Goal: Task Accomplishment & Management: Manage account settings

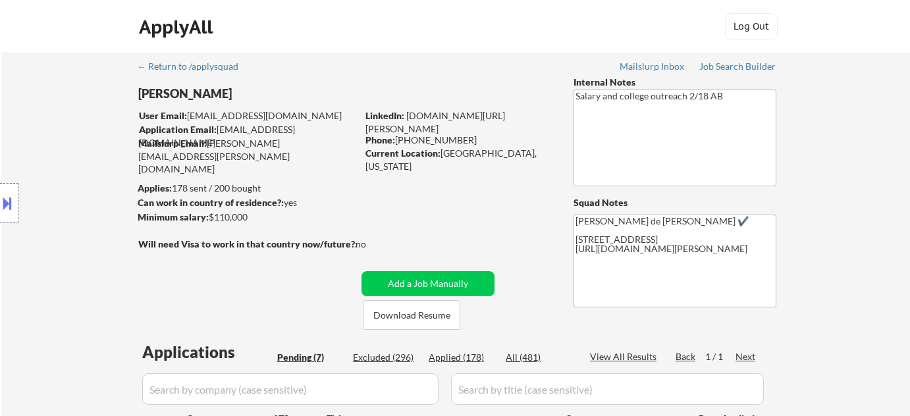
select select ""pending""
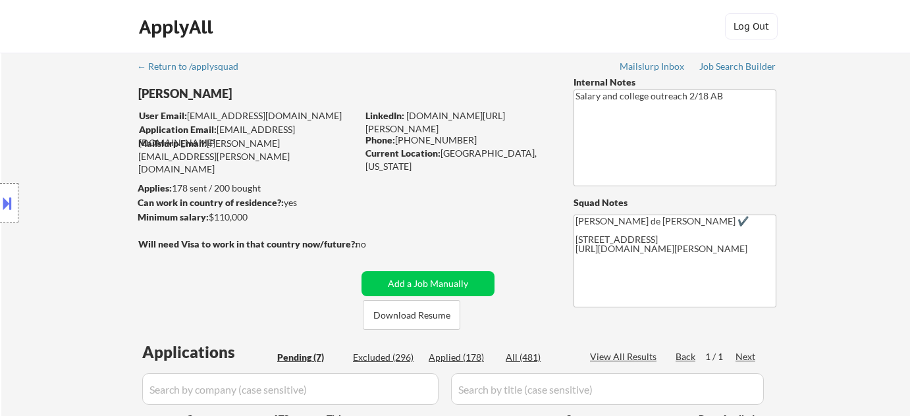
select select ""pending""
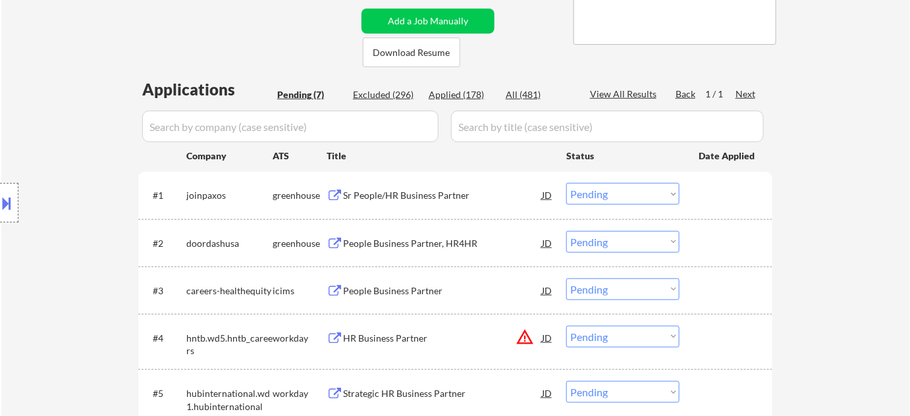
scroll to position [239, 0]
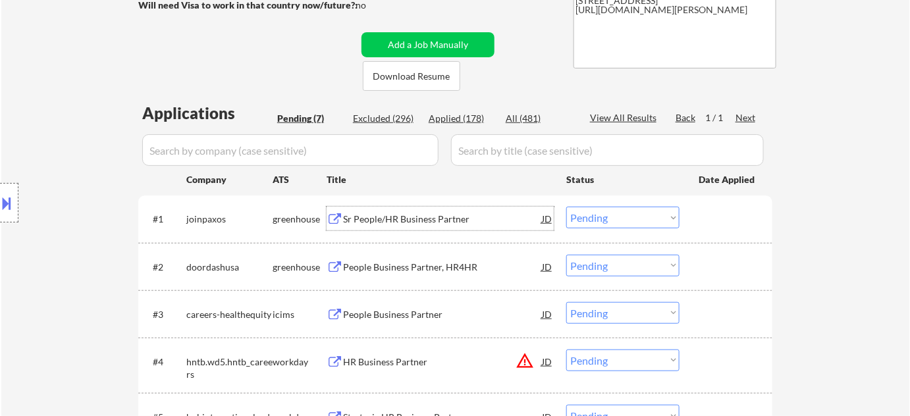
click at [446, 220] on div "Sr People/HR Business Partner" at bounding box center [442, 219] width 199 height 13
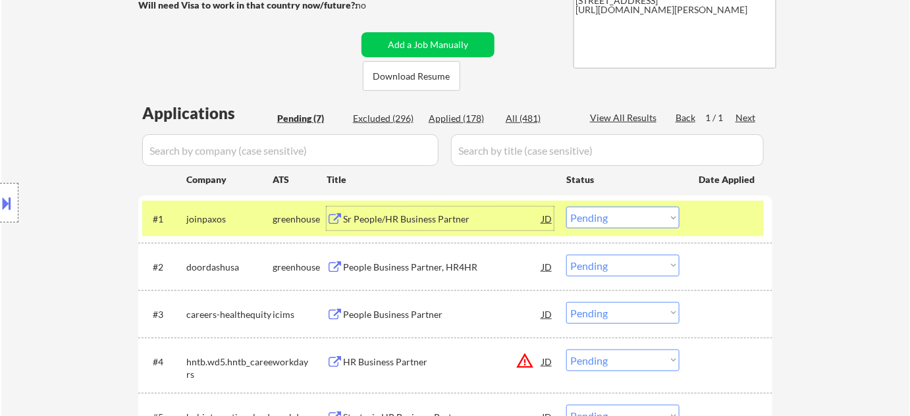
click at [593, 225] on select "Choose an option... Pending Applied Excluded (Questions) Excluded (Expired) Exc…" at bounding box center [622, 218] width 113 height 22
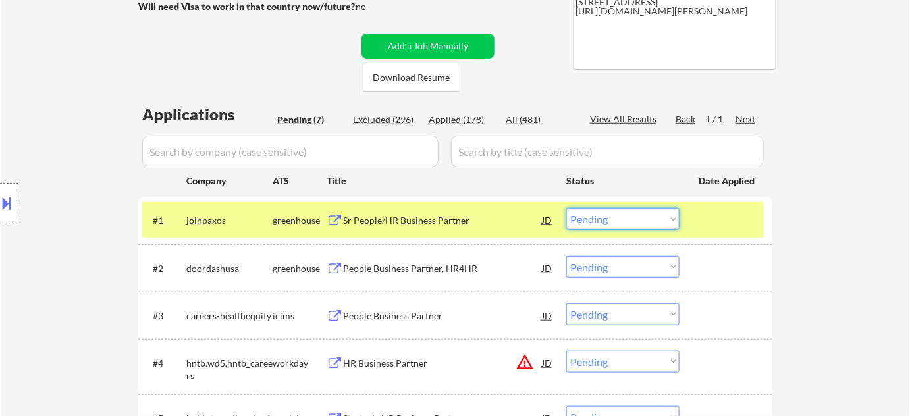
drag, startPoint x: 615, startPoint y: 217, endPoint x: 617, endPoint y: 227, distance: 9.4
click at [615, 217] on select "Choose an option... Pending Applied Excluded (Questions) Excluded (Expired) Exc…" at bounding box center [622, 219] width 113 height 22
click at [566, 208] on select "Choose an option... Pending Applied Excluded (Questions) Excluded (Expired) Exc…" at bounding box center [622, 219] width 113 height 22
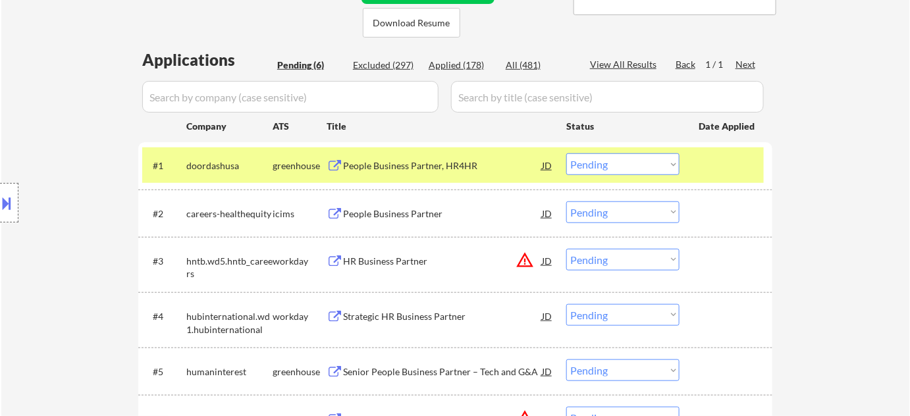
scroll to position [358, 0]
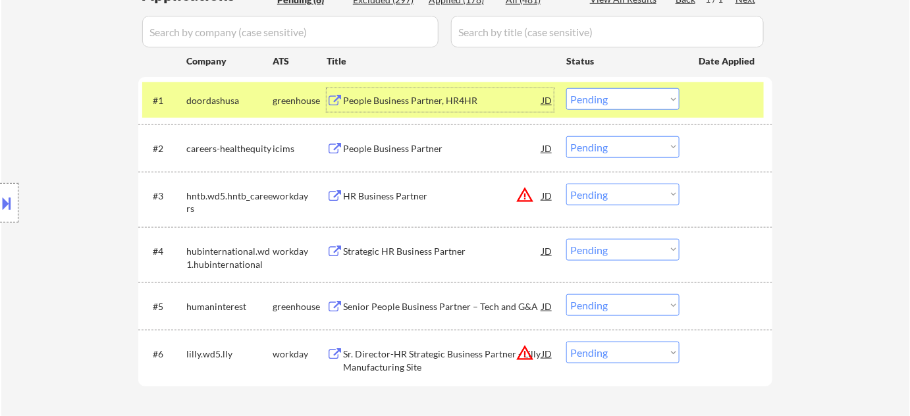
click at [398, 99] on div "People Business Partner, HR4HR" at bounding box center [442, 100] width 199 height 13
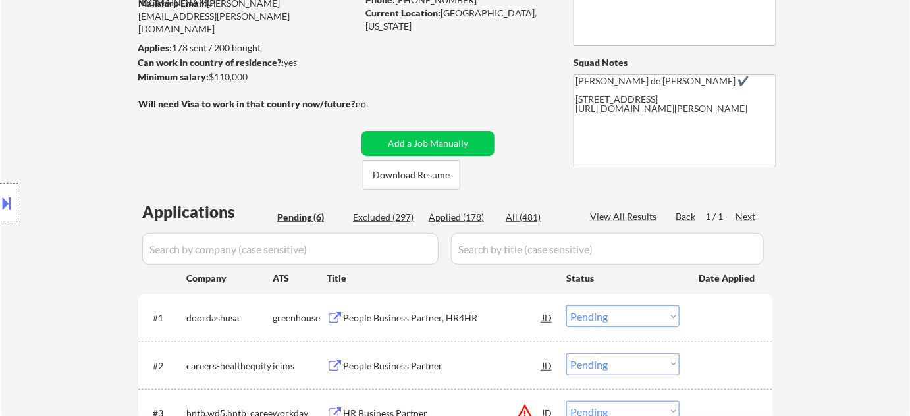
scroll to position [298, 0]
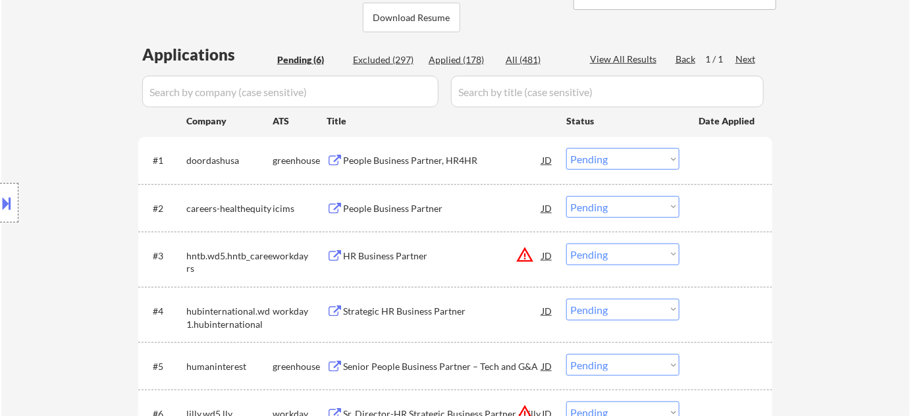
click at [624, 161] on select "Choose an option... Pending Applied Excluded (Questions) Excluded (Expired) Exc…" at bounding box center [622, 159] width 113 height 22
click at [566, 148] on select "Choose an option... Pending Applied Excluded (Questions) Excluded (Expired) Exc…" at bounding box center [622, 159] width 113 height 22
select select ""pending""
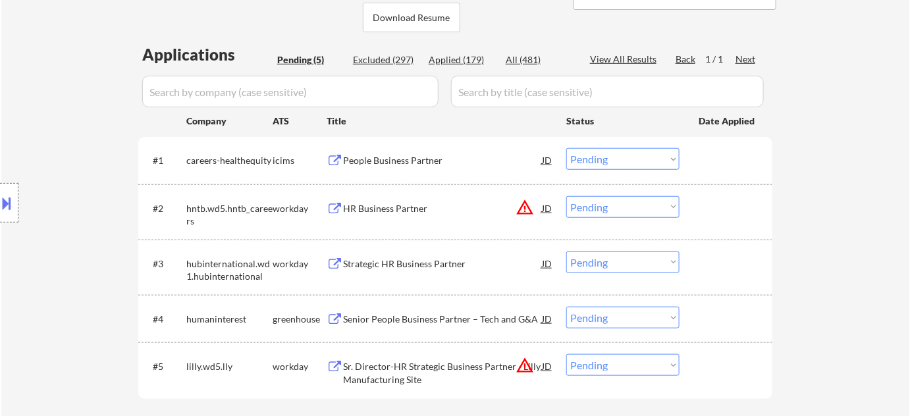
click at [424, 319] on div "Senior People Business Partner – Tech and G&A" at bounding box center [442, 319] width 199 height 13
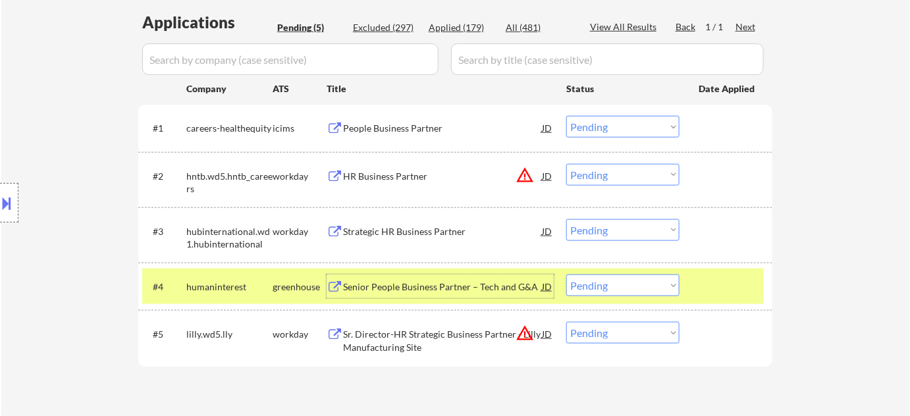
scroll to position [418, 0]
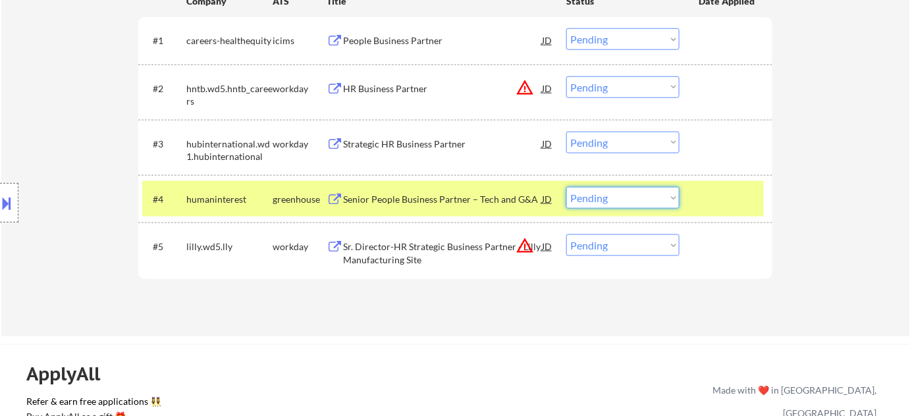
drag, startPoint x: 640, startPoint y: 196, endPoint x: 632, endPoint y: 207, distance: 13.7
click at [640, 196] on select "Choose an option... Pending Applied Excluded (Questions) Excluded (Expired) Exc…" at bounding box center [622, 198] width 113 height 22
click at [566, 187] on select "Choose an option... Pending Applied Excluded (Questions) Excluded (Expired) Exc…" at bounding box center [622, 198] width 113 height 22
select select ""pending""
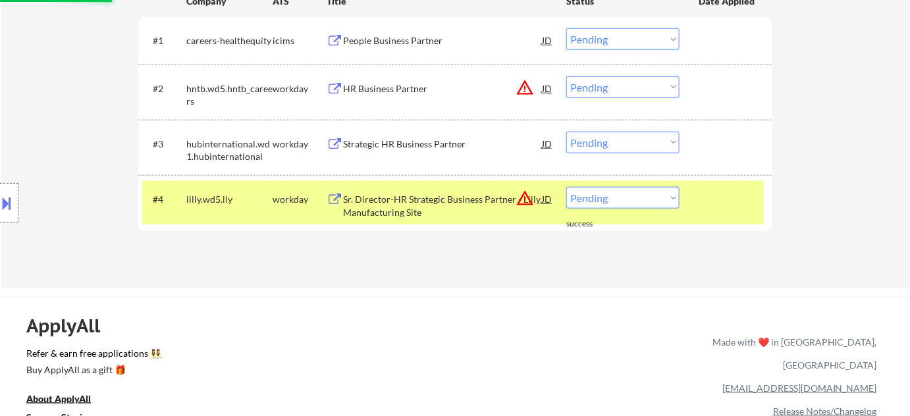
click at [383, 86] on div "HR Business Partner" at bounding box center [442, 88] width 199 height 13
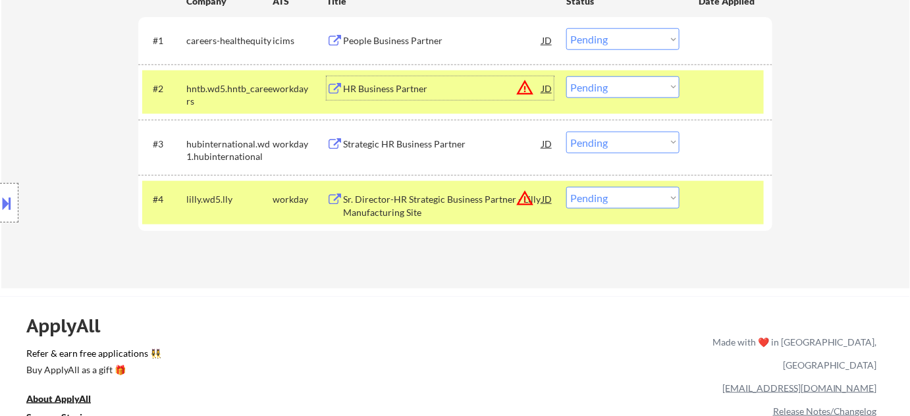
click at [11, 207] on button at bounding box center [7, 203] width 14 height 22
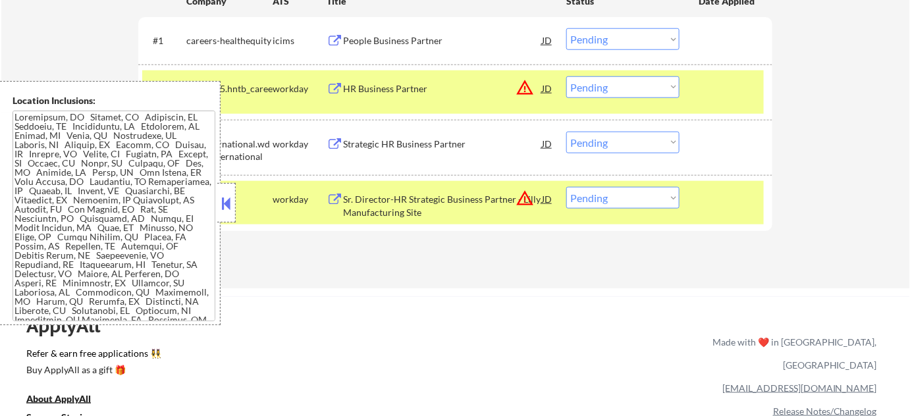
scroll to position [244, 0]
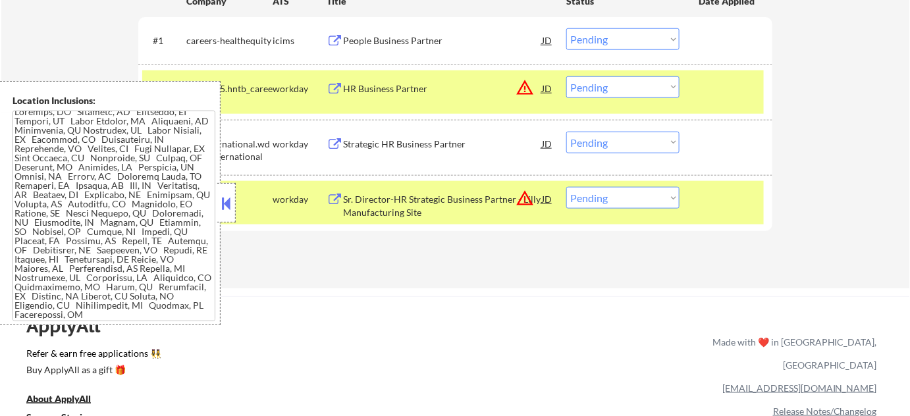
click at [223, 203] on button at bounding box center [226, 204] width 14 height 20
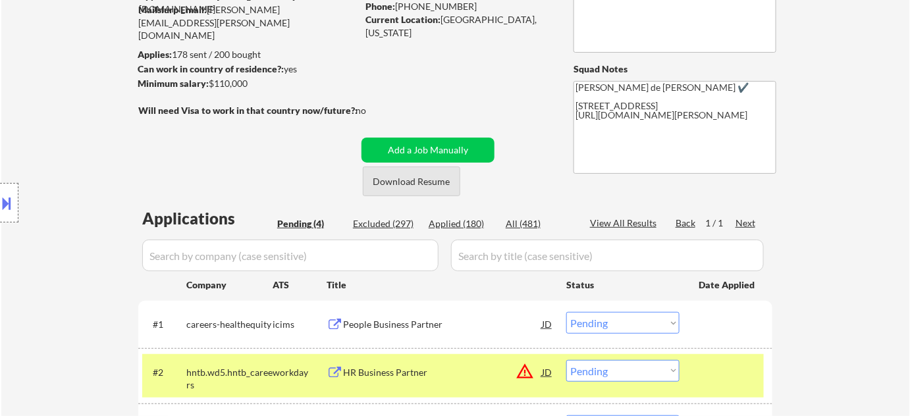
scroll to position [299, 0]
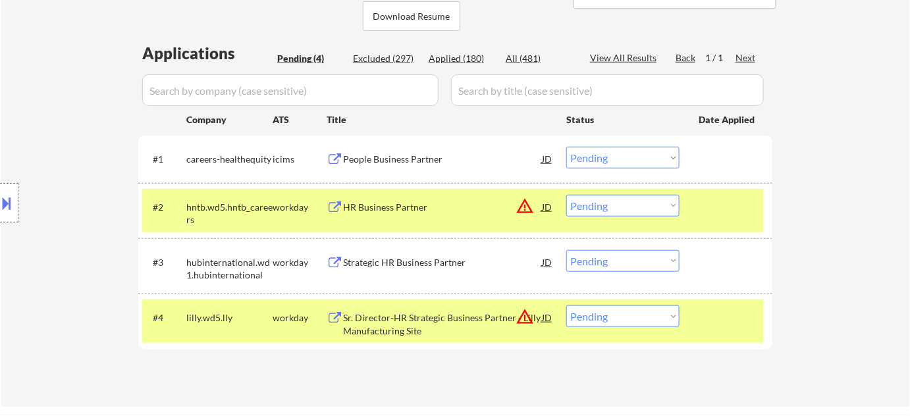
click at [377, 263] on div "Strategic HR Business Partner" at bounding box center [442, 262] width 199 height 13
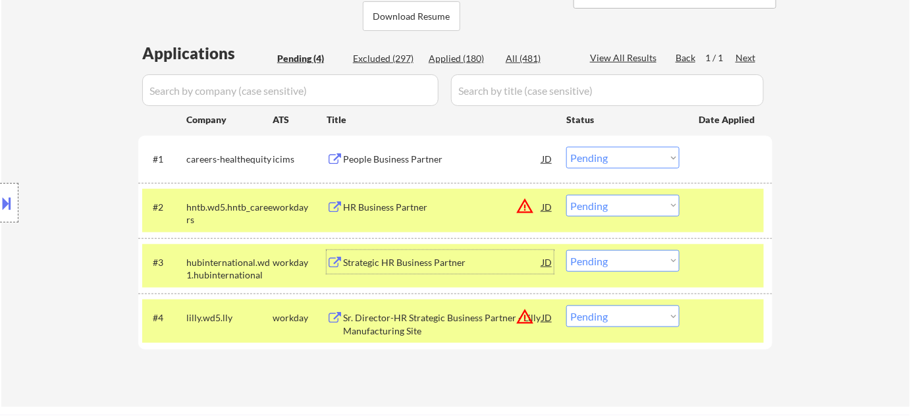
click at [406, 328] on div "Sr. Director-HR Strategic Business Partner - Lilly Manufacturing Site" at bounding box center [442, 324] width 199 height 26
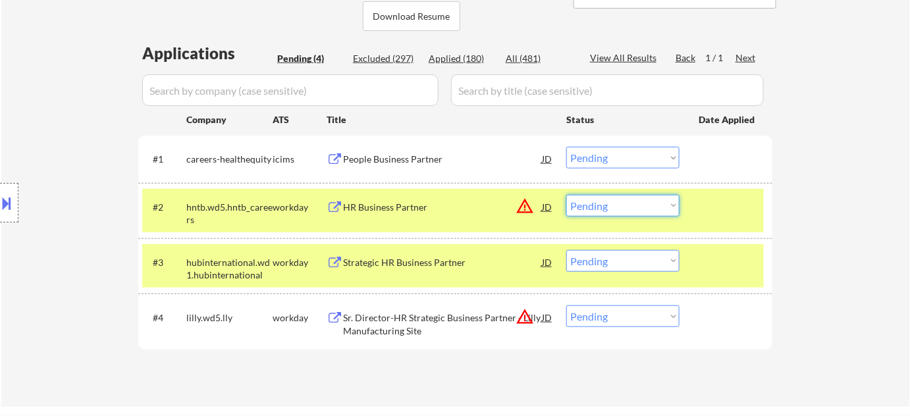
drag, startPoint x: 662, startPoint y: 210, endPoint x: 656, endPoint y: 215, distance: 7.5
click at [662, 210] on select "Choose an option... Pending Applied Excluded (Questions) Excluded (Expired) Exc…" at bounding box center [622, 206] width 113 height 22
click at [566, 195] on select "Choose an option... Pending Applied Excluded (Questions) Excluded (Expired) Exc…" at bounding box center [622, 206] width 113 height 22
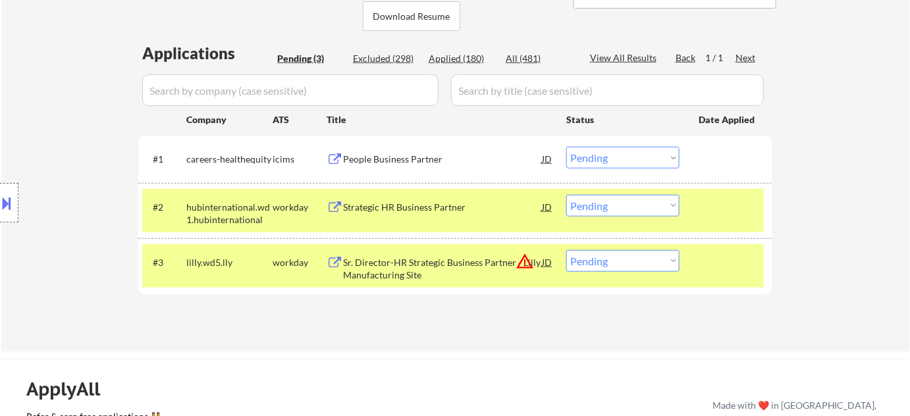
click at [15, 202] on div at bounding box center [9, 203] width 18 height 40
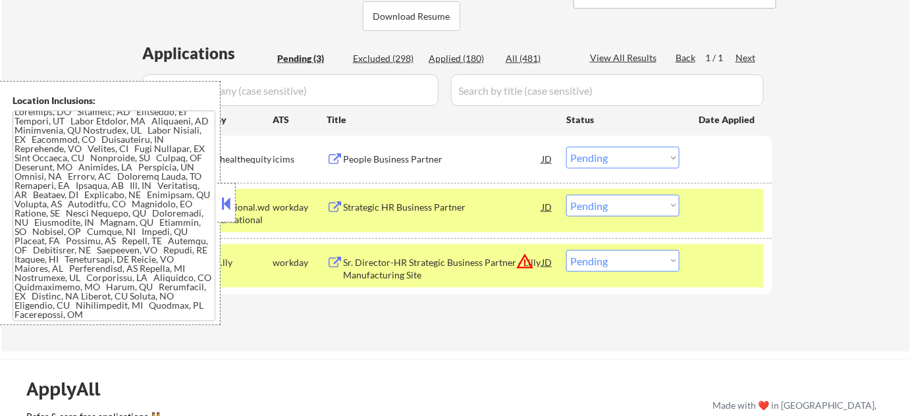
click at [229, 201] on button at bounding box center [226, 204] width 14 height 20
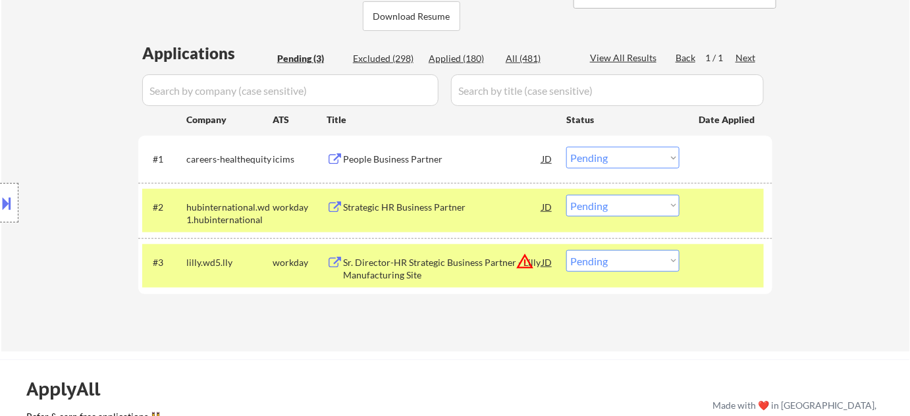
click at [668, 200] on select "Choose an option... Pending Applied Excluded (Questions) Excluded (Expired) Exc…" at bounding box center [622, 206] width 113 height 22
click at [566, 195] on select "Choose an option... Pending Applied Excluded (Questions) Excluded (Expired) Exc…" at bounding box center [622, 206] width 113 height 22
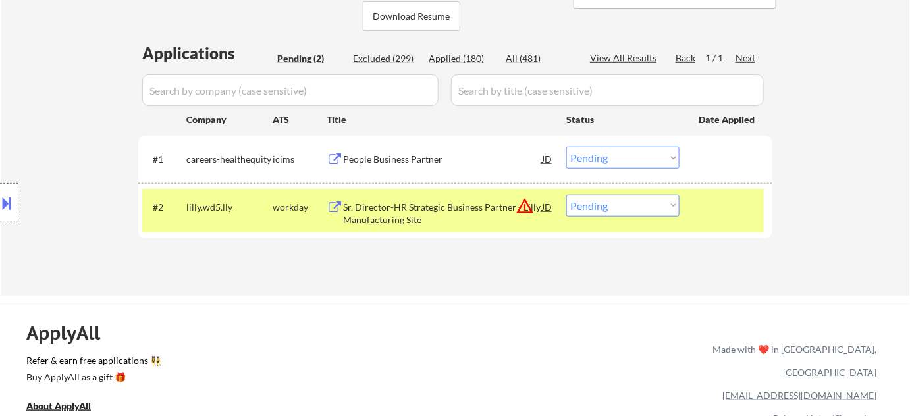
click at [640, 208] on select "Choose an option... Pending Applied Excluded (Questions) Excluded (Expired) Exc…" at bounding box center [622, 206] width 113 height 22
select select ""excluded""
click at [566, 195] on select "Choose an option... Pending Applied Excluded (Questions) Excluded (Expired) Exc…" at bounding box center [622, 206] width 113 height 22
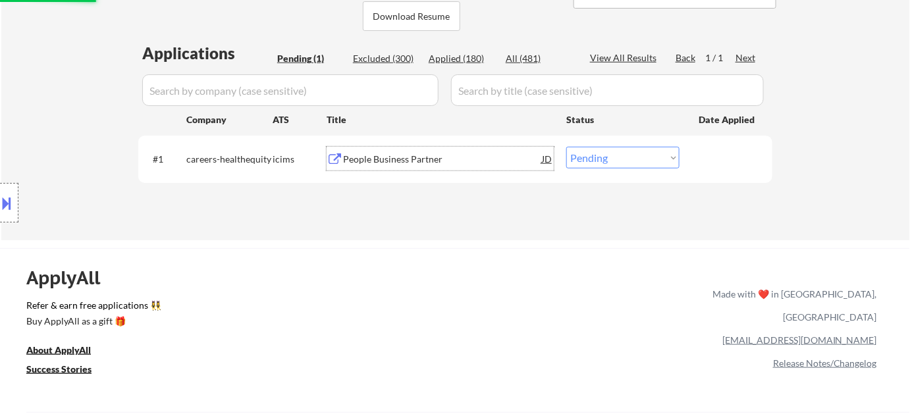
click at [406, 161] on div "People Business Partner" at bounding box center [442, 159] width 199 height 13
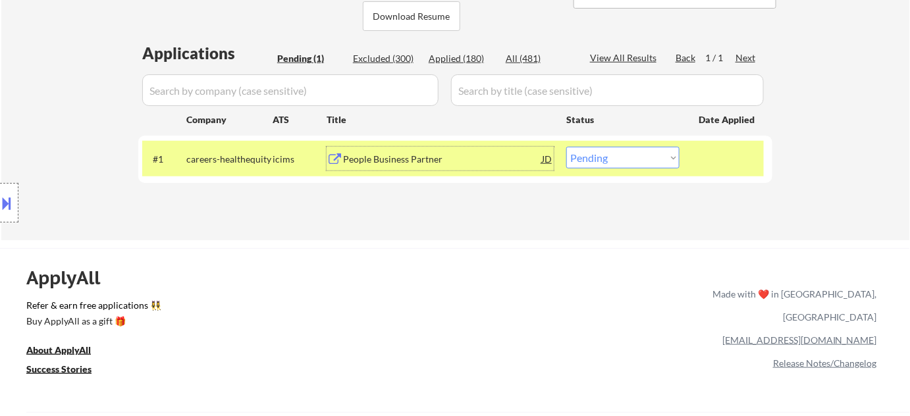
click at [647, 161] on select "Choose an option... Pending Applied Excluded (Questions) Excluded (Expired) Exc…" at bounding box center [622, 158] width 113 height 22
select select ""excluded__expired_""
click at [566, 147] on select "Choose an option... Pending Applied Excluded (Questions) Excluded (Expired) Exc…" at bounding box center [622, 158] width 113 height 22
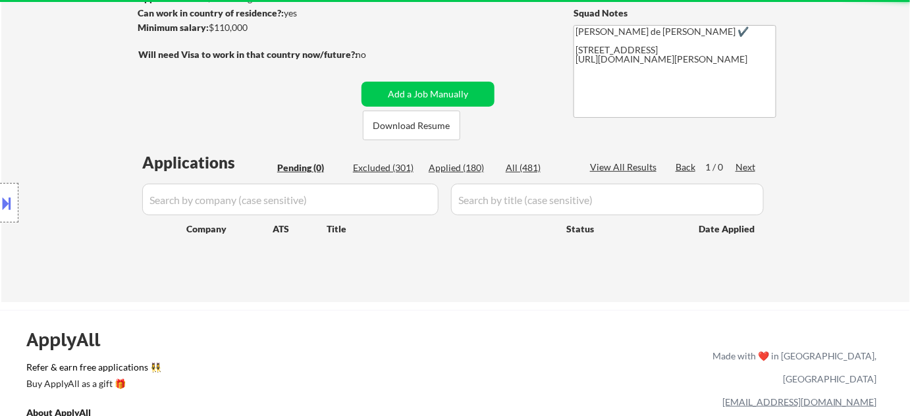
scroll to position [179, 0]
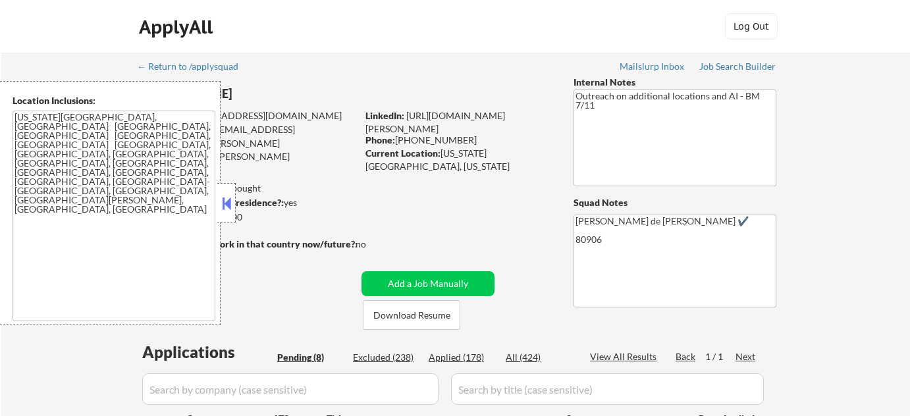
select select ""pending""
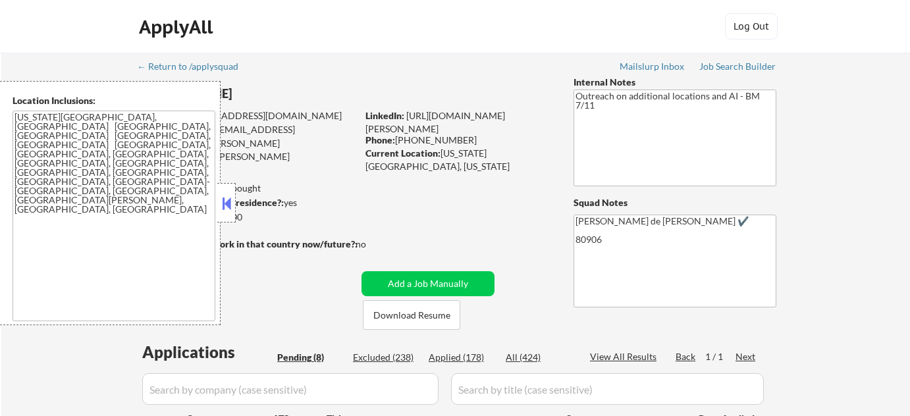
select select ""pending""
click at [226, 208] on button at bounding box center [226, 204] width 14 height 20
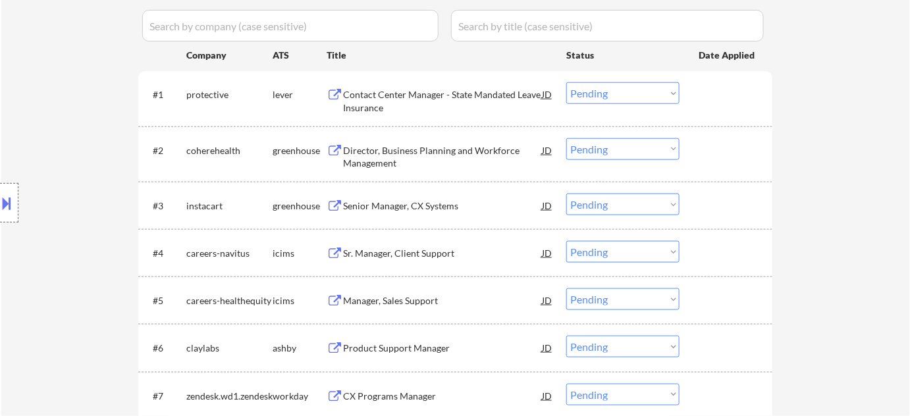
scroll to position [359, 0]
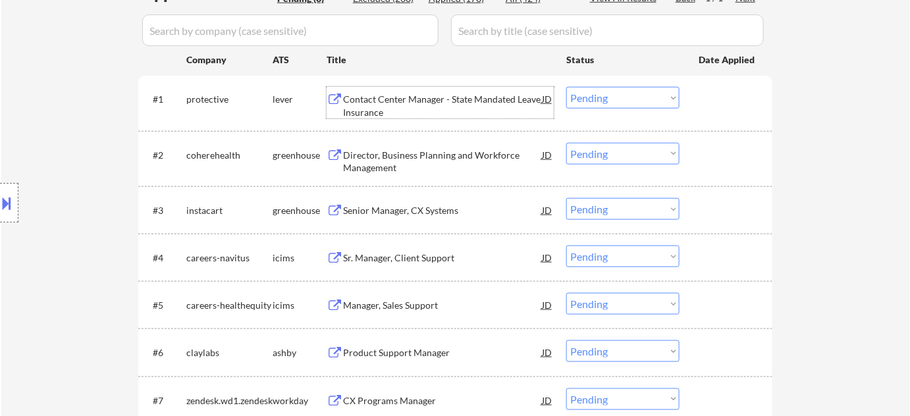
click at [386, 100] on div "Contact Center Manager - State Mandated Leave Insurance" at bounding box center [442, 106] width 199 height 26
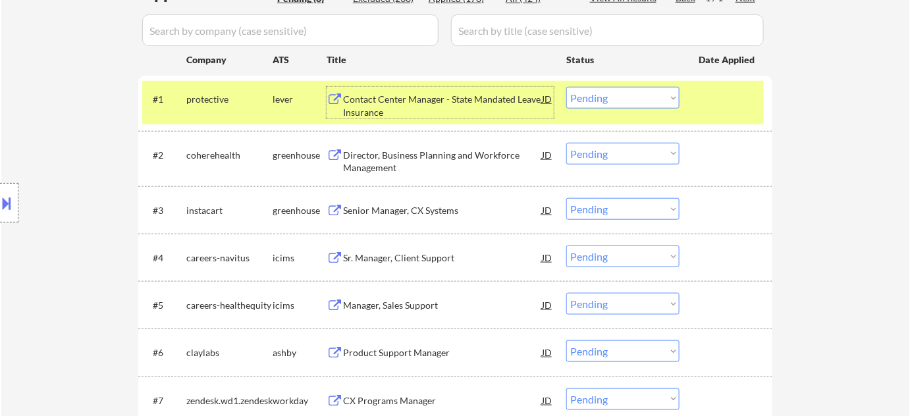
scroll to position [479, 0]
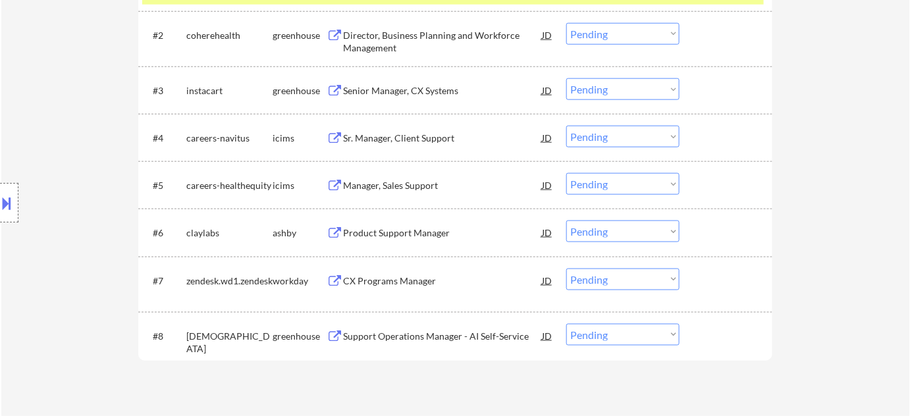
click at [371, 233] on div "Product Support Manager" at bounding box center [442, 233] width 199 height 13
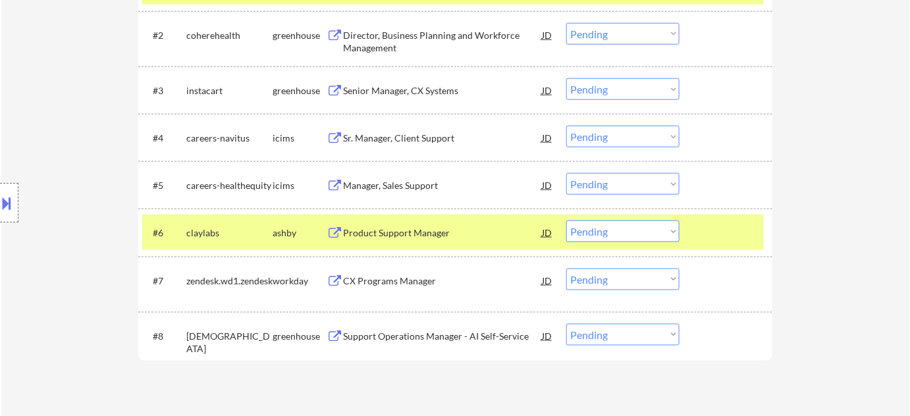
select select ""pending""
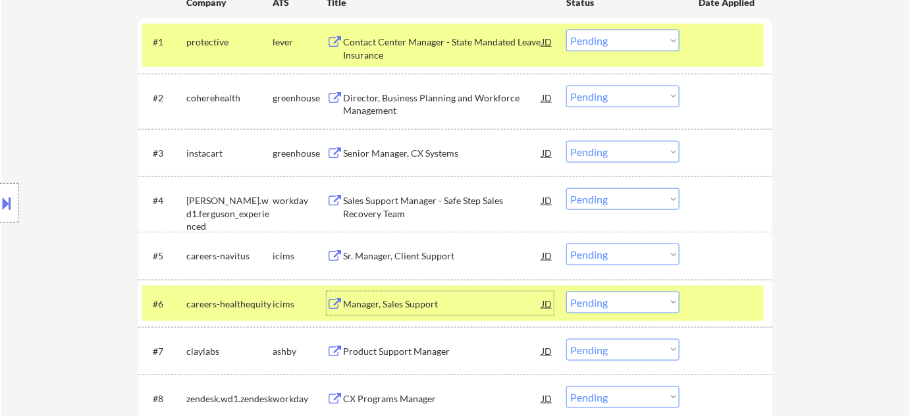
scroll to position [359, 0]
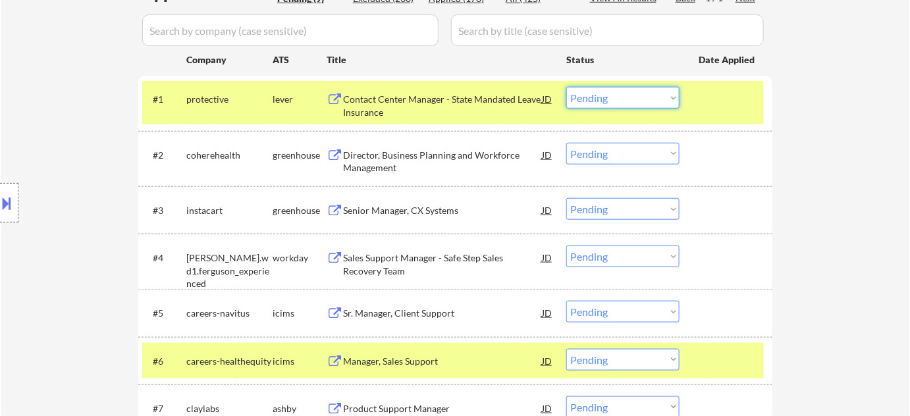
click at [607, 105] on select "Choose an option... Pending Applied Excluded (Questions) Excluded (Expired) Exc…" at bounding box center [622, 98] width 113 height 22
click at [566, 87] on select "Choose an option... Pending Applied Excluded (Questions) Excluded (Expired) Exc…" at bounding box center [622, 98] width 113 height 22
select select ""pending""
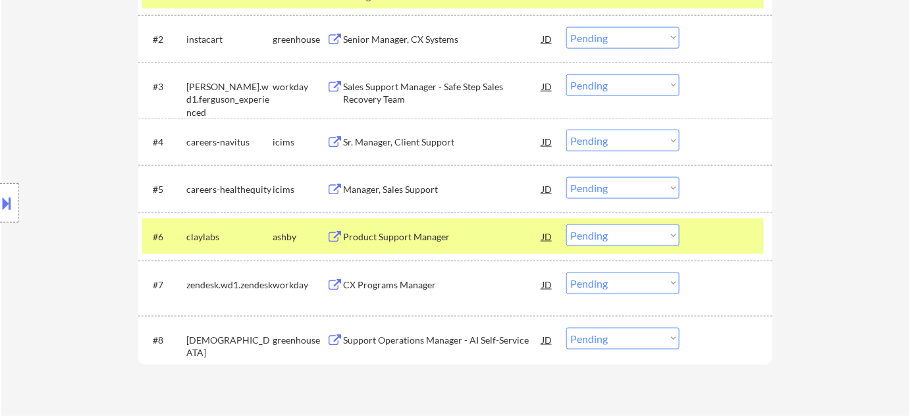
scroll to position [479, 0]
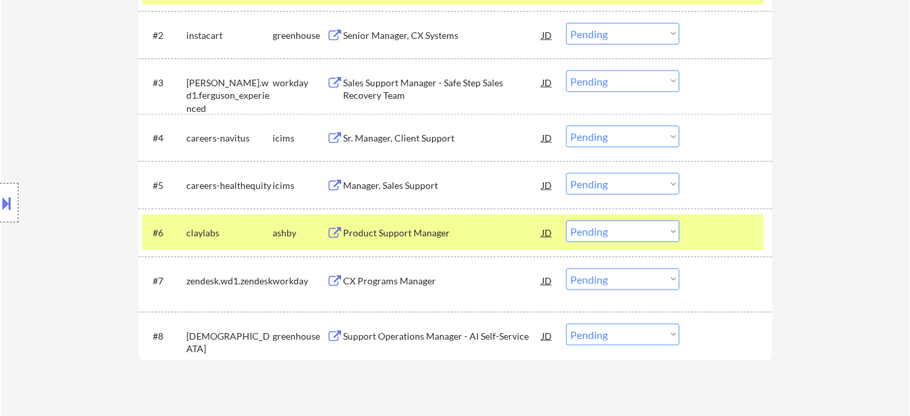
click at [607, 213] on div "#6 claylabs ashby Product Support Manager JD Choose an option... Pending Applie…" at bounding box center [455, 232] width 634 height 47
click at [604, 234] on select "Choose an option... Pending Applied Excluded (Questions) Excluded (Expired) Exc…" at bounding box center [622, 232] width 113 height 22
click at [566, 221] on select "Choose an option... Pending Applied Excluded (Questions) Excluded (Expired) Exc…" at bounding box center [622, 232] width 113 height 22
select select ""pending""
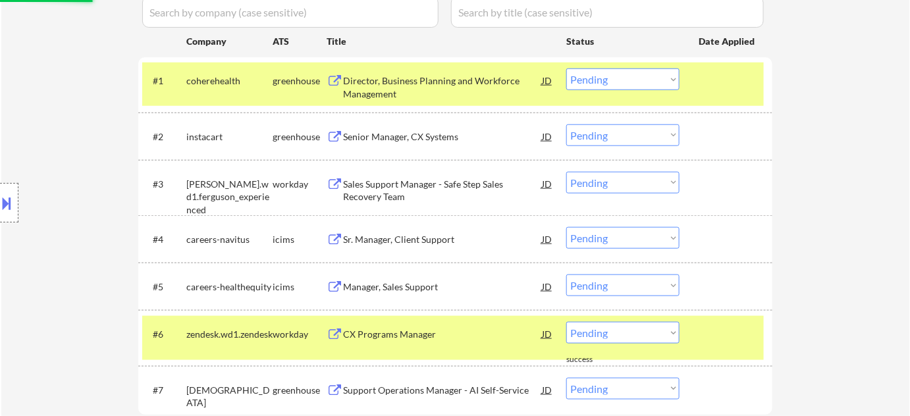
scroll to position [359, 0]
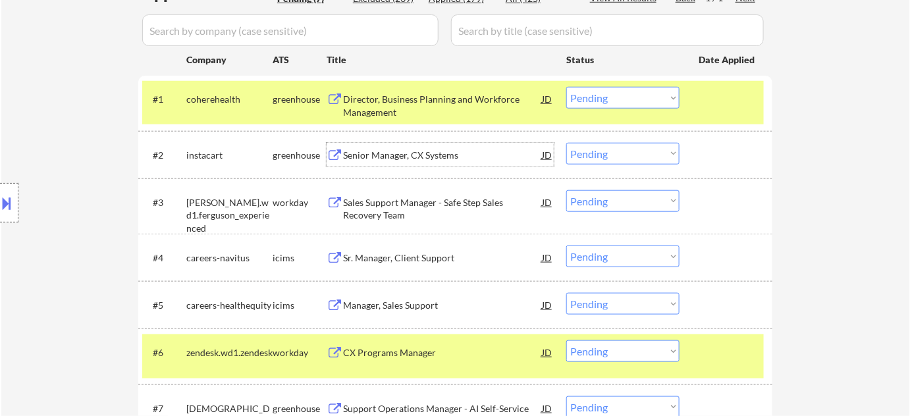
click at [379, 149] on div "Senior Manager, CX Systems" at bounding box center [442, 155] width 199 height 13
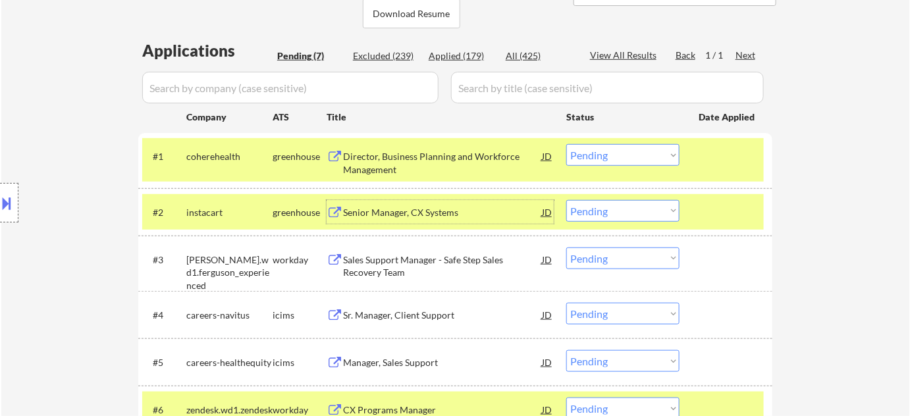
scroll to position [299, 0]
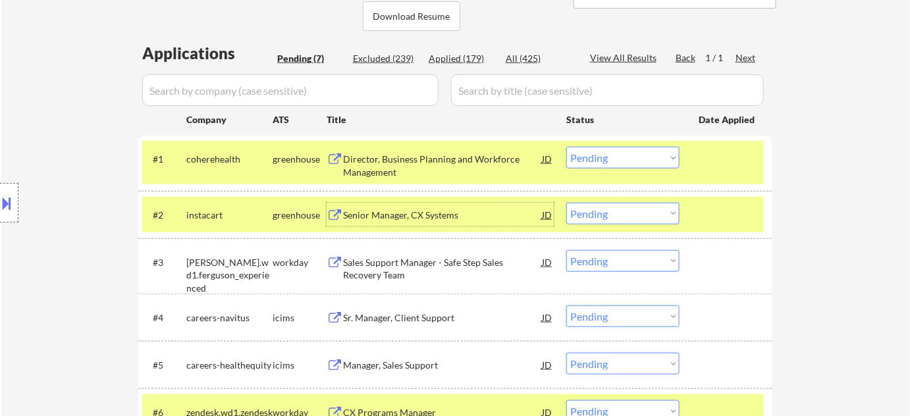
click at [381, 170] on div "Director, Business Planning and Workforce Management" at bounding box center [442, 166] width 199 height 26
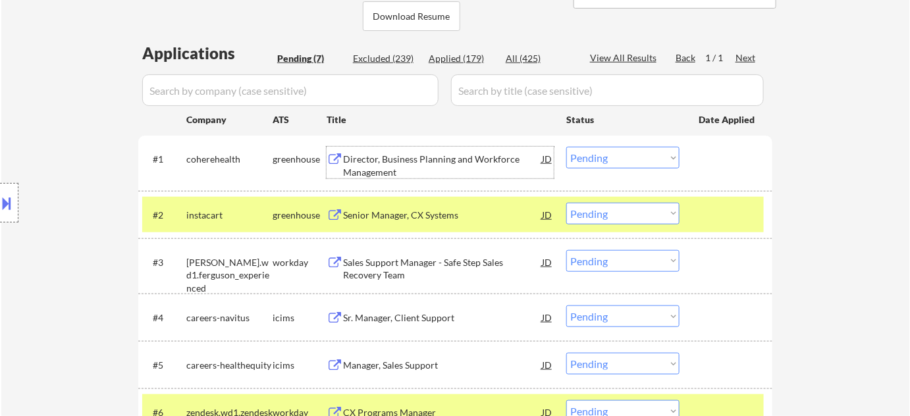
click at [592, 212] on select "Choose an option... Pending Applied Excluded (Questions) Excluded (Expired) Exc…" at bounding box center [622, 214] width 113 height 22
click at [566, 203] on select "Choose an option... Pending Applied Excluded (Questions) Excluded (Expired) Exc…" at bounding box center [622, 214] width 113 height 22
select select ""pending""
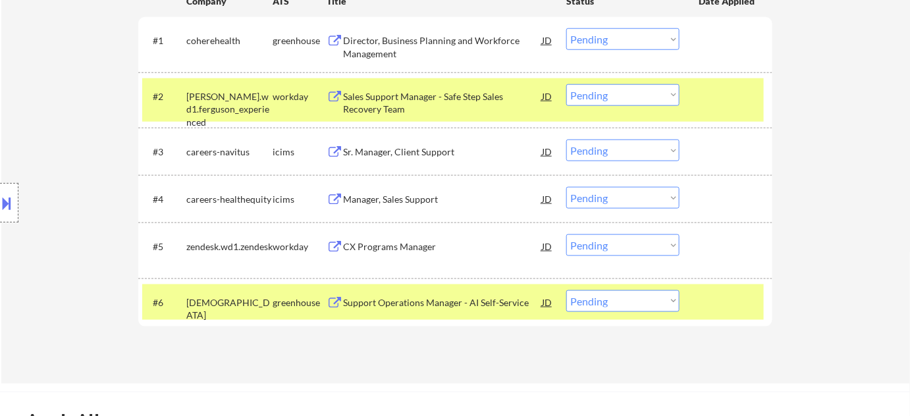
scroll to position [419, 0]
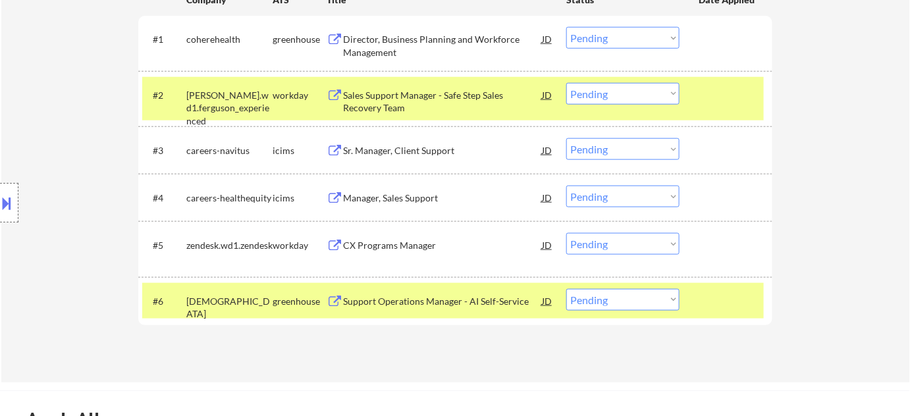
click at [367, 298] on div "Support Operations Manager - AI Self-Service" at bounding box center [442, 301] width 199 height 13
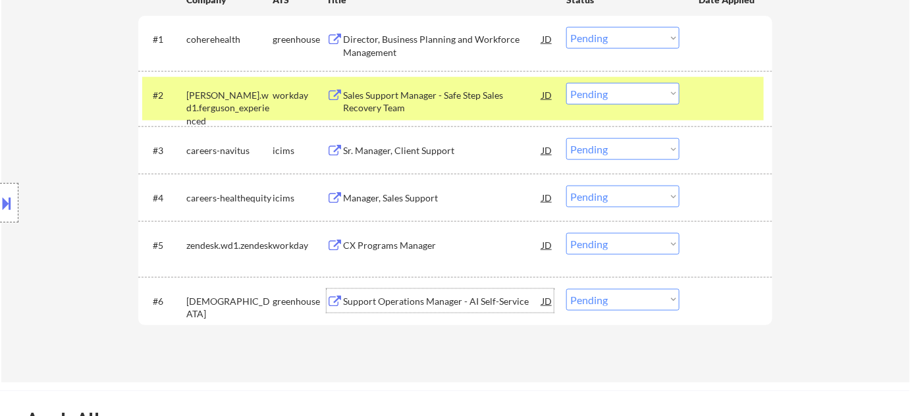
click at [601, 297] on select "Choose an option... Pending Applied Excluded (Questions) Excluded (Expired) Exc…" at bounding box center [622, 300] width 113 height 22
select select ""excluded__bad_match_""
click at [566, 289] on select "Choose an option... Pending Applied Excluded (Questions) Excluded (Expired) Exc…" at bounding box center [622, 300] width 113 height 22
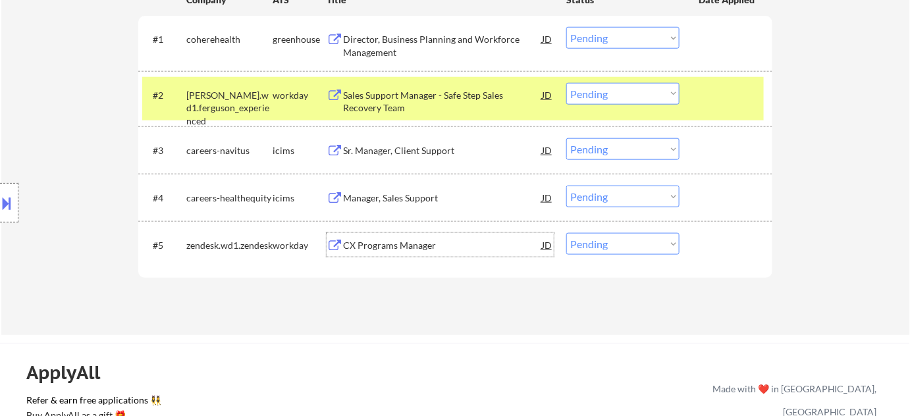
click at [402, 254] on div "CX Programs Manager" at bounding box center [442, 245] width 199 height 24
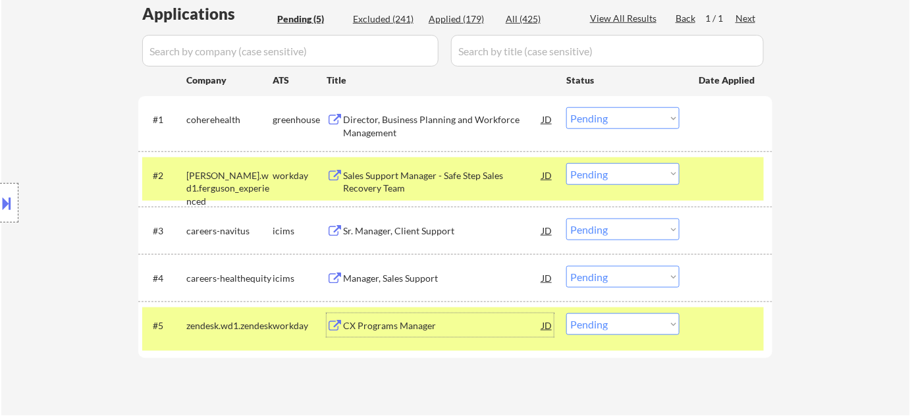
scroll to position [359, 0]
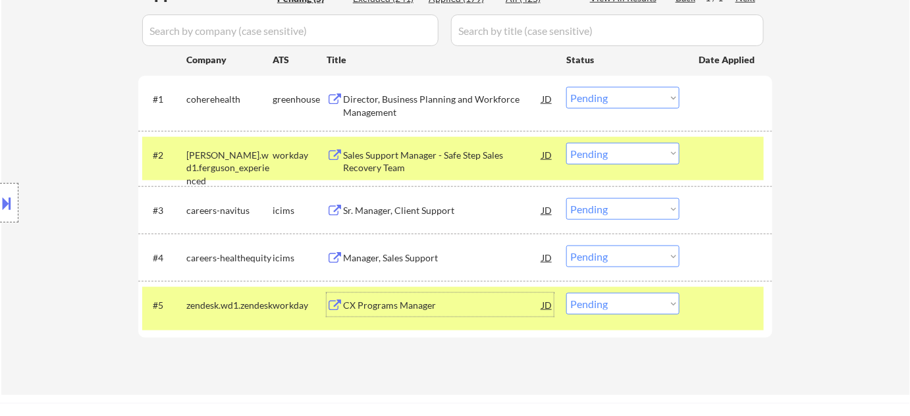
click at [396, 212] on div "Sr. Manager, Client Support" at bounding box center [442, 210] width 199 height 13
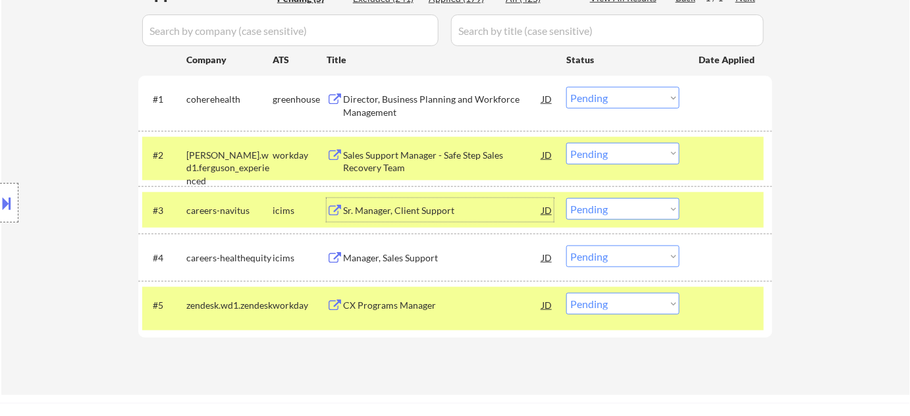
click at [370, 254] on div "Manager, Sales Support" at bounding box center [442, 258] width 199 height 13
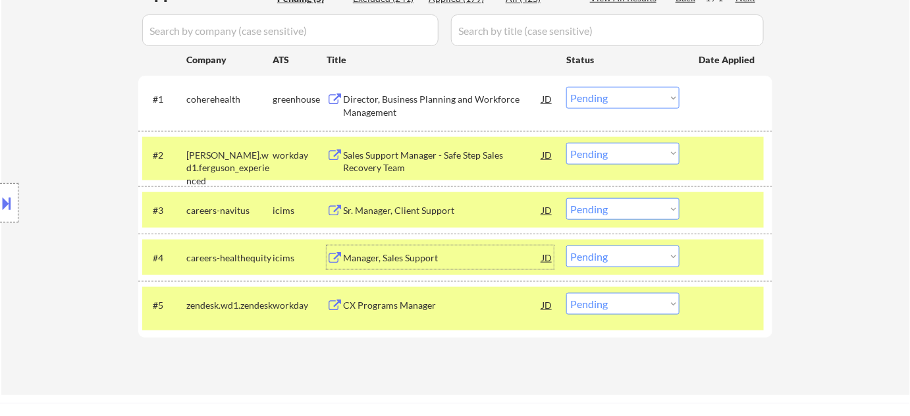
click at [605, 300] on select "Choose an option... Pending Applied Excluded (Questions) Excluded (Expired) Exc…" at bounding box center [622, 304] width 113 height 22
select select ""excluded__bad_match_""
click at [566, 293] on select "Choose an option... Pending Applied Excluded (Questions) Excluded (Expired) Exc…" at bounding box center [622, 304] width 113 height 22
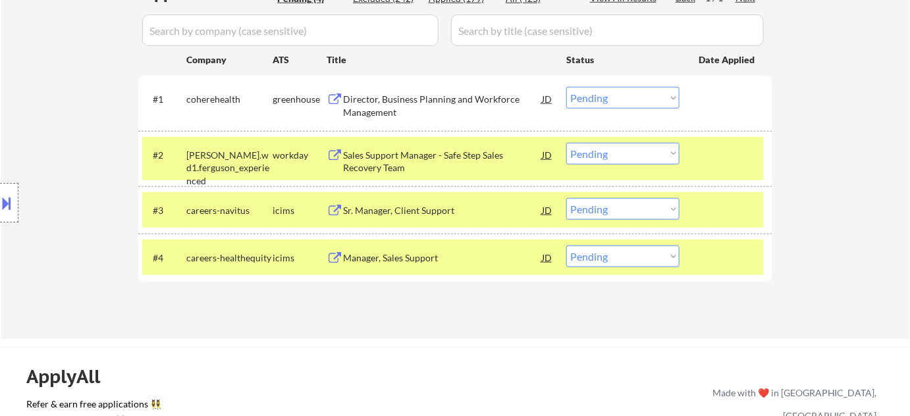
click at [385, 110] on div "Director, Business Planning and Workforce Management" at bounding box center [442, 106] width 199 height 26
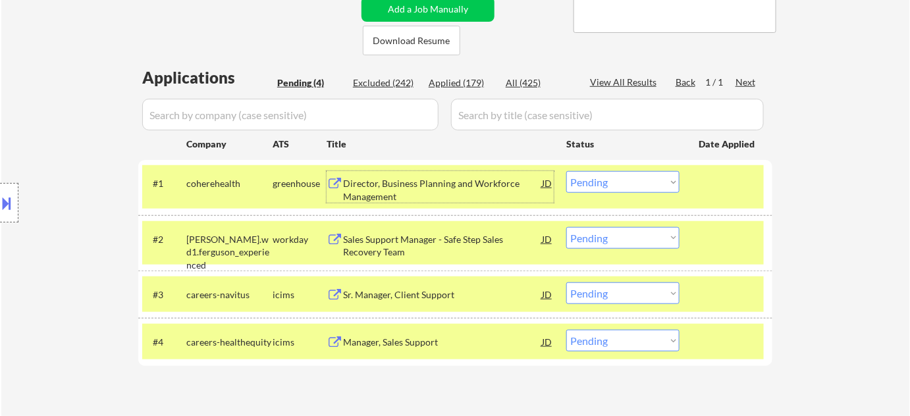
scroll to position [179, 0]
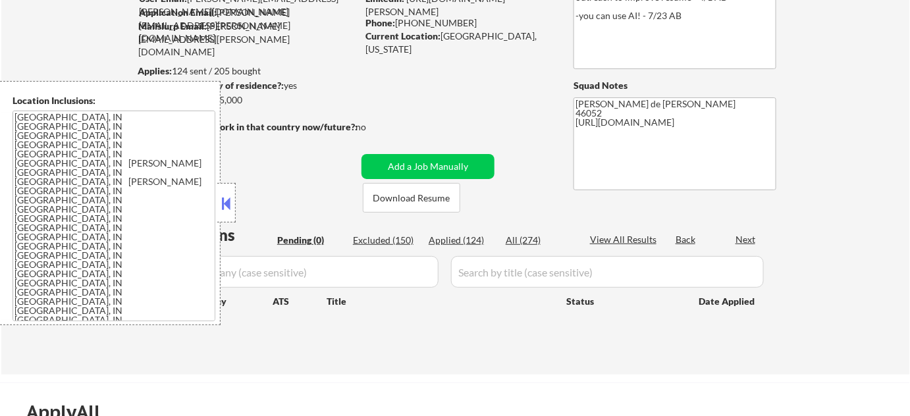
scroll to position [119, 0]
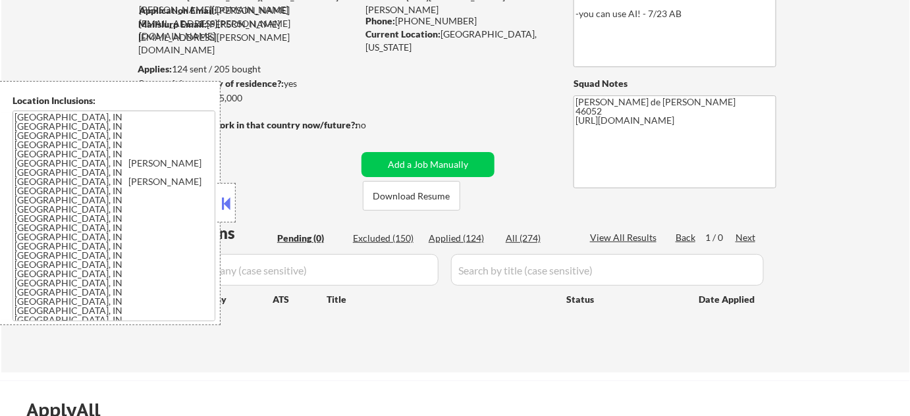
click at [227, 205] on button at bounding box center [226, 204] width 14 height 20
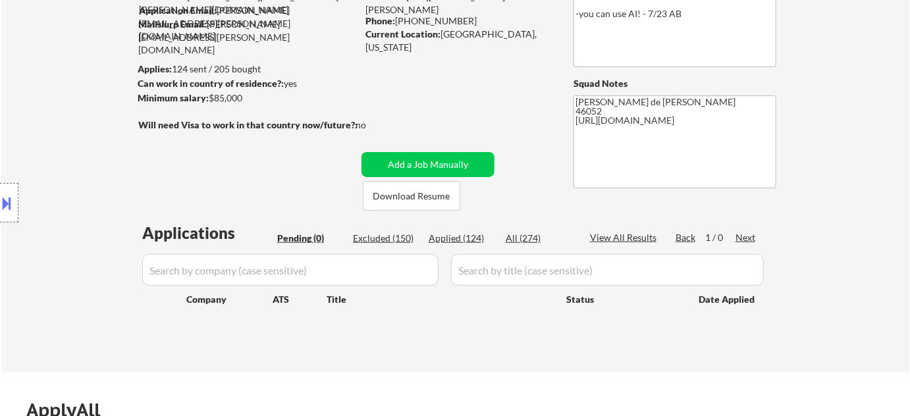
click at [472, 236] on div "Applied (124)" at bounding box center [462, 238] width 66 height 13
select select ""applied""
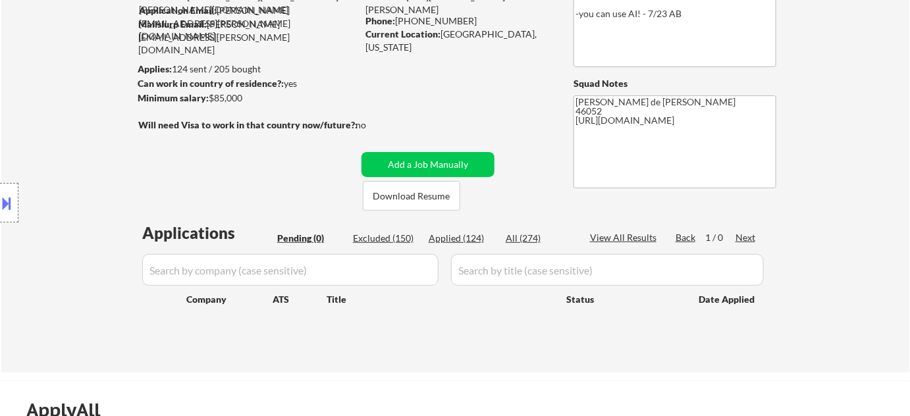
select select ""applied""
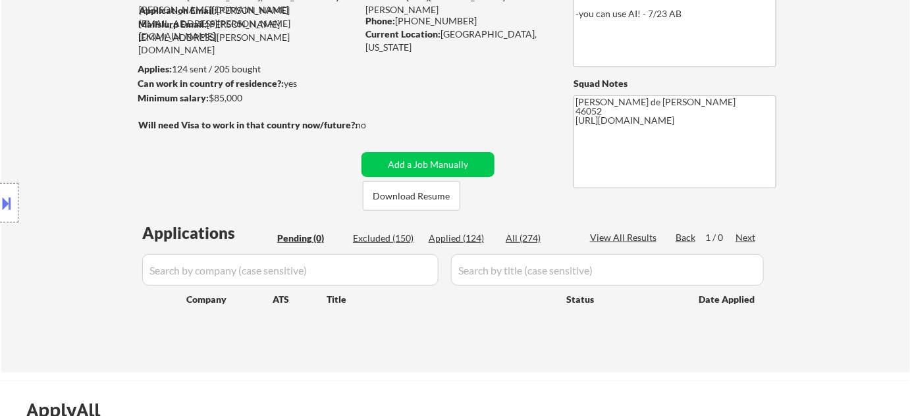
select select ""applied""
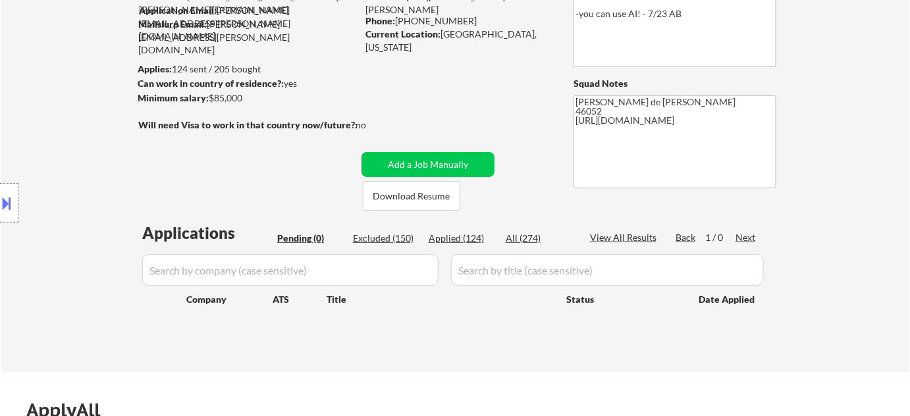
select select ""applied""
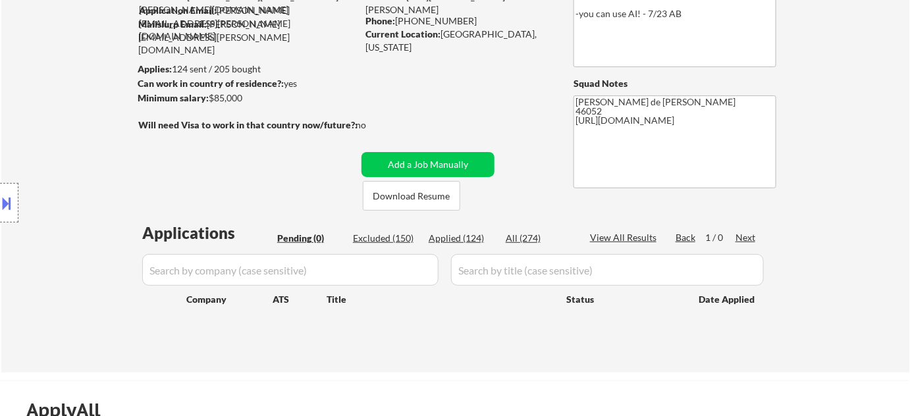
select select ""applied""
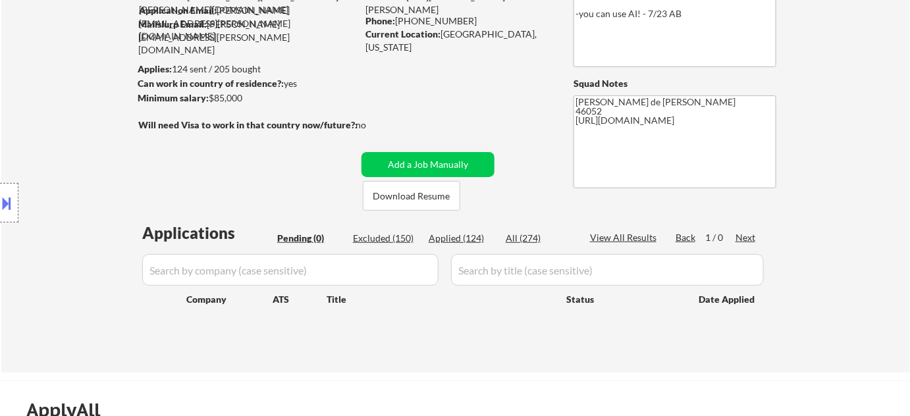
select select ""applied""
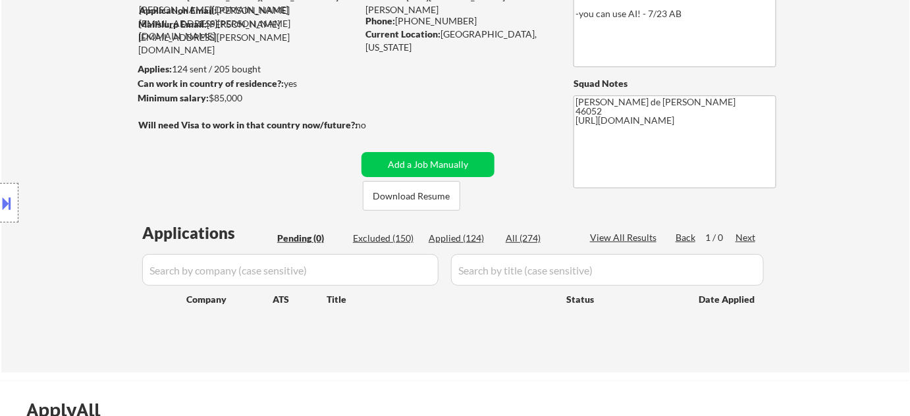
select select ""applied""
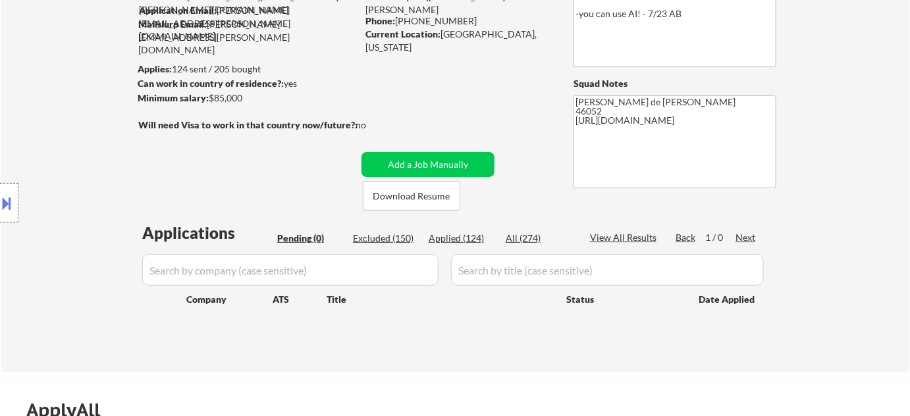
select select ""applied""
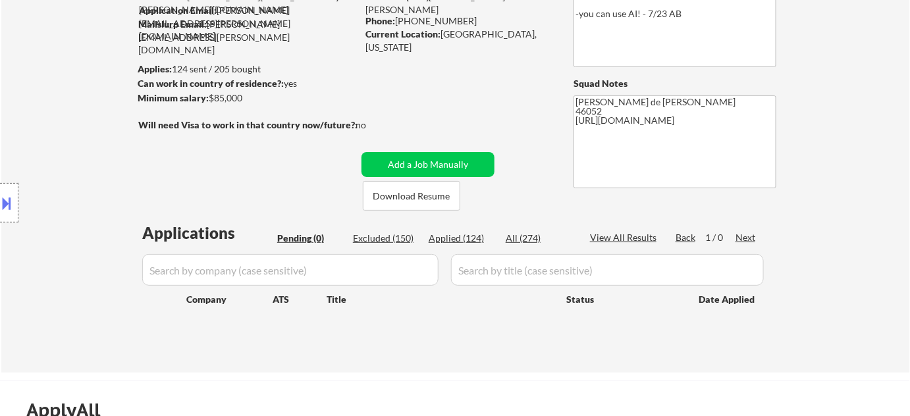
select select ""applied""
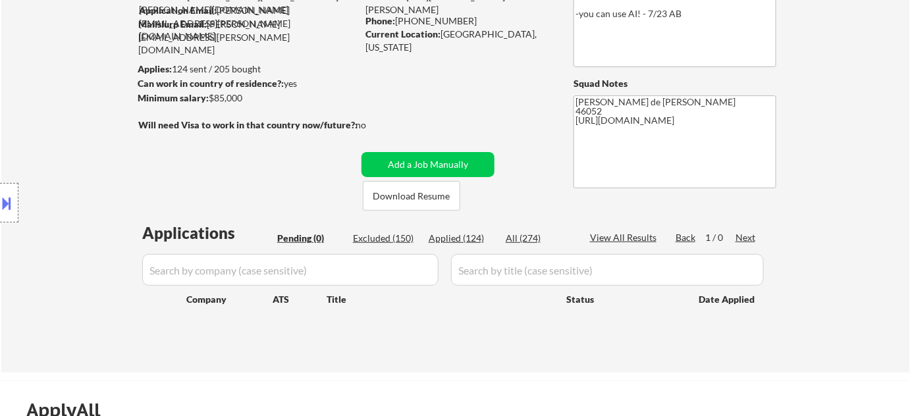
select select ""applied""
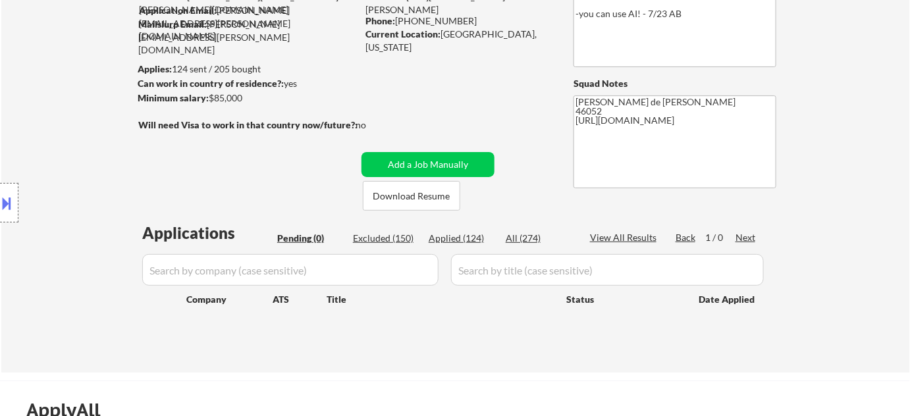
select select ""applied""
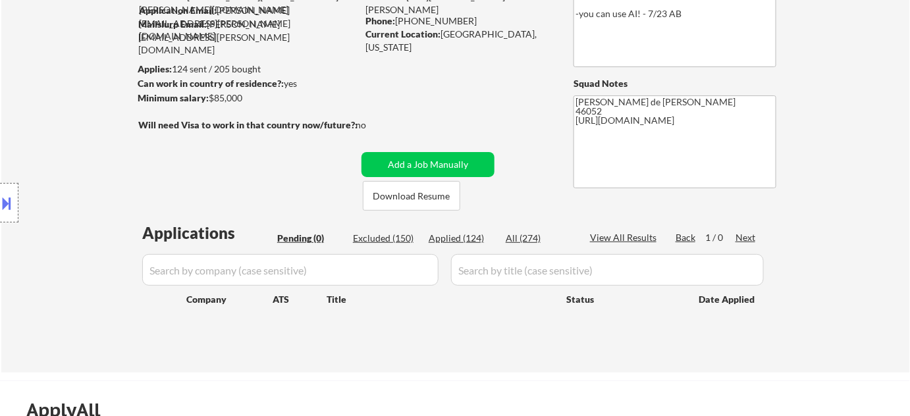
select select ""applied""
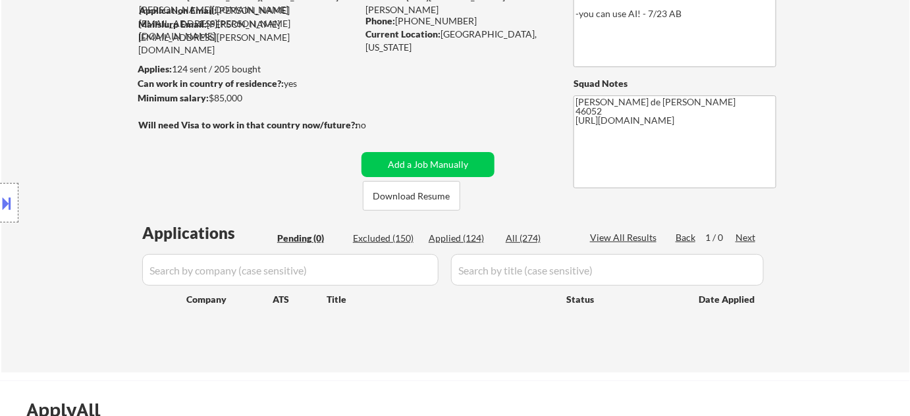
select select ""applied""
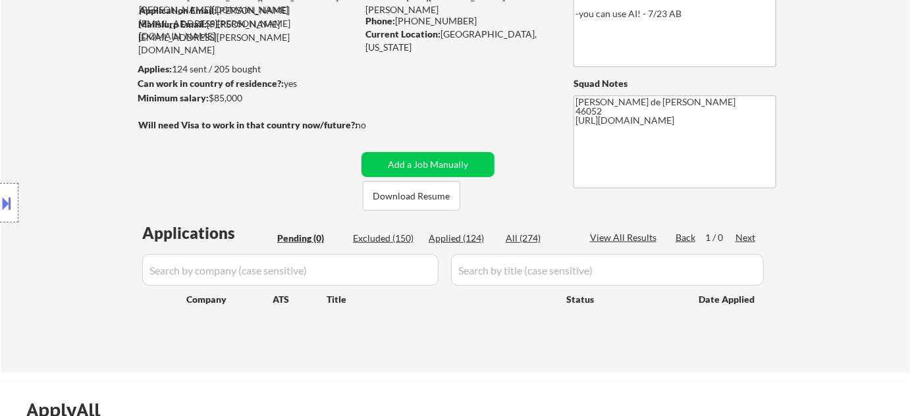
select select ""applied""
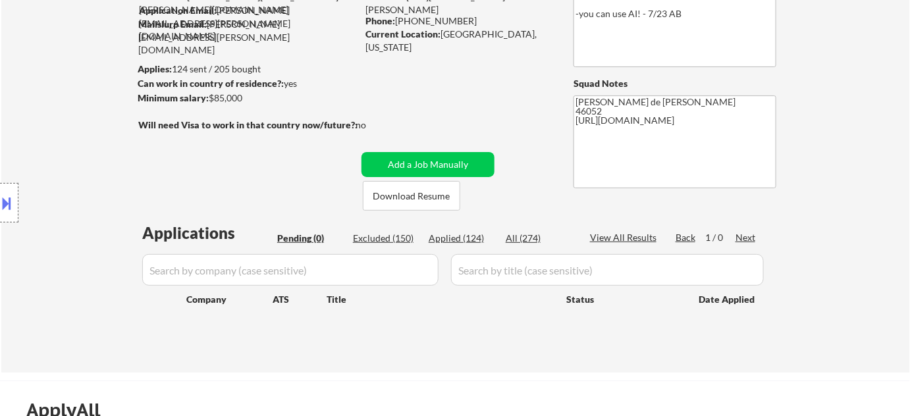
select select ""applied""
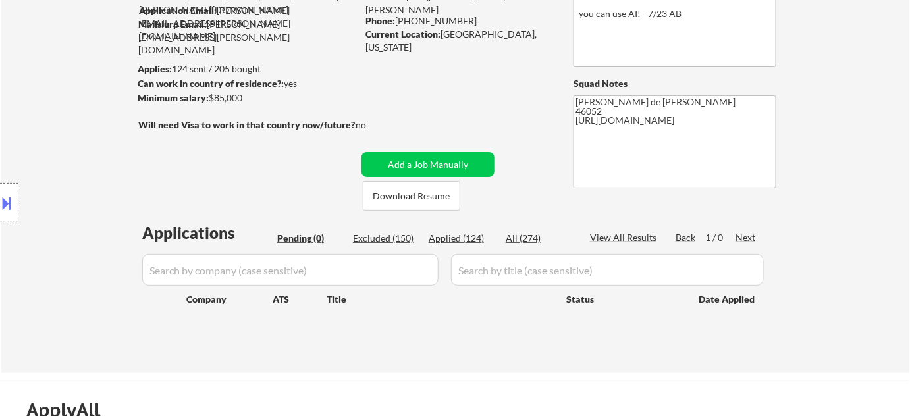
select select ""applied""
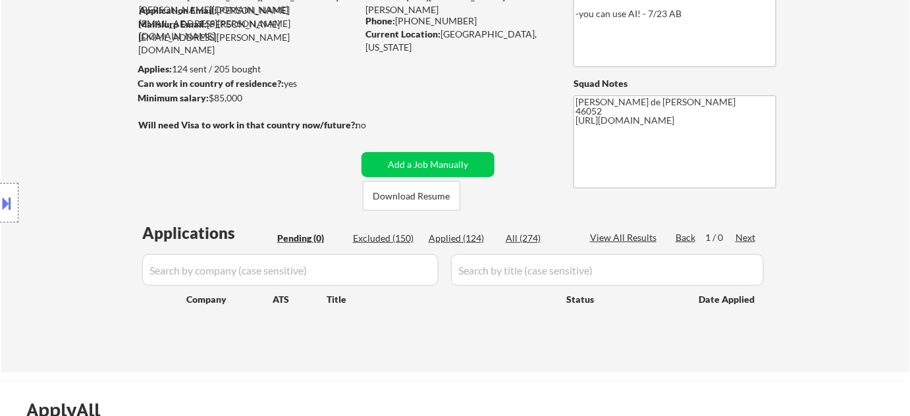
select select ""applied""
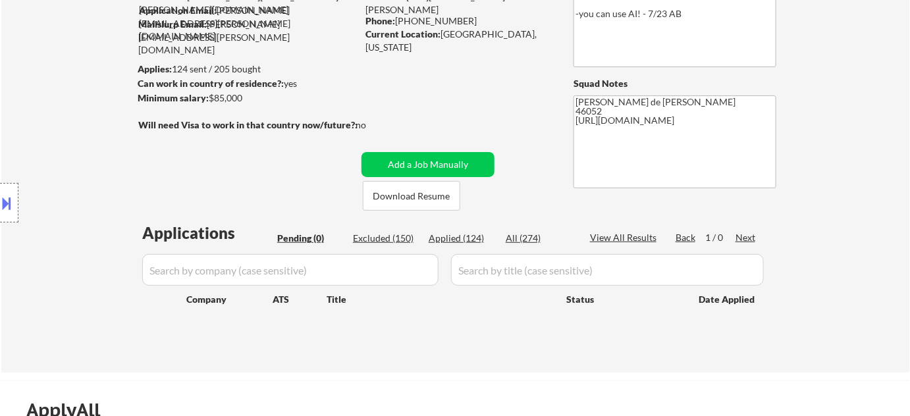
select select ""applied""
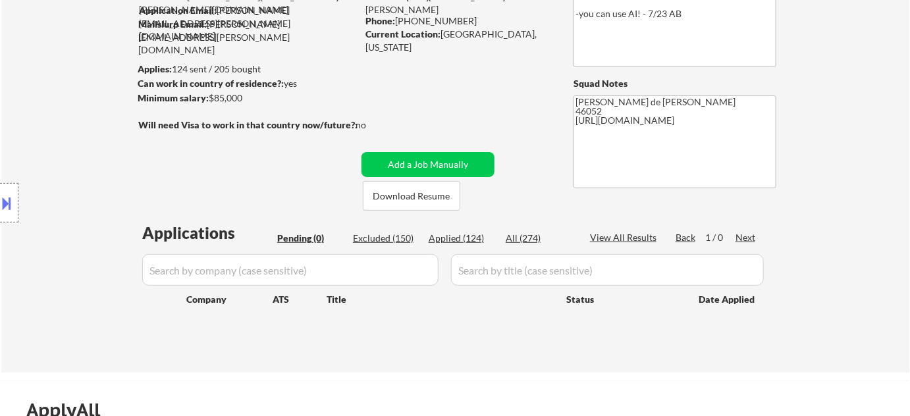
select select ""applied""
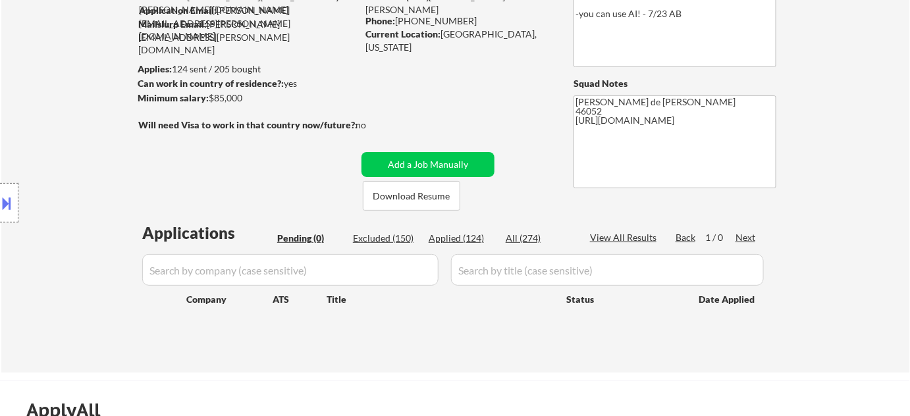
select select ""applied""
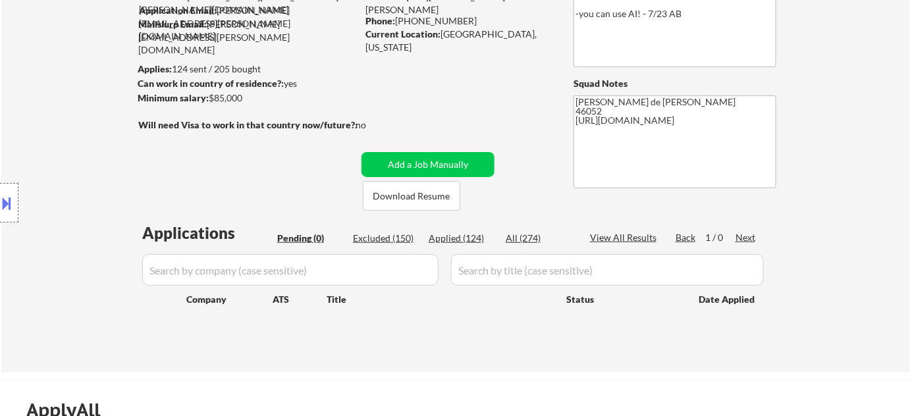
select select ""applied""
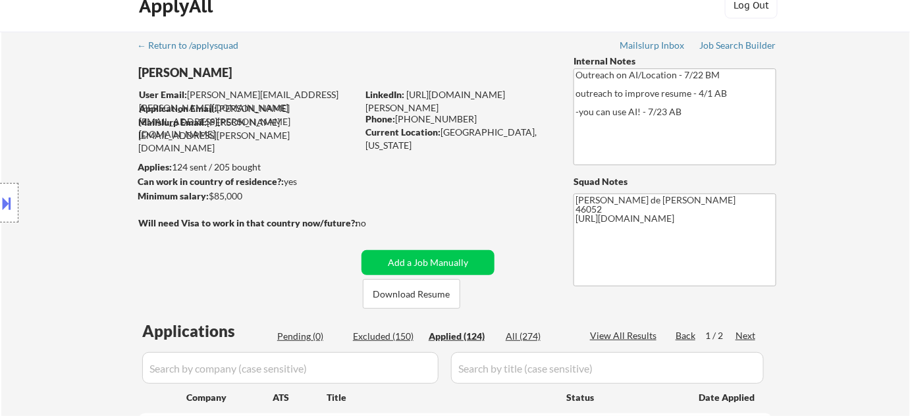
scroll to position [0, 0]
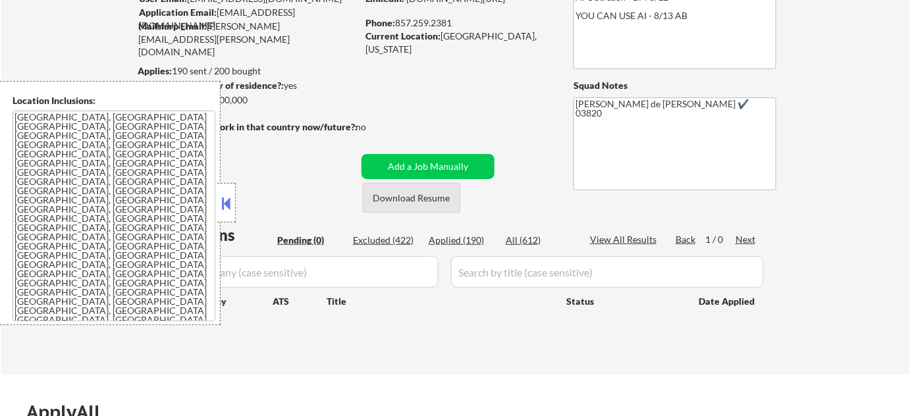
scroll to position [119, 0]
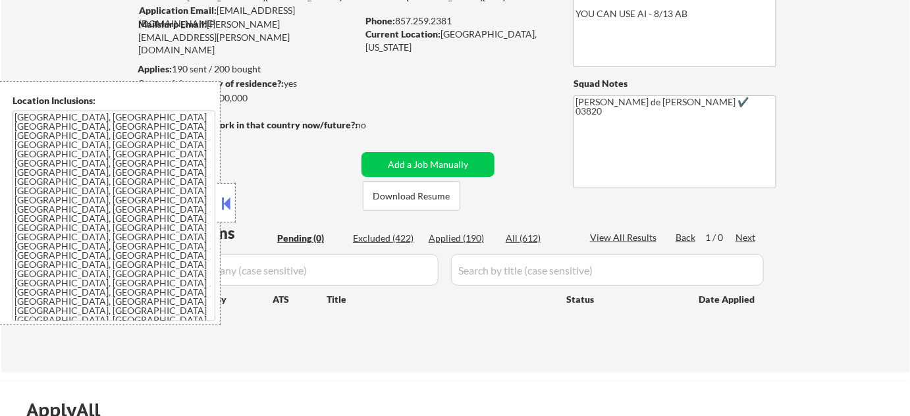
click at [223, 207] on button at bounding box center [226, 204] width 14 height 20
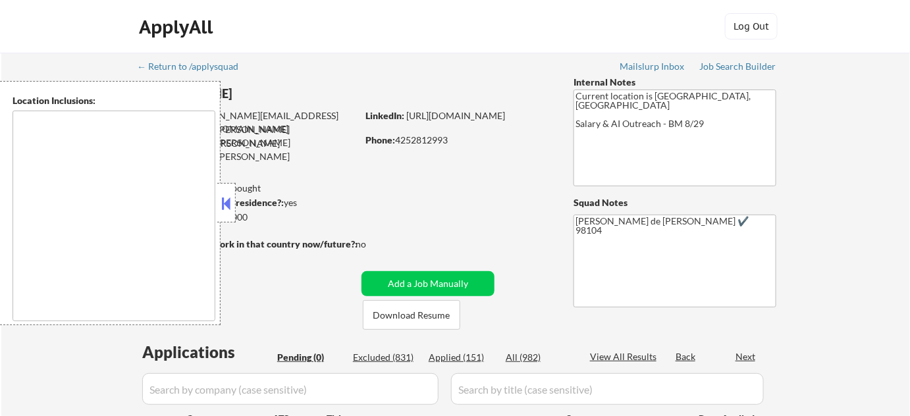
type textarea "Bend, OR [GEOGRAPHIC_DATA], [GEOGRAPHIC_DATA] [GEOGRAPHIC_DATA][PERSON_NAME], […"
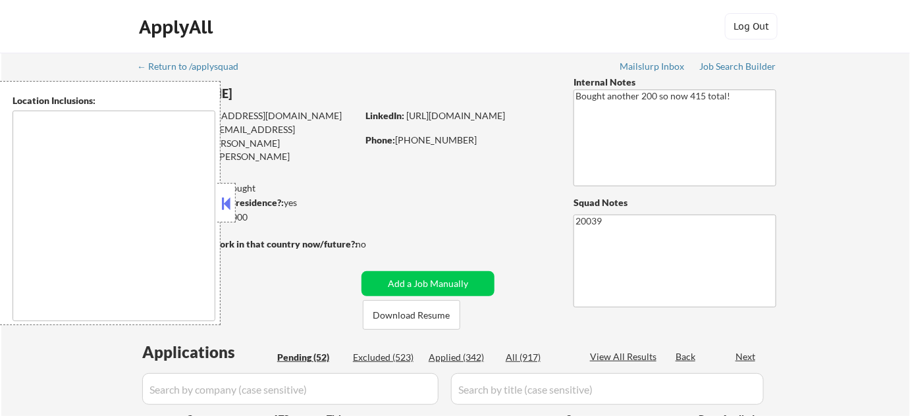
type textarea "[GEOGRAPHIC_DATA], [GEOGRAPHIC_DATA] [GEOGRAPHIC_DATA], [GEOGRAPHIC_DATA] [GEOG…"
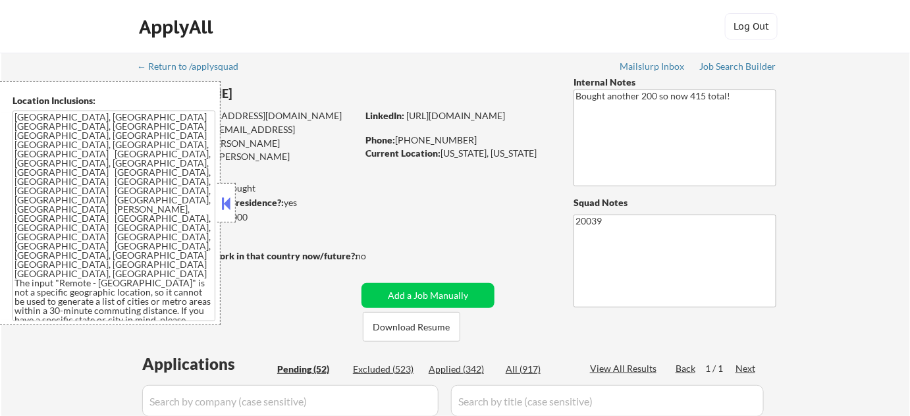
select select ""pending""
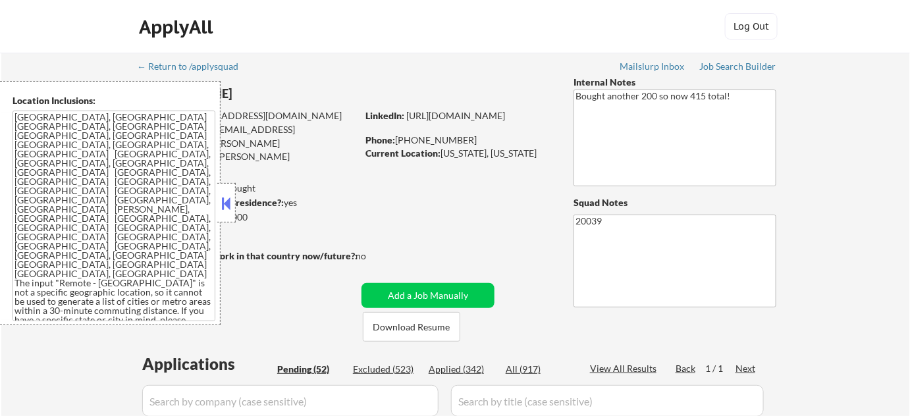
select select ""pending""
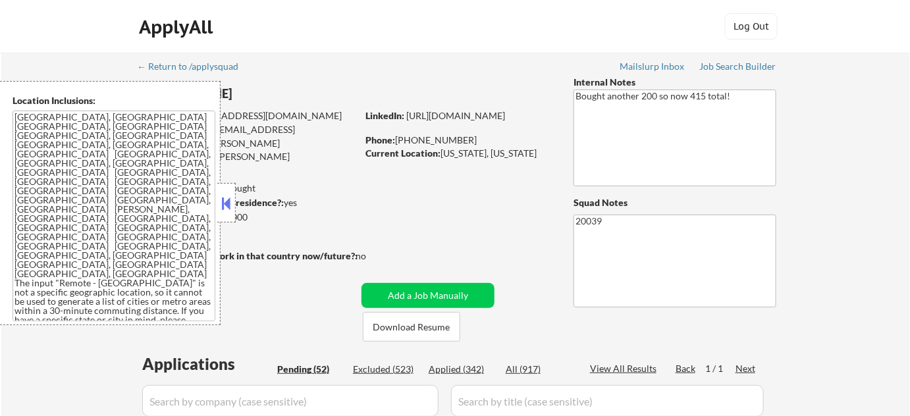
select select ""pending""
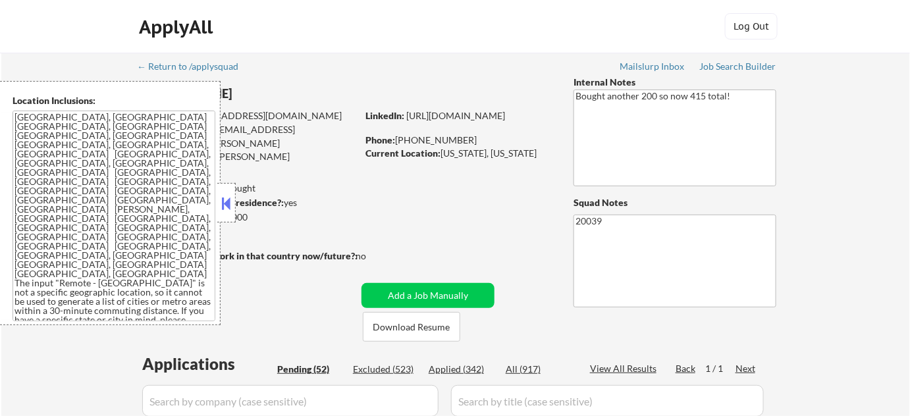
select select ""pending""
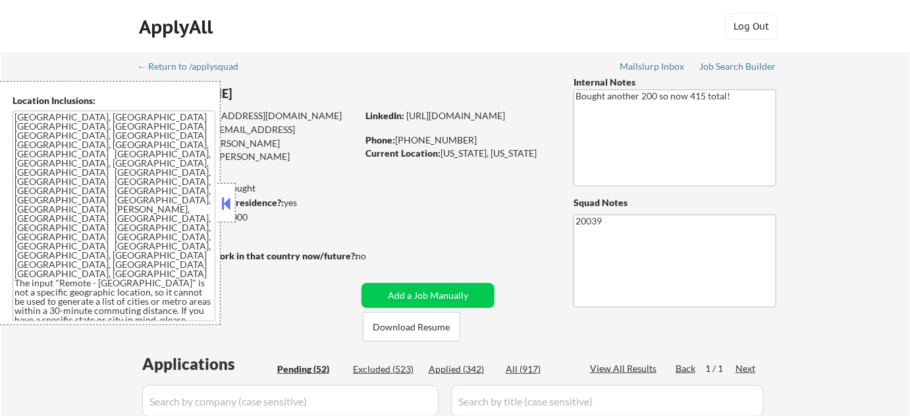
select select ""pending""
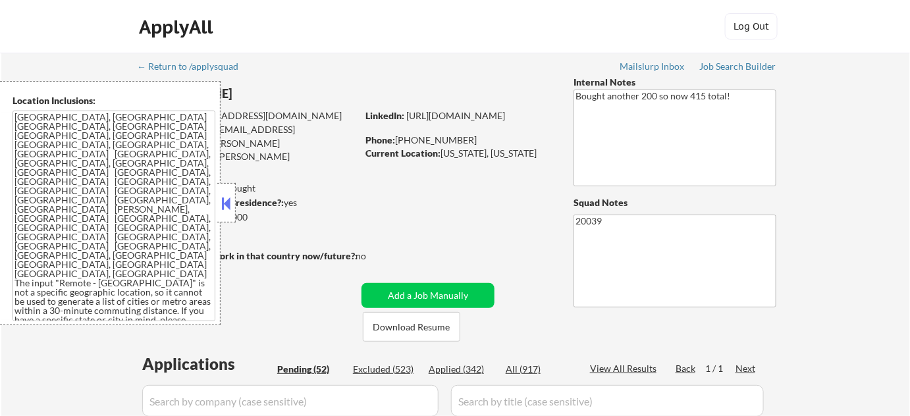
select select ""pending""
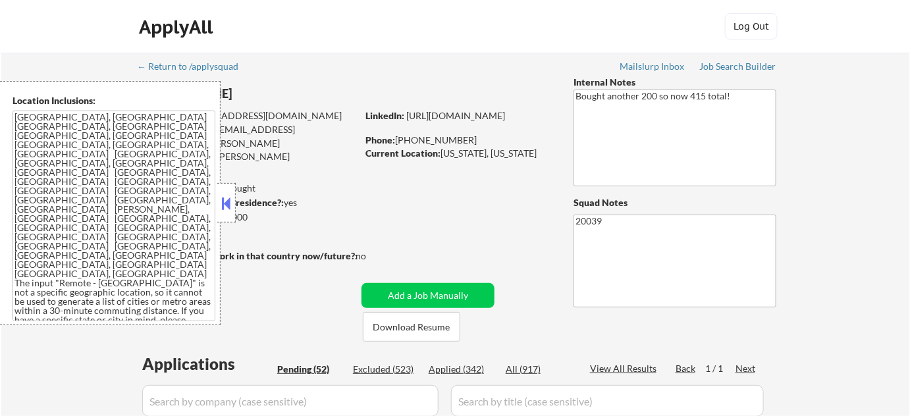
select select ""pending""
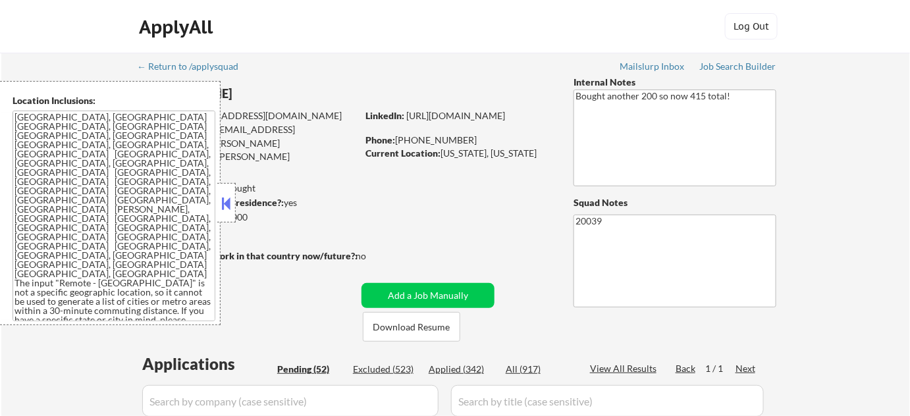
select select ""pending""
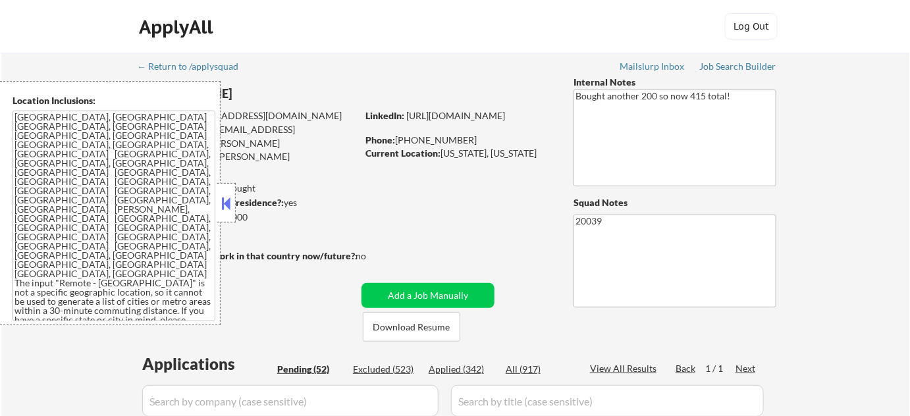
select select ""pending""
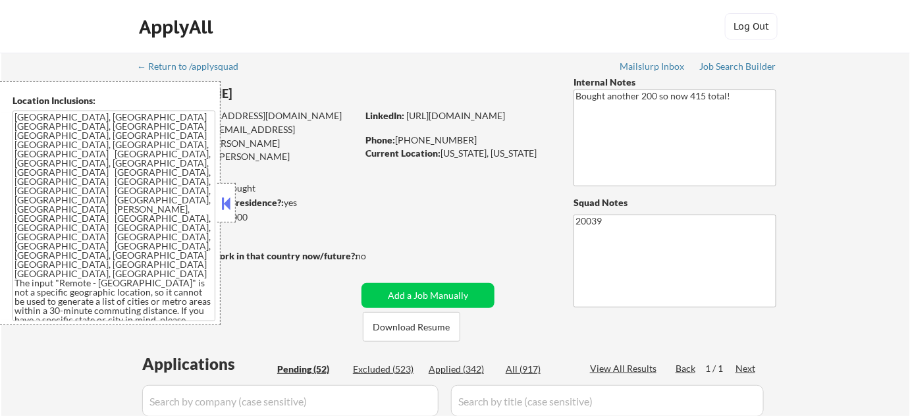
select select ""pending""
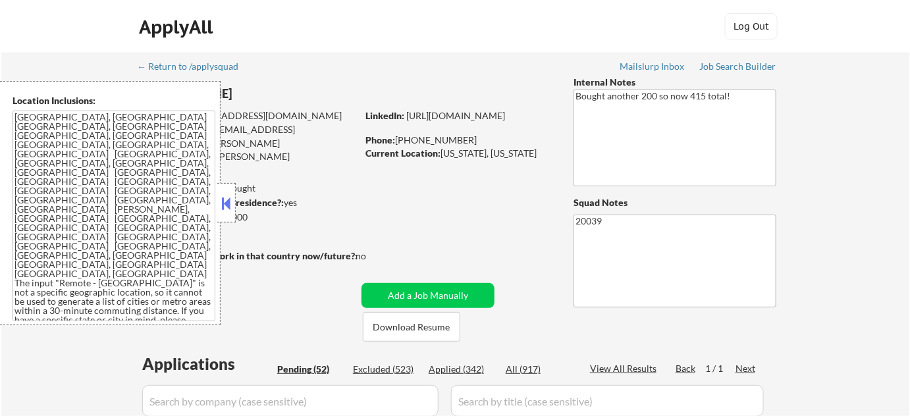
select select ""pending""
click at [226, 196] on button at bounding box center [226, 204] width 14 height 20
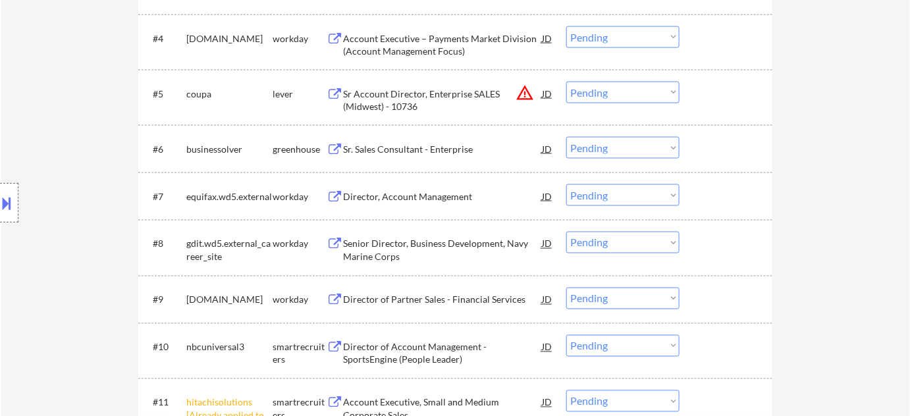
scroll to position [778, 0]
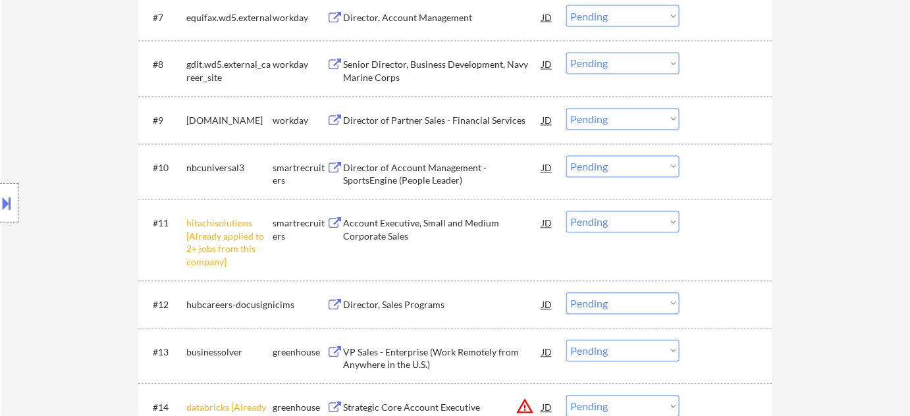
click at [613, 212] on select "Choose an option... Pending Applied Excluded (Questions) Excluded (Expired) Exc…" at bounding box center [622, 222] width 113 height 22
select select ""excluded__other_""
click at [566, 211] on select "Choose an option... Pending Applied Excluded (Questions) Excluded (Expired) Exc…" at bounding box center [622, 222] width 113 height 22
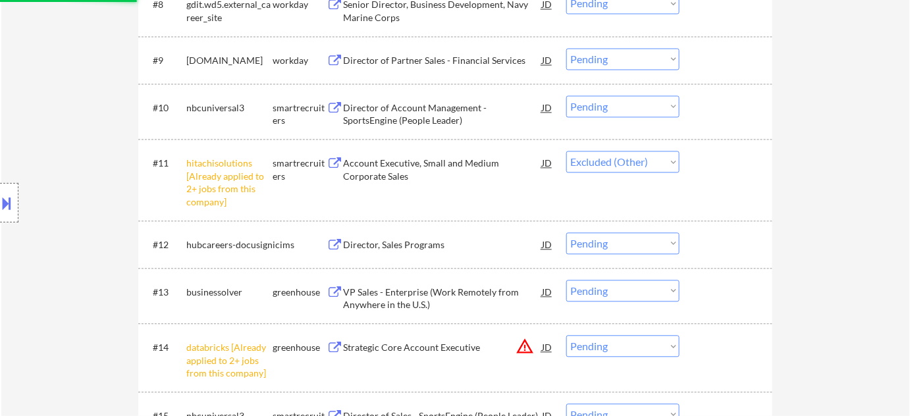
scroll to position [838, 0]
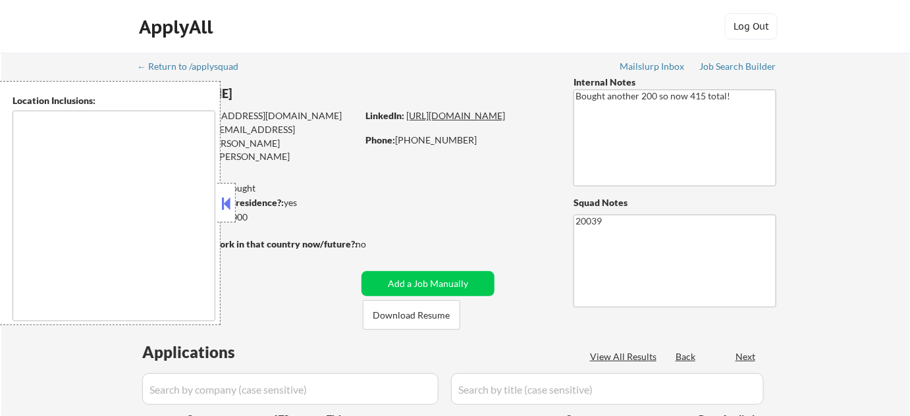
select select ""pending""
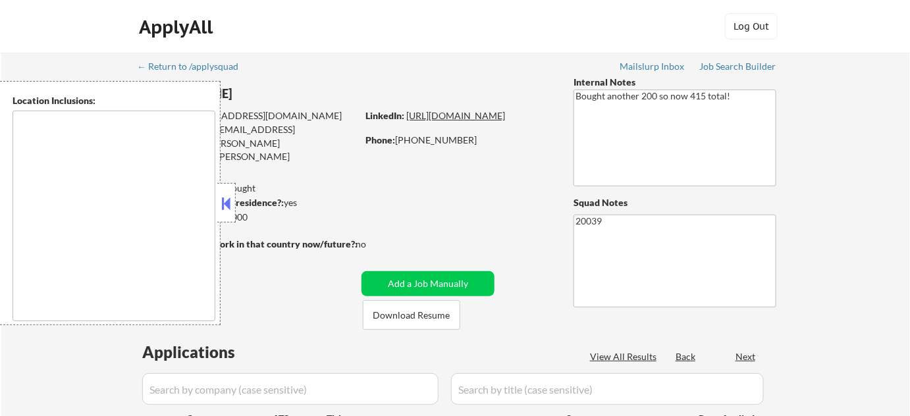
select select ""pending""
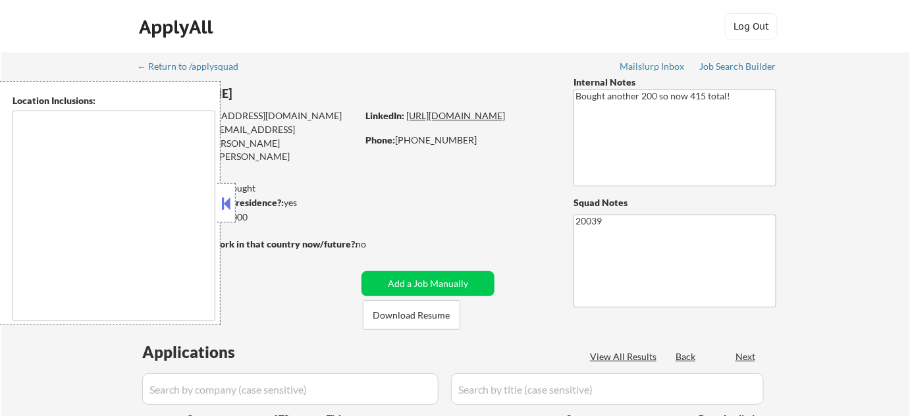
select select ""pending""
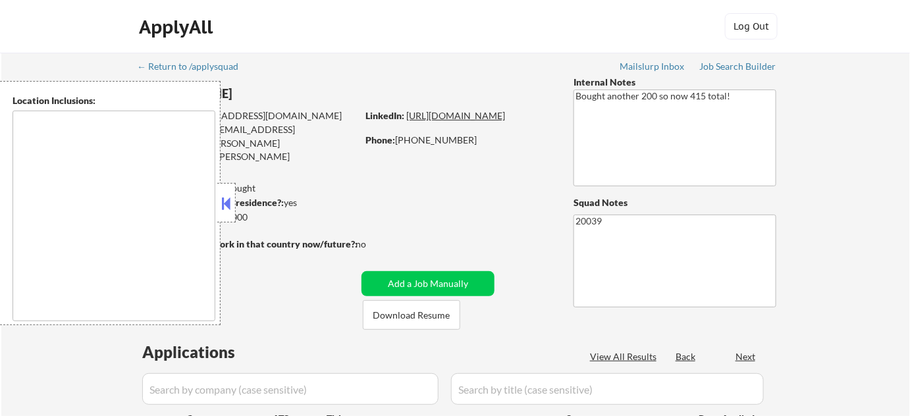
select select ""pending""
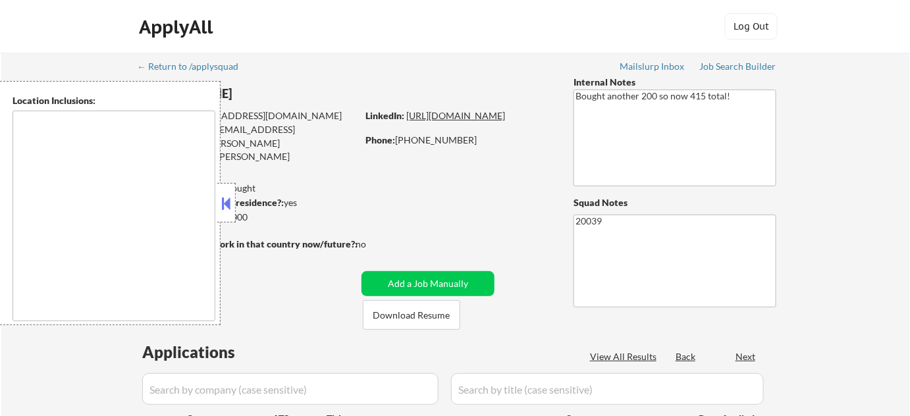
select select ""pending""
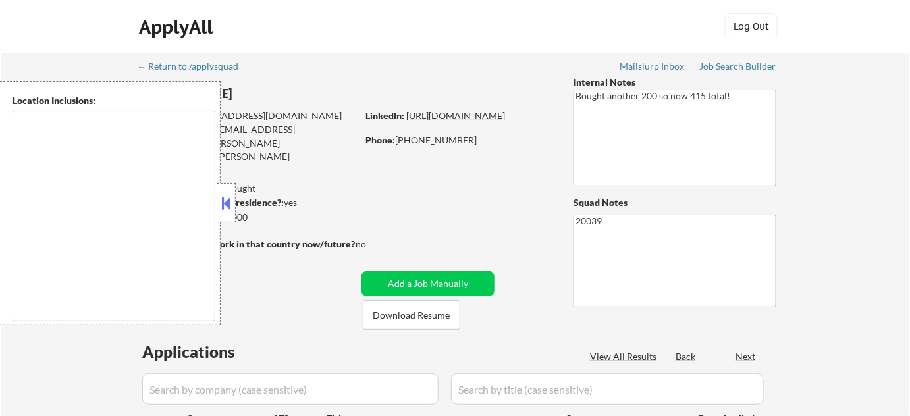
select select ""pending""
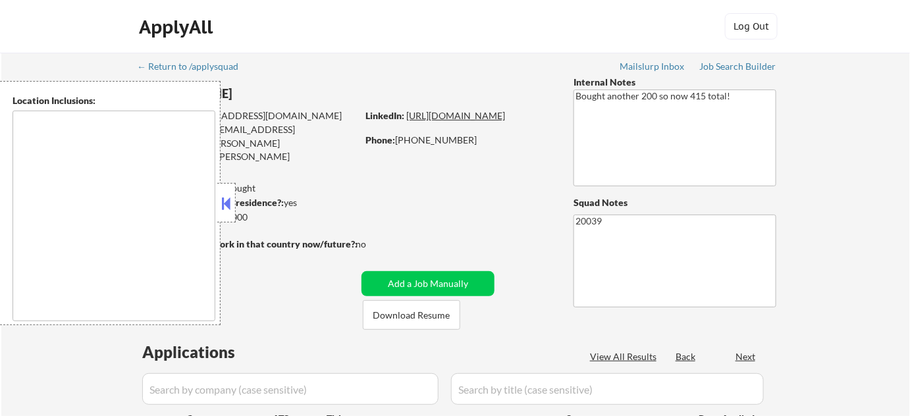
select select ""pending""
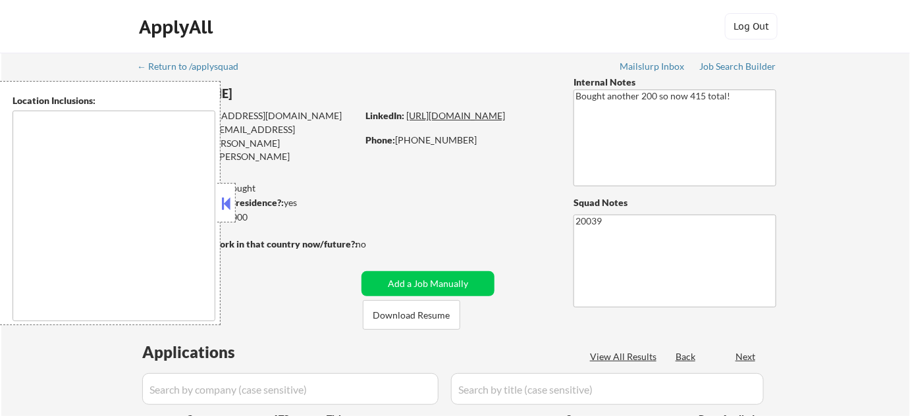
select select ""pending""
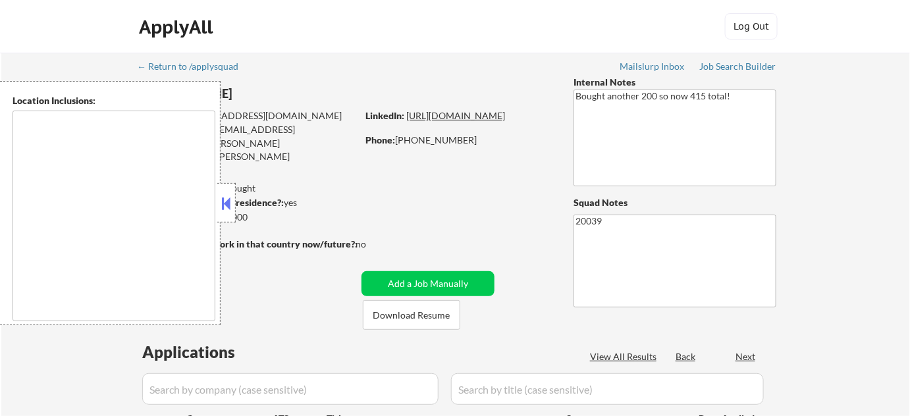
select select ""pending""
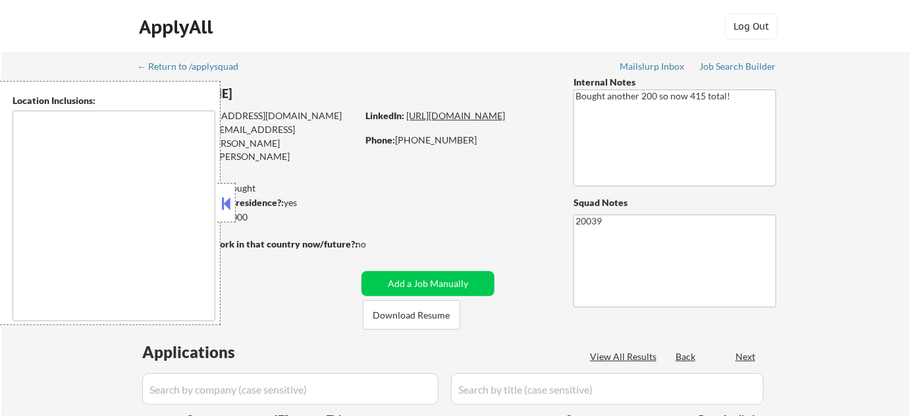
select select ""pending""
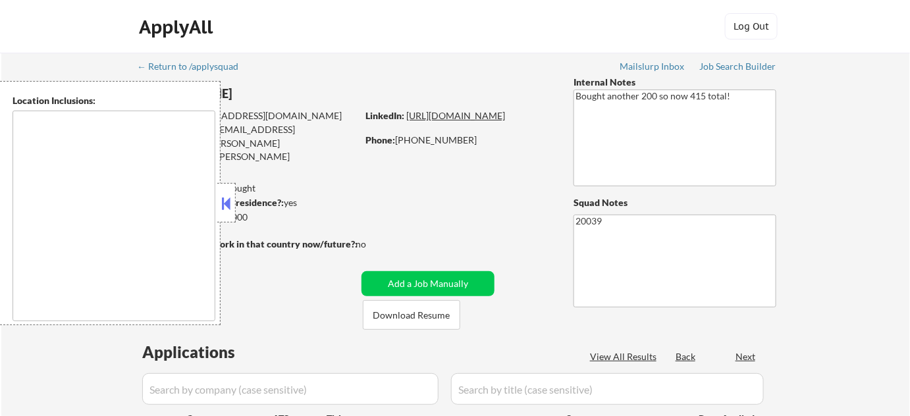
select select ""pending""
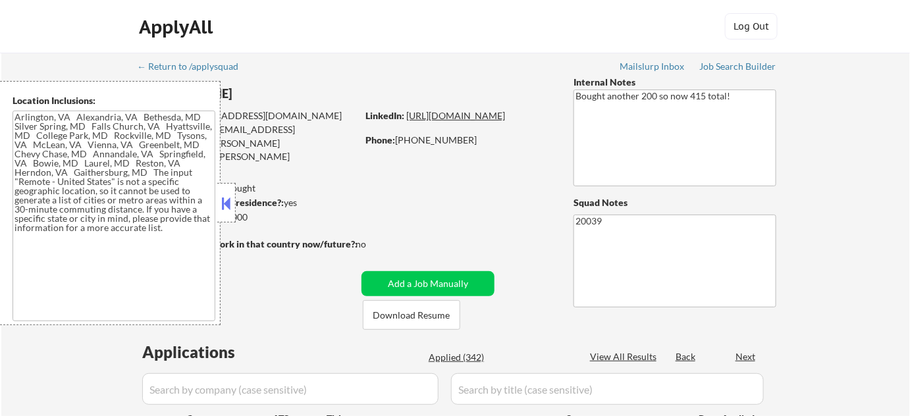
type textarea "[GEOGRAPHIC_DATA], [GEOGRAPHIC_DATA] [GEOGRAPHIC_DATA], [GEOGRAPHIC_DATA] [GEOG…"
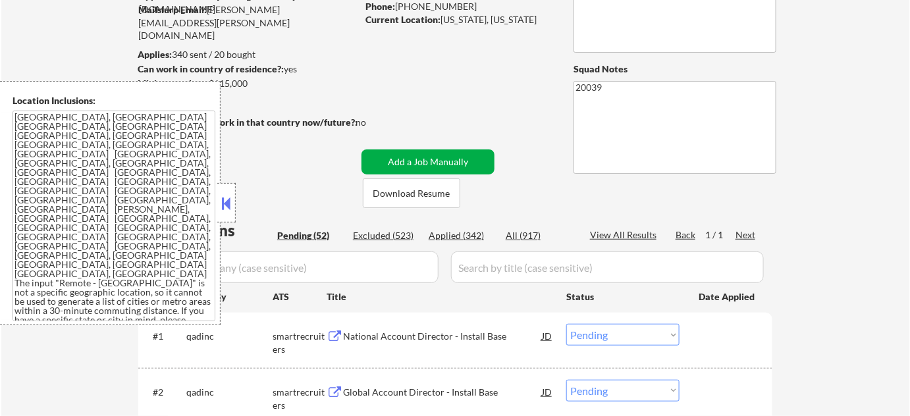
scroll to position [179, 0]
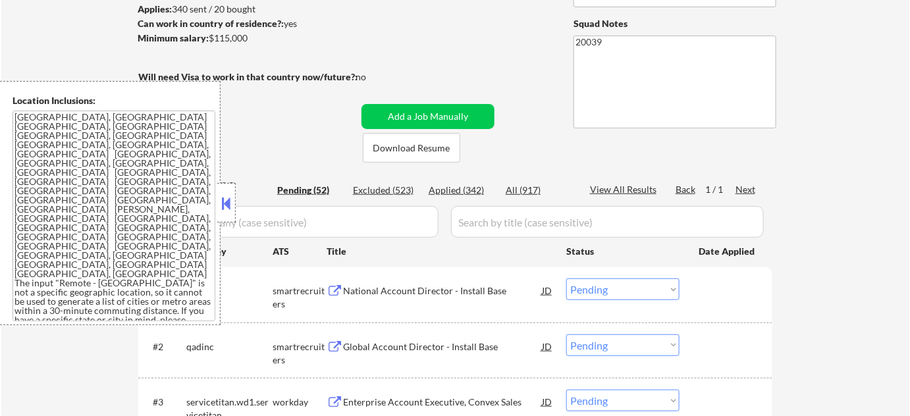
click at [227, 198] on button at bounding box center [226, 204] width 14 height 20
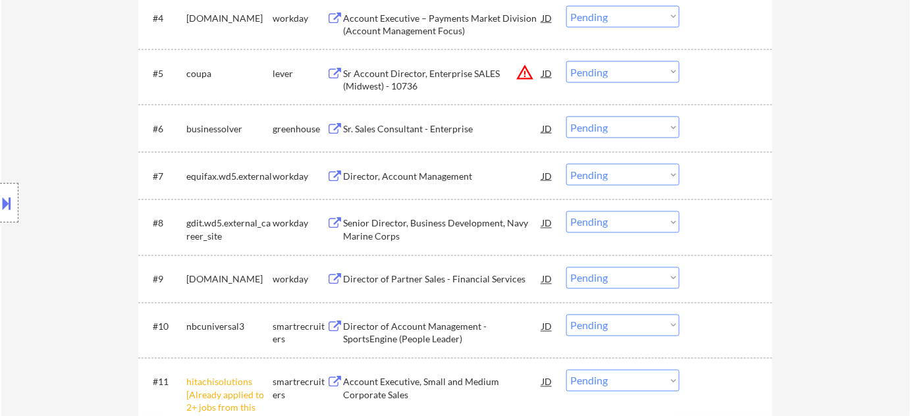
scroll to position [599, 0]
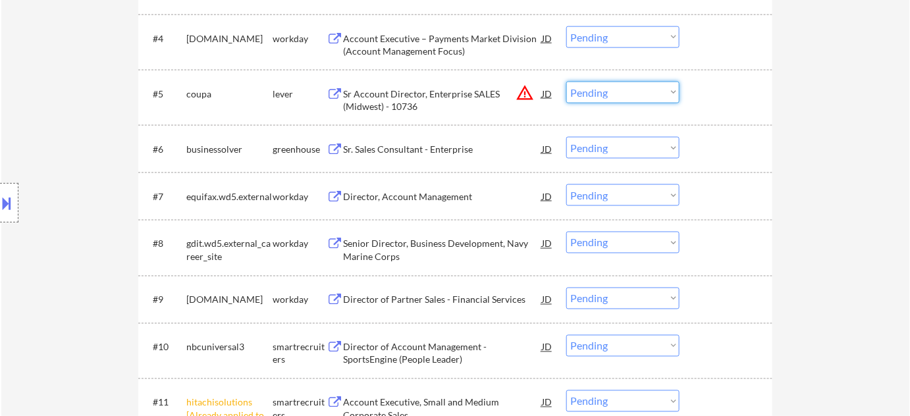
click at [587, 92] on select "Choose an option... Pending Applied Excluded (Questions) Excluded (Expired) Exc…" at bounding box center [622, 93] width 113 height 22
select select ""excluded__location_""
click at [566, 82] on select "Choose an option... Pending Applied Excluded (Questions) Excluded (Expired) Exc…" at bounding box center [622, 93] width 113 height 22
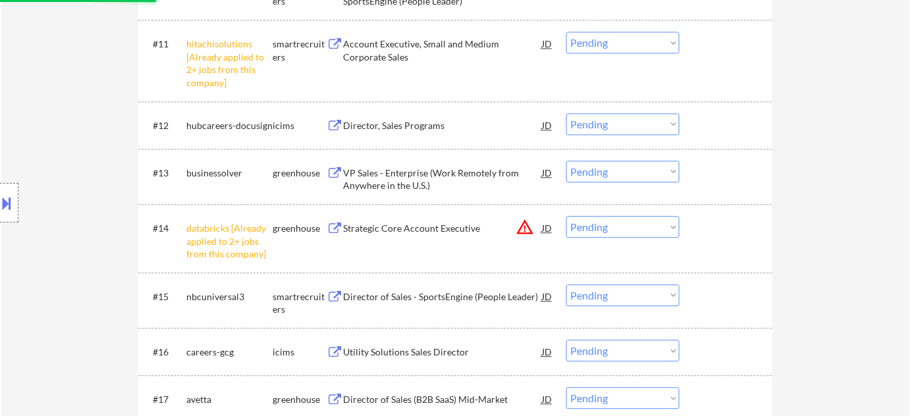
scroll to position [838, 0]
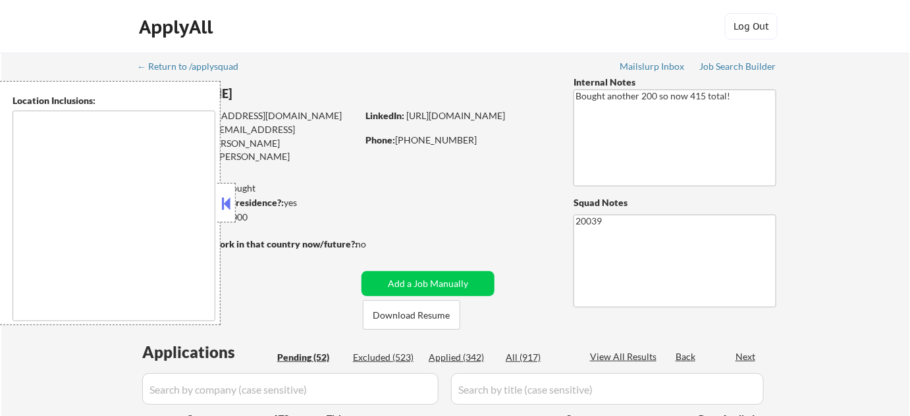
select select ""pending""
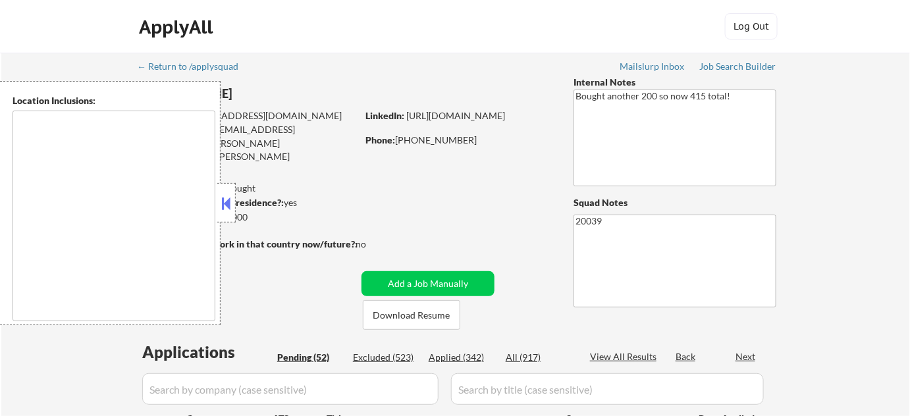
select select ""pending""
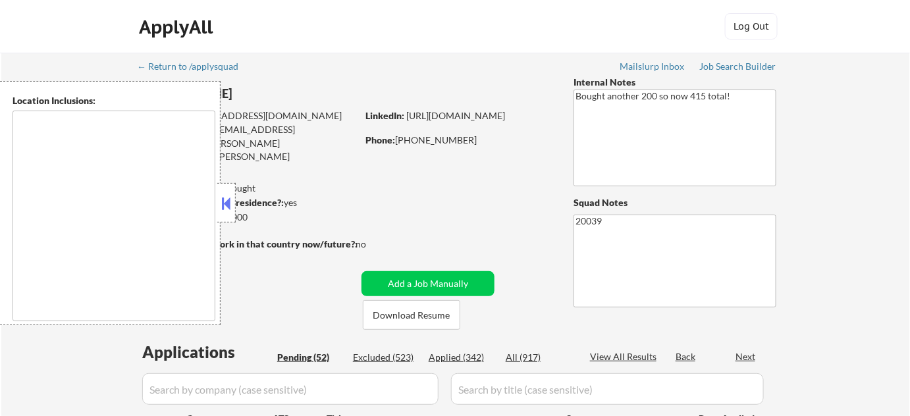
select select ""pending""
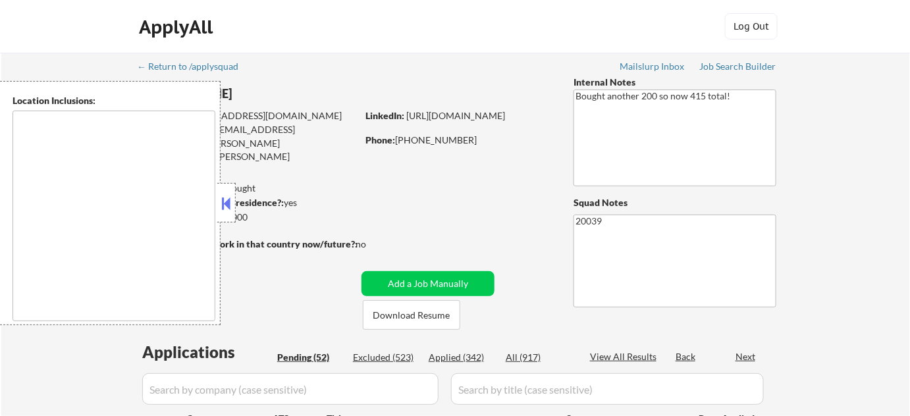
select select ""pending""
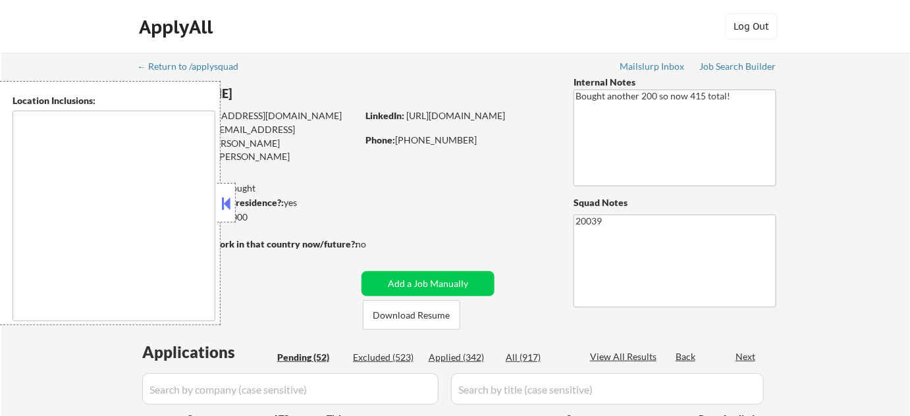
select select ""pending""
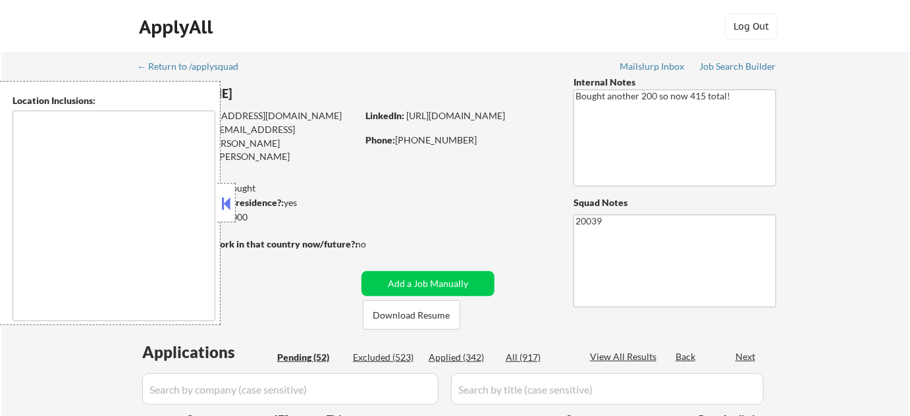
select select ""pending""
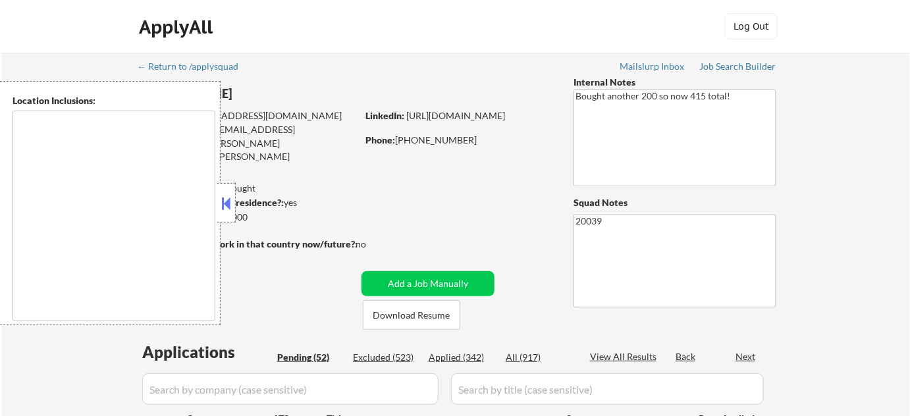
select select ""pending""
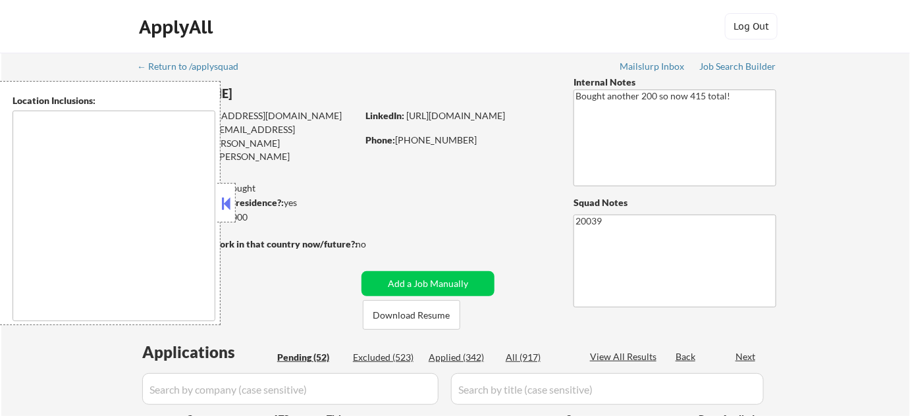
select select ""pending""
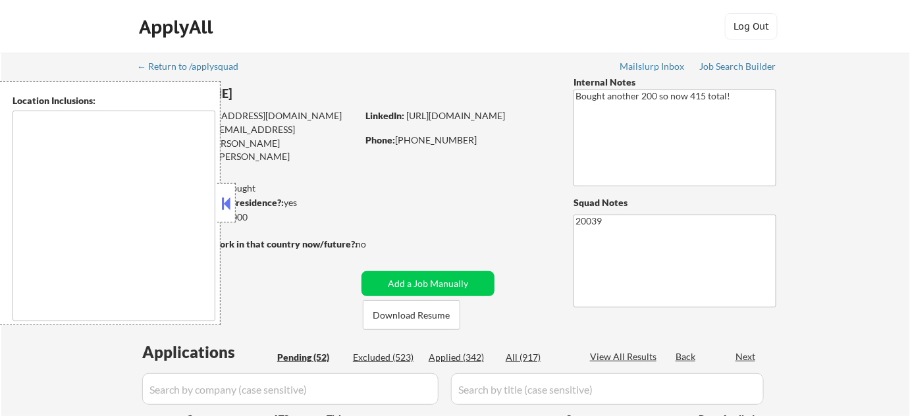
select select ""pending""
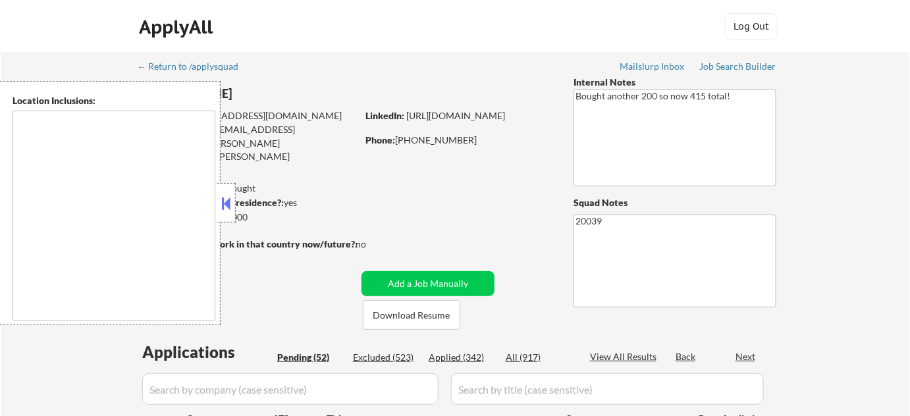
select select ""pending""
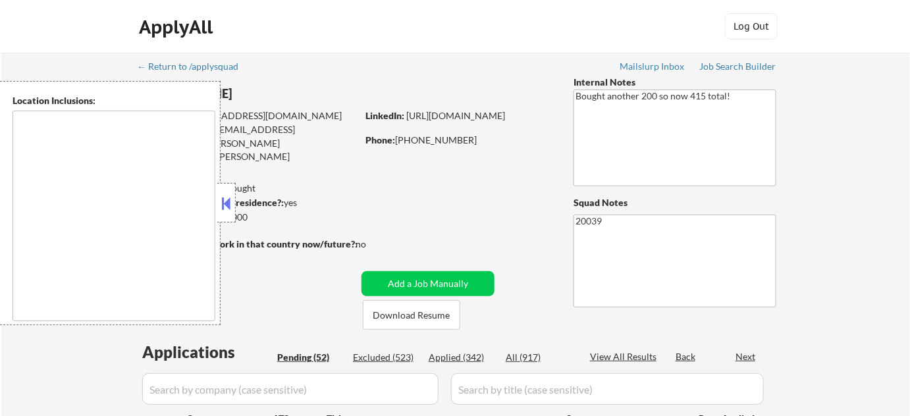
select select ""pending""
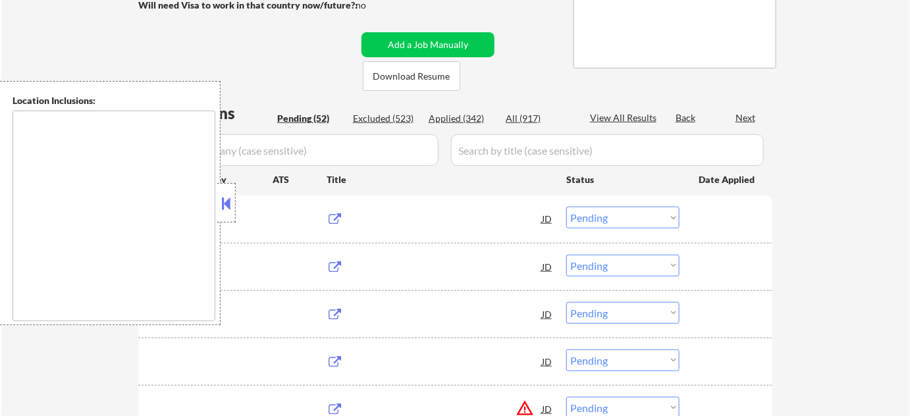
type textarea "Arlington, VA Alexandria, VA Bethesda, MD Silver Spring, MD Falls Church, VA Hy…"
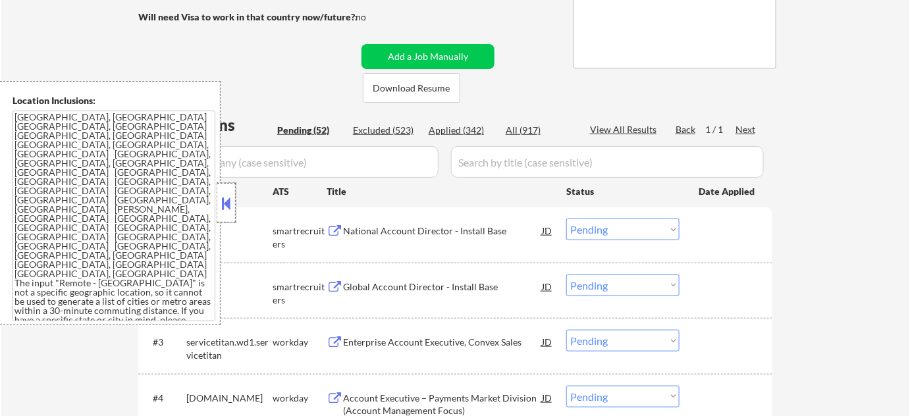
click at [223, 213] on div at bounding box center [226, 203] width 18 height 40
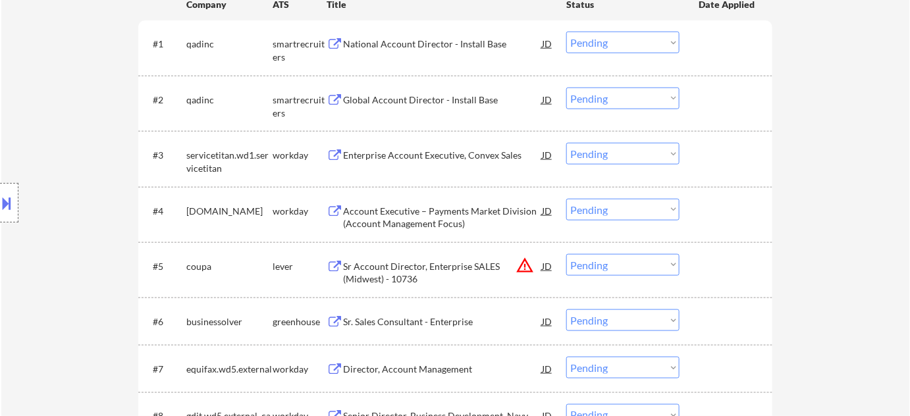
scroll to position [599, 0]
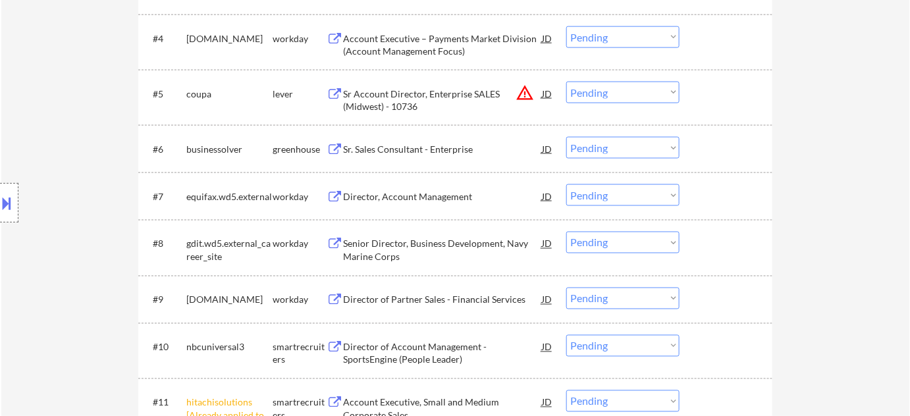
click at [601, 94] on select "Choose an option... Pending Applied Excluded (Questions) Excluded (Expired) Exc…" at bounding box center [622, 93] width 113 height 22
click at [566, 82] on select "Choose an option... Pending Applied Excluded (Questions) Excluded (Expired) Exc…" at bounding box center [622, 93] width 113 height 22
select select ""pending""
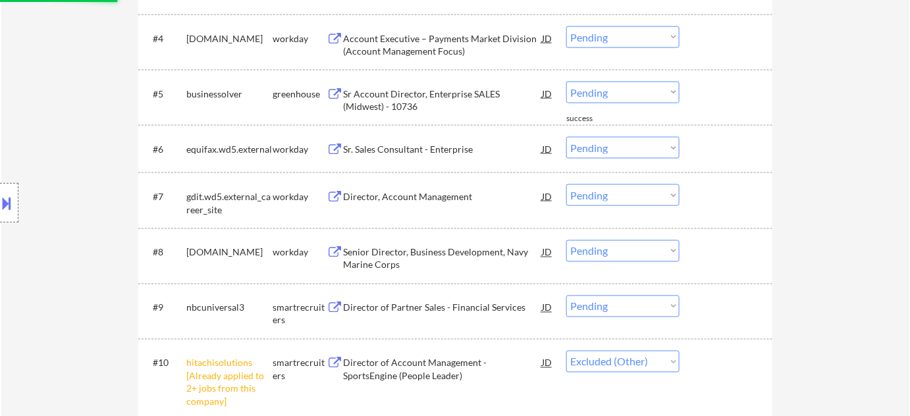
select select ""pending""
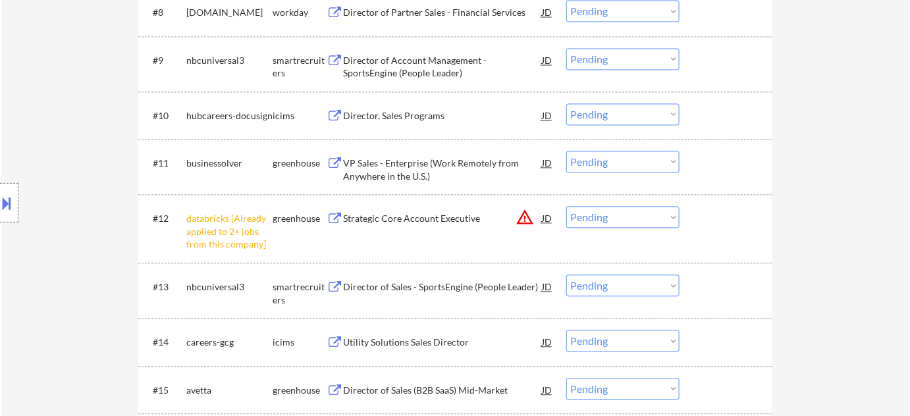
scroll to position [838, 0]
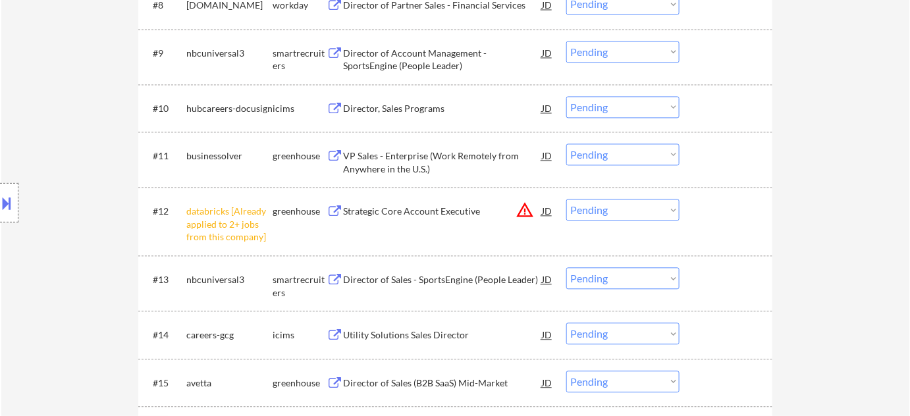
click at [623, 208] on select "Choose an option... Pending Applied Excluded (Questions) Excluded (Expired) Exc…" at bounding box center [622, 210] width 113 height 22
click at [566, 199] on select "Choose an option... Pending Applied Excluded (Questions) Excluded (Expired) Exc…" at bounding box center [622, 210] width 113 height 22
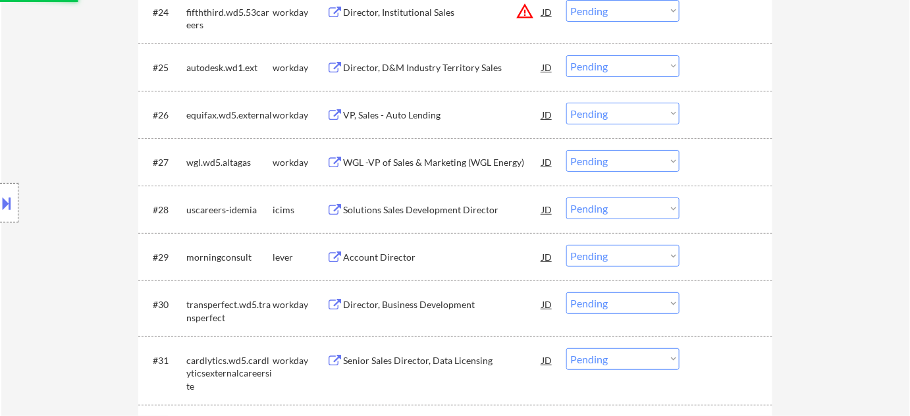
select select ""pending""
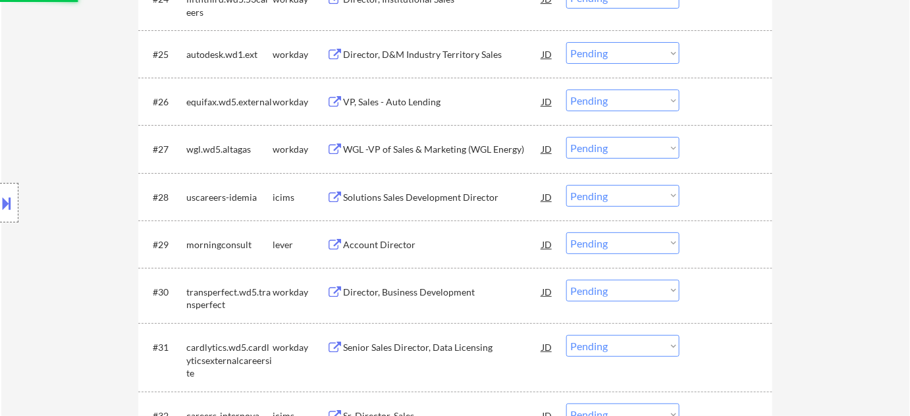
scroll to position [1496, 0]
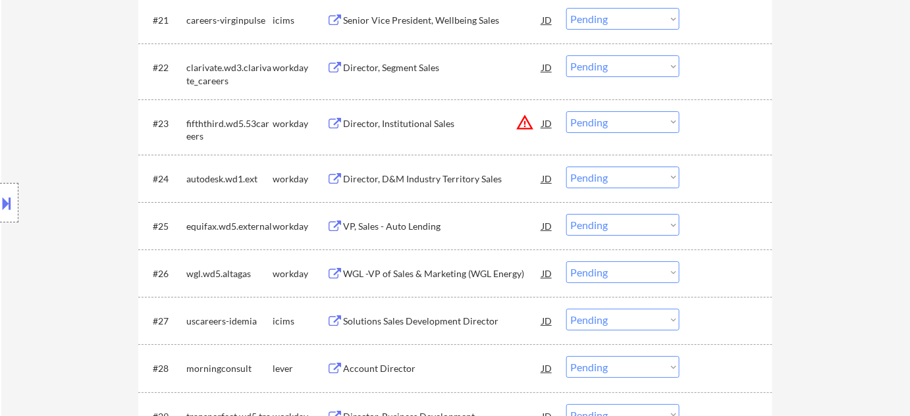
drag, startPoint x: 632, startPoint y: 121, endPoint x: 625, endPoint y: 130, distance: 11.3
click at [632, 119] on select "Choose an option... Pending Applied Excluded (Questions) Excluded (Expired) Exc…" at bounding box center [622, 122] width 113 height 22
click at [566, 111] on select "Choose an option... Pending Applied Excluded (Questions) Excluded (Expired) Exc…" at bounding box center [622, 122] width 113 height 22
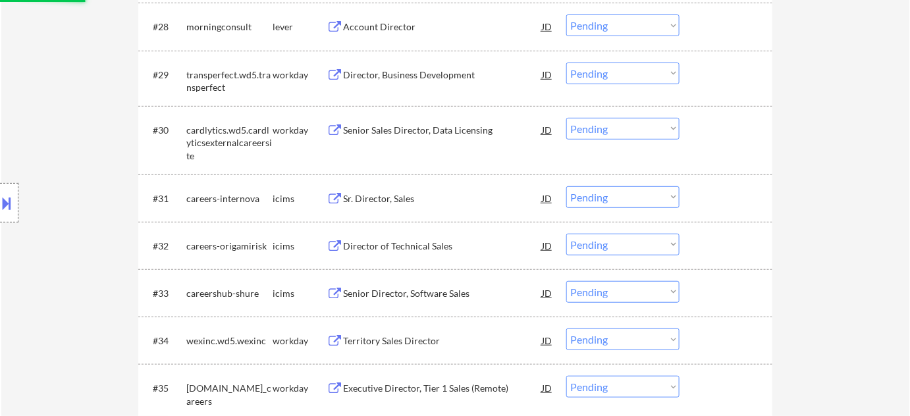
select select ""pending""
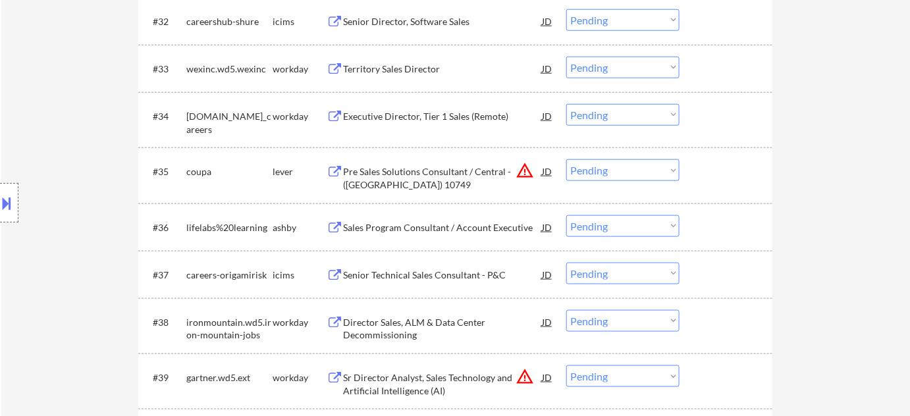
scroll to position [2035, 0]
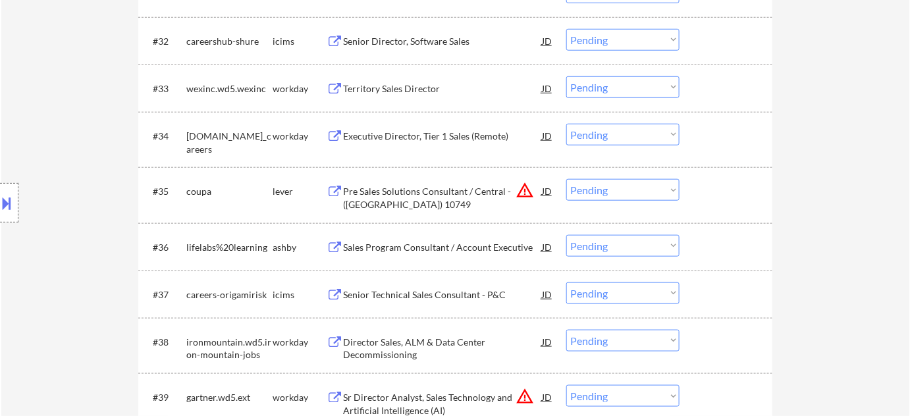
click at [626, 194] on select "Choose an option... Pending Applied Excluded (Questions) Excluded (Expired) Exc…" at bounding box center [622, 190] width 113 height 22
select select ""excluded__location_""
click at [566, 179] on select "Choose an option... Pending Applied Excluded (Questions) Excluded (Expired) Exc…" at bounding box center [622, 190] width 113 height 22
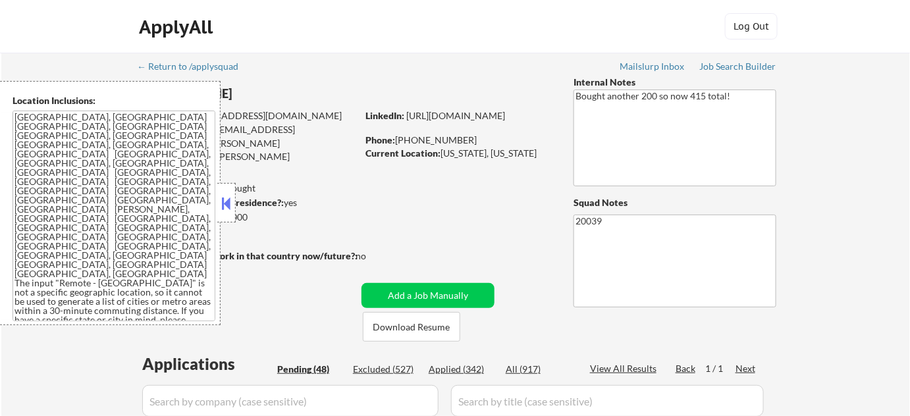
select select ""pending""
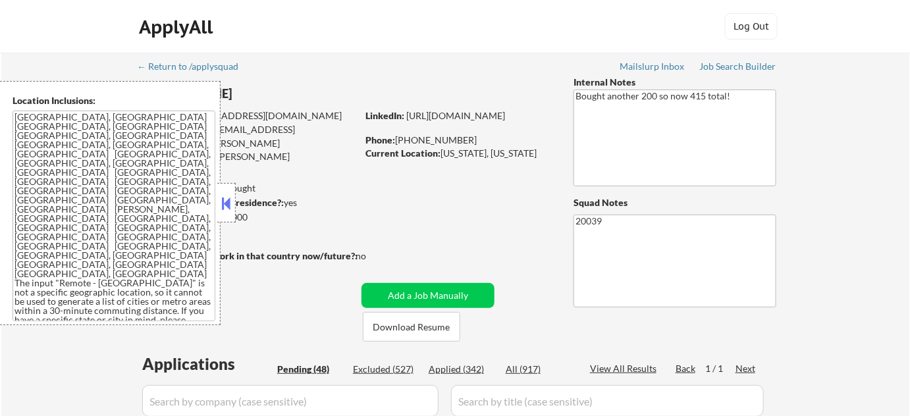
select select ""pending""
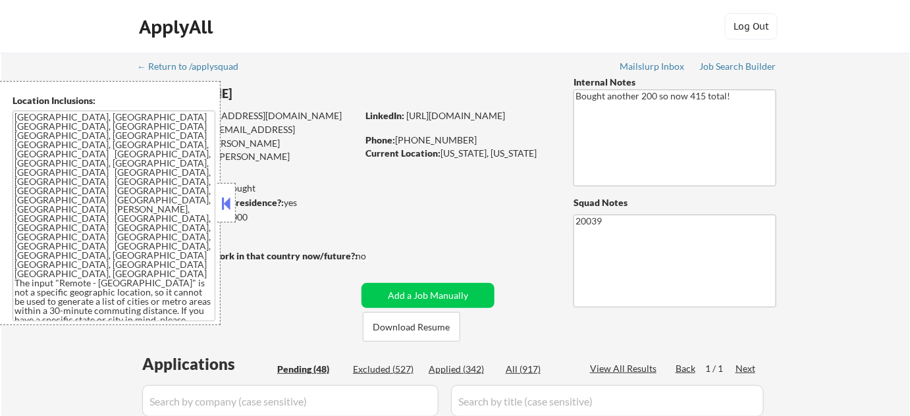
select select ""pending""
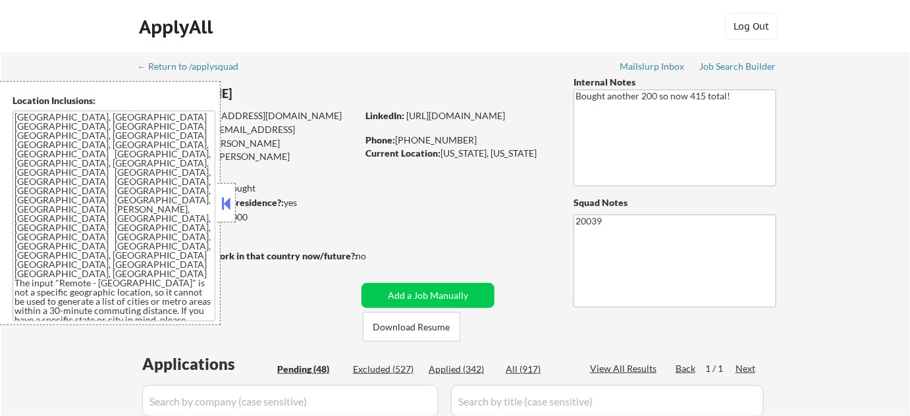
select select ""pending""
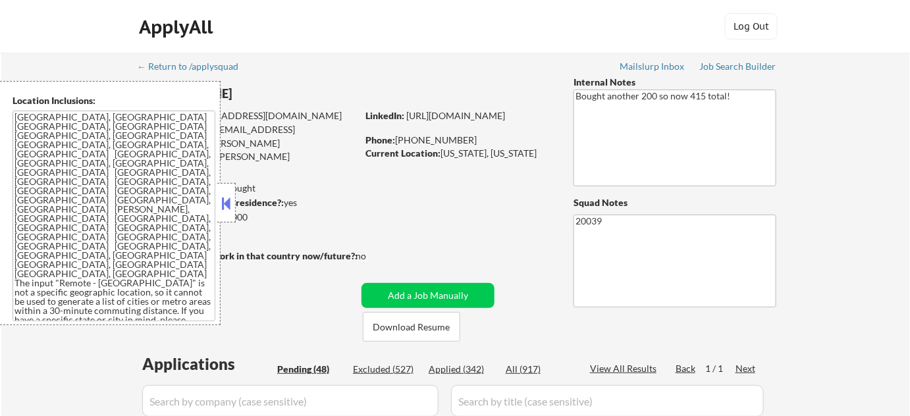
select select ""pending""
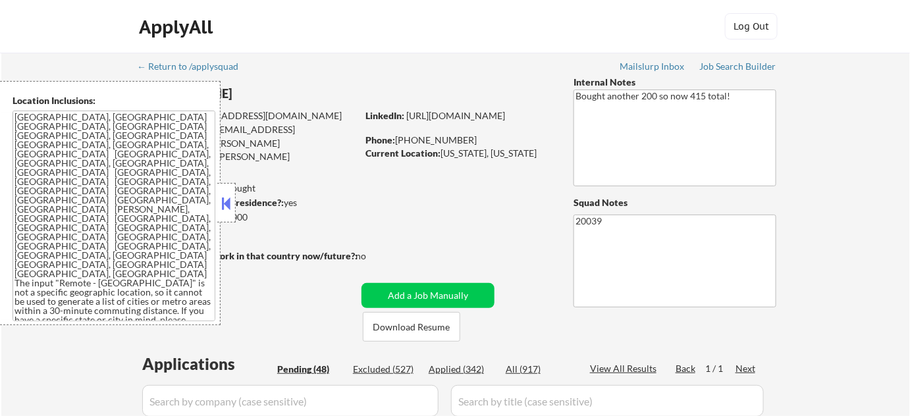
select select ""pending""
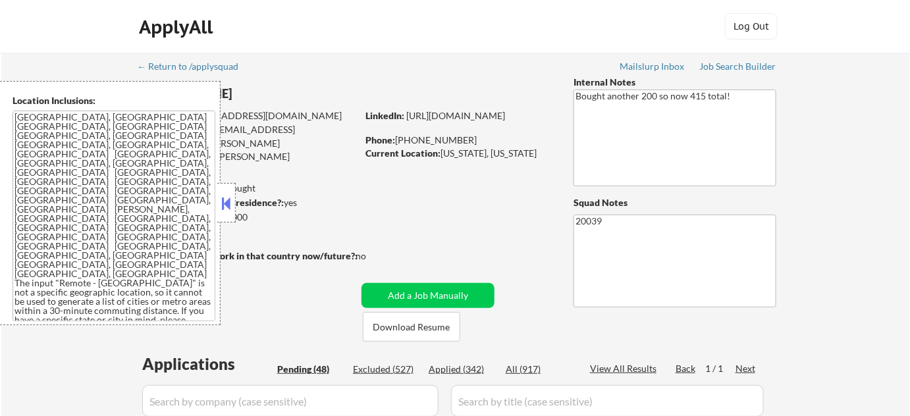
select select ""pending""
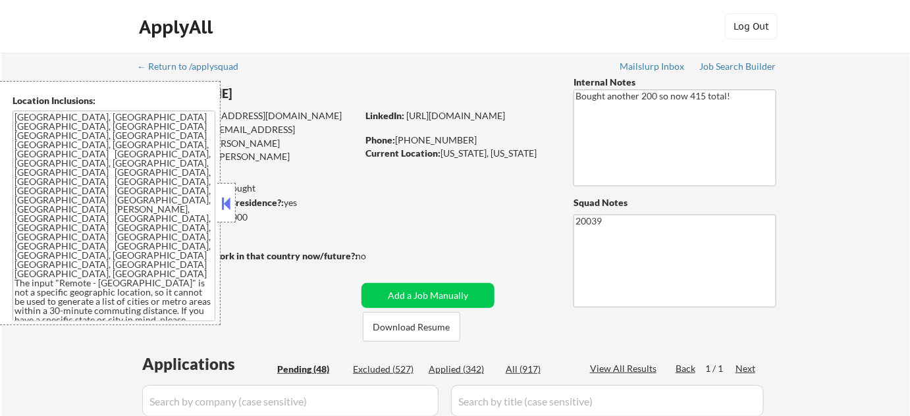
select select ""pending""
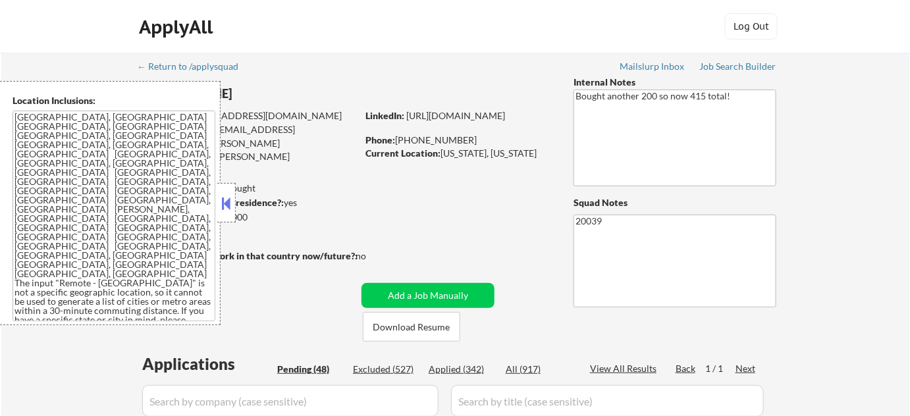
select select ""pending""
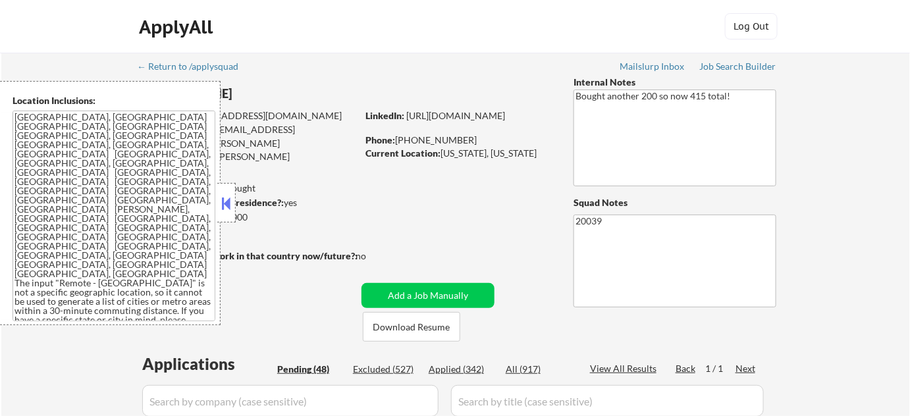
select select ""pending""
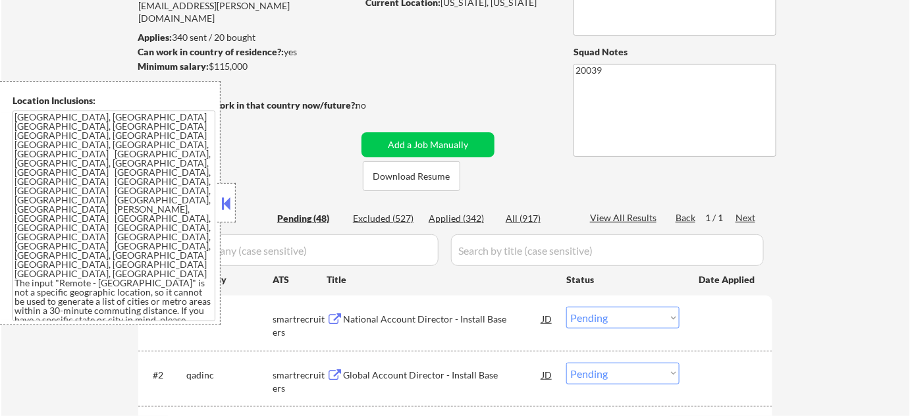
scroll to position [179, 0]
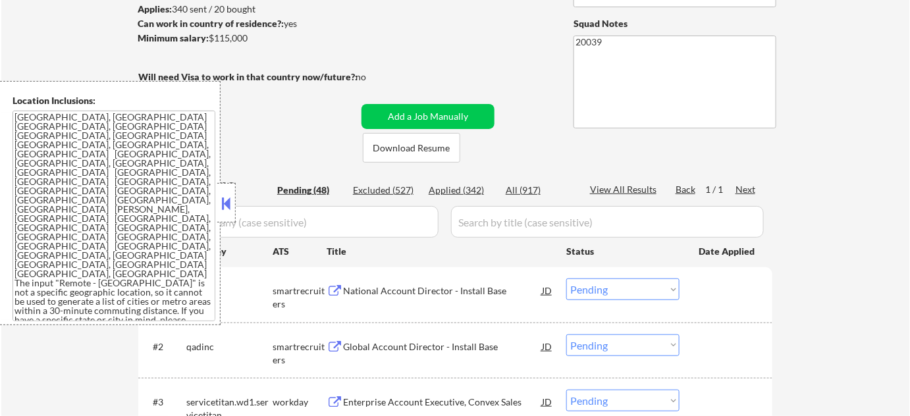
click at [226, 198] on button at bounding box center [226, 204] width 14 height 20
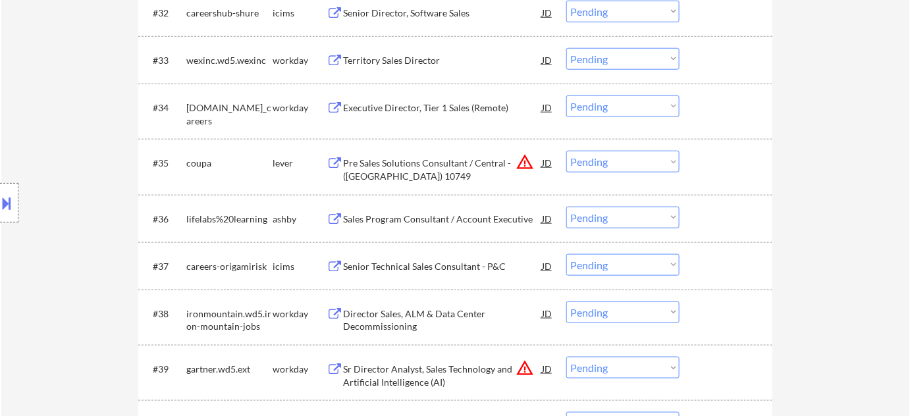
scroll to position [2095, 0]
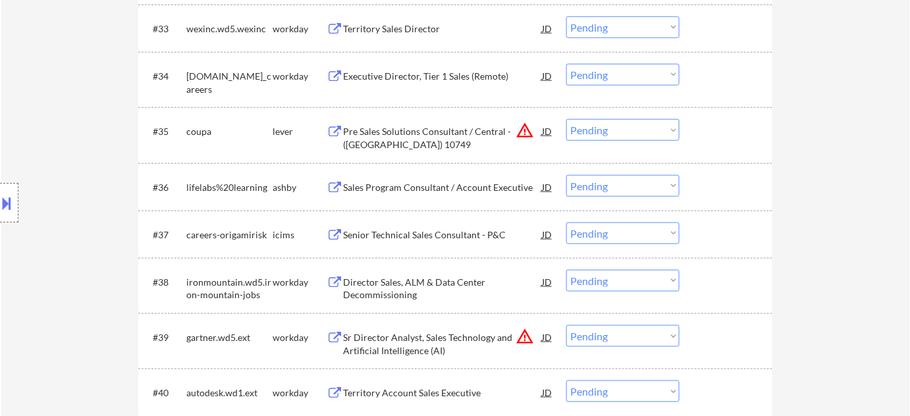
click at [580, 136] on select "Choose an option... Pending Applied Excluded (Questions) Excluded (Expired) Exc…" at bounding box center [622, 130] width 113 height 22
select select ""excluded__location_""
click at [566, 119] on select "Choose an option... Pending Applied Excluded (Questions) Excluded (Expired) Exc…" at bounding box center [622, 130] width 113 height 22
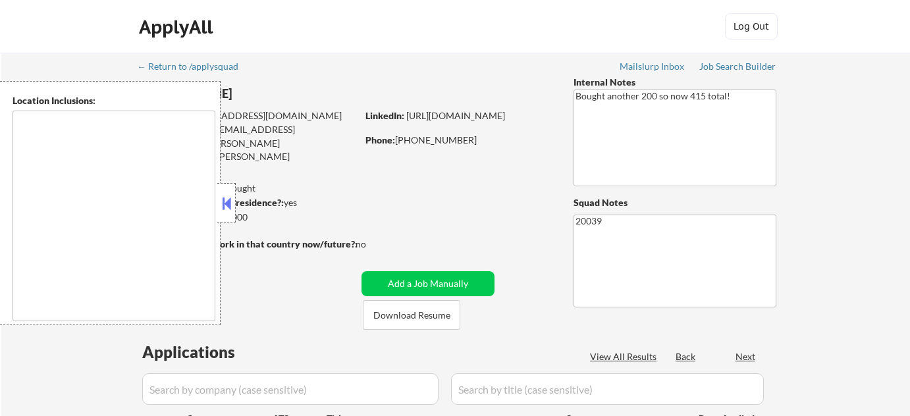
select select ""pending""
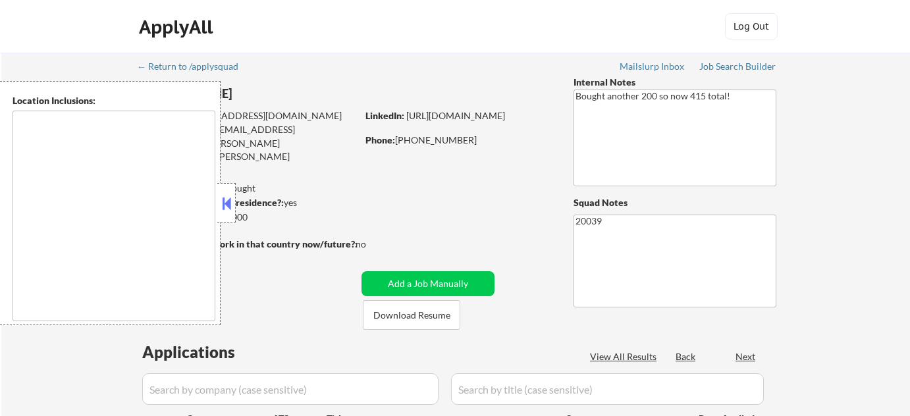
select select ""pending""
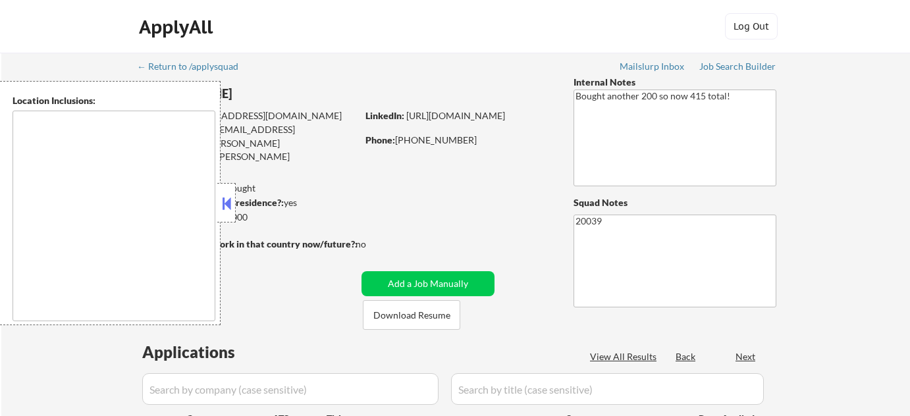
select select ""pending""
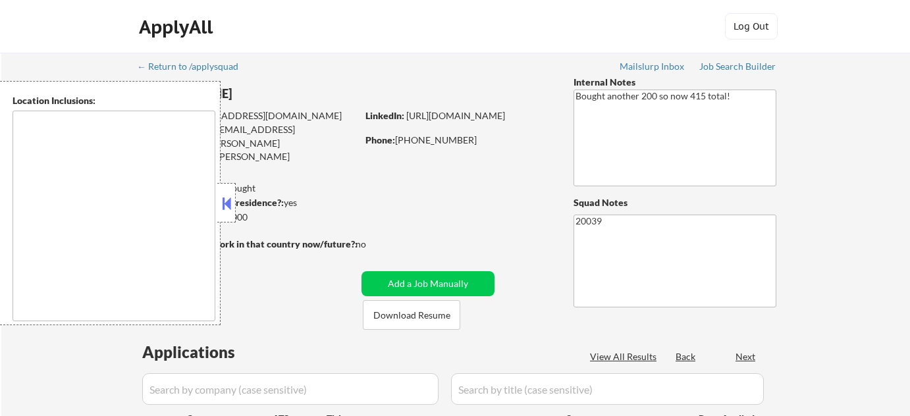
select select ""pending""
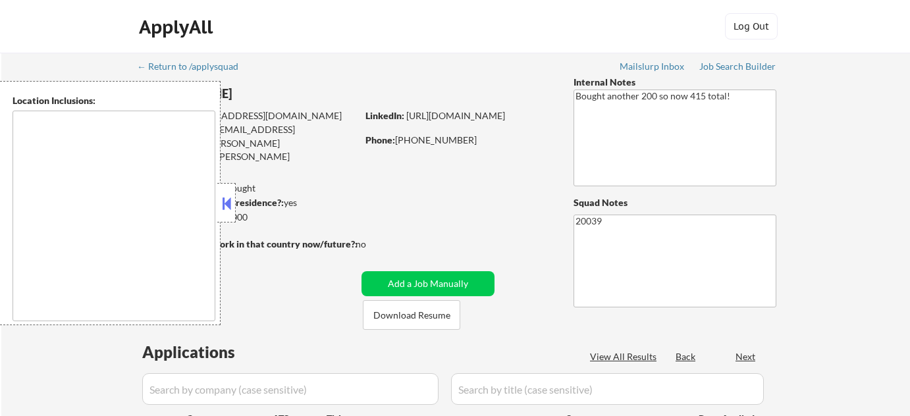
select select ""pending""
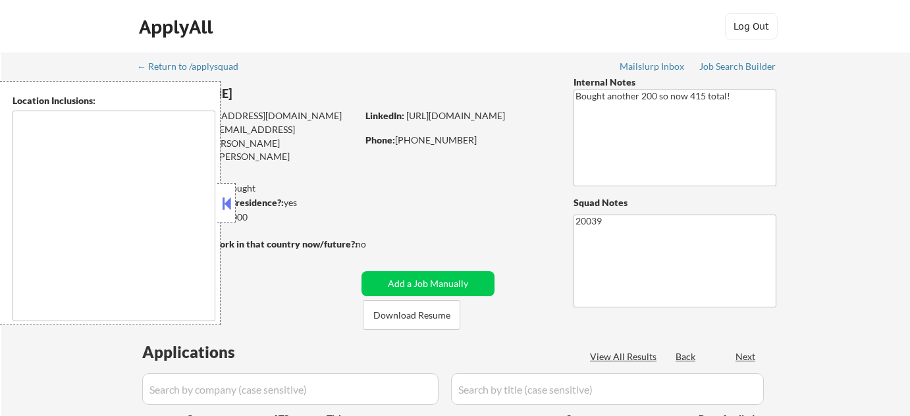
select select ""pending""
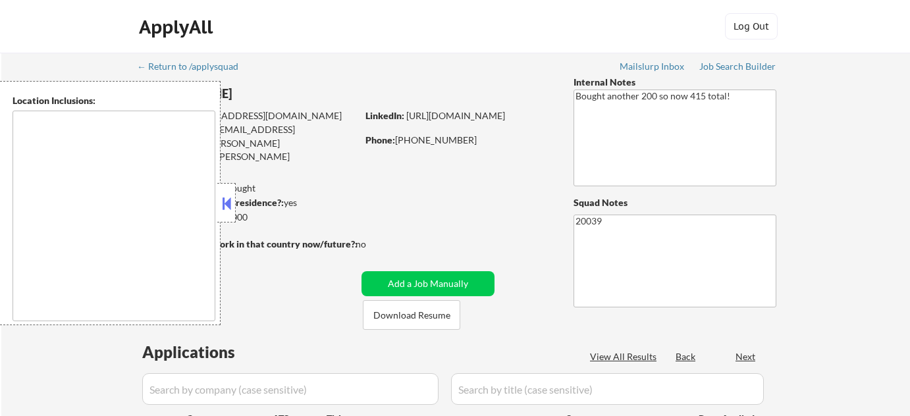
select select ""pending""
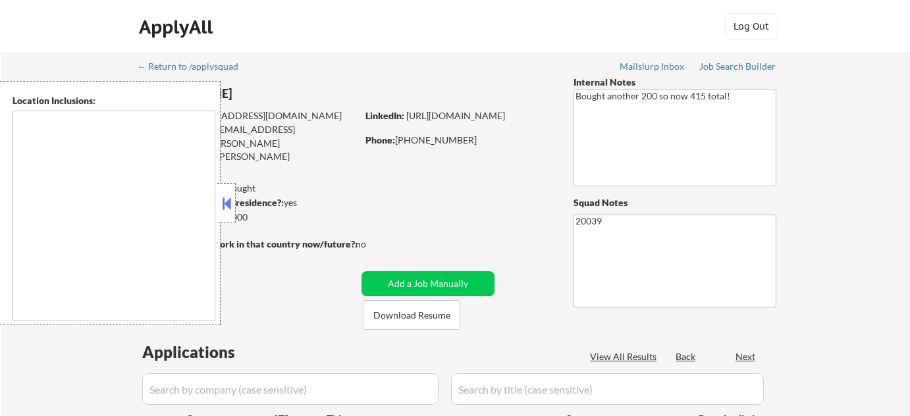
select select ""pending""
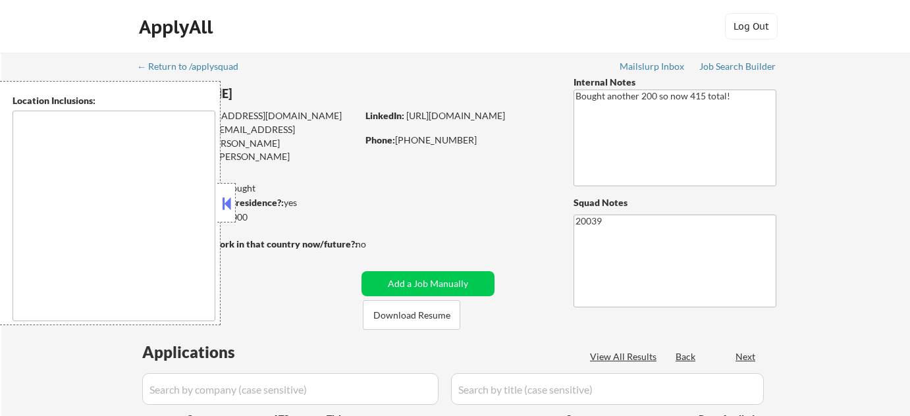
select select ""pending""
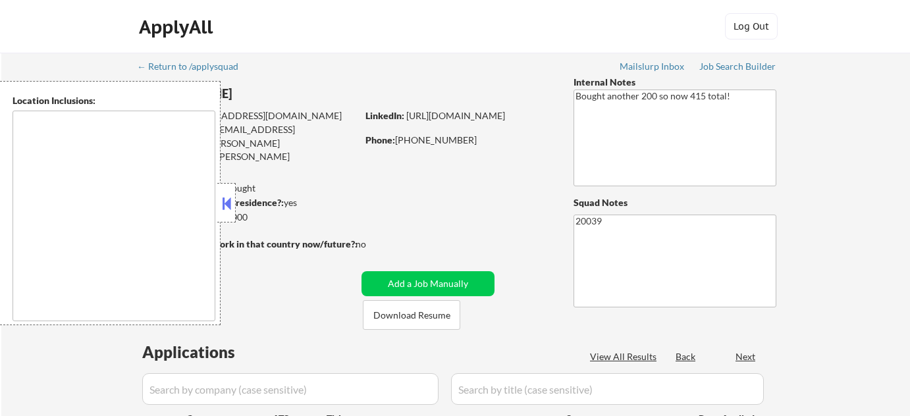
select select ""pending""
click button
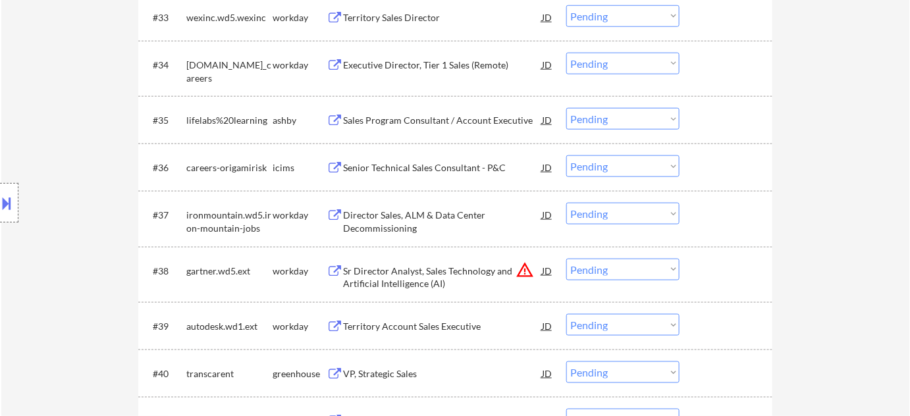
scroll to position [2275, 0]
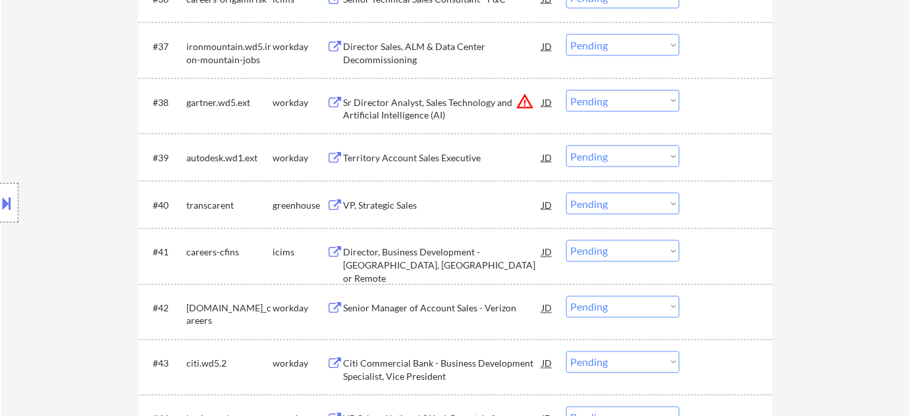
click select "Choose an option... Pending Applied Excluded (Questions) Excluded (Expired) Exc…"
select select ""excluded__location_""
click select "Choose an option... Pending Applied Excluded (Questions) Excluded (Expired) Exc…"
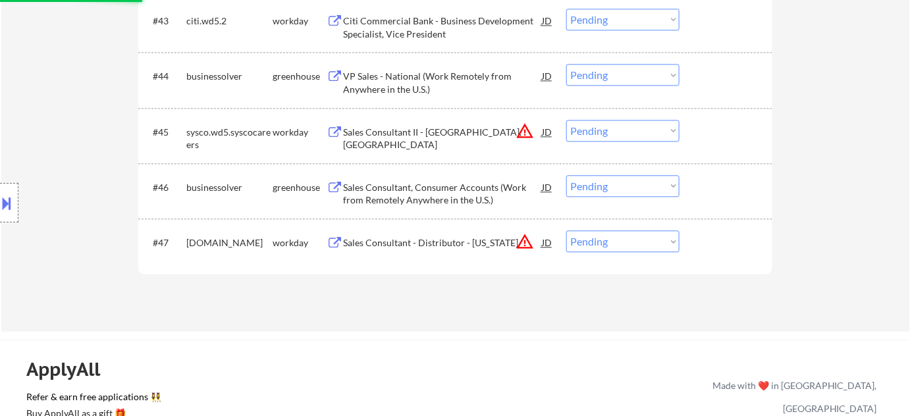
scroll to position [2634, 0]
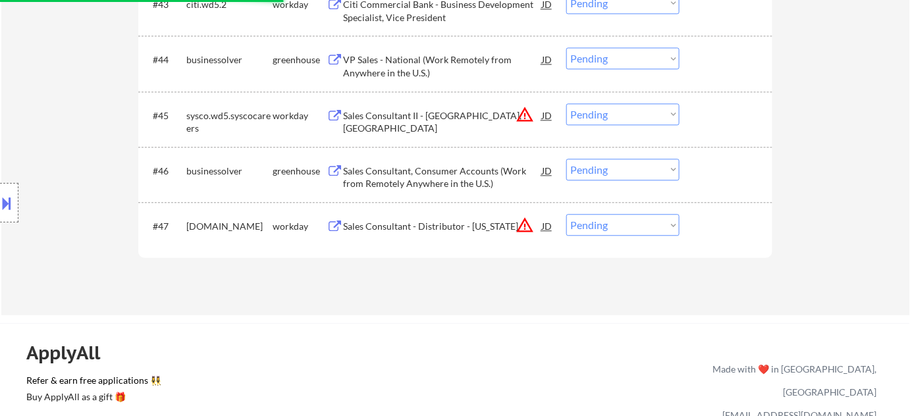
click select "Choose an option... Pending Applied Excluded (Questions) Excluded (Expired) Exc…"
select select ""excluded__location_""
click select "Choose an option... Pending Applied Excluded (Questions) Excluded (Expired) Exc…"
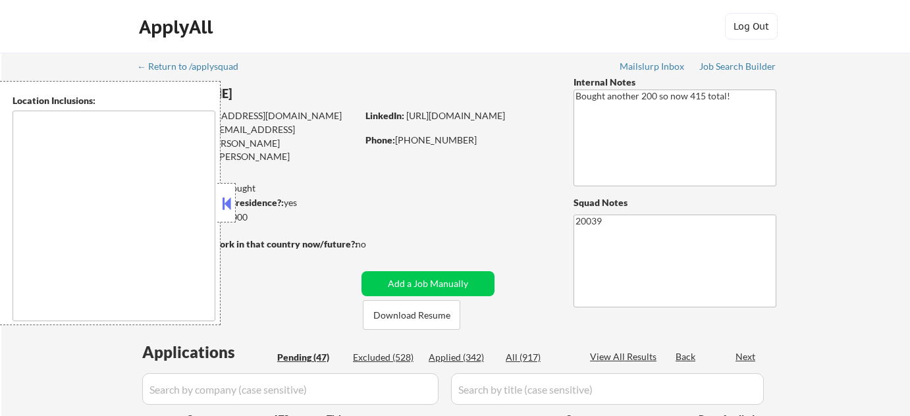
type textarea "[GEOGRAPHIC_DATA], [GEOGRAPHIC_DATA] [GEOGRAPHIC_DATA], [GEOGRAPHIC_DATA] [GEOG…"
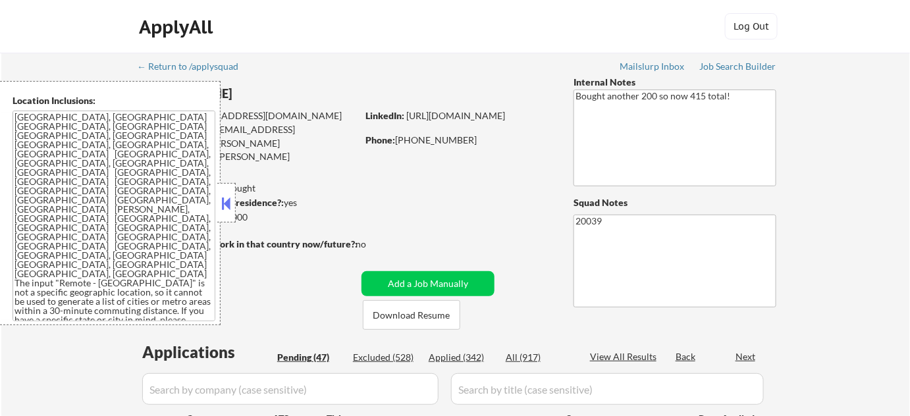
select select ""pending""
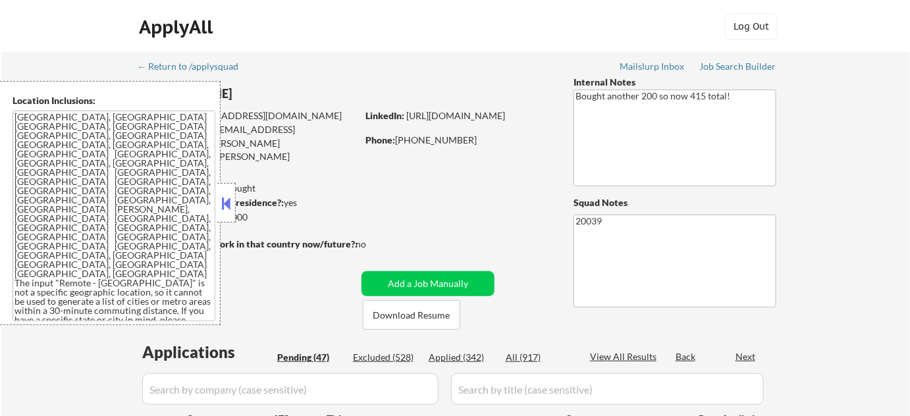
select select ""pending""
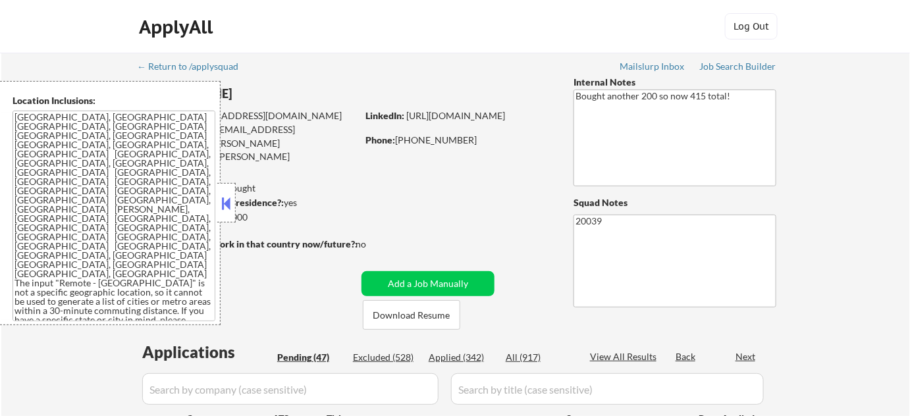
select select ""pending""
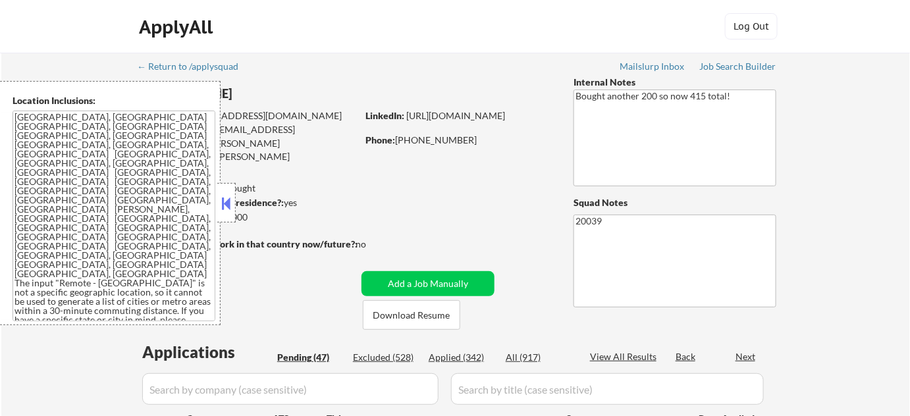
select select ""pending""
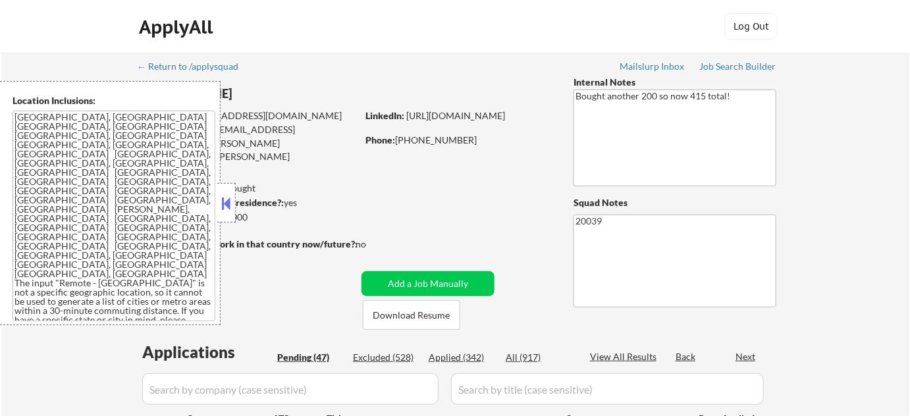
select select ""pending""
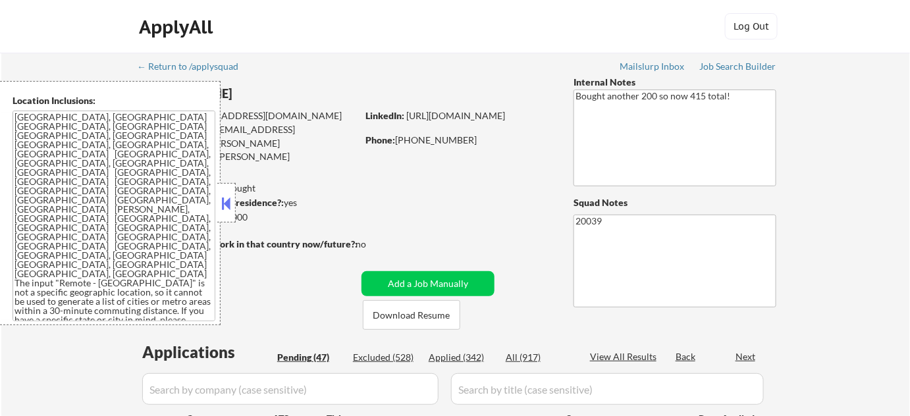
select select ""pending""
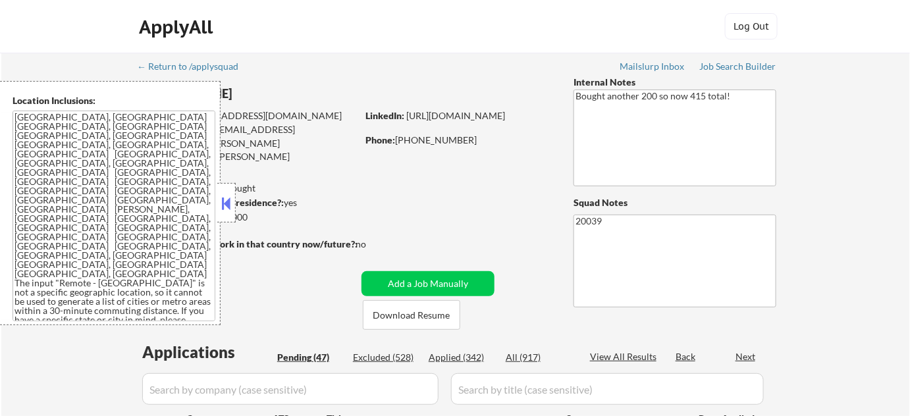
select select ""pending""
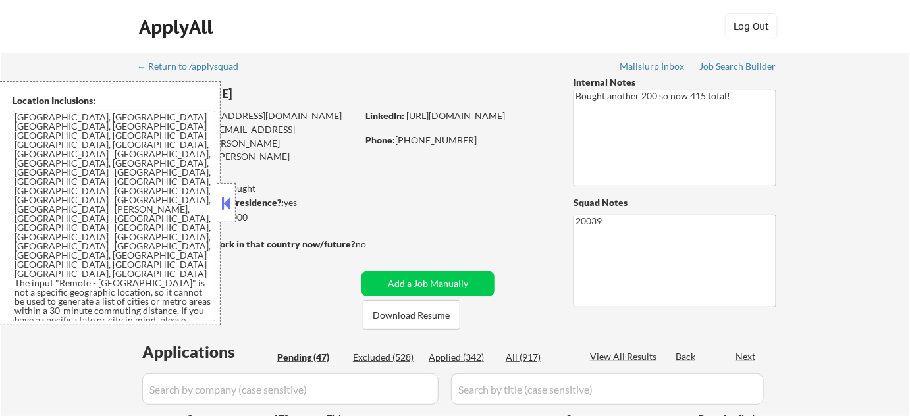
select select ""pending""
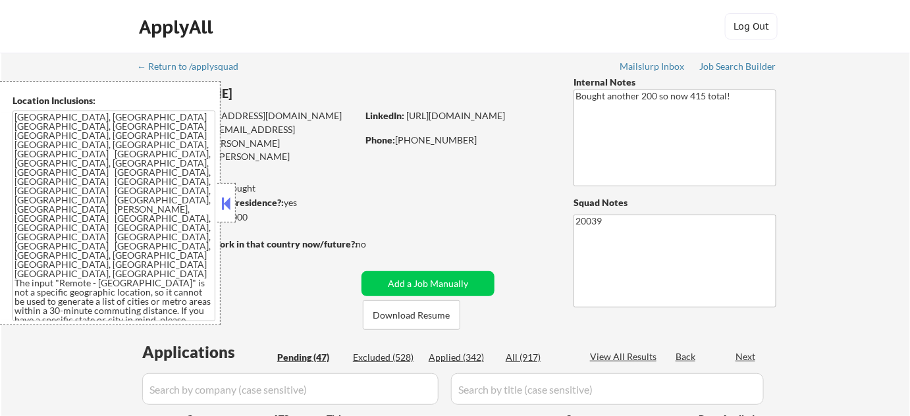
select select ""pending""
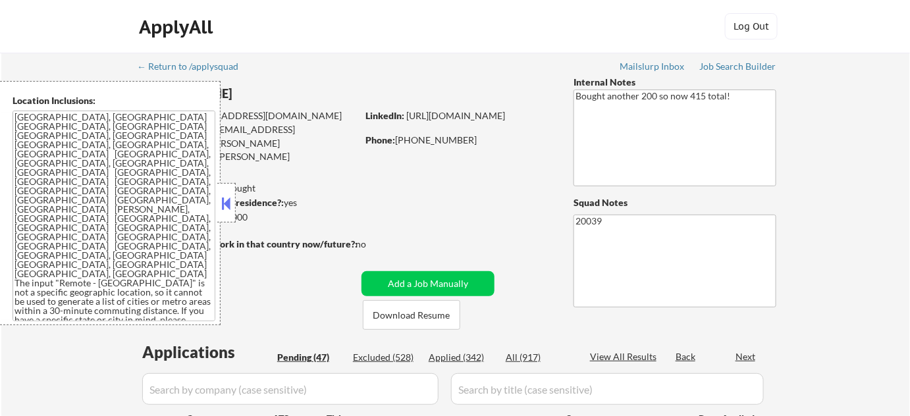
select select ""pending""
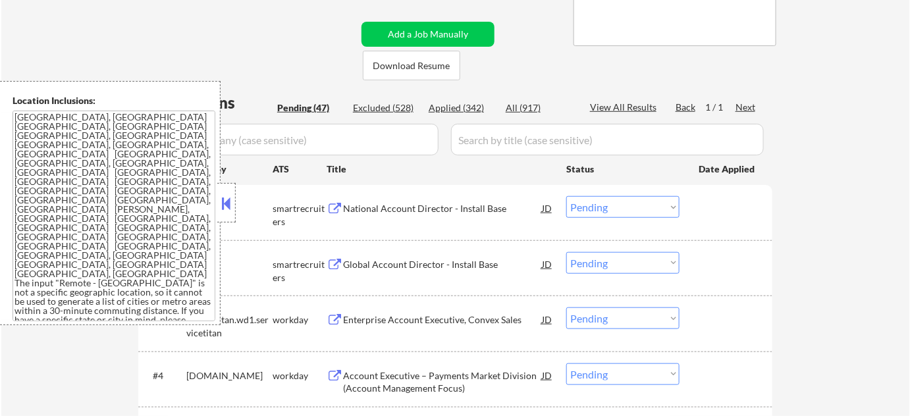
scroll to position [299, 0]
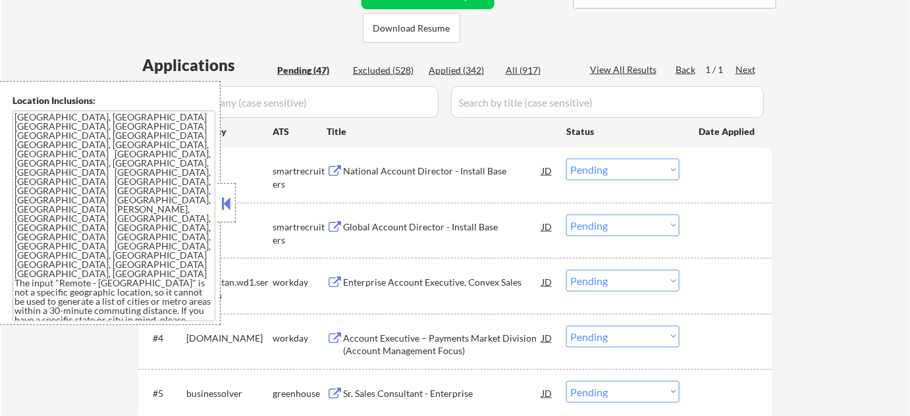
click at [231, 203] on button at bounding box center [226, 204] width 14 height 20
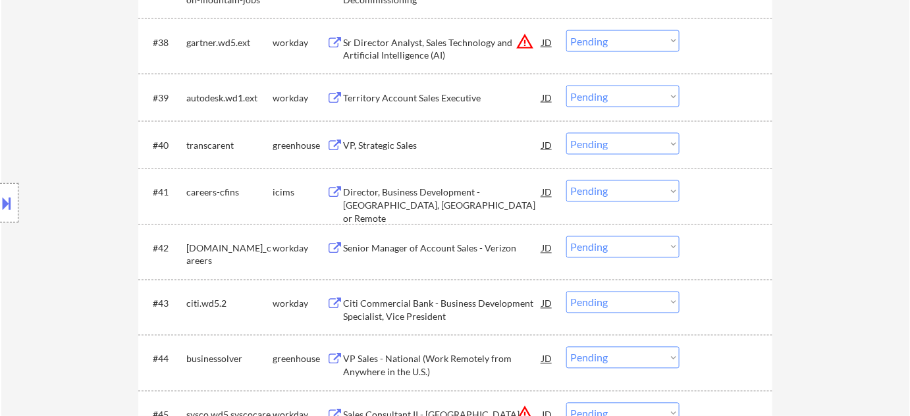
scroll to position [2275, 0]
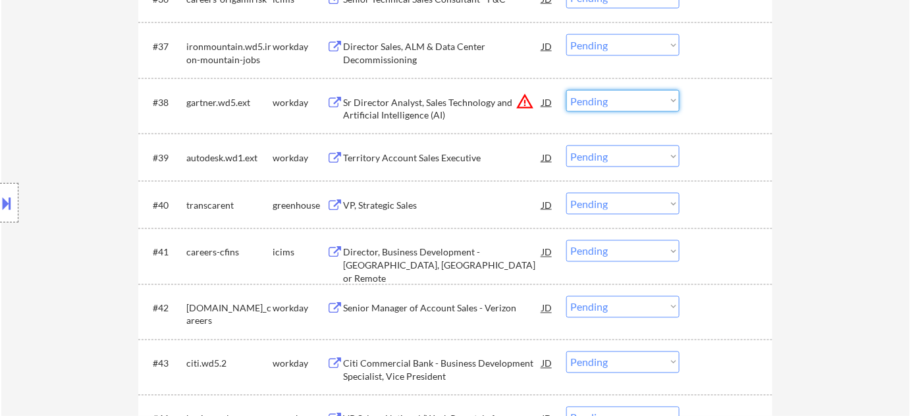
drag, startPoint x: 648, startPoint y: 100, endPoint x: 649, endPoint y: 110, distance: 9.9
click at [648, 100] on select "Choose an option... Pending Applied Excluded (Questions) Excluded (Expired) Exc…" at bounding box center [622, 101] width 113 height 22
click at [566, 90] on select "Choose an option... Pending Applied Excluded (Questions) Excluded (Expired) Exc…" at bounding box center [622, 101] width 113 height 22
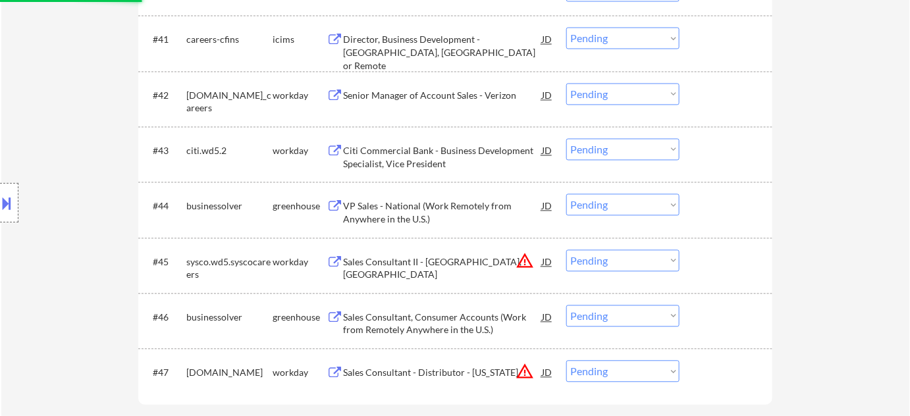
scroll to position [2634, 0]
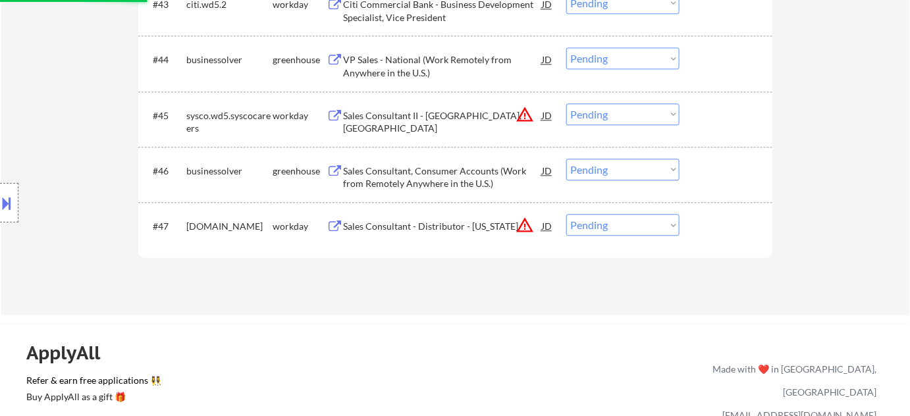
click at [635, 125] on div "#45 sysco.wd5.syscocareers workday Sales Consultant II - [GEOGRAPHIC_DATA], [GE…" at bounding box center [453, 118] width 622 height 43
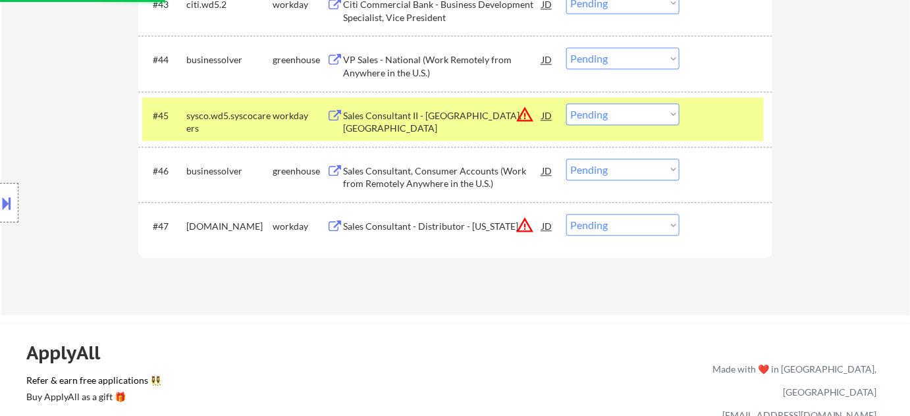
select select ""pending""
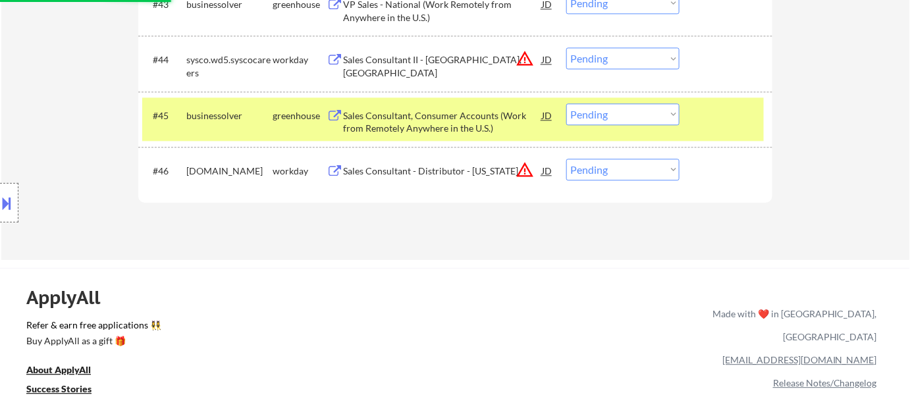
click at [592, 57] on select "Choose an option... Pending Applied Excluded (Questions) Excluded (Expired) Exc…" at bounding box center [622, 58] width 113 height 22
click at [566, 47] on select "Choose an option... Pending Applied Excluded (Questions) Excluded (Expired) Exc…" at bounding box center [622, 58] width 113 height 22
click at [526, 168] on button "warning_amber" at bounding box center [525, 170] width 18 height 18
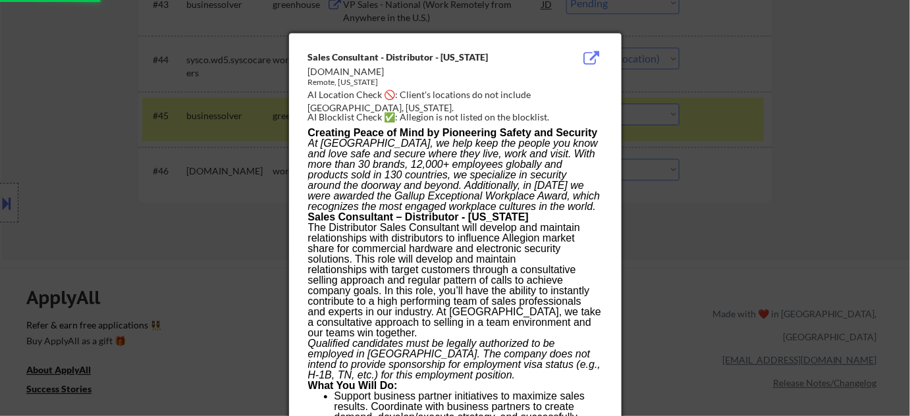
click at [751, 223] on div at bounding box center [455, 208] width 910 height 416
select select ""pending""
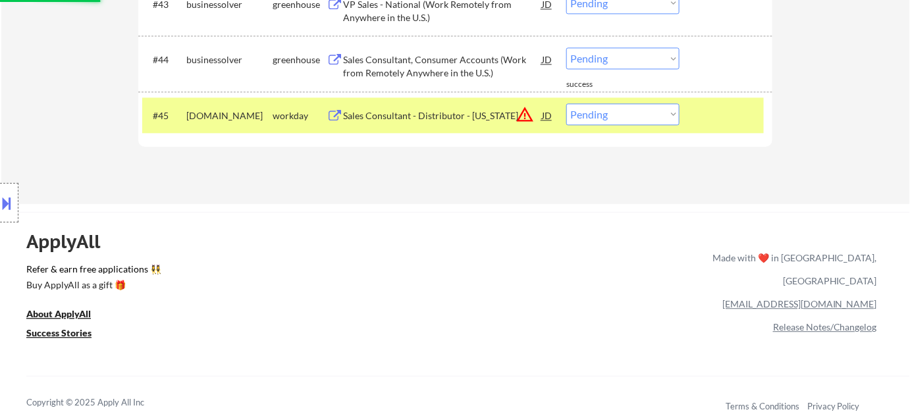
click at [643, 117] on select "Choose an option... Pending Applied Excluded (Questions) Excluded (Expired) Exc…" at bounding box center [622, 114] width 113 height 22
select select ""excluded__location_""
click at [566, 103] on select "Choose an option... Pending Applied Excluded (Questions) Excluded (Expired) Exc…" at bounding box center [622, 114] width 113 height 22
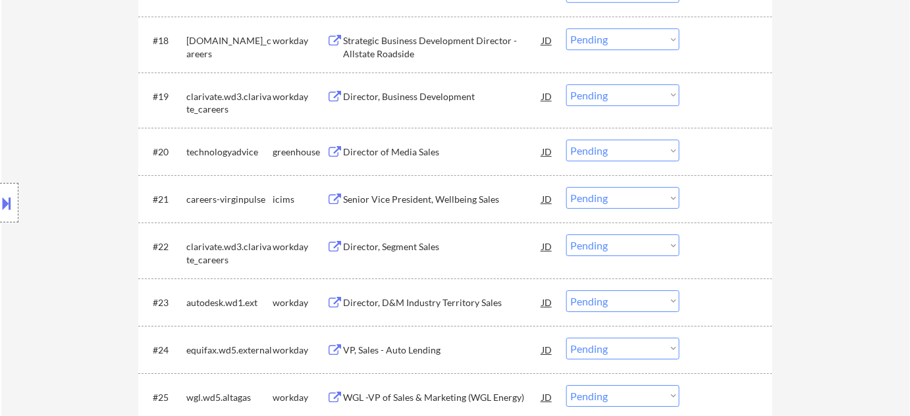
scroll to position [1376, 0]
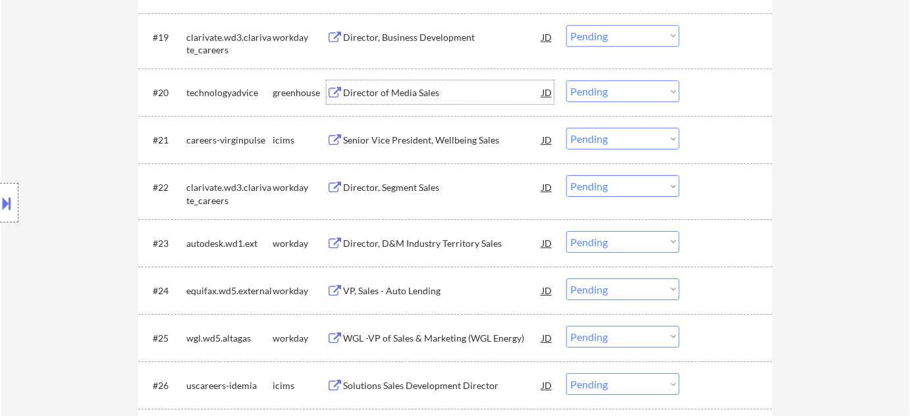
click at [408, 87] on div "Director of Media Sales" at bounding box center [442, 92] width 199 height 13
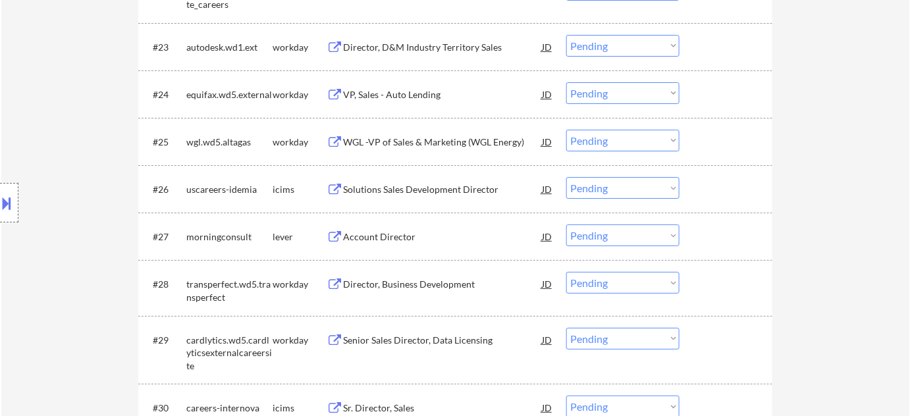
scroll to position [1616, 0]
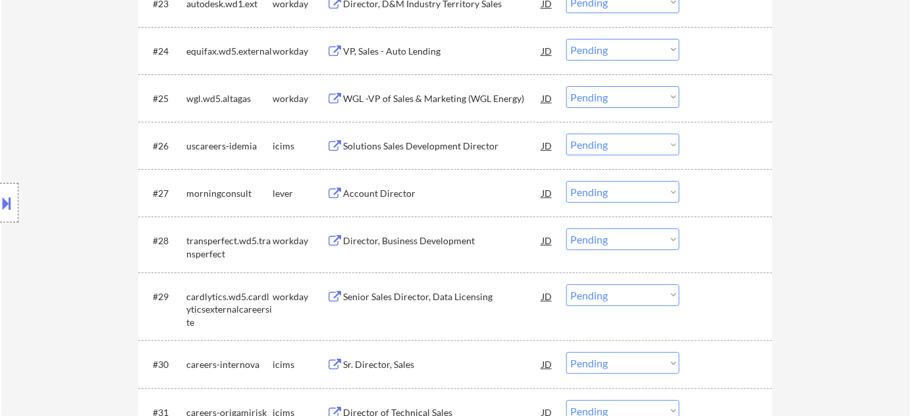
click at [398, 188] on div "Account Director" at bounding box center [442, 193] width 199 height 13
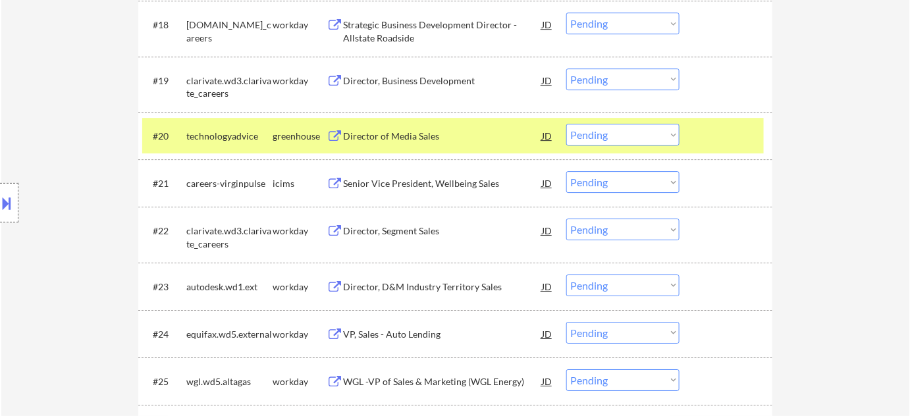
scroll to position [1317, 0]
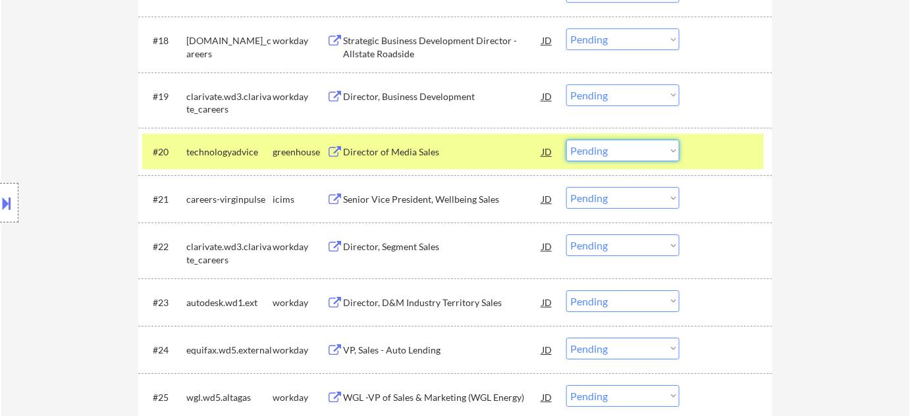
drag, startPoint x: 678, startPoint y: 145, endPoint x: 662, endPoint y: 159, distance: 21.0
click at [678, 145] on select "Choose an option... Pending Applied Excluded (Questions) Excluded (Expired) Exc…" at bounding box center [622, 151] width 113 height 22
click at [566, 140] on select "Choose an option... Pending Applied Excluded (Questions) Excluded (Expired) Exc…" at bounding box center [622, 151] width 113 height 22
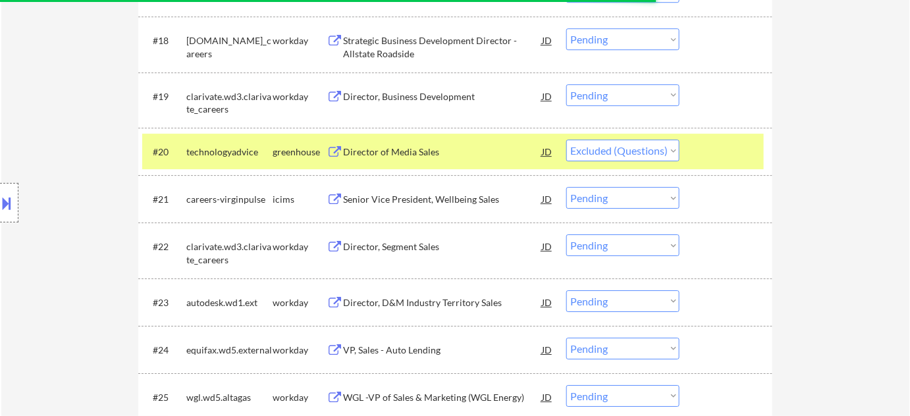
select select ""pending""
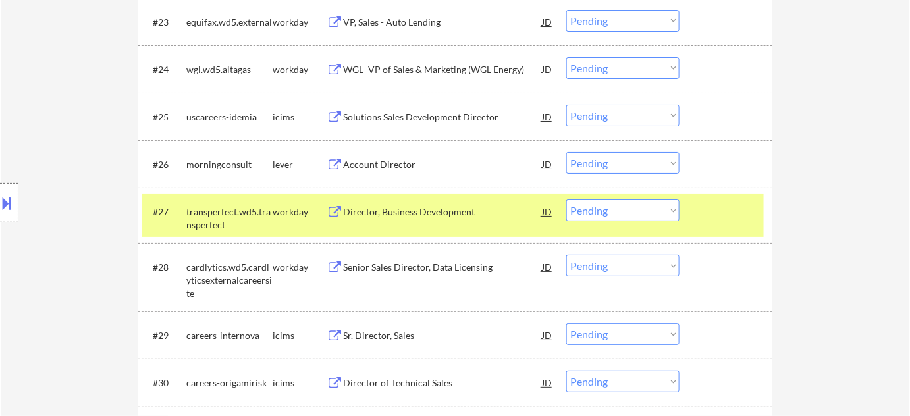
scroll to position [1616, 0]
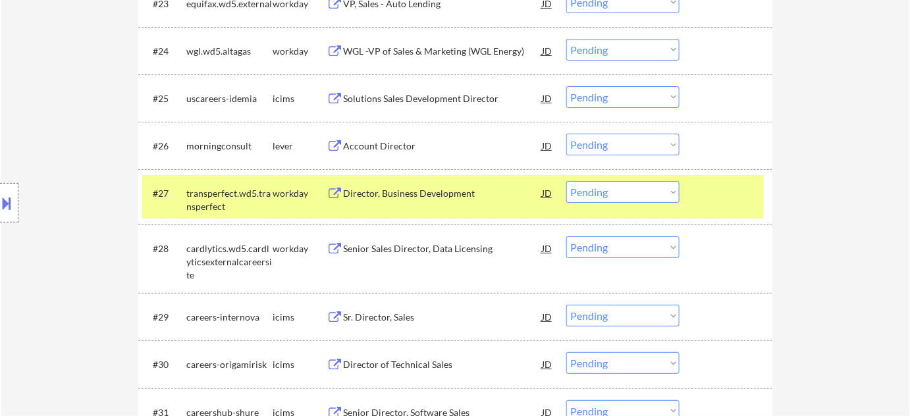
click at [599, 142] on select "Choose an option... Pending Applied Excluded (Questions) Excluded (Expired) Exc…" at bounding box center [622, 145] width 113 height 22
click at [566, 134] on select "Choose an option... Pending Applied Excluded (Questions) Excluded (Expired) Exc…" at bounding box center [622, 145] width 113 height 22
select select ""pending""
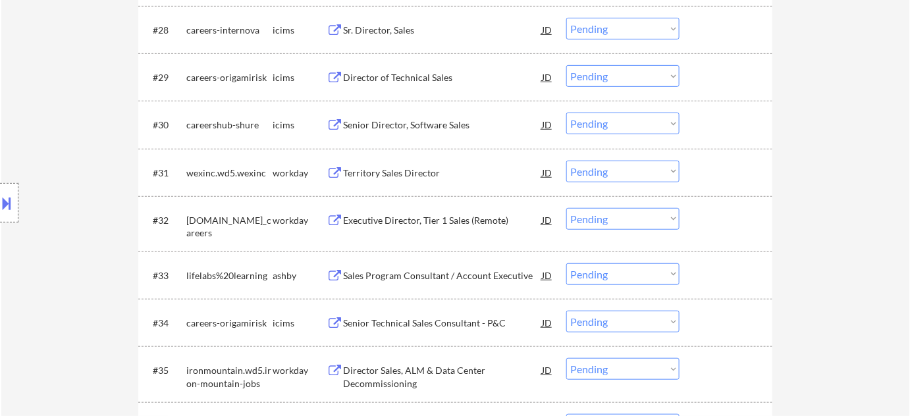
scroll to position [1916, 0]
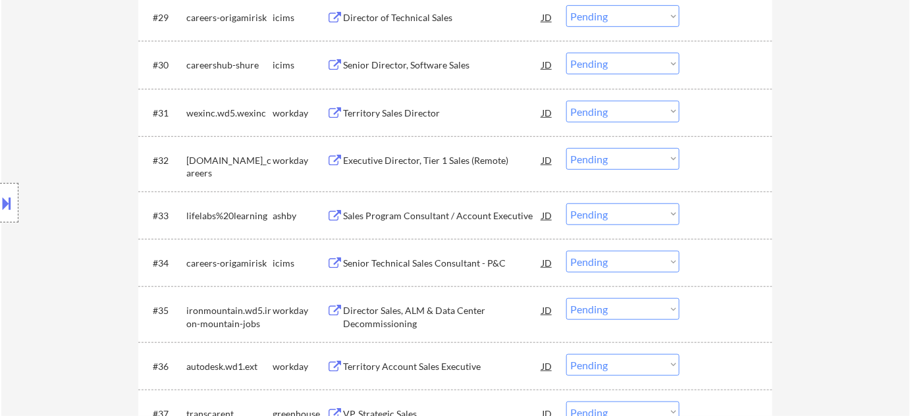
click at [412, 215] on div "Sales Program Consultant / Account Executive" at bounding box center [442, 215] width 199 height 13
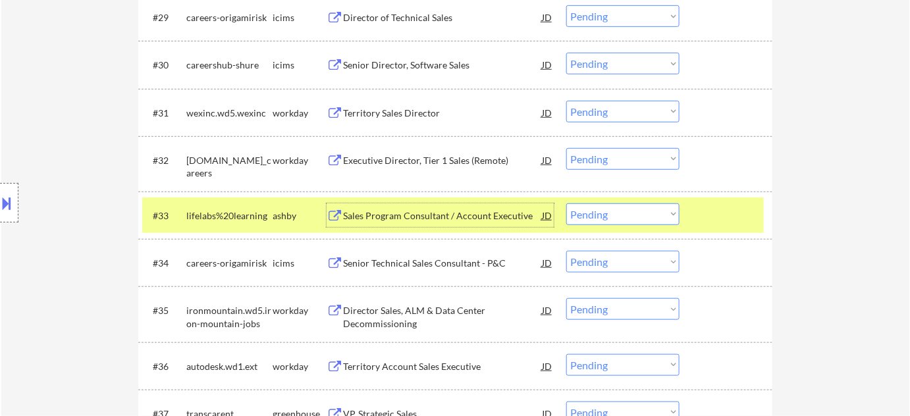
click at [654, 224] on select "Choose an option... Pending Applied Excluded (Questions) Excluded (Expired) Exc…" at bounding box center [622, 214] width 113 height 22
click at [566, 203] on select "Choose an option... Pending Applied Excluded (Questions) Excluded (Expired) Exc…" at bounding box center [622, 214] width 113 height 22
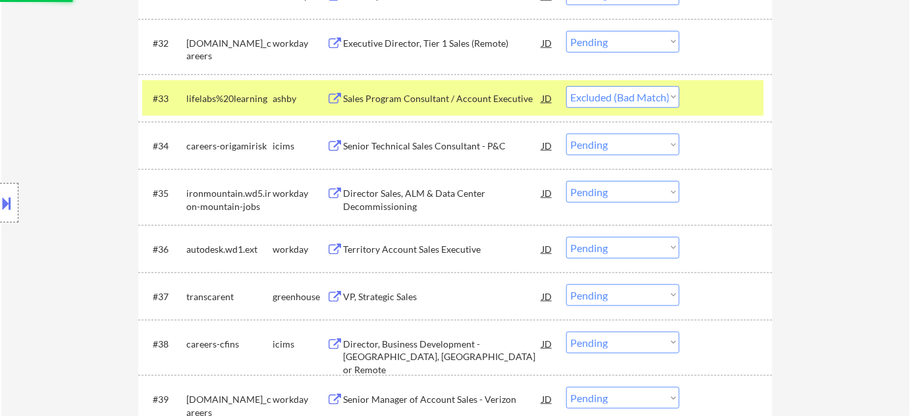
scroll to position [2035, 0]
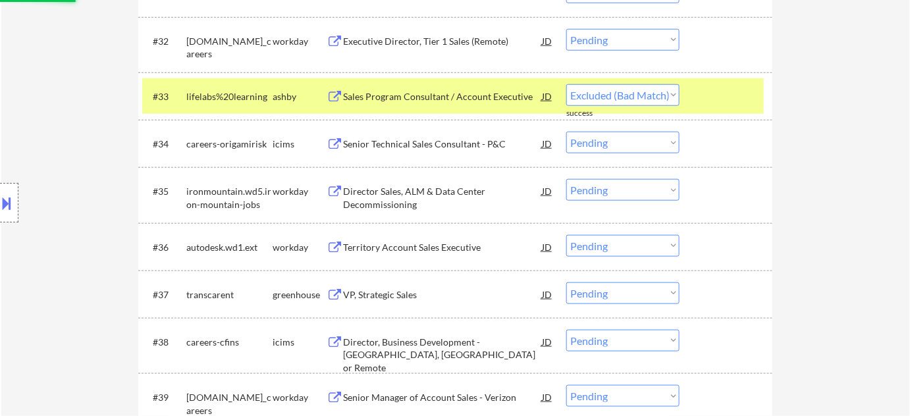
select select ""pending""
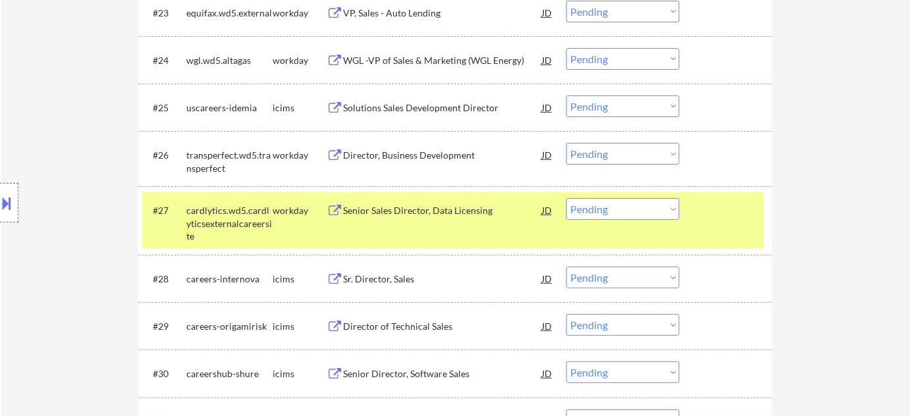
scroll to position [1436, 0]
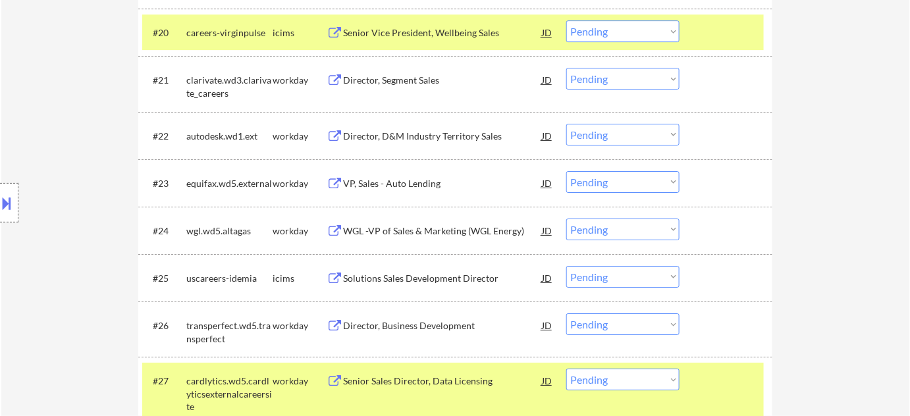
click at [410, 186] on div "VP, Sales - Auto Lending" at bounding box center [442, 183] width 199 height 13
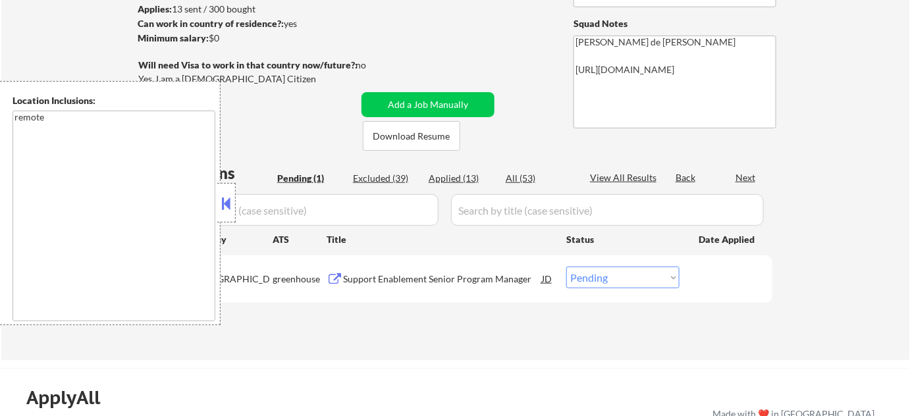
scroll to position [179, 0]
click at [225, 200] on button at bounding box center [226, 204] width 14 height 20
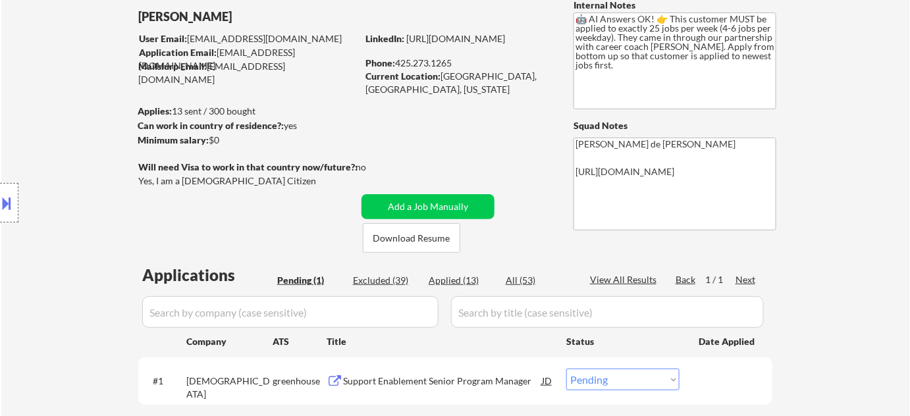
scroll to position [239, 0]
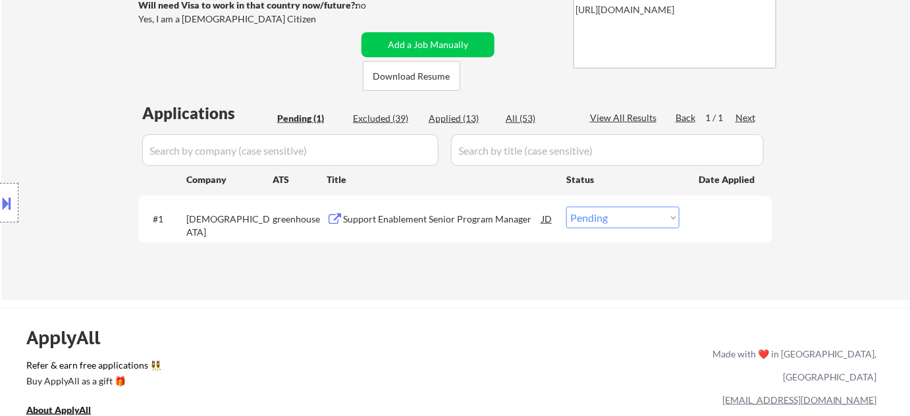
click at [370, 218] on div "Support Enablement Senior Program Manager" at bounding box center [442, 219] width 199 height 13
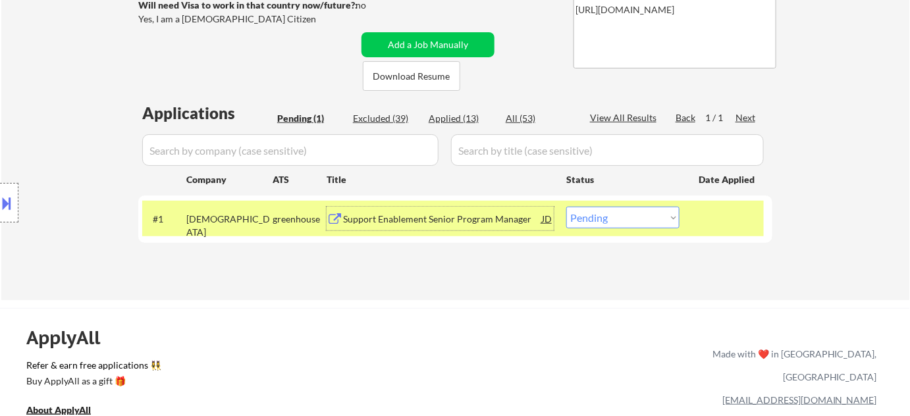
drag, startPoint x: 659, startPoint y: 217, endPoint x: 646, endPoint y: 225, distance: 14.5
click at [659, 217] on select "Choose an option... Pending Applied Excluded (Questions) Excluded (Expired) Exc…" at bounding box center [622, 218] width 113 height 22
select select ""applied""
click at [566, 207] on select "Choose an option... Pending Applied Excluded (Questions) Excluded (Expired) Exc…" at bounding box center [622, 218] width 113 height 22
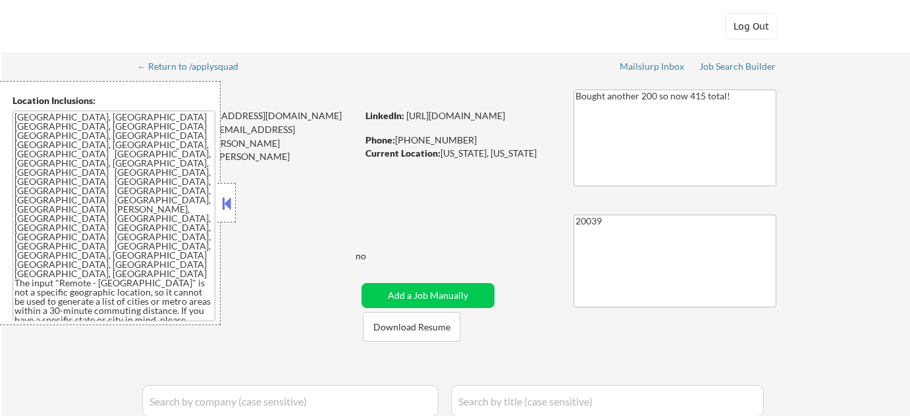
select select ""pending""
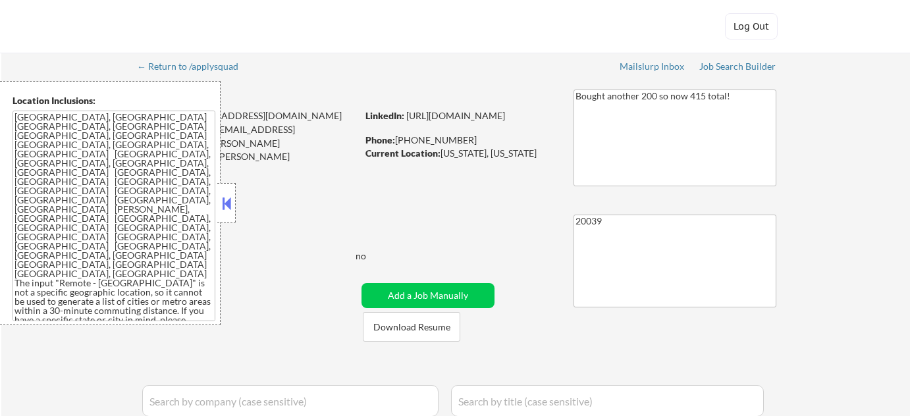
select select ""pending""
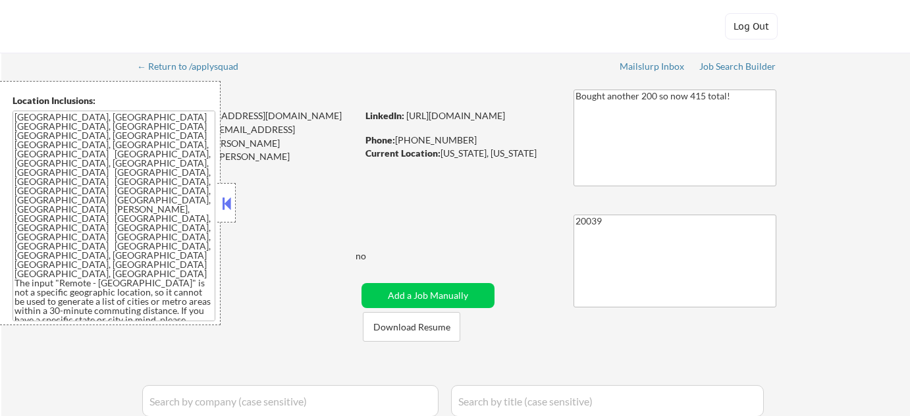
select select ""pending""
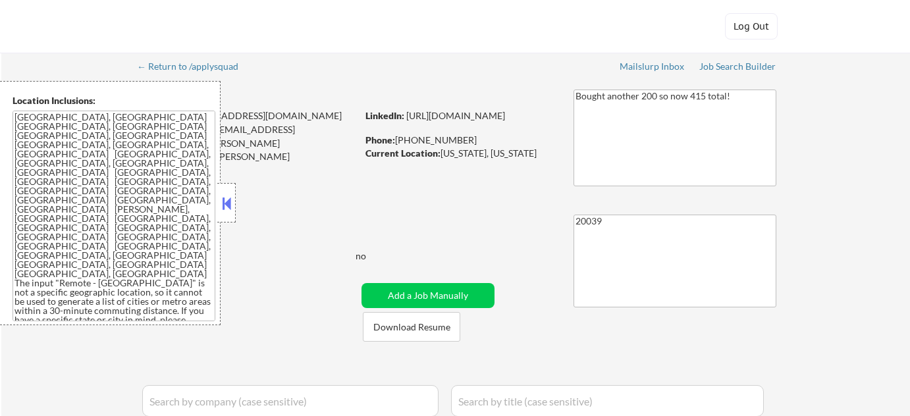
select select ""pending""
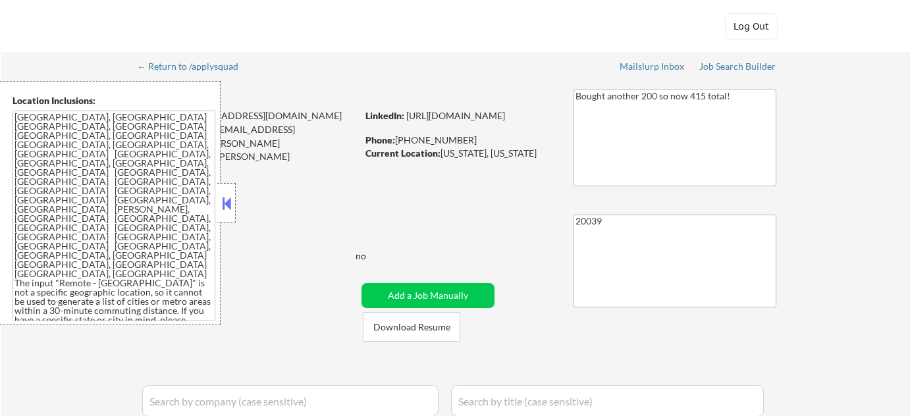
select select ""pending""
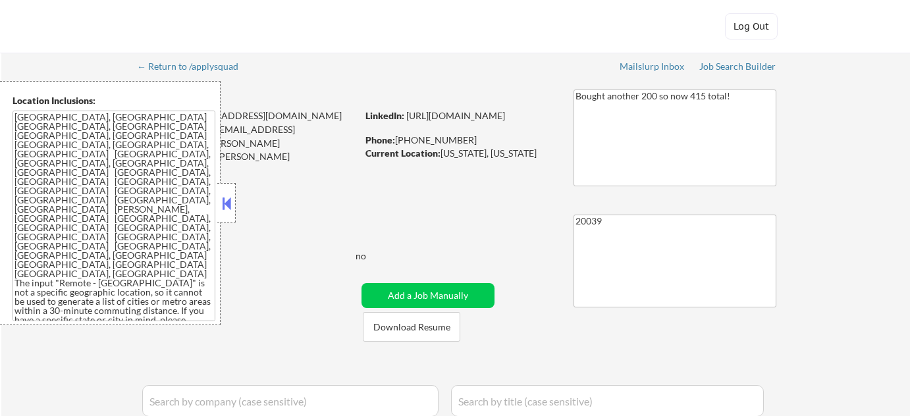
select select ""pending""
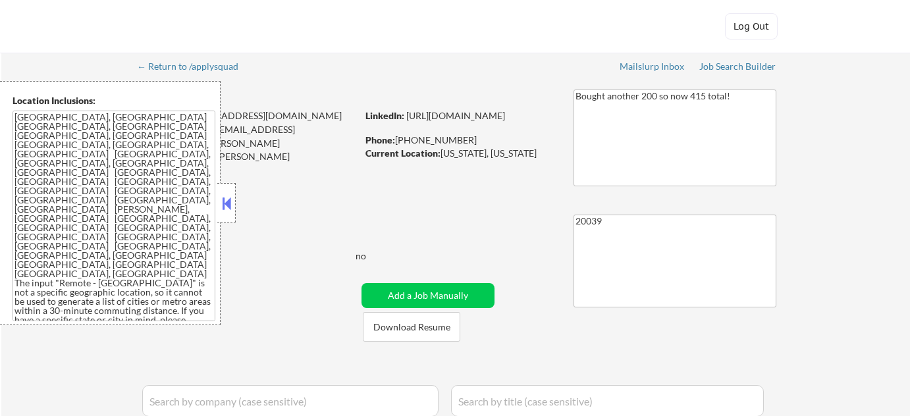
select select ""pending""
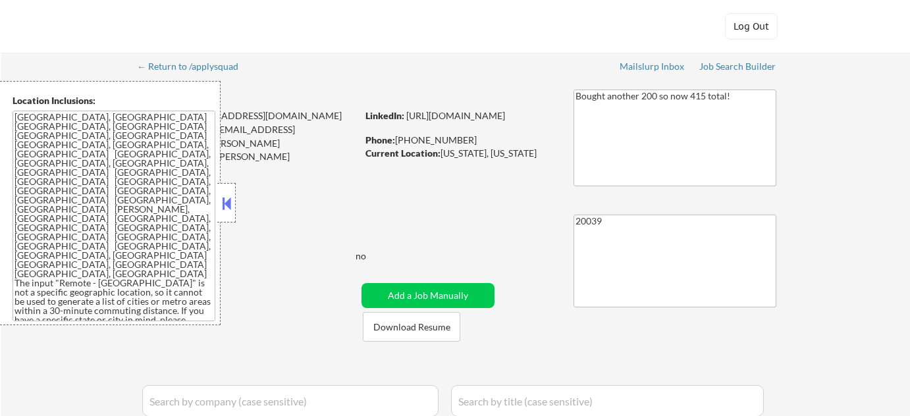
select select ""pending""
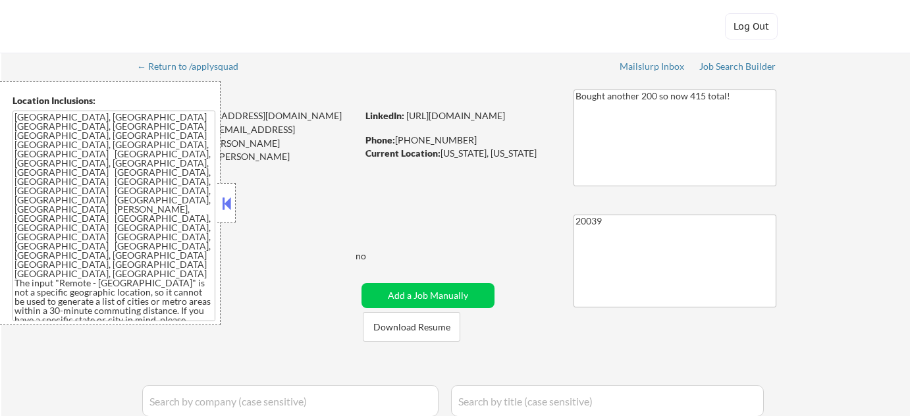
select select ""pending""
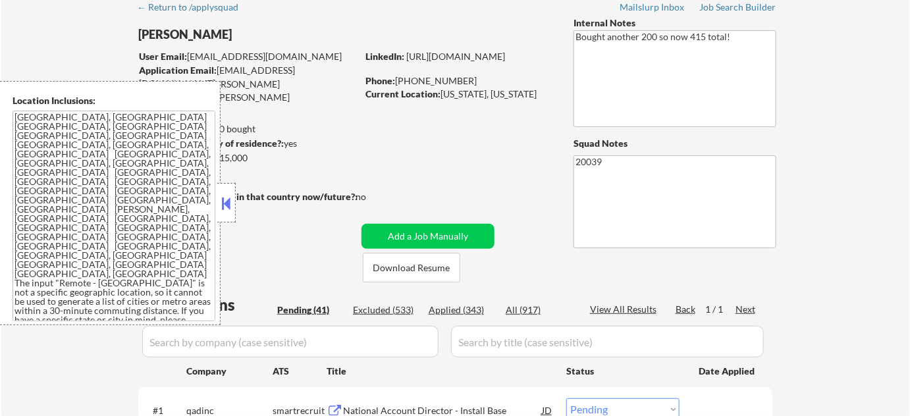
click at [223, 207] on button at bounding box center [226, 204] width 14 height 20
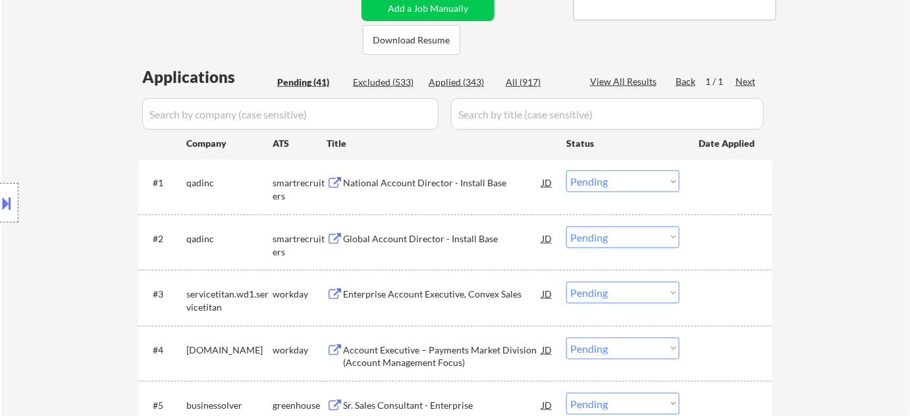
scroll to position [299, 0]
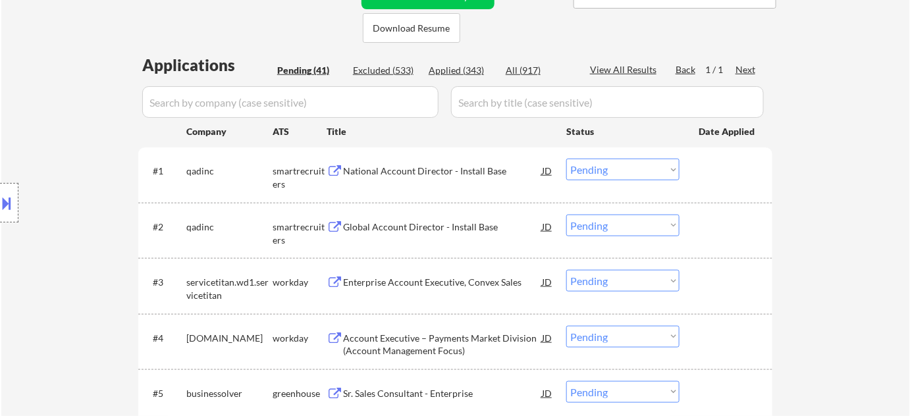
click at [428, 172] on div "National Account Director - Install Base" at bounding box center [442, 171] width 199 height 13
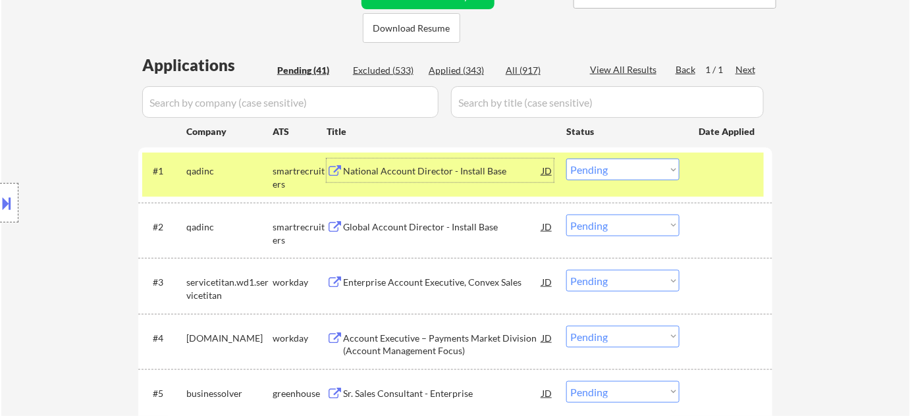
click at [645, 171] on select "Choose an option... Pending Applied Excluded (Questions) Excluded (Expired) Exc…" at bounding box center [622, 170] width 113 height 22
click at [566, 159] on select "Choose an option... Pending Applied Excluded (Questions) Excluded (Expired) Exc…" at bounding box center [622, 170] width 113 height 22
click at [394, 228] on div "Global Account Director - Install Base" at bounding box center [442, 227] width 199 height 13
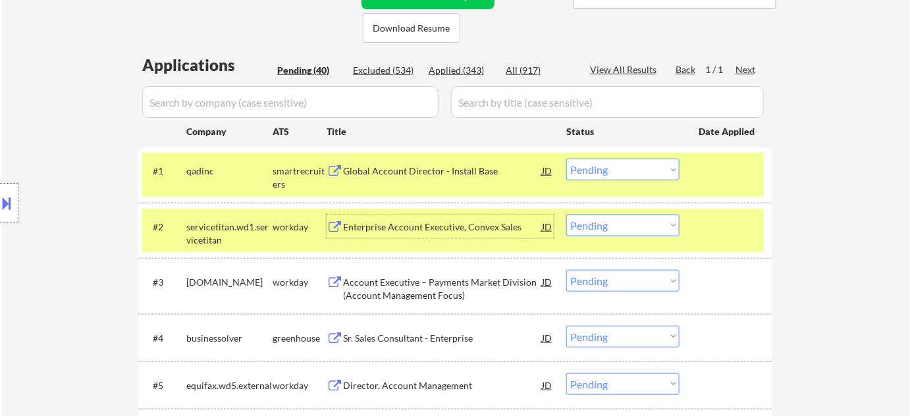
click at [643, 164] on select "Choose an option... Pending Applied Excluded (Questions) Excluded (Expired) Exc…" at bounding box center [622, 170] width 113 height 22
click at [605, 161] on select "Choose an option... Pending Applied Excluded (Questions) Excluded (Expired) Exc…" at bounding box center [622, 170] width 113 height 22
click at [566, 159] on select "Choose an option... Pending Applied Excluded (Questions) Excluded (Expired) Exc…" at bounding box center [622, 170] width 113 height 22
select select ""pending""
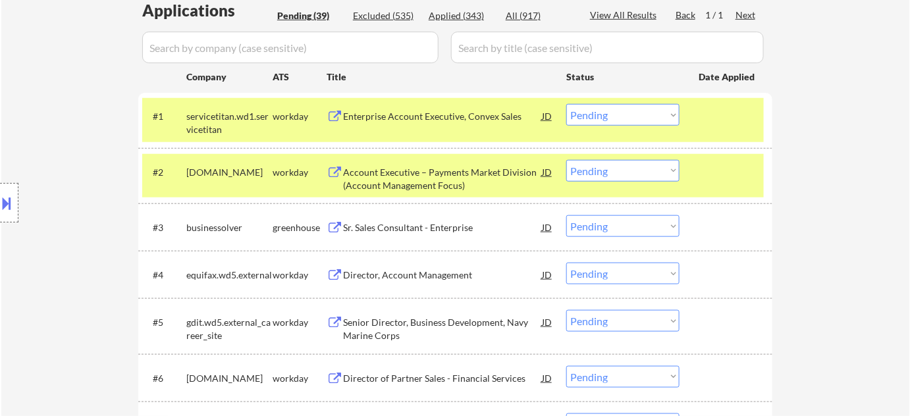
scroll to position [359, 0]
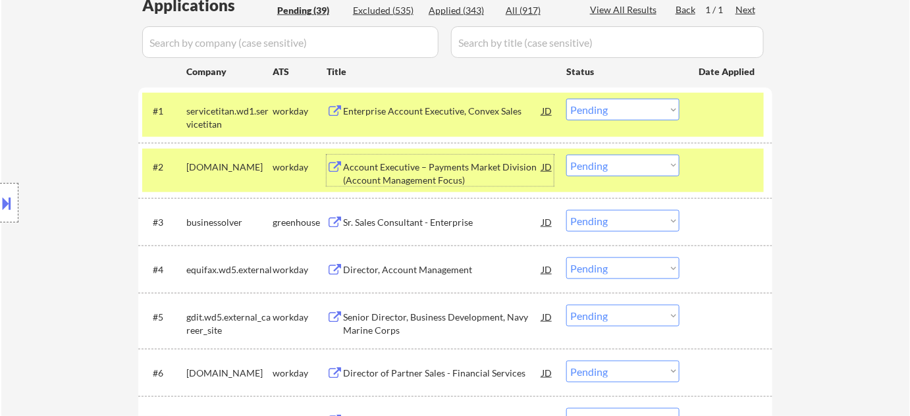
click at [407, 174] on div "Account Executive – Payments Market Division (Account Management Focus)" at bounding box center [442, 174] width 199 height 26
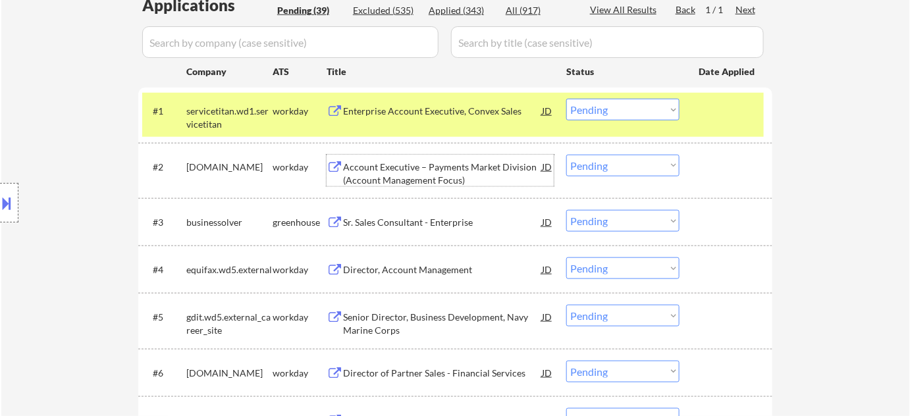
click at [423, 112] on div "Enterprise Account Executive, Convex Sales" at bounding box center [442, 111] width 199 height 13
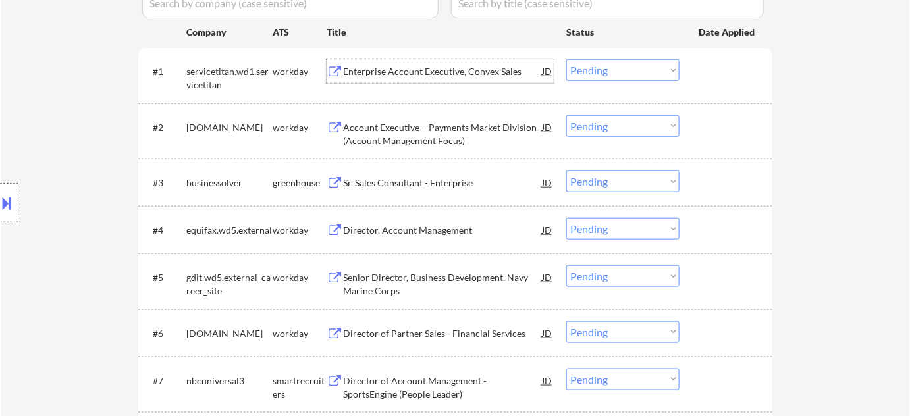
scroll to position [419, 0]
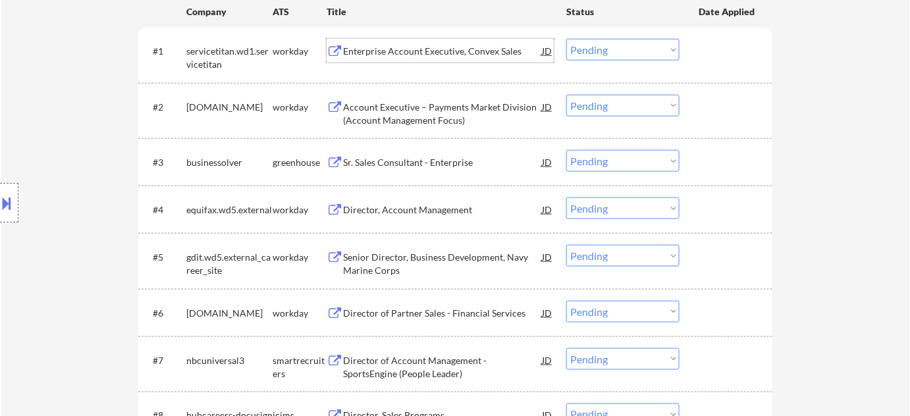
click at [400, 213] on div "Director, Account Management" at bounding box center [442, 209] width 199 height 13
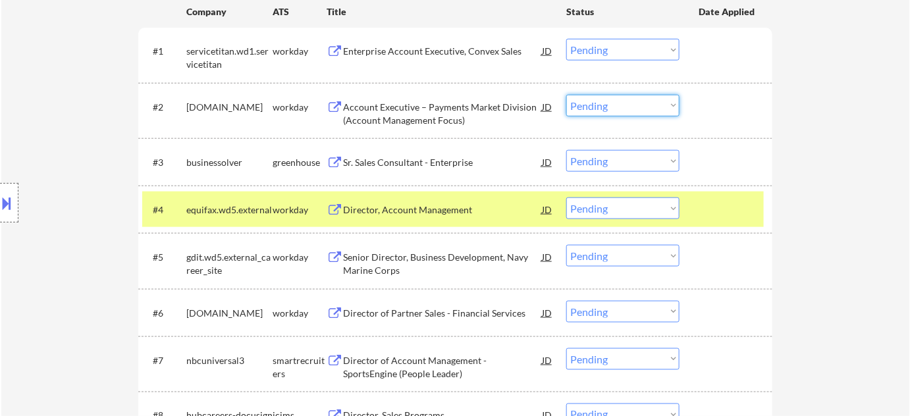
drag, startPoint x: 593, startPoint y: 96, endPoint x: 595, endPoint y: 113, distance: 17.2
click at [593, 96] on select "Choose an option... Pending Applied Excluded (Questions) Excluded (Expired) Exc…" at bounding box center [622, 106] width 113 height 22
click at [566, 95] on select "Choose an option... Pending Applied Excluded (Questions) Excluded (Expired) Exc…" at bounding box center [622, 106] width 113 height 22
select select ""pending""
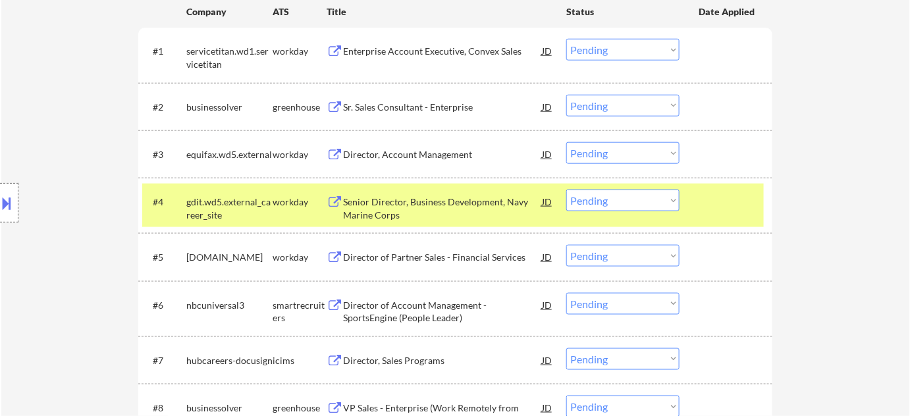
click at [604, 146] on select "Choose an option... Pending Applied Excluded (Questions) Excluded (Expired) Exc…" at bounding box center [622, 153] width 113 height 22
click at [566, 142] on select "Choose an option... Pending Applied Excluded (Questions) Excluded (Expired) Exc…" at bounding box center [622, 153] width 113 height 22
select select ""pending""
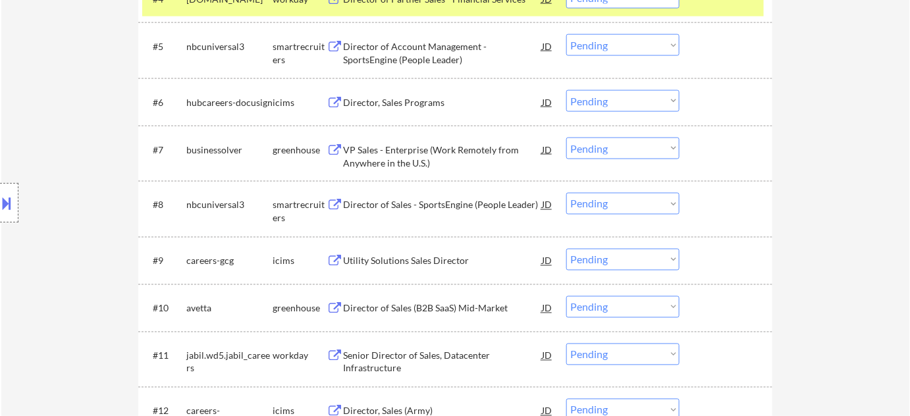
scroll to position [659, 0]
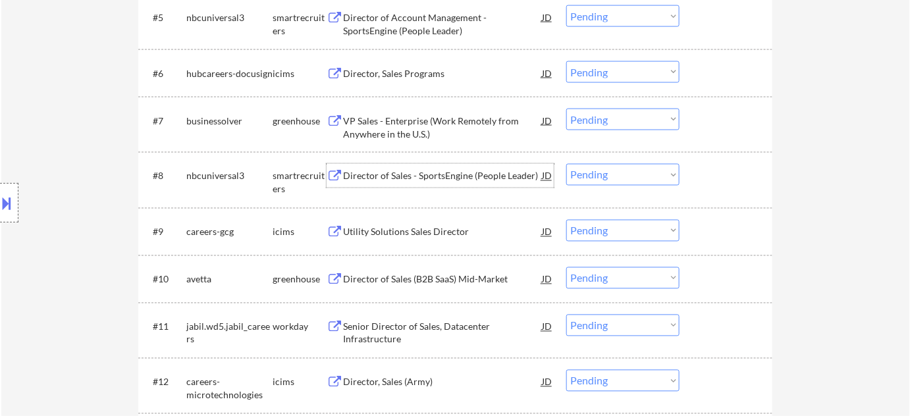
click at [389, 176] on div "Director of Sales - SportsEngine (People Leader)" at bounding box center [442, 176] width 199 height 13
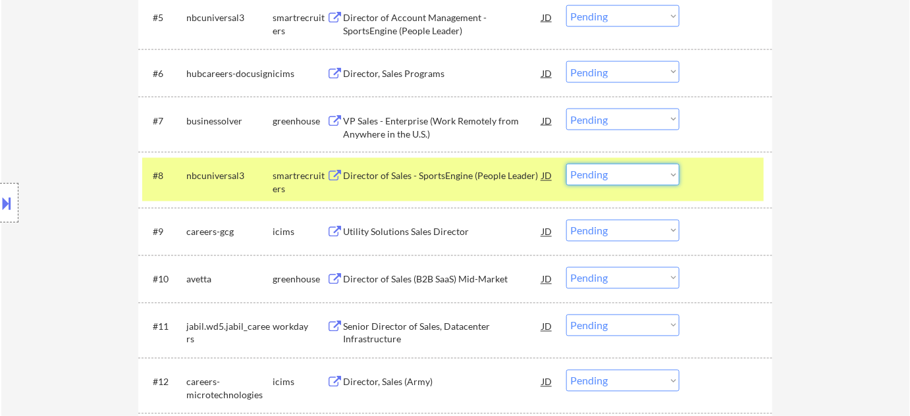
click at [645, 170] on select "Choose an option... Pending Applied Excluded (Questions) Excluded (Expired) Exc…" at bounding box center [622, 175] width 113 height 22
click at [566, 164] on select "Choose an option... Pending Applied Excluded (Questions) Excluded (Expired) Exc…" at bounding box center [622, 175] width 113 height 22
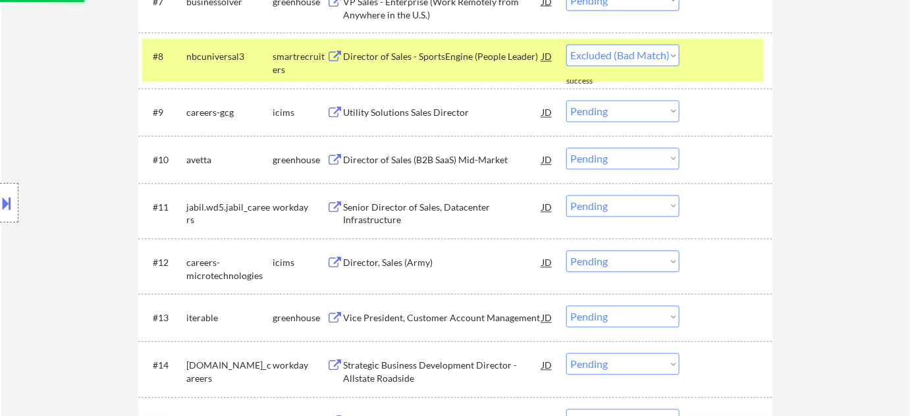
select select ""pending""
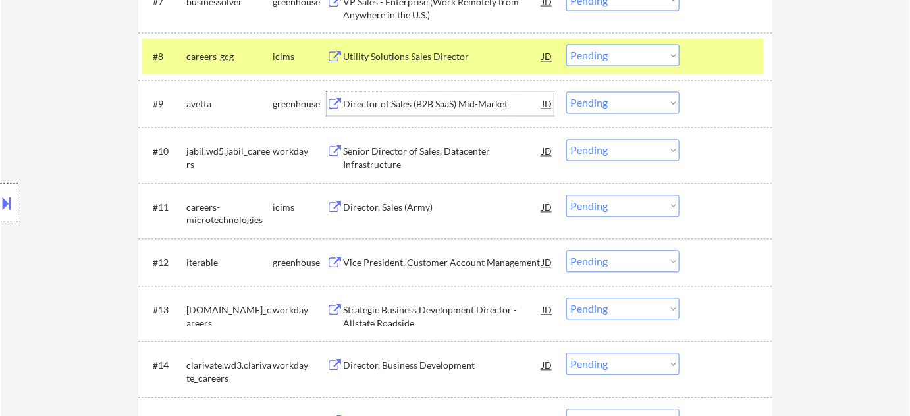
click at [428, 105] on div "Director of Sales (B2B SaaS) Mid-Market" at bounding box center [442, 104] width 199 height 13
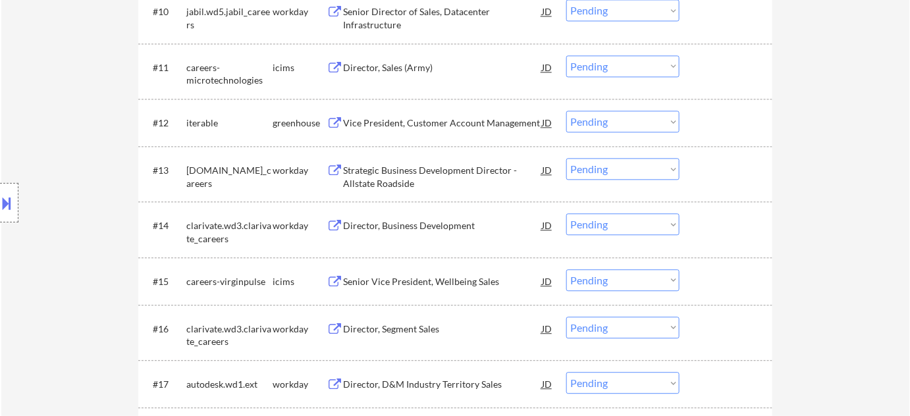
scroll to position [898, 0]
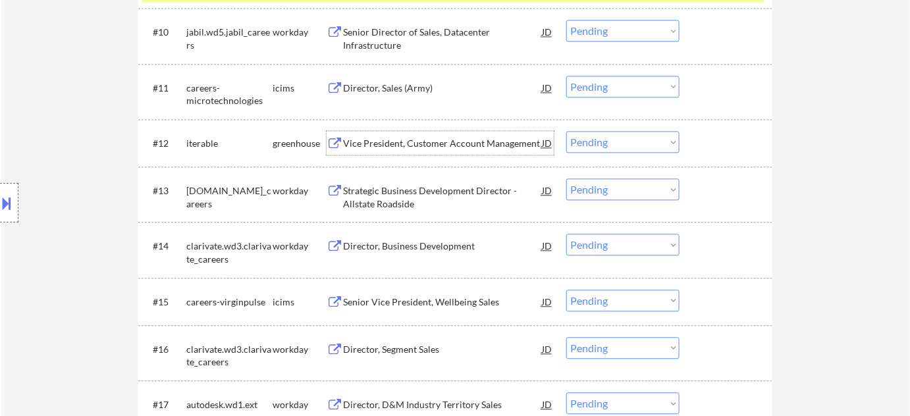
click at [427, 140] on div "Vice President, Customer Account Management" at bounding box center [442, 143] width 199 height 13
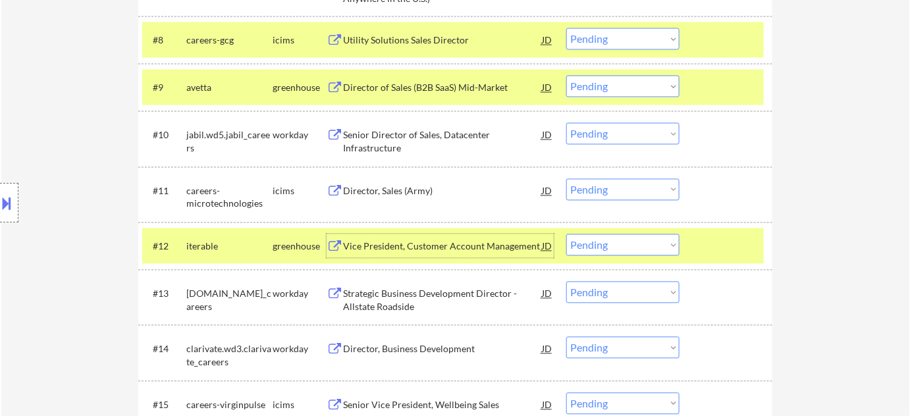
scroll to position [659, 0]
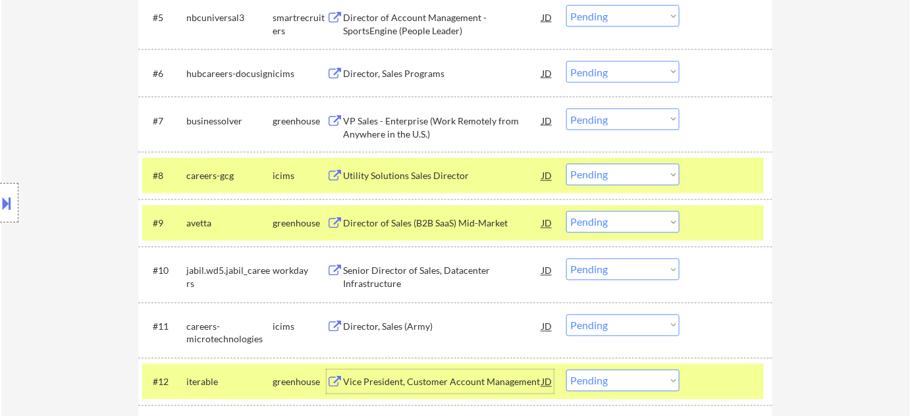
click at [611, 236] on div "#9 avetta greenhouse Director of Sales (B2B SaaS) Mid-Market JD Choose an optio…" at bounding box center [453, 223] width 622 height 36
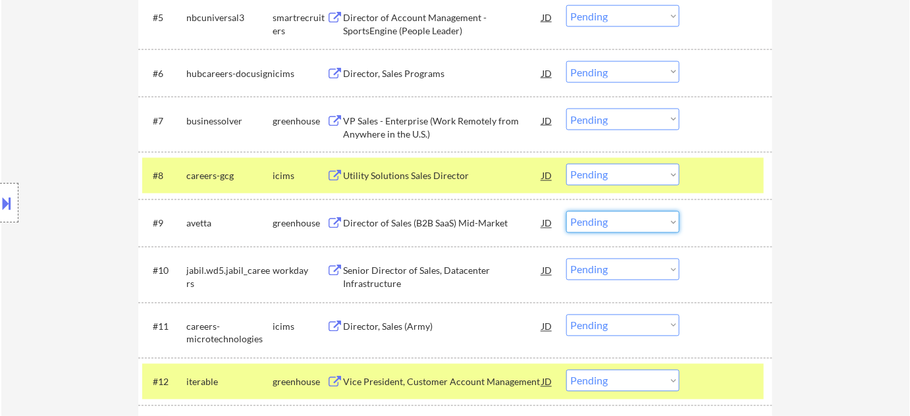
click at [618, 223] on select "Choose an option... Pending Applied Excluded (Questions) Excluded (Expired) Exc…" at bounding box center [622, 222] width 113 height 22
click at [566, 211] on select "Choose an option... Pending Applied Excluded (Questions) Excluded (Expired) Exc…" at bounding box center [622, 222] width 113 height 22
select select ""pending""
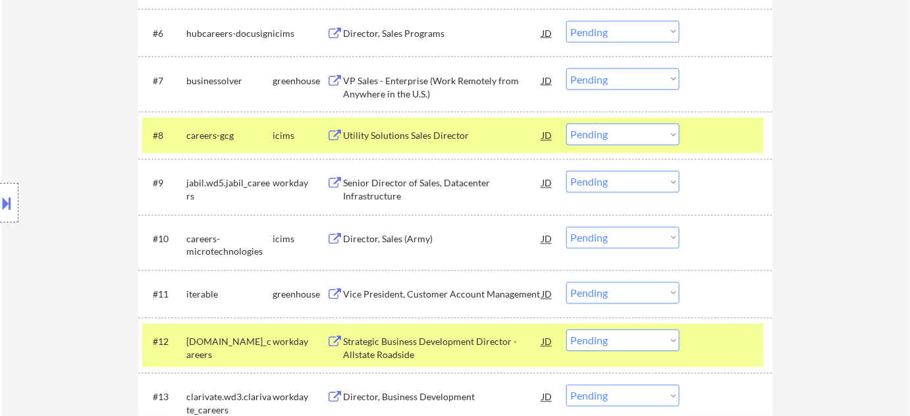
scroll to position [718, 0]
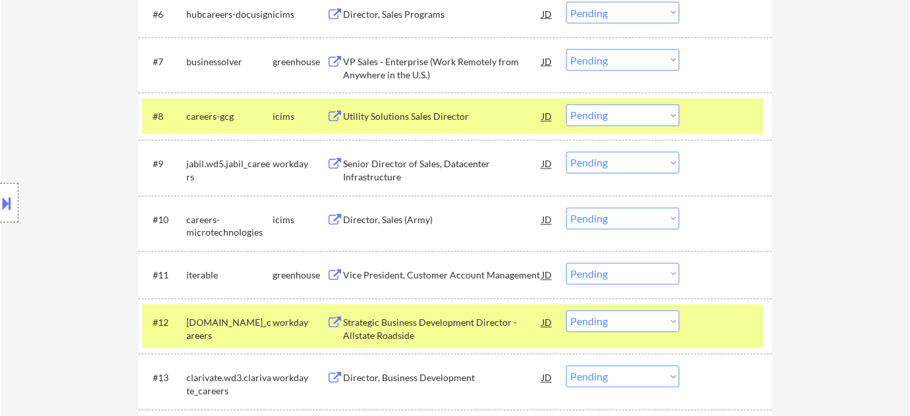
click at [589, 268] on select "Choose an option... Pending Applied Excluded (Questions) Excluded (Expired) Exc…" at bounding box center [622, 274] width 113 height 22
click at [566, 263] on select "Choose an option... Pending Applied Excluded (Questions) Excluded (Expired) Exc…" at bounding box center [622, 274] width 113 height 22
select select ""pending""
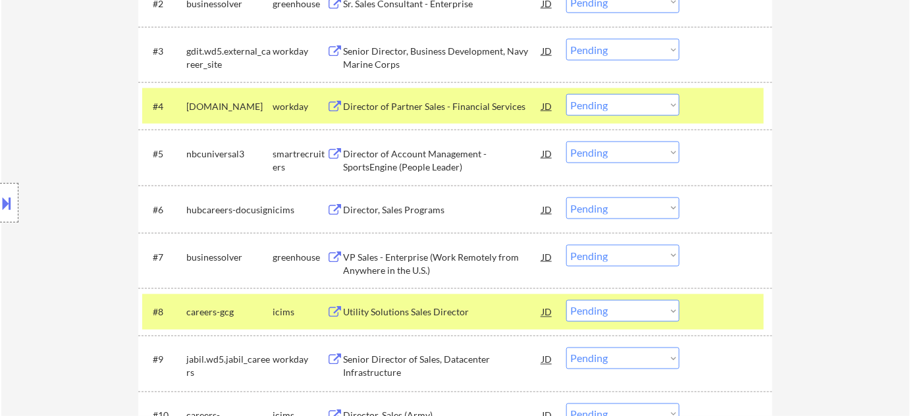
scroll to position [359, 0]
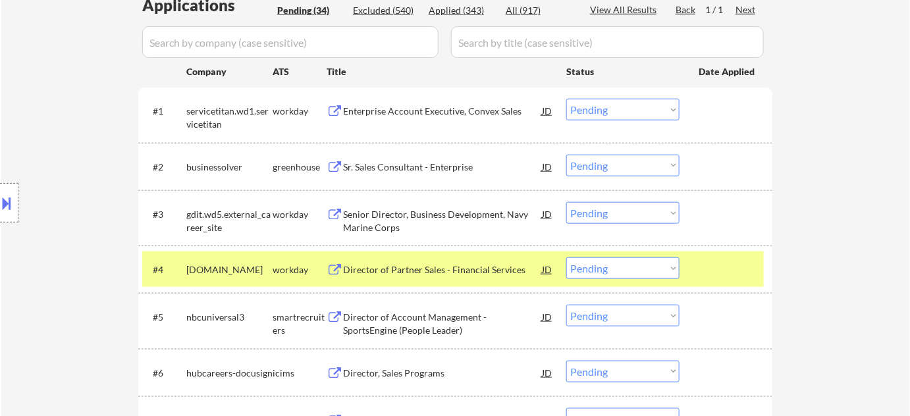
click at [416, 163] on div "Sr. Sales Consultant - Enterprise" at bounding box center [442, 167] width 199 height 13
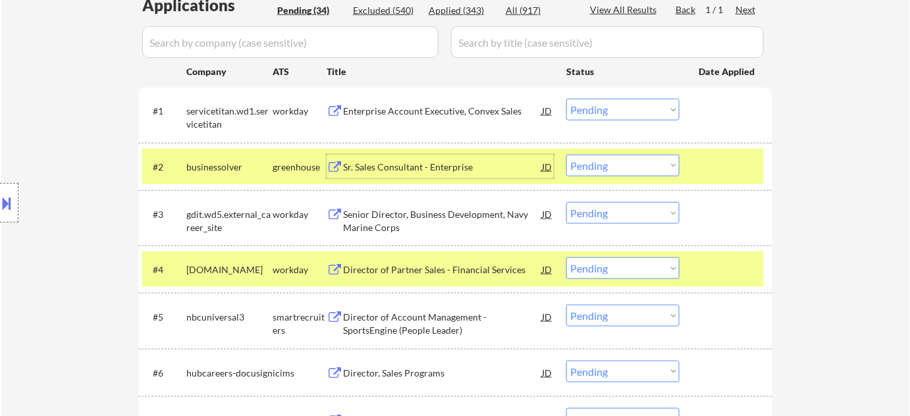
click at [618, 165] on select "Choose an option... Pending Applied Excluded (Questions) Excluded (Expired) Exc…" at bounding box center [622, 166] width 113 height 22
click at [566, 155] on select "Choose an option... Pending Applied Excluded (Questions) Excluded (Expired) Exc…" at bounding box center [622, 166] width 113 height 22
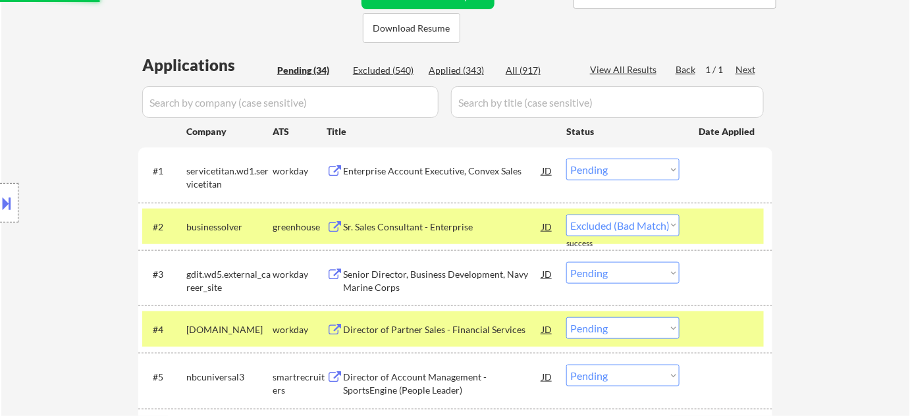
select select ""pending""
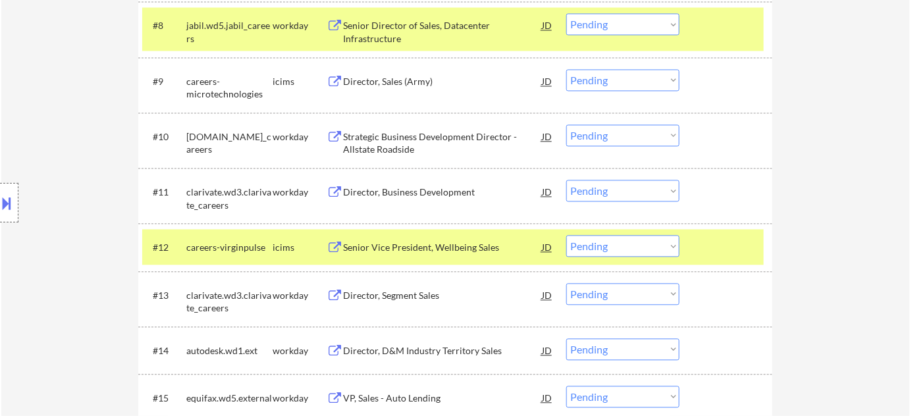
scroll to position [958, 0]
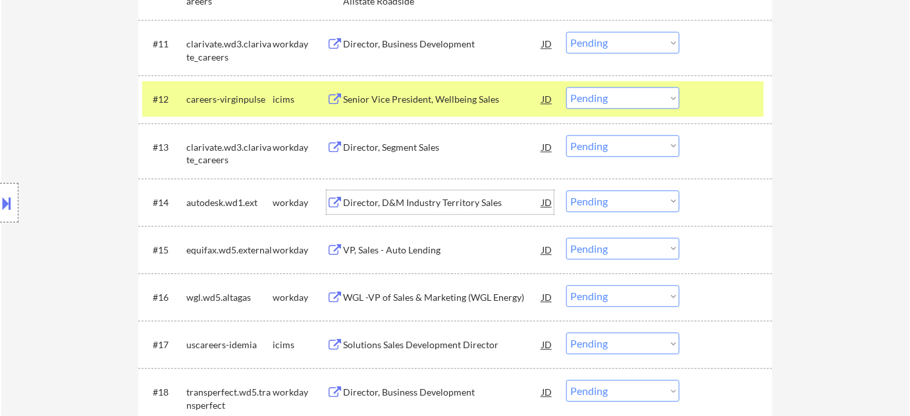
click at [445, 200] on div "Director, D&M Industry Territory Sales" at bounding box center [442, 202] width 199 height 13
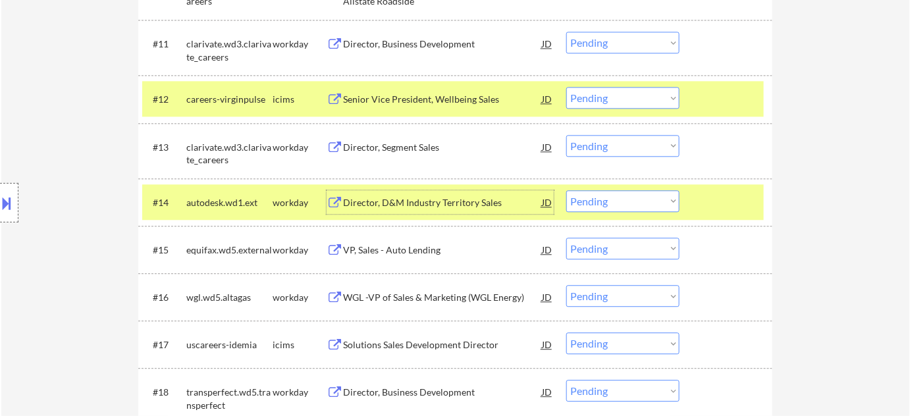
scroll to position [1017, 0]
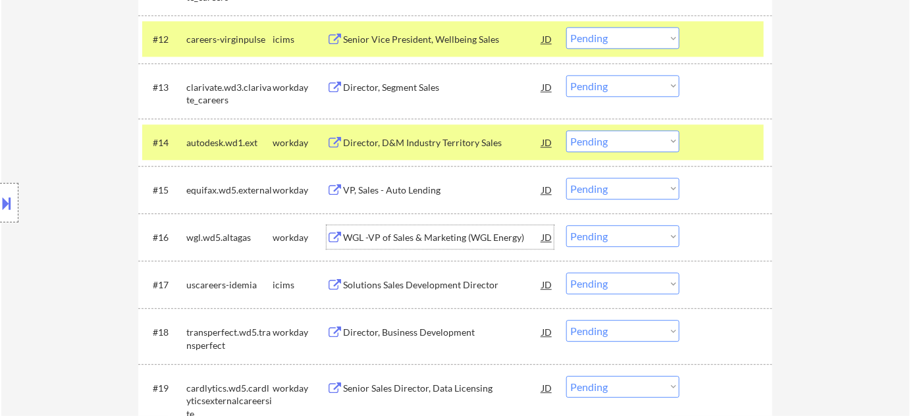
click at [416, 234] on div "WGL -VP of Sales & Marketing (WGL Energy)" at bounding box center [442, 237] width 199 height 13
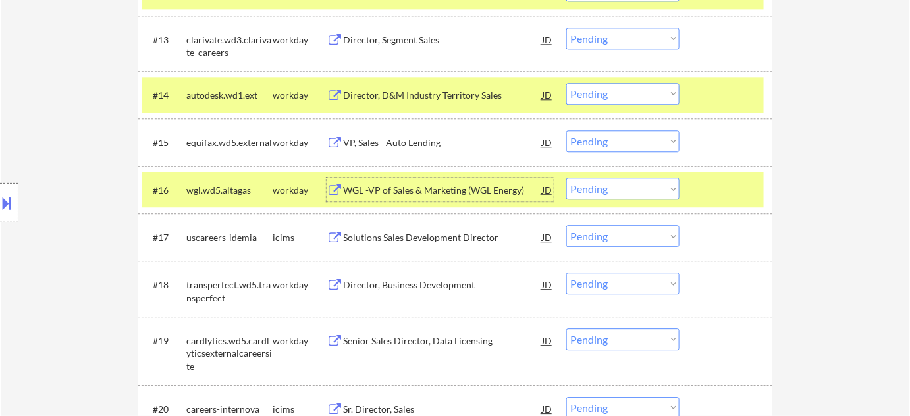
scroll to position [1137, 0]
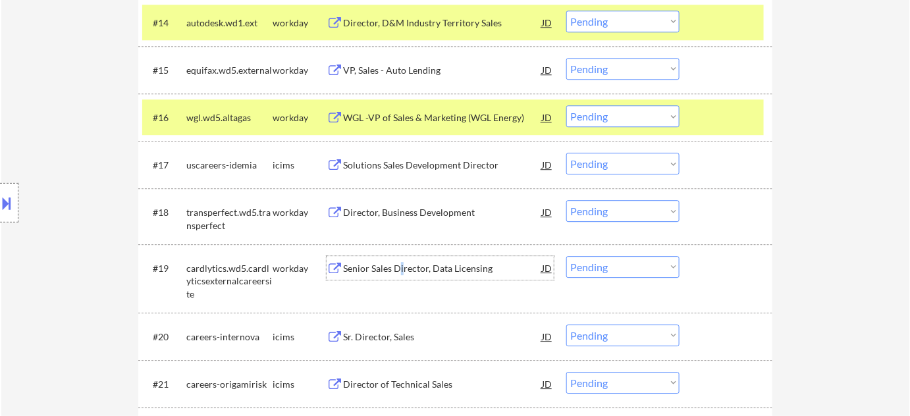
click at [400, 270] on div "Senior Sales Director, Data Licensing" at bounding box center [442, 268] width 199 height 13
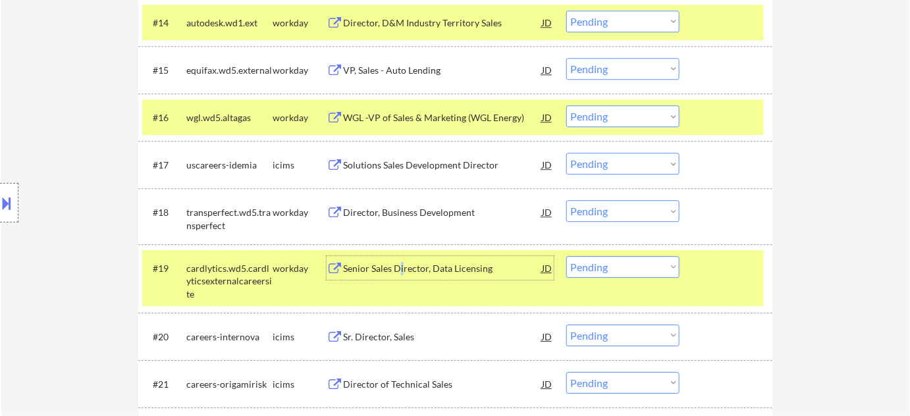
scroll to position [1077, 0]
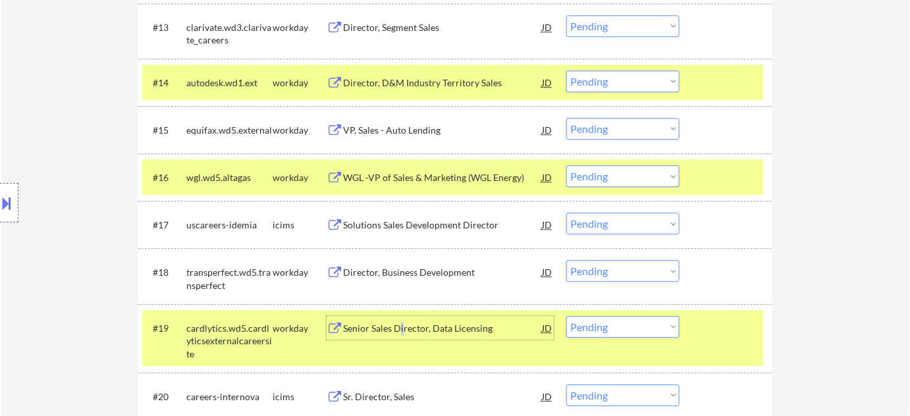
click at [610, 80] on select "Choose an option... Pending Applied Excluded (Questions) Excluded (Expired) Exc…" at bounding box center [622, 81] width 113 height 22
click at [566, 70] on select "Choose an option... Pending Applied Excluded (Questions) Excluded (Expired) Exc…" at bounding box center [622, 81] width 113 height 22
select select ""pending""
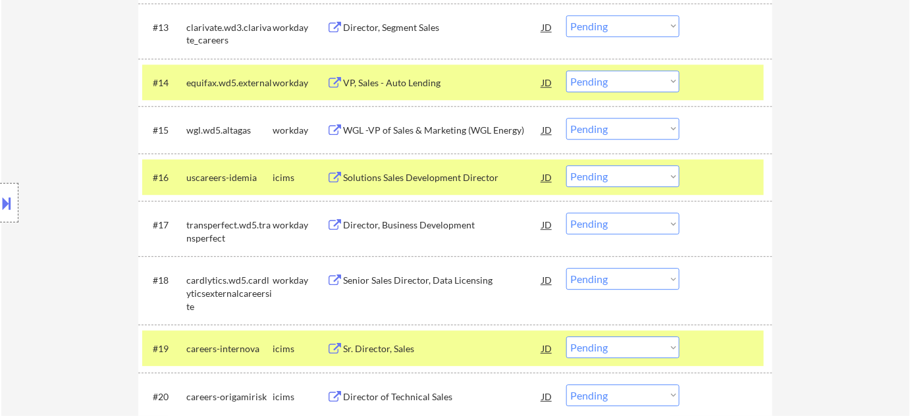
click at [624, 127] on select "Choose an option... Pending Applied Excluded (Questions) Excluded (Expired) Exc…" at bounding box center [622, 129] width 113 height 22
click at [566, 118] on select "Choose an option... Pending Applied Excluded (Questions) Excluded (Expired) Exc…" at bounding box center [622, 129] width 113 height 22
select select ""pending""
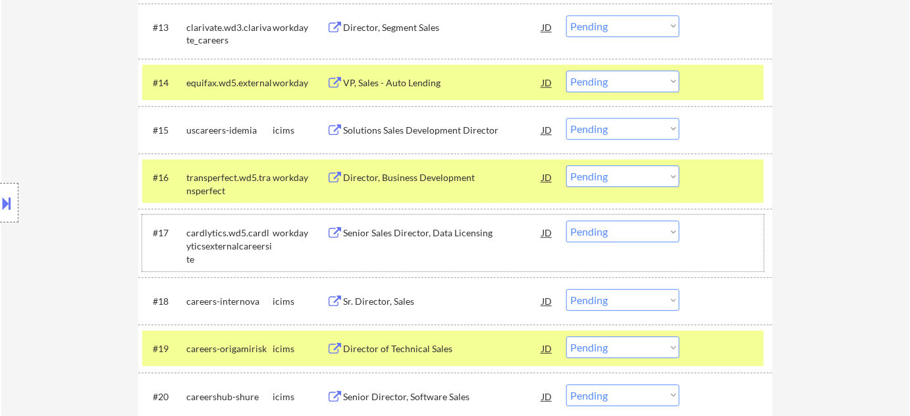
click at [609, 243] on div "#17 cardlytics.wd5.cardlyticsexternalcareersite workday Senior Sales Director, …" at bounding box center [453, 243] width 622 height 57
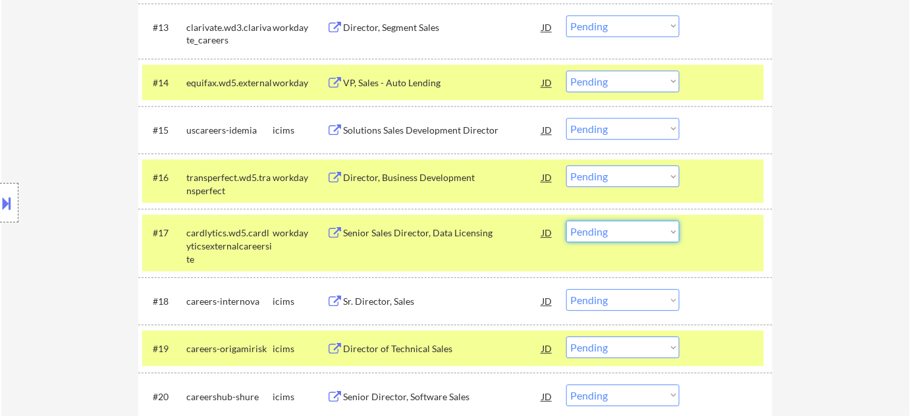
click at [622, 231] on select "Choose an option... Pending Applied Excluded (Questions) Excluded (Expired) Exc…" at bounding box center [622, 232] width 113 height 22
click at [566, 221] on select "Choose an option... Pending Applied Excluded (Questions) Excluded (Expired) Exc…" at bounding box center [622, 232] width 113 height 22
select select ""pending""
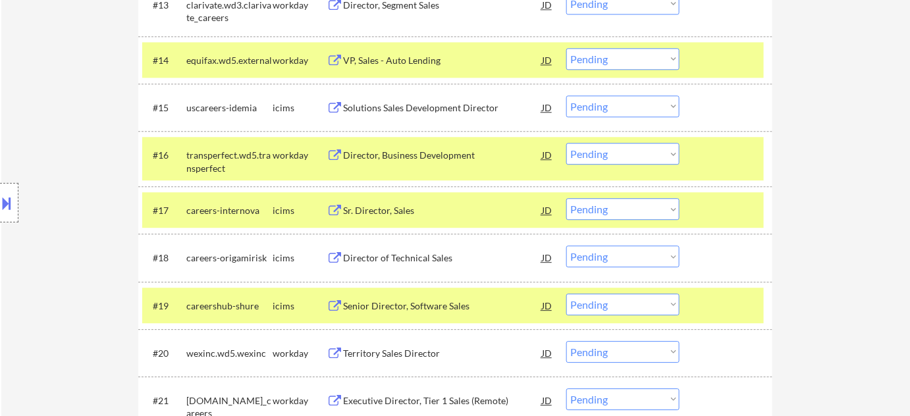
scroll to position [1197, 0]
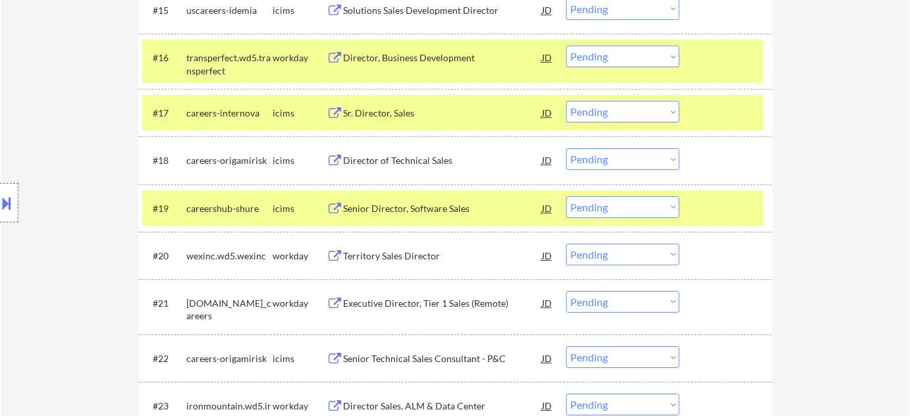
click at [400, 260] on div "Territory Sales Director" at bounding box center [442, 256] width 199 height 13
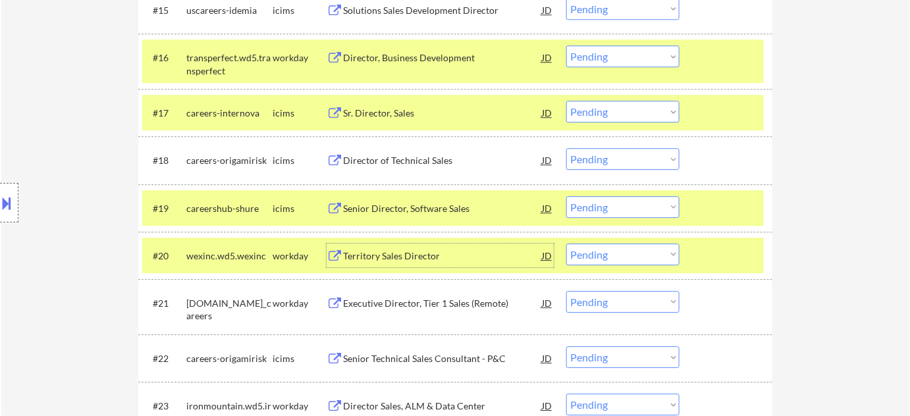
scroll to position [1257, 0]
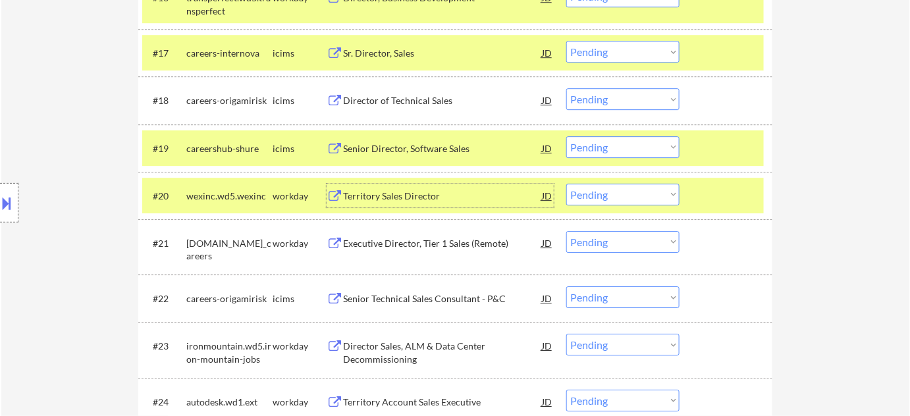
click at [419, 241] on div "Executive Director, Tier 1 Sales (Remote)" at bounding box center [442, 243] width 199 height 13
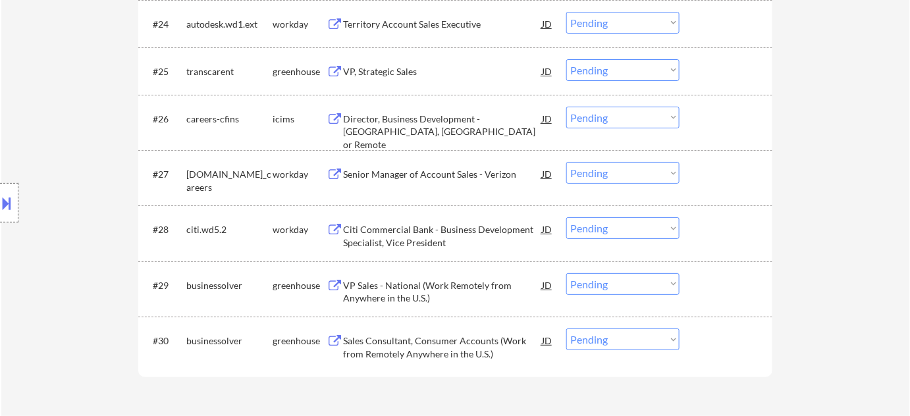
scroll to position [1556, 0]
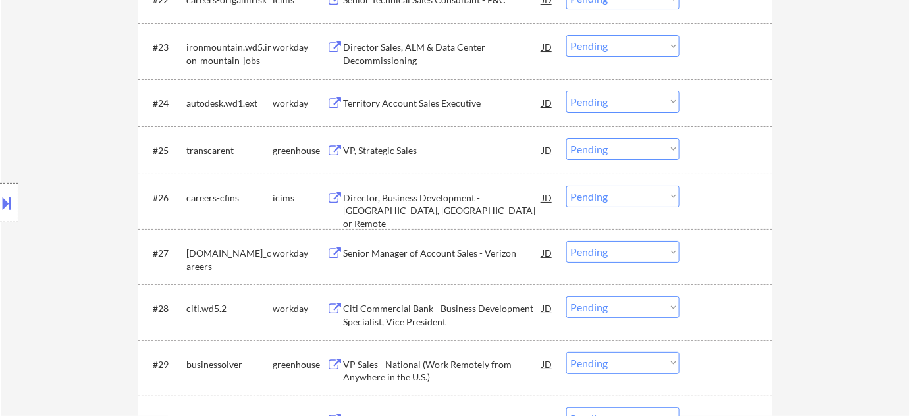
click at [435, 252] on div "Senior Manager of Account Sales - Verizon" at bounding box center [442, 253] width 199 height 13
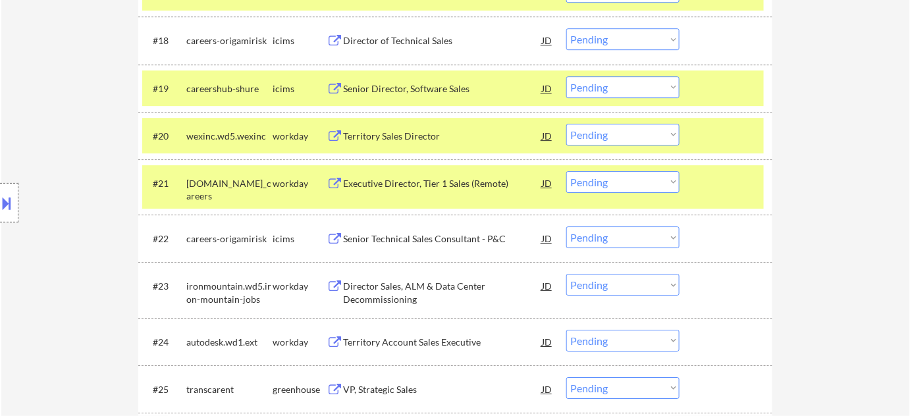
scroll to position [1317, 0]
click at [611, 138] on select "Choose an option... Pending Applied Excluded (Questions) Excluded (Expired) Exc…" at bounding box center [622, 135] width 113 height 22
click at [566, 124] on select "Choose an option... Pending Applied Excluded (Questions) Excluded (Expired) Exc…" at bounding box center [622, 135] width 113 height 22
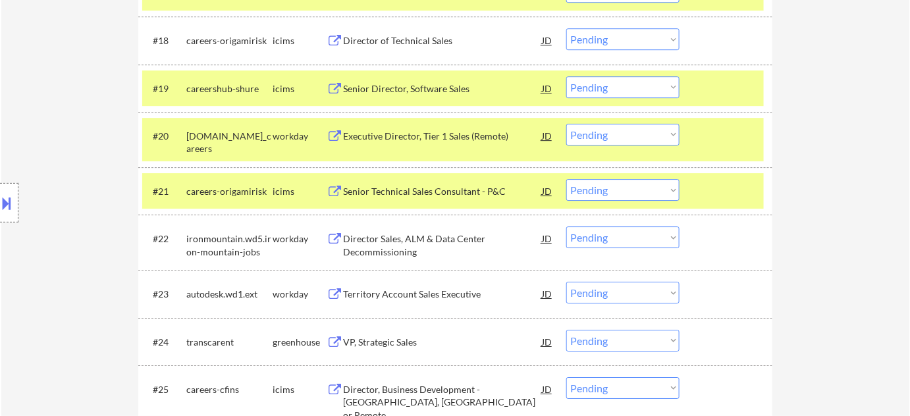
drag, startPoint x: 627, startPoint y: 134, endPoint x: 629, endPoint y: 142, distance: 7.5
click at [628, 134] on select "Choose an option... Pending Applied Excluded (Questions) Excluded (Expired) Exc…" at bounding box center [622, 135] width 113 height 22
click at [566, 124] on select "Choose an option... Pending Applied Excluded (Questions) Excluded (Expired) Exc…" at bounding box center [622, 135] width 113 height 22
select select ""pending""
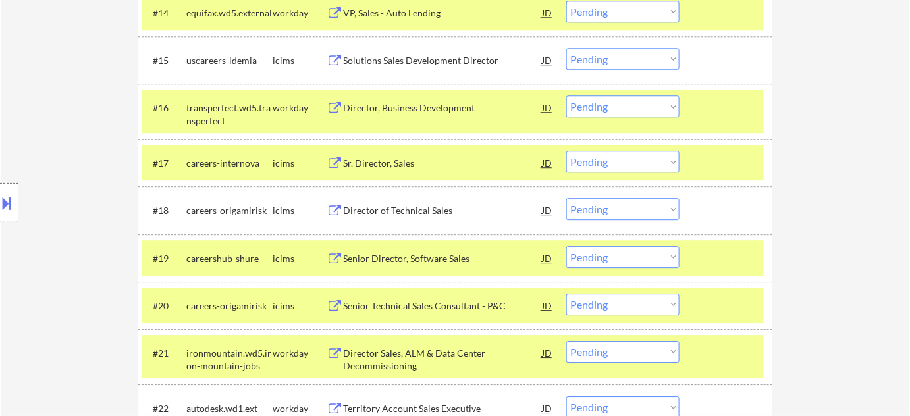
scroll to position [1197, 0]
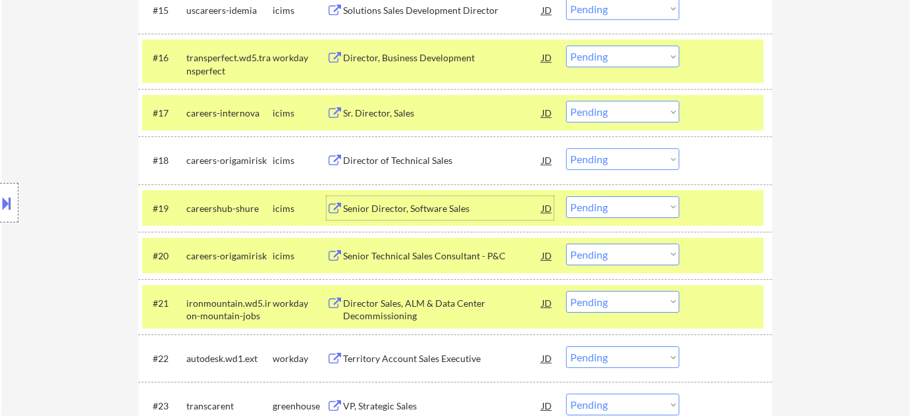
click at [390, 202] on div "Senior Director, Software Sales" at bounding box center [442, 208] width 199 height 13
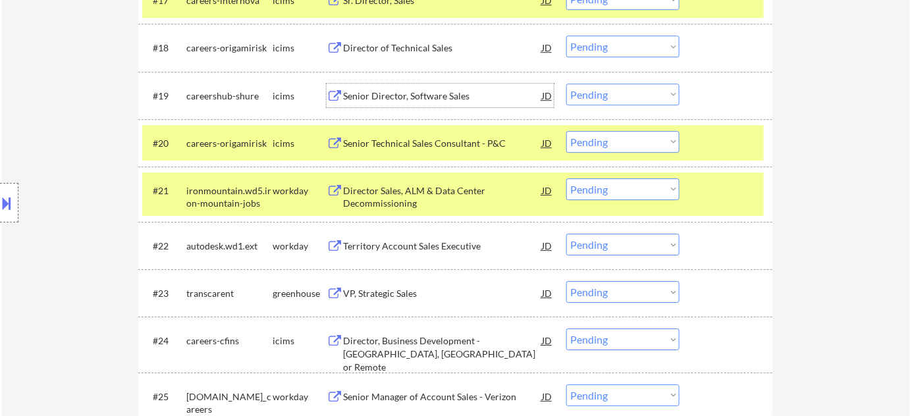
scroll to position [1317, 0]
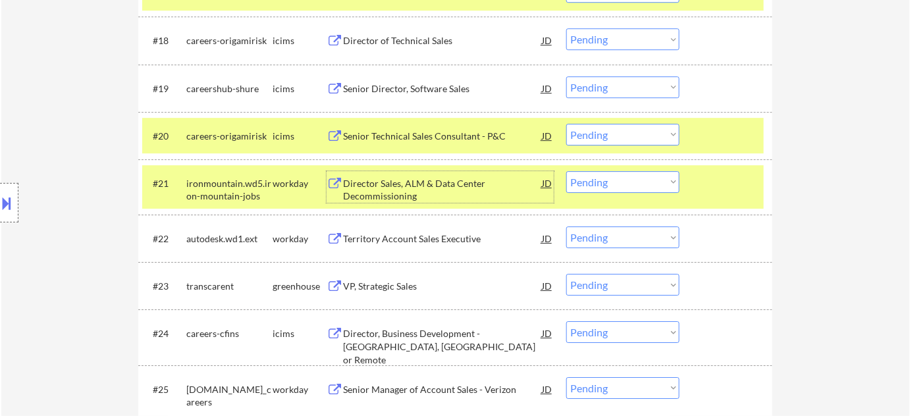
click at [400, 191] on div "Director Sales, ALM & Data Center Decommissioning" at bounding box center [442, 190] width 199 height 26
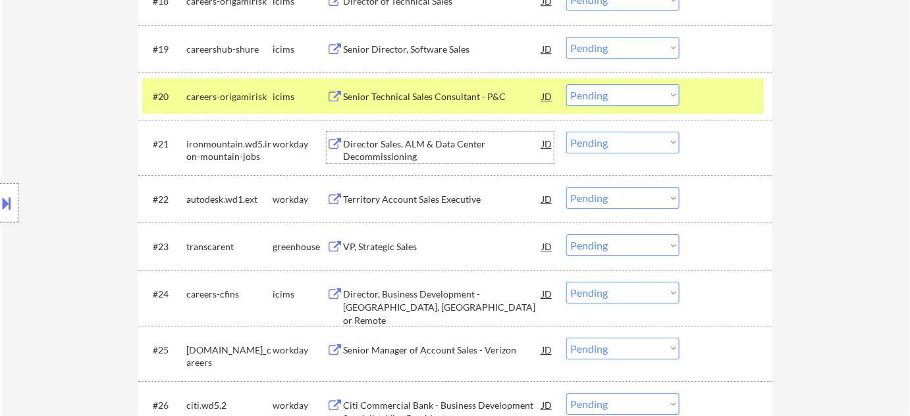
scroll to position [1436, 0]
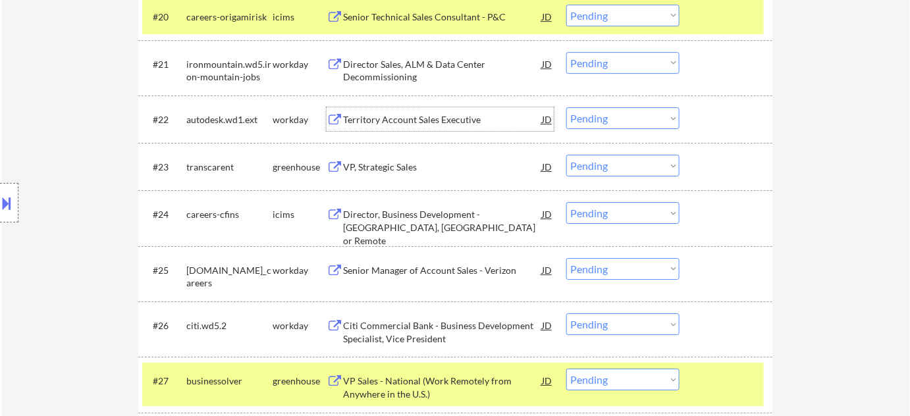
click at [388, 122] on div "Territory Account Sales Executive" at bounding box center [442, 119] width 199 height 13
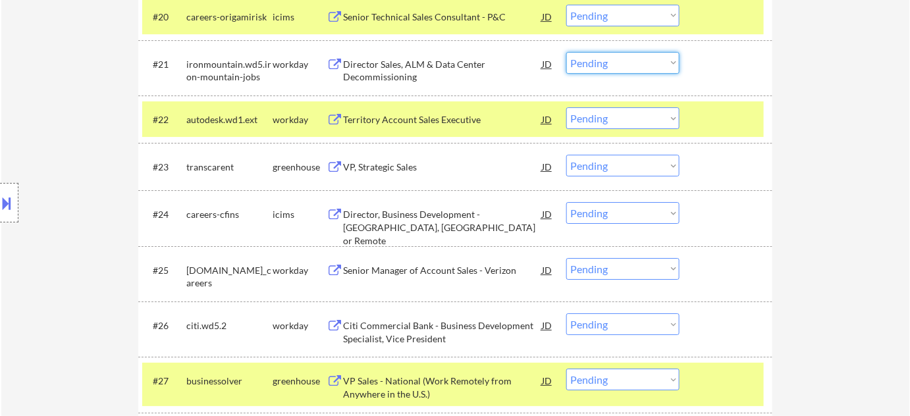
click at [616, 65] on select "Choose an option... Pending Applied Excluded (Questions) Excluded (Expired) Exc…" at bounding box center [622, 63] width 113 height 22
click at [566, 52] on select "Choose an option... Pending Applied Excluded (Questions) Excluded (Expired) Exc…" at bounding box center [622, 63] width 113 height 22
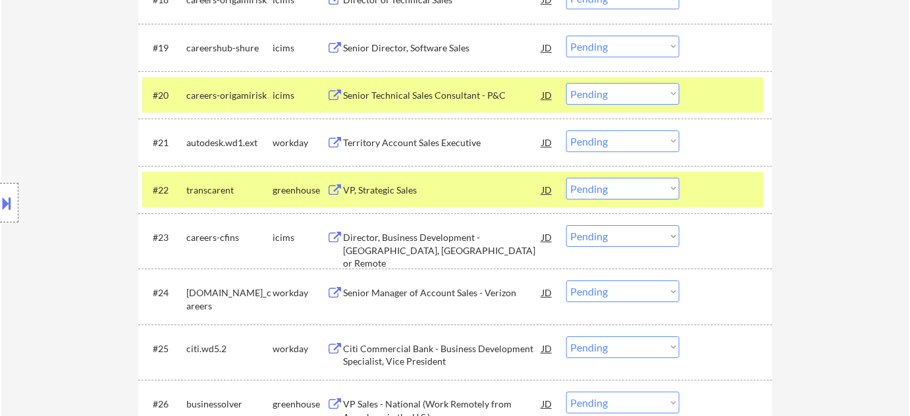
scroll to position [1257, 0]
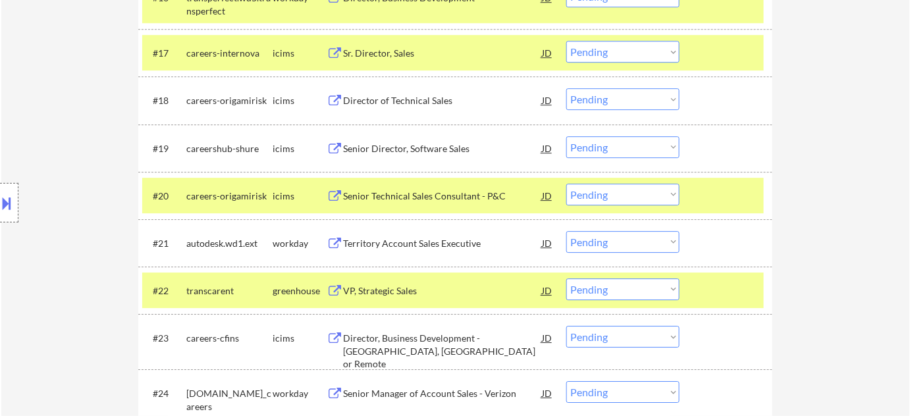
click at [622, 236] on select "Choose an option... Pending Applied Excluded (Questions) Excluded (Expired) Exc…" at bounding box center [622, 242] width 113 height 22
click at [566, 231] on select "Choose an option... Pending Applied Excluded (Questions) Excluded (Expired) Exc…" at bounding box center [622, 242] width 113 height 22
select select ""pending""
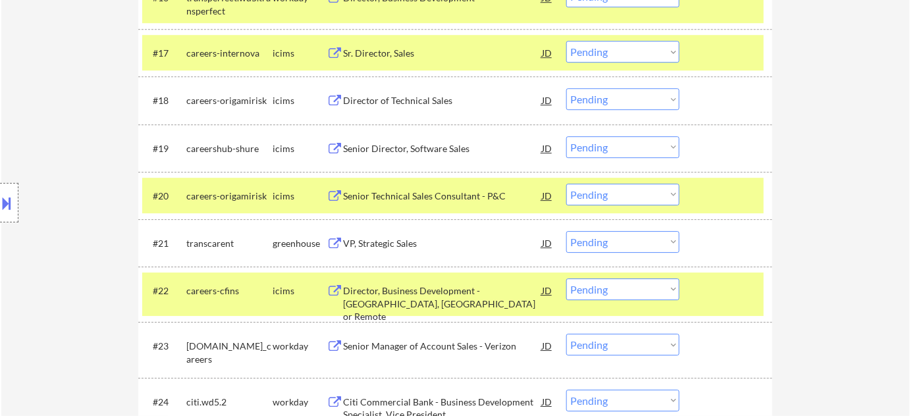
click at [608, 151] on select "Choose an option... Pending Applied Excluded (Questions) Excluded (Expired) Exc…" at bounding box center [622, 147] width 113 height 22
click at [566, 136] on select "Choose an option... Pending Applied Excluded (Questions) Excluded (Expired) Exc…" at bounding box center [622, 147] width 113 height 22
select select ""pending""
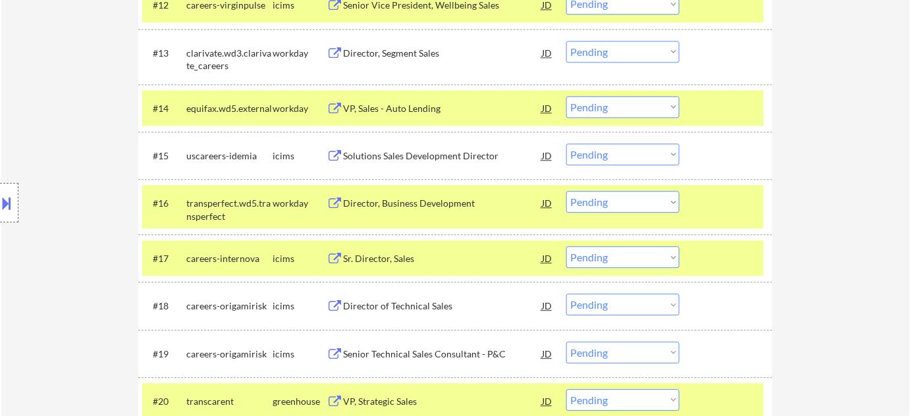
scroll to position [1017, 0]
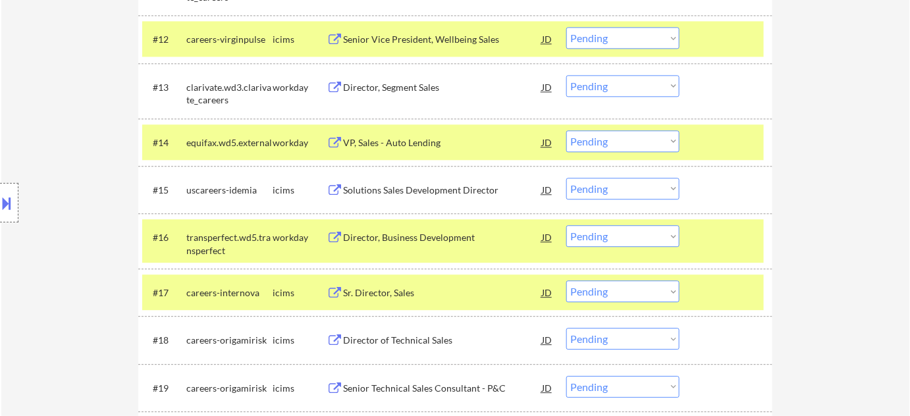
click at [400, 82] on div "Director, Segment Sales" at bounding box center [442, 87] width 199 height 13
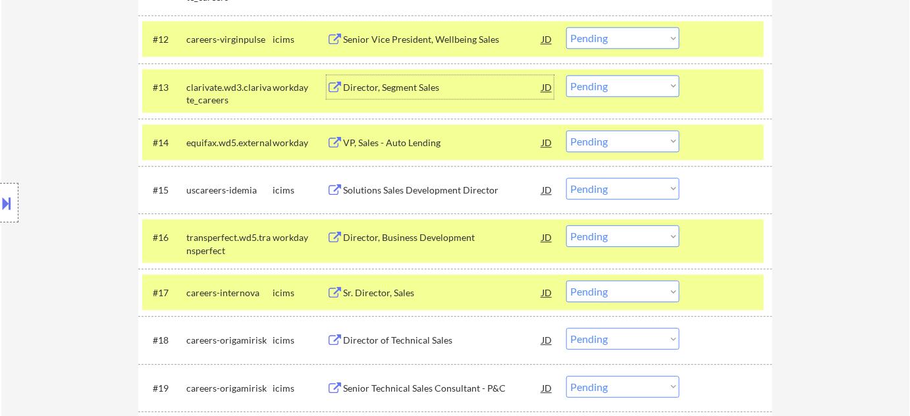
click at [377, 140] on div "VP, Sales - Auto Lending" at bounding box center [442, 142] width 199 height 13
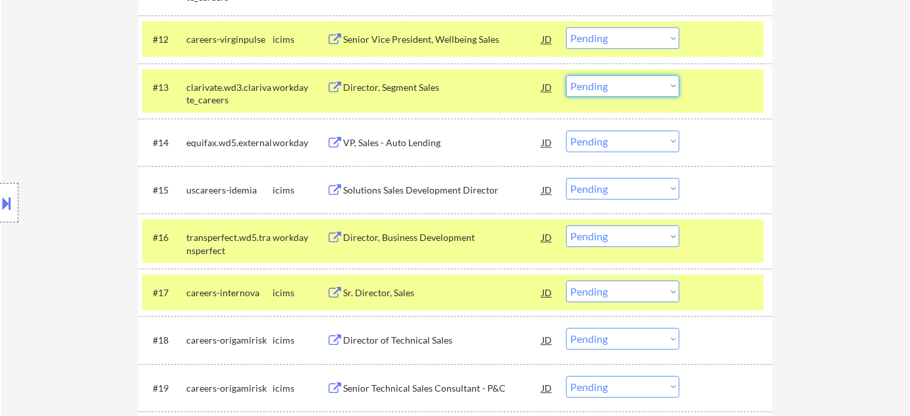
drag, startPoint x: 620, startPoint y: 82, endPoint x: 620, endPoint y: 92, distance: 10.5
click at [620, 82] on select "Choose an option... Pending Applied Excluded (Questions) Excluded (Expired) Exc…" at bounding box center [622, 86] width 113 height 22
click at [566, 75] on select "Choose an option... Pending Applied Excluded (Questions) Excluded (Expired) Exc…" at bounding box center [622, 86] width 113 height 22
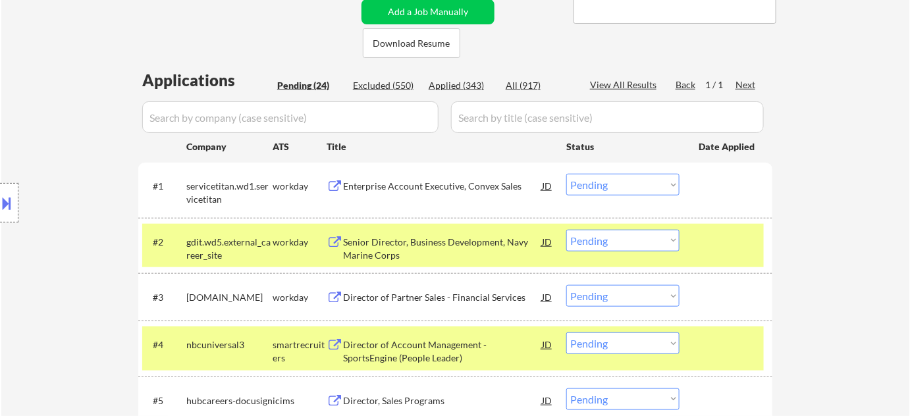
scroll to position [359, 0]
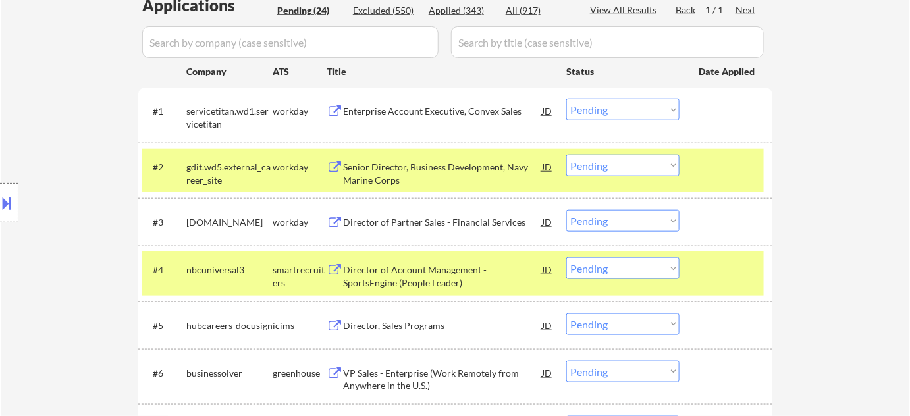
click at [388, 263] on div "Director of Account Management - SportsEngine (People Leader)" at bounding box center [442, 276] width 199 height 26
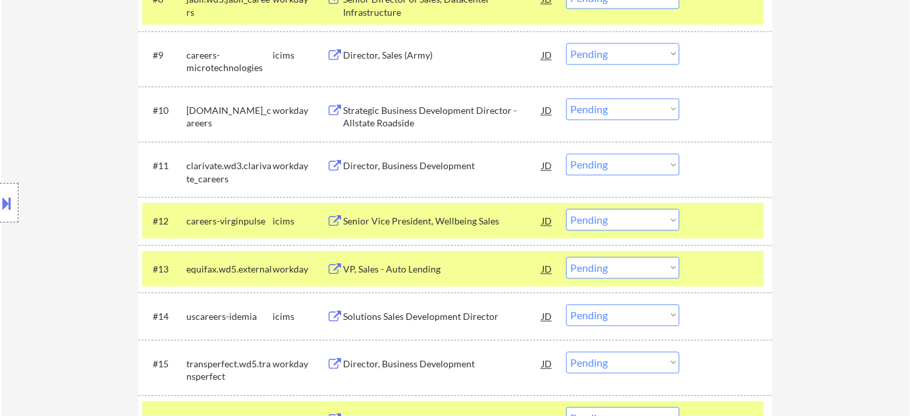
scroll to position [838, 0]
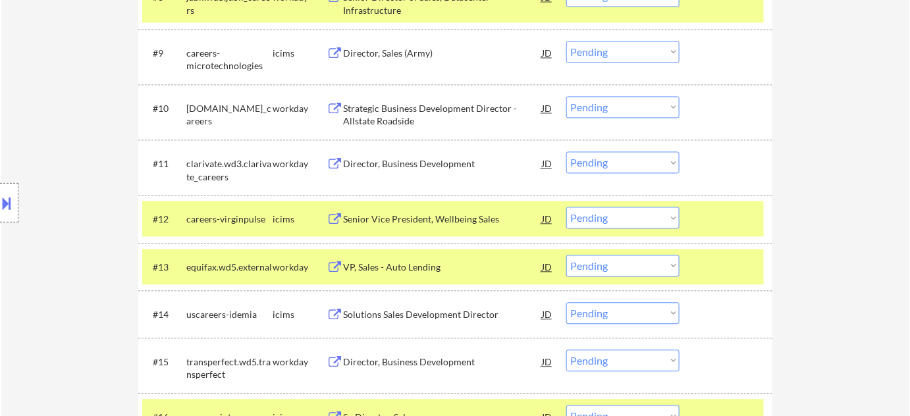
click at [624, 266] on select "Choose an option... Pending Applied Excluded (Questions) Excluded (Expired) Exc…" at bounding box center [622, 266] width 113 height 22
click at [566, 255] on select "Choose an option... Pending Applied Excluded (Questions) Excluded (Expired) Exc…" at bounding box center [622, 266] width 113 height 22
select select ""pending""
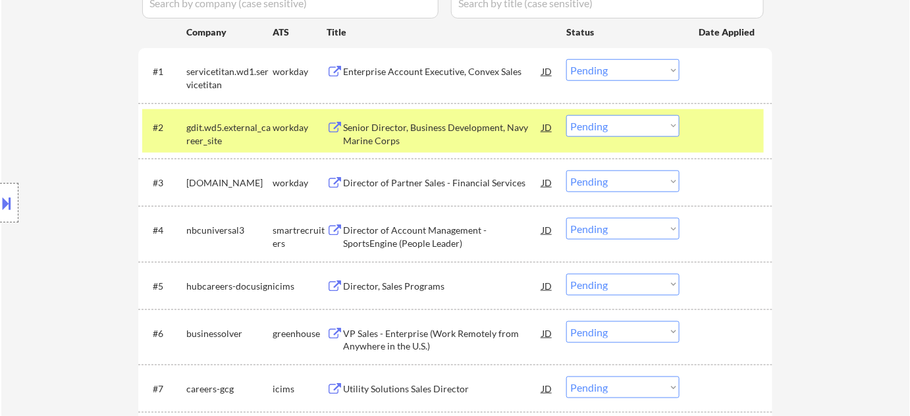
scroll to position [419, 0]
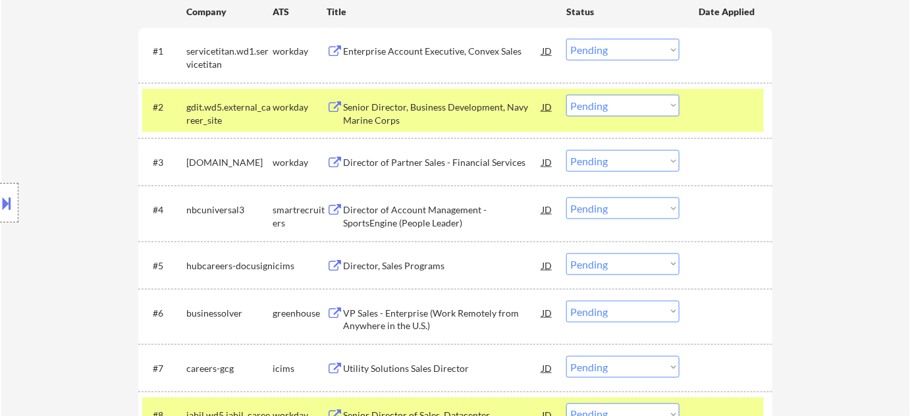
click at [595, 214] on select "Choose an option... Pending Applied Excluded (Questions) Excluded (Expired) Exc…" at bounding box center [622, 209] width 113 height 22
click at [566, 198] on select "Choose an option... Pending Applied Excluded (Questions) Excluded (Expired) Exc…" at bounding box center [622, 209] width 113 height 22
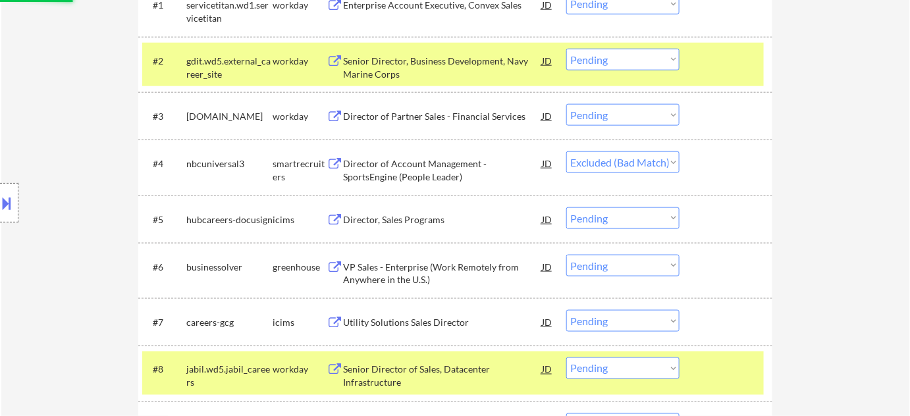
scroll to position [539, 0]
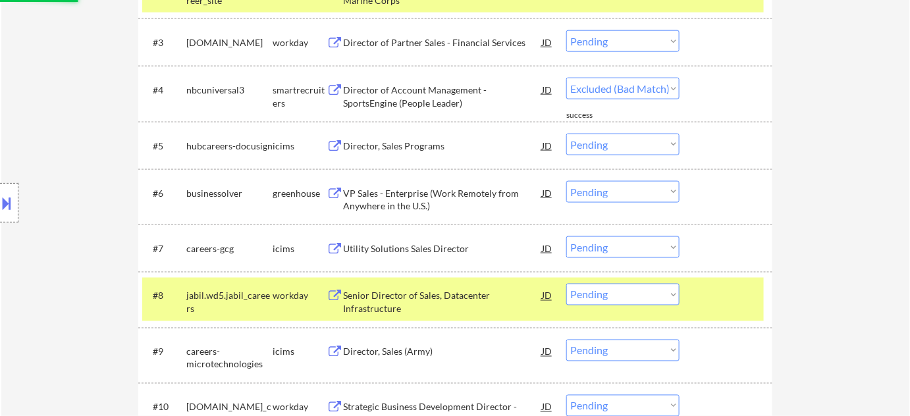
select select ""pending""
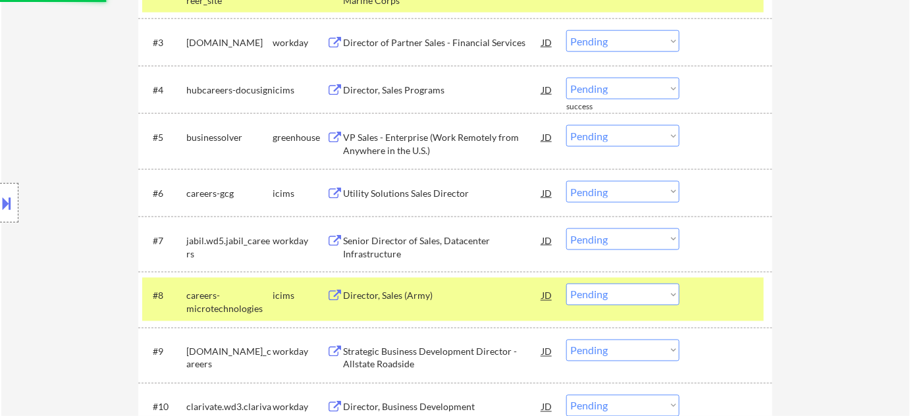
click at [400, 188] on div "Utility Solutions Sales Director" at bounding box center [442, 193] width 199 height 13
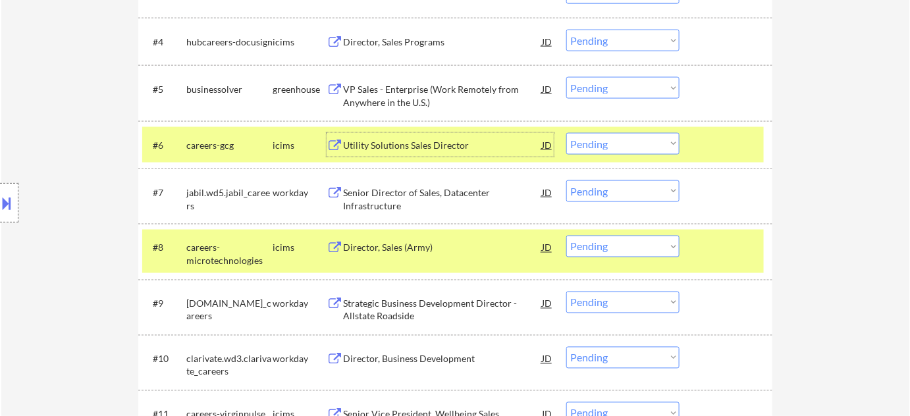
scroll to position [659, 0]
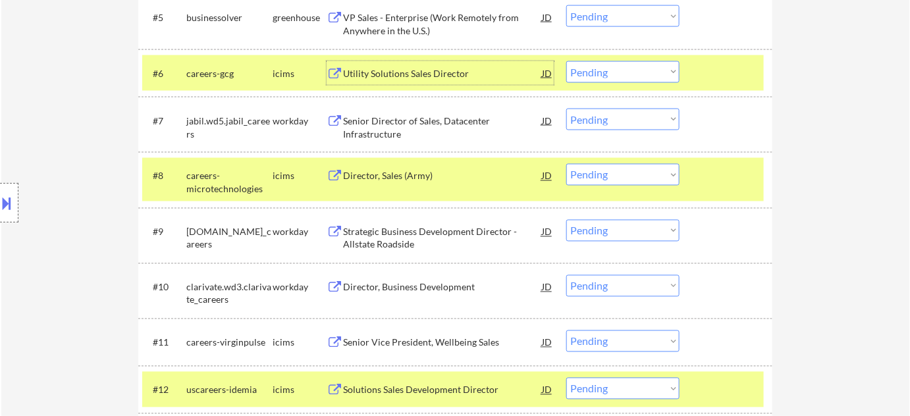
click at [391, 122] on div "Senior Director of Sales, Datacenter Infrastructure" at bounding box center [442, 128] width 199 height 26
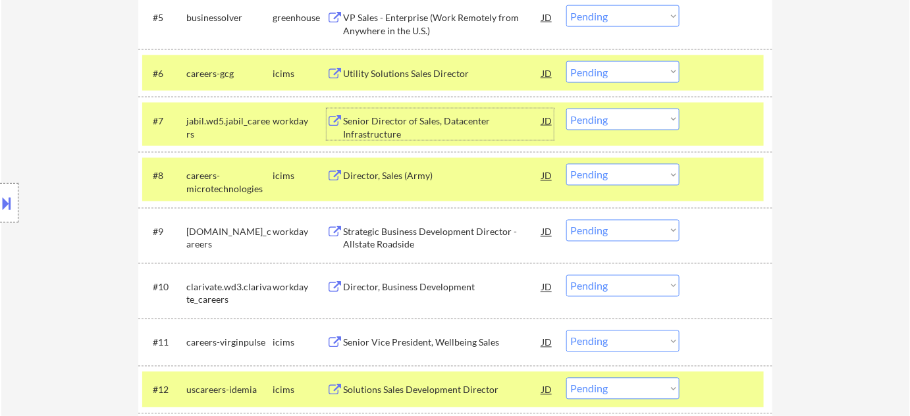
click at [385, 175] on div "Director, Sales (Army)" at bounding box center [442, 176] width 199 height 13
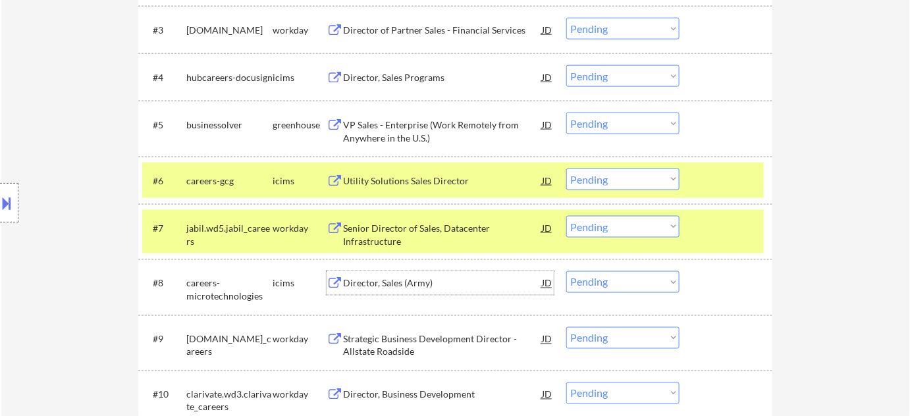
scroll to position [539, 0]
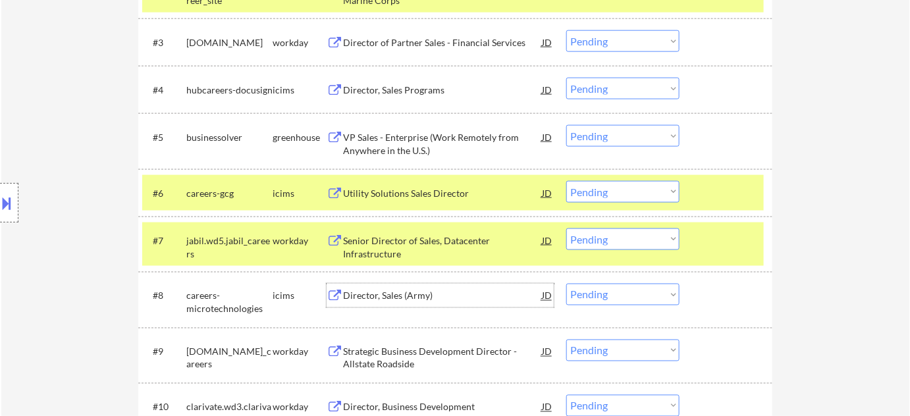
drag, startPoint x: 646, startPoint y: 190, endPoint x: 646, endPoint y: 198, distance: 7.9
click at [646, 190] on select "Choose an option... Pending Applied Excluded (Questions) Excluded (Expired) Exc…" at bounding box center [622, 192] width 113 height 22
click at [566, 181] on select "Choose an option... Pending Applied Excluded (Questions) Excluded (Expired) Exc…" at bounding box center [622, 192] width 113 height 22
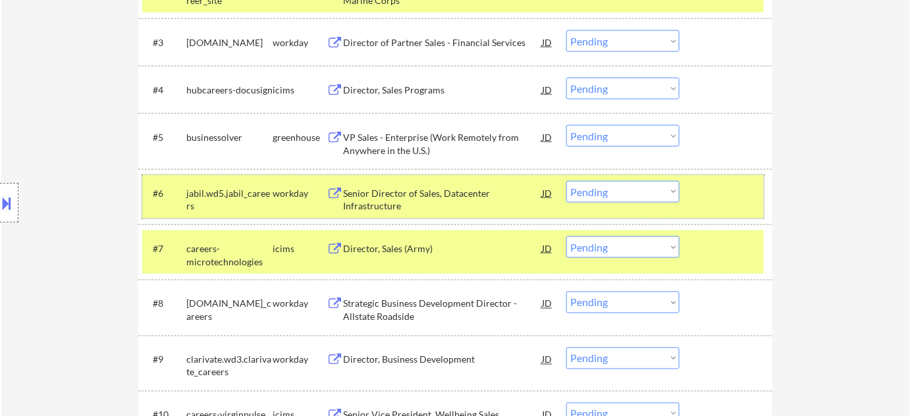
drag, startPoint x: 610, startPoint y: 205, endPoint x: 610, endPoint y: 199, distance: 6.6
click at [609, 204] on div "#6 jabil.wd5.jabil_careers workday Senior Director of Sales, Datacenter Infrast…" at bounding box center [453, 196] width 622 height 43
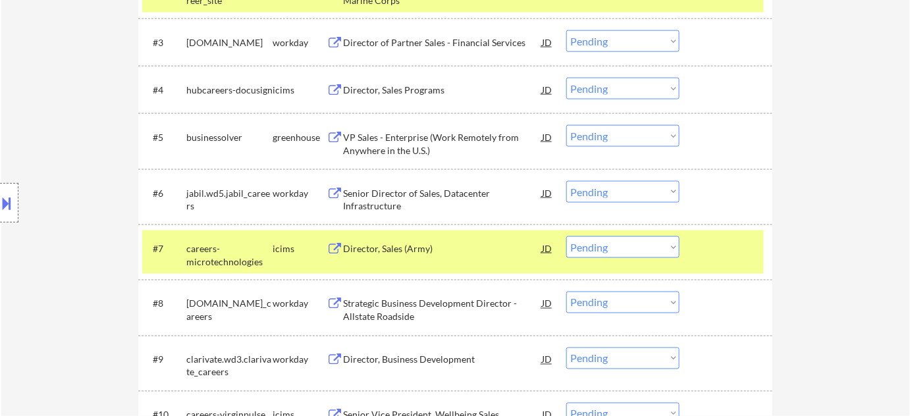
click at [612, 196] on select "Choose an option... Pending Applied Excluded (Questions) Excluded (Expired) Exc…" at bounding box center [622, 192] width 113 height 22
click at [566, 181] on select "Choose an option... Pending Applied Excluded (Questions) Excluded (Expired) Exc…" at bounding box center [622, 192] width 113 height 22
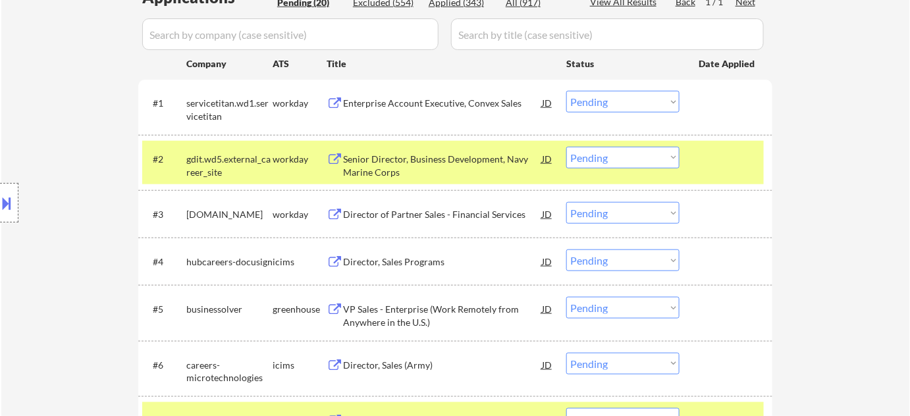
scroll to position [359, 0]
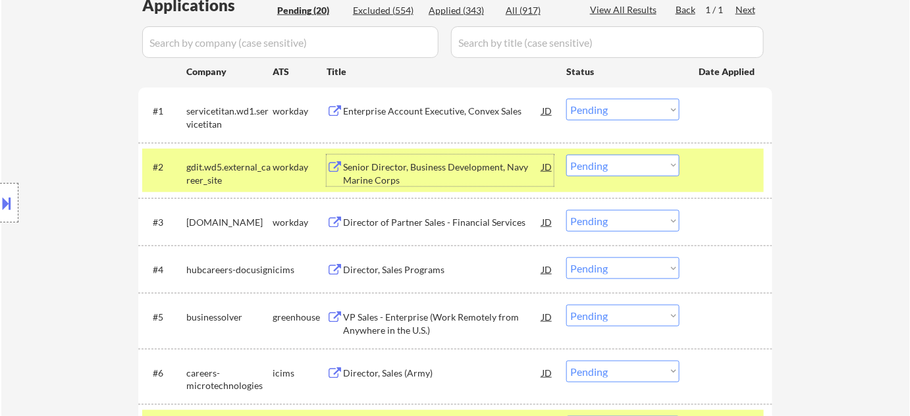
click at [392, 168] on div "Senior Director, Business Development, Navy Marine Corps" at bounding box center [442, 174] width 199 height 26
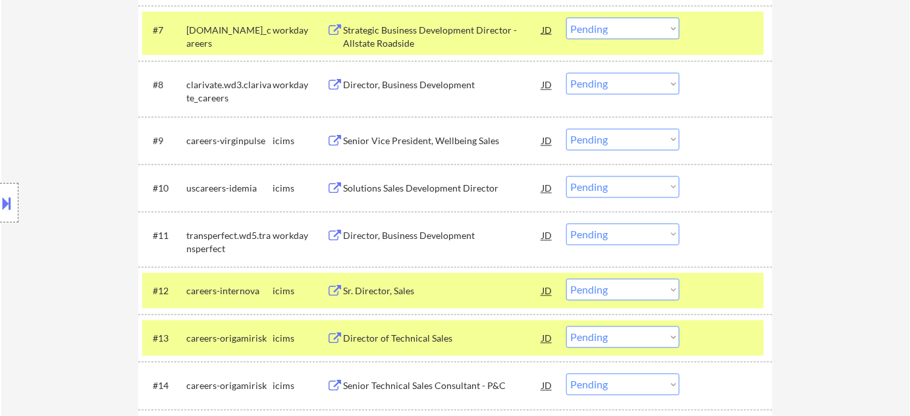
scroll to position [838, 0]
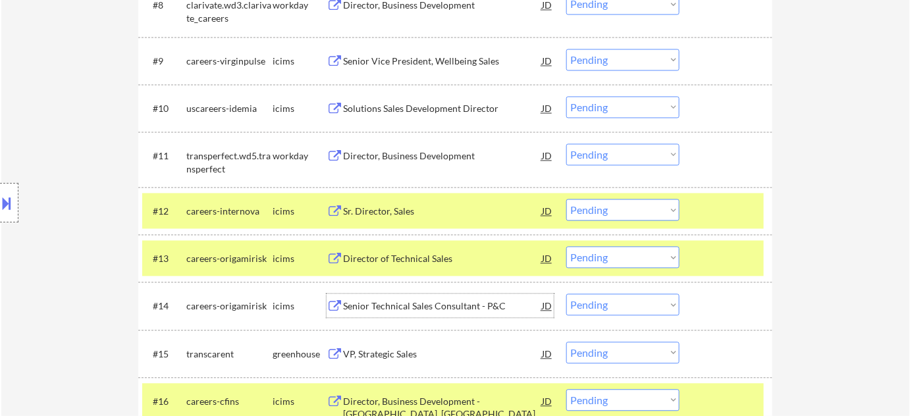
click at [446, 308] on div "Senior Technical Sales Consultant - P&C" at bounding box center [442, 306] width 199 height 13
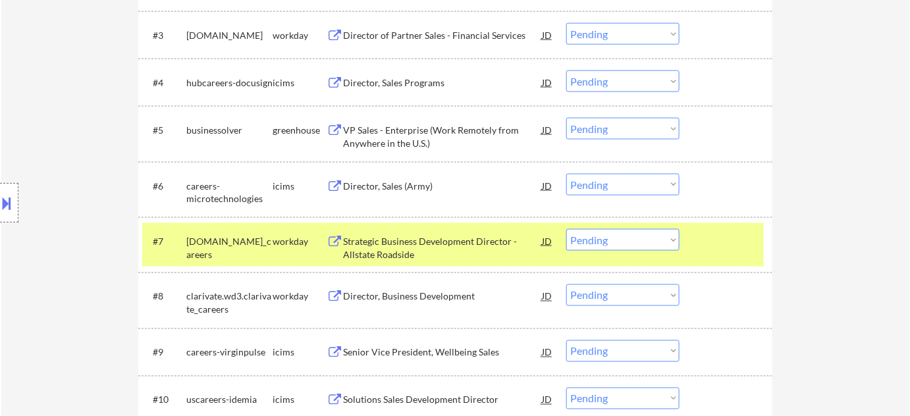
scroll to position [539, 0]
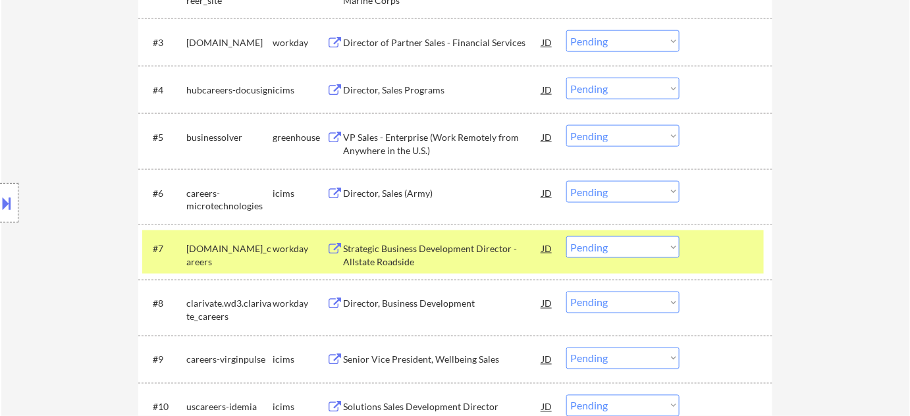
click at [610, 186] on select "Choose an option... Pending Applied Excluded (Questions) Excluded (Expired) Exc…" at bounding box center [622, 192] width 113 height 22
click at [566, 181] on select "Choose an option... Pending Applied Excluded (Questions) Excluded (Expired) Exc…" at bounding box center [622, 192] width 113 height 22
select select ""pending""
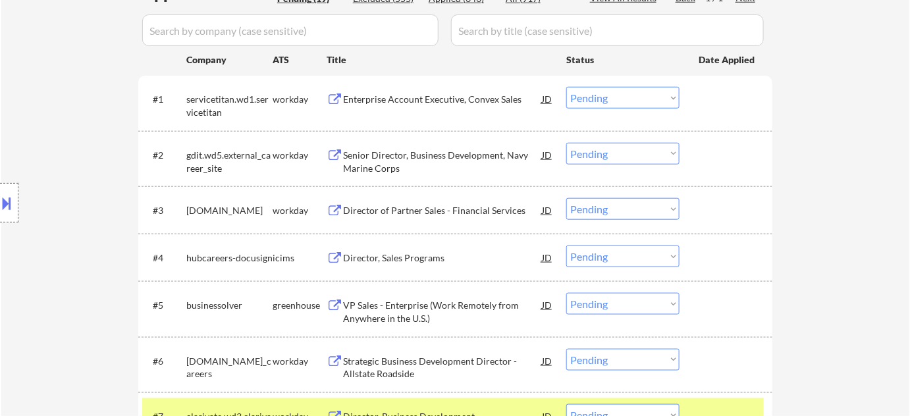
scroll to position [359, 0]
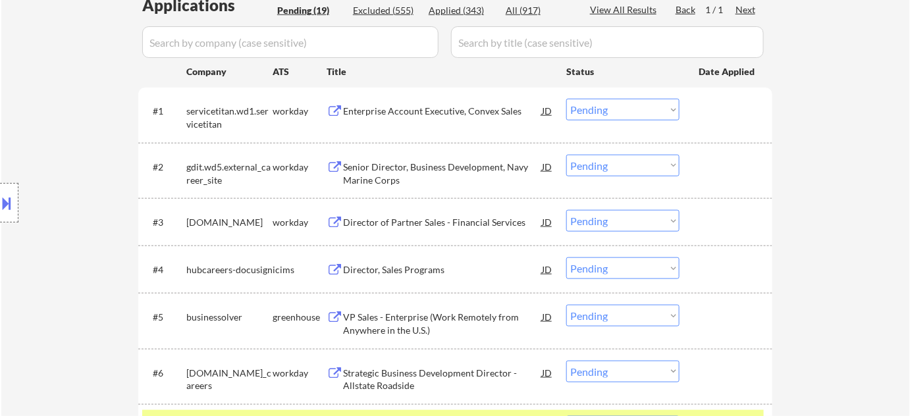
click at [580, 164] on select "Choose an option... Pending Applied Excluded (Questions) Excluded (Expired) Exc…" at bounding box center [622, 166] width 113 height 22
click at [566, 155] on select "Choose an option... Pending Applied Excluded (Questions) Excluded (Expired) Exc…" at bounding box center [622, 166] width 113 height 22
select select ""pending""
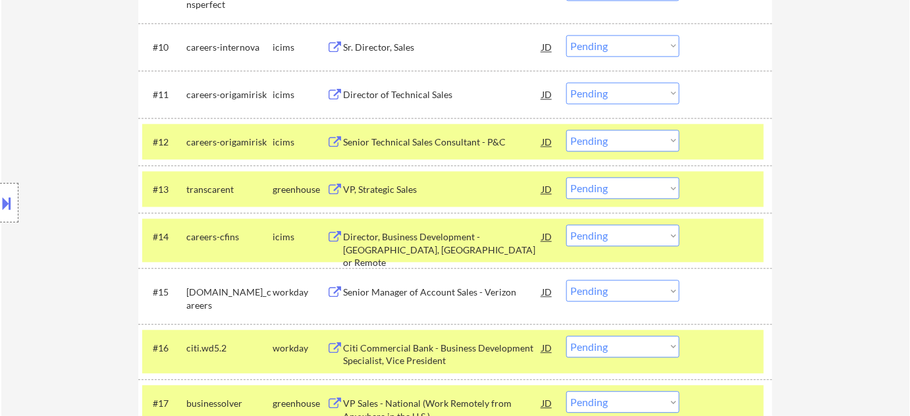
scroll to position [898, 0]
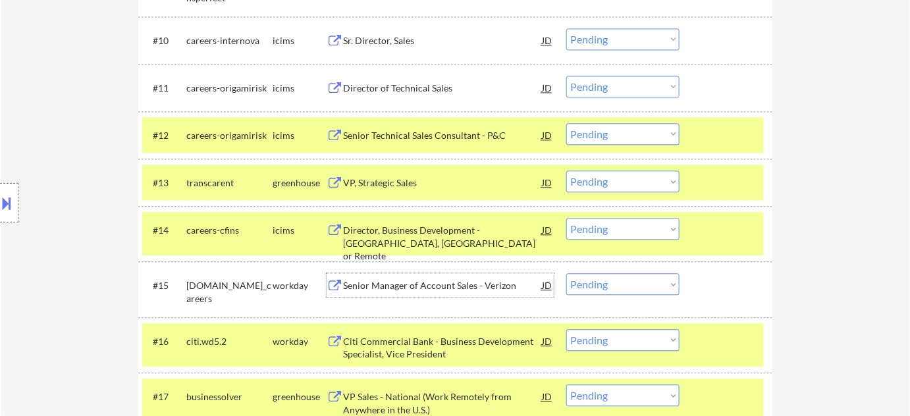
click at [420, 284] on div "Senior Manager of Account Sales - Verizon" at bounding box center [442, 285] width 199 height 13
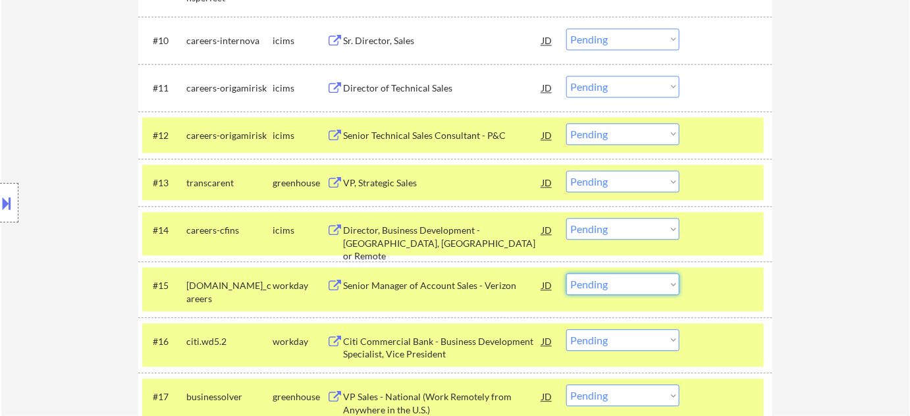
click at [637, 280] on select "Choose an option... Pending Applied Excluded (Questions) Excluded (Expired) Exc…" at bounding box center [622, 284] width 113 height 22
click at [566, 273] on select "Choose an option... Pending Applied Excluded (Questions) Excluded (Expired) Exc…" at bounding box center [622, 284] width 113 height 22
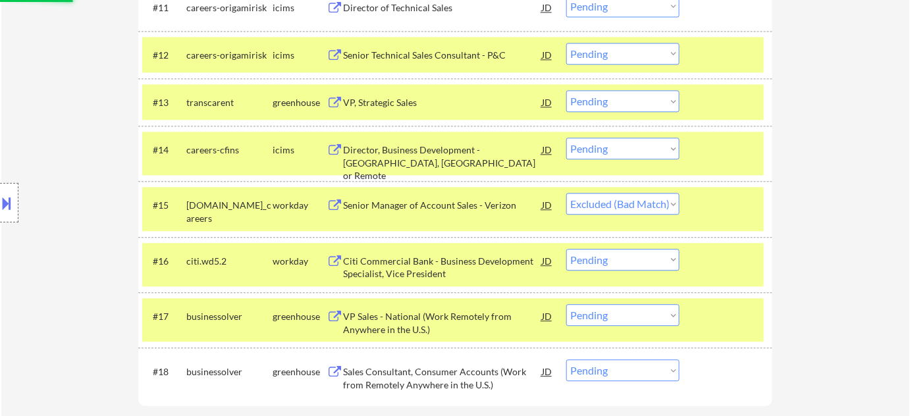
scroll to position [1137, 0]
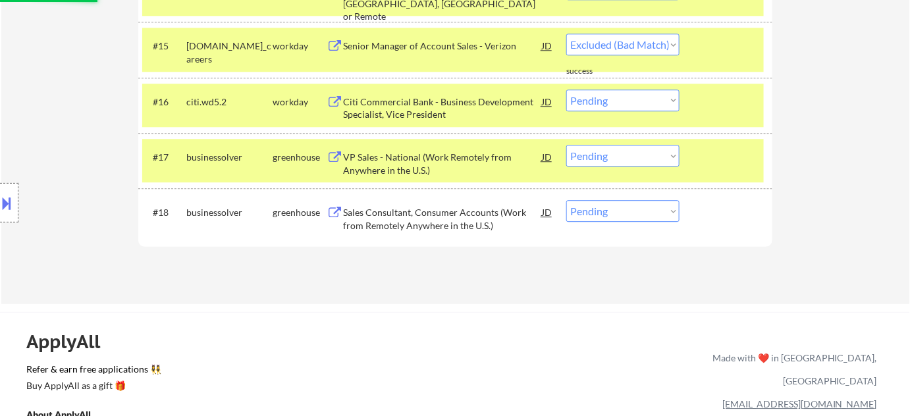
select select ""pending""
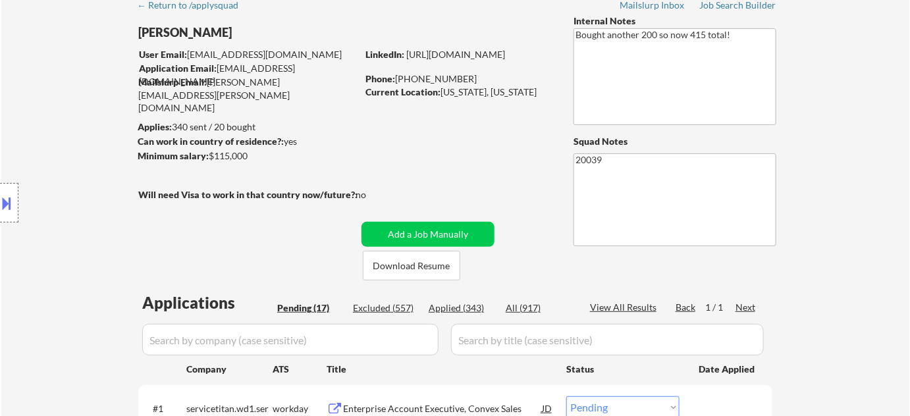
scroll to position [59, 0]
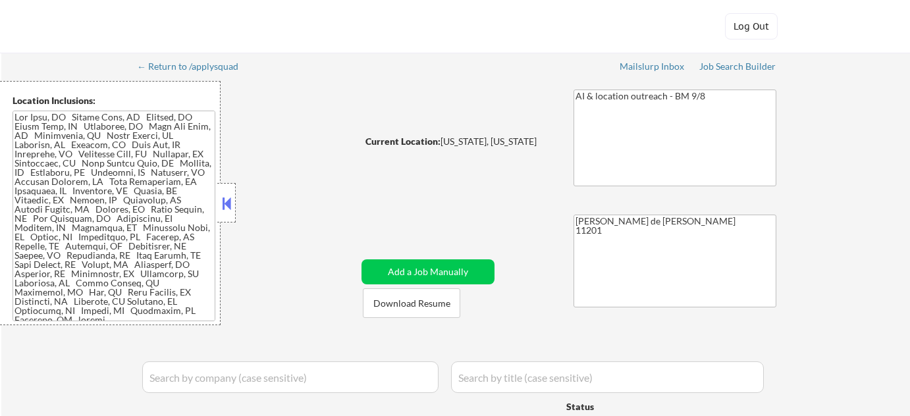
select select ""pending""
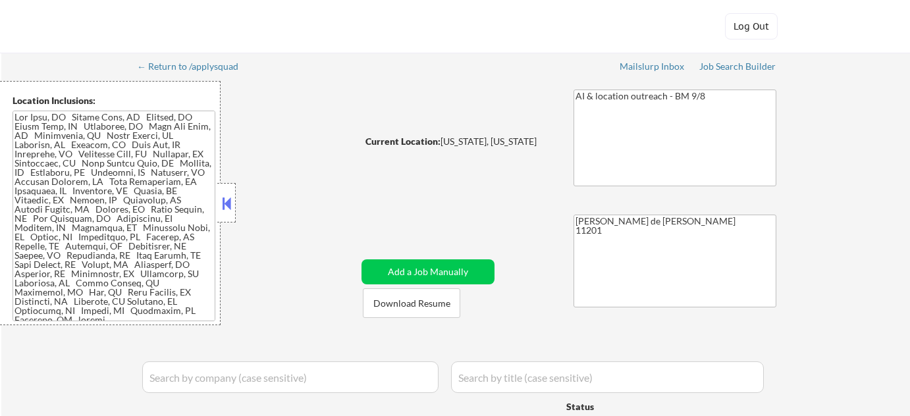
select select ""pending""
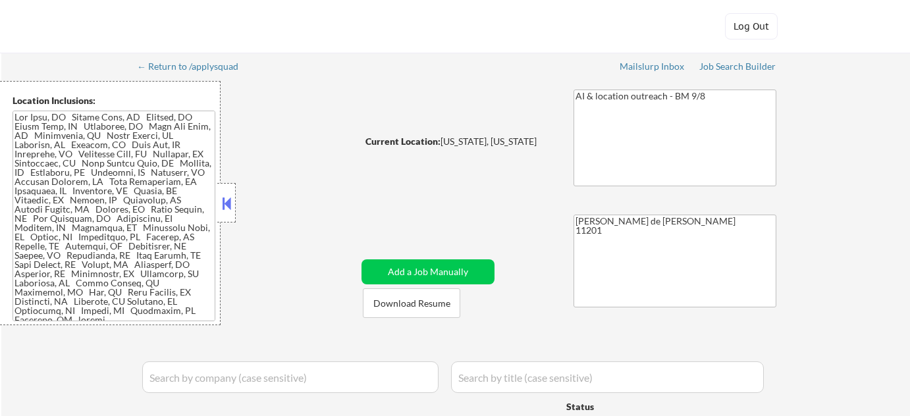
select select ""pending""
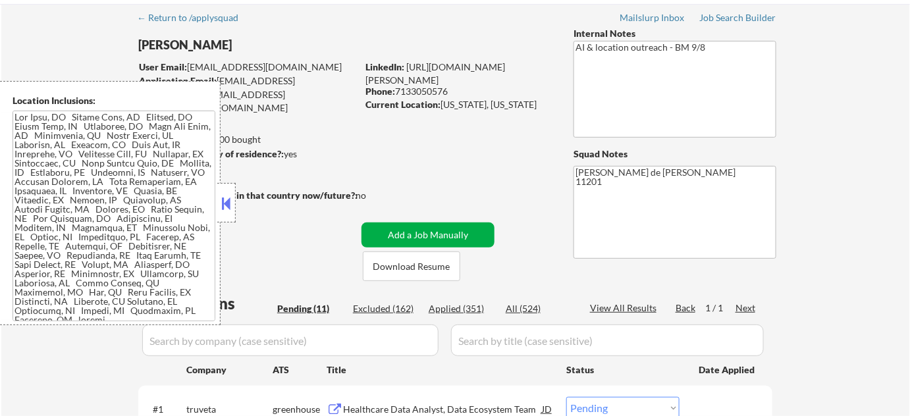
scroll to position [299, 0]
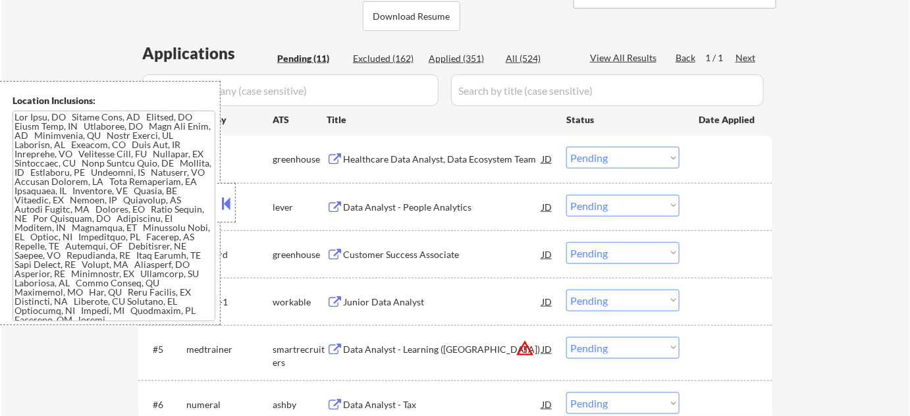
click at [232, 198] on button at bounding box center [226, 204] width 14 height 20
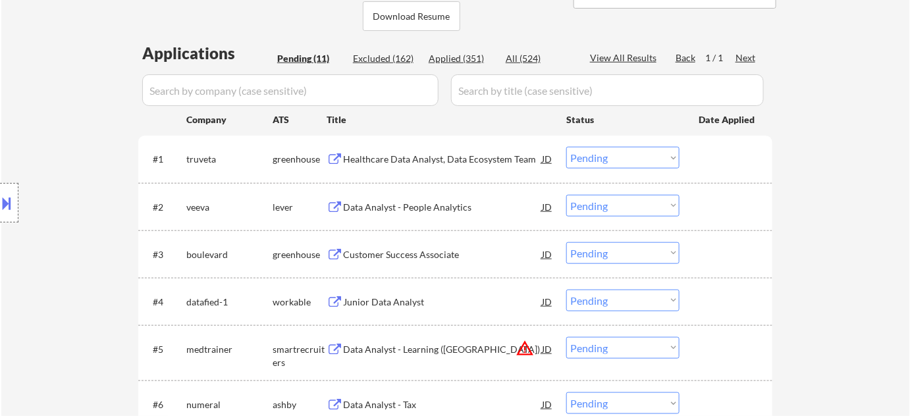
click at [414, 293] on div "Junior Data Analyst" at bounding box center [442, 302] width 199 height 24
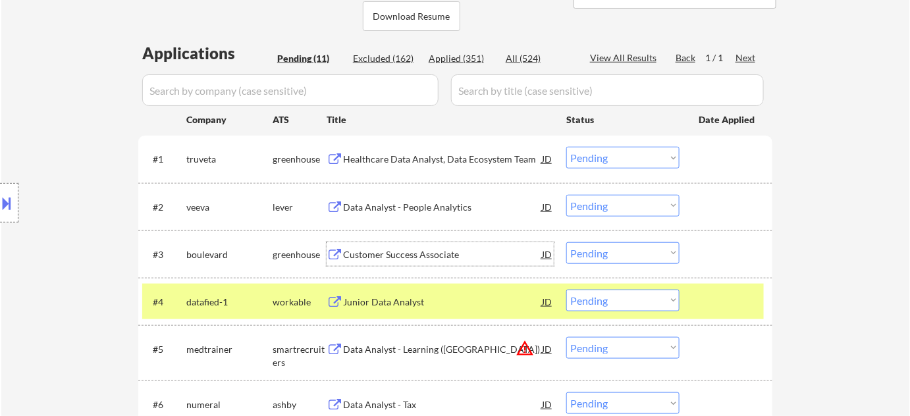
click at [402, 250] on div "Customer Success Associate" at bounding box center [442, 254] width 199 height 13
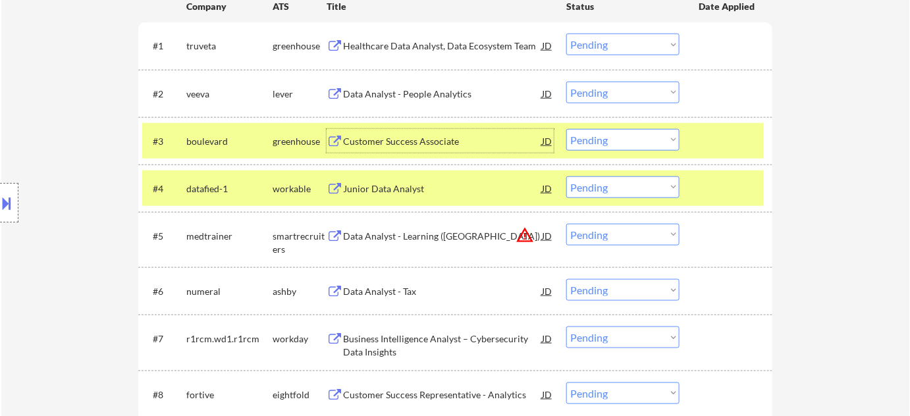
scroll to position [419, 0]
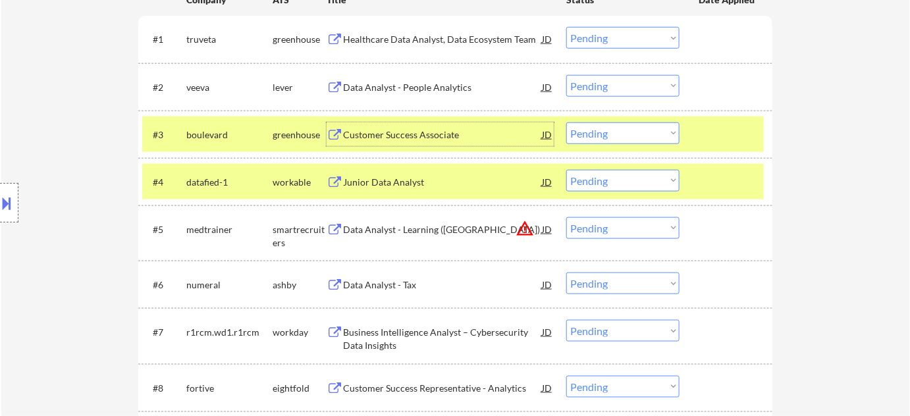
click at [622, 229] on select "Choose an option... Pending Applied Excluded (Questions) Excluded (Expired) Exc…" at bounding box center [622, 228] width 113 height 22
click at [566, 217] on select "Choose an option... Pending Applied Excluded (Questions) Excluded (Expired) Exc…" at bounding box center [622, 228] width 113 height 22
click at [379, 287] on div "Data Analyst - Tax" at bounding box center [442, 285] width 199 height 13
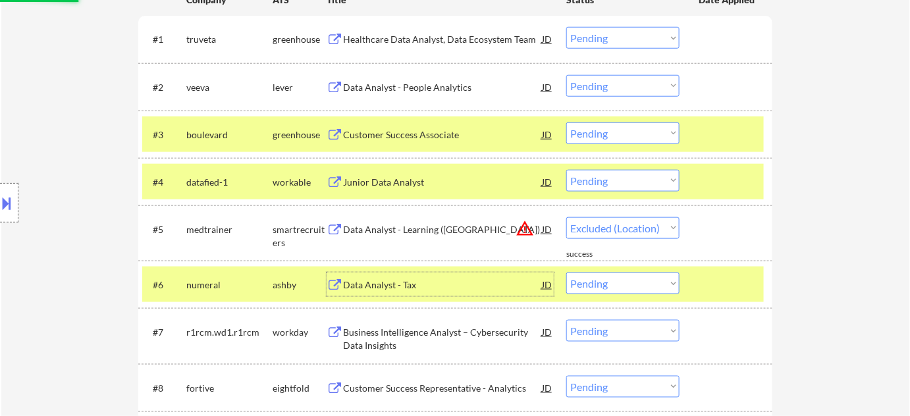
select select ""pending""
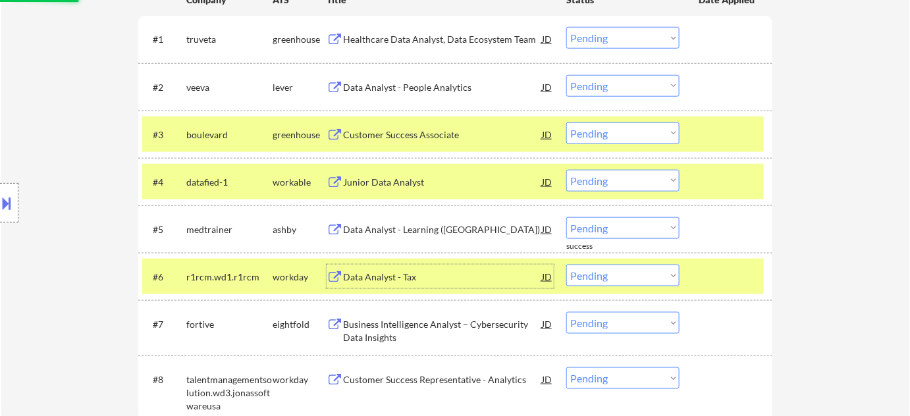
scroll to position [599, 0]
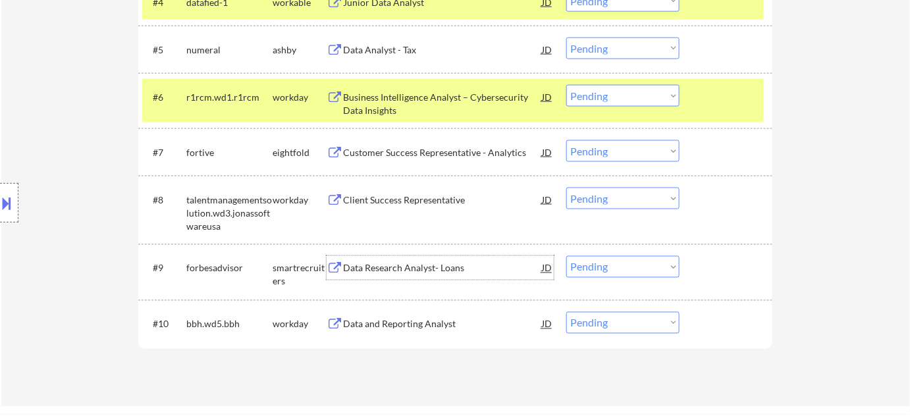
click at [423, 268] on div "Data Research Analyst- Loans" at bounding box center [442, 268] width 199 height 13
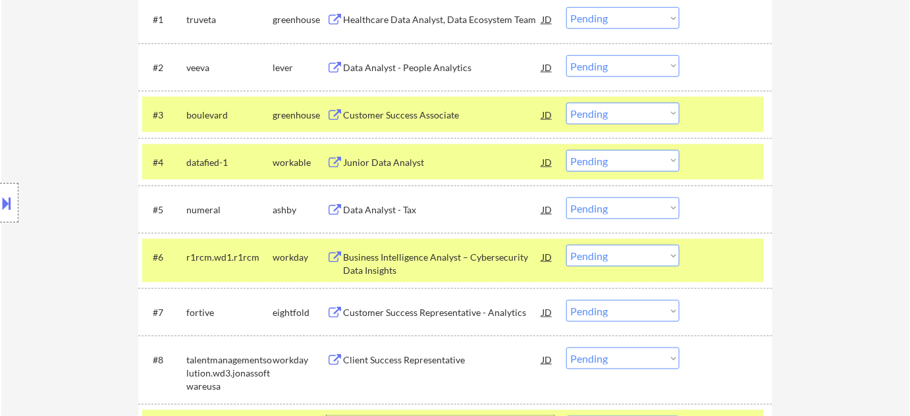
scroll to position [419, 0]
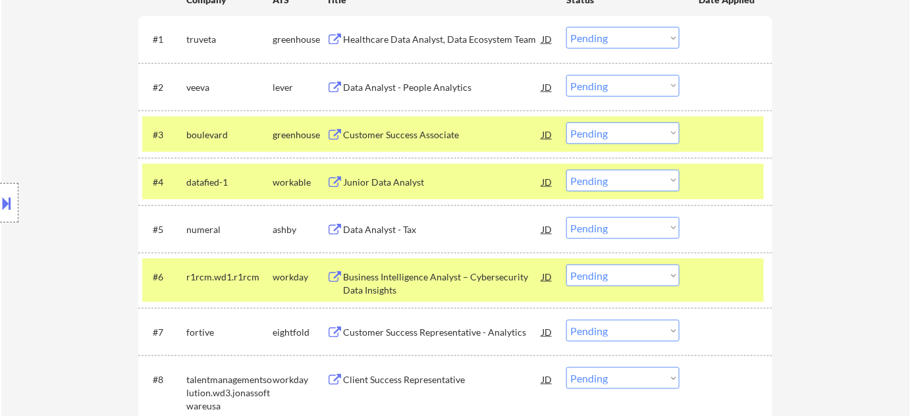
click at [604, 180] on select "Choose an option... Pending Applied Excluded (Questions) Excluded (Expired) Exc…" at bounding box center [622, 181] width 113 height 22
click at [566, 170] on select "Choose an option... Pending Applied Excluded (Questions) Excluded (Expired) Exc…" at bounding box center [622, 181] width 113 height 22
select select ""pending""
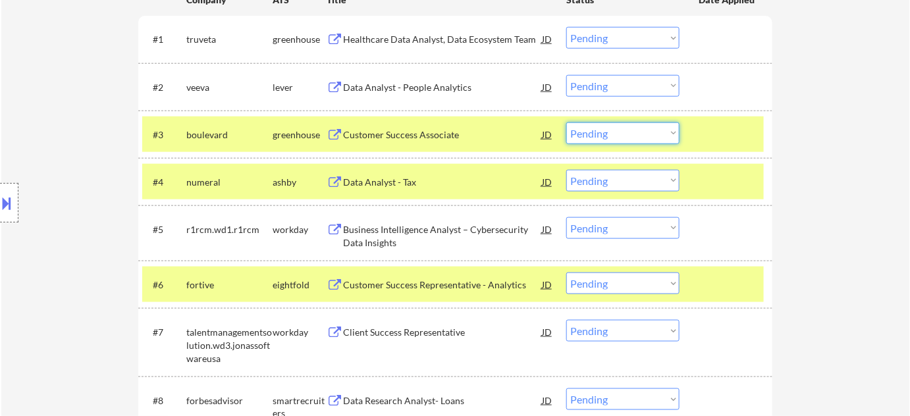
click at [589, 138] on select "Choose an option... Pending Applied Excluded (Questions) Excluded (Expired) Exc…" at bounding box center [622, 133] width 113 height 22
click at [566, 122] on select "Choose an option... Pending Applied Excluded (Questions) Excluded (Expired) Exc…" at bounding box center [622, 133] width 113 height 22
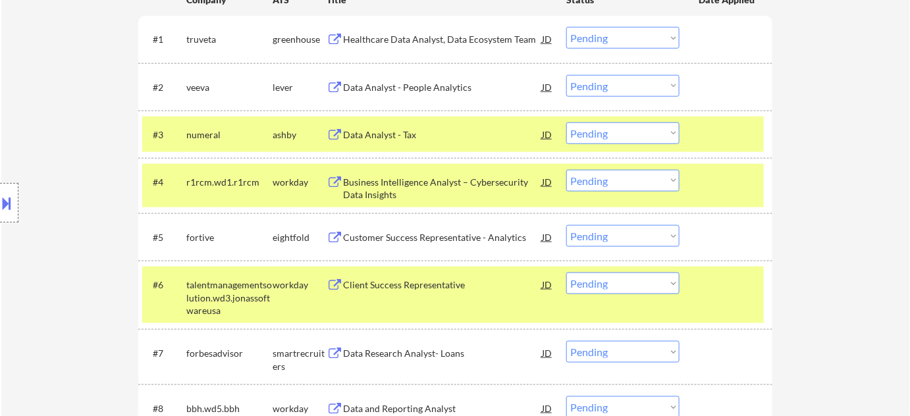
click at [657, 132] on select "Choose an option... Pending Applied Excluded (Questions) Excluded (Expired) Exc…" at bounding box center [622, 133] width 113 height 22
click at [566, 122] on select "Choose an option... Pending Applied Excluded (Questions) Excluded (Expired) Exc…" at bounding box center [622, 133] width 113 height 22
select select ""pending""
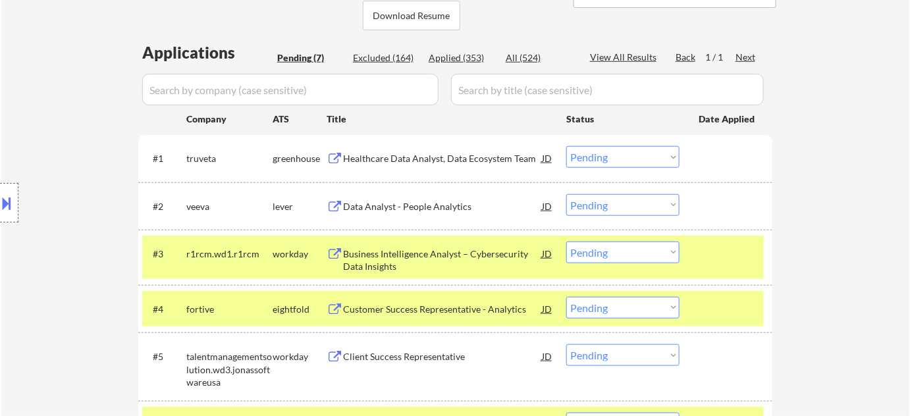
scroll to position [299, 0]
click at [411, 207] on div "Data Analyst - People Analytics" at bounding box center [442, 207] width 199 height 13
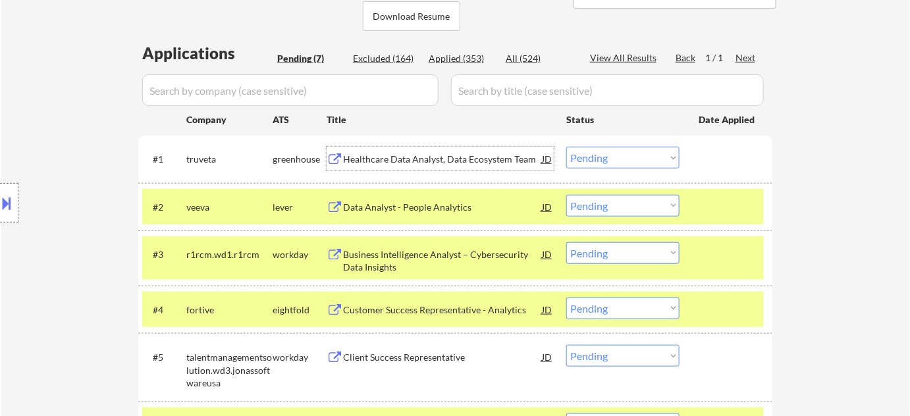
click at [371, 155] on div "Healthcare Data Analyst, Data Ecosystem Team" at bounding box center [442, 159] width 199 height 13
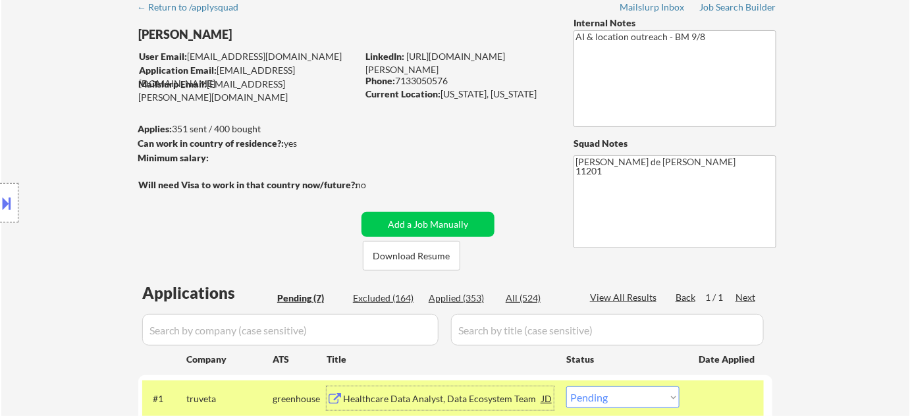
scroll to position [0, 0]
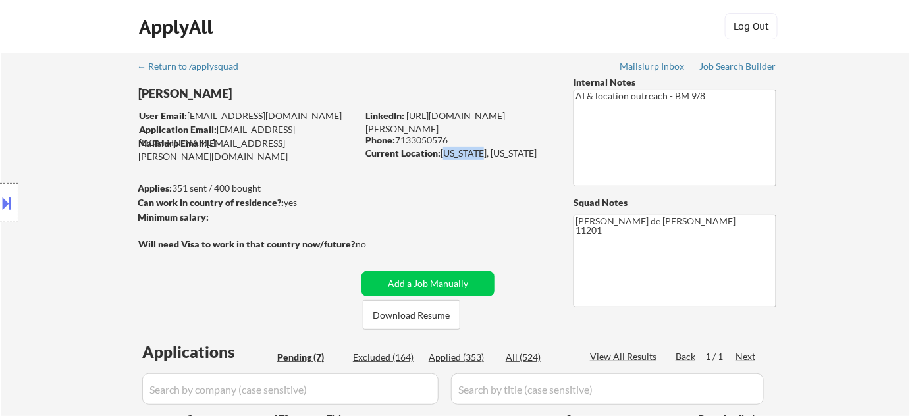
drag, startPoint x: 443, startPoint y: 153, endPoint x: 481, endPoint y: 153, distance: 38.2
click at [481, 153] on div "Current Location: [US_STATE], [US_STATE]" at bounding box center [458, 153] width 186 height 13
copy div "[US_STATE]"
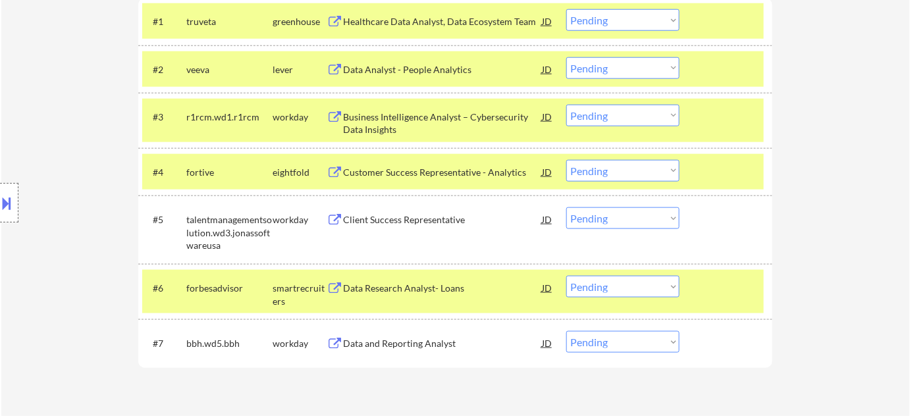
scroll to position [539, 0]
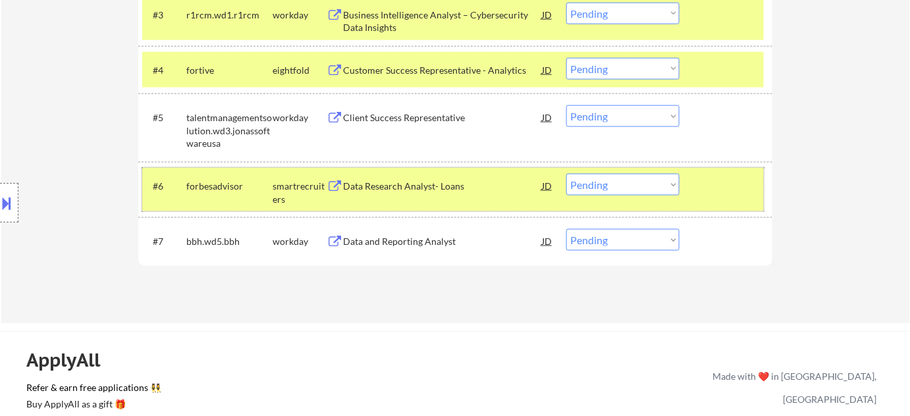
click at [593, 200] on div "#6 forbesadvisor smartrecruiters Data Research Analyst- Loans JD Choose an opti…" at bounding box center [453, 189] width 622 height 43
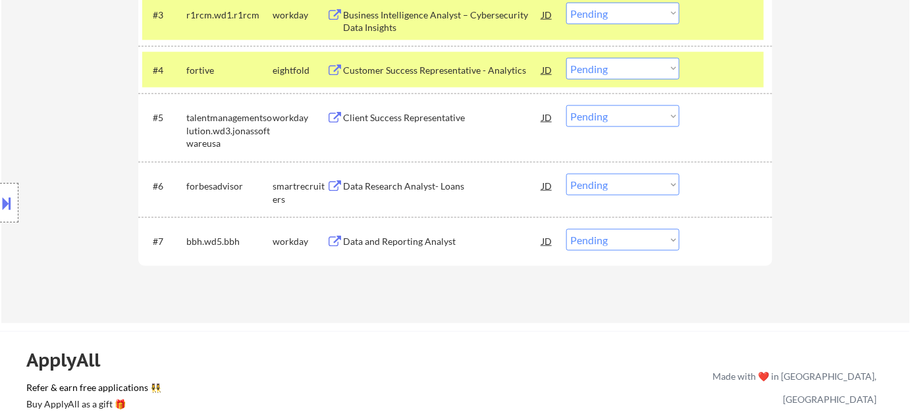
click at [608, 190] on select "Choose an option... Pending Applied Excluded (Questions) Excluded (Expired) Exc…" at bounding box center [622, 185] width 113 height 22
click at [566, 174] on select "Choose an option... Pending Applied Excluded (Questions) Excluded (Expired) Exc…" at bounding box center [622, 185] width 113 height 22
select select ""pending""
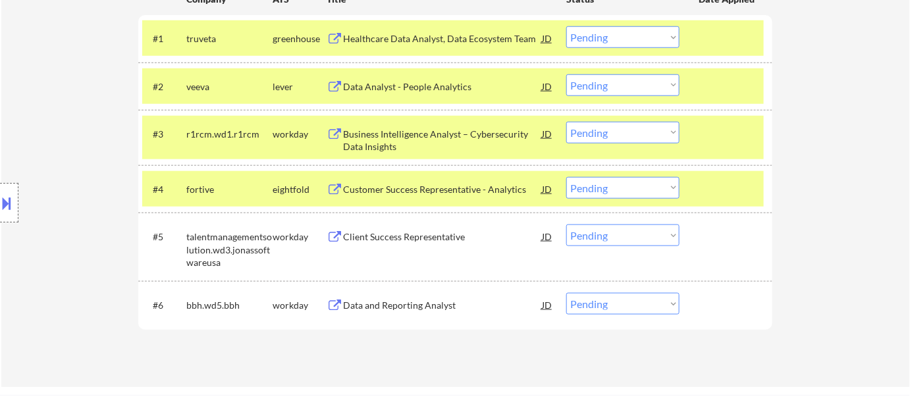
scroll to position [419, 0]
drag, startPoint x: 574, startPoint y: 34, endPoint x: 591, endPoint y: 47, distance: 21.6
click at [575, 34] on select "Choose an option... Pending Applied Excluded (Questions) Excluded (Expired) Exc…" at bounding box center [622, 38] width 113 height 22
click at [566, 27] on select "Choose an option... Pending Applied Excluded (Questions) Excluded (Expired) Exc…" at bounding box center [622, 38] width 113 height 22
select select ""pending""
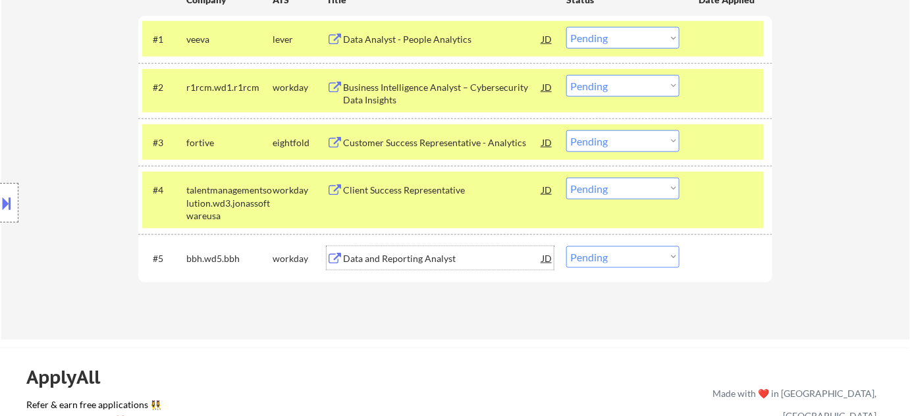
click at [423, 256] on div "Data and Reporting Analyst" at bounding box center [442, 258] width 199 height 13
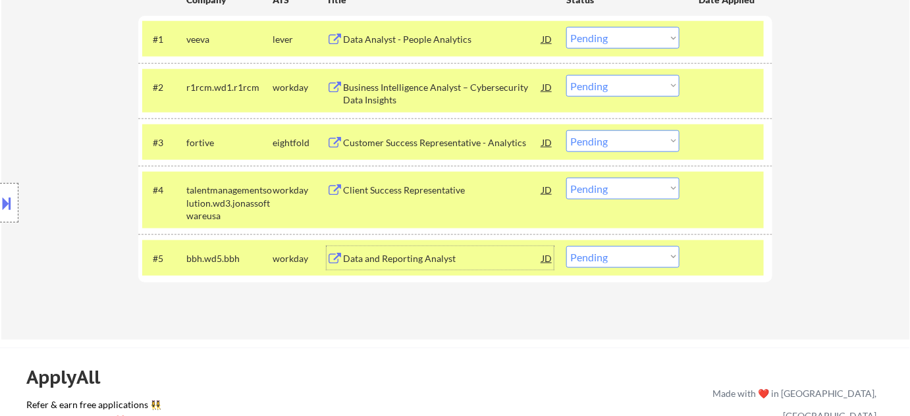
click at [400, 97] on div "Business Intelligence Analyst – Cybersecurity Data Insights" at bounding box center [442, 94] width 199 height 26
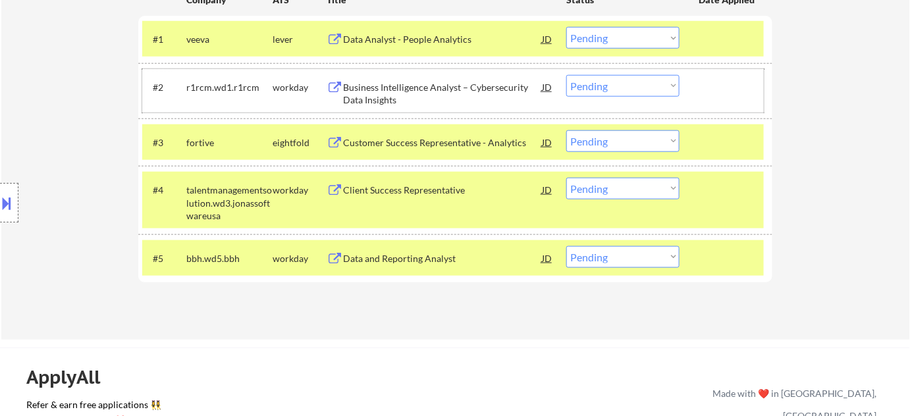
click at [618, 72] on div "#2 r1rcm.wd1.r1rcm workday Business Intelligence Analyst – Cybersecurity Data I…" at bounding box center [453, 90] width 622 height 43
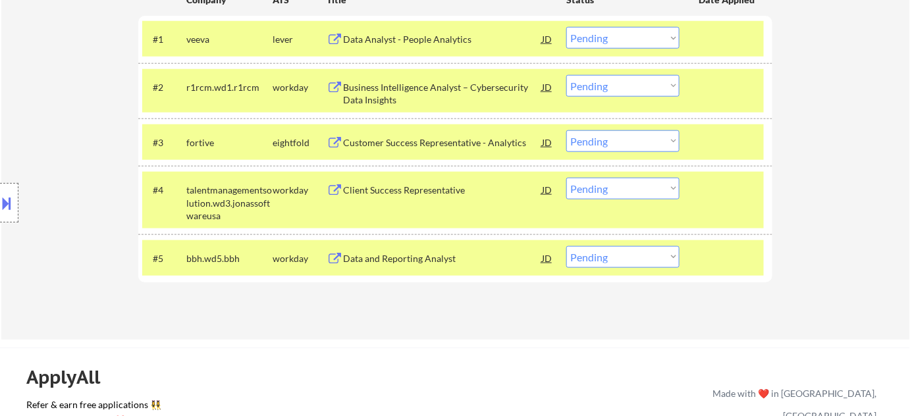
drag, startPoint x: 615, startPoint y: 81, endPoint x: 615, endPoint y: 92, distance: 11.2
click at [615, 81] on select "Choose an option... Pending Applied Excluded (Questions) Excluded (Expired) Exc…" at bounding box center [622, 86] width 113 height 22
click at [566, 75] on select "Choose an option... Pending Applied Excluded (Questions) Excluded (Expired) Exc…" at bounding box center [622, 86] width 113 height 22
select select ""pending""
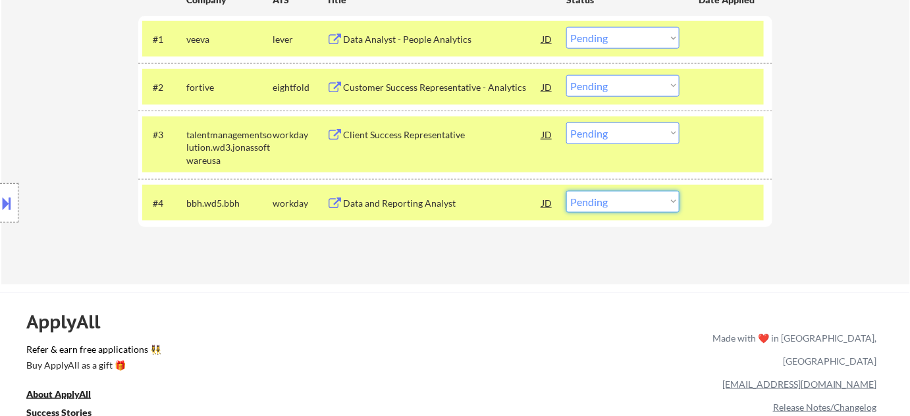
click at [622, 202] on select "Choose an option... Pending Applied Excluded (Questions) Excluded (Expired) Exc…" at bounding box center [622, 202] width 113 height 22
select select ""excluded__expired_""
click at [566, 191] on select "Choose an option... Pending Applied Excluded (Questions) Excluded (Expired) Exc…" at bounding box center [622, 202] width 113 height 22
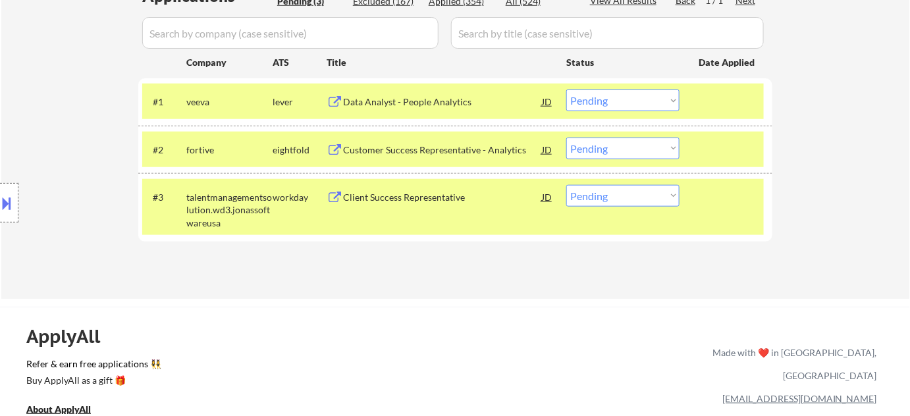
scroll to position [299, 0]
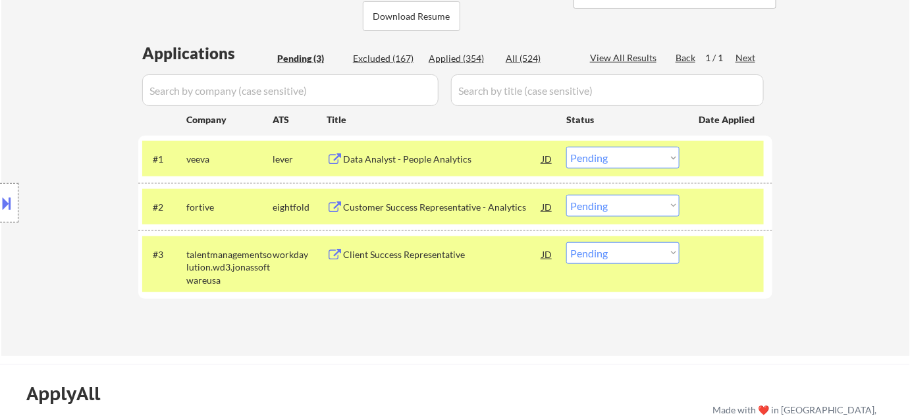
click at [400, 208] on div "Customer Success Representative - Analytics" at bounding box center [442, 207] width 199 height 13
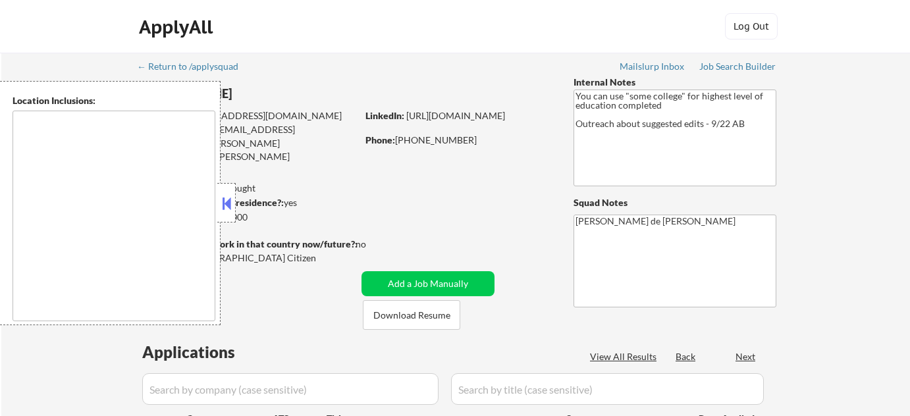
type textarea "[GEOGRAPHIC_DATA], [GEOGRAPHIC_DATA] [GEOGRAPHIC_DATA], [GEOGRAPHIC_DATA] [GEOG…"
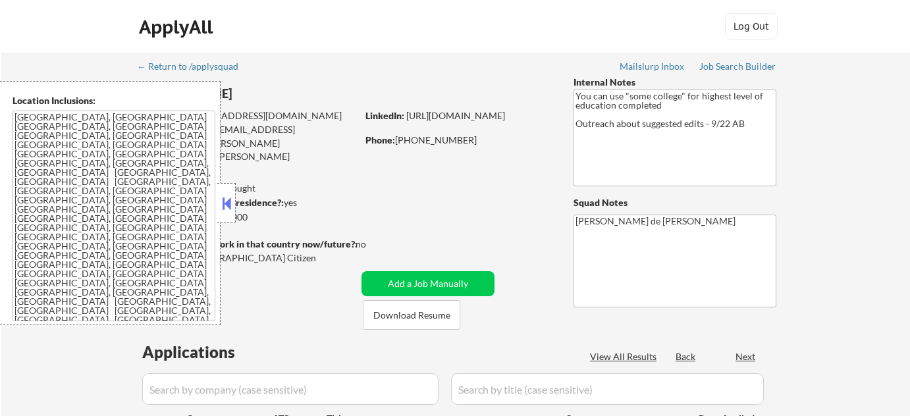
select select ""pending""
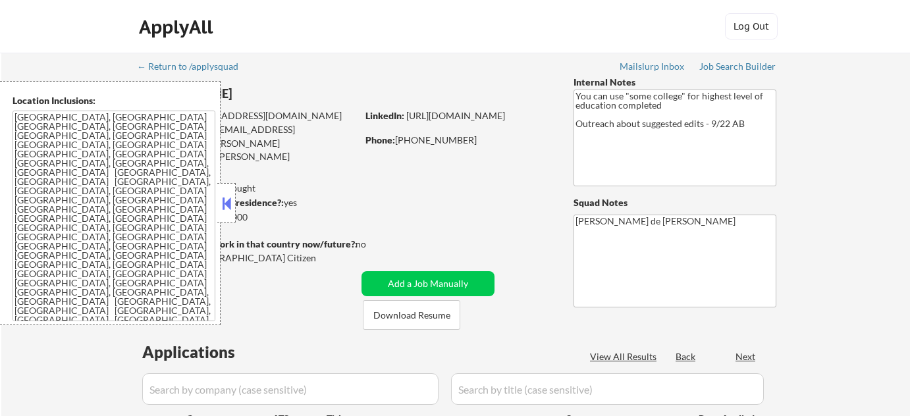
select select ""pending""
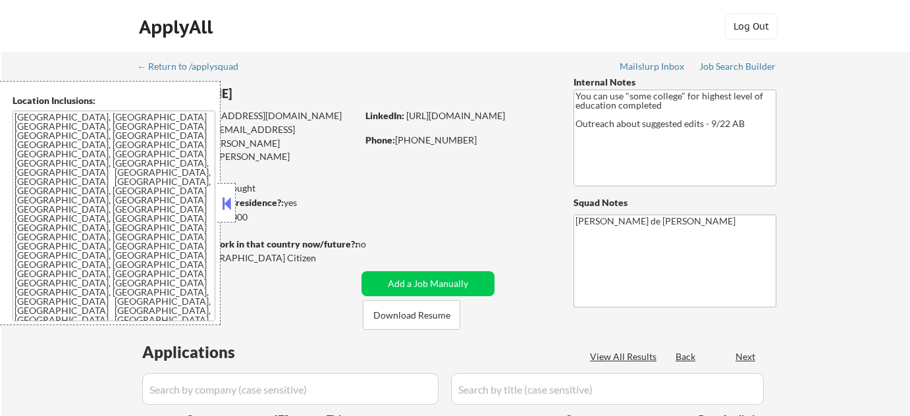
select select ""pending""
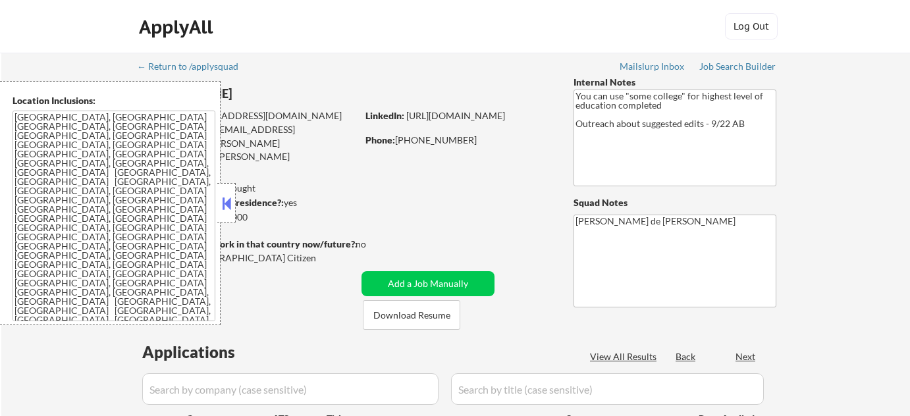
select select ""pending""
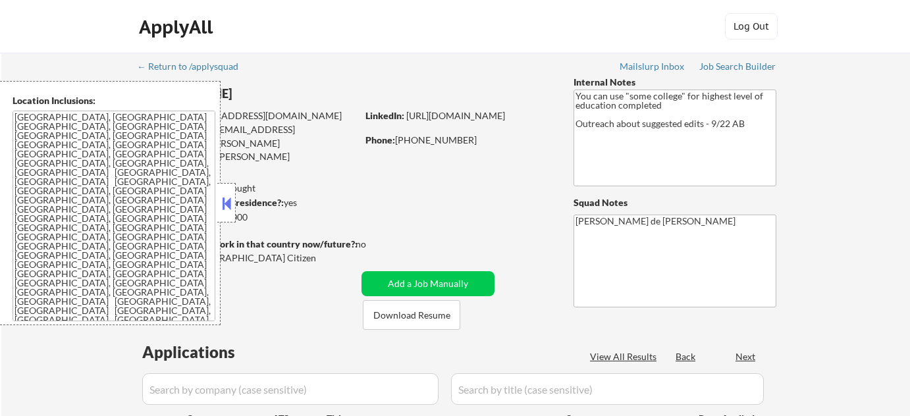
select select ""pending""
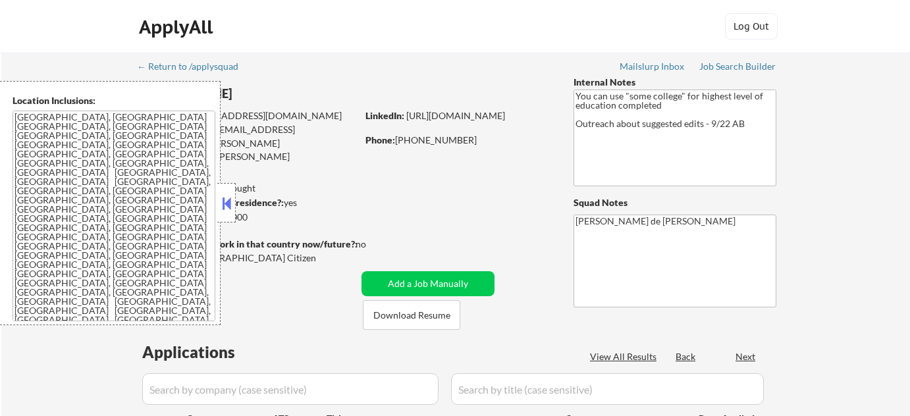
select select ""pending""
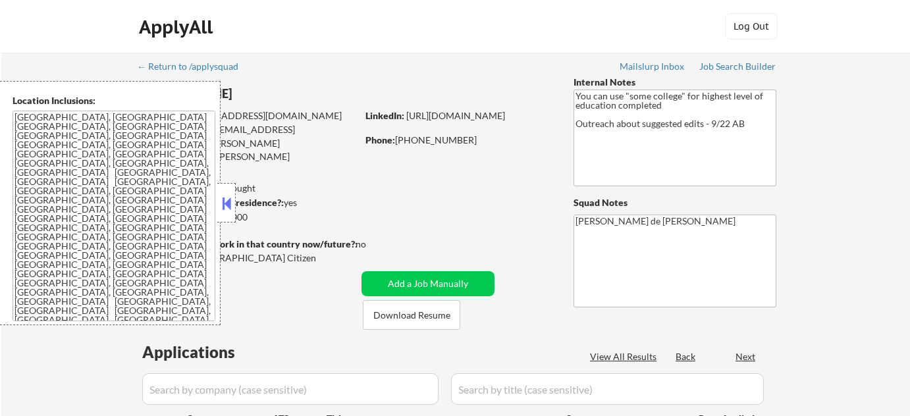
select select ""pending""
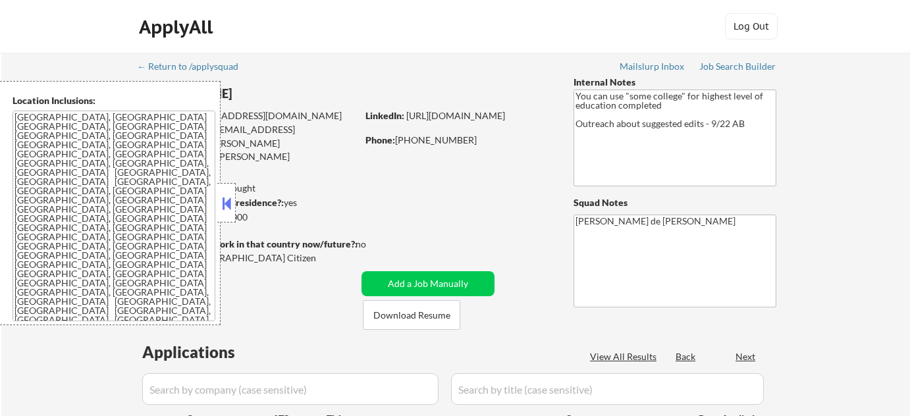
select select ""pending""
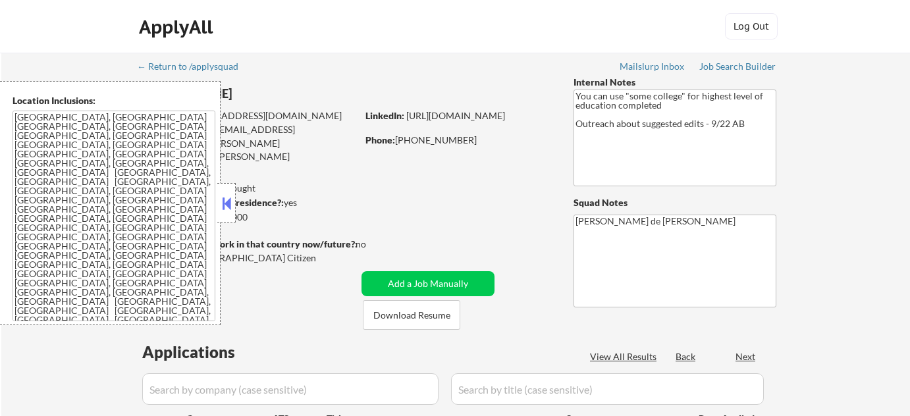
select select ""pending""
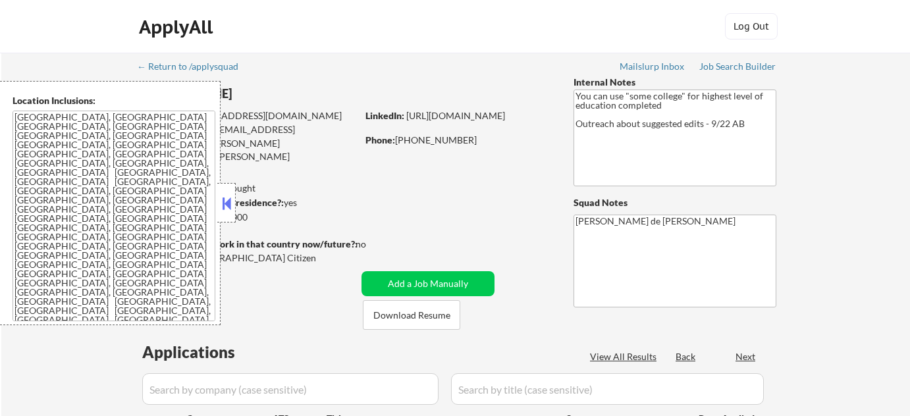
select select ""pending""
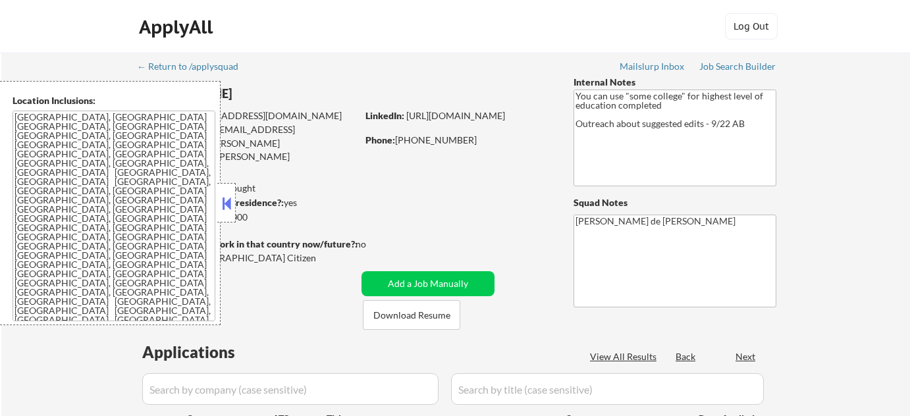
select select ""pending""
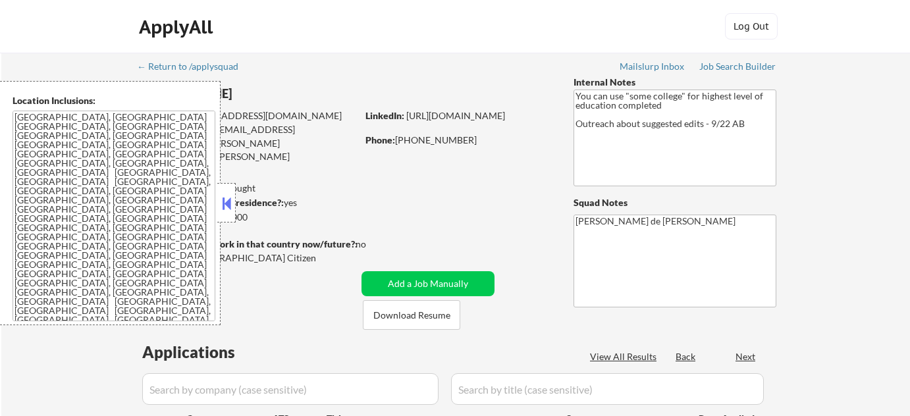
select select ""pending""
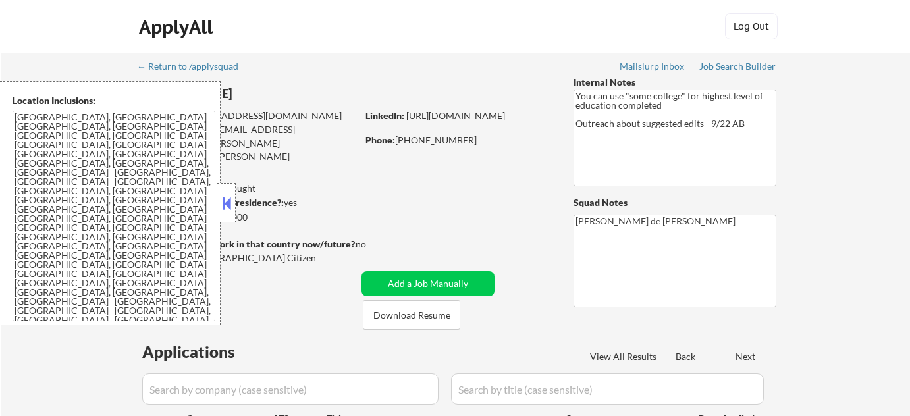
select select ""pending""
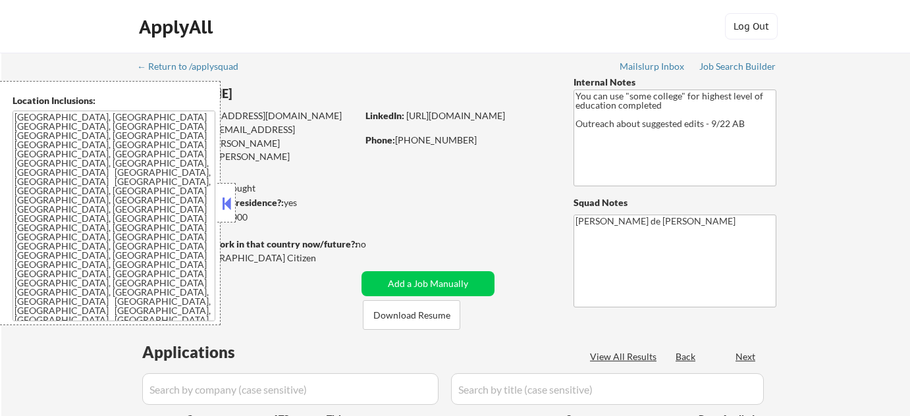
select select ""pending""
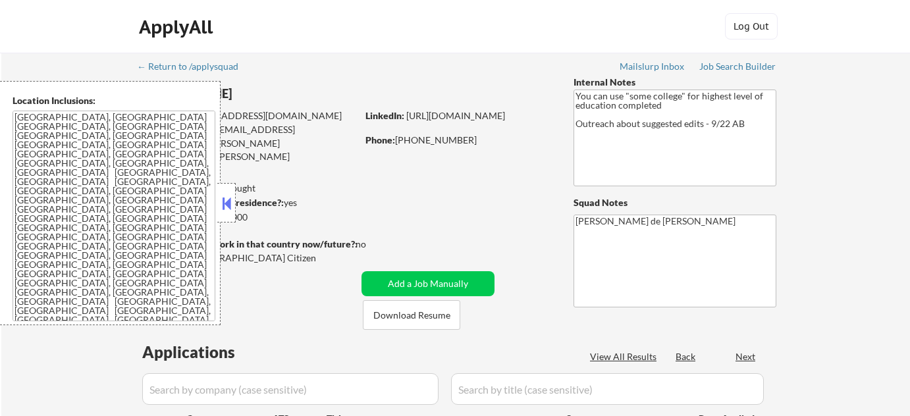
select select ""pending""
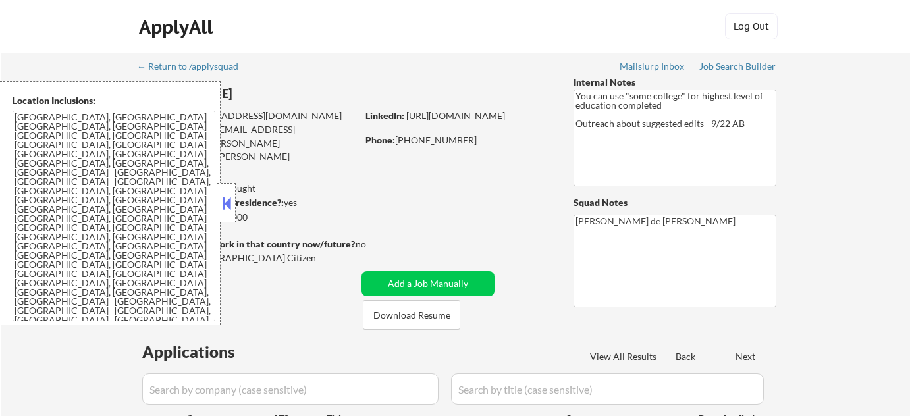
select select ""pending""
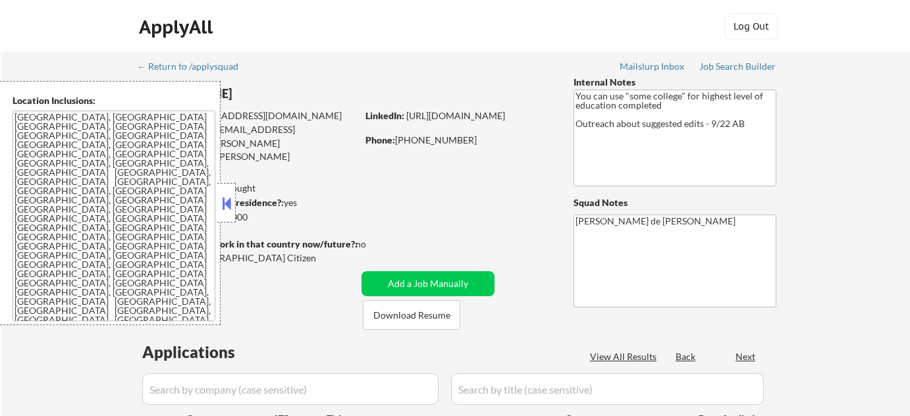
select select ""pending""
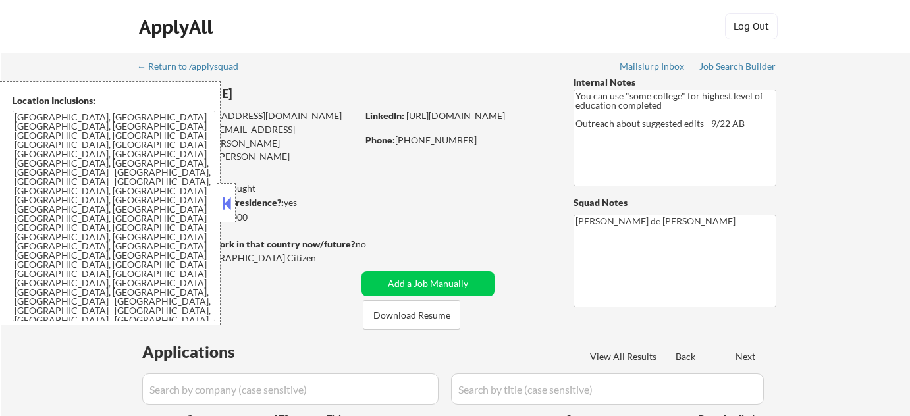
select select ""pending""
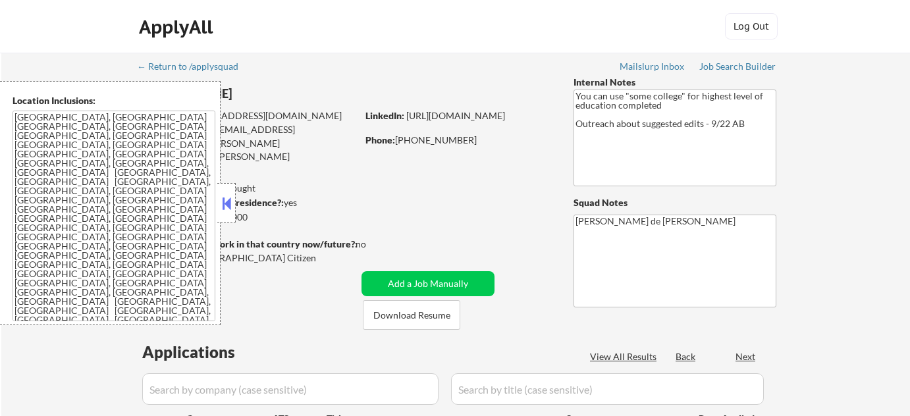
select select ""pending""
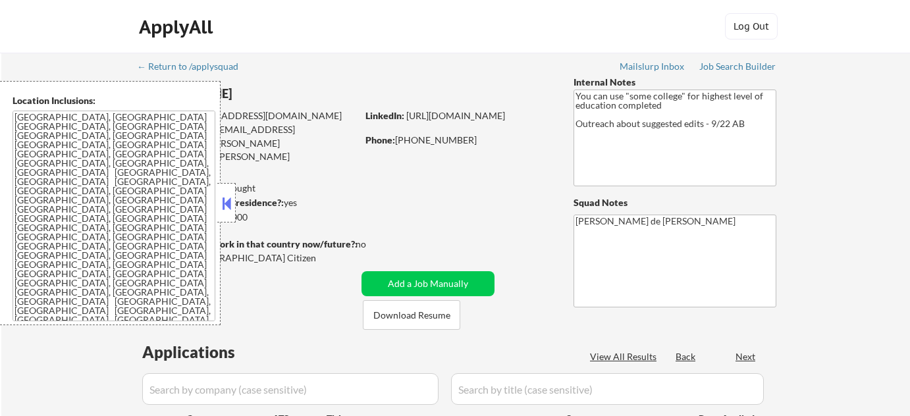
select select ""pending""
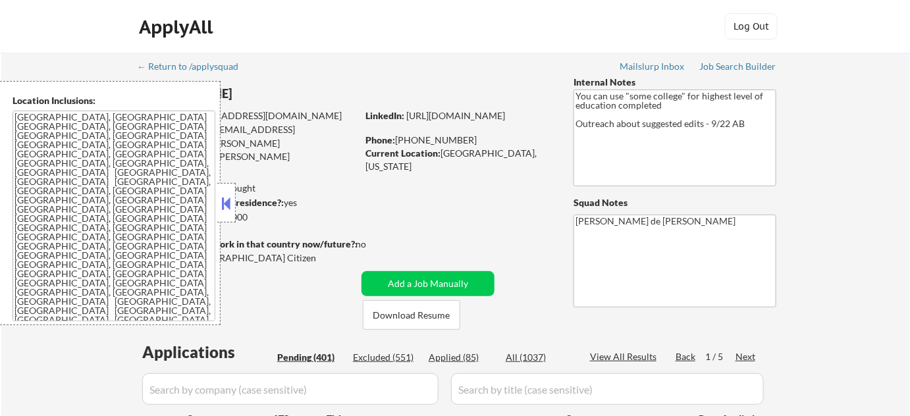
scroll to position [179, 0]
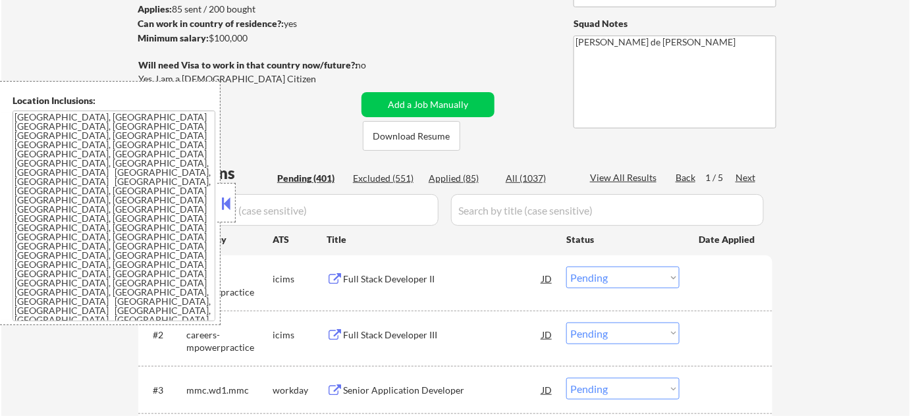
click at [230, 204] on button at bounding box center [226, 204] width 14 height 20
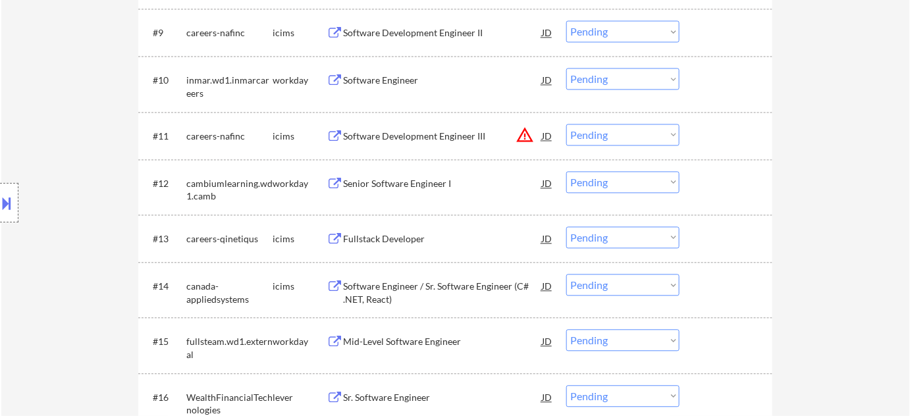
scroll to position [778, 0]
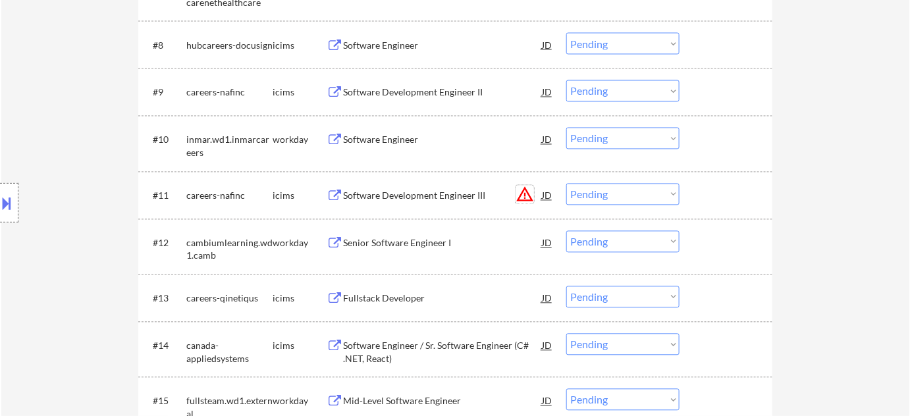
click at [526, 194] on button "warning_amber" at bounding box center [525, 195] width 18 height 18
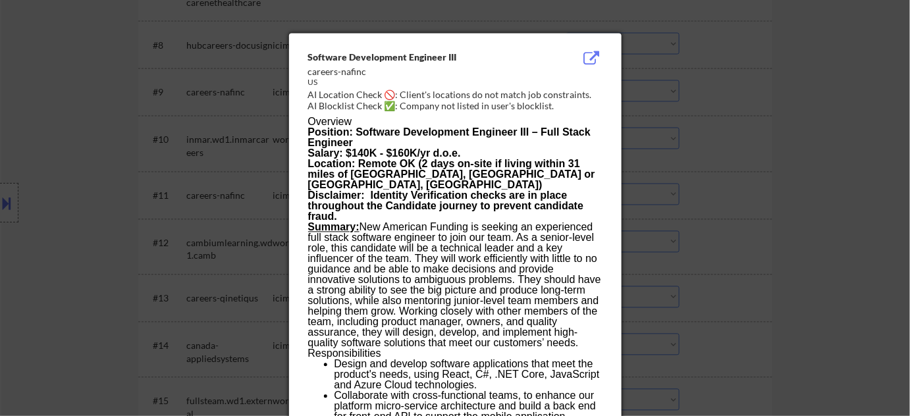
click at [838, 202] on div at bounding box center [455, 208] width 910 height 416
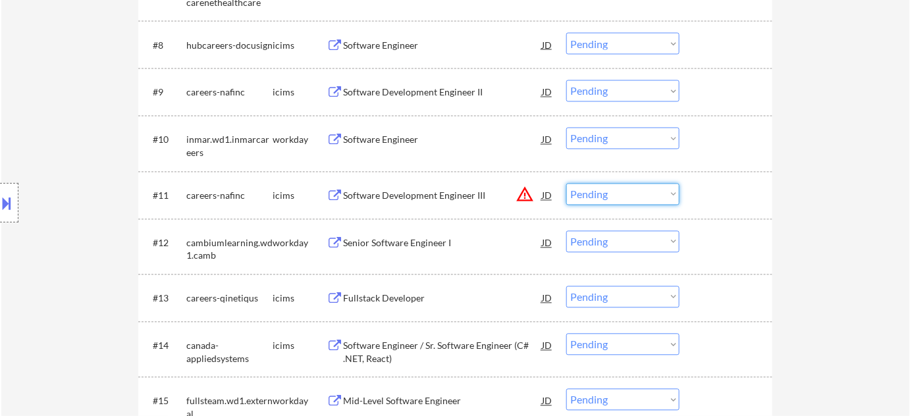
click at [668, 203] on select "Choose an option... Pending Applied Excluded (Questions) Excluded (Expired) Exc…" at bounding box center [622, 195] width 113 height 22
click at [566, 184] on select "Choose an option... Pending Applied Excluded (Questions) Excluded (Expired) Exc…" at bounding box center [622, 195] width 113 height 22
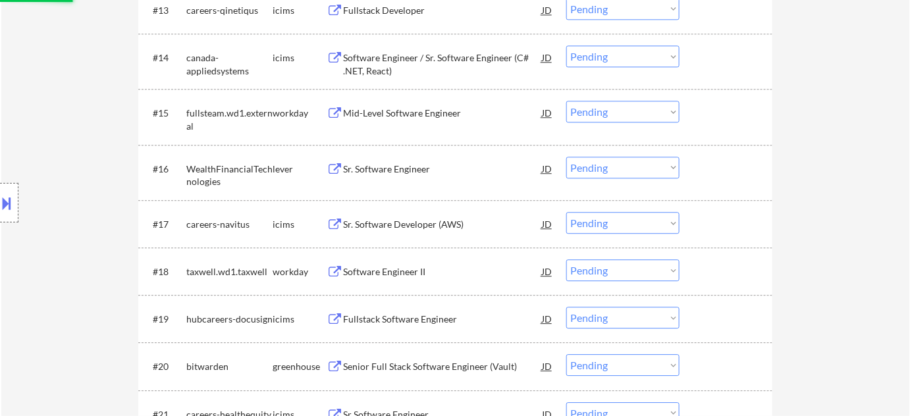
scroll to position [1077, 0]
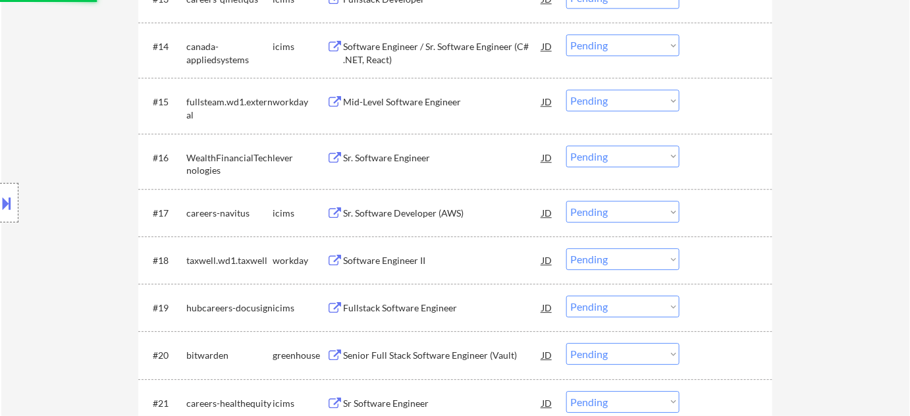
select select ""pending""
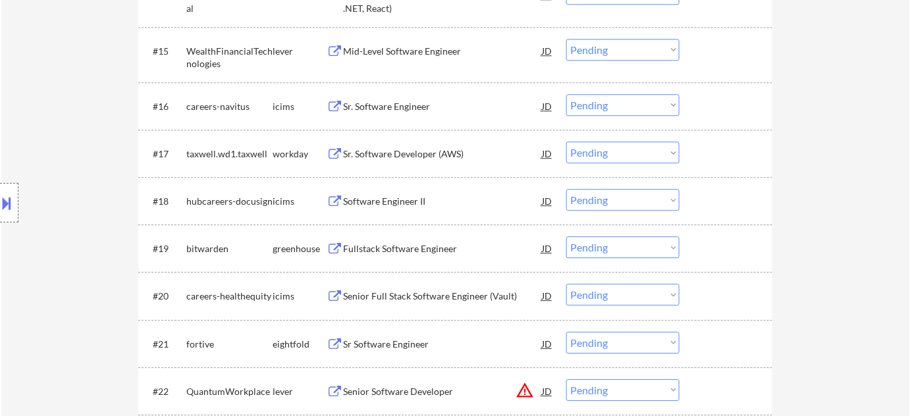
scroll to position [1137, 0]
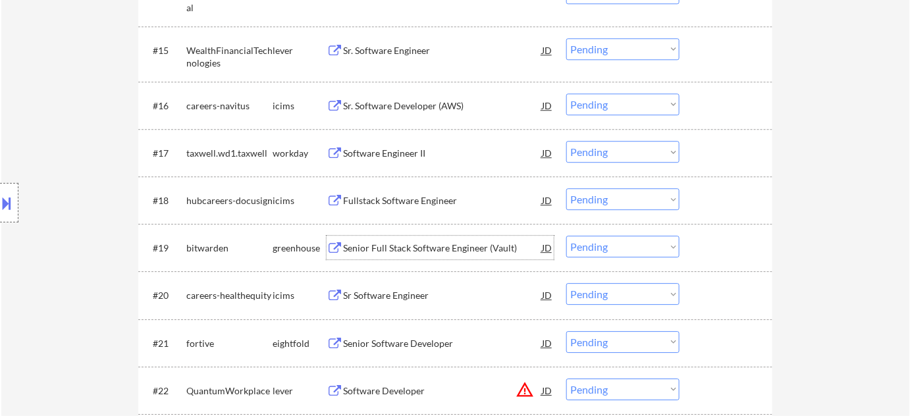
click at [418, 249] on div "Senior Full Stack Software Engineer (Vault)" at bounding box center [442, 248] width 199 height 13
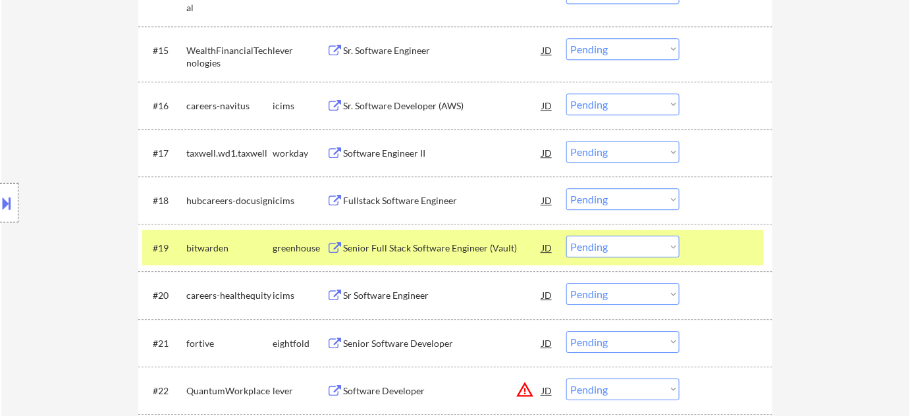
select select ""pending""
select select ""PLACEHOLDER_1427118222253""
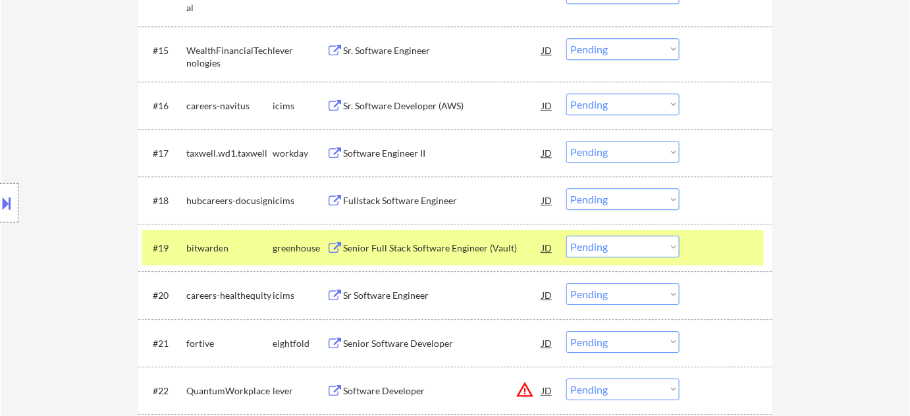
select select ""PLACEHOLDER_1427118222253""
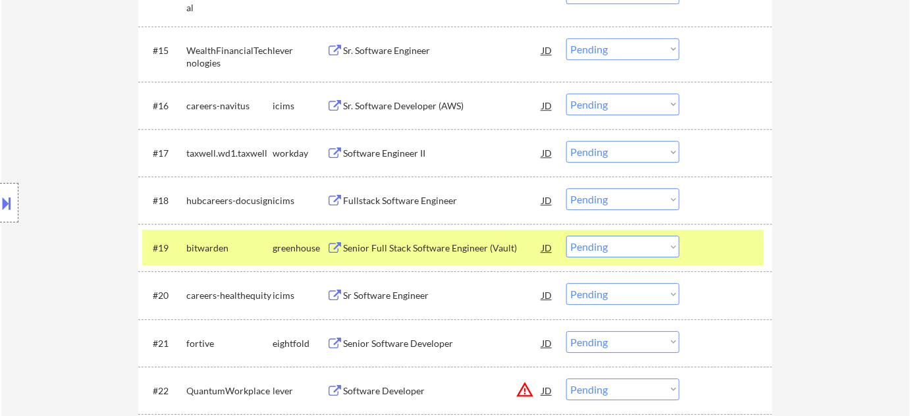
select select ""PLACEHOLDER_1427118222253""
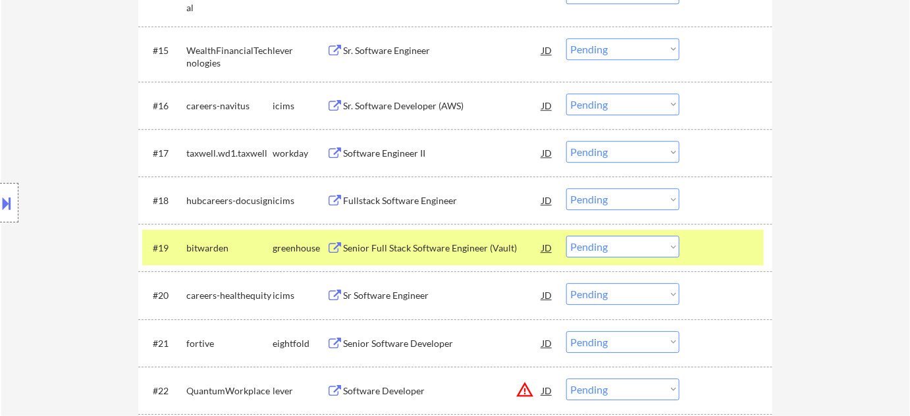
select select ""PLACEHOLDER_1427118222253""
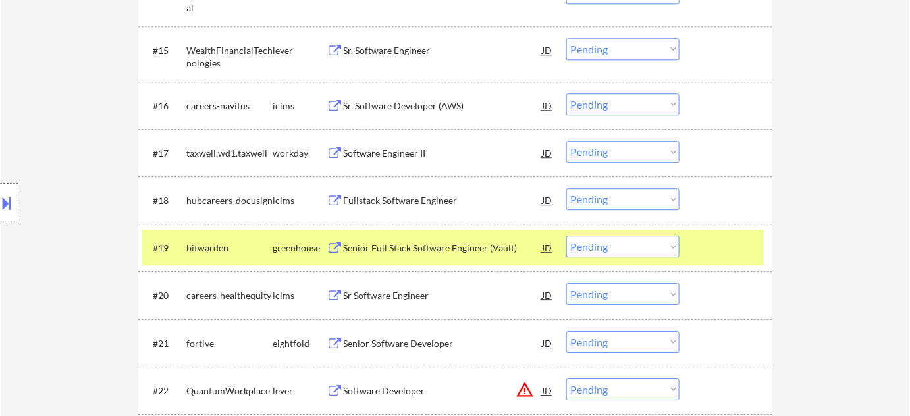
select select ""pending""
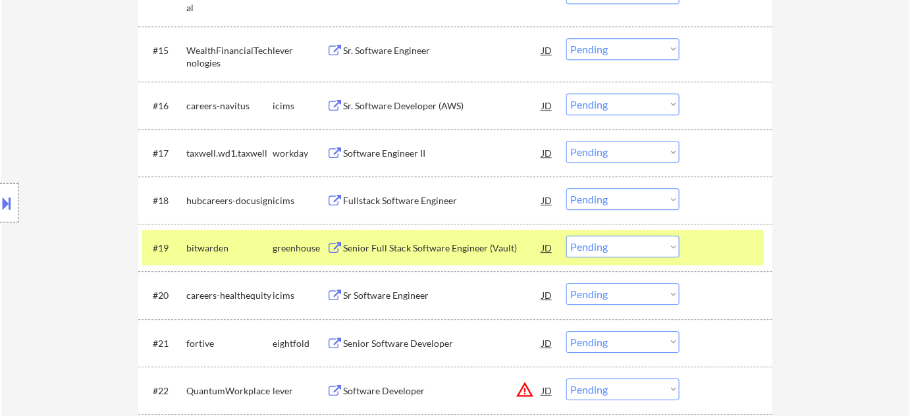
select select ""pending""
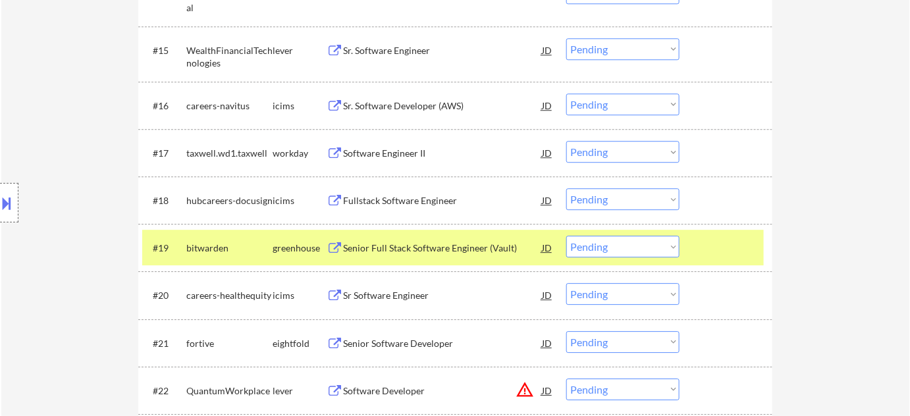
select select ""pending""
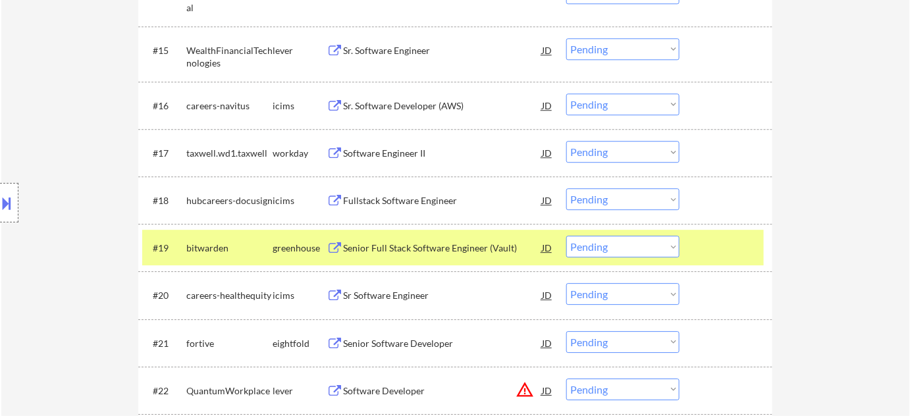
select select ""pending""
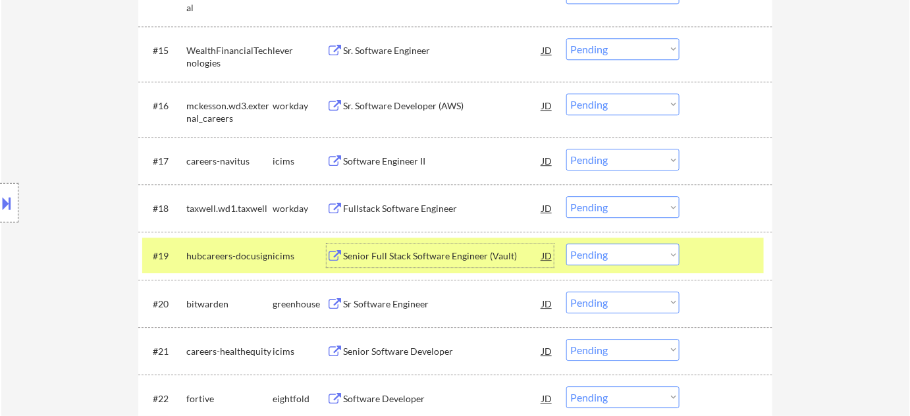
click at [607, 303] on select "Choose an option... Pending Applied Excluded (Questions) Excluded (Expired) Exc…" at bounding box center [622, 303] width 113 height 22
click at [611, 301] on select "Choose an option... Pending Applied Excluded (Questions) Excluded (Expired) Exc…" at bounding box center [622, 303] width 113 height 22
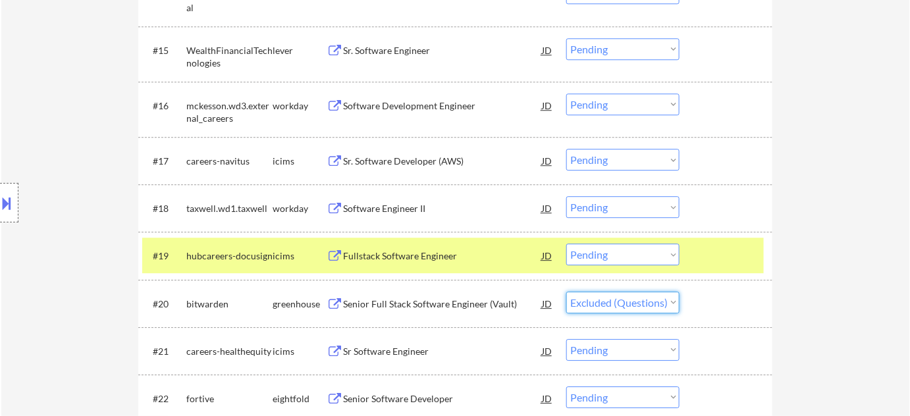
click at [566, 292] on select "Choose an option... Pending Applied Excluded (Questions) Excluded (Expired) Exc…" at bounding box center [622, 303] width 113 height 22
select select ""pending""
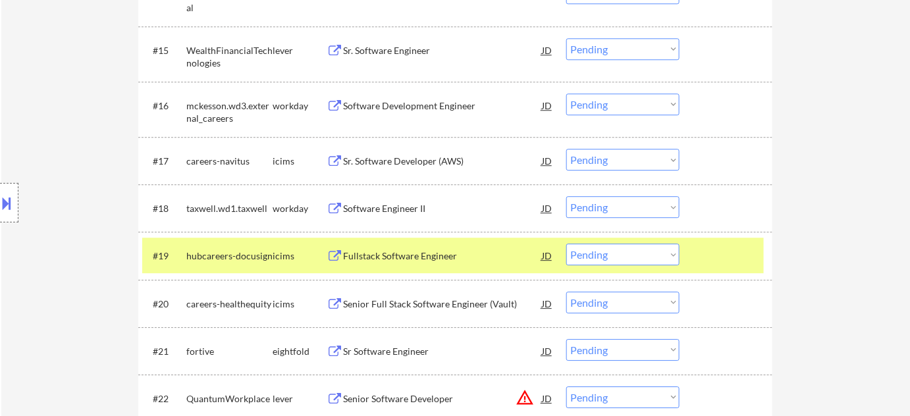
scroll to position [1317, 0]
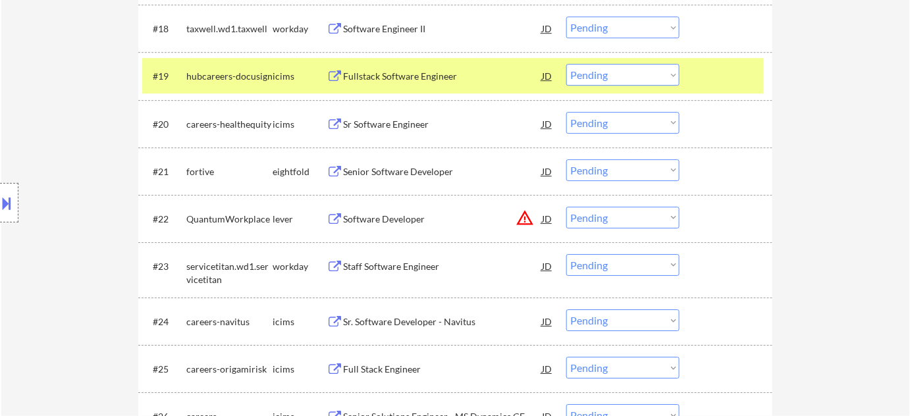
click at [524, 217] on button "warning_amber" at bounding box center [525, 218] width 18 height 18
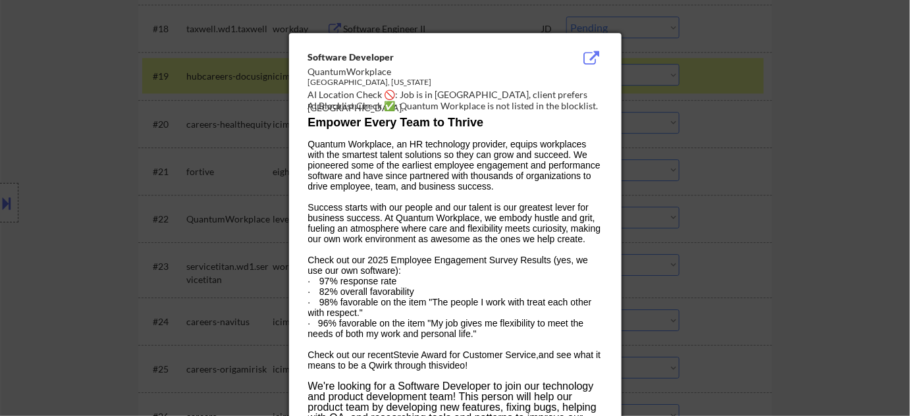
click at [752, 196] on div at bounding box center [455, 208] width 910 height 416
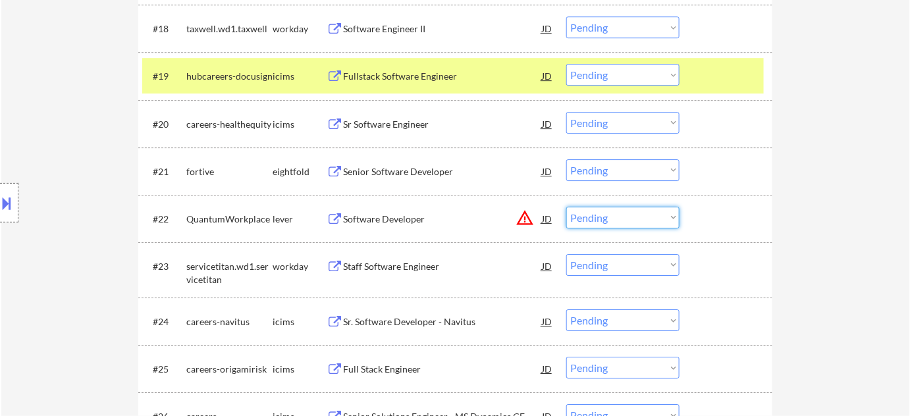
drag, startPoint x: 586, startPoint y: 213, endPoint x: 594, endPoint y: 227, distance: 15.9
click at [586, 213] on select "Choose an option... Pending Applied Excluded (Questions) Excluded (Expired) Exc…" at bounding box center [622, 218] width 113 height 22
click at [566, 207] on select "Choose an option... Pending Applied Excluded (Questions) Excluded (Expired) Exc…" at bounding box center [622, 218] width 113 height 22
select select ""pending""
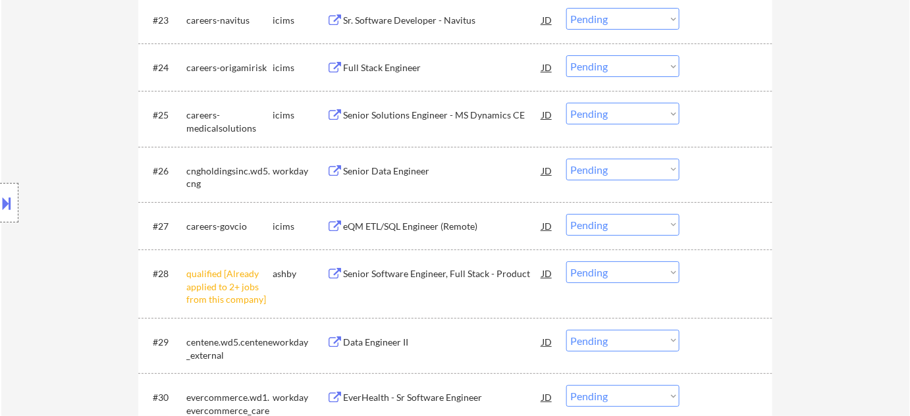
scroll to position [1676, 0]
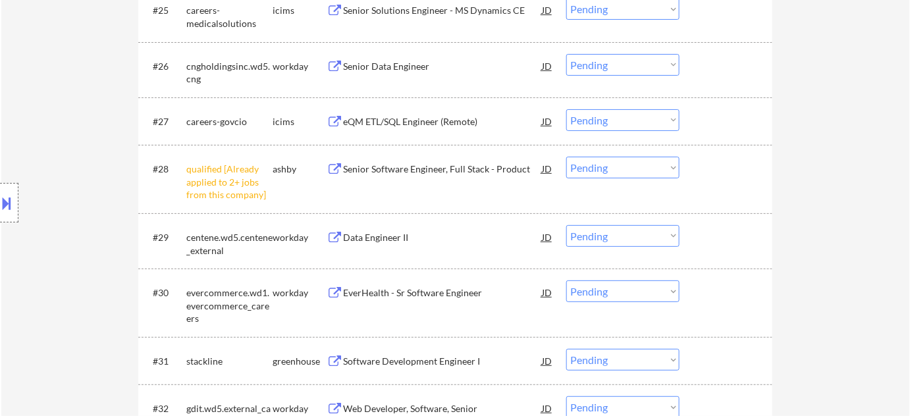
click at [636, 149] on div "#28 qualified [Already applied to 2+ jobs from this company] ashby Senior Softw…" at bounding box center [455, 179] width 634 height 68
click at [635, 169] on select "Choose an option... Pending Applied Excluded (Questions) Excluded (Expired) Exc…" at bounding box center [622, 168] width 113 height 22
click at [566, 157] on select "Choose an option... Pending Applied Excluded (Questions) Excluded (Expired) Exc…" at bounding box center [622, 168] width 113 height 22
select select ""pending""
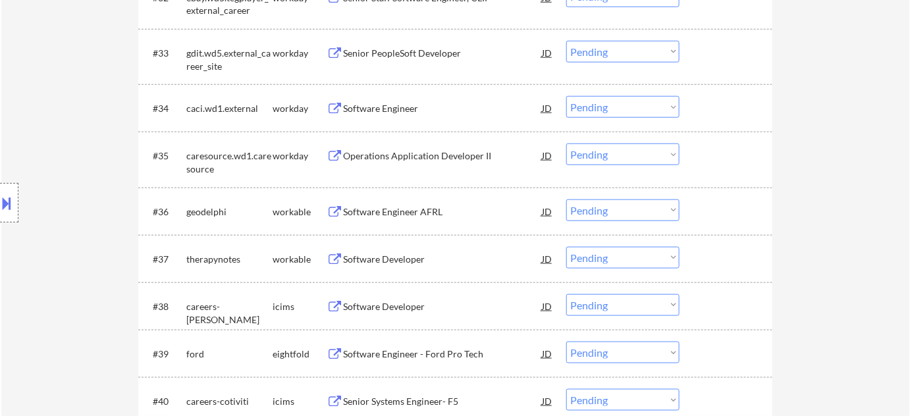
scroll to position [2095, 0]
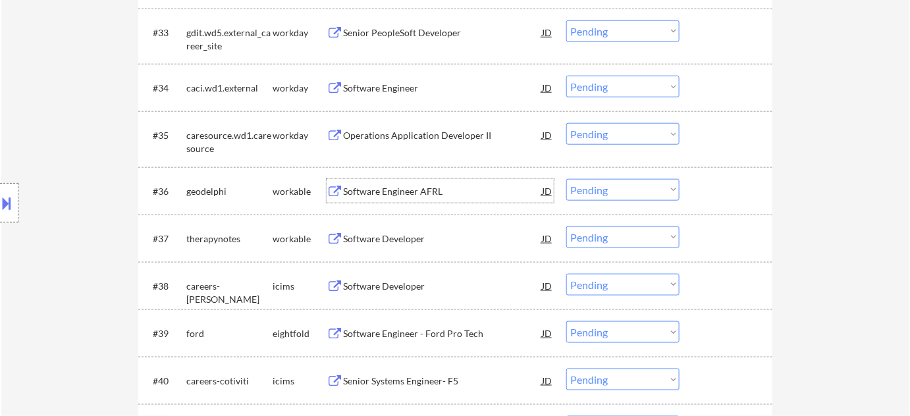
click at [407, 192] on div "Software Engineer AFRL" at bounding box center [442, 191] width 199 height 13
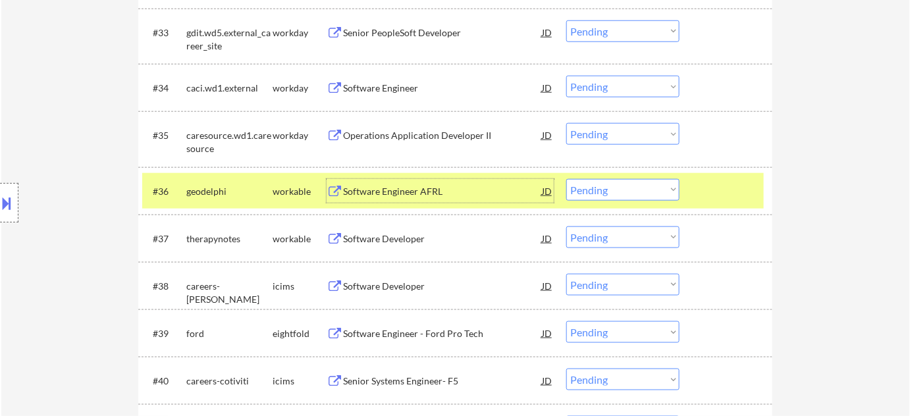
drag, startPoint x: 626, startPoint y: 188, endPoint x: 627, endPoint y: 199, distance: 11.3
click at [626, 188] on select "Choose an option... Pending Applied Excluded (Questions) Excluded (Expired) Exc…" at bounding box center [622, 190] width 113 height 22
click at [566, 179] on select "Choose an option... Pending Applied Excluded (Questions) Excluded (Expired) Exc…" at bounding box center [622, 190] width 113 height 22
select select ""pending""
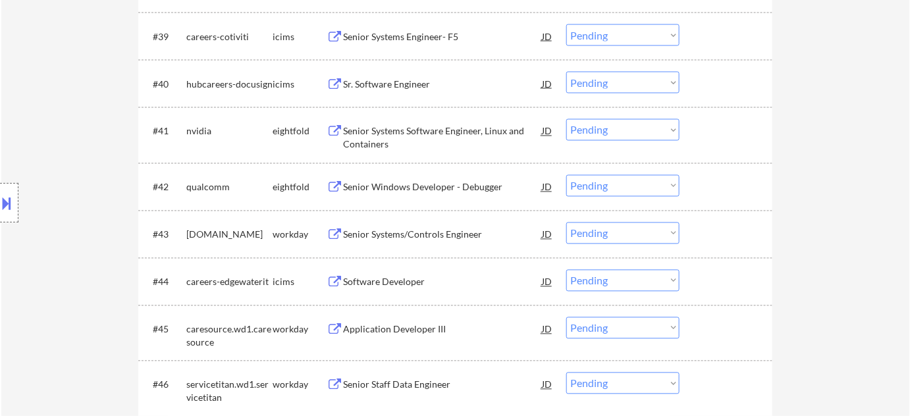
scroll to position [2394, 0]
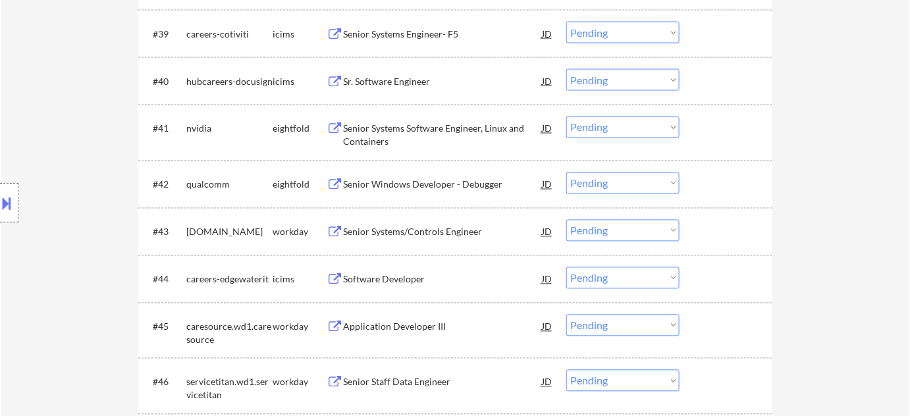
click at [448, 182] on div "Senior Windows Developer - Debugger" at bounding box center [442, 184] width 199 height 13
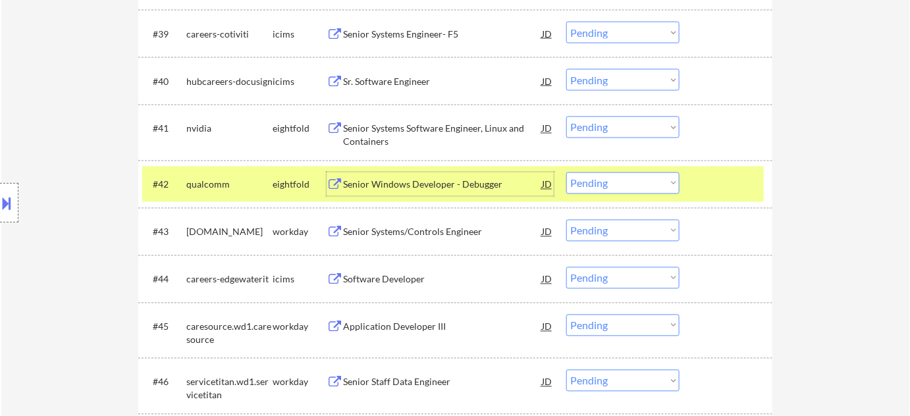
drag, startPoint x: 647, startPoint y: 180, endPoint x: 646, endPoint y: 192, distance: 11.2
click at [647, 180] on select "Choose an option... Pending Applied Excluded (Questions) Excluded (Expired) Exc…" at bounding box center [622, 184] width 113 height 22
click at [566, 173] on select "Choose an option... Pending Applied Excluded (Questions) Excluded (Expired) Exc…" at bounding box center [622, 184] width 113 height 22
select select ""pending""
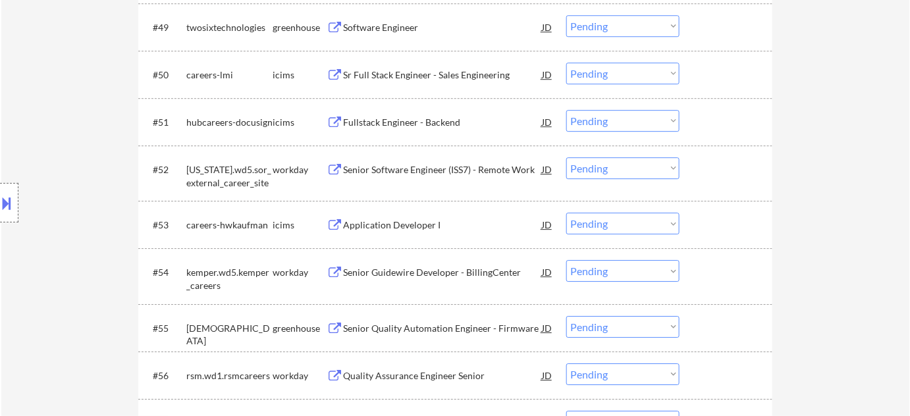
scroll to position [2933, 0]
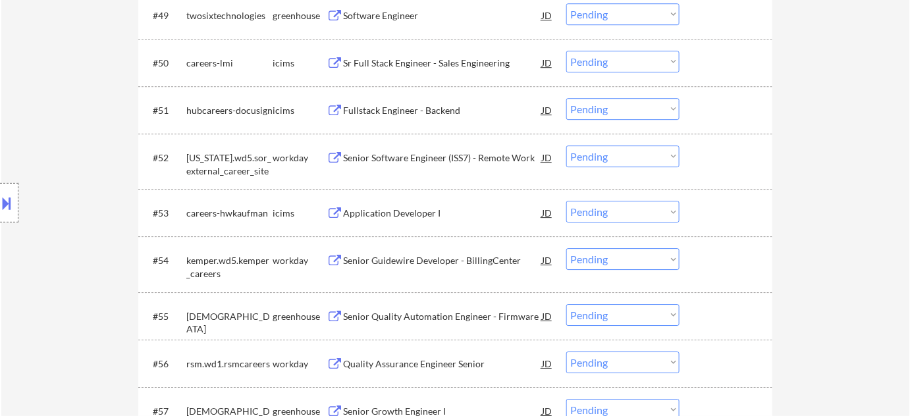
click at [450, 166] on div "Senior Software Engineer (ISS7) - Remote Work" at bounding box center [442, 158] width 199 height 24
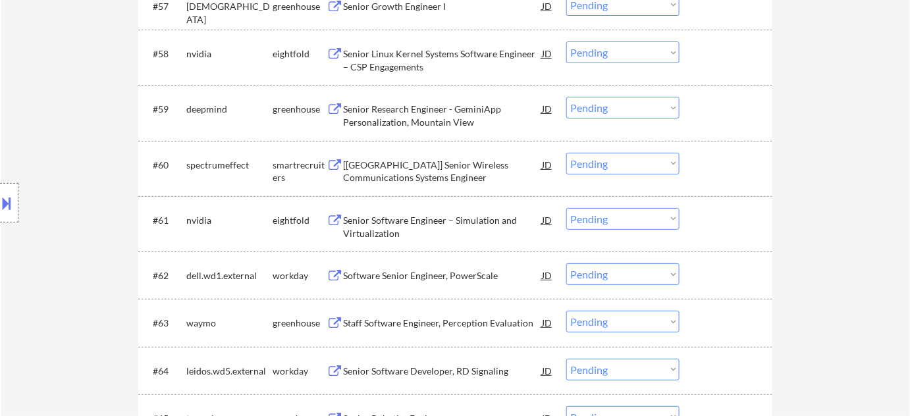
scroll to position [3352, 0]
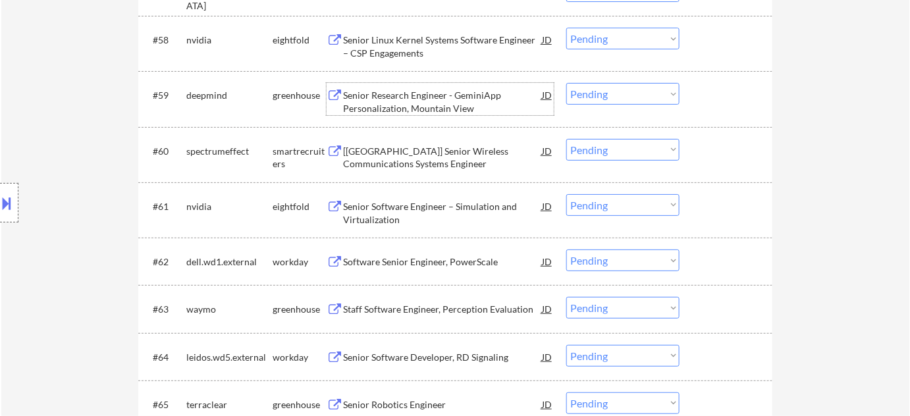
click at [437, 103] on div "Senior Research Engineer - GeminiApp Personalization, Mountain View" at bounding box center [442, 102] width 199 height 26
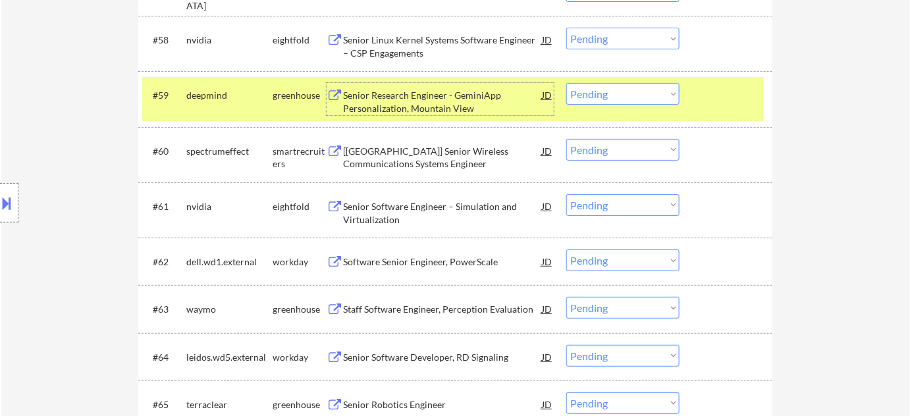
click at [634, 106] on div "#59 deepmind greenhouse Senior Research Engineer - GeminiApp Personalization, M…" at bounding box center [453, 98] width 622 height 43
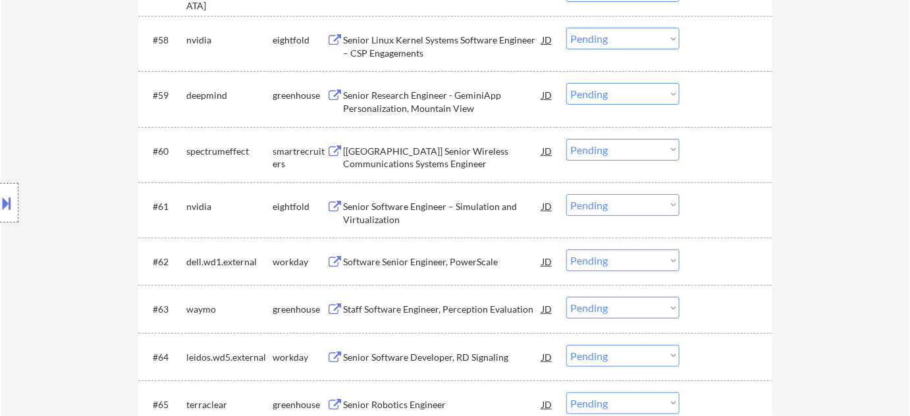
click at [643, 99] on select "Choose an option... Pending Applied Excluded (Questions) Excluded (Expired) Exc…" at bounding box center [622, 94] width 113 height 22
click at [566, 83] on select "Choose an option... Pending Applied Excluded (Questions) Excluded (Expired) Exc…" at bounding box center [622, 94] width 113 height 22
select select ""pending""
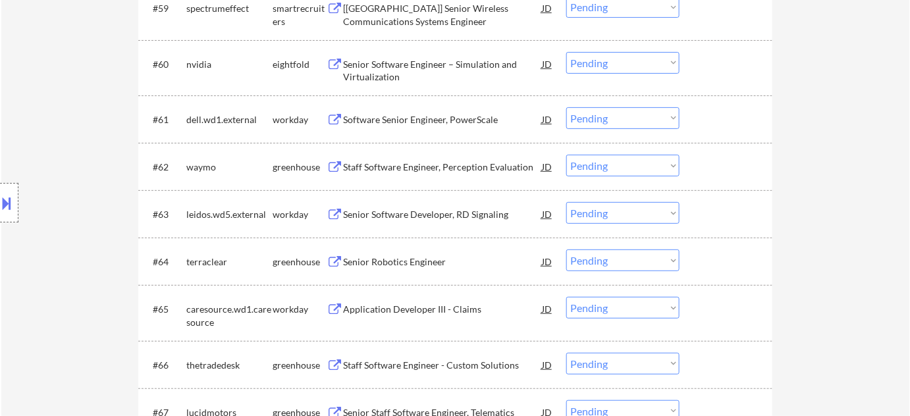
scroll to position [3472, 0]
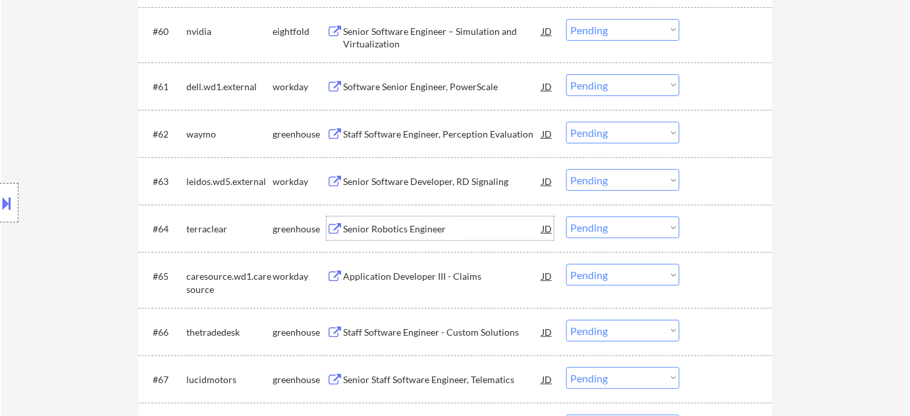
click at [400, 228] on div "Senior Robotics Engineer" at bounding box center [442, 229] width 199 height 13
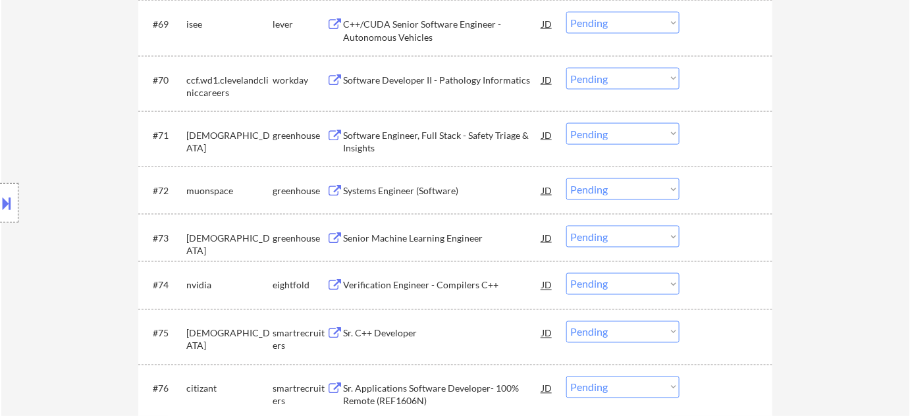
scroll to position [3951, 0]
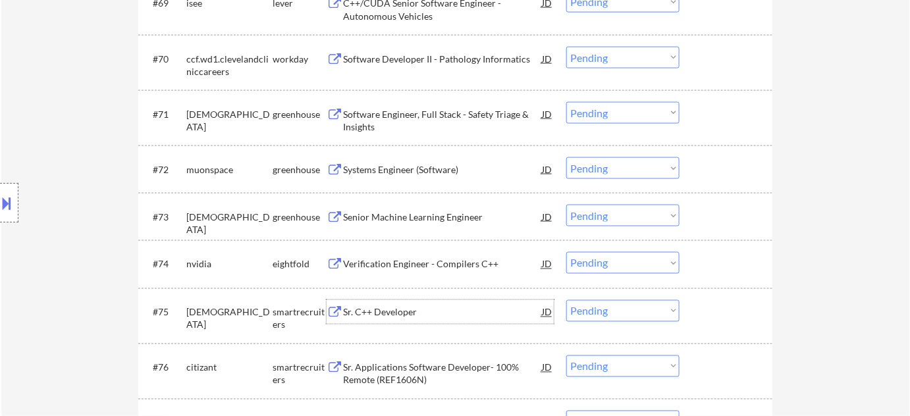
click at [354, 315] on div "Sr. C++ Developer" at bounding box center [442, 312] width 199 height 13
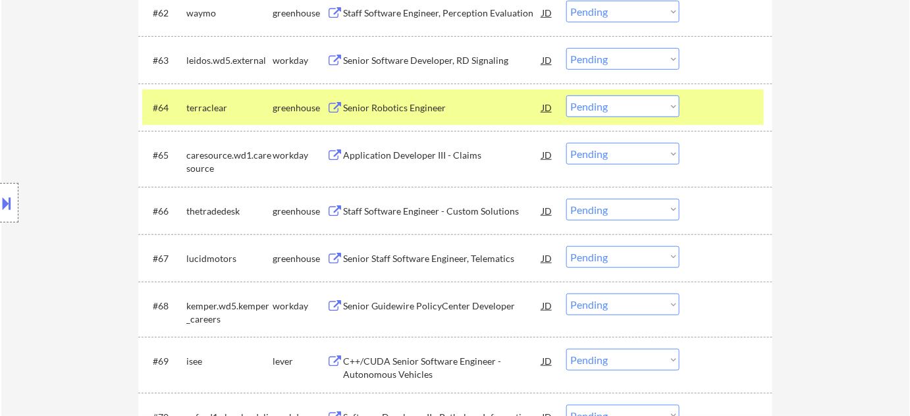
scroll to position [3592, 0]
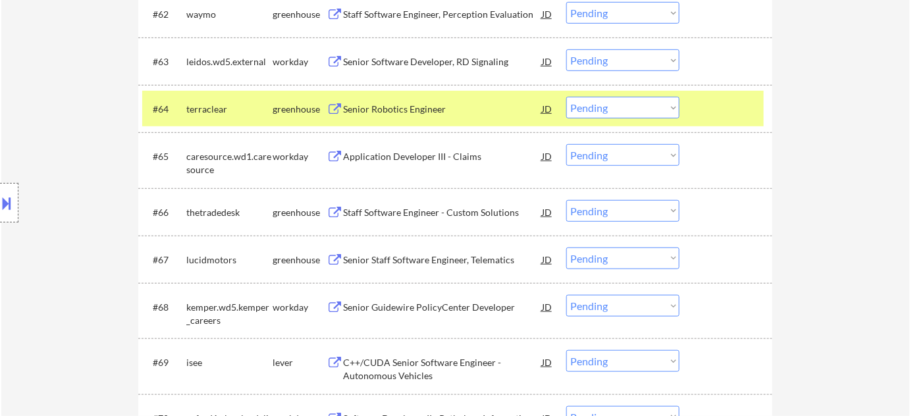
click at [634, 105] on select "Choose an option... Pending Applied Excluded (Questions) Excluded (Expired) Exc…" at bounding box center [622, 108] width 113 height 22
click at [566, 97] on select "Choose an option... Pending Applied Excluded (Questions) Excluded (Expired) Exc…" at bounding box center [622, 108] width 113 height 22
select select ""pending""
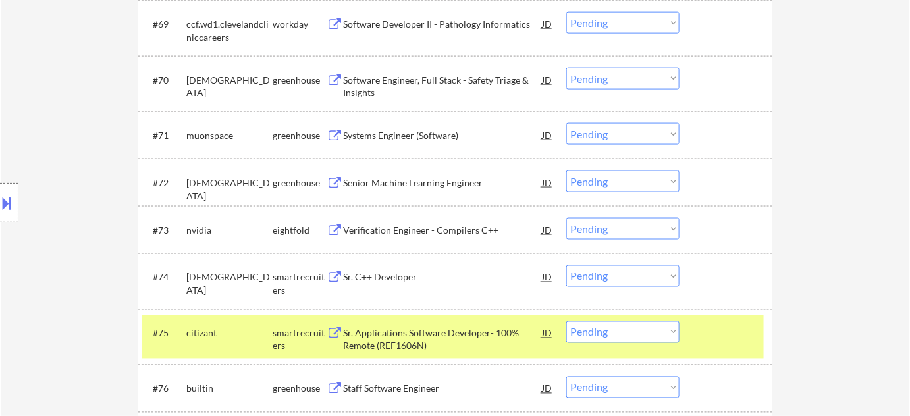
scroll to position [4011, 0]
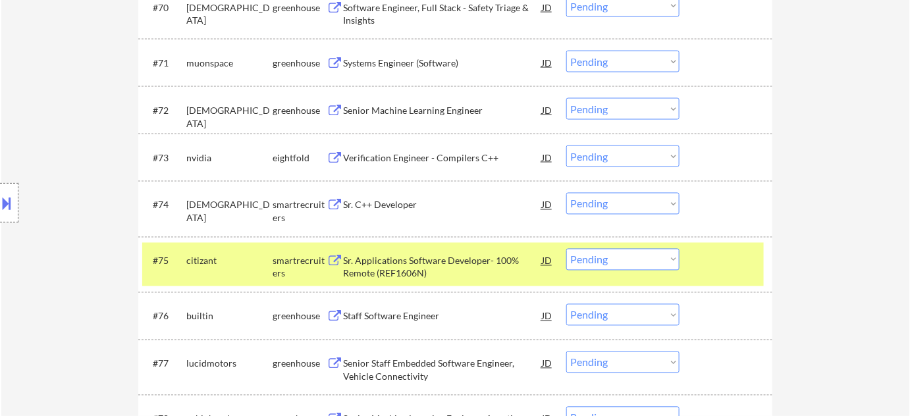
click at [648, 205] on select "Choose an option... Pending Applied Excluded (Questions) Excluded (Expired) Exc…" at bounding box center [622, 204] width 113 height 22
click at [566, 193] on select "Choose an option... Pending Applied Excluded (Questions) Excluded (Expired) Exc…" at bounding box center [622, 204] width 113 height 22
select select ""pending""
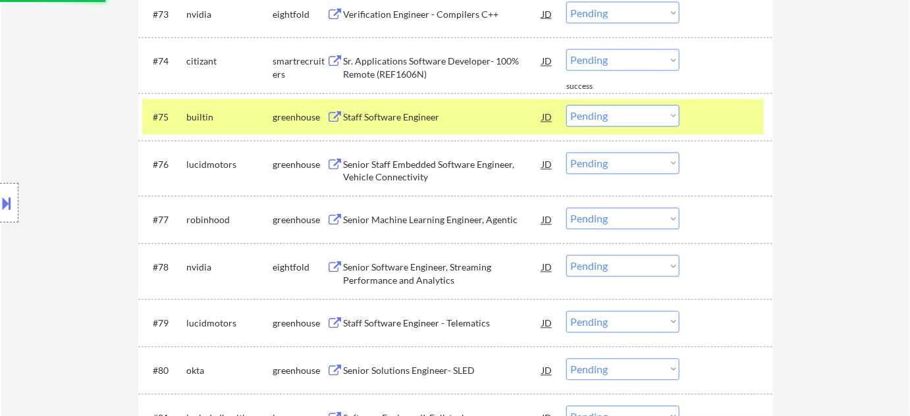
scroll to position [4190, 0]
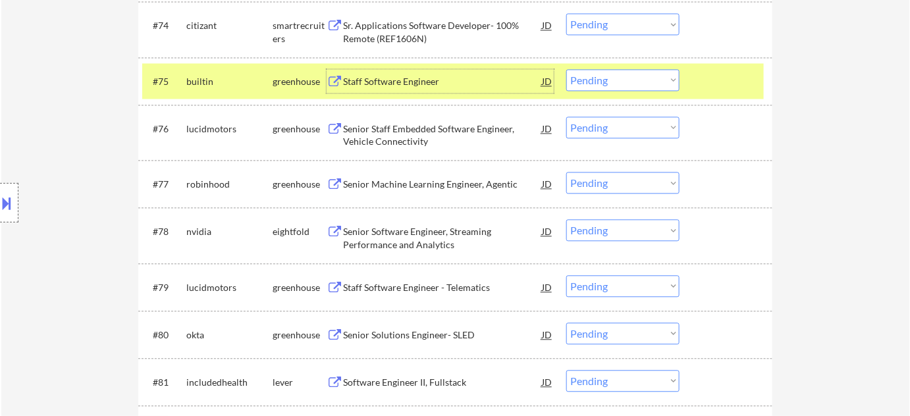
click at [412, 78] on div "Staff Software Engineer" at bounding box center [442, 81] width 199 height 13
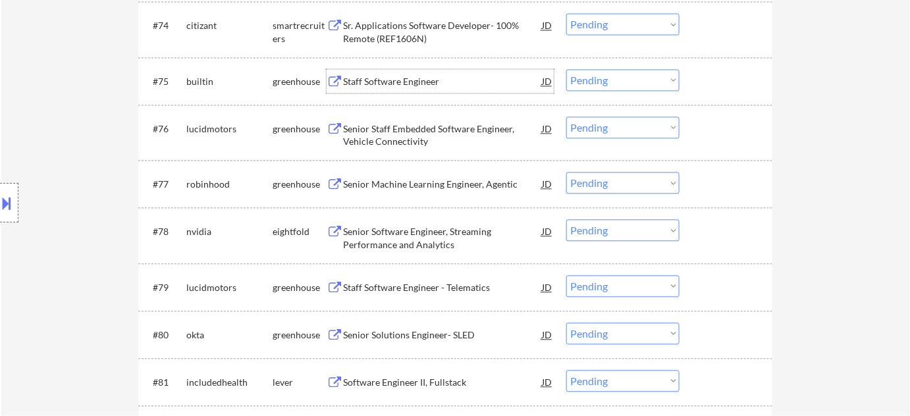
scroll to position [4250, 0]
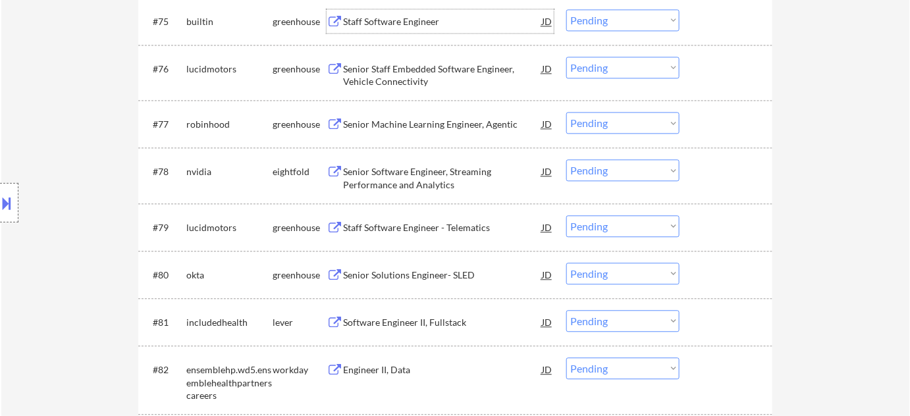
click at [423, 221] on div "Staff Software Engineer - Telematics" at bounding box center [442, 227] width 199 height 13
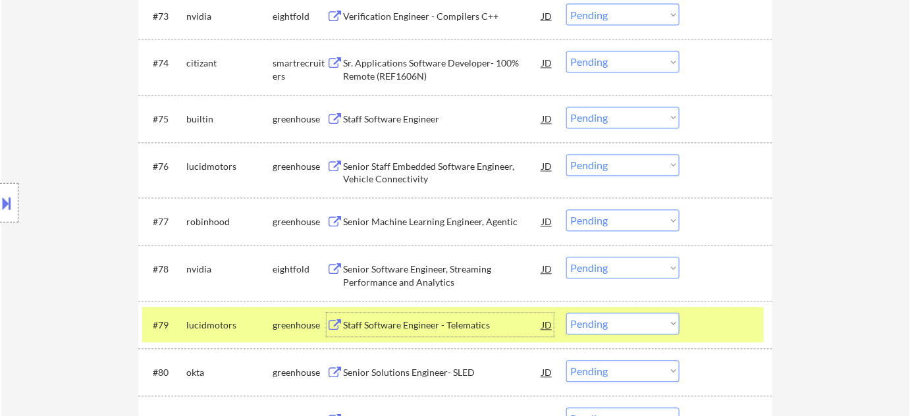
scroll to position [4130, 0]
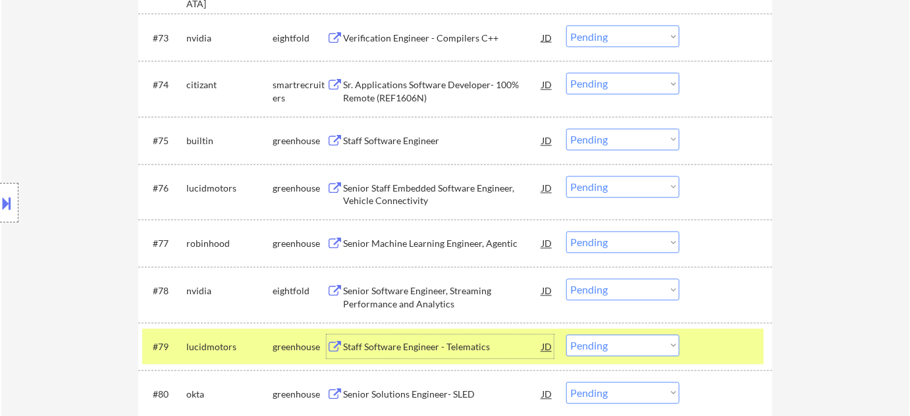
click at [607, 138] on select "Choose an option... Pending Applied Excluded (Questions) Excluded (Expired) Exc…" at bounding box center [622, 140] width 113 height 22
click at [566, 129] on select "Choose an option... Pending Applied Excluded (Questions) Excluded (Expired) Exc…" at bounding box center [622, 140] width 113 height 22
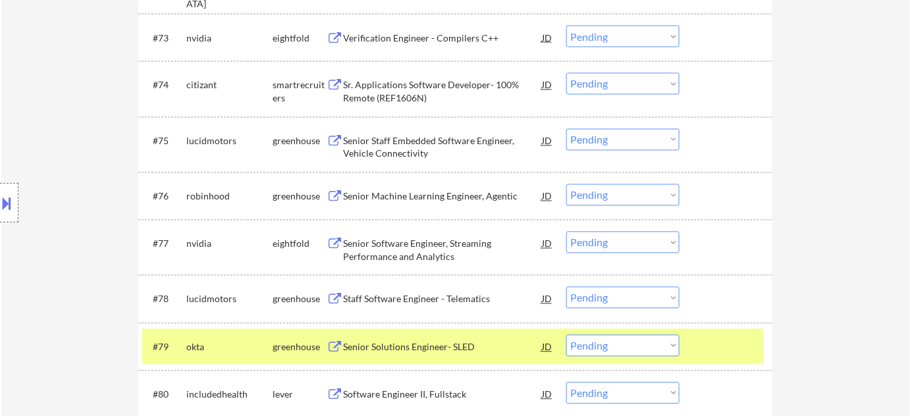
click at [594, 143] on select "Choose an option... Pending Applied Excluded (Questions) Excluded (Expired) Exc…" at bounding box center [622, 140] width 113 height 22
click at [566, 129] on select "Choose an option... Pending Applied Excluded (Questions) Excluded (Expired) Exc…" at bounding box center [622, 140] width 113 height 22
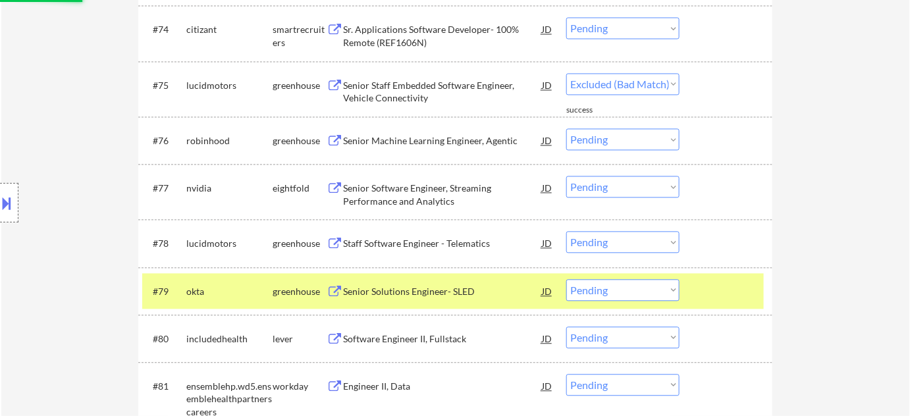
scroll to position [4250, 0]
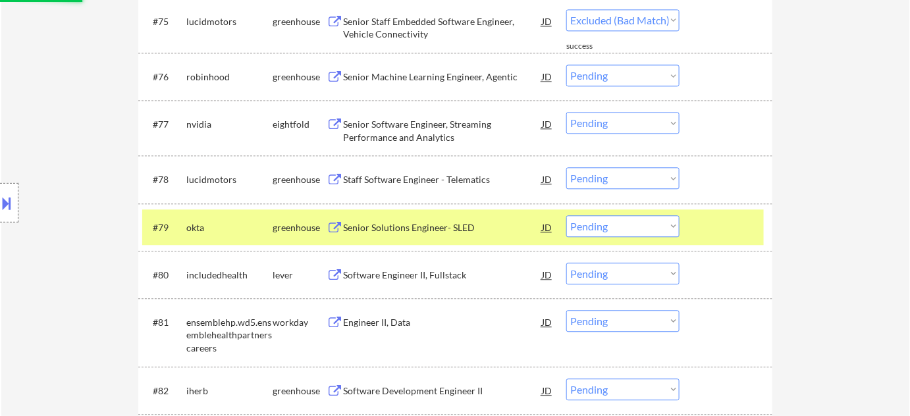
select select ""pending""
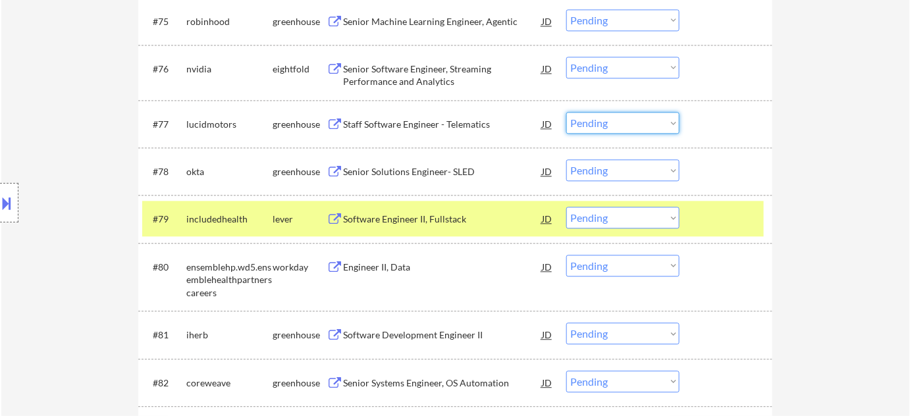
click at [616, 121] on select "Choose an option... Pending Applied Excluded (Questions) Excluded (Expired) Exc…" at bounding box center [622, 123] width 113 height 22
click at [566, 112] on select "Choose an option... Pending Applied Excluded (Questions) Excluded (Expired) Exc…" at bounding box center [622, 123] width 113 height 22
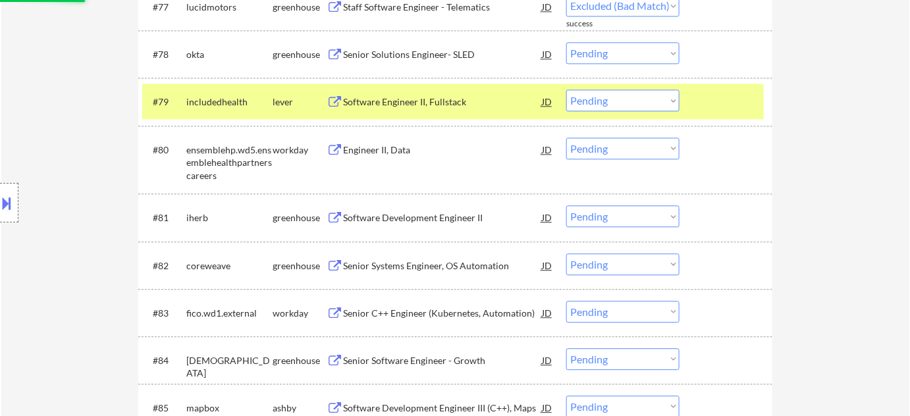
scroll to position [4370, 0]
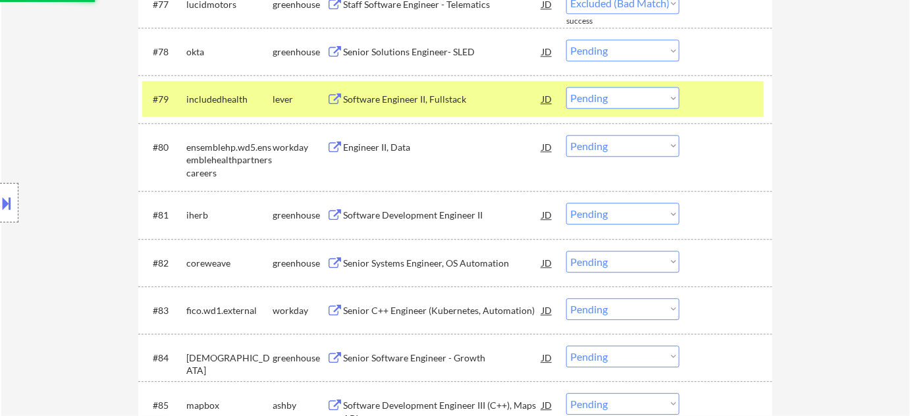
select select ""pending""
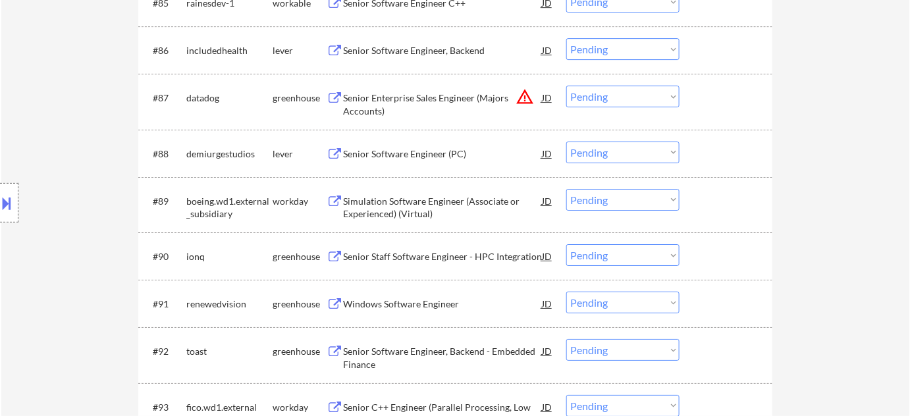
scroll to position [4789, 0]
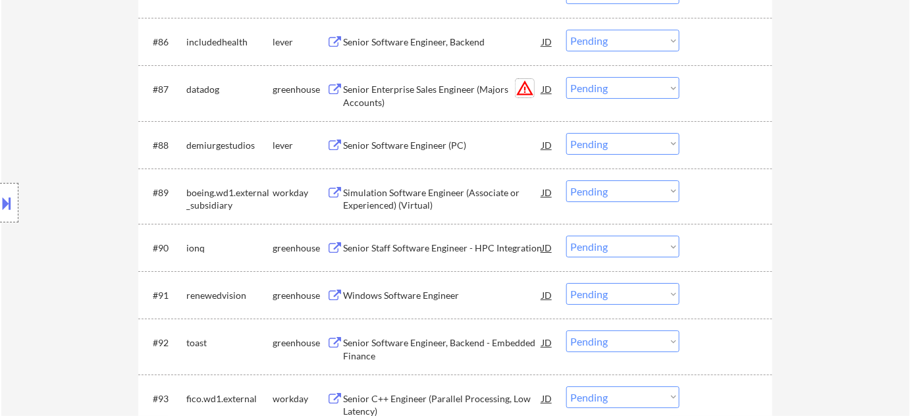
click at [525, 86] on button "warning_amber" at bounding box center [525, 88] width 18 height 18
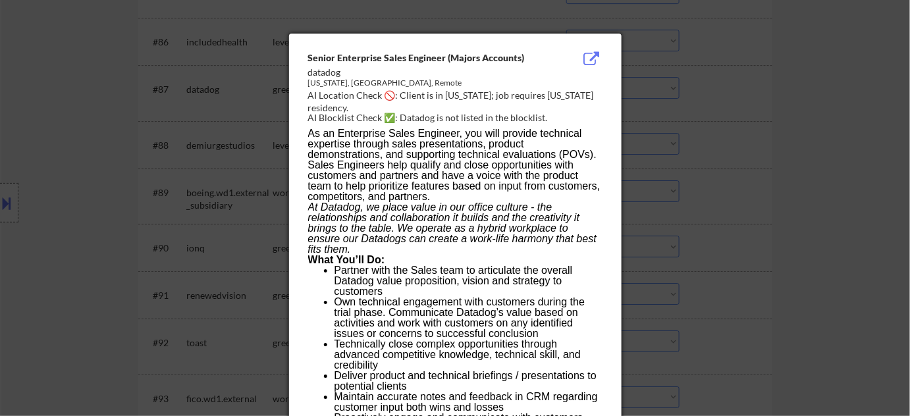
click at [781, 132] on div at bounding box center [455, 208] width 910 height 416
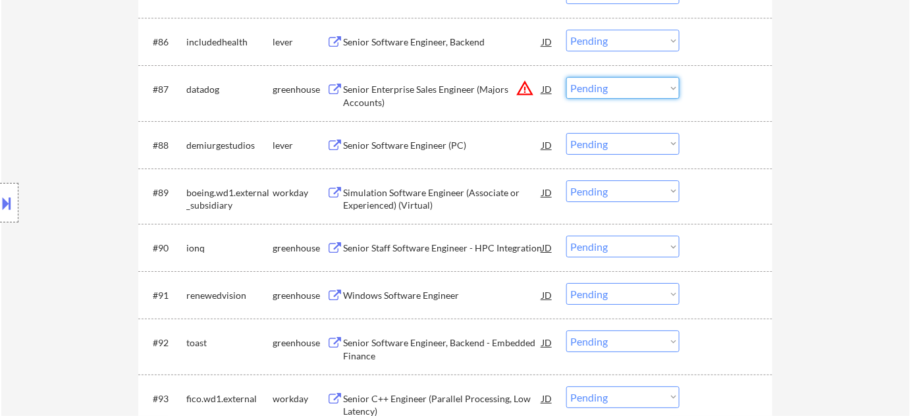
drag, startPoint x: 634, startPoint y: 87, endPoint x: 635, endPoint y: 95, distance: 8.1
click at [634, 87] on select "Choose an option... Pending Applied Excluded (Questions) Excluded (Expired) Exc…" at bounding box center [622, 88] width 113 height 22
click at [566, 77] on select "Choose an option... Pending Applied Excluded (Questions) Excluded (Expired) Exc…" at bounding box center [622, 88] width 113 height 22
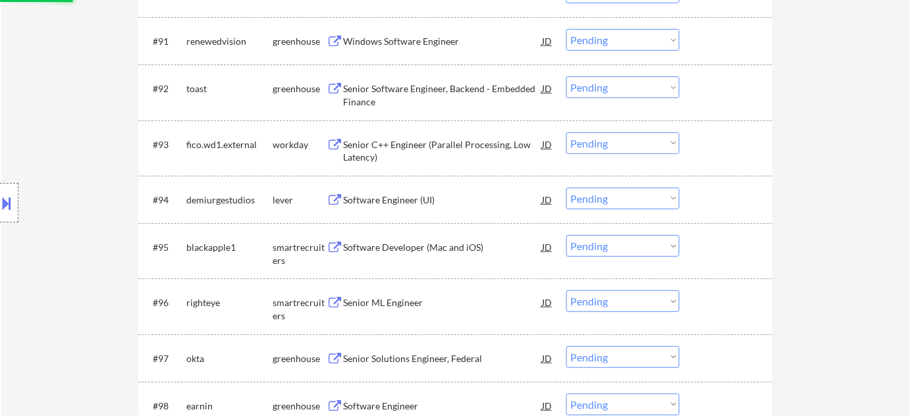
scroll to position [5089, 0]
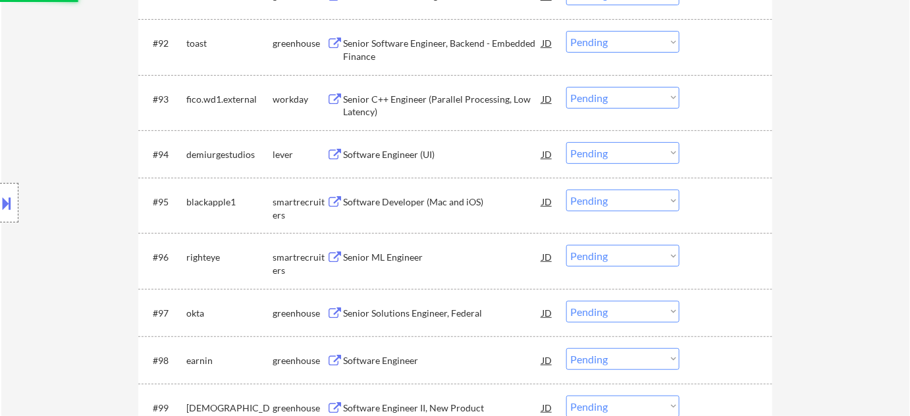
select select ""pending""
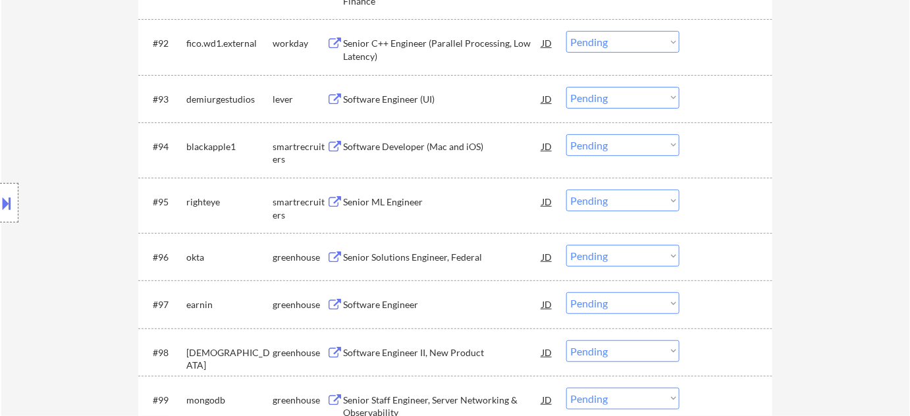
click at [409, 140] on div "Software Developer (Mac and iOS)" at bounding box center [442, 146] width 199 height 13
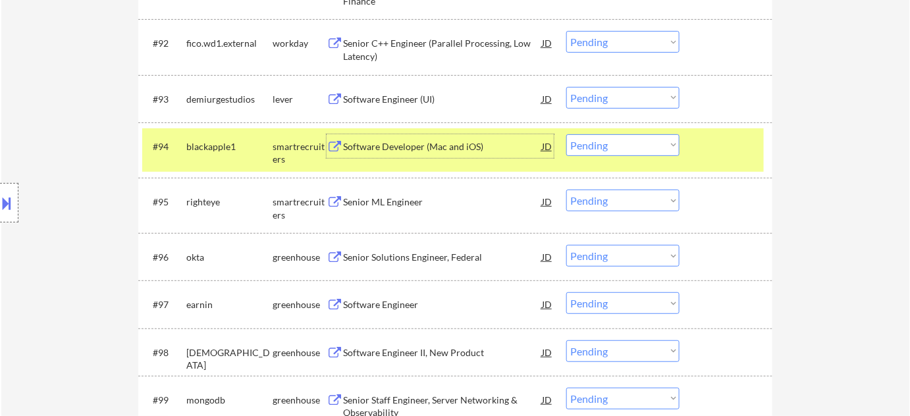
click at [416, 103] on div "Software Engineer (UI)" at bounding box center [442, 99] width 199 height 13
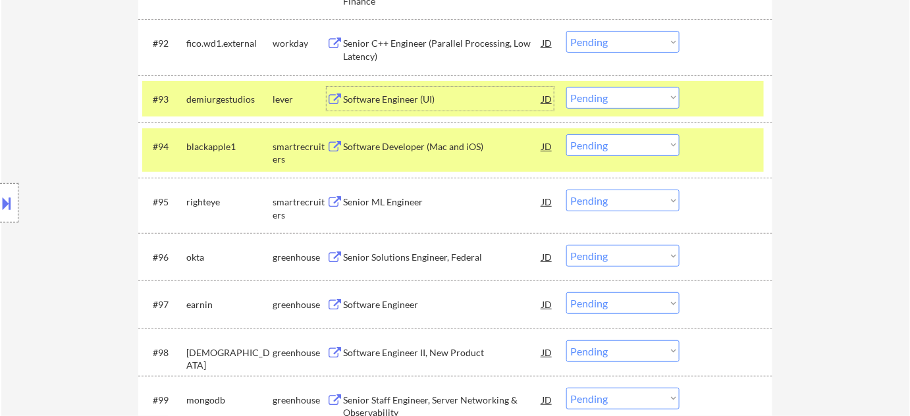
click at [634, 154] on select "Choose an option... Pending Applied Excluded (Questions) Excluded (Expired) Exc…" at bounding box center [622, 145] width 113 height 22
click at [566, 134] on select "Choose an option... Pending Applied Excluded (Questions) Excluded (Expired) Exc…" at bounding box center [622, 145] width 113 height 22
select select ""pending""
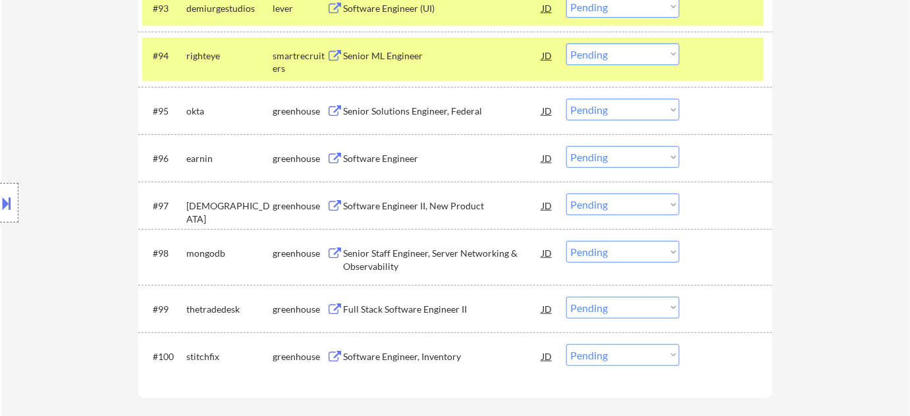
scroll to position [5208, 0]
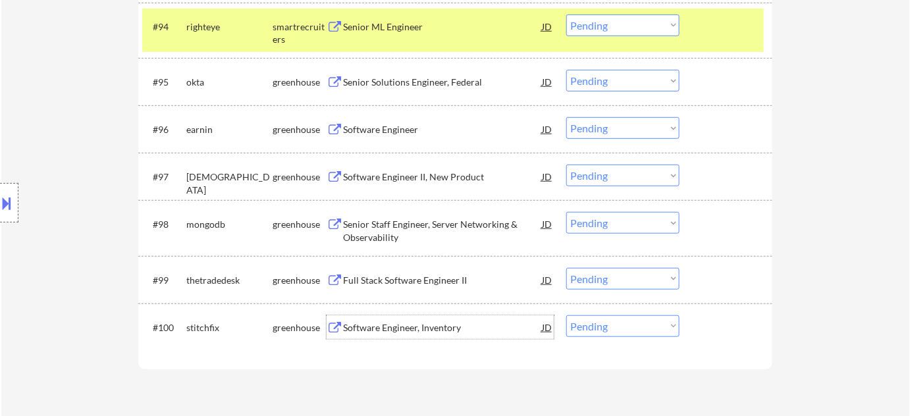
drag, startPoint x: 385, startPoint y: 322, endPoint x: 379, endPoint y: 315, distance: 9.4
click at [384, 322] on div "Software Engineer, Inventory" at bounding box center [442, 327] width 199 height 13
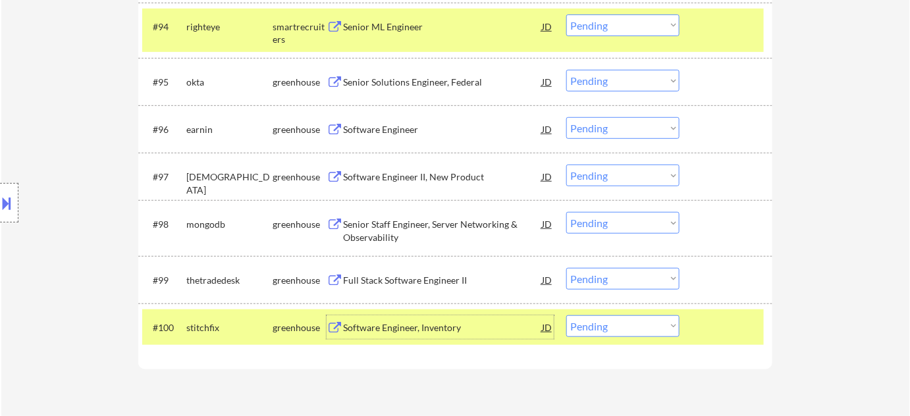
click at [371, 172] on div "Software Engineer II, New Product" at bounding box center [442, 177] width 199 height 13
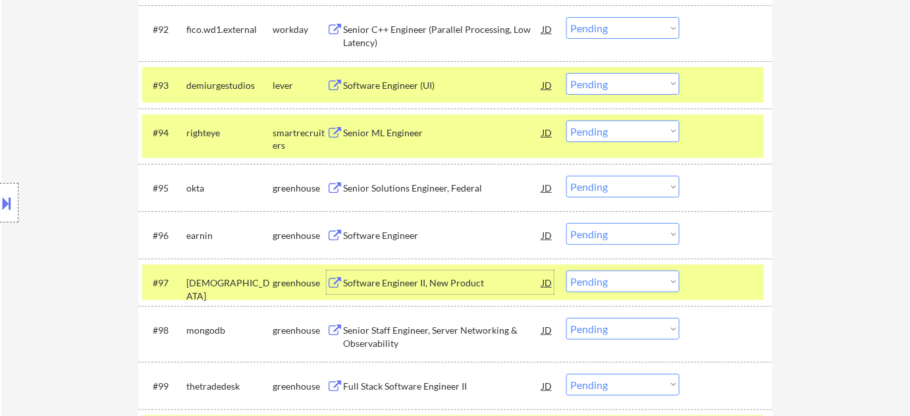
scroll to position [5089, 0]
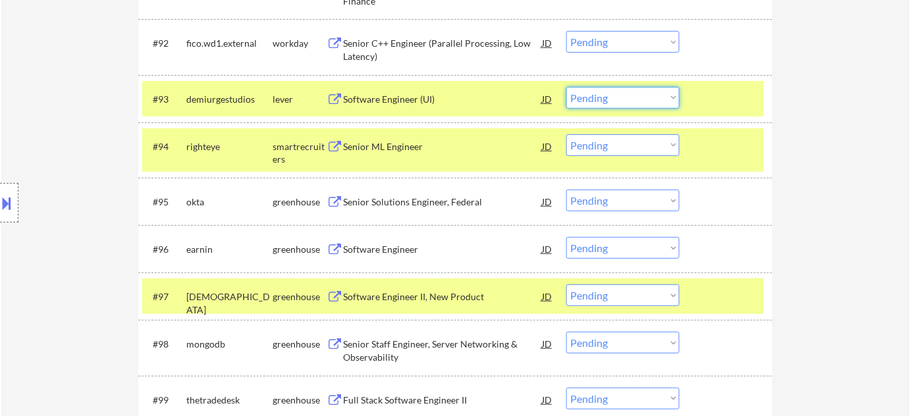
click at [641, 103] on select "Choose an option... Pending Applied Excluded (Questions) Excluded (Expired) Exc…" at bounding box center [622, 98] width 113 height 22
click at [566, 87] on select "Choose an option... Pending Applied Excluded (Questions) Excluded (Expired) Exc…" at bounding box center [622, 98] width 113 height 22
select select ""pending""
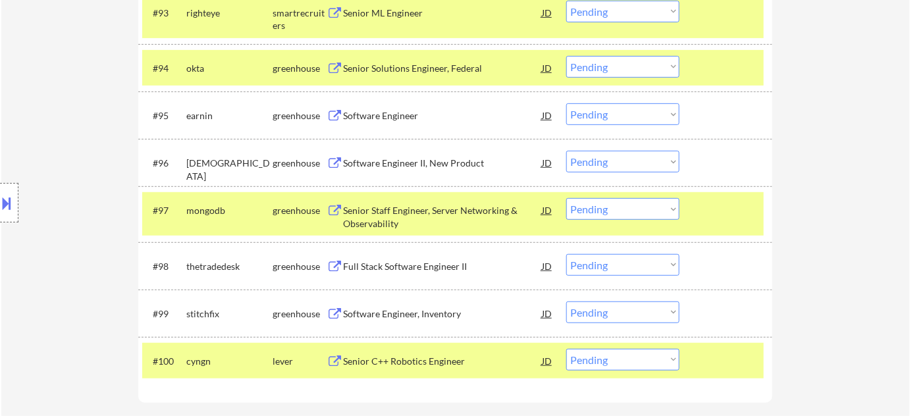
scroll to position [5148, 0]
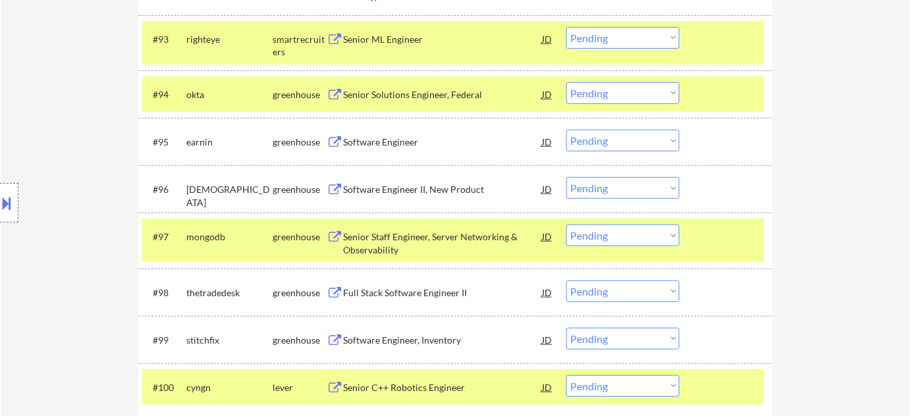
click at [404, 382] on div "Senior C++ Robotics Engineer" at bounding box center [442, 387] width 199 height 13
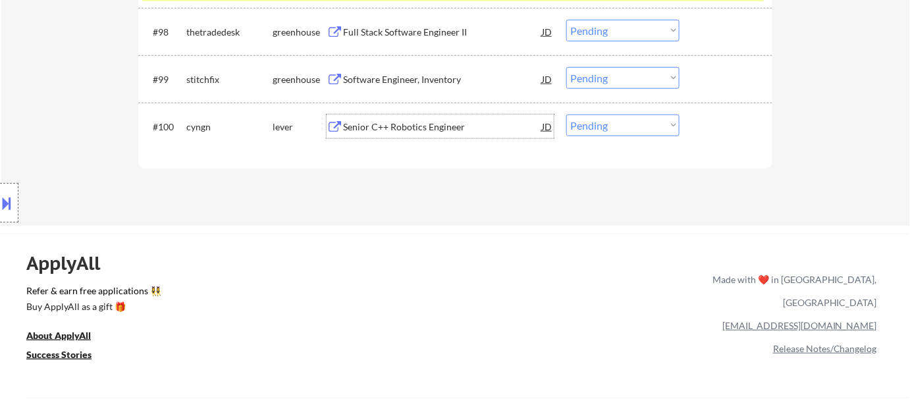
scroll to position [5388, 0]
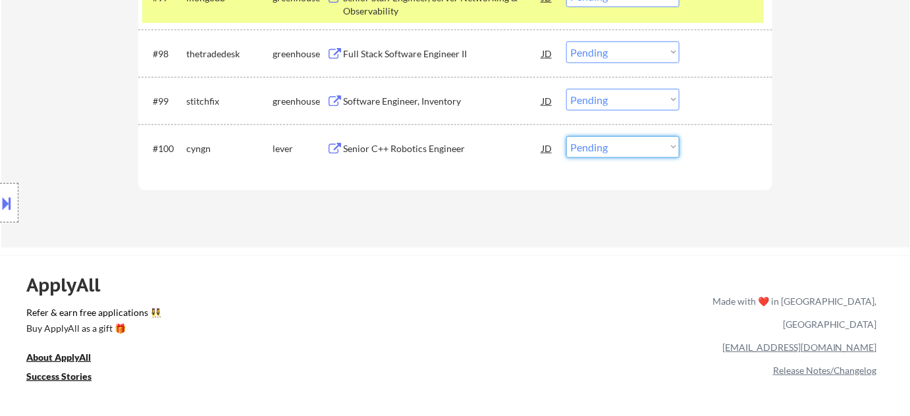
click at [618, 152] on select "Choose an option... Pending Applied Excluded (Questions) Excluded (Expired) Exc…" at bounding box center [622, 147] width 113 height 22
click at [566, 136] on select "Choose an option... Pending Applied Excluded (Questions) Excluded (Expired) Exc…" at bounding box center [622, 147] width 113 height 22
select select ""pending""
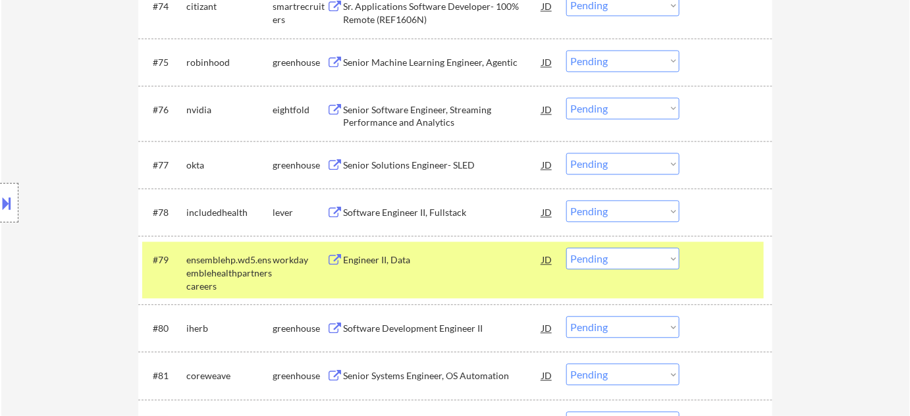
scroll to position [4190, 0]
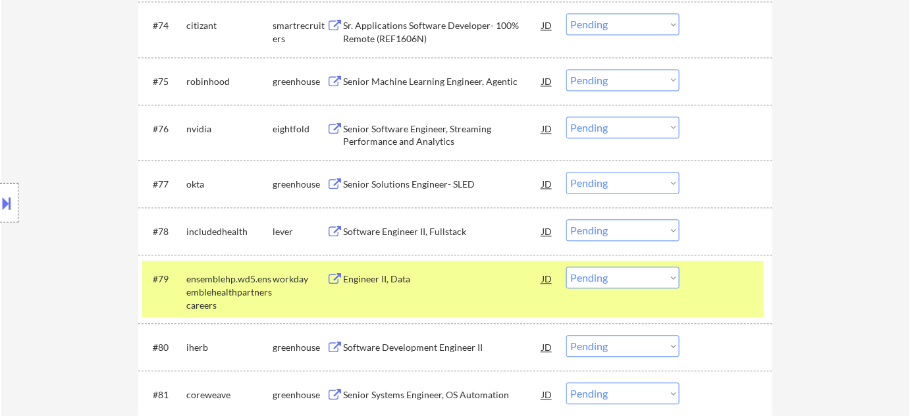
click at [409, 188] on div "Senior Solutions Engineer- SLED" at bounding box center [442, 184] width 199 height 13
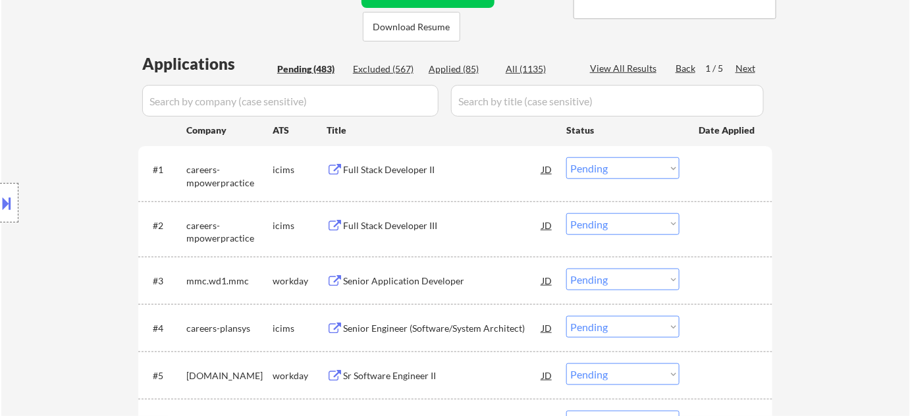
scroll to position [359, 0]
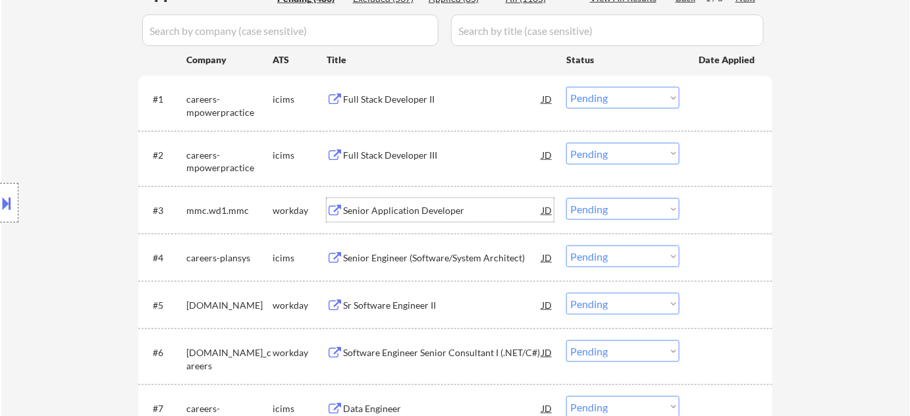
click at [406, 211] on div "Senior Application Developer" at bounding box center [442, 210] width 199 height 13
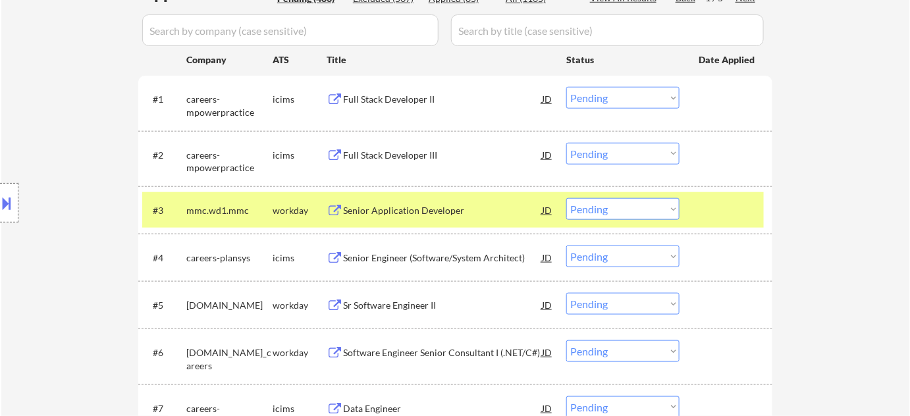
scroll to position [2645, 0]
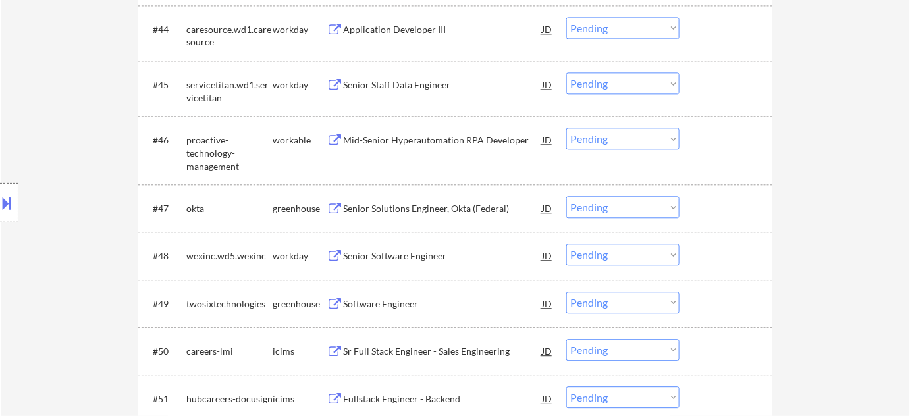
drag, startPoint x: 627, startPoint y: 207, endPoint x: 624, endPoint y: 216, distance: 9.6
click at [627, 207] on select "Choose an option... Pending Applied Excluded (Questions) Excluded (Expired) Exc…" at bounding box center [622, 207] width 113 height 22
click at [566, 196] on select "Choose an option... Pending Applied Excluded (Questions) Excluded (Expired) Exc…" at bounding box center [622, 207] width 113 height 22
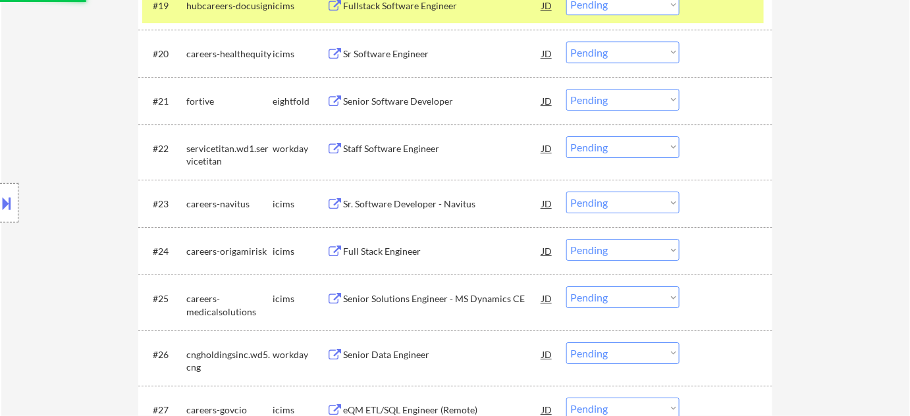
select select ""pending""
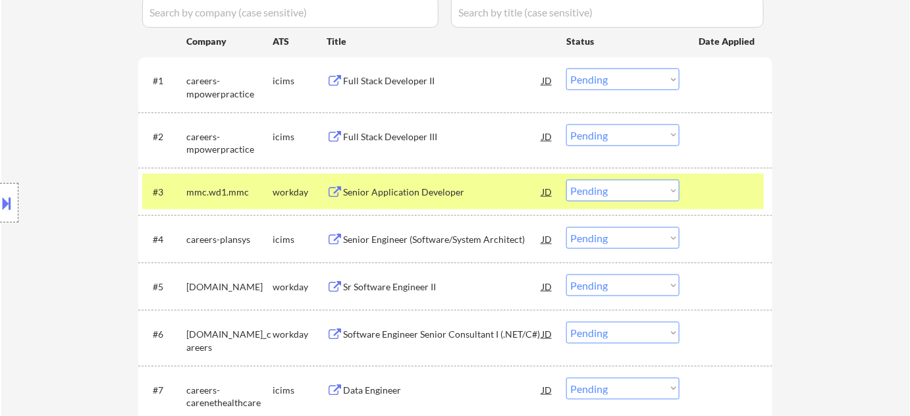
scroll to position [419, 0]
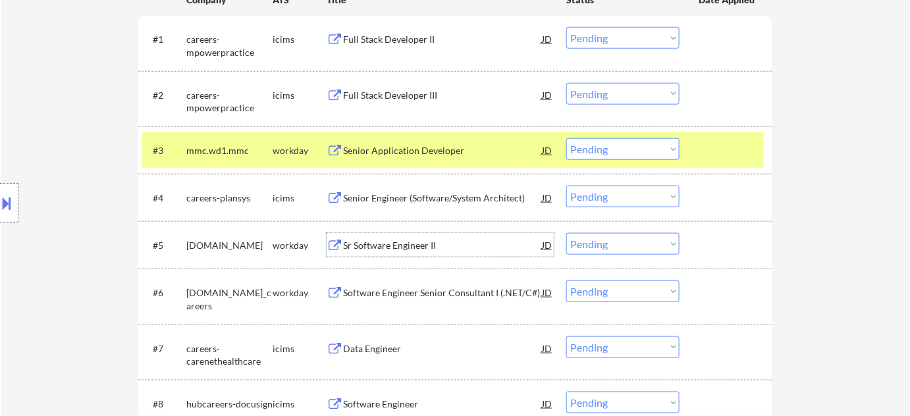
click at [406, 246] on div "Sr Software Engineer II" at bounding box center [442, 245] width 199 height 13
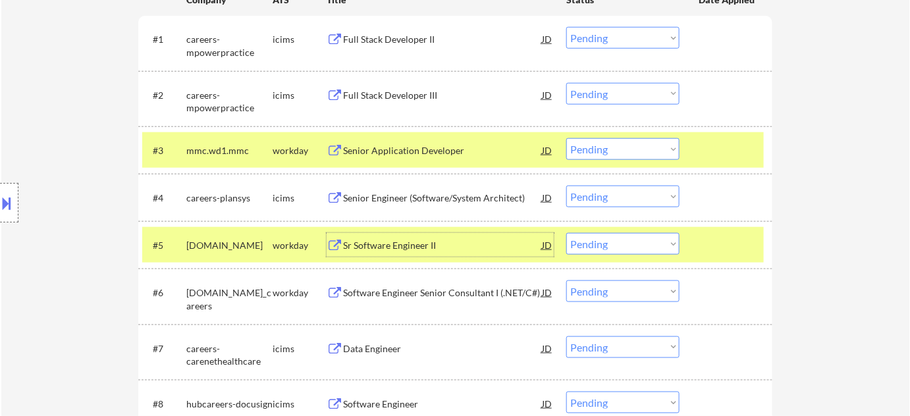
click at [608, 252] on select "Choose an option... Pending Applied Excluded (Questions) Excluded (Expired) Exc…" at bounding box center [622, 244] width 113 height 22
click at [566, 233] on select "Choose an option... Pending Applied Excluded (Questions) Excluded (Expired) Exc…" at bounding box center [622, 244] width 113 height 22
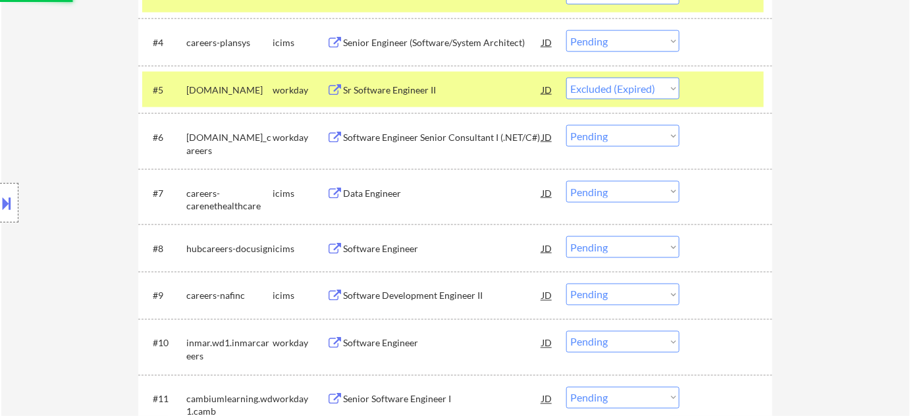
scroll to position [599, 0]
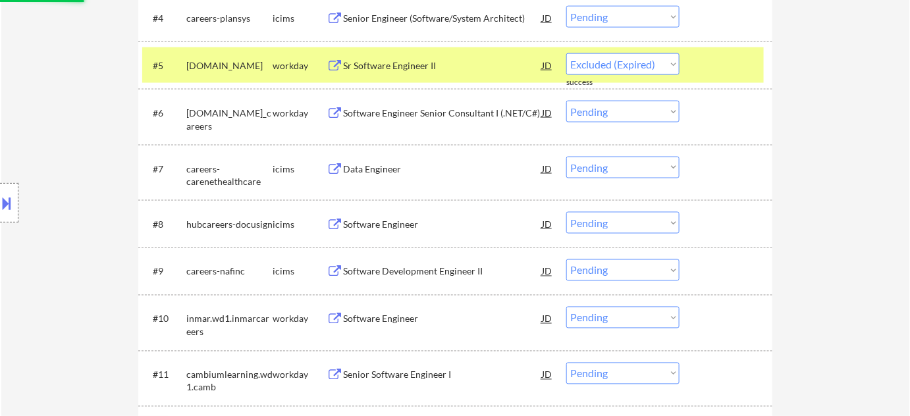
select select ""pending""
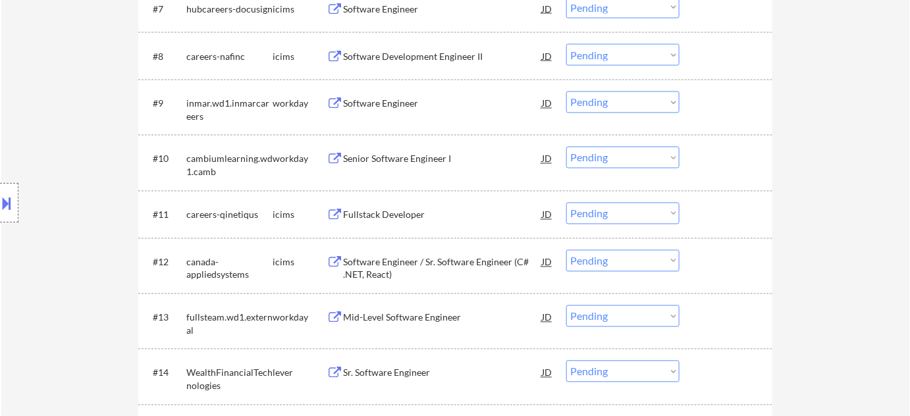
scroll to position [778, 0]
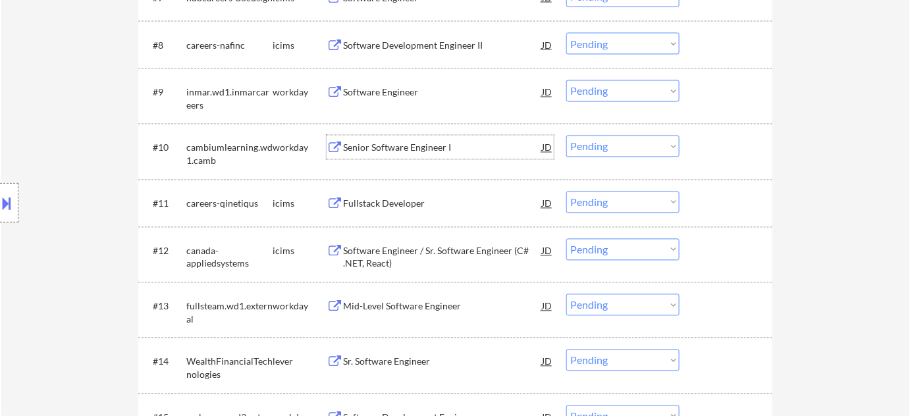
click at [398, 150] on div "Senior Software Engineer I" at bounding box center [442, 148] width 199 height 13
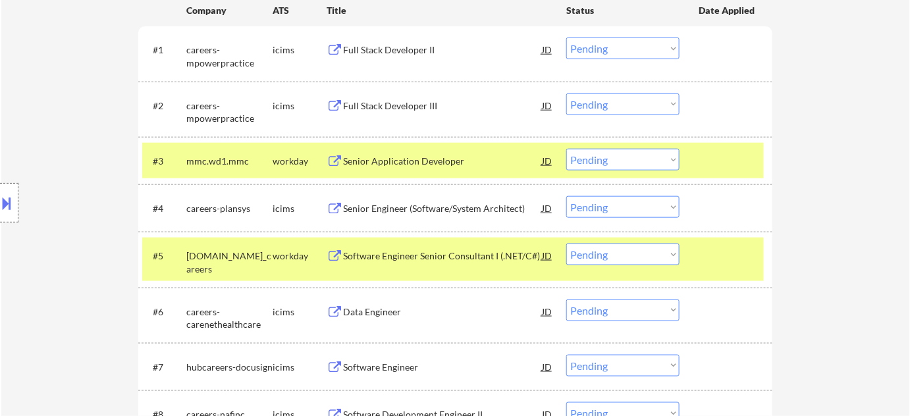
scroll to position [119, 0]
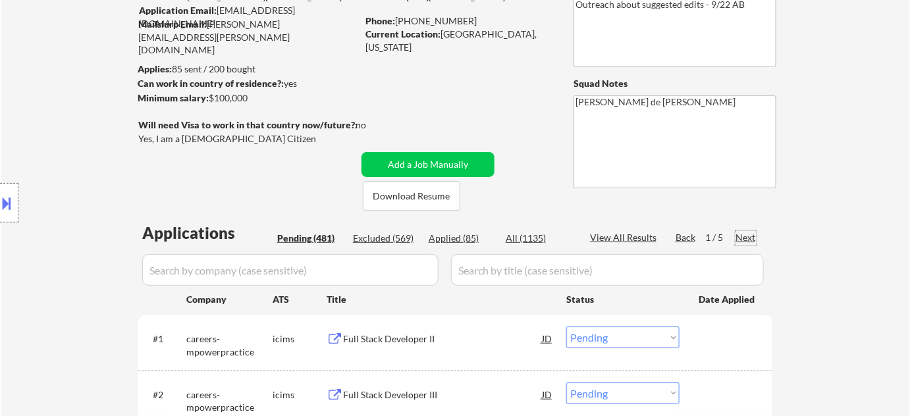
click at [751, 234] on div "Next" at bounding box center [746, 237] width 21 height 13
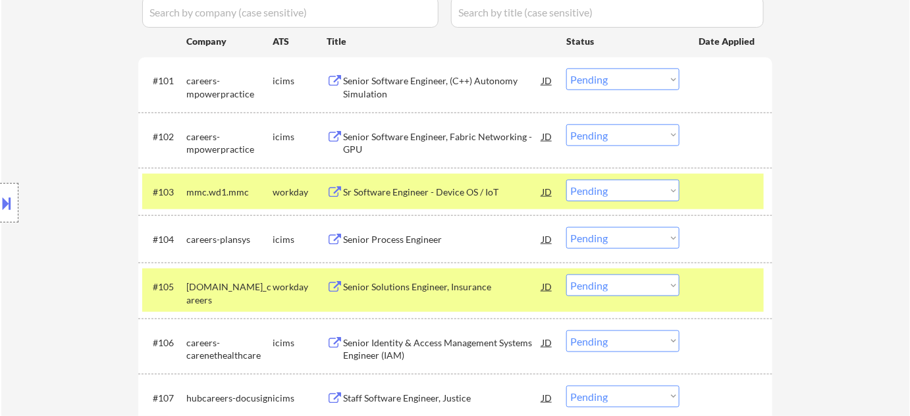
scroll to position [419, 0]
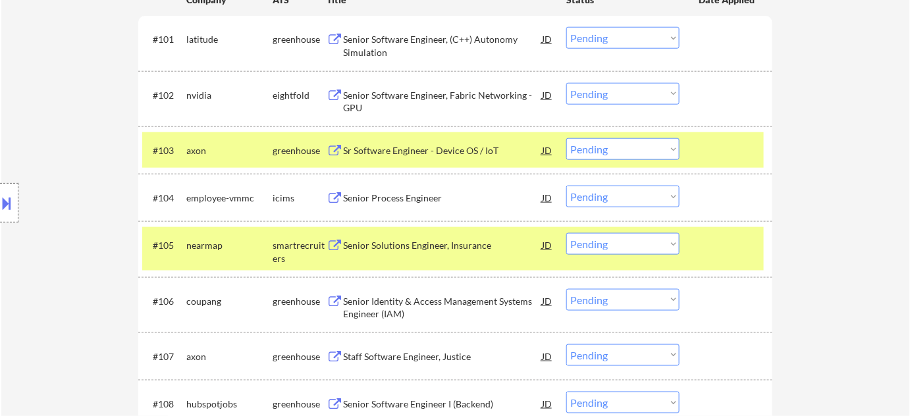
click at [401, 145] on div "Sr Software Engineer - Device OS / IoT" at bounding box center [442, 150] width 199 height 13
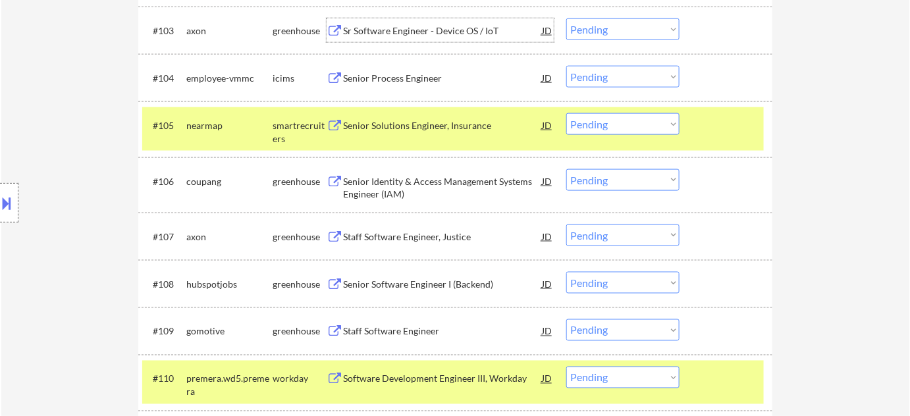
scroll to position [599, 0]
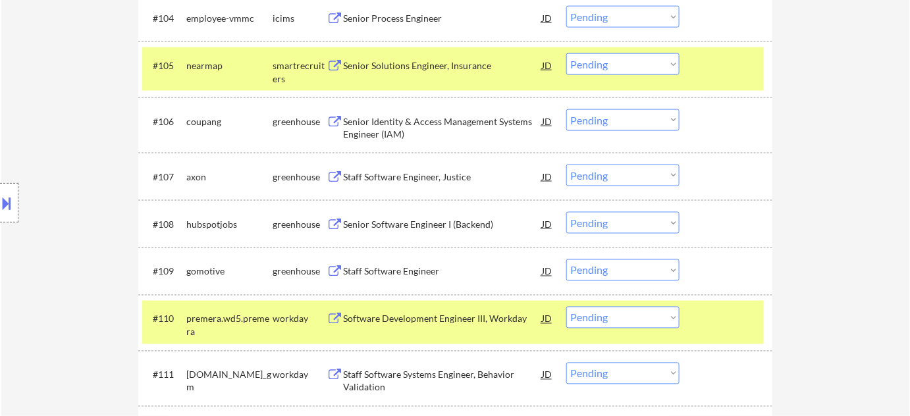
click at [427, 227] on div "Senior Software Engineer I (Backend)" at bounding box center [442, 224] width 199 height 13
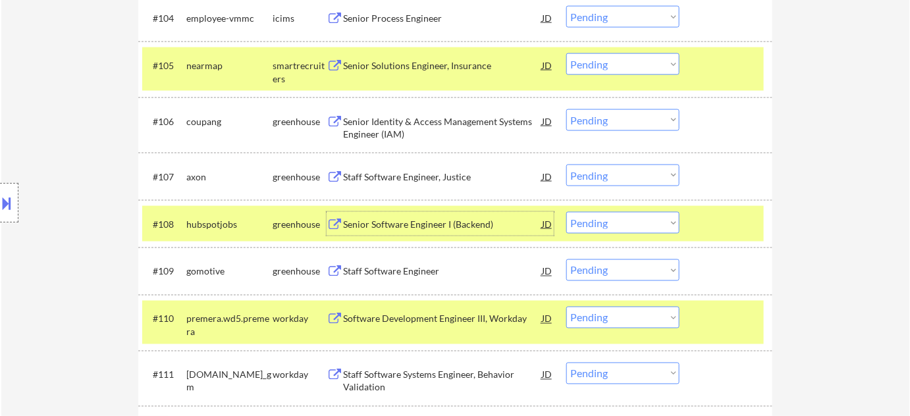
click at [616, 240] on div "#108 hubspotjobs greenhouse Senior Software Engineer I (Backend) JD Choose an o…" at bounding box center [453, 224] width 622 height 36
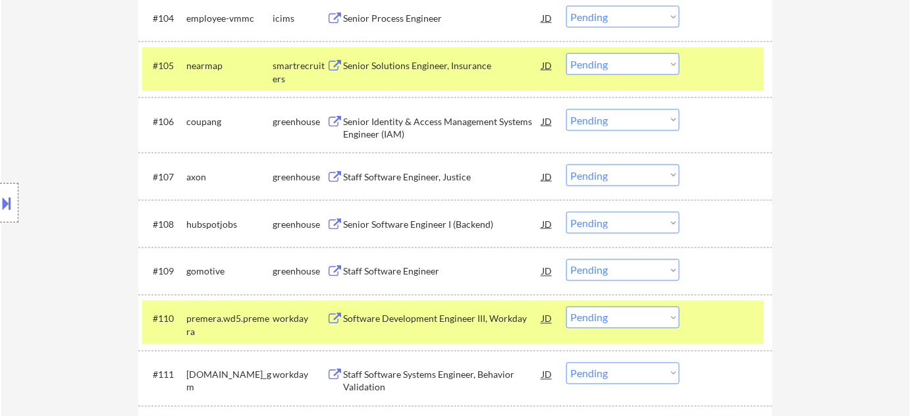
click at [616, 232] on select "Choose an option... Pending Applied Excluded (Questions) Excluded (Expired) Exc…" at bounding box center [622, 223] width 113 height 22
click at [566, 212] on select "Choose an option... Pending Applied Excluded (Questions) Excluded (Expired) Exc…" at bounding box center [622, 223] width 113 height 22
select select ""pending""
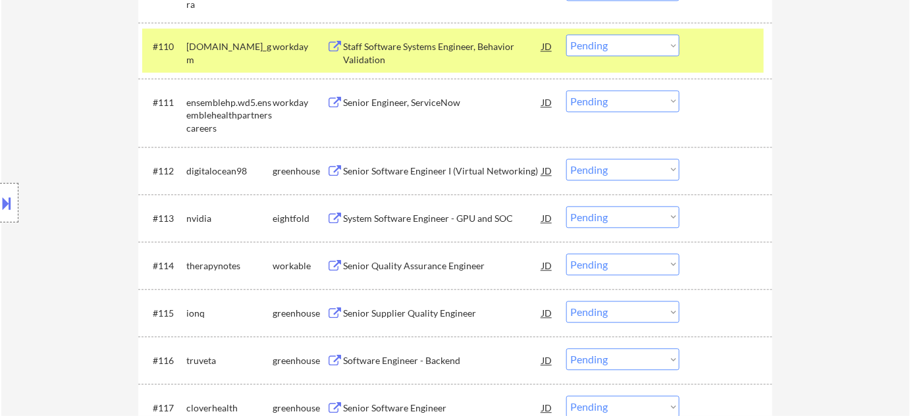
scroll to position [898, 0]
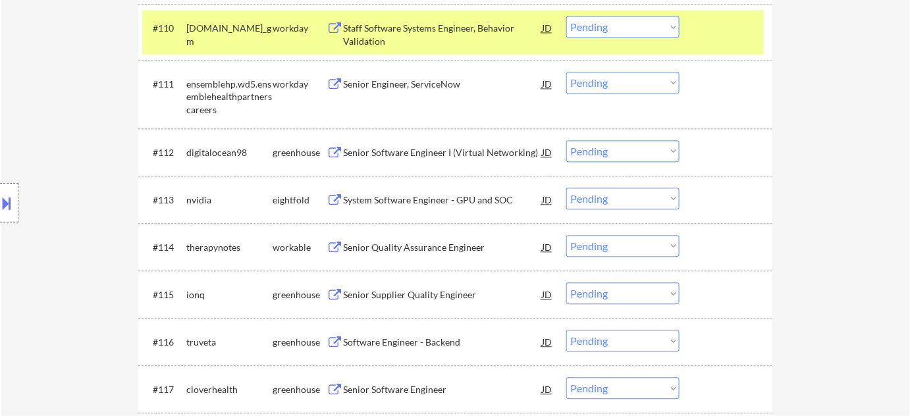
click at [430, 154] on div "Senior Software Engineer I (Virtual Networking)" at bounding box center [442, 152] width 199 height 13
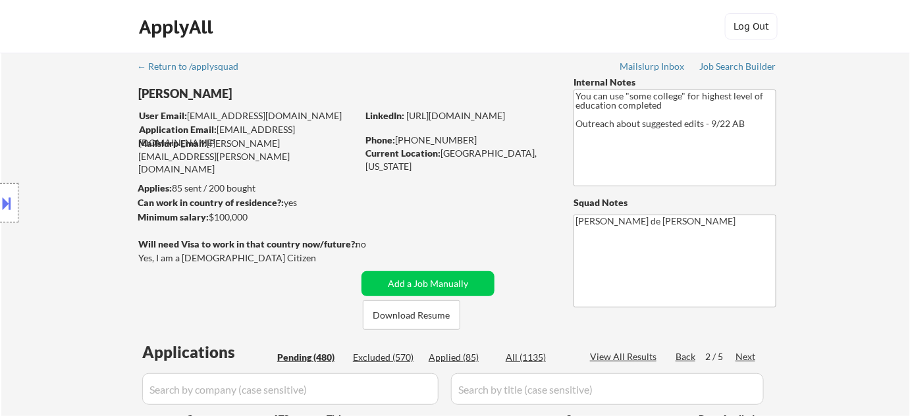
scroll to position [361, 0]
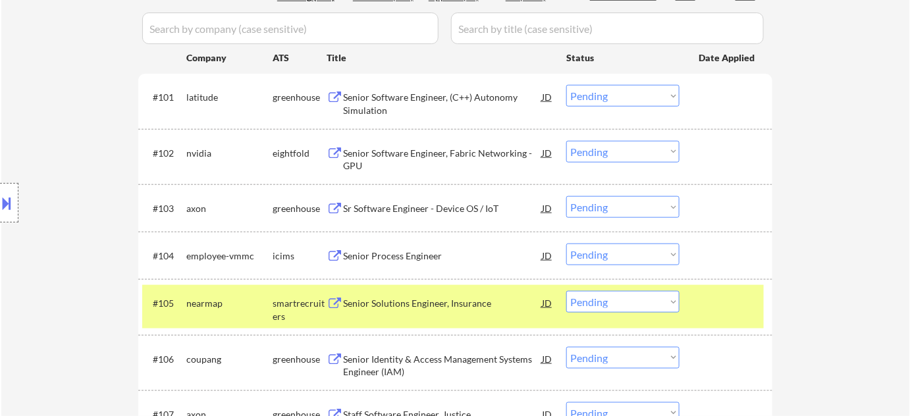
click at [622, 215] on select "Choose an option... Pending Applied Excluded (Questions) Excluded (Expired) Exc…" at bounding box center [622, 207] width 113 height 22
click at [566, 196] on select "Choose an option... Pending Applied Excluded (Questions) Excluded (Expired) Exc…" at bounding box center [622, 207] width 113 height 22
select select ""pending""
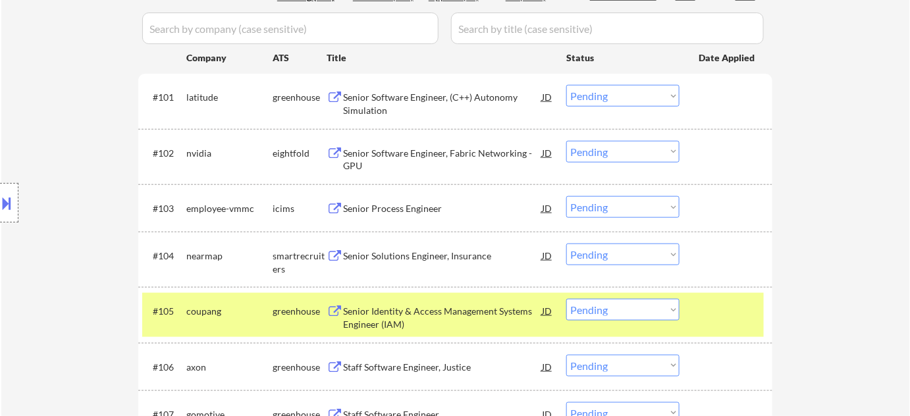
scroll to position [794, 0]
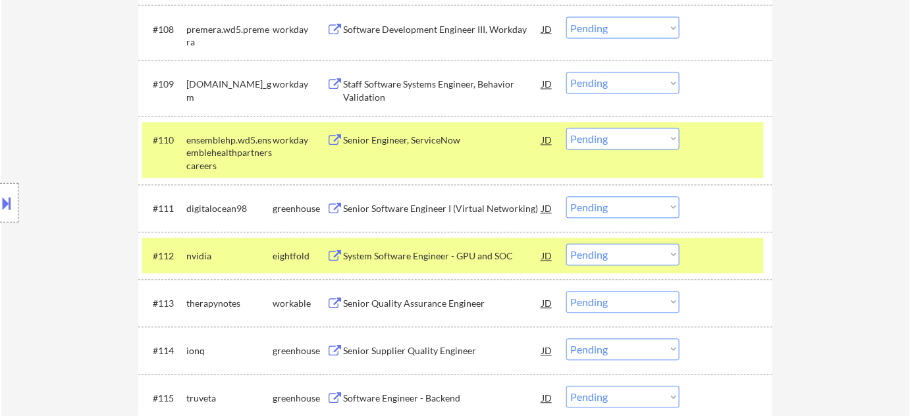
drag, startPoint x: 607, startPoint y: 202, endPoint x: 610, endPoint y: 210, distance: 8.3
click at [607, 202] on select "Choose an option... Pending Applied Excluded (Questions) Excluded (Expired) Exc…" at bounding box center [622, 208] width 113 height 22
click at [566, 197] on select "Choose an option... Pending Applied Excluded (Questions) Excluded (Expired) Exc…" at bounding box center [622, 208] width 113 height 22
select select ""pending""
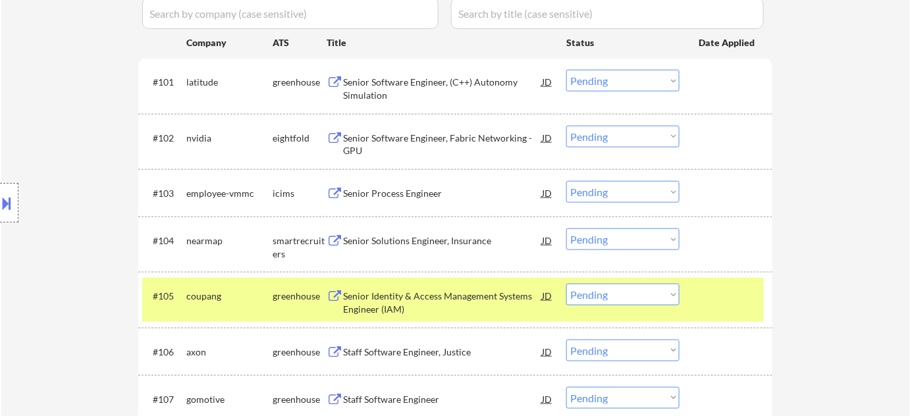
scroll to position [435, 0]
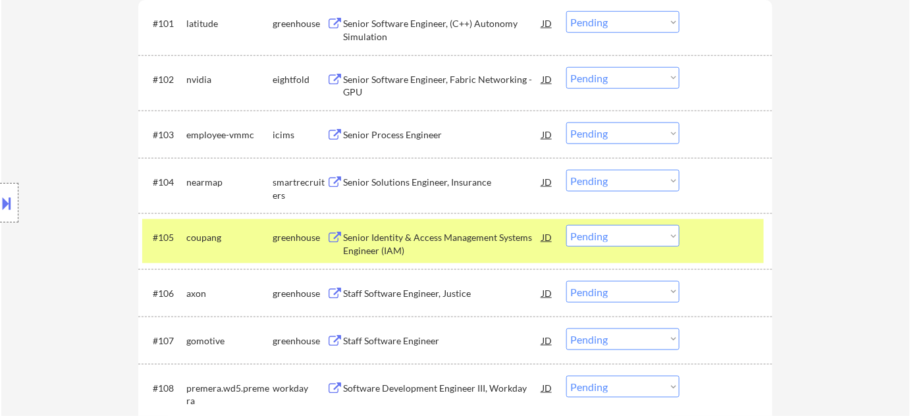
click at [629, 294] on select "Choose an option... Pending Applied Excluded (Questions) Excluded (Expired) Exc…" at bounding box center [622, 292] width 113 height 22
click at [566, 281] on select "Choose an option... Pending Applied Excluded (Questions) Excluded (Expired) Exc…" at bounding box center [622, 292] width 113 height 22
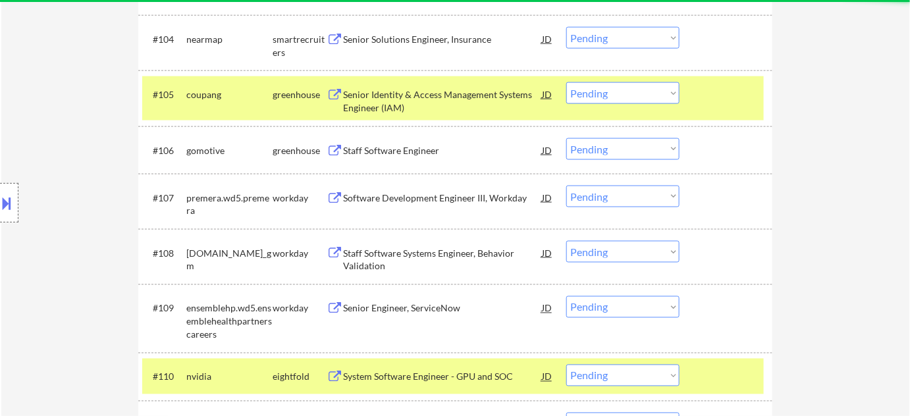
scroll to position [674, 0]
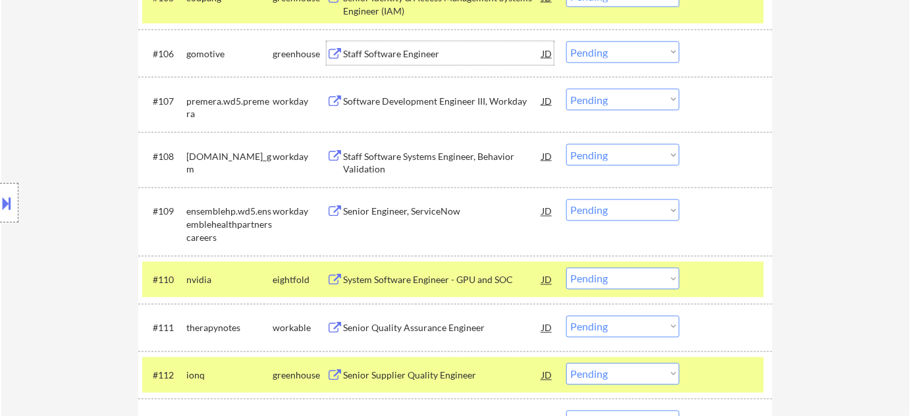
click at [379, 57] on div "Staff Software Engineer" at bounding box center [442, 53] width 199 height 13
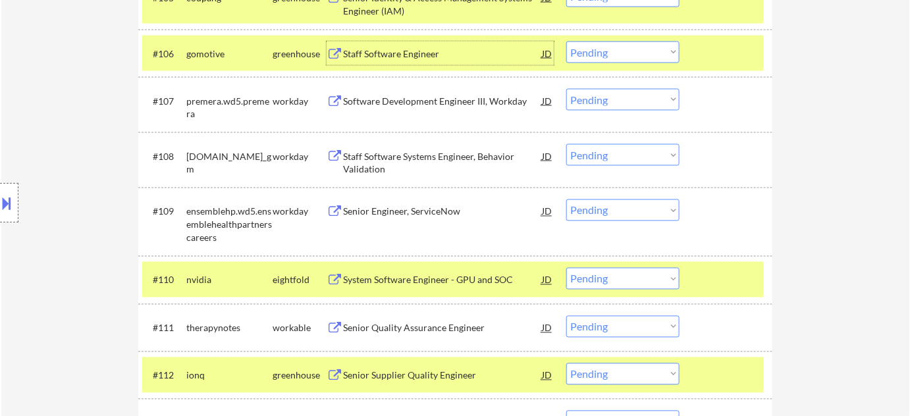
click at [609, 51] on select "Choose an option... Pending Applied Excluded (Questions) Excluded (Expired) Exc…" at bounding box center [622, 52] width 113 height 22
click at [566, 41] on select "Choose an option... Pending Applied Excluded (Questions) Excluded (Expired) Exc…" at bounding box center [622, 52] width 113 height 22
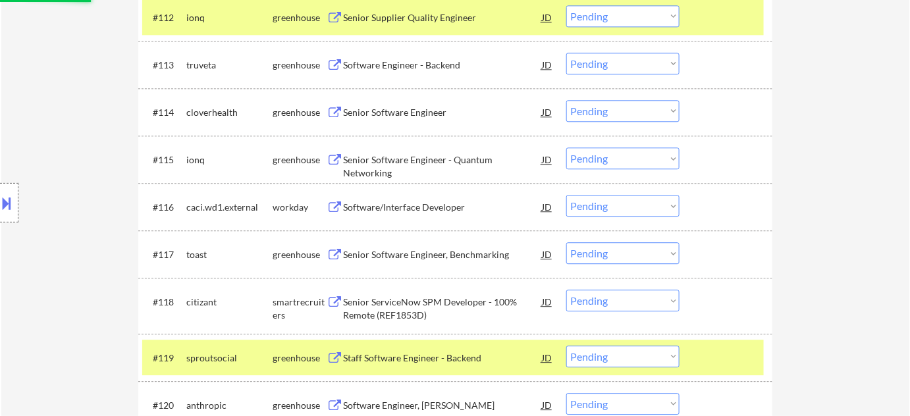
scroll to position [1033, 0]
select select ""pending""
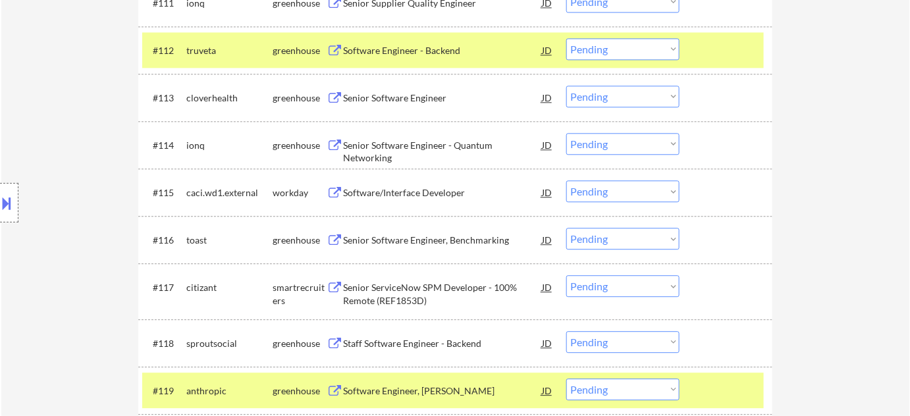
scroll to position [973, 0]
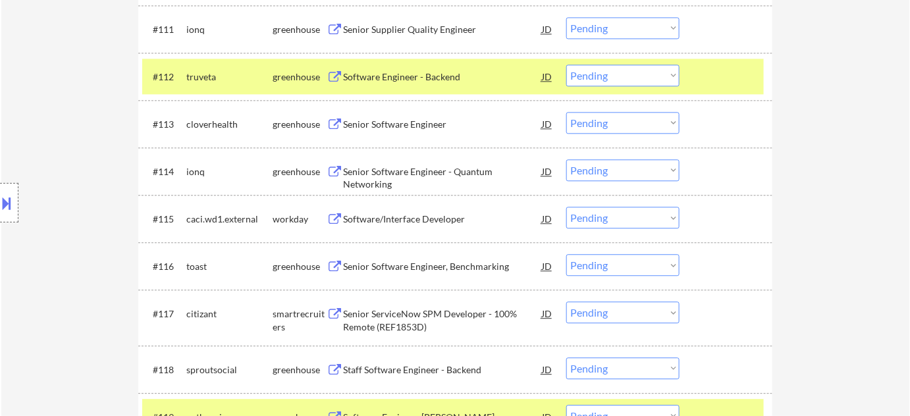
click at [440, 67] on div "Software Engineer - Backend" at bounding box center [442, 77] width 199 height 24
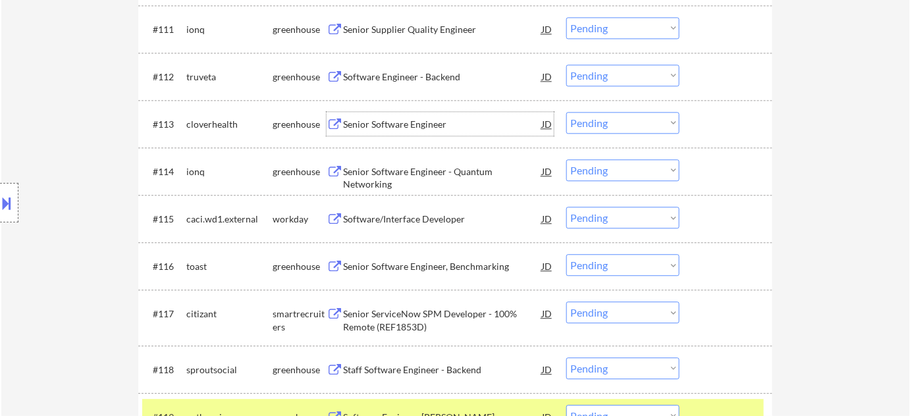
click at [383, 124] on div "Senior Software Engineer" at bounding box center [442, 124] width 199 height 13
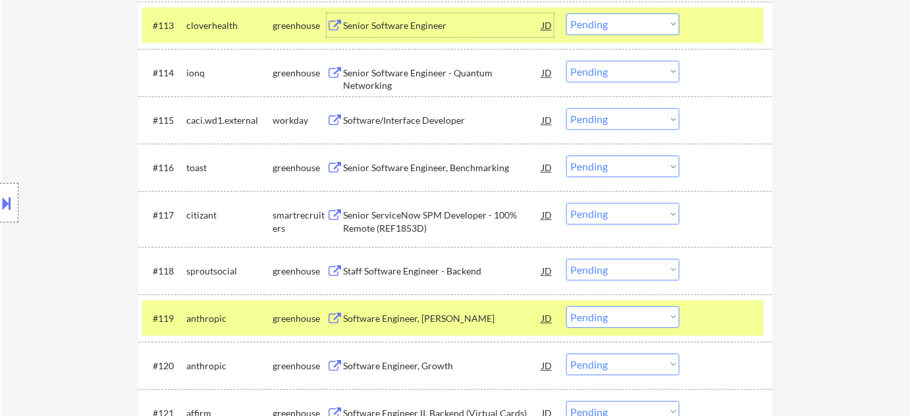
scroll to position [1093, 0]
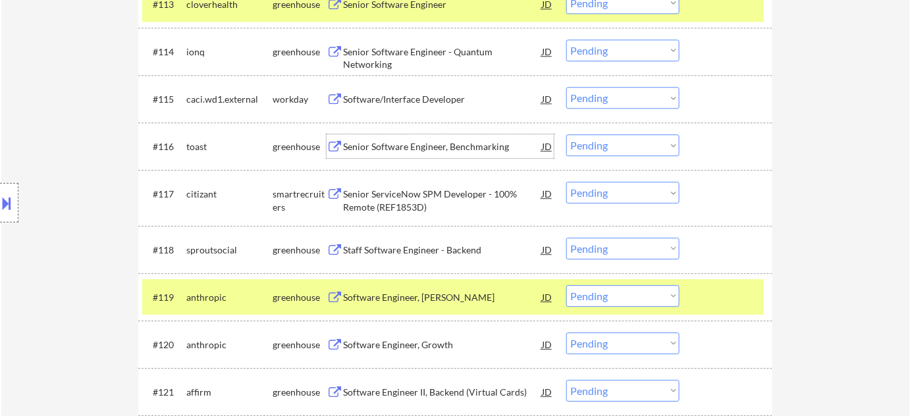
click at [418, 148] on div "Senior Software Engineer, Benchmarking" at bounding box center [442, 146] width 199 height 13
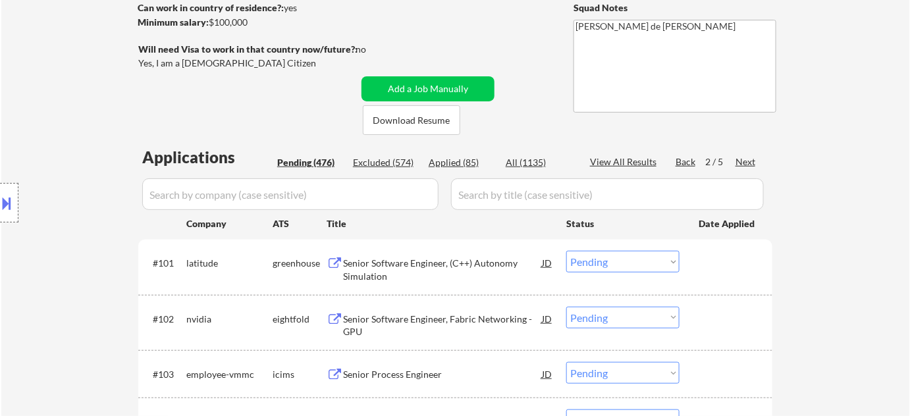
scroll to position [195, 0]
click at [474, 157] on div "Applied (85)" at bounding box center [462, 162] width 66 height 13
click at [414, 183] on input "input" at bounding box center [290, 194] width 296 height 32
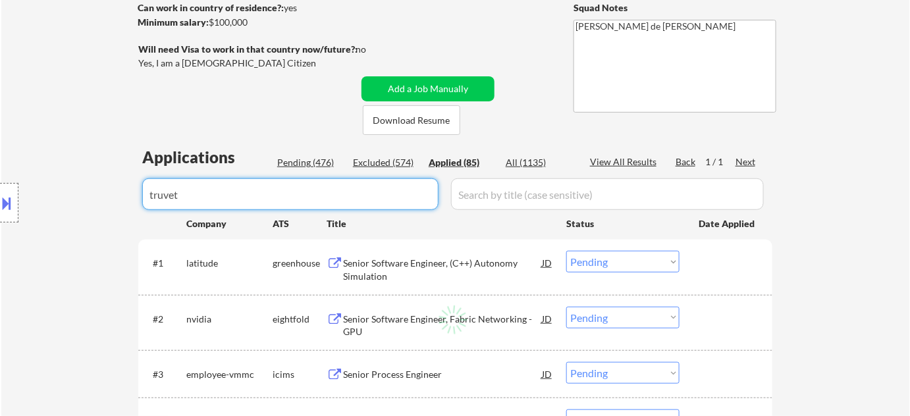
type input "truveta"
select select ""applied""
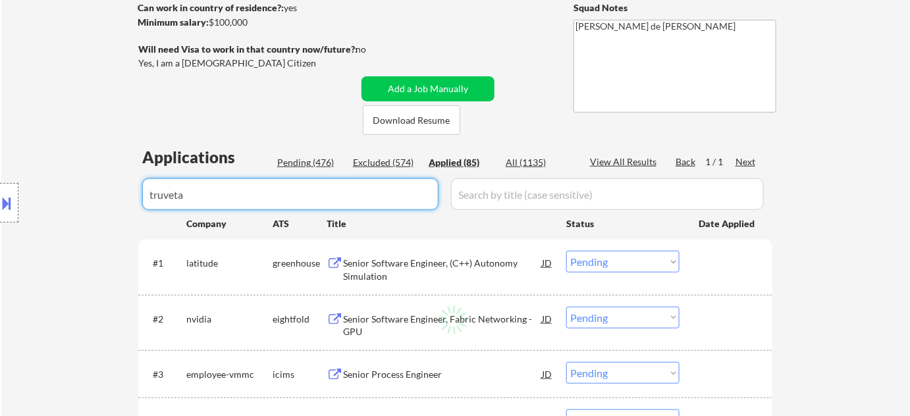
select select ""applied""
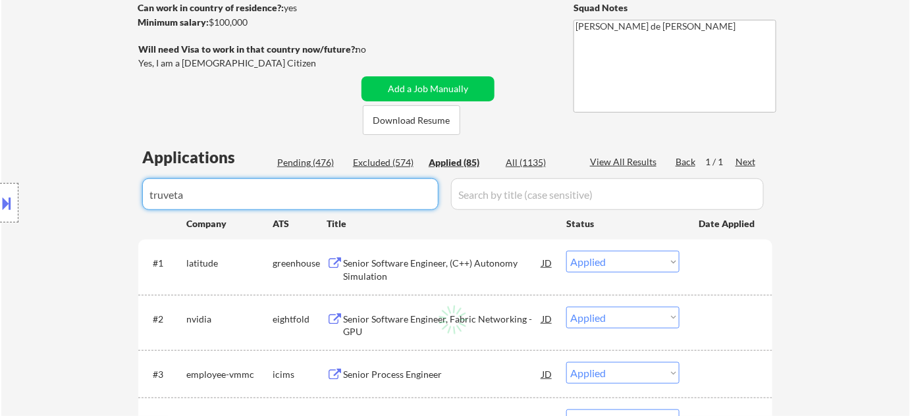
select select ""applied""
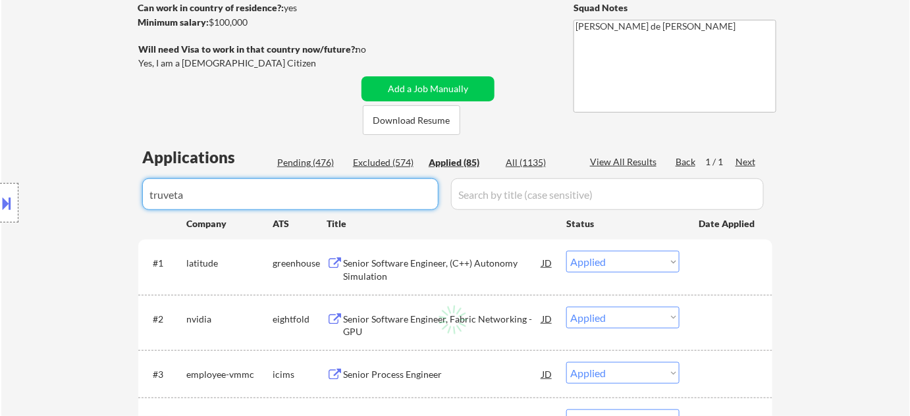
select select ""applied""
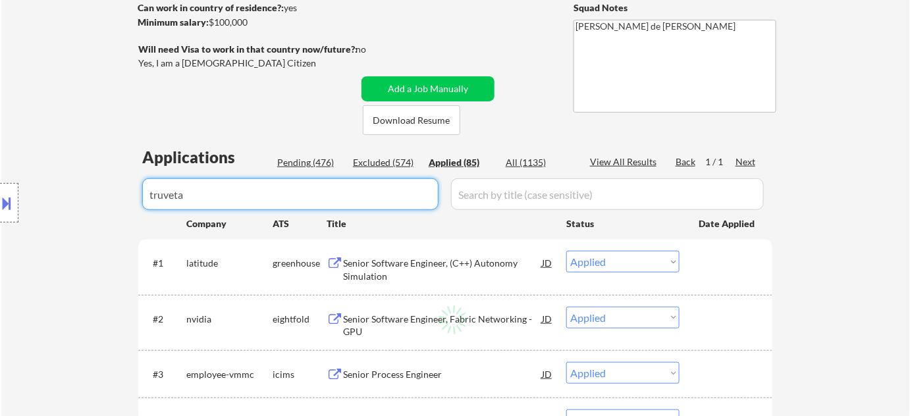
select select ""applied""
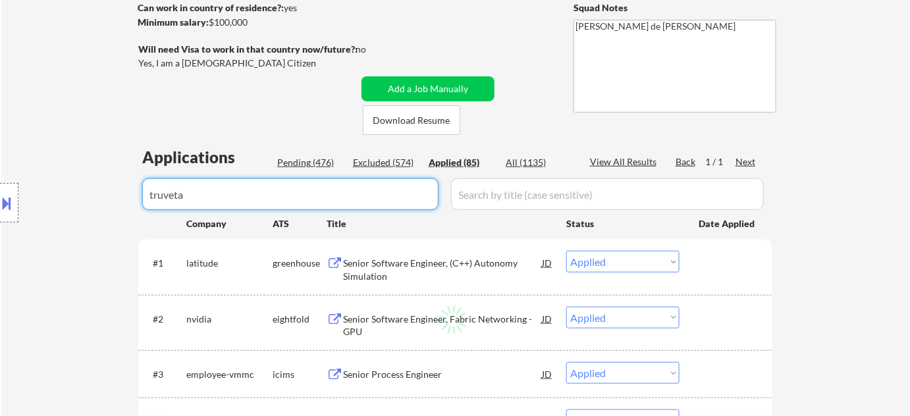
select select ""applied""
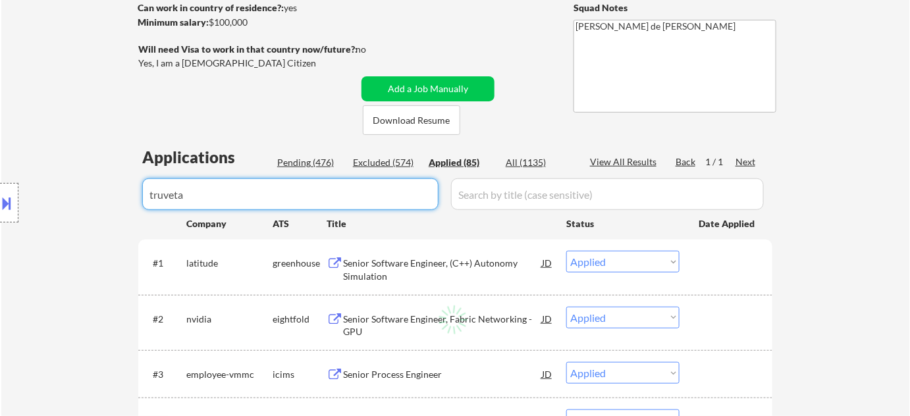
select select ""applied""
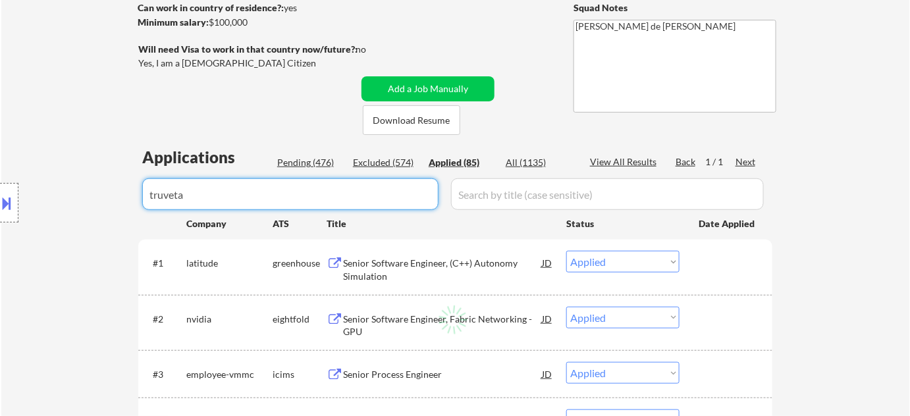
select select ""applied""
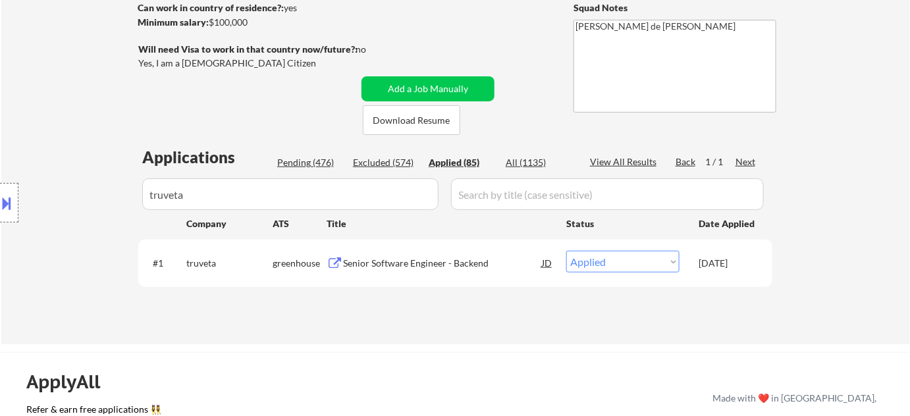
drag, startPoint x: 217, startPoint y: 189, endPoint x: 0, endPoint y: 180, distance: 217.5
click at [0, 180] on div "Location Inclusions: [GEOGRAPHIC_DATA], [GEOGRAPHIC_DATA] [GEOGRAPHIC_DATA], [G…" at bounding box center [118, 203] width 236 height 244
drag, startPoint x: 300, startPoint y: 196, endPoint x: 0, endPoint y: 190, distance: 300.3
click at [0, 190] on body "← Return to /applysquad Mailslurp Inbox Job Search Builder Jimmie Lundie User E…" at bounding box center [455, 13] width 910 height 416
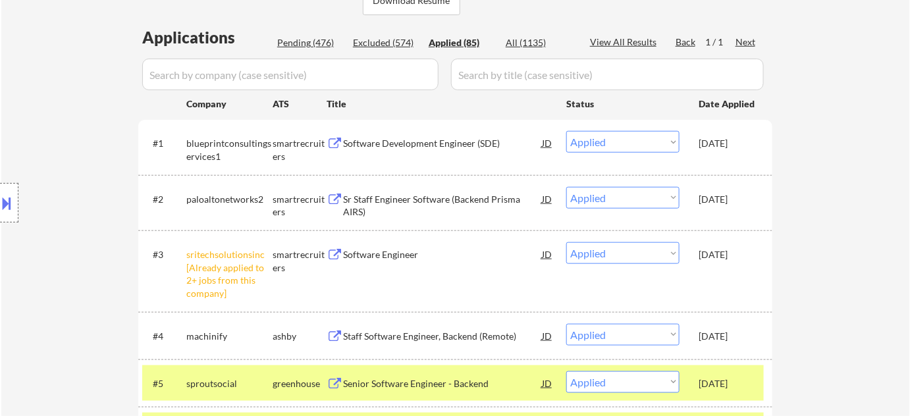
scroll to position [255, 0]
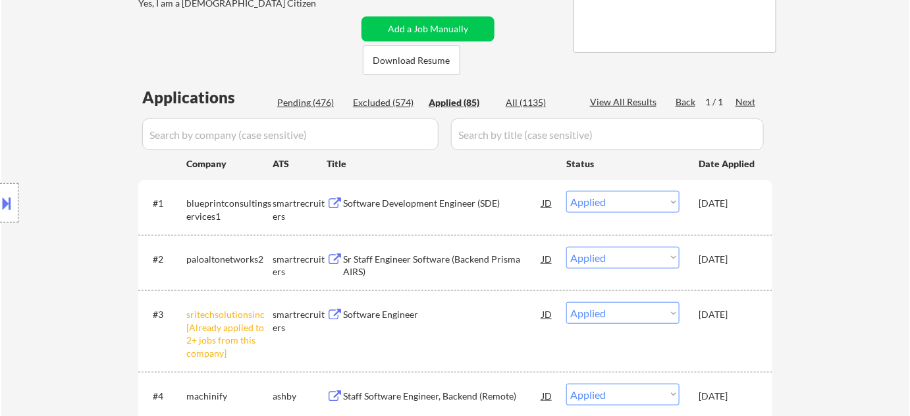
click at [309, 99] on div "Pending (476)" at bounding box center [310, 102] width 66 height 13
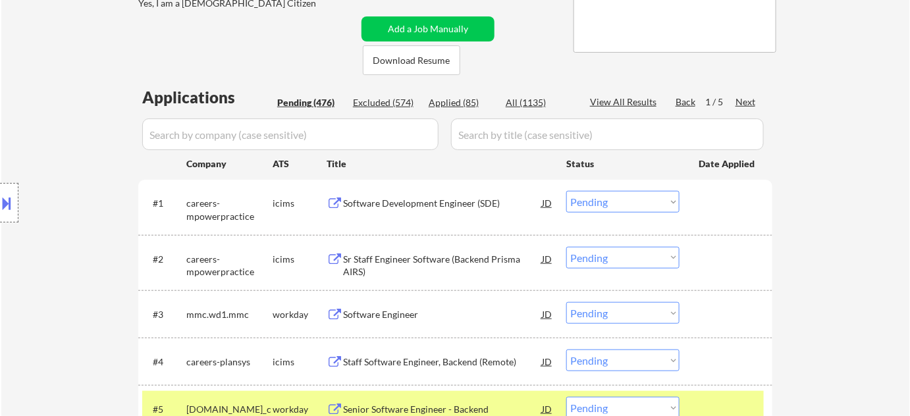
click at [338, 121] on input "input" at bounding box center [290, 135] width 296 height 32
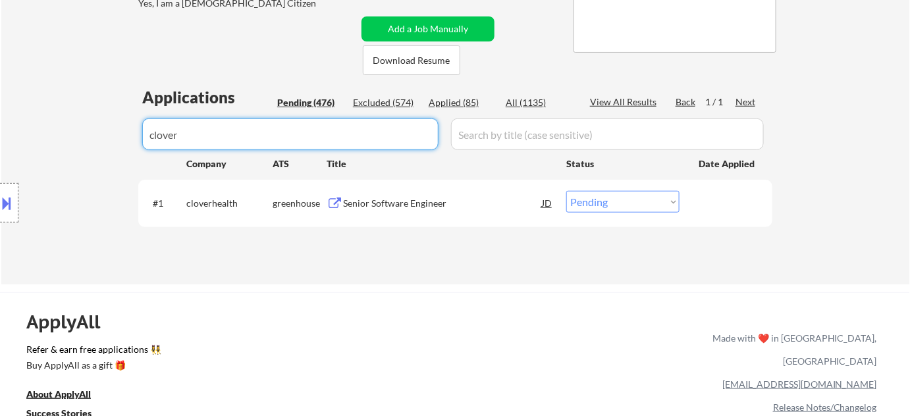
click at [618, 202] on select "Choose an option... Pending Applied Excluded (Questions) Excluded (Expired) Exc…" at bounding box center [622, 202] width 113 height 22
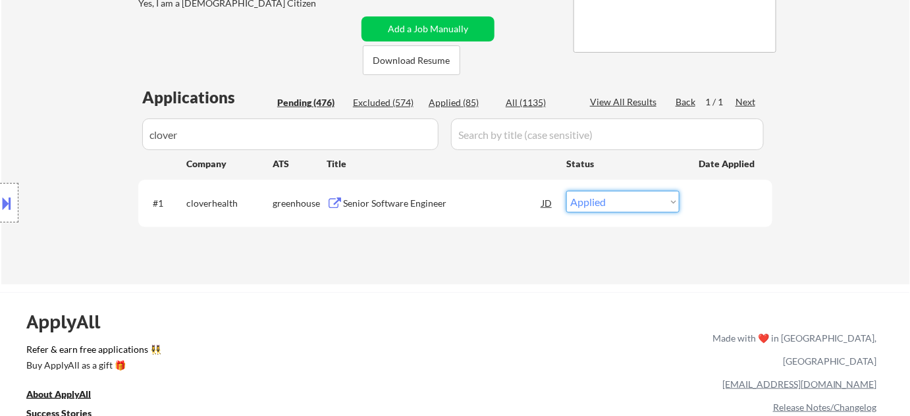
click at [566, 191] on select "Choose an option... Pending Applied Excluded (Questions) Excluded (Expired) Exc…" at bounding box center [622, 202] width 113 height 22
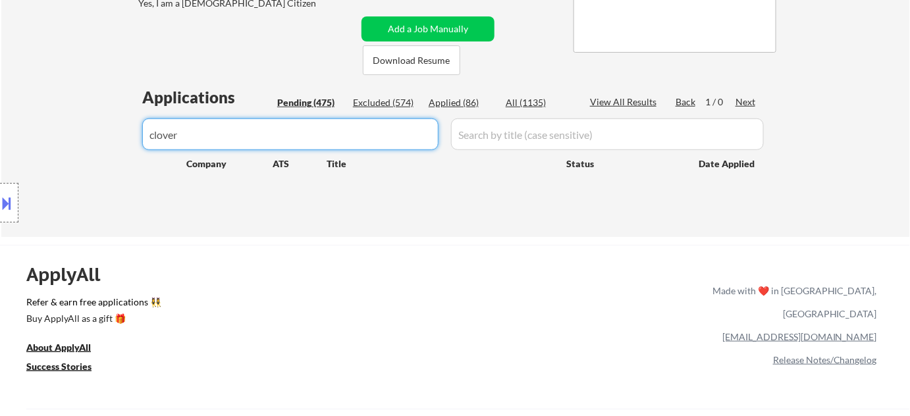
drag, startPoint x: 293, startPoint y: 146, endPoint x: 75, endPoint y: 143, distance: 218.0
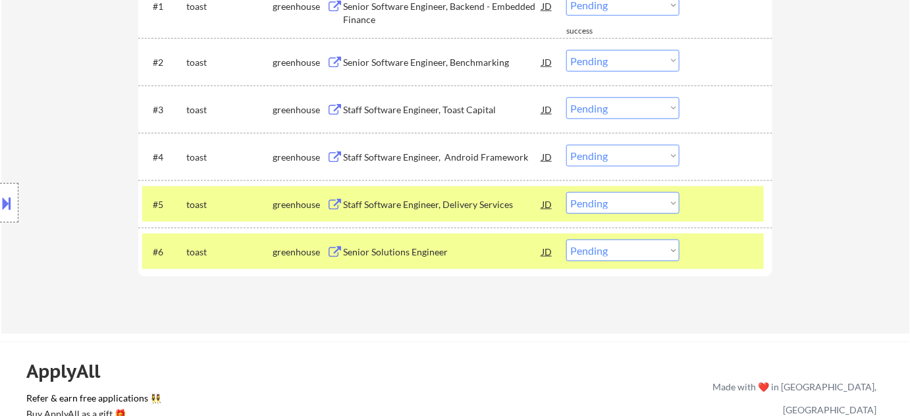
scroll to position [375, 0]
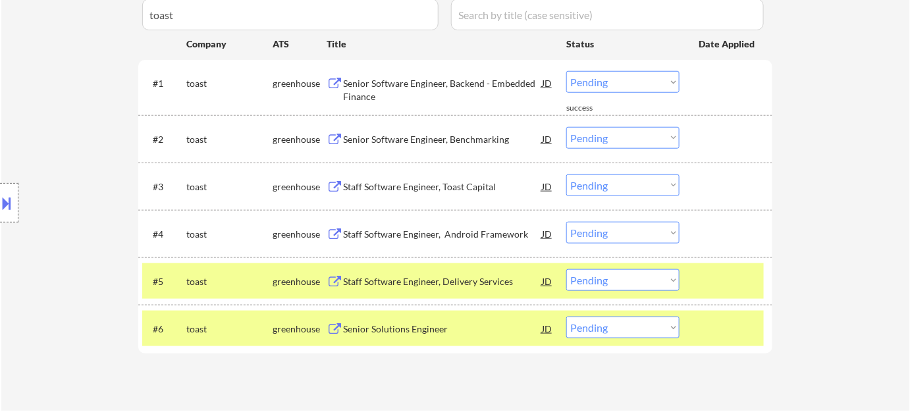
click at [619, 140] on select "Choose an option... Pending Applied Excluded (Questions) Excluded (Expired) Exc…" at bounding box center [622, 138] width 113 height 22
click at [566, 127] on select "Choose an option... Pending Applied Excluded (Questions) Excluded (Expired) Exc…" at bounding box center [622, 138] width 113 height 22
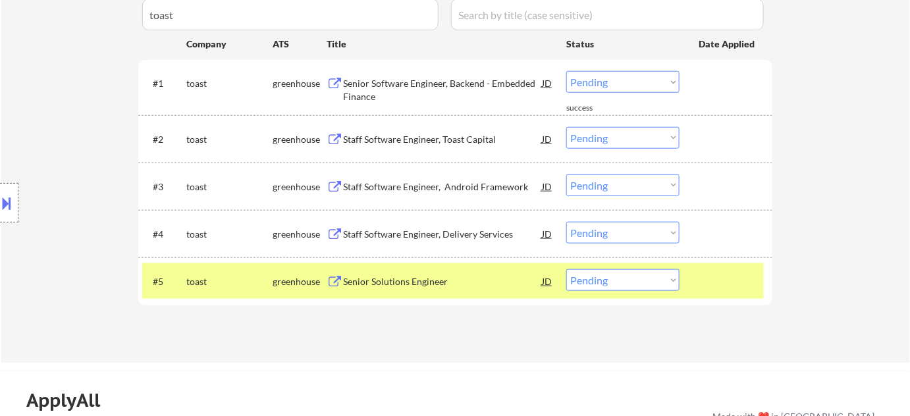
click at [423, 144] on div "Staff Software Engineer, Toast Capital" at bounding box center [442, 139] width 199 height 13
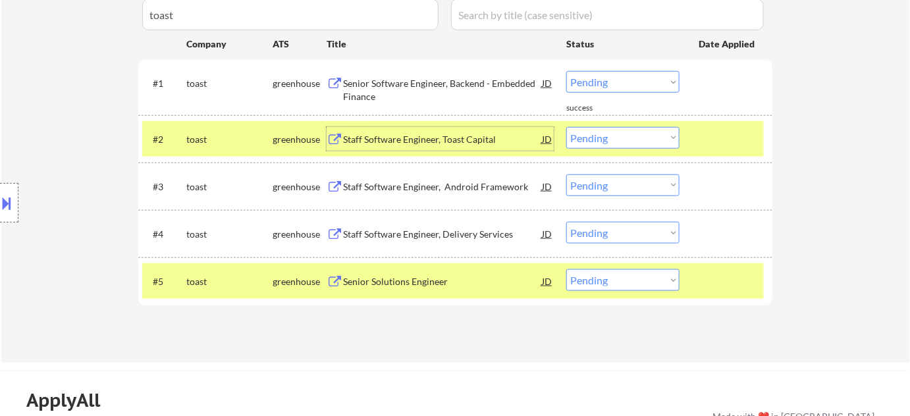
click at [409, 229] on div "Staff Software Engineer, Delivery Services" at bounding box center [442, 234] width 199 height 13
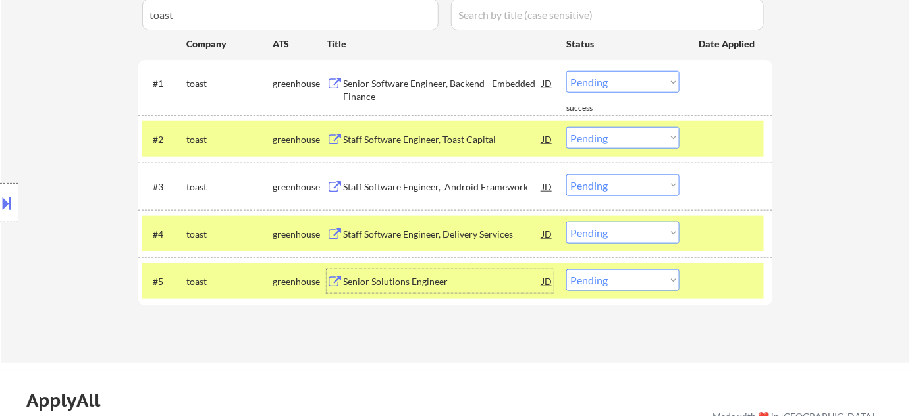
click at [396, 287] on div "Senior Solutions Engineer" at bounding box center [442, 281] width 199 height 13
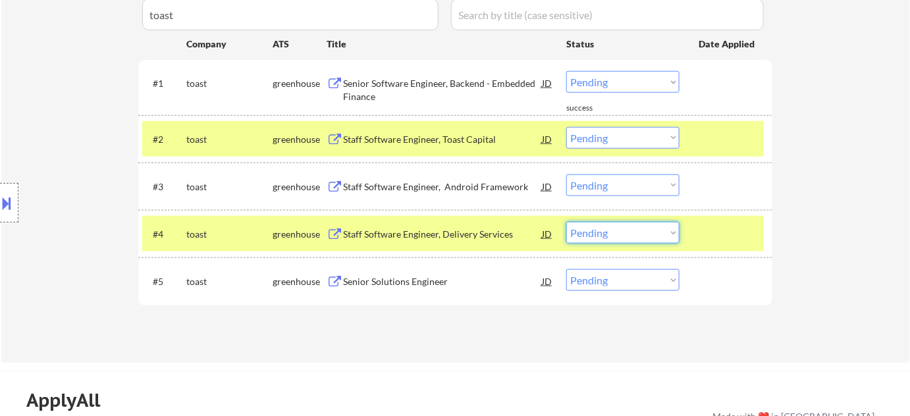
click at [619, 234] on select "Choose an option... Pending Applied Excluded (Questions) Excluded (Expired) Exc…" at bounding box center [622, 233] width 113 height 22
click at [566, 222] on select "Choose an option... Pending Applied Excluded (Questions) Excluded (Expired) Exc…" at bounding box center [622, 233] width 113 height 22
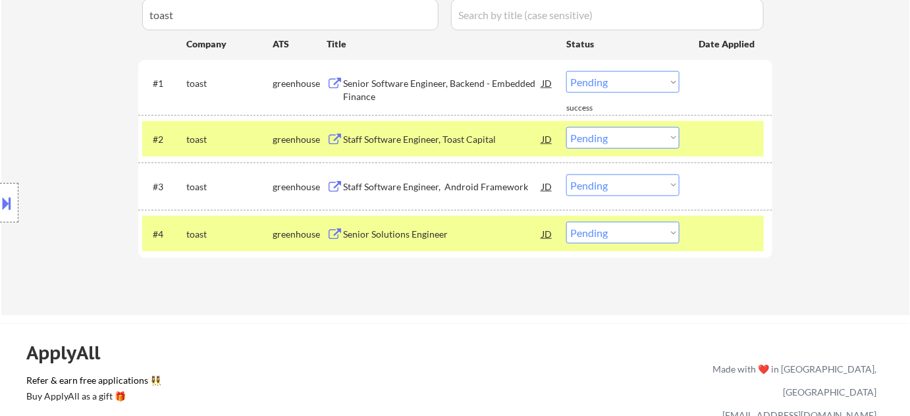
click at [606, 136] on select "Choose an option... Pending Applied Excluded (Questions) Excluded (Expired) Exc…" at bounding box center [622, 138] width 113 height 22
click at [566, 127] on select "Choose an option... Pending Applied Excluded (Questions) Excluded (Expired) Exc…" at bounding box center [622, 138] width 113 height 22
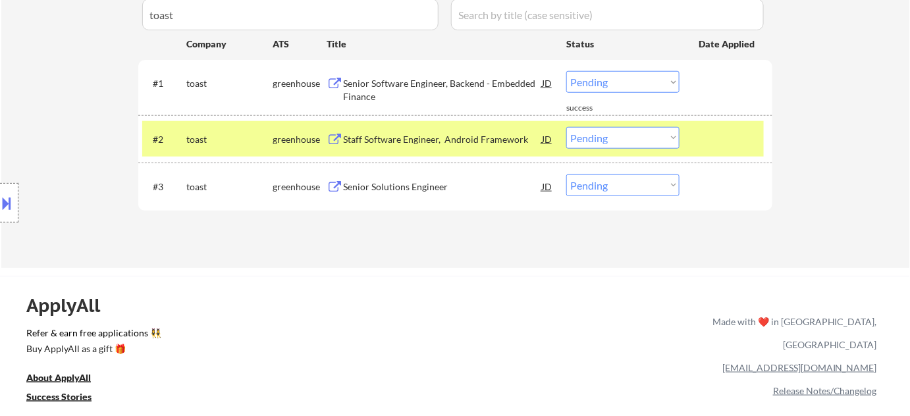
click at [425, 84] on div "Senior Software Engineer, Backend - Embedded Finance" at bounding box center [442, 90] width 199 height 26
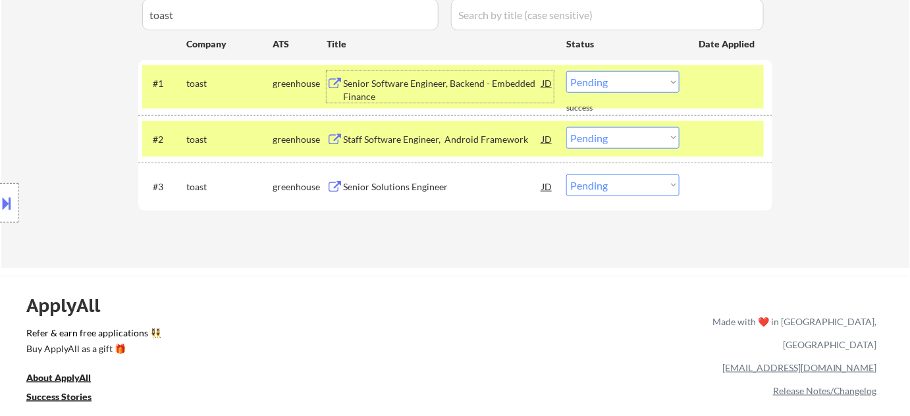
click at [398, 138] on div "Staff Software Engineer, Android Framework" at bounding box center [442, 139] width 199 height 13
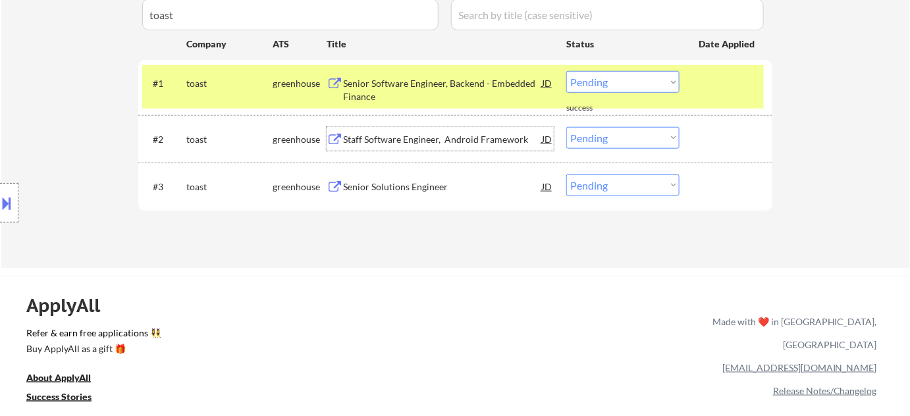
drag, startPoint x: 607, startPoint y: 182, endPoint x: 612, endPoint y: 195, distance: 14.0
click at [607, 181] on select "Choose an option... Pending Applied Excluded (Questions) Excluded (Expired) Exc…" at bounding box center [622, 186] width 113 height 22
click at [566, 175] on select "Choose an option... Pending Applied Excluded (Questions) Excluded (Expired) Exc…" at bounding box center [622, 186] width 113 height 22
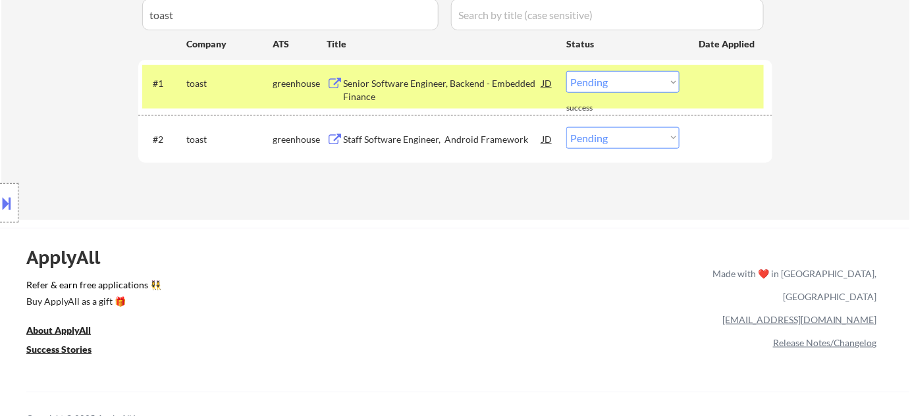
click at [650, 64] on div "#1 toast greenhouse Senior Software Engineer, Backend - Embedded Finance JD Cho…" at bounding box center [455, 87] width 634 height 55
click at [647, 82] on select "Choose an option... Pending Applied Excluded (Questions) Excluded (Expired) Exc…" at bounding box center [622, 82] width 113 height 22
click at [566, 71] on select "Choose an option... Pending Applied Excluded (Questions) Excluded (Expired) Exc…" at bounding box center [622, 82] width 113 height 22
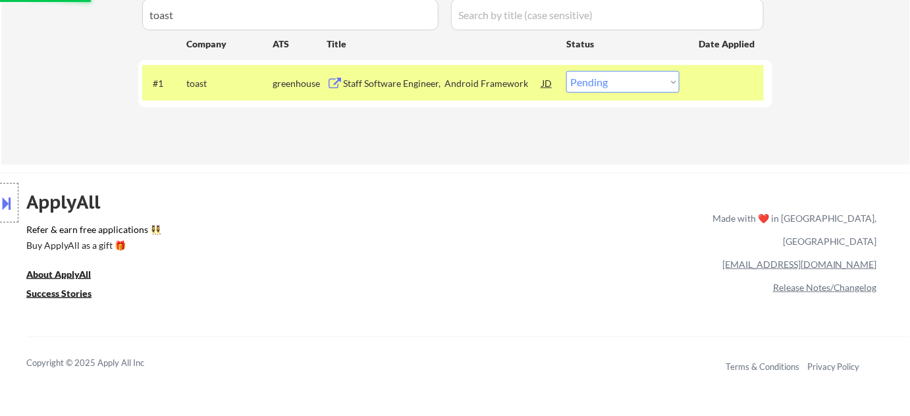
click at [620, 76] on select "Choose an option... Pending Applied Excluded (Questions) Excluded (Expired) Exc…" at bounding box center [622, 82] width 113 height 22
click at [566, 71] on select "Choose an option... Pending Applied Excluded (Questions) Excluded (Expired) Exc…" at bounding box center [622, 82] width 113 height 22
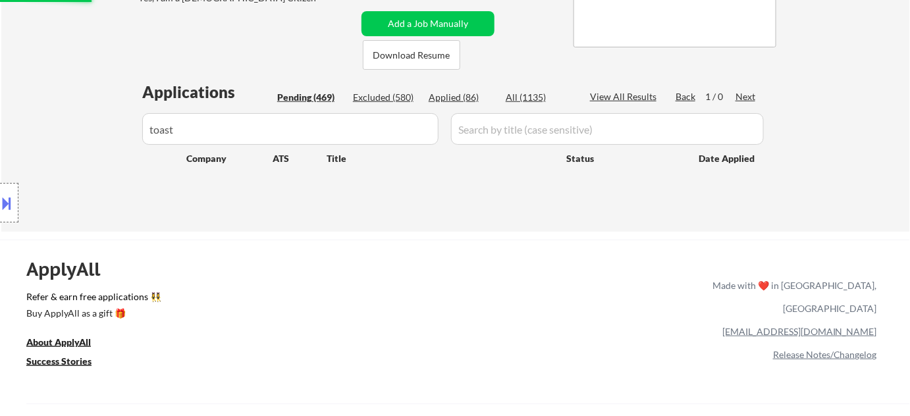
scroll to position [255, 0]
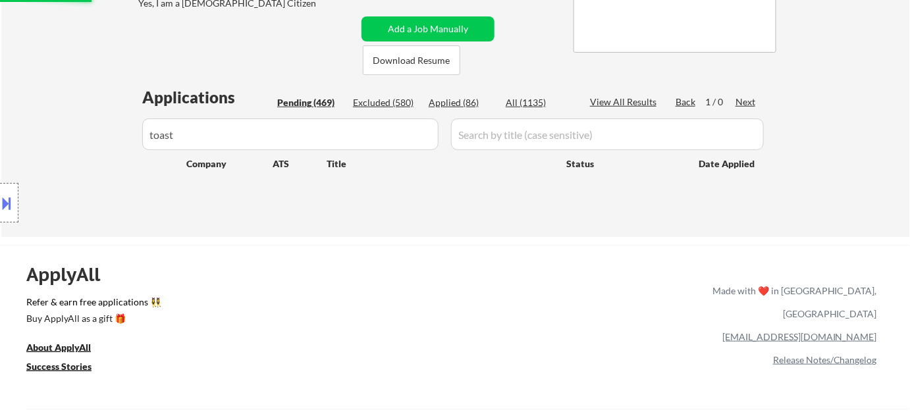
click at [398, 99] on div "Excluded (580)" at bounding box center [386, 102] width 66 height 13
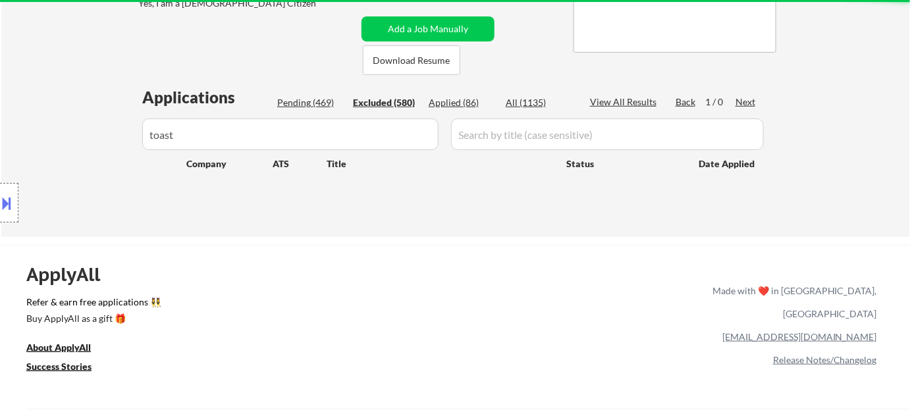
click at [385, 124] on input "input" at bounding box center [290, 135] width 296 height 32
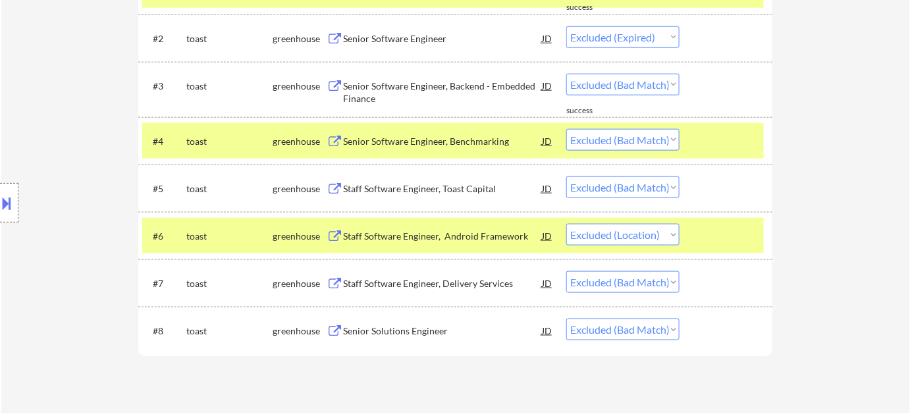
scroll to position [495, 0]
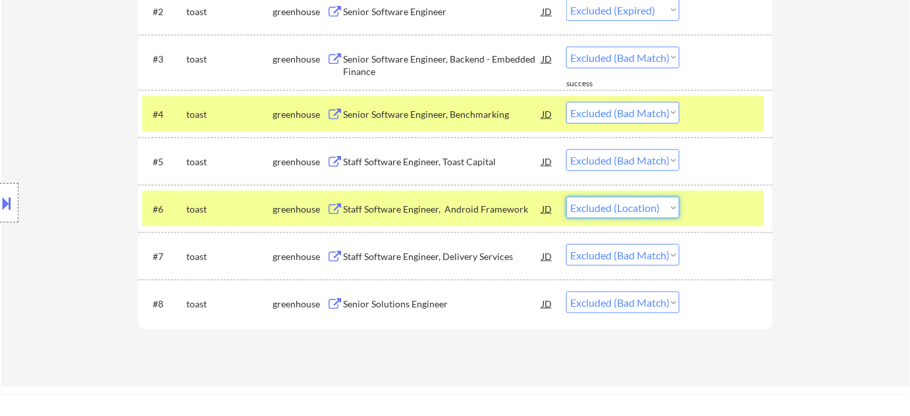
click at [614, 207] on select "Choose an option... Pending Applied Excluded (Questions) Excluded (Expired) Exc…" at bounding box center [622, 208] width 113 height 22
click at [566, 197] on select "Choose an option... Pending Applied Excluded (Questions) Excluded (Expired) Exc…" at bounding box center [622, 208] width 113 height 22
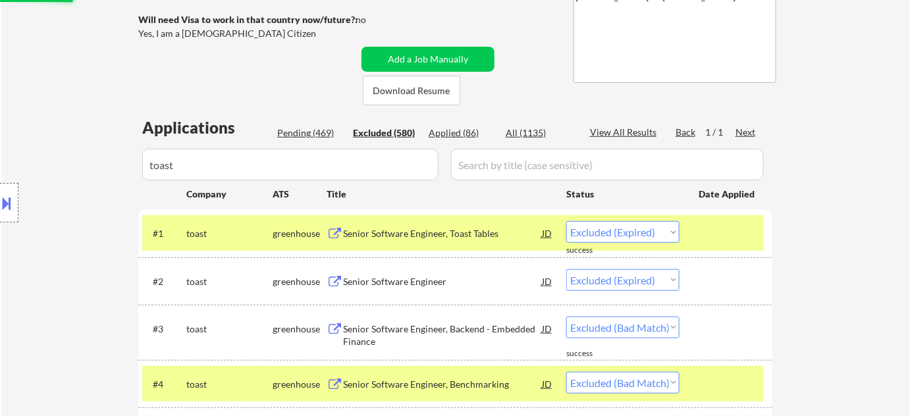
scroll to position [135, 0]
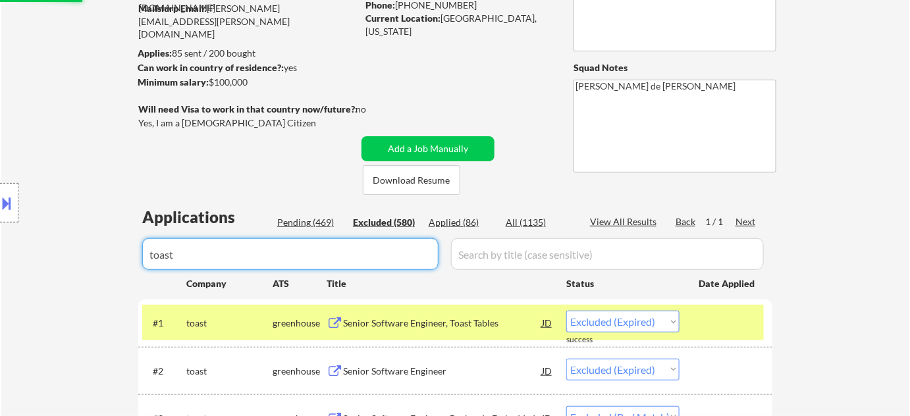
drag, startPoint x: 323, startPoint y: 252, endPoint x: 0, endPoint y: 251, distance: 322.7
click at [0, 251] on body "← Return to /applysquad Mailslurp Inbox Job Search Builder Jimmie Lundie User E…" at bounding box center [455, 73] width 910 height 416
click at [316, 221] on div "Pending (469)" at bounding box center [310, 222] width 66 height 13
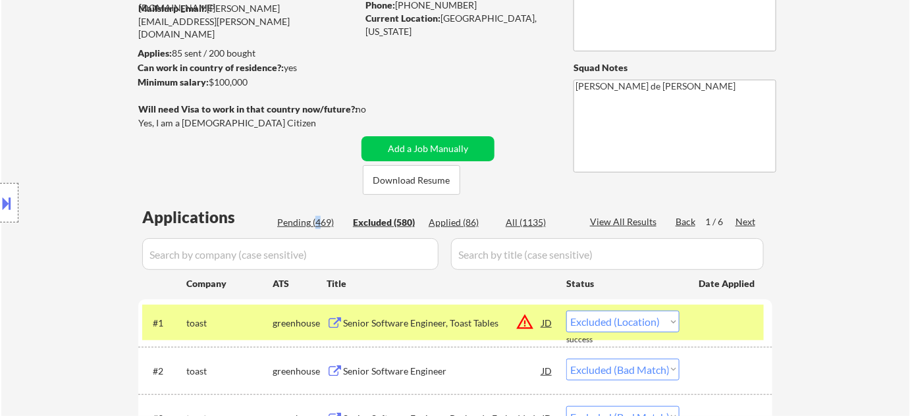
click at [314, 221] on div "Pending (469)" at bounding box center [310, 222] width 66 height 13
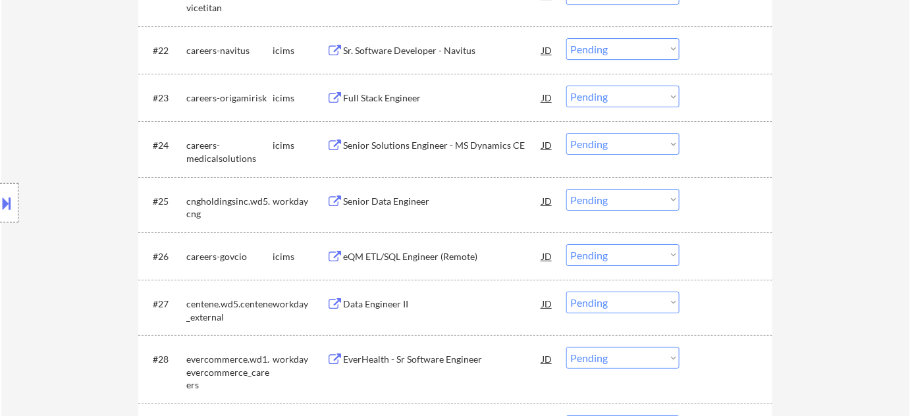
scroll to position [1512, 0]
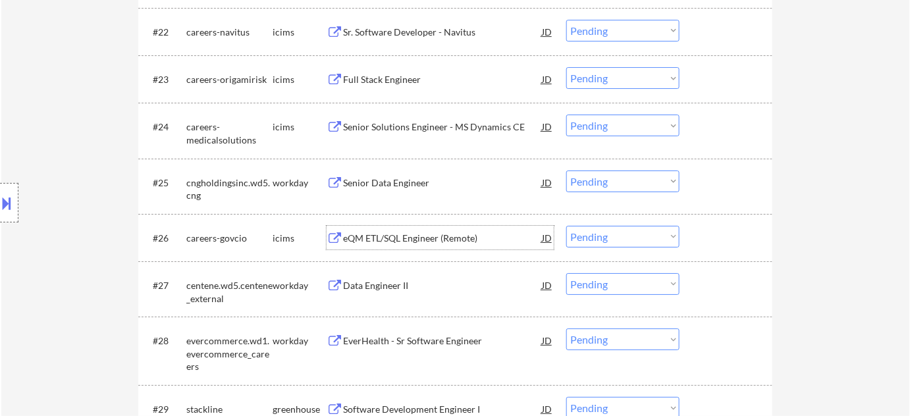
click at [404, 236] on div "eQM ETL/SQL Engineer (Remote)" at bounding box center [442, 238] width 199 height 13
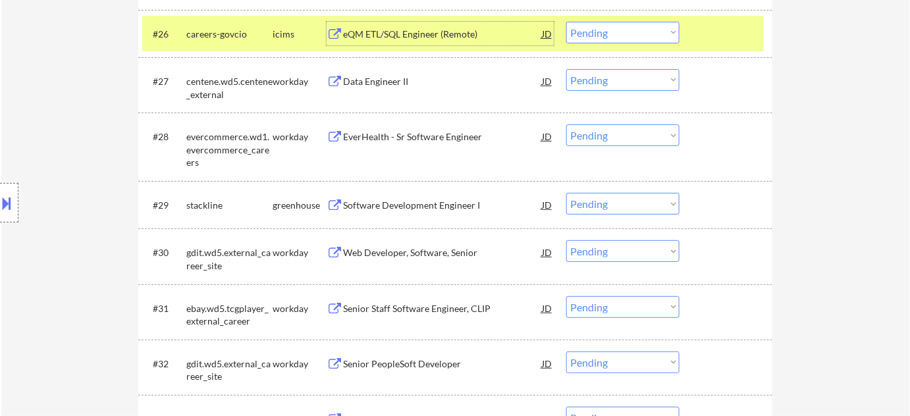
scroll to position [1752, 0]
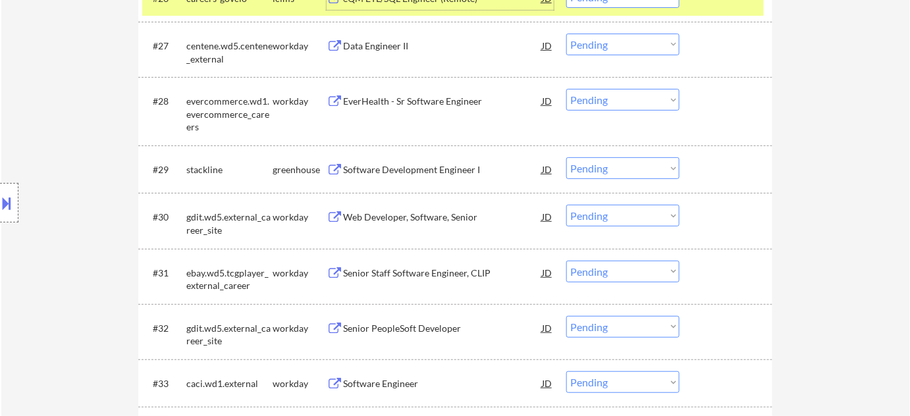
click at [423, 167] on div "Software Development Engineer I" at bounding box center [442, 169] width 199 height 13
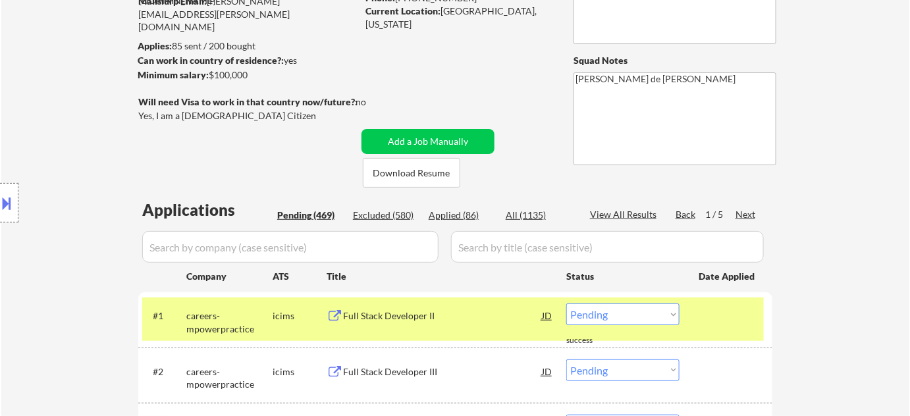
scroll to position [239, 0]
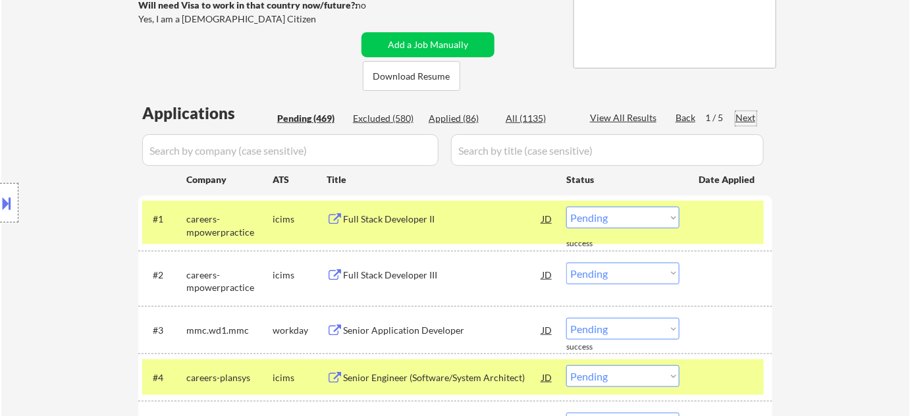
click at [745, 117] on div "Next" at bounding box center [746, 117] width 21 height 13
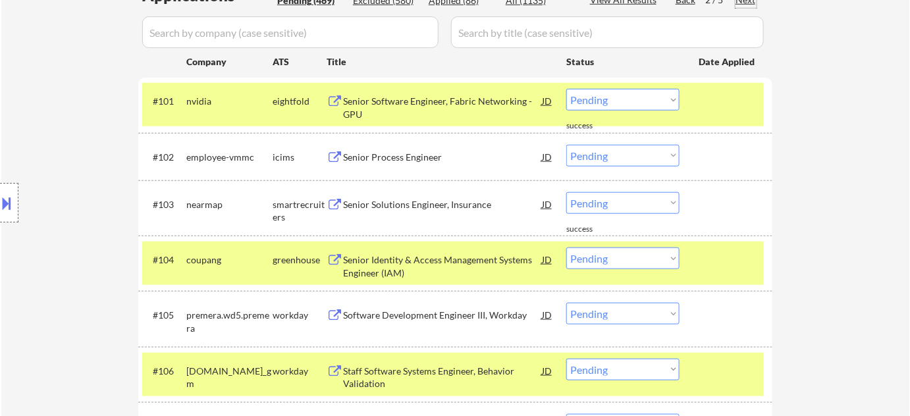
scroll to position [359, 0]
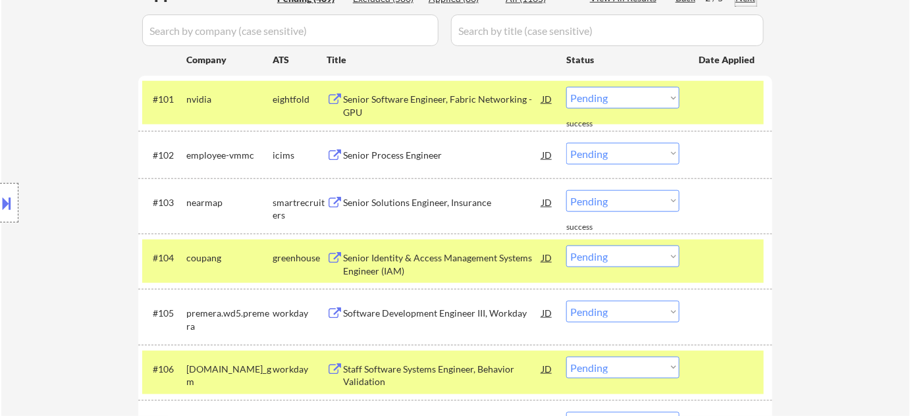
click at [458, 198] on div "Senior Solutions Engineer, Insurance" at bounding box center [442, 202] width 199 height 13
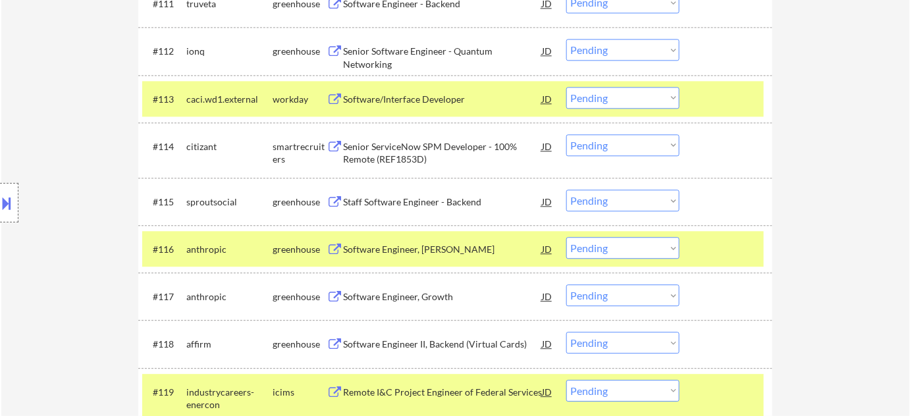
scroll to position [1017, 0]
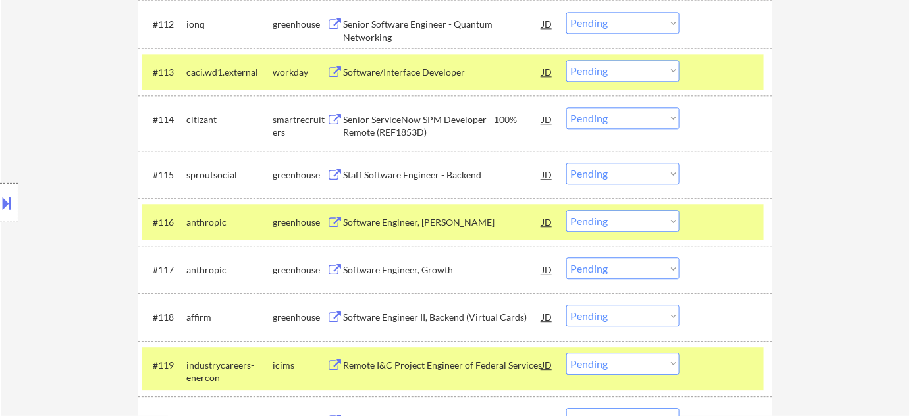
click at [418, 175] on div "Staff Software Engineer - Backend" at bounding box center [442, 175] width 199 height 13
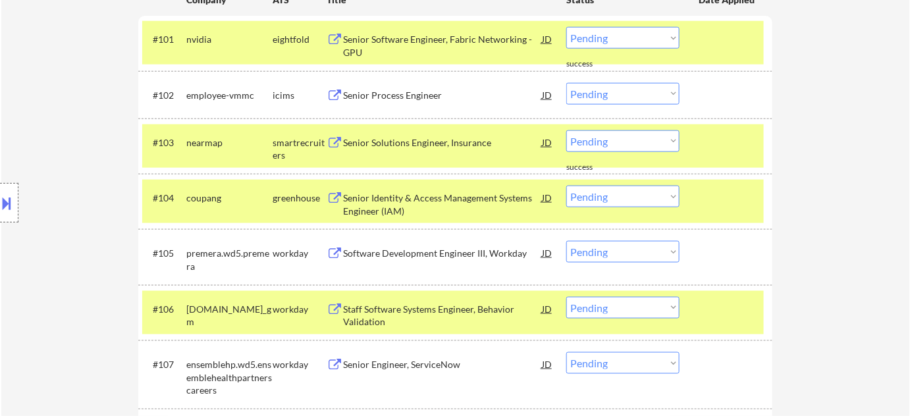
scroll to position [359, 0]
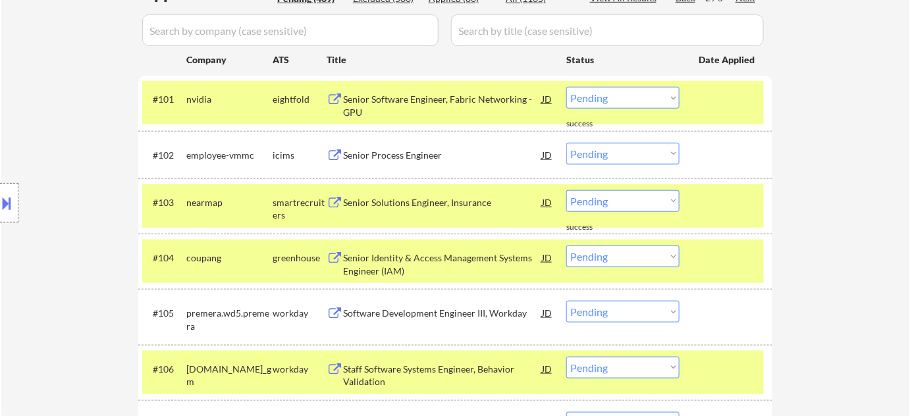
click at [599, 203] on select "Choose an option... Pending Applied Excluded (Questions) Excluded (Expired) Exc…" at bounding box center [622, 201] width 113 height 22
click at [566, 190] on select "Choose an option... Pending Applied Excluded (Questions) Excluded (Expired) Exc…" at bounding box center [622, 201] width 113 height 22
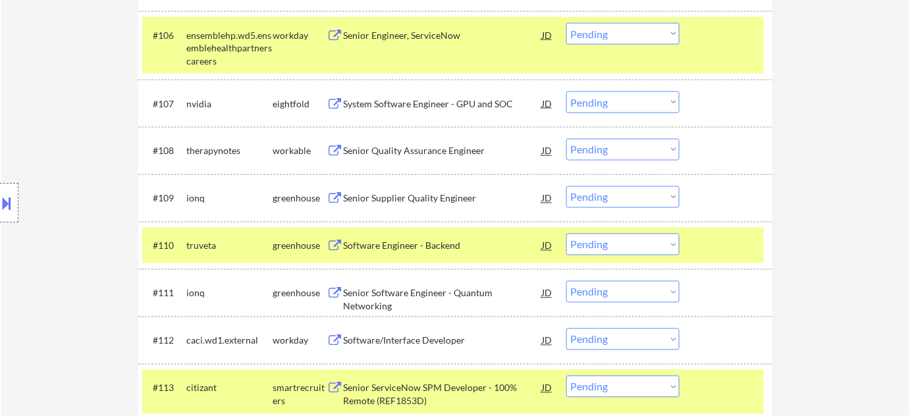
scroll to position [718, 0]
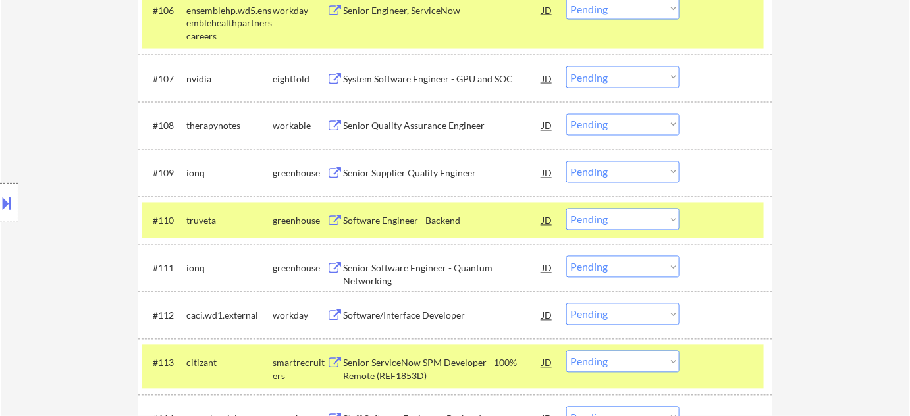
click at [455, 124] on div "Senior Quality Assurance Engineer" at bounding box center [442, 126] width 199 height 13
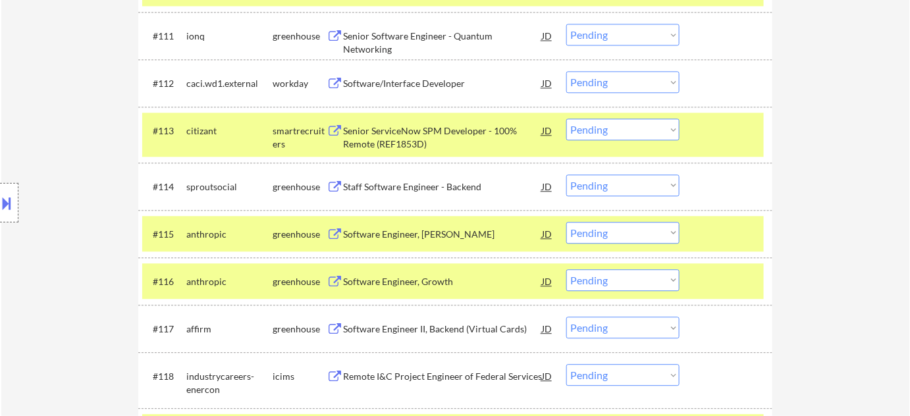
scroll to position [958, 0]
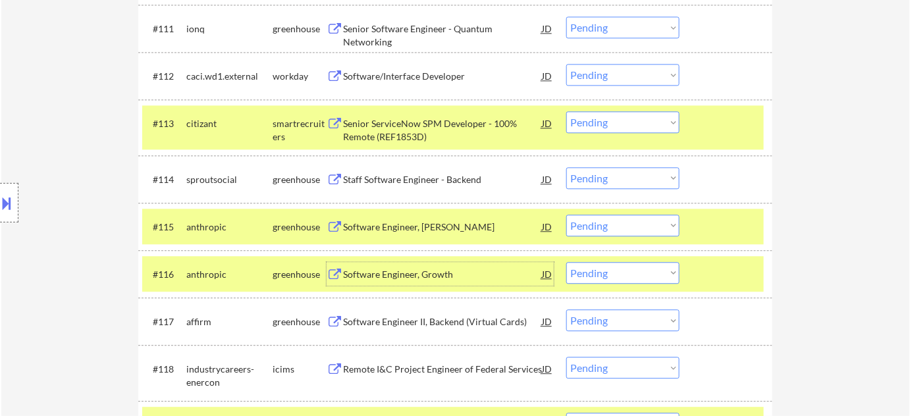
click at [427, 277] on div "Software Engineer, Growth" at bounding box center [442, 274] width 199 height 13
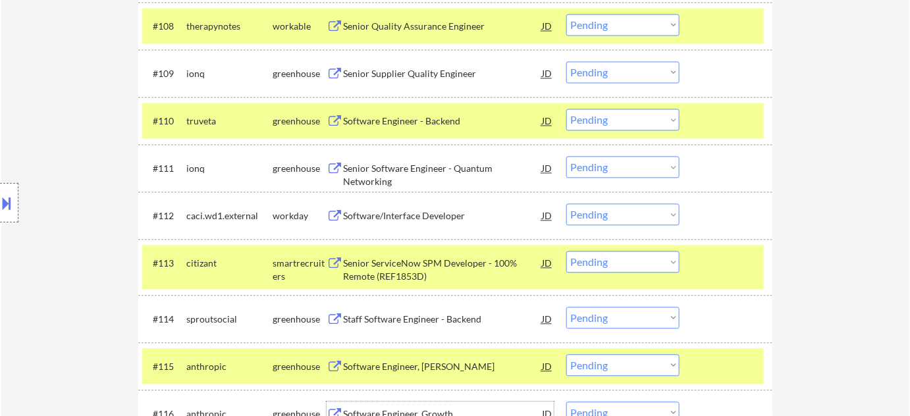
scroll to position [838, 0]
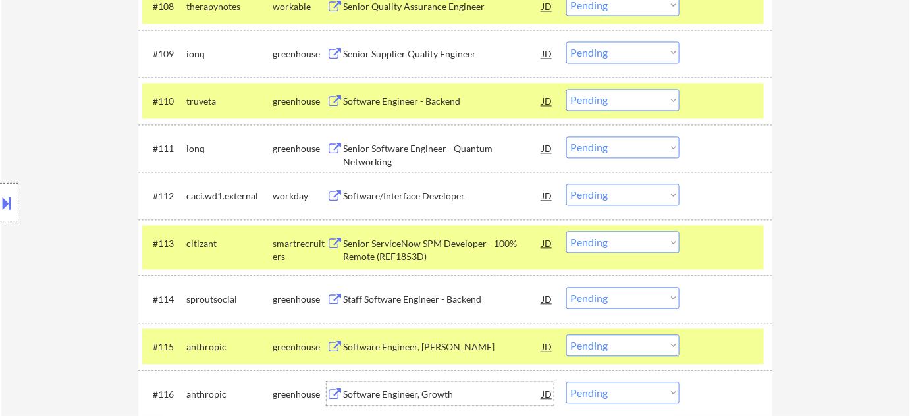
click at [589, 298] on select "Choose an option... Pending Applied Excluded (Questions) Excluded (Expired) Exc…" at bounding box center [622, 298] width 113 height 22
click at [566, 287] on select "Choose an option... Pending Applied Excluded (Questions) Excluded (Expired) Exc…" at bounding box center [622, 298] width 113 height 22
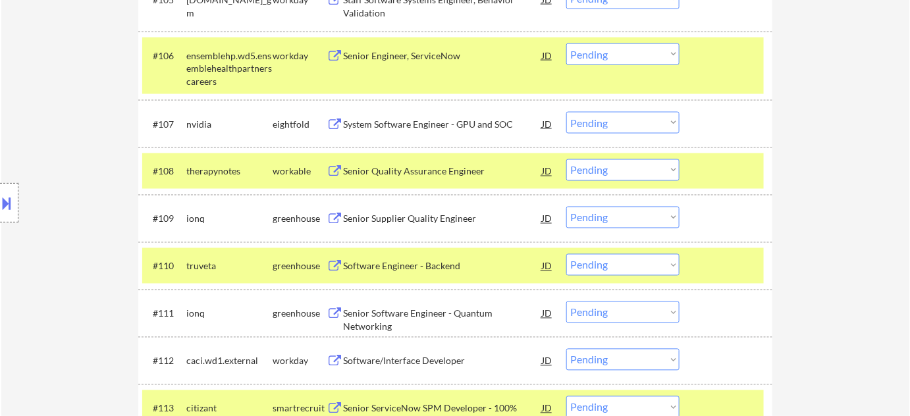
scroll to position [659, 0]
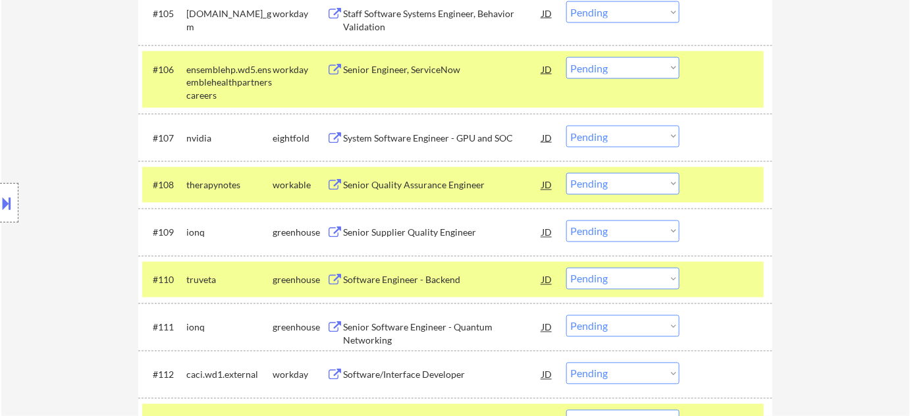
click at [588, 183] on select "Choose an option... Pending Applied Excluded (Questions) Excluded (Expired) Exc…" at bounding box center [622, 184] width 113 height 22
click at [566, 173] on select "Choose an option... Pending Applied Excluded (Questions) Excluded (Expired) Exc…" at bounding box center [622, 184] width 113 height 22
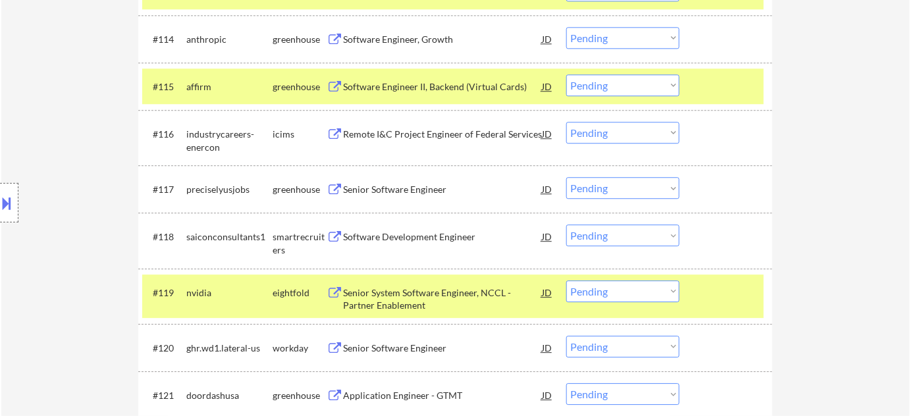
scroll to position [1077, 0]
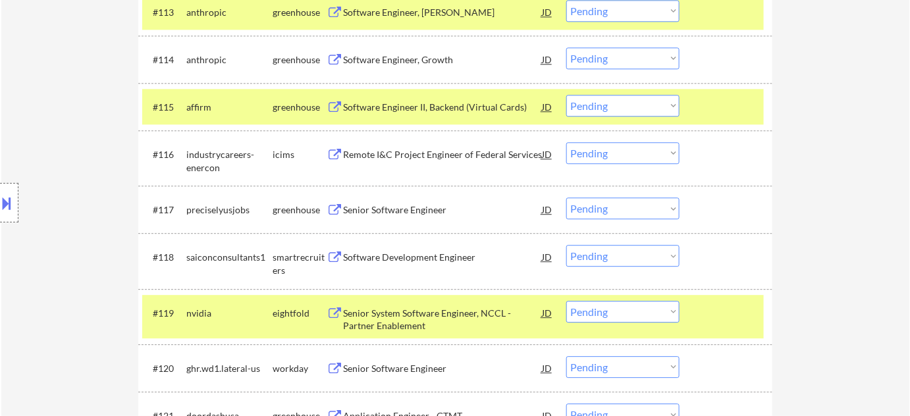
click at [398, 101] on div "Software Engineer II, Backend (Virtual Cards)" at bounding box center [442, 107] width 199 height 13
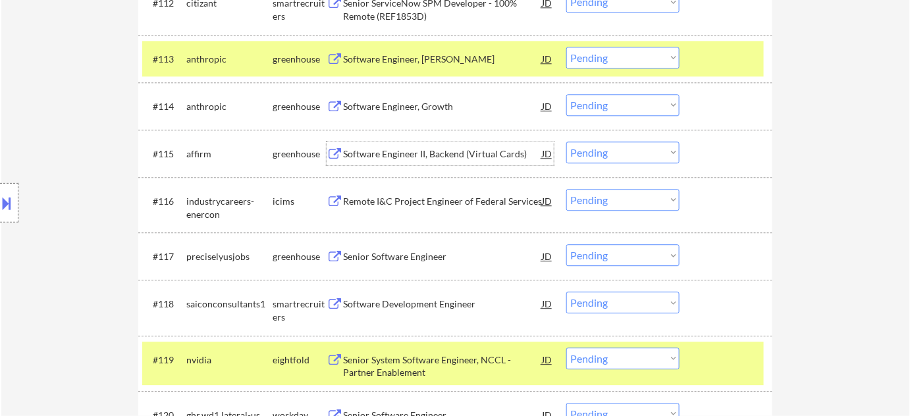
scroll to position [1017, 0]
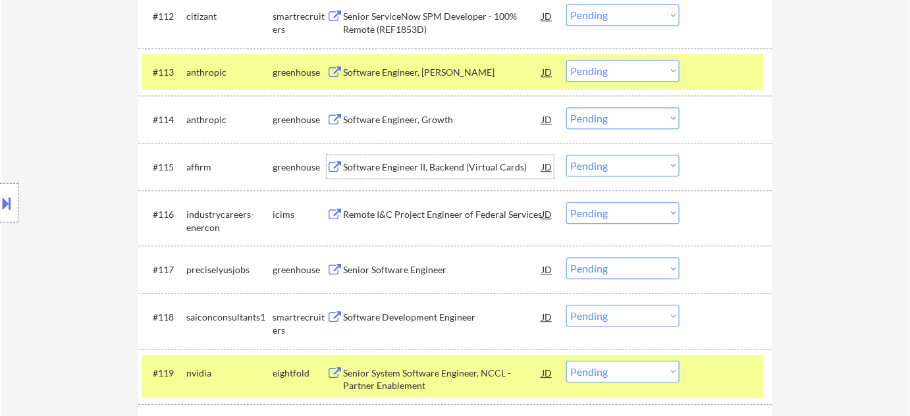
click at [637, 124] on select "Choose an option... Pending Applied Excluded (Questions) Excluded (Expired) Exc…" at bounding box center [622, 118] width 113 height 22
click at [566, 107] on select "Choose an option... Pending Applied Excluded (Questions) Excluded (Expired) Exc…" at bounding box center [622, 118] width 113 height 22
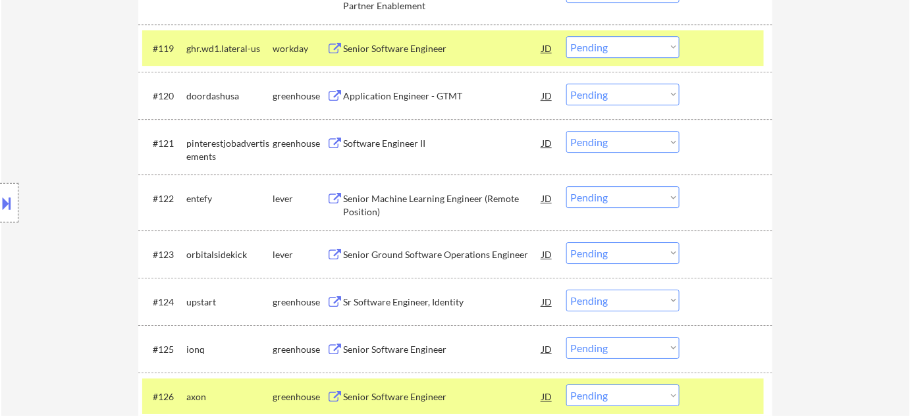
scroll to position [1376, 0]
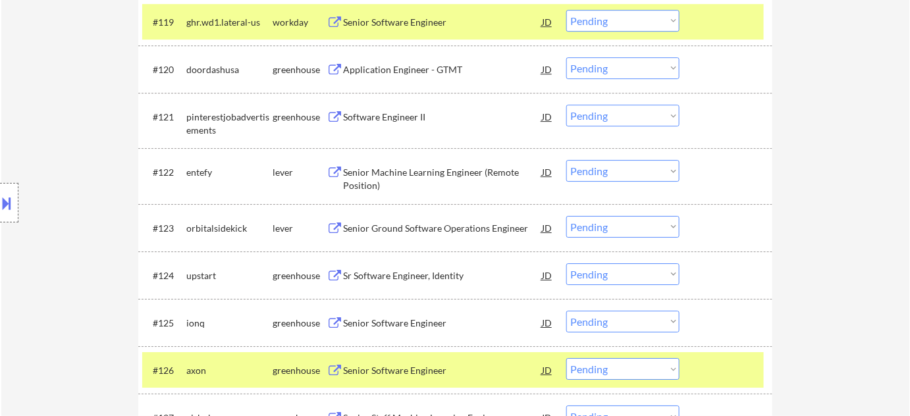
click at [425, 234] on div "Senior Ground Software Operations Engineer" at bounding box center [442, 228] width 199 height 24
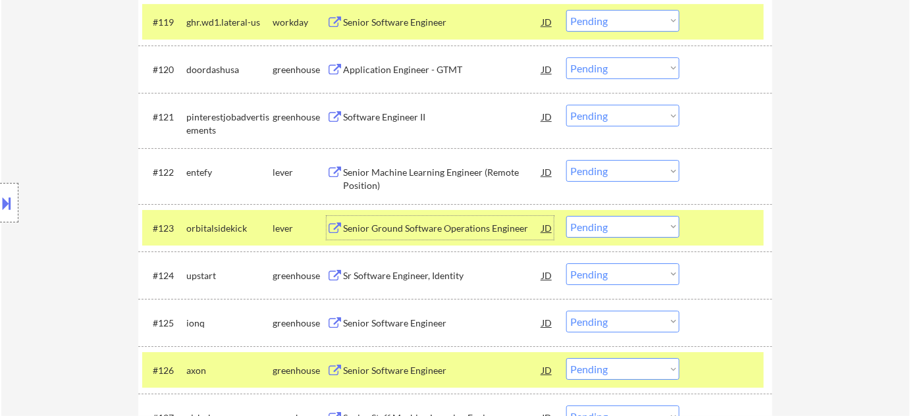
click at [377, 278] on div "Sr Software Engineer, Identity" at bounding box center [442, 275] width 199 height 13
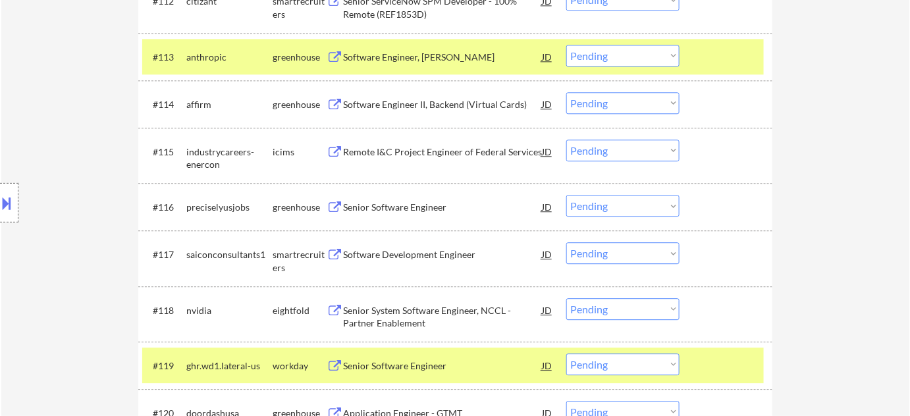
scroll to position [1017, 0]
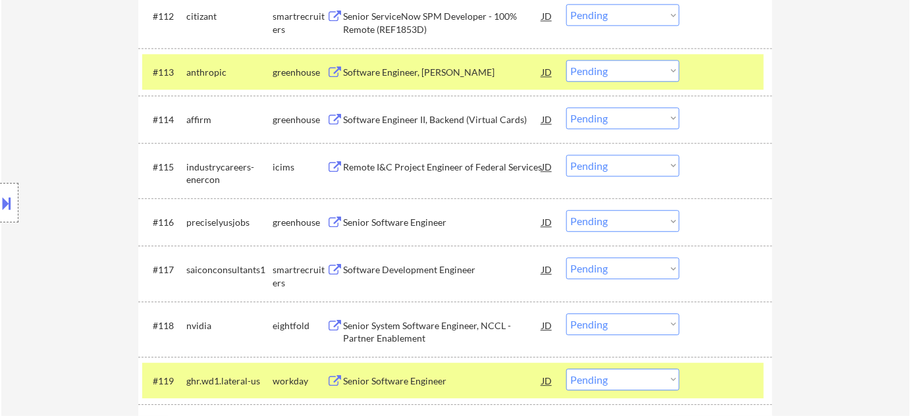
click at [607, 112] on select "Choose an option... Pending Applied Excluded (Questions) Excluded (Expired) Exc…" at bounding box center [622, 118] width 113 height 22
click at [566, 107] on select "Choose an option... Pending Applied Excluded (Questions) Excluded (Expired) Exc…" at bounding box center [622, 118] width 113 height 22
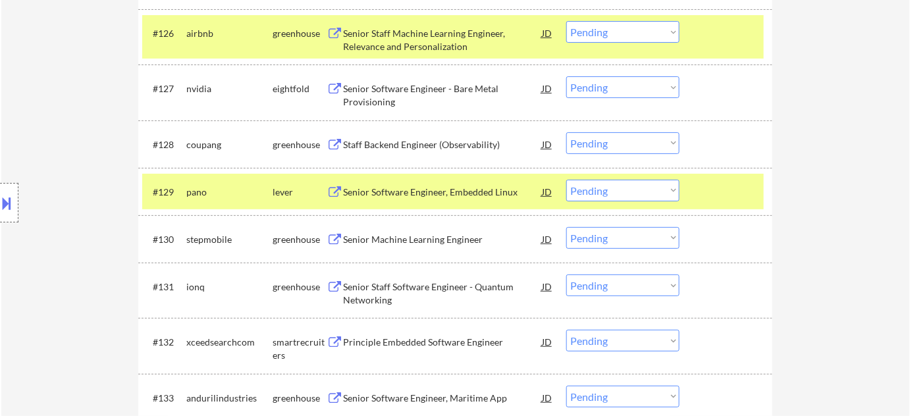
scroll to position [1736, 0]
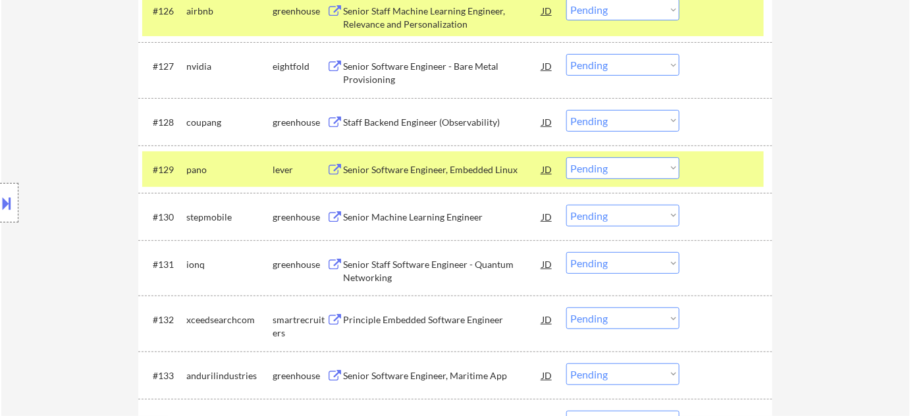
click at [627, 168] on select "Choose an option... Pending Applied Excluded (Questions) Excluded (Expired) Exc…" at bounding box center [622, 168] width 113 height 22
click at [566, 157] on select "Choose an option... Pending Applied Excluded (Questions) Excluded (Expired) Exc…" at bounding box center [622, 168] width 113 height 22
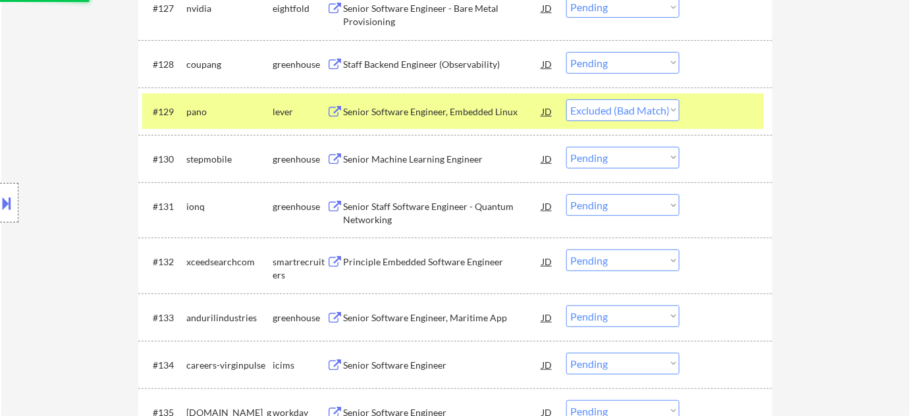
scroll to position [1796, 0]
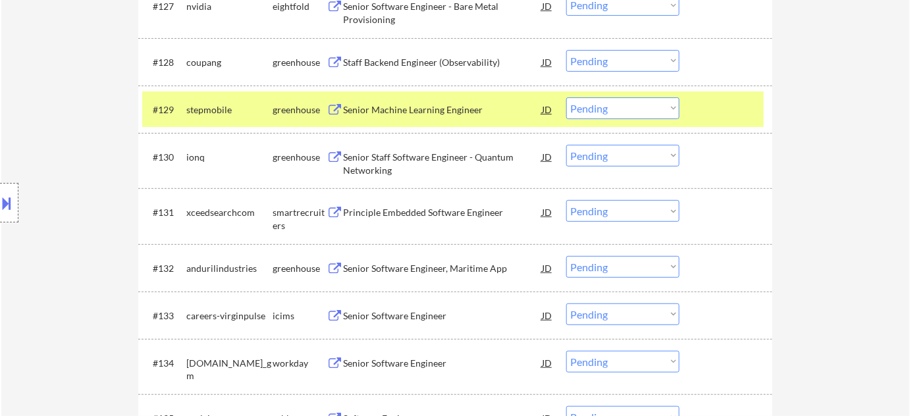
click at [425, 208] on div "Principle Embedded Software Engineer" at bounding box center [442, 212] width 199 height 13
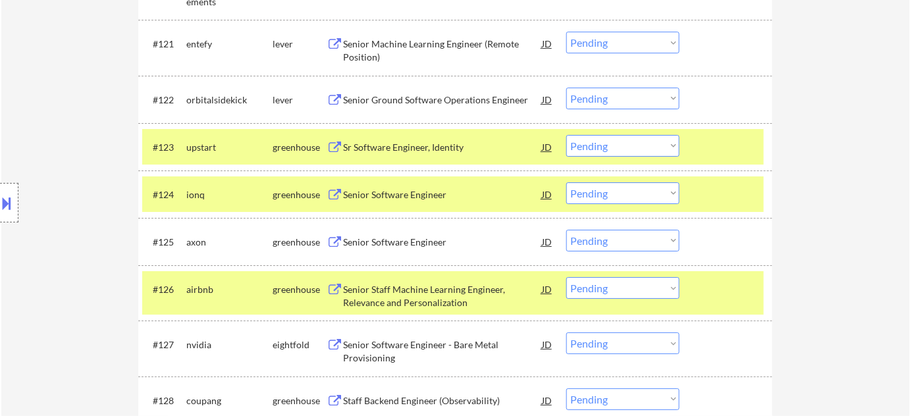
scroll to position [1436, 0]
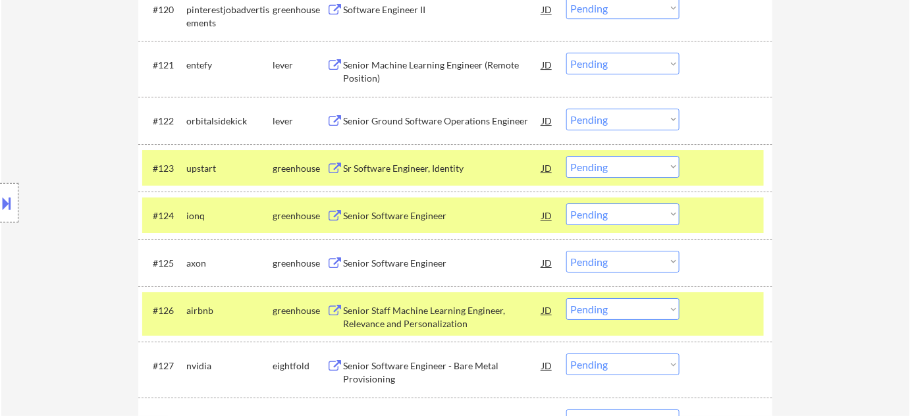
click at [602, 123] on select "Choose an option... Pending Applied Excluded (Questions) Excluded (Expired) Exc…" at bounding box center [622, 120] width 113 height 22
click at [566, 109] on select "Choose an option... Pending Applied Excluded (Questions) Excluded (Expired) Exc…" at bounding box center [622, 120] width 113 height 22
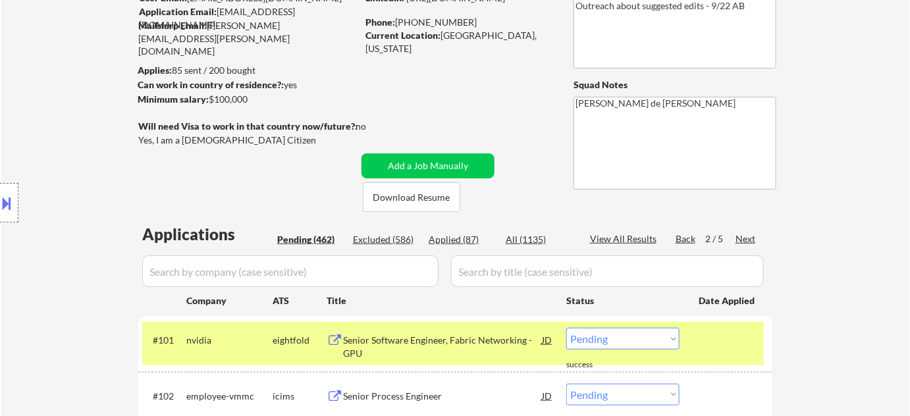
scroll to position [239, 0]
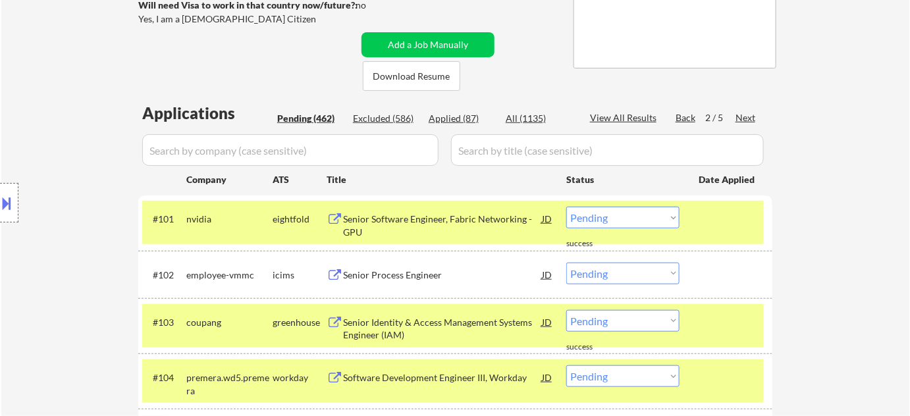
drag, startPoint x: 450, startPoint y: 117, endPoint x: 386, endPoint y: 146, distance: 70.7
click at [450, 116] on div "Applied (87)" at bounding box center [462, 118] width 66 height 13
click at [377, 145] on input "input" at bounding box center [290, 150] width 296 height 32
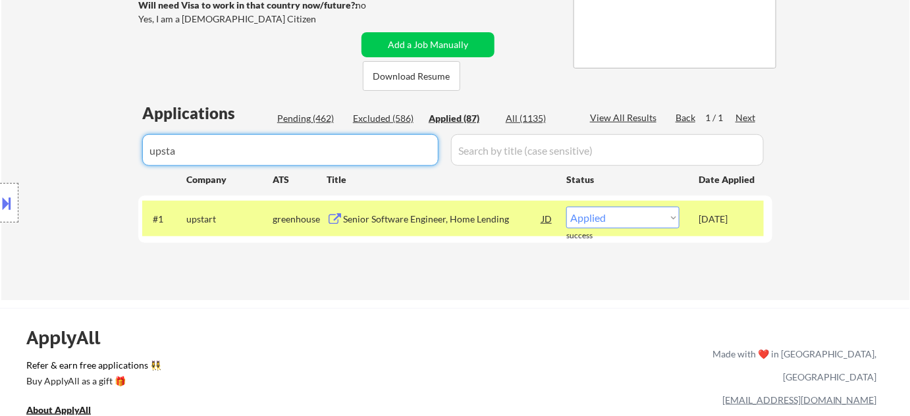
drag, startPoint x: 220, startPoint y: 163, endPoint x: 58, endPoint y: 138, distance: 163.9
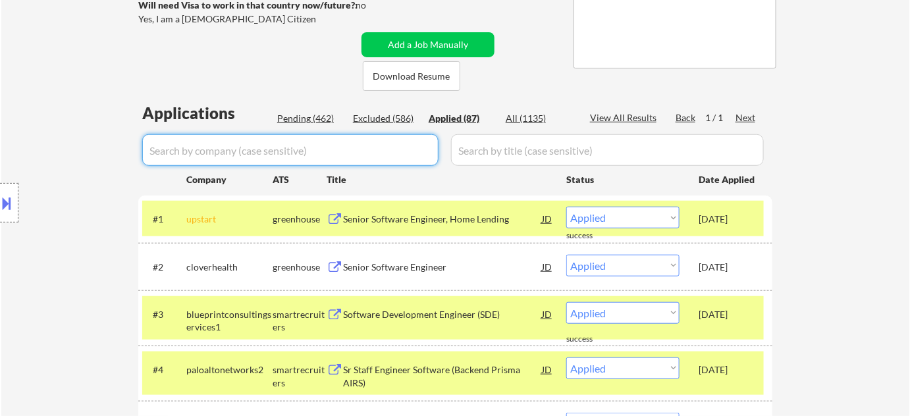
click at [302, 117] on div "Pending (462)" at bounding box center [310, 118] width 66 height 13
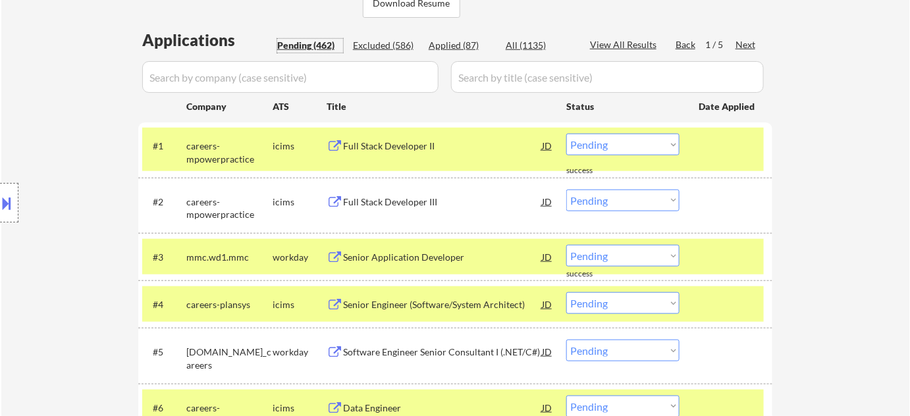
scroll to position [299, 0]
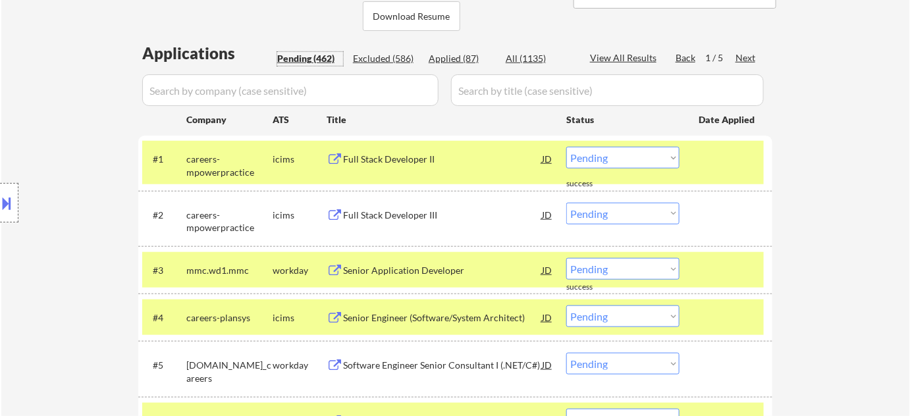
drag, startPoint x: 745, startPoint y: 57, endPoint x: 293, endPoint y: 415, distance: 576.6
click at [746, 56] on div "Next" at bounding box center [746, 57] width 21 height 13
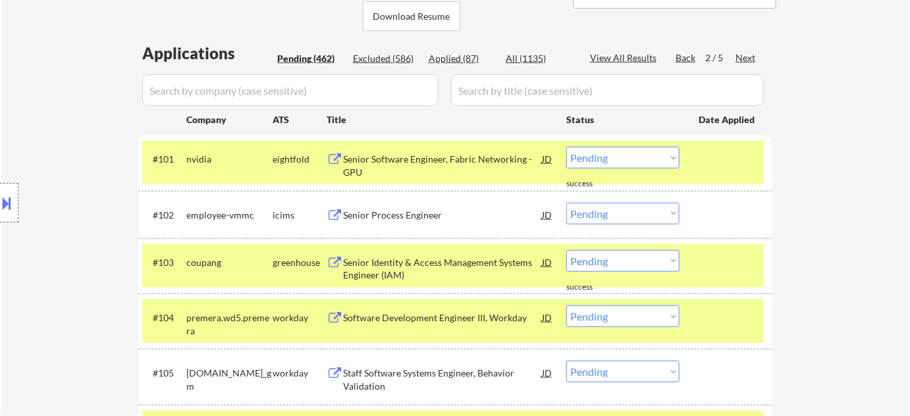
click at [748, 60] on div "Next" at bounding box center [746, 57] width 21 height 13
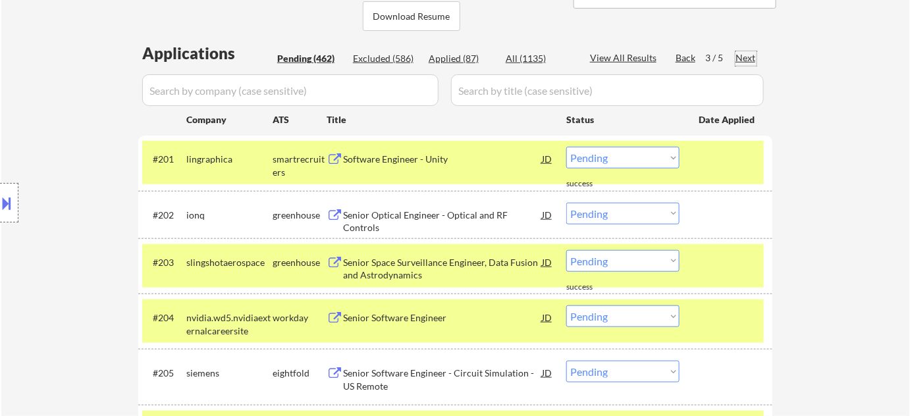
click at [279, 84] on input "input" at bounding box center [290, 90] width 296 height 32
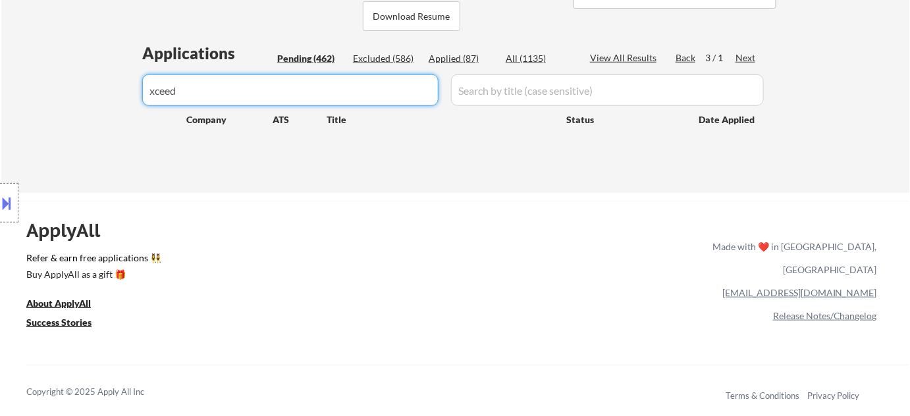
drag, startPoint x: 232, startPoint y: 96, endPoint x: 86, endPoint y: 92, distance: 146.9
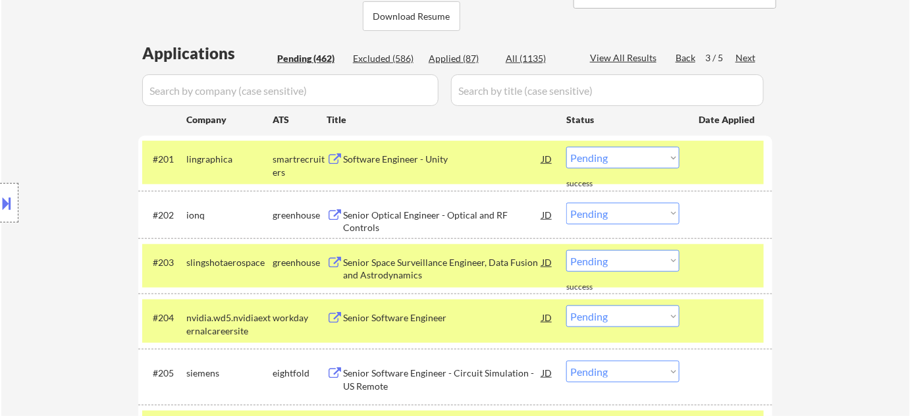
drag, startPoint x: 743, startPoint y: 59, endPoint x: 729, endPoint y: 82, distance: 26.3
click at [741, 59] on div "Next" at bounding box center [746, 57] width 21 height 13
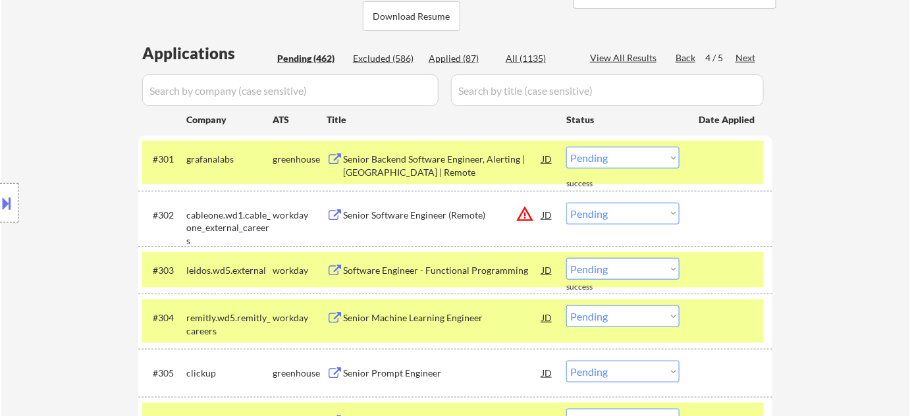
drag, startPoint x: 746, startPoint y: 55, endPoint x: 706, endPoint y: 21, distance: 52.4
click at [746, 54] on div "Next" at bounding box center [746, 57] width 21 height 13
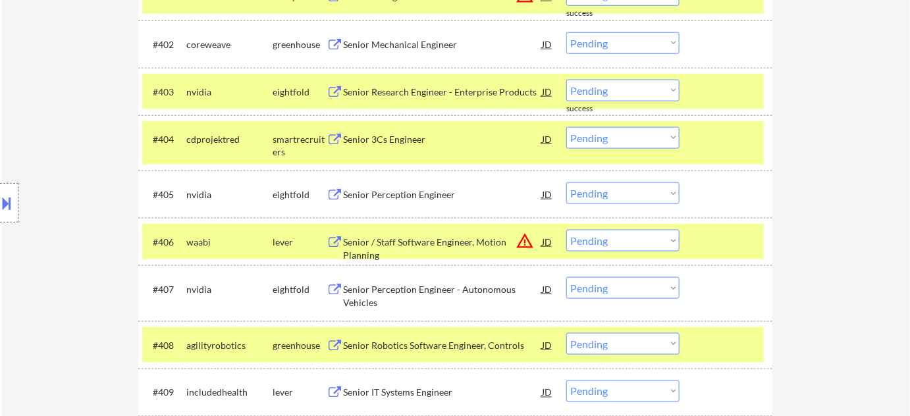
scroll to position [718, 0]
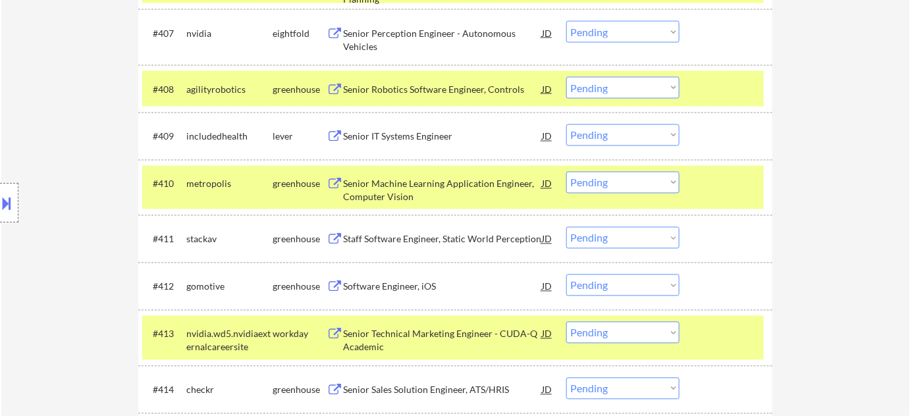
click at [481, 240] on div "Staff Software Engineer, Static World Perception" at bounding box center [442, 239] width 199 height 13
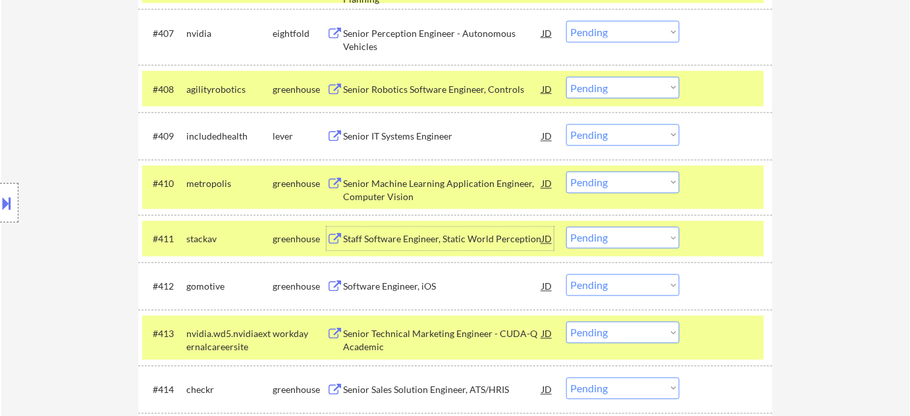
click at [411, 287] on div "Software Engineer, iOS" at bounding box center [442, 287] width 199 height 13
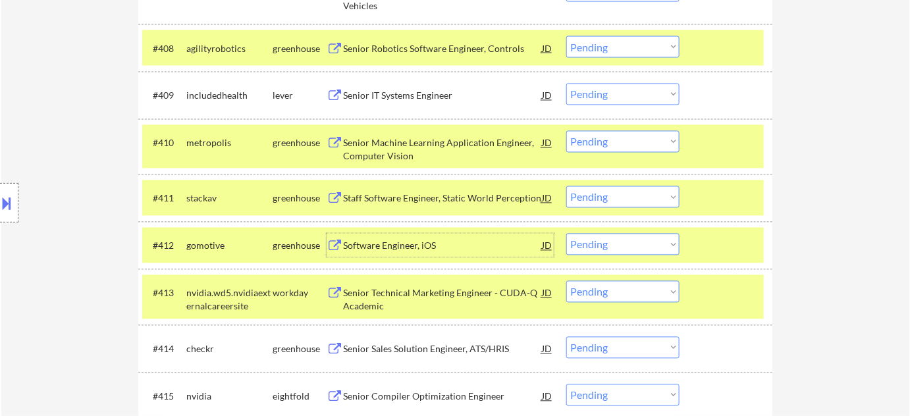
scroll to position [778, 0]
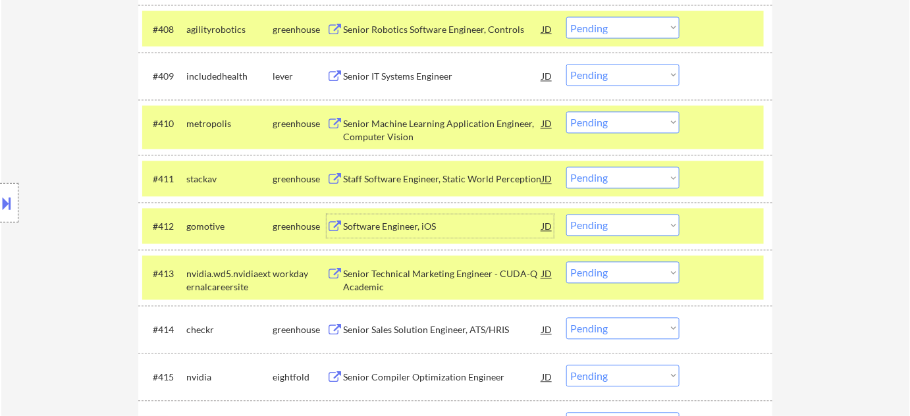
click at [400, 324] on div "Senior Sales Solution Engineer, ATS/HRIS" at bounding box center [442, 330] width 199 height 13
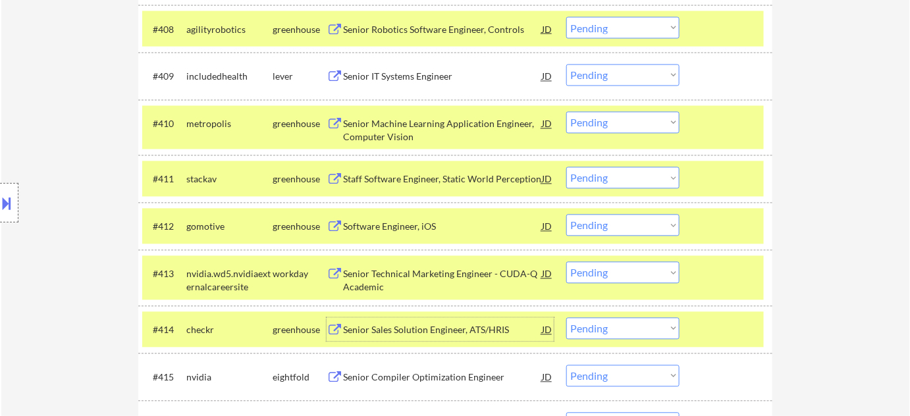
click at [648, 186] on select "Choose an option... Pending Applied Excluded (Questions) Excluded (Expired) Exc…" at bounding box center [622, 178] width 113 height 22
click at [566, 167] on select "Choose an option... Pending Applied Excluded (Questions) Excluded (Expired) Exc…" at bounding box center [622, 178] width 113 height 22
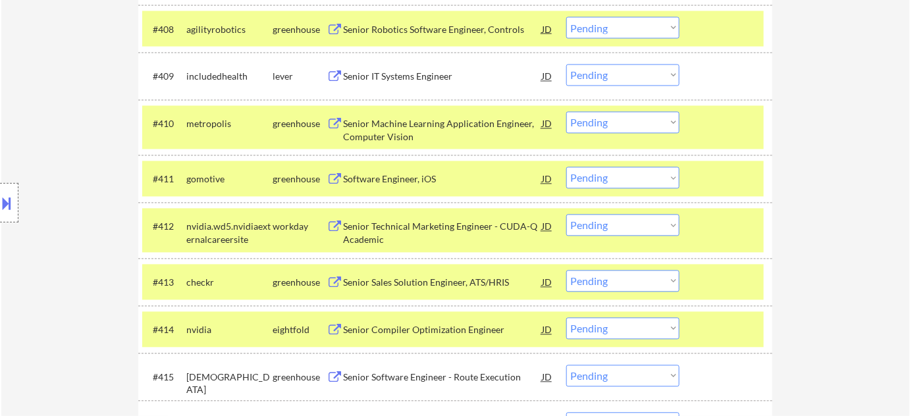
click at [600, 180] on select "Choose an option... Pending Applied Excluded (Questions) Excluded (Expired) Exc…" at bounding box center [622, 178] width 113 height 22
click at [566, 167] on select "Choose an option... Pending Applied Excluded (Questions) Excluded (Expired) Exc…" at bounding box center [622, 178] width 113 height 22
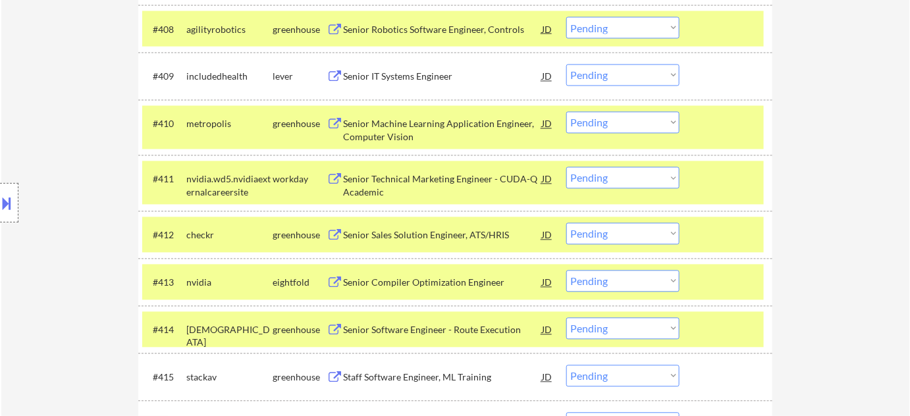
click at [644, 234] on select "Choose an option... Pending Applied Excluded (Questions) Excluded (Expired) Exc…" at bounding box center [622, 234] width 113 height 22
click at [566, 223] on select "Choose an option... Pending Applied Excluded (Questions) Excluded (Expired) Exc…" at bounding box center [622, 234] width 113 height 22
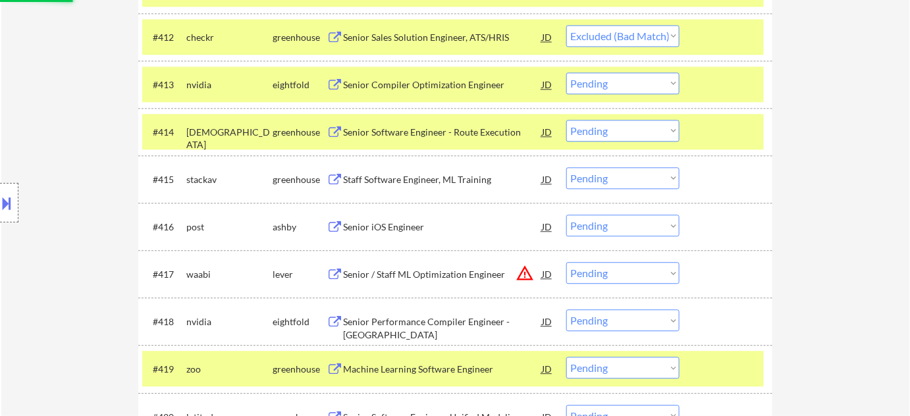
scroll to position [1017, 0]
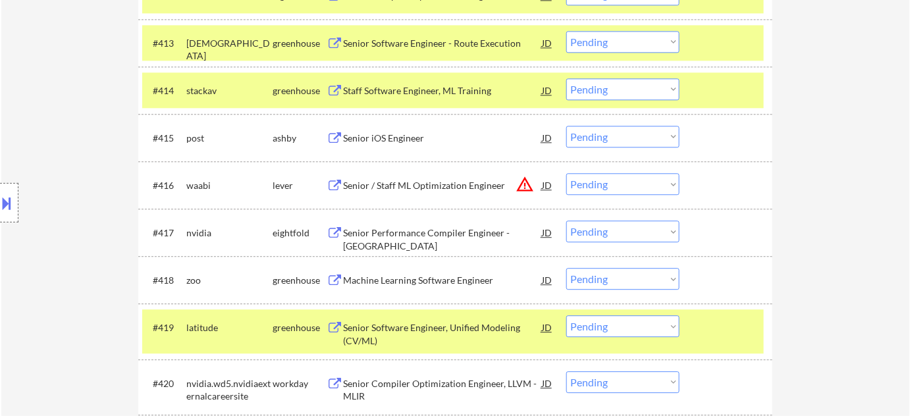
click at [520, 182] on button "warning_amber" at bounding box center [525, 184] width 18 height 18
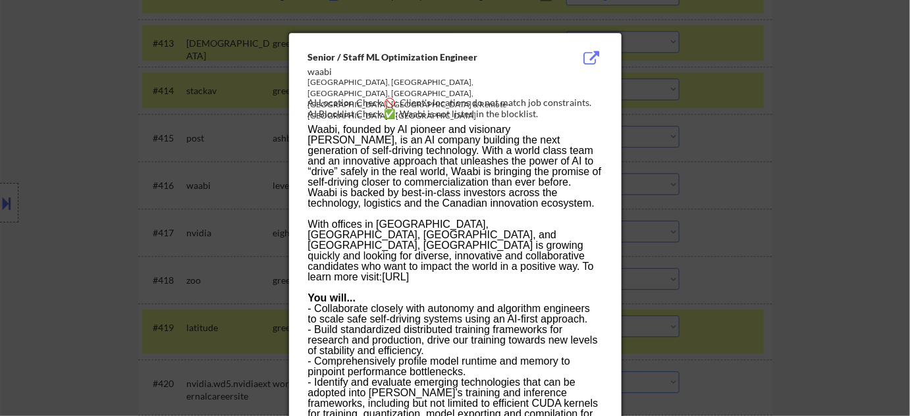
click at [767, 273] on div at bounding box center [455, 208] width 910 height 416
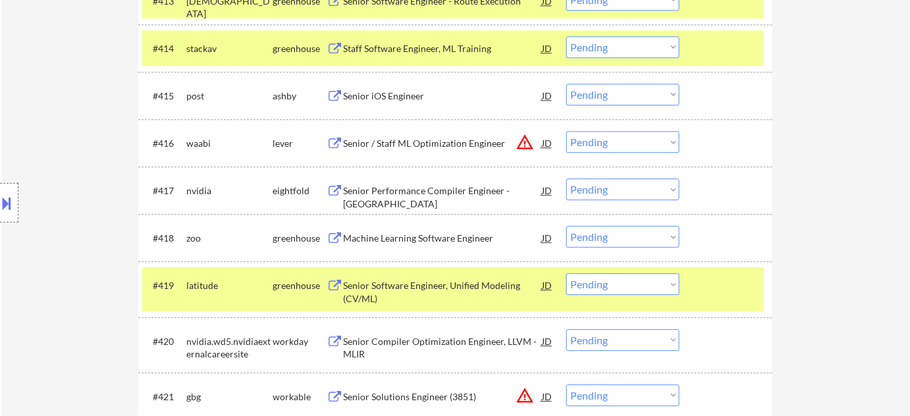
scroll to position [1137, 0]
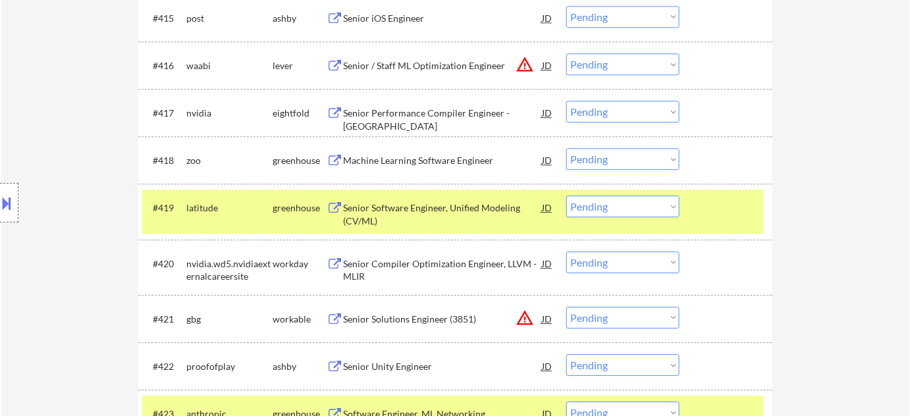
click at [439, 208] on div "Senior Software Engineer, Unified Modeling (CV/ML)" at bounding box center [442, 215] width 199 height 26
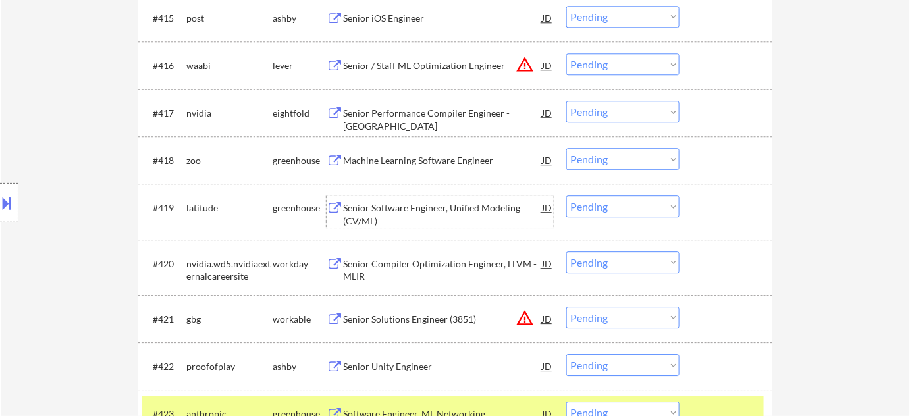
click at [634, 213] on select "Choose an option... Pending Applied Excluded (Questions) Excluded (Expired) Exc…" at bounding box center [622, 207] width 113 height 22
click at [566, 196] on select "Choose an option... Pending Applied Excluded (Questions) Excluded (Expired) Exc…" at bounding box center [622, 207] width 113 height 22
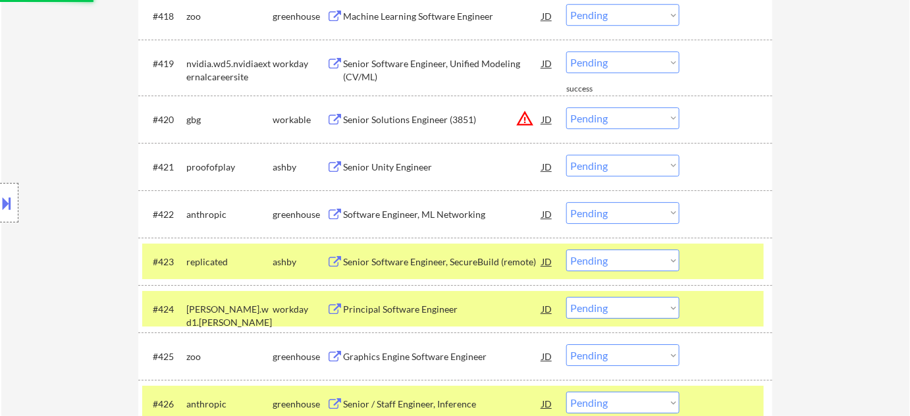
scroll to position [1376, 0]
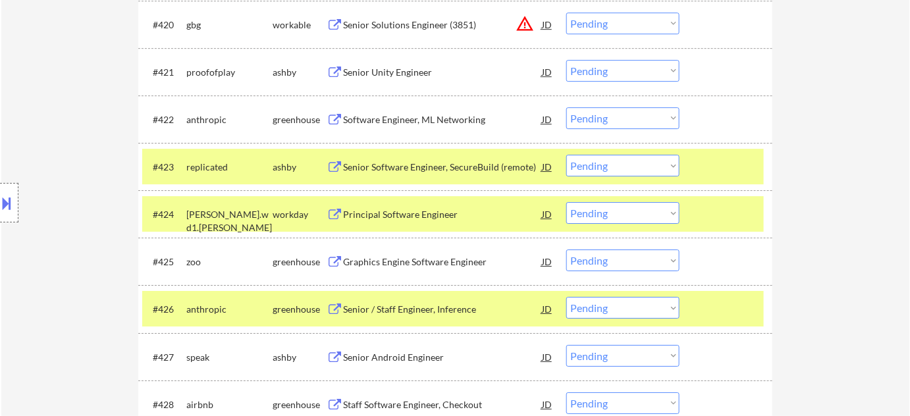
click at [406, 169] on div "Senior Software Engineer, SecureBuild (remote)" at bounding box center [442, 167] width 199 height 13
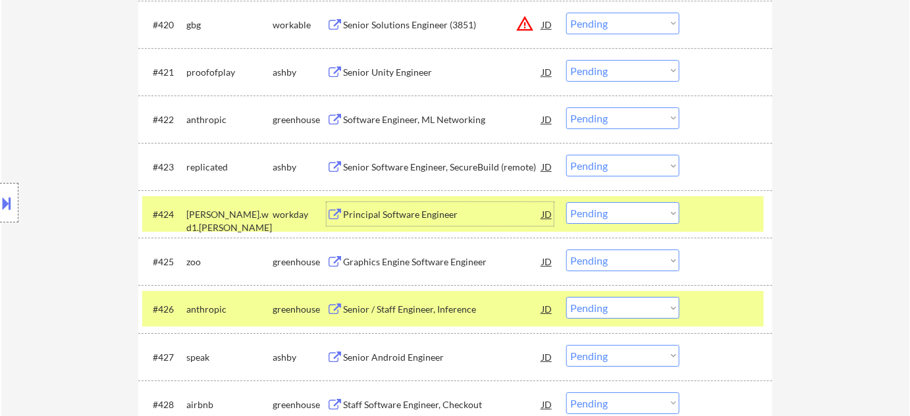
click at [410, 215] on div "Principal Software Engineer" at bounding box center [442, 214] width 199 height 13
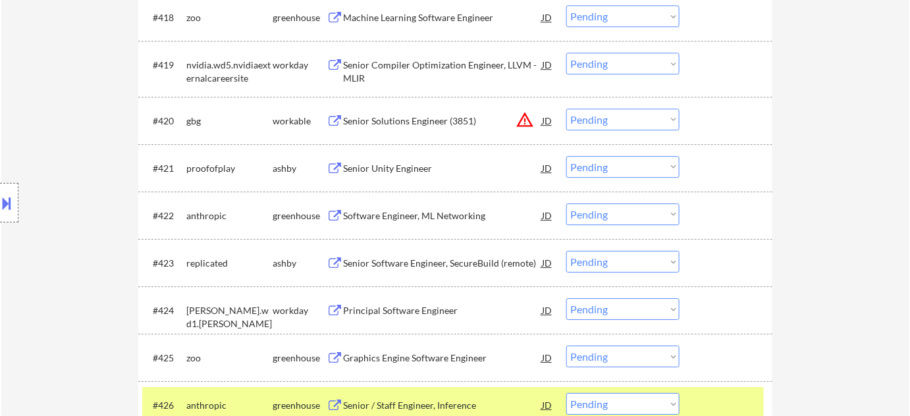
scroll to position [1282, 0]
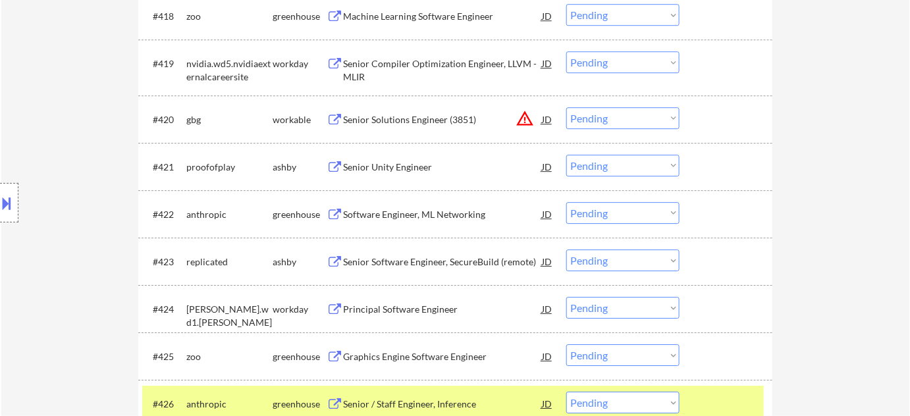
click at [606, 263] on select "Choose an option... Pending Applied Excluded (Questions) Excluded (Expired) Exc…" at bounding box center [622, 261] width 113 height 22
click at [566, 250] on select "Choose an option... Pending Applied Excluded (Questions) Excluded (Expired) Exc…" at bounding box center [622, 261] width 113 height 22
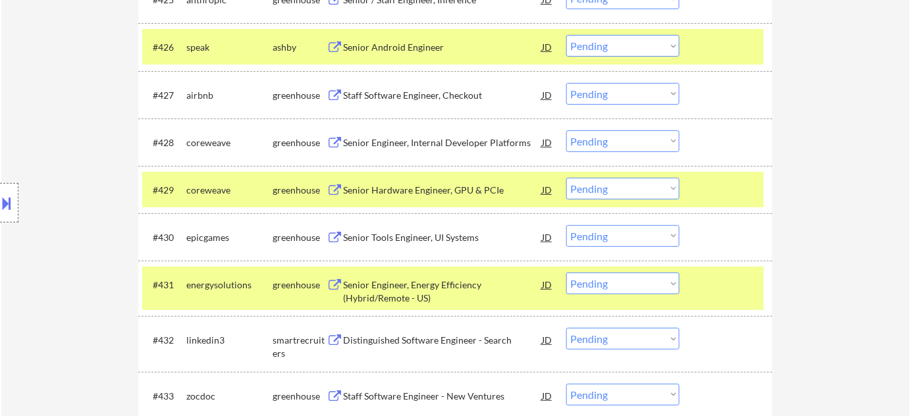
scroll to position [1640, 0]
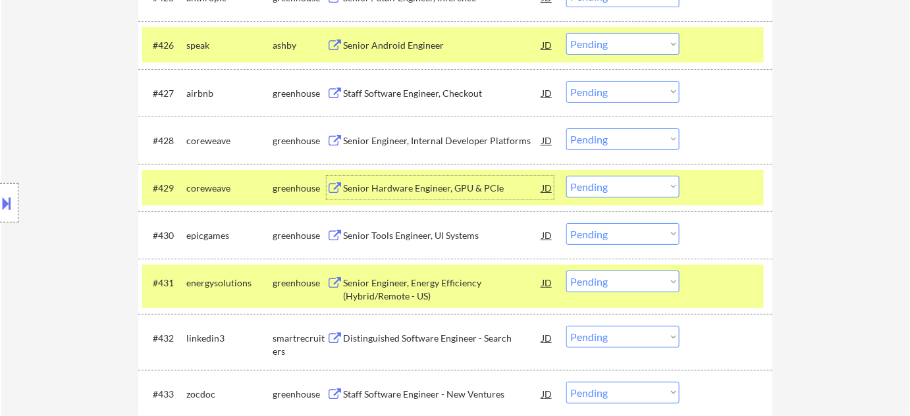
click at [430, 182] on div "Senior Hardware Engineer, GPU & PCIe" at bounding box center [442, 188] width 199 height 13
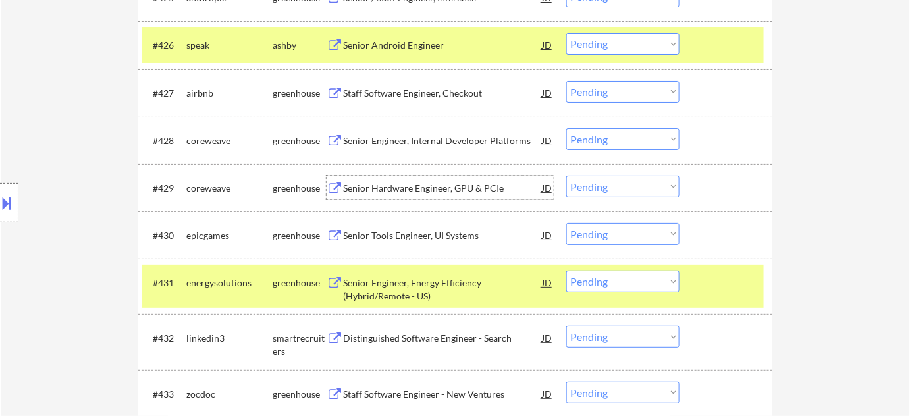
click at [606, 188] on select "Choose an option... Pending Applied Excluded (Questions) Excluded (Expired) Exc…" at bounding box center [622, 187] width 113 height 22
click at [566, 176] on select "Choose an option... Pending Applied Excluded (Questions) Excluded (Expired) Exc…" at bounding box center [622, 187] width 113 height 22
click at [602, 131] on select "Choose an option... Pending Applied Excluded (Questions) Excluded (Expired) Exc…" at bounding box center [622, 139] width 113 height 22
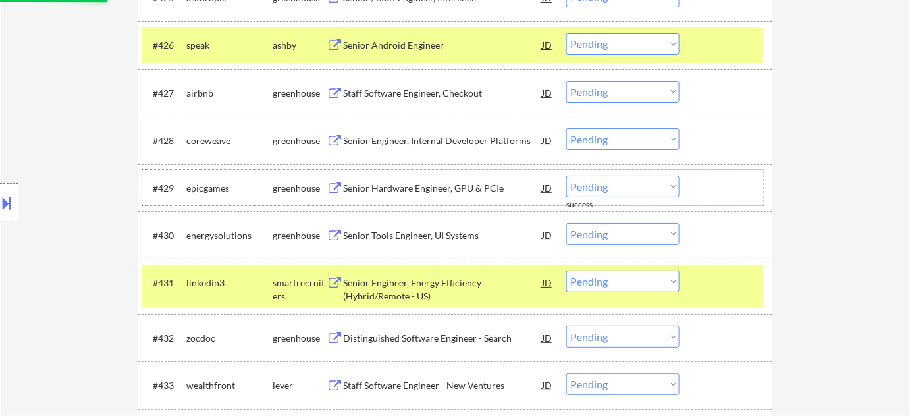
click at [758, 192] on div "#429 epicgames greenhouse Senior Hardware Engineer, GPU & PCIe JD warning_amber…" at bounding box center [453, 188] width 622 height 36
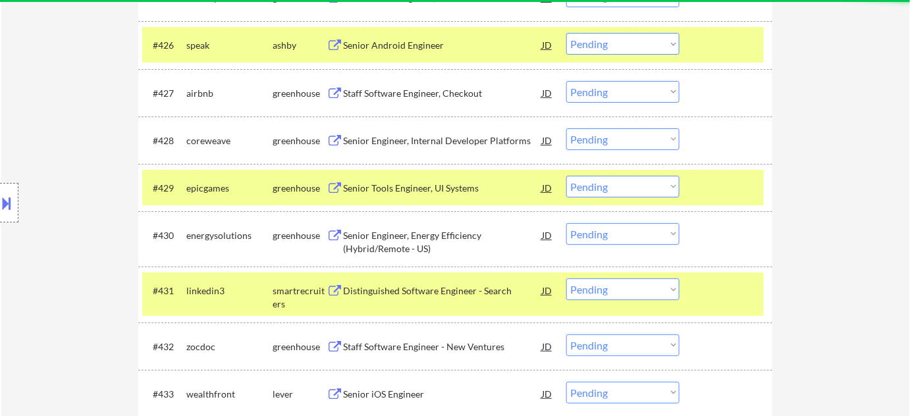
click at [666, 146] on select "Choose an option... Pending Applied Excluded (Questions) Excluded (Expired) Exc…" at bounding box center [622, 139] width 113 height 22
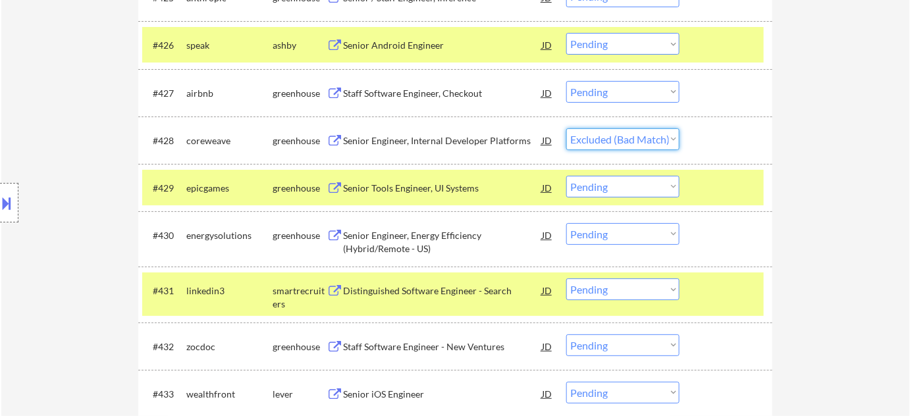
click at [566, 128] on select "Choose an option... Pending Applied Excluded (Questions) Excluded (Expired) Exc…" at bounding box center [622, 139] width 113 height 22
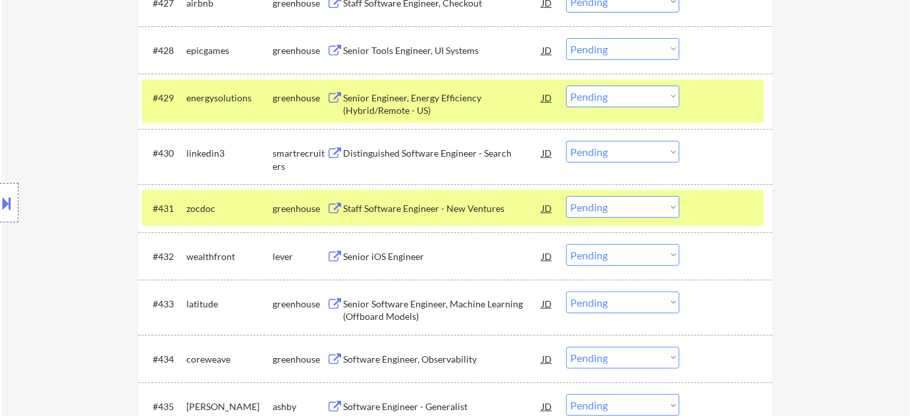
scroll to position [1760, 0]
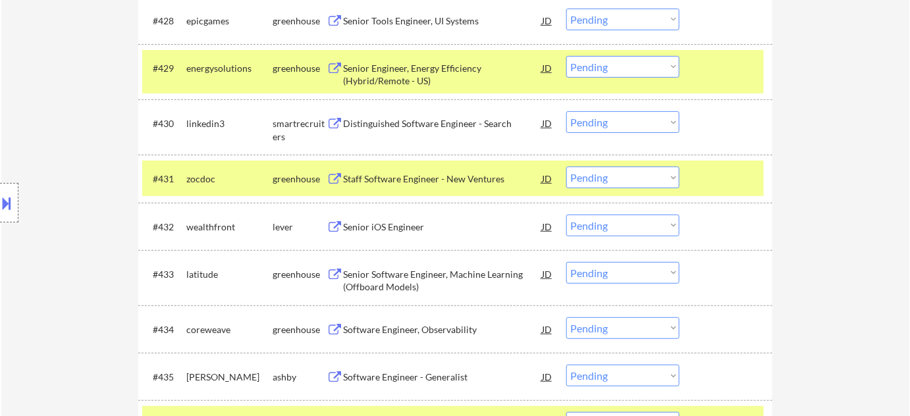
click at [421, 121] on div "Distinguished Software Engineer - Search" at bounding box center [442, 123] width 199 height 13
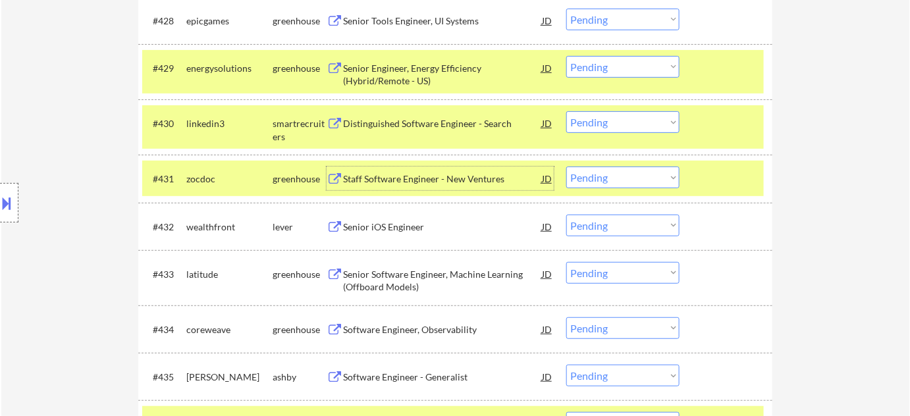
click at [423, 180] on div "Staff Software Engineer - New Ventures" at bounding box center [442, 179] width 199 height 13
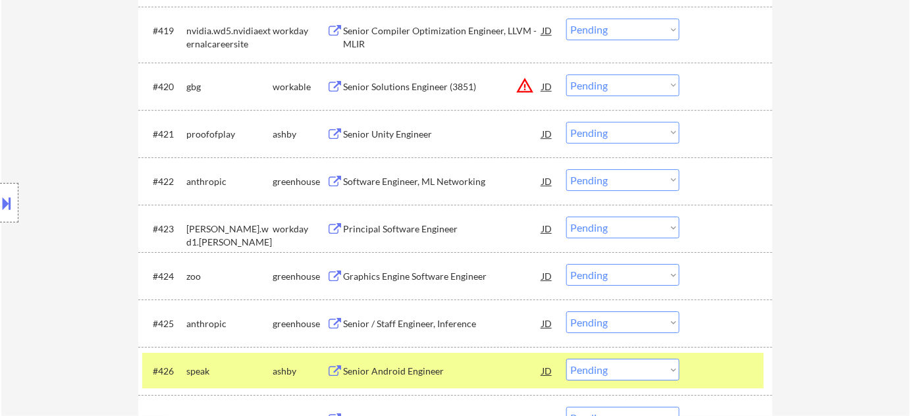
scroll to position [1335, 0]
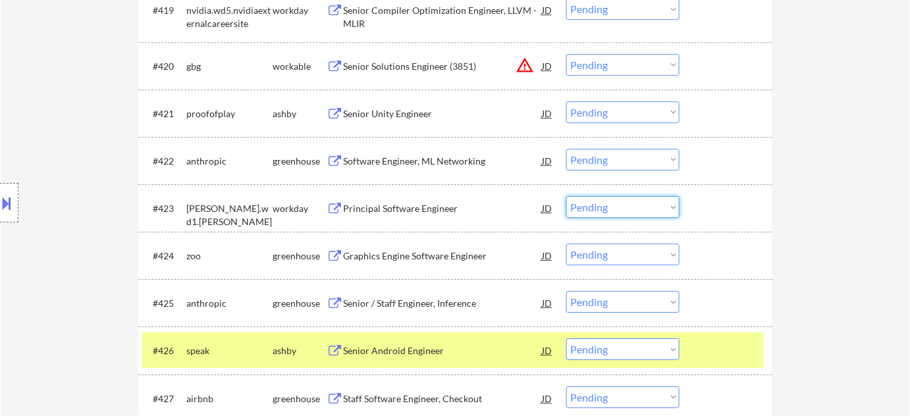
drag, startPoint x: 603, startPoint y: 202, endPoint x: 601, endPoint y: 213, distance: 11.3
click at [602, 202] on select "Choose an option... Pending Applied Excluded (Questions) Excluded (Expired) Exc…" at bounding box center [622, 207] width 113 height 22
click at [566, 196] on select "Choose an option... Pending Applied Excluded (Questions) Excluded (Expired) Exc…" at bounding box center [622, 207] width 113 height 22
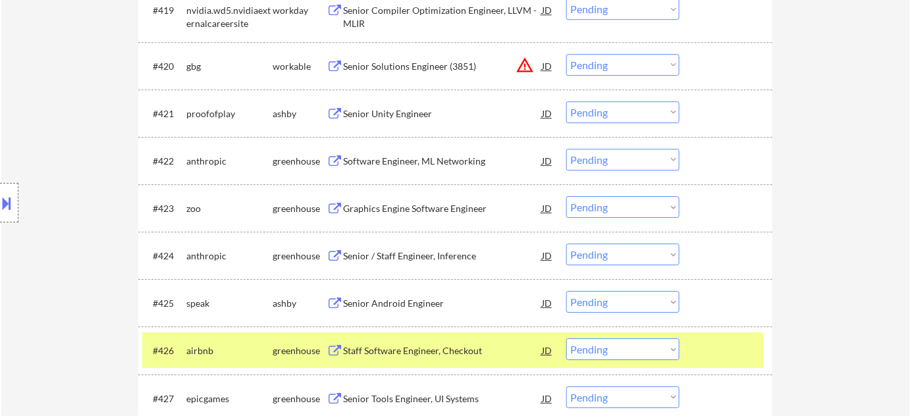
scroll to position [1628, 0]
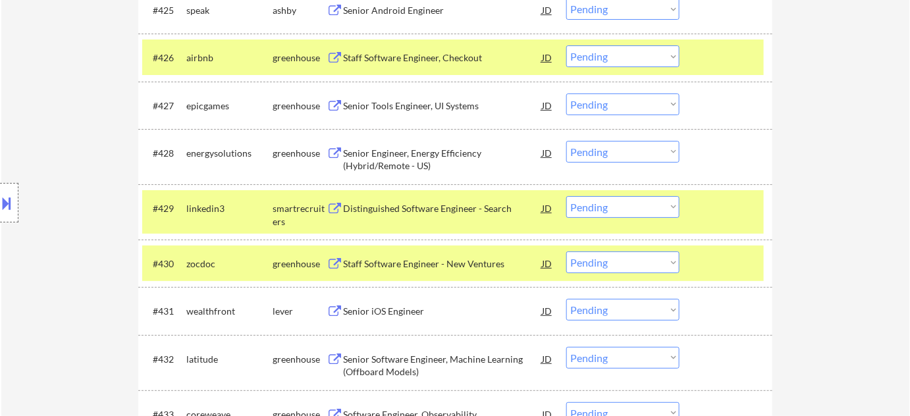
click at [616, 208] on select "Choose an option... Pending Applied Excluded (Questions) Excluded (Expired) Exc…" at bounding box center [622, 207] width 113 height 22
click at [566, 196] on select "Choose an option... Pending Applied Excluded (Questions) Excluded (Expired) Exc…" at bounding box center [622, 207] width 113 height 22
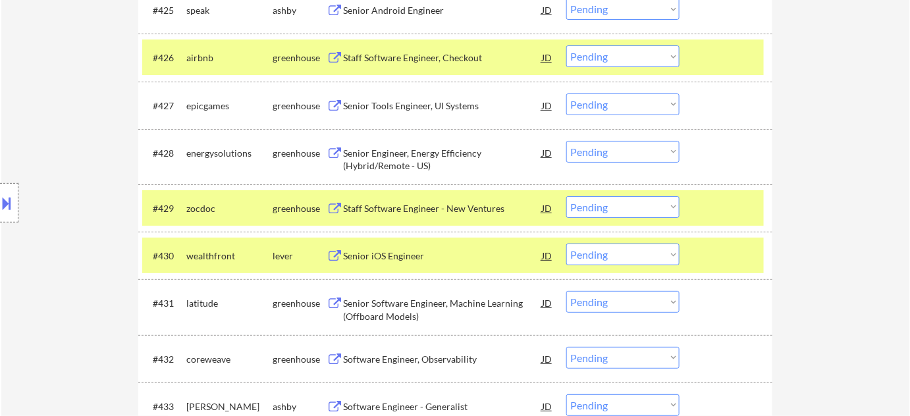
click at [596, 201] on select "Choose an option... Pending Applied Excluded (Questions) Excluded (Expired) Exc…" at bounding box center [622, 207] width 113 height 22
click at [566, 196] on select "Choose an option... Pending Applied Excluded (Questions) Excluded (Expired) Exc…" at bounding box center [622, 207] width 113 height 22
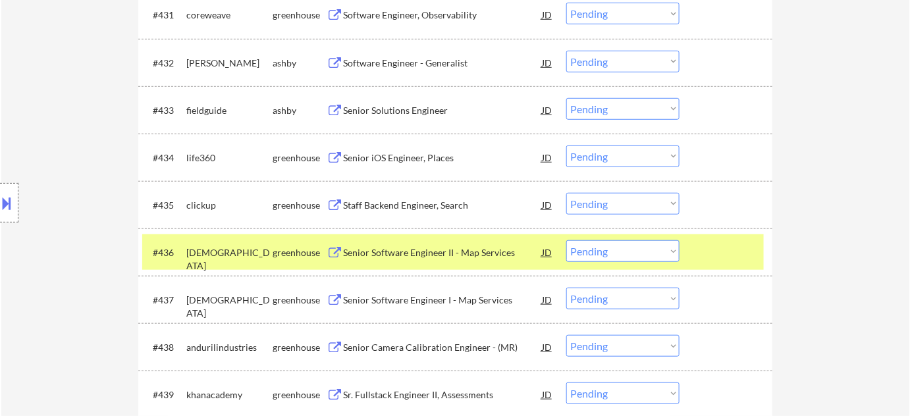
scroll to position [1927, 0]
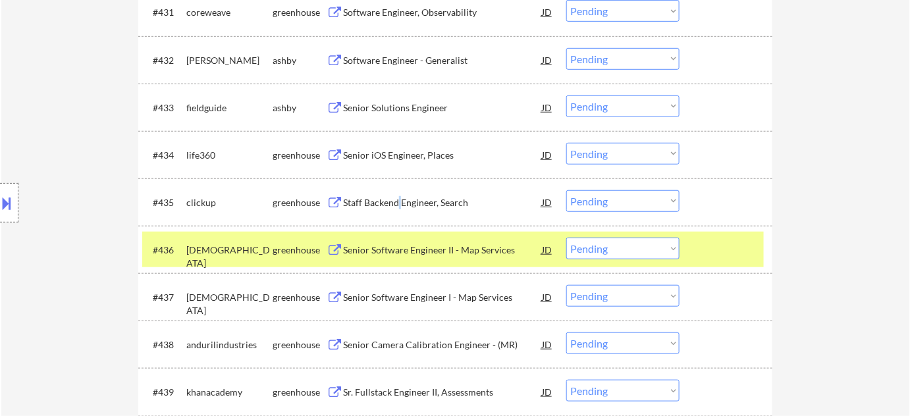
click at [399, 202] on div "Staff Backend Engineer, Search" at bounding box center [442, 202] width 199 height 13
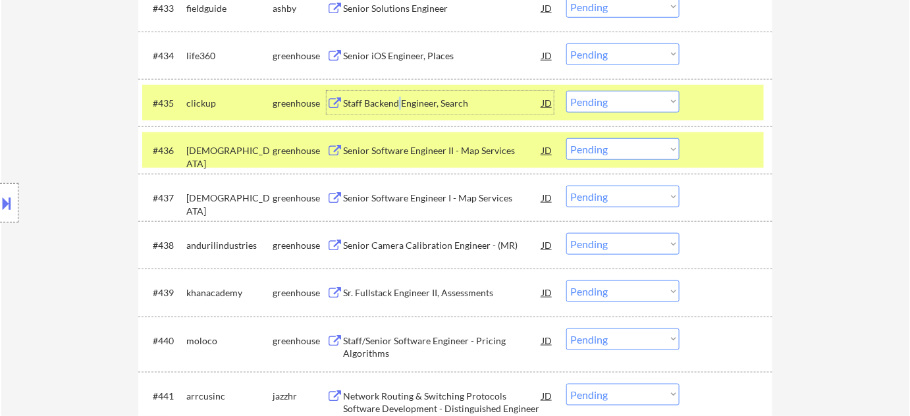
scroll to position [2107, 0]
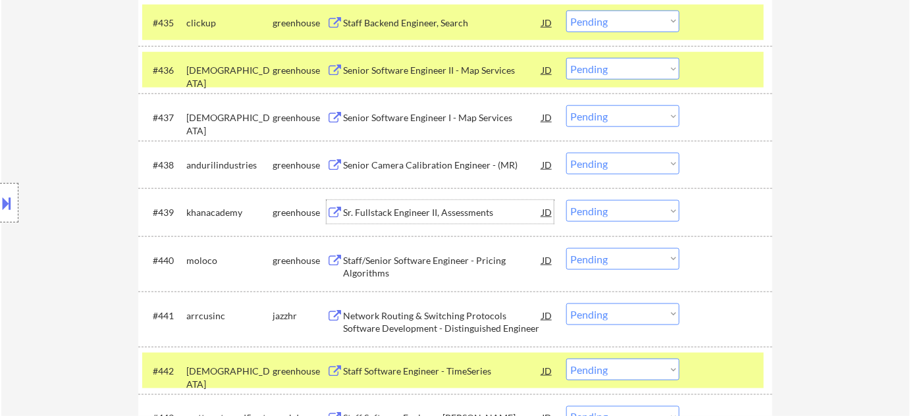
click at [416, 211] on div "Sr. Fullstack Engineer II, Assessments" at bounding box center [442, 212] width 199 height 13
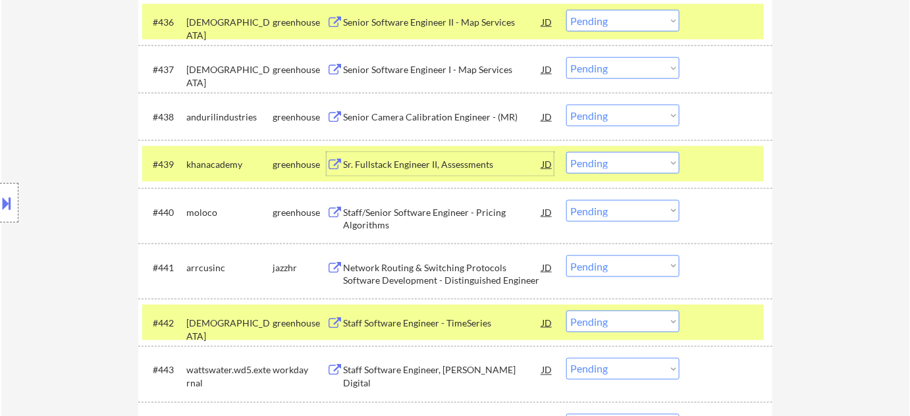
scroll to position [2227, 0]
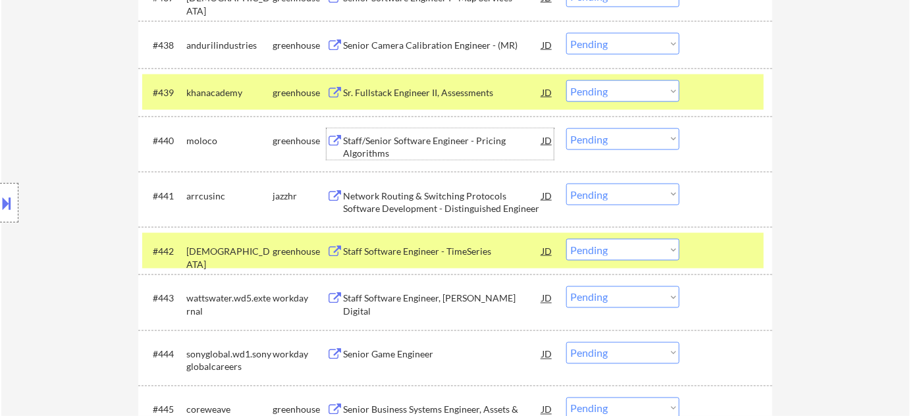
click at [383, 136] on div "Staff/Senior Software Engineer - Pricing Algorithms" at bounding box center [442, 147] width 199 height 26
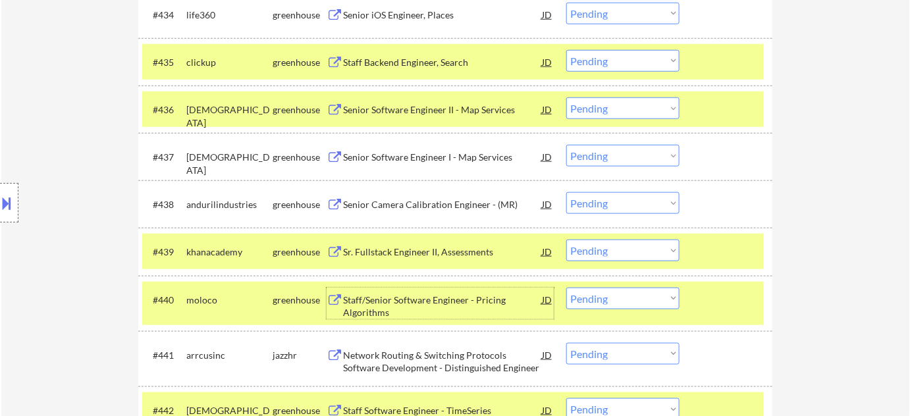
scroll to position [2047, 0]
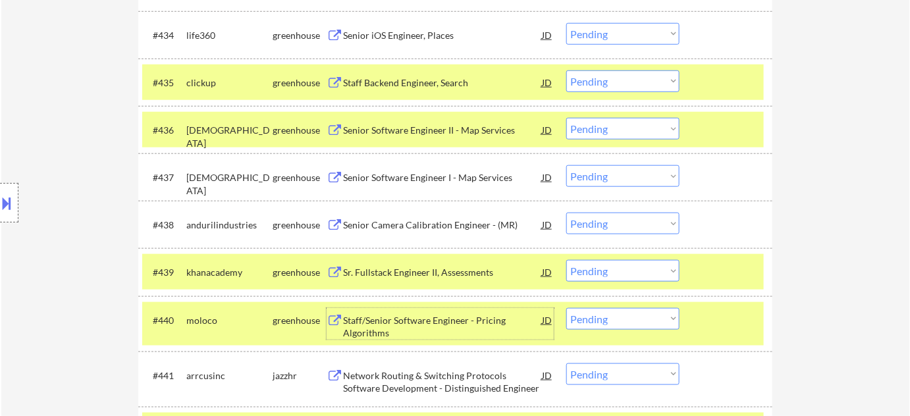
click at [640, 79] on select "Choose an option... Pending Applied Excluded (Questions) Excluded (Expired) Exc…" at bounding box center [622, 81] width 113 height 22
click at [566, 70] on select "Choose an option... Pending Applied Excluded (Questions) Excluded (Expired) Exc…" at bounding box center [622, 81] width 113 height 22
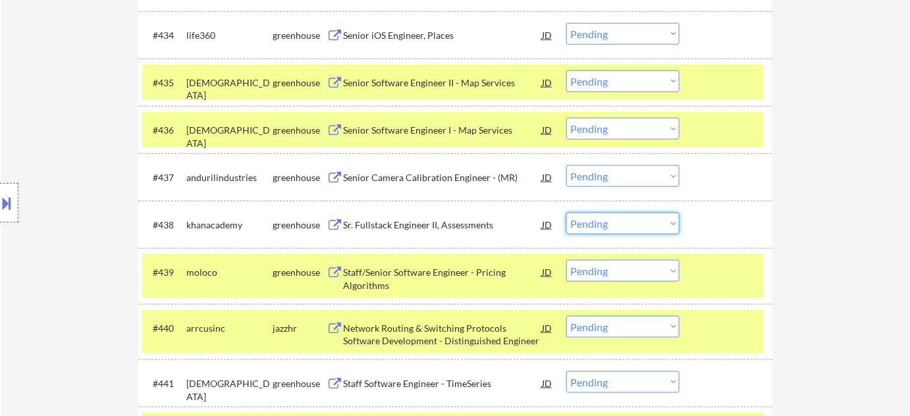
click at [636, 225] on select "Choose an option... Pending Applied Excluded (Questions) Excluded (Expired) Exc…" at bounding box center [622, 224] width 113 height 22
click at [566, 213] on select "Choose an option... Pending Applied Excluded (Questions) Excluded (Expired) Exc…" at bounding box center [622, 224] width 113 height 22
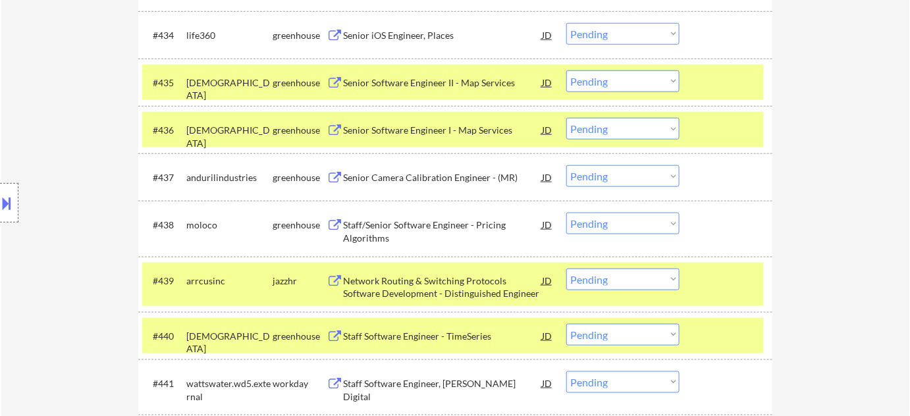
click at [674, 216] on select "Choose an option... Pending Applied Excluded (Questions) Excluded (Expired) Exc…" at bounding box center [622, 224] width 113 height 22
click at [566, 213] on select "Choose an option... Pending Applied Excluded (Questions) Excluded (Expired) Exc…" at bounding box center [622, 224] width 113 height 22
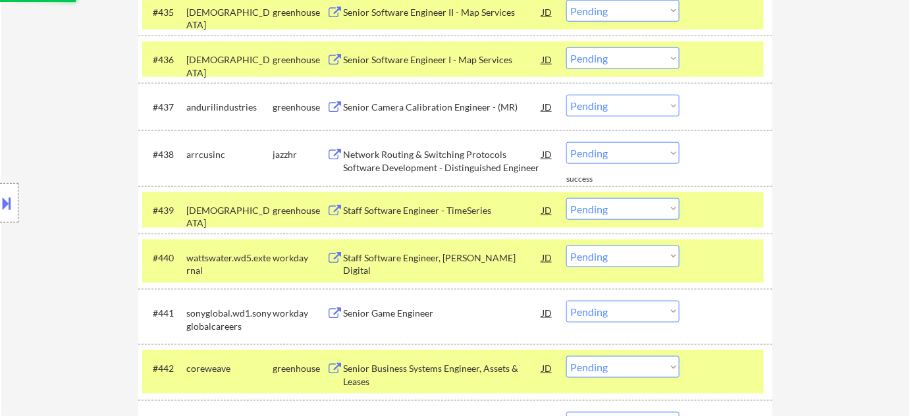
scroll to position [2167, 0]
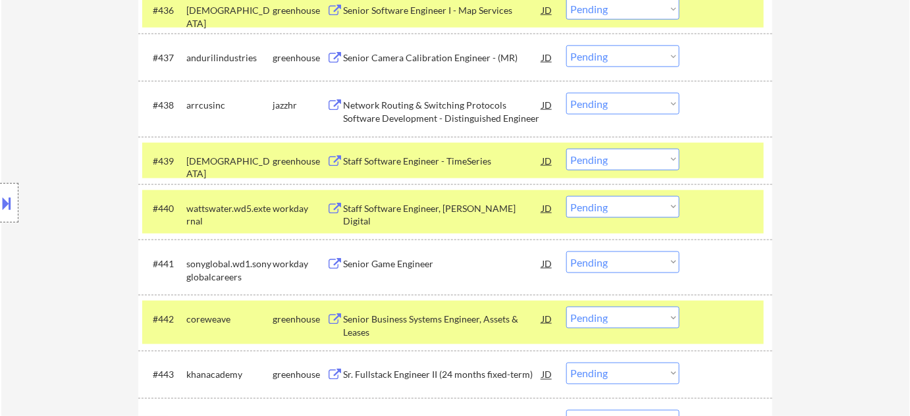
click at [414, 160] on div "Staff Software Engineer - TimeSeries" at bounding box center [442, 161] width 199 height 13
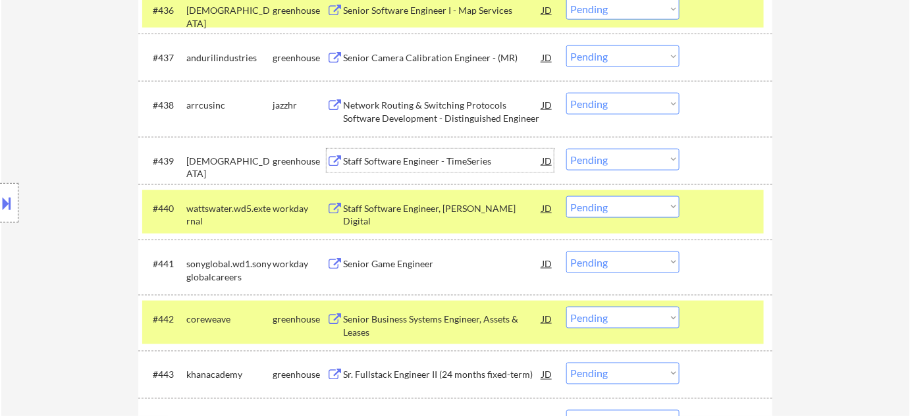
click at [391, 119] on div "Network Routing & Switching Protocols Software Development - Distinguished Engi…" at bounding box center [442, 112] width 199 height 26
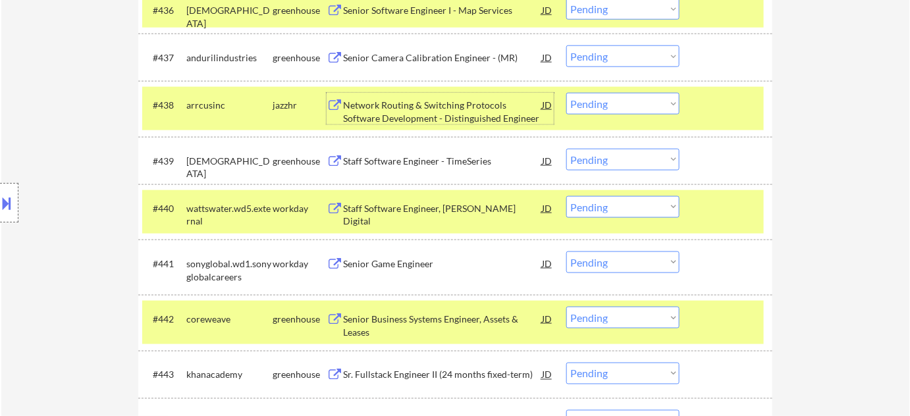
click at [582, 163] on select "Choose an option... Pending Applied Excluded (Questions) Excluded (Expired) Exc…" at bounding box center [622, 160] width 113 height 22
click at [566, 149] on select "Choose an option... Pending Applied Excluded (Questions) Excluded (Expired) Exc…" at bounding box center [622, 160] width 113 height 22
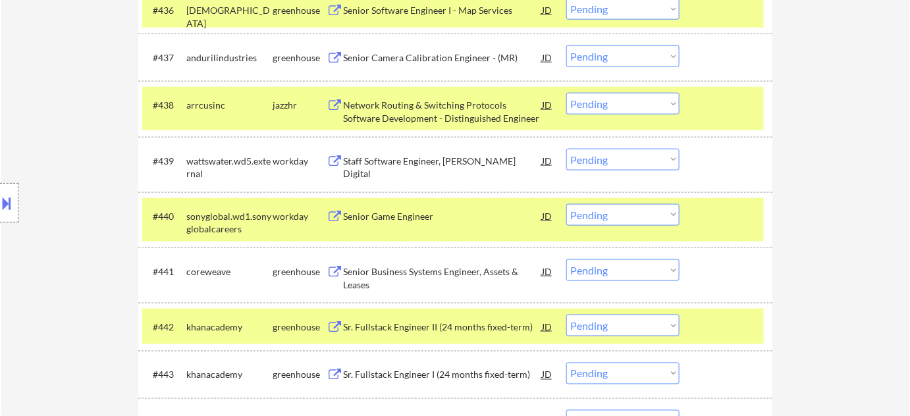
click at [626, 114] on select "Choose an option... Pending Applied Excluded (Questions) Excluded (Expired) Exc…" at bounding box center [622, 104] width 113 height 22
click at [566, 93] on select "Choose an option... Pending Applied Excluded (Questions) Excluded (Expired) Exc…" at bounding box center [622, 104] width 113 height 22
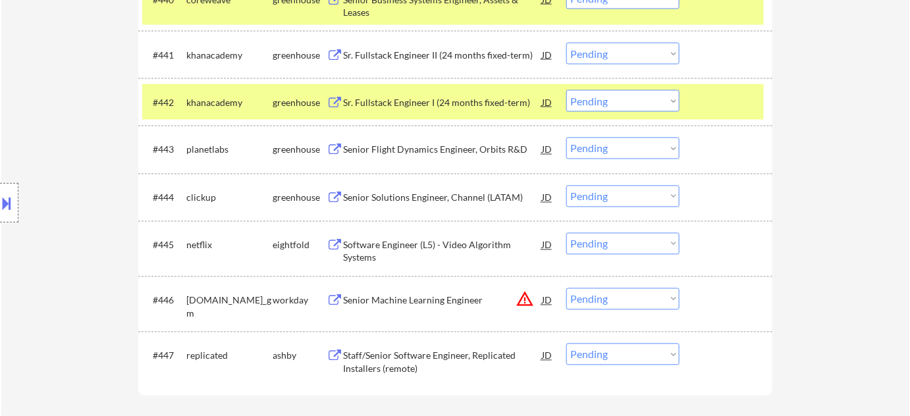
scroll to position [2466, 0]
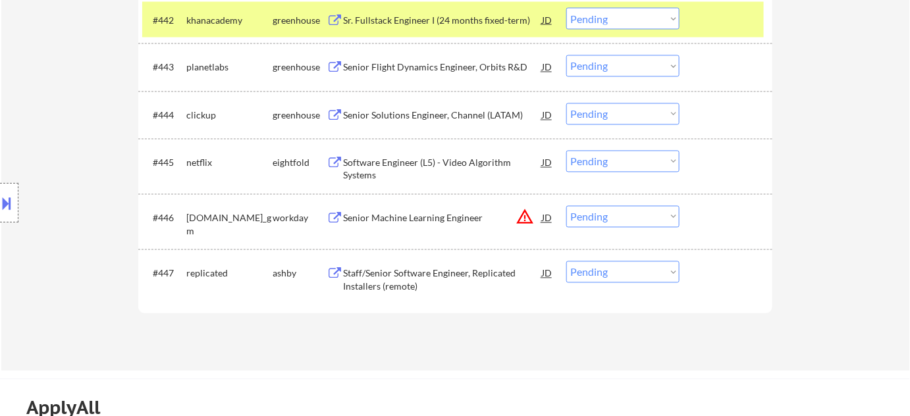
click at [425, 267] on div "Staff/Senior Software Engineer, Replicated Installers (remote)" at bounding box center [442, 280] width 199 height 26
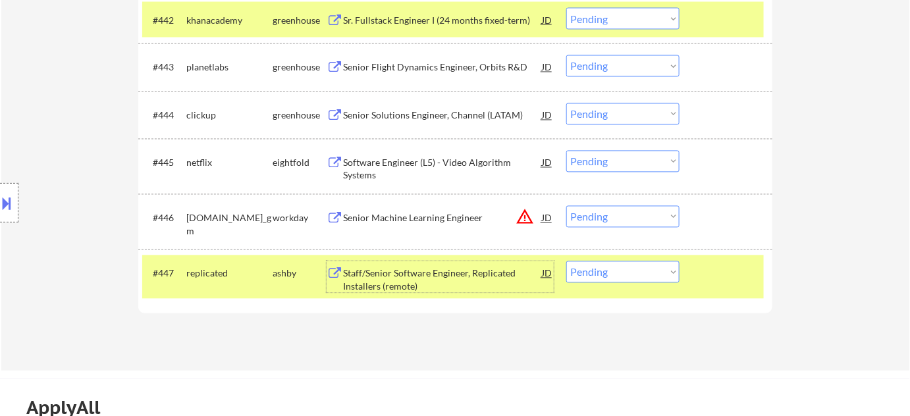
click at [604, 257] on div "#447 replicated ashby Staff/Senior Software Engineer, Replicated Installers (re…" at bounding box center [453, 277] width 622 height 43
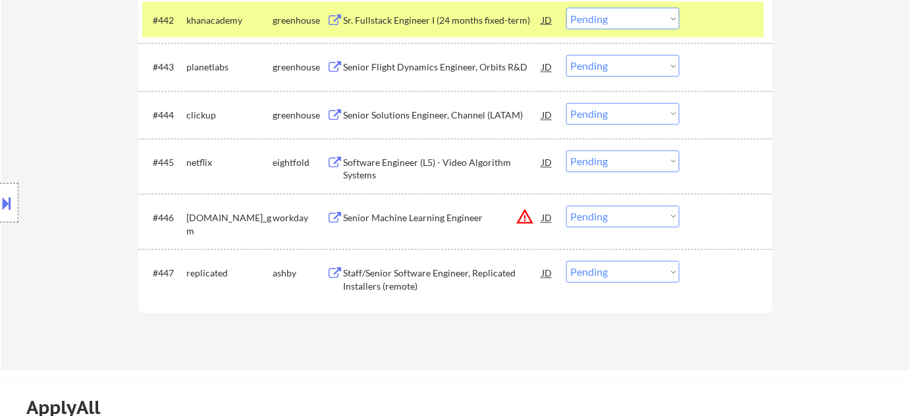
click at [605, 268] on select "Choose an option... Pending Applied Excluded (Questions) Excluded (Expired) Exc…" at bounding box center [622, 272] width 113 height 22
click at [566, 261] on select "Choose an option... Pending Applied Excluded (Questions) Excluded (Expired) Exc…" at bounding box center [622, 272] width 113 height 22
click at [516, 215] on button "warning_amber" at bounding box center [525, 217] width 18 height 18
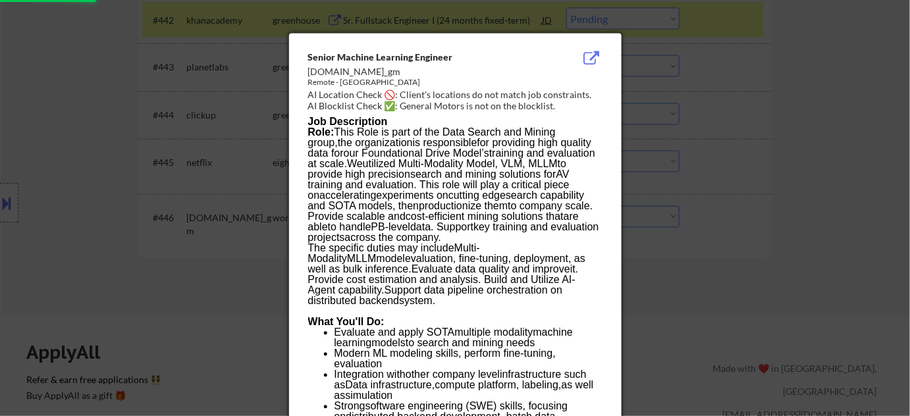
click at [807, 225] on div at bounding box center [455, 208] width 910 height 416
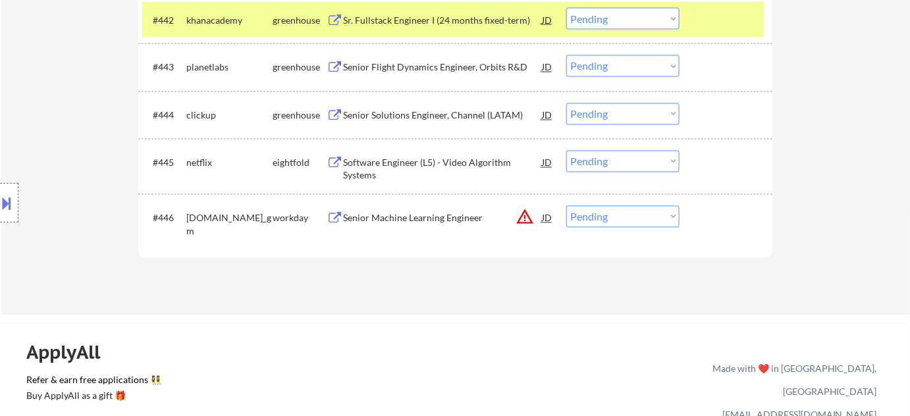
click at [648, 212] on select "Choose an option... Pending Applied Excluded (Questions) Excluded (Expired) Exc…" at bounding box center [622, 217] width 113 height 22
click at [566, 206] on select "Choose an option... Pending Applied Excluded (Questions) Excluded (Expired) Exc…" at bounding box center [622, 217] width 113 height 22
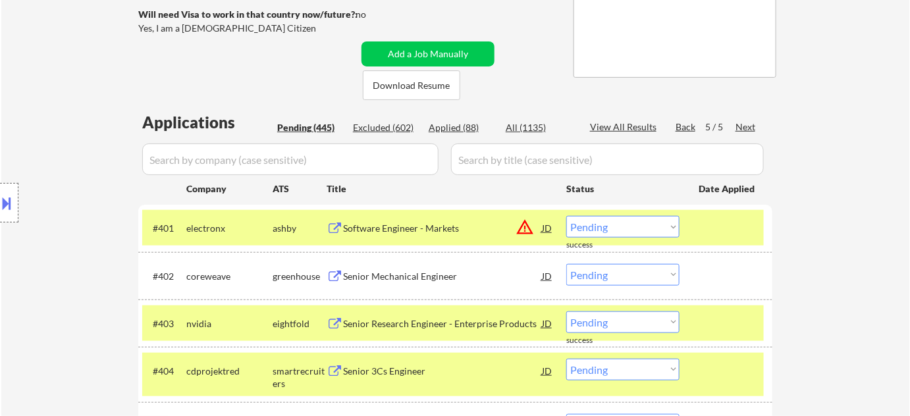
scroll to position [311, 0]
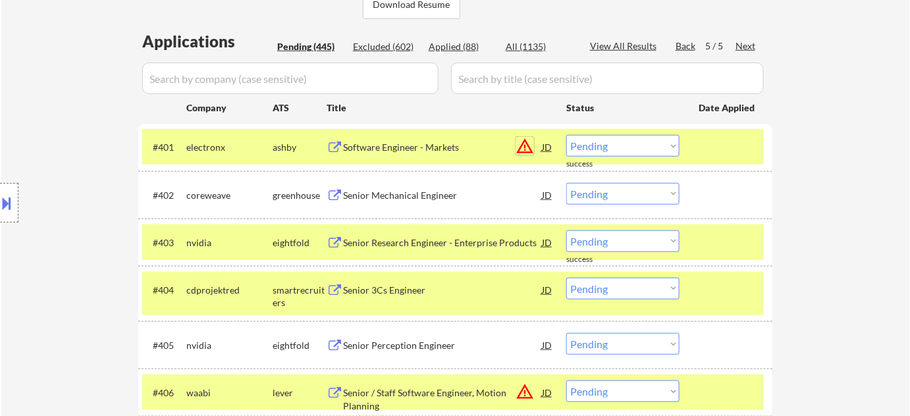
click at [527, 143] on button "warning_amber" at bounding box center [525, 146] width 18 height 18
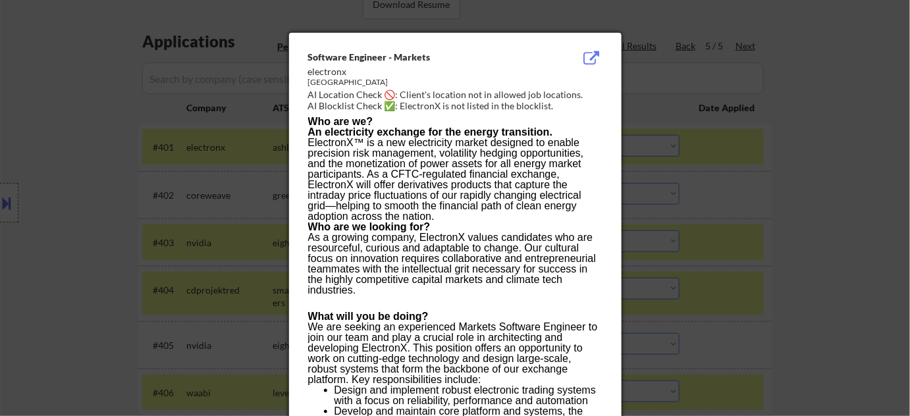
click at [743, 159] on div at bounding box center [455, 208] width 910 height 416
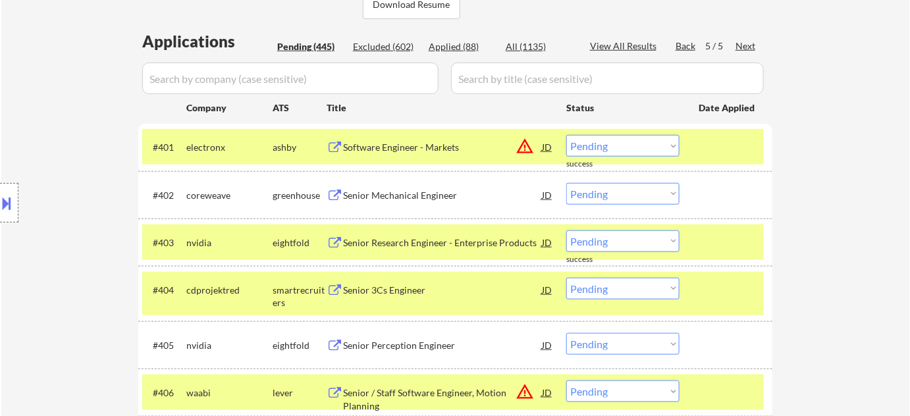
click at [667, 152] on select "Choose an option... Pending Applied Excluded (Questions) Excluded (Expired) Exc…" at bounding box center [622, 146] width 113 height 22
click at [566, 135] on select "Choose an option... Pending Applied Excluded (Questions) Excluded (Expired) Exc…" at bounding box center [622, 146] width 113 height 22
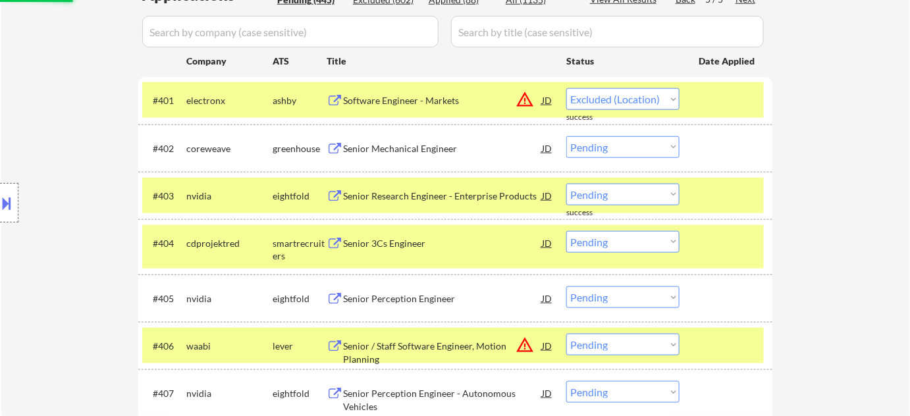
scroll to position [490, 0]
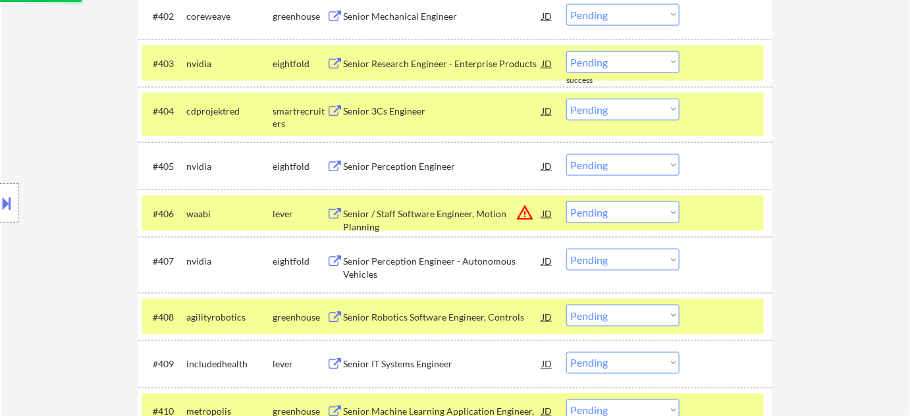
click at [527, 213] on div "Senior / Staff Software Engineer, Motion Planning" at bounding box center [442, 220] width 199 height 26
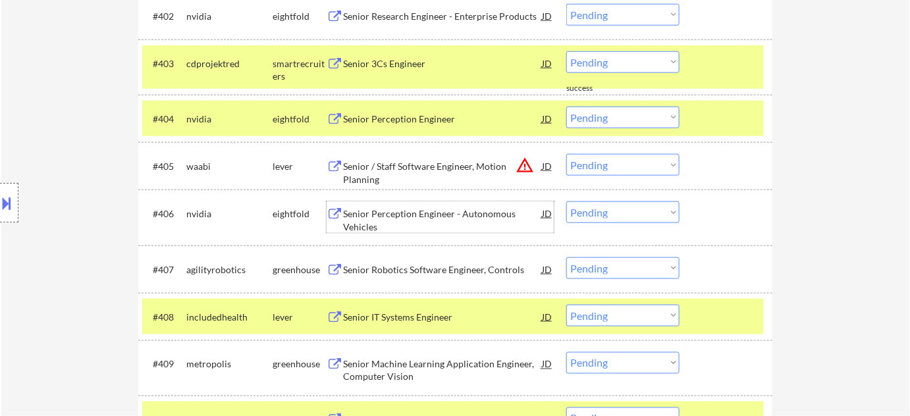
click at [520, 163] on button "warning_amber" at bounding box center [525, 165] width 18 height 18
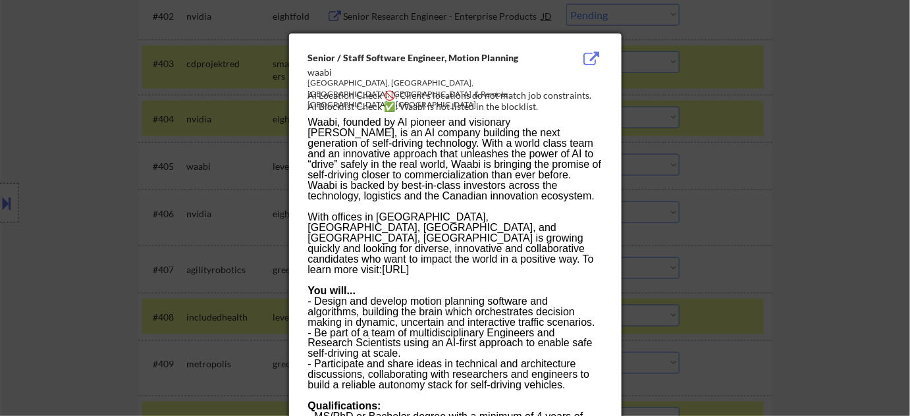
click at [809, 214] on div at bounding box center [455, 208] width 910 height 416
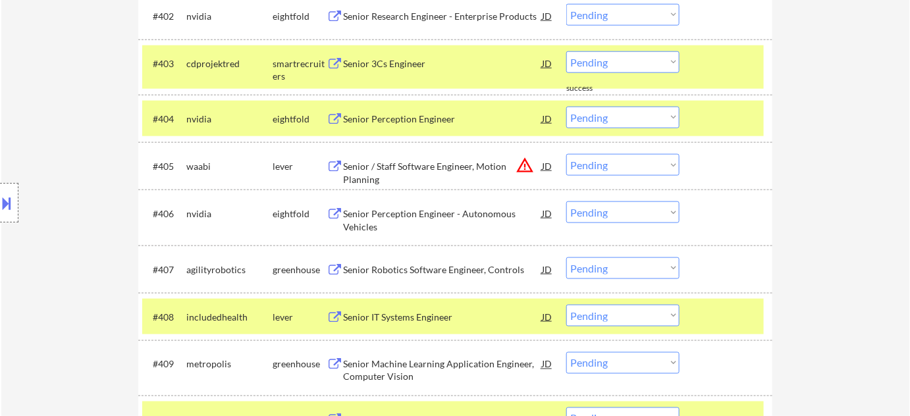
click at [472, 165] on div "Senior / Staff Software Engineer, Motion Planning" at bounding box center [442, 173] width 199 height 26
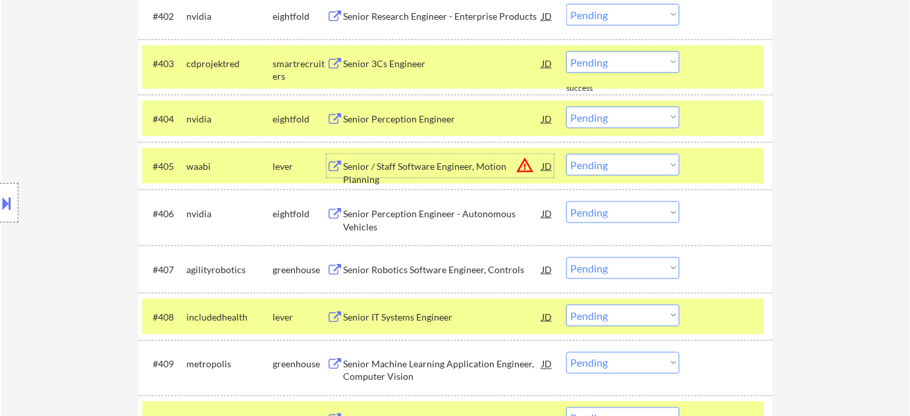
click at [669, 166] on select "Choose an option... Pending Applied Excluded (Questions) Excluded (Expired) Exc…" at bounding box center [622, 165] width 113 height 22
click at [566, 154] on select "Choose an option... Pending Applied Excluded (Questions) Excluded (Expired) Exc…" at bounding box center [622, 165] width 113 height 22
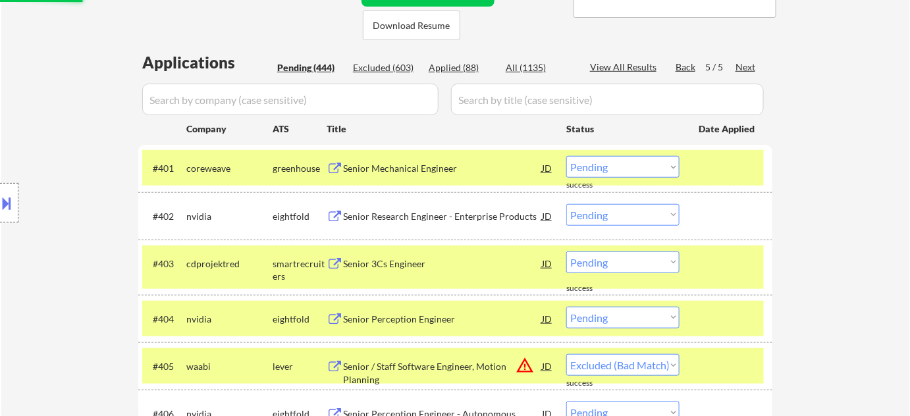
scroll to position [311, 0]
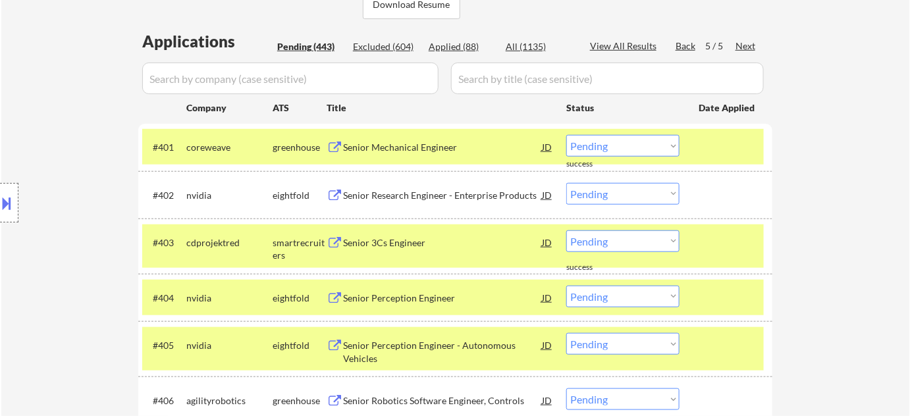
click at [394, 250] on div "Senior 3Cs Engineer" at bounding box center [442, 242] width 199 height 24
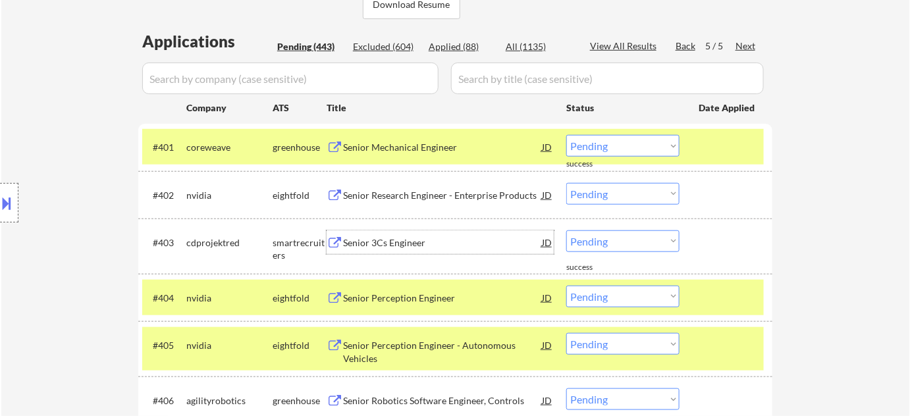
click at [605, 242] on select "Choose an option... Pending Applied Excluded (Questions) Excluded (Expired) Exc…" at bounding box center [622, 241] width 113 height 22
click at [566, 230] on select "Choose an option... Pending Applied Excluded (Questions) Excluded (Expired) Exc…" at bounding box center [622, 241] width 113 height 22
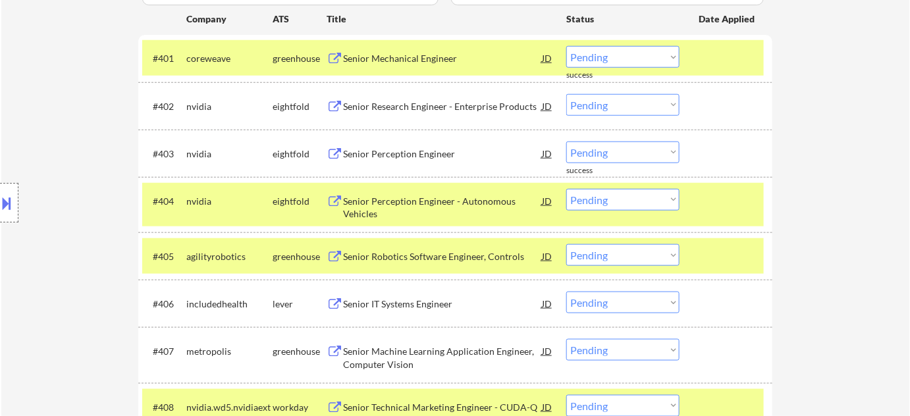
scroll to position [430, 0]
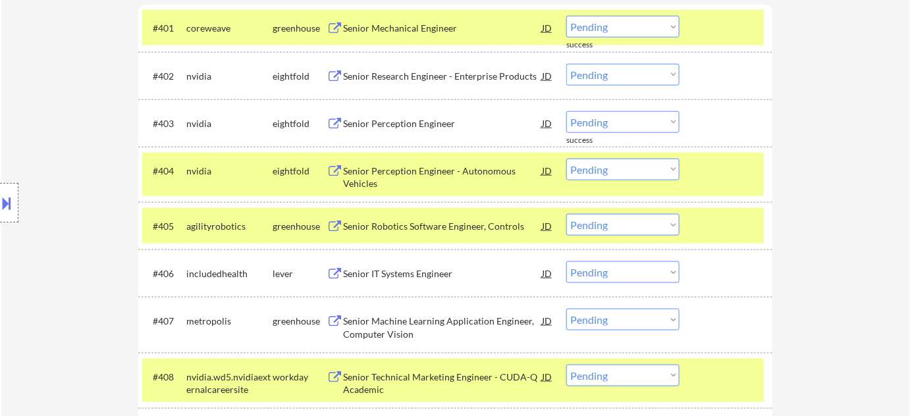
click at [435, 210] on div "#405 agilityrobotics greenhouse Senior Robotics Software Engineer, Controls JD …" at bounding box center [453, 226] width 622 height 36
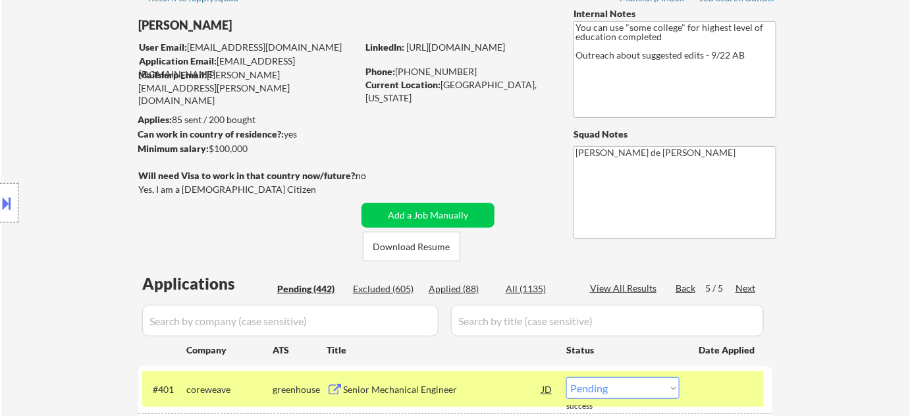
scroll to position [119, 0]
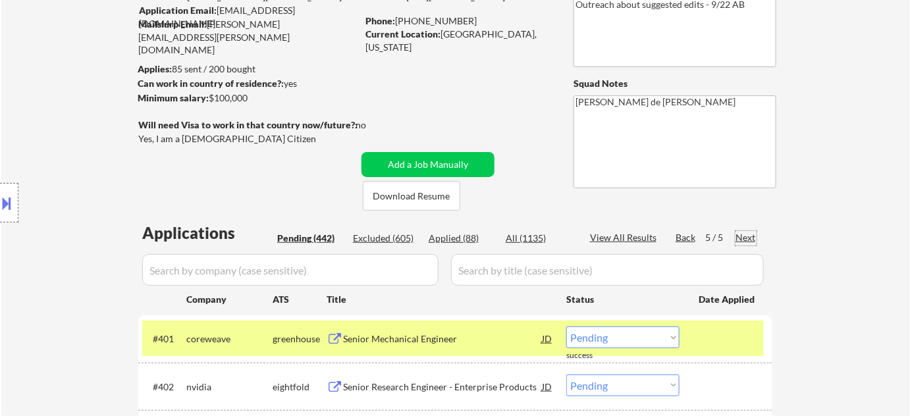
click at [751, 240] on div "Next" at bounding box center [746, 237] width 21 height 13
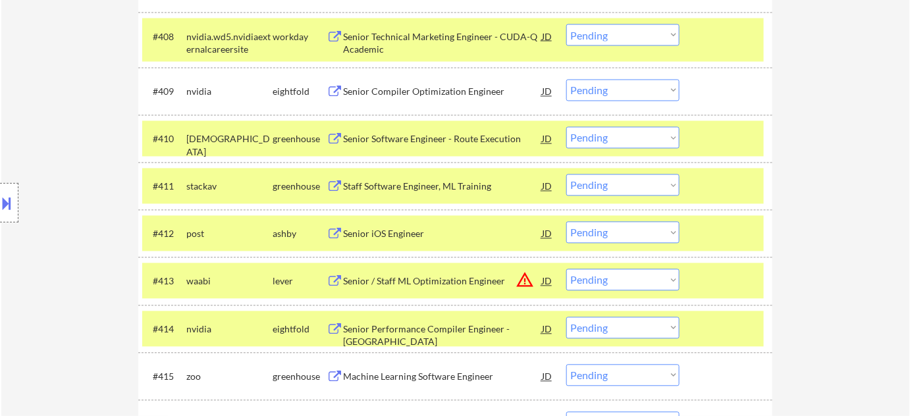
scroll to position [778, 0]
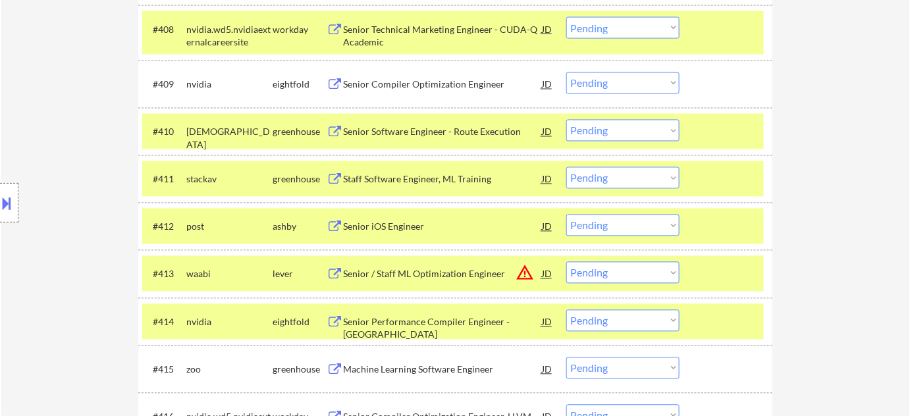
click at [659, 266] on select "Choose an option... Pending Applied Excluded (Questions) Excluded (Expired) Exc…" at bounding box center [622, 273] width 113 height 22
click at [566, 262] on select "Choose an option... Pending Applied Excluded (Questions) Excluded (Expired) Exc…" at bounding box center [622, 273] width 113 height 22
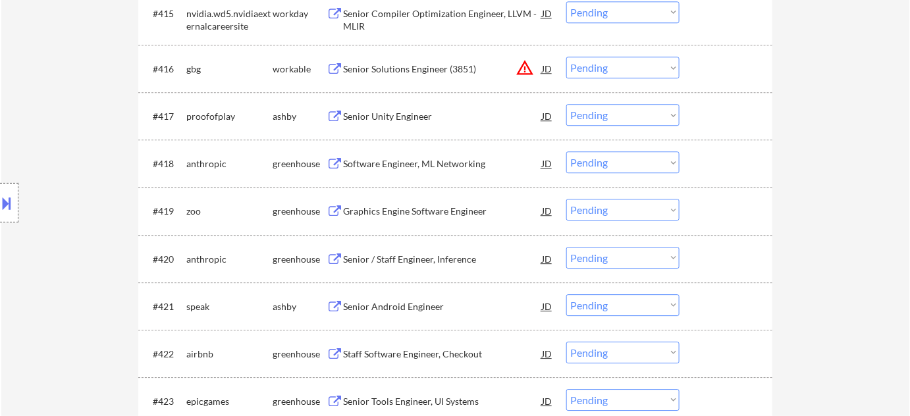
scroll to position [1137, 0]
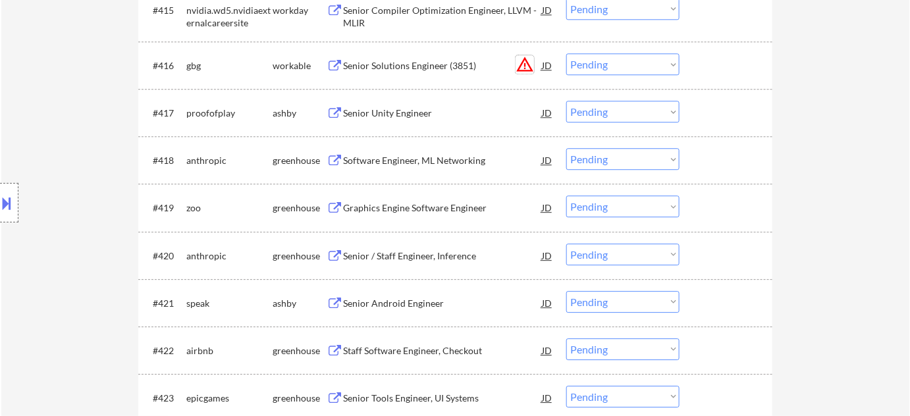
click at [531, 63] on button "warning_amber" at bounding box center [525, 64] width 18 height 18
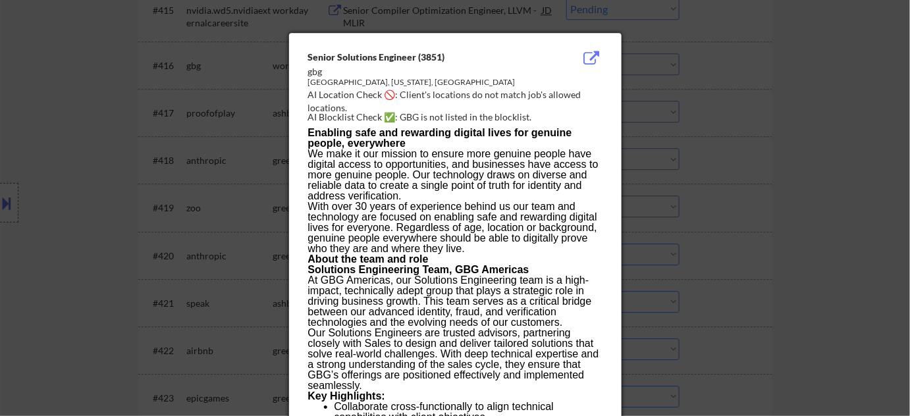
click at [888, 142] on div at bounding box center [455, 208] width 910 height 416
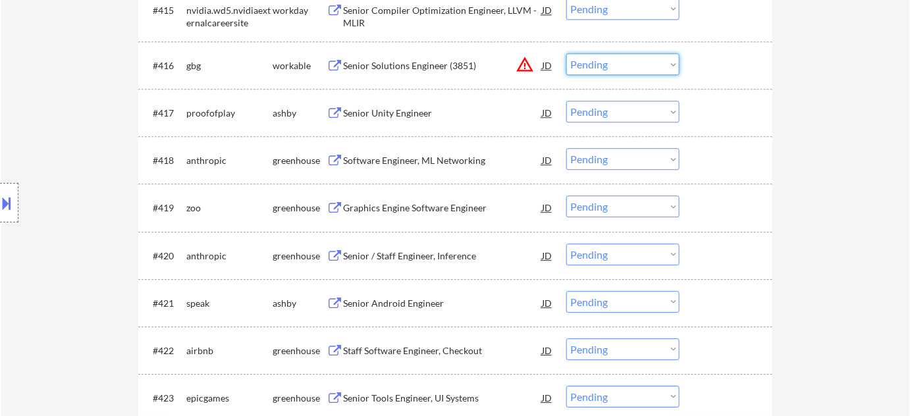
click at [635, 71] on select "Choose an option... Pending Applied Excluded (Questions) Excluded (Expired) Exc…" at bounding box center [622, 64] width 113 height 22
click at [566, 53] on select "Choose an option... Pending Applied Excluded (Questions) Excluded (Expired) Exc…" at bounding box center [622, 64] width 113 height 22
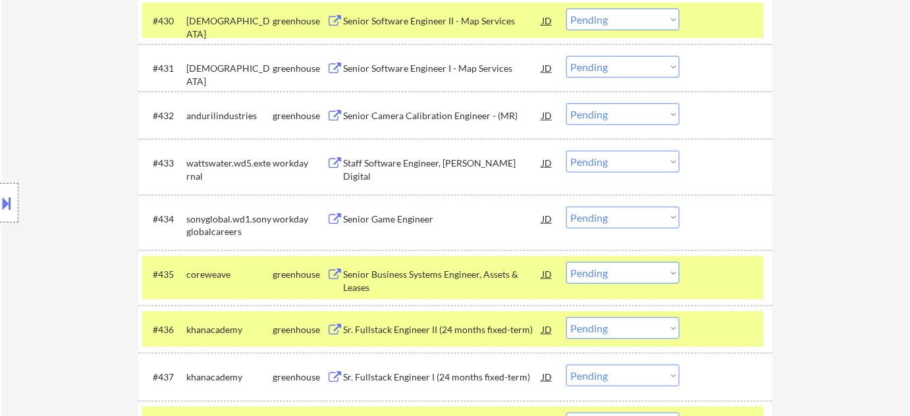
scroll to position [1796, 0]
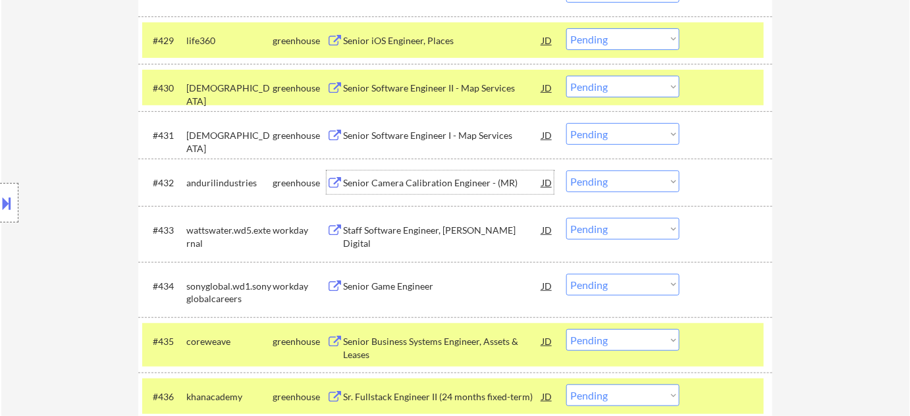
click at [442, 180] on div "Senior Camera Calibration Engineer - (MR)" at bounding box center [442, 182] width 199 height 13
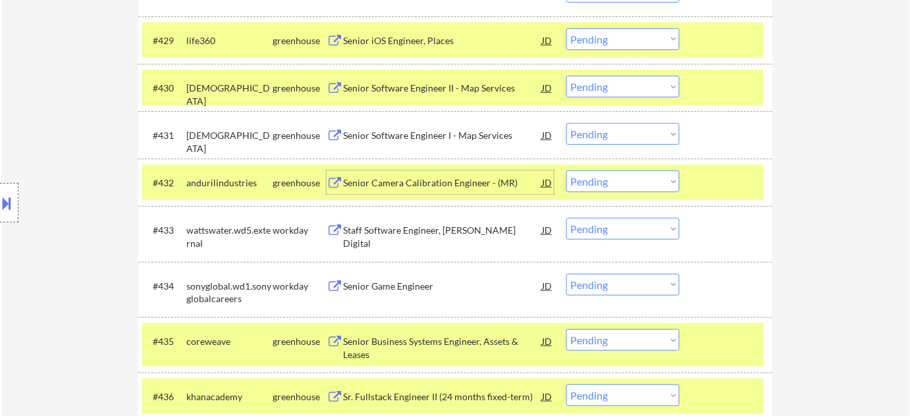
click at [608, 180] on select "Choose an option... Pending Applied Excluded (Questions) Excluded (Expired) Exc…" at bounding box center [622, 182] width 113 height 22
click at [566, 171] on select "Choose an option... Pending Applied Excluded (Questions) Excluded (Expired) Exc…" at bounding box center [622, 182] width 113 height 22
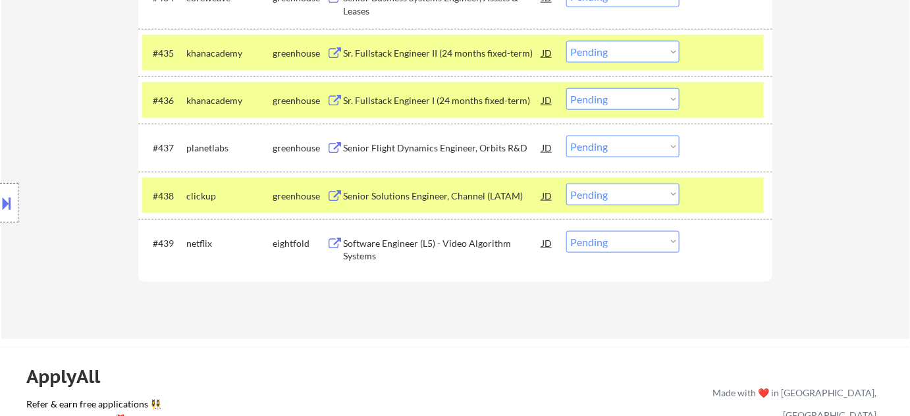
scroll to position [2095, 0]
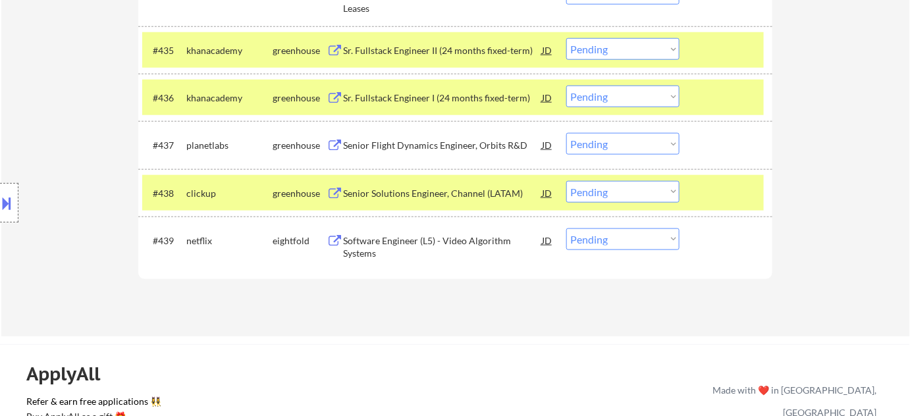
click at [429, 99] on div "Sr. Fullstack Engineer I (24 months fixed-term)" at bounding box center [442, 98] width 199 height 13
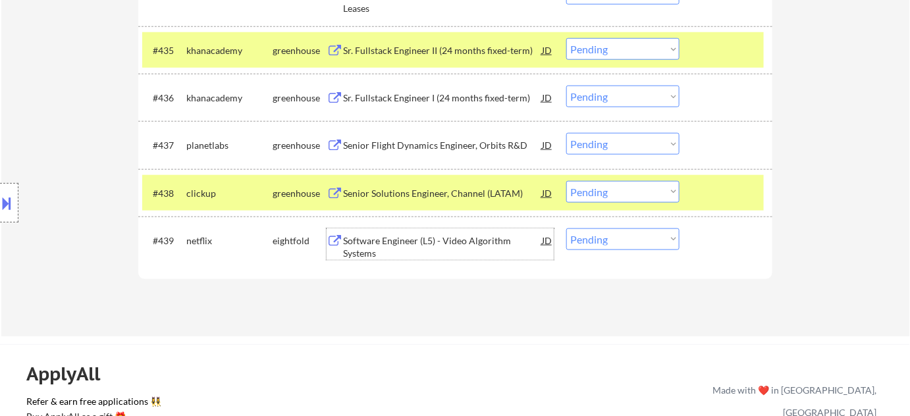
click at [358, 240] on div "Software Engineer (L5) - Video Algorithm Systems" at bounding box center [442, 247] width 199 height 26
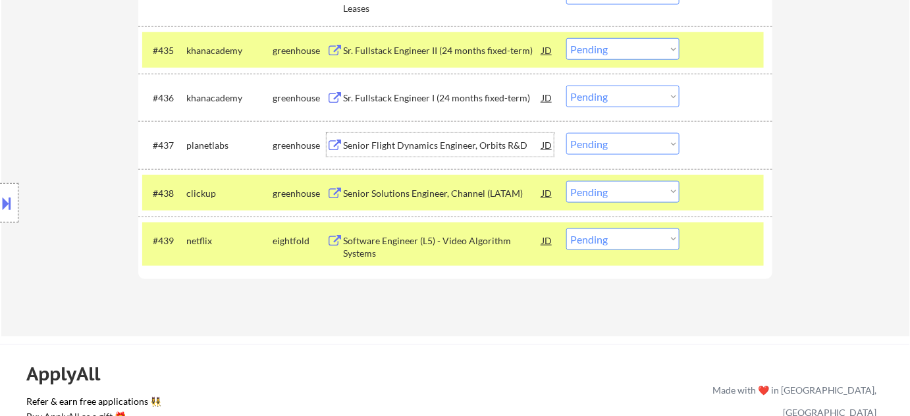
click at [422, 139] on div "Senior Flight Dynamics Engineer, Orbits R&D" at bounding box center [442, 145] width 199 height 13
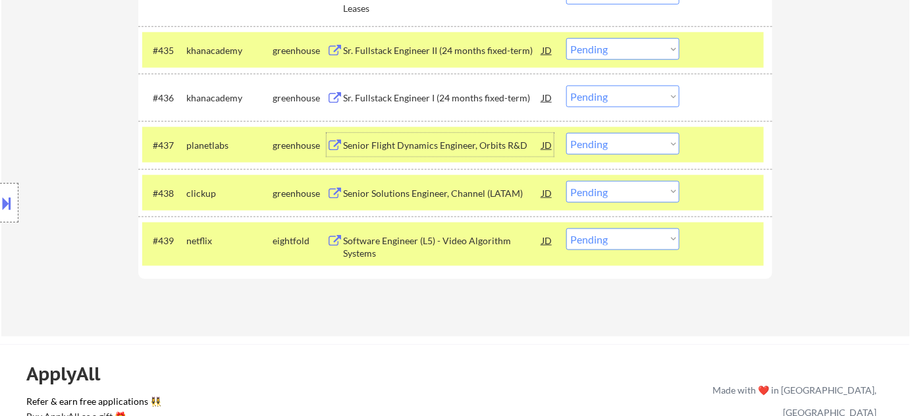
click at [607, 55] on select "Choose an option... Pending Applied Excluded (Questions) Excluded (Expired) Exc…" at bounding box center [622, 49] width 113 height 22
click at [566, 38] on select "Choose an option... Pending Applied Excluded (Questions) Excluded (Expired) Exc…" at bounding box center [622, 49] width 113 height 22
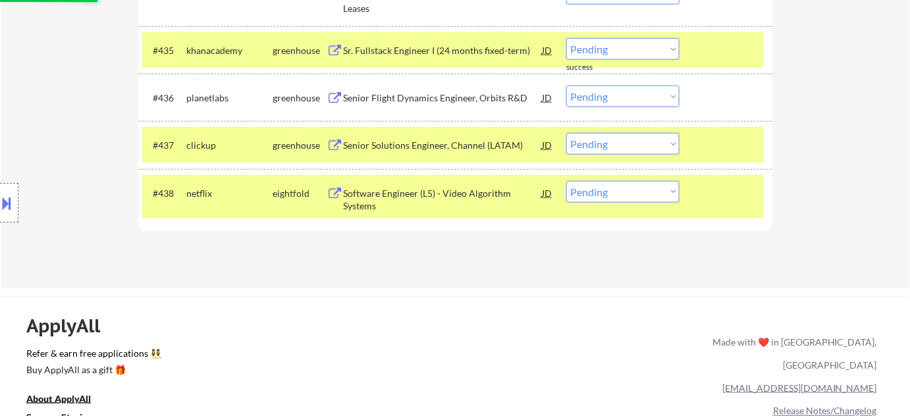
click at [607, 49] on select "Choose an option... Pending Applied Excluded (Questions) Excluded (Expired) Exc…" at bounding box center [622, 49] width 113 height 22
click at [566, 38] on select "Choose an option... Pending Applied Excluded (Questions) Excluded (Expired) Exc…" at bounding box center [622, 49] width 113 height 22
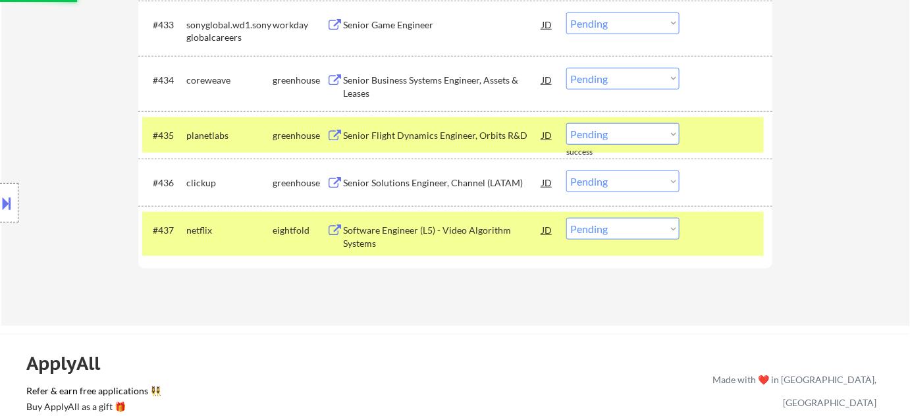
scroll to position [1976, 0]
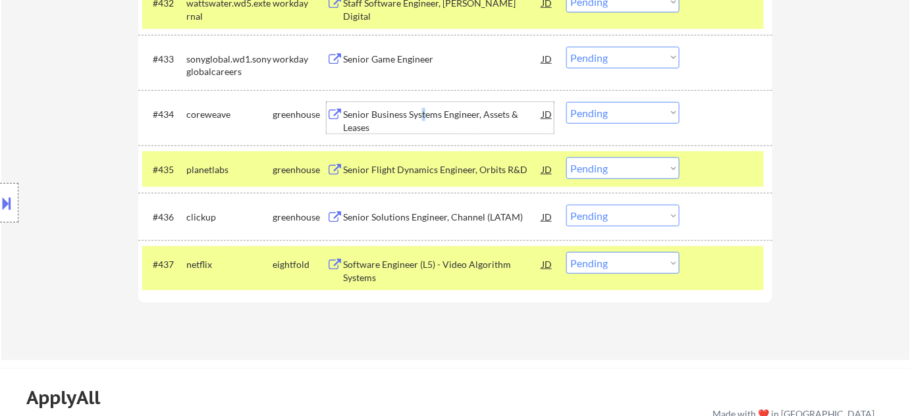
click at [422, 117] on div "Senior Business Systems Engineer, Assets & Leases" at bounding box center [442, 121] width 199 height 26
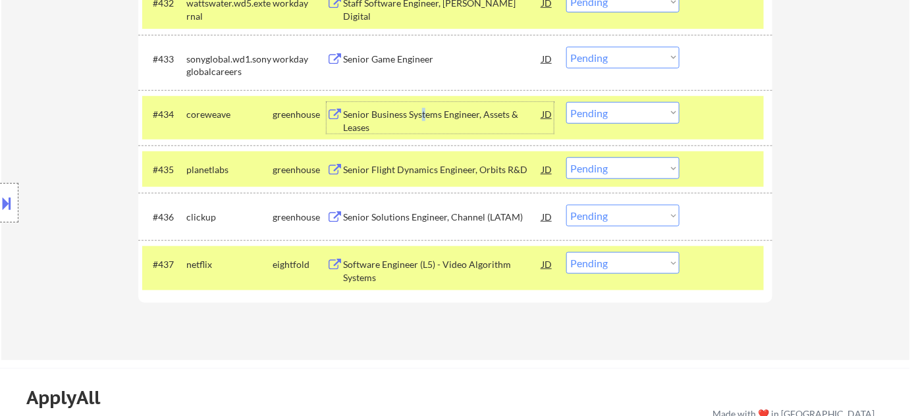
click at [605, 115] on select "Choose an option... Pending Applied Excluded (Questions) Excluded (Expired) Exc…" at bounding box center [622, 113] width 113 height 22
click at [566, 102] on select "Choose an option... Pending Applied Excluded (Questions) Excluded (Expired) Exc…" at bounding box center [622, 113] width 113 height 22
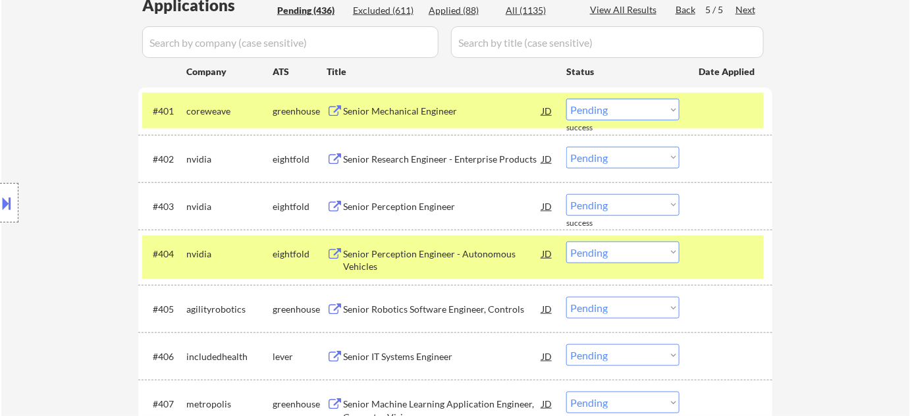
scroll to position [419, 0]
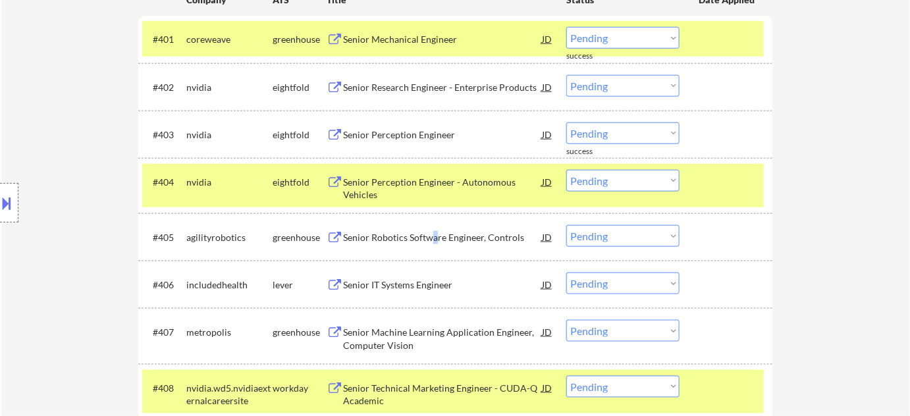
click at [433, 237] on div "Senior Robotics Software Engineer, Controls" at bounding box center [442, 237] width 199 height 13
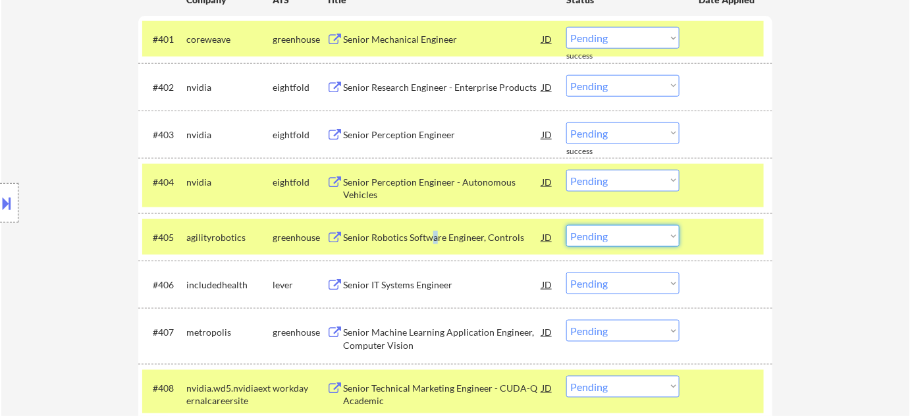
drag, startPoint x: 611, startPoint y: 234, endPoint x: 612, endPoint y: 245, distance: 11.3
click at [611, 234] on select "Choose an option... Pending Applied Excluded (Questions) Excluded (Expired) Exc…" at bounding box center [622, 236] width 113 height 22
click at [566, 225] on select "Choose an option... Pending Applied Excluded (Questions) Excluded (Expired) Exc…" at bounding box center [622, 236] width 113 height 22
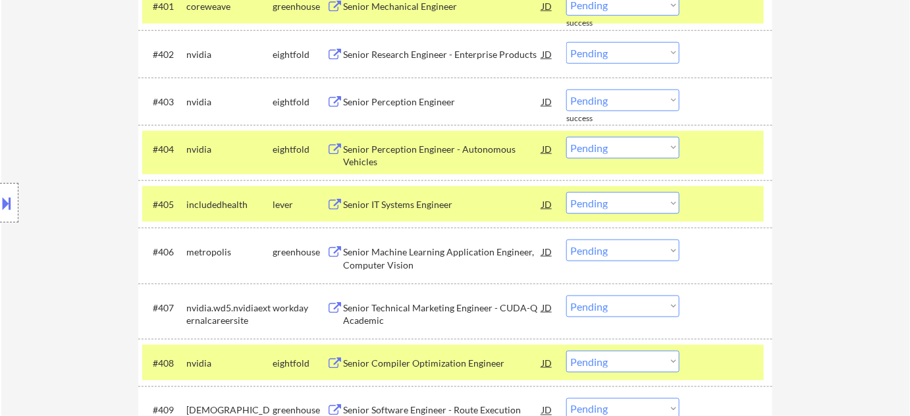
scroll to position [479, 0]
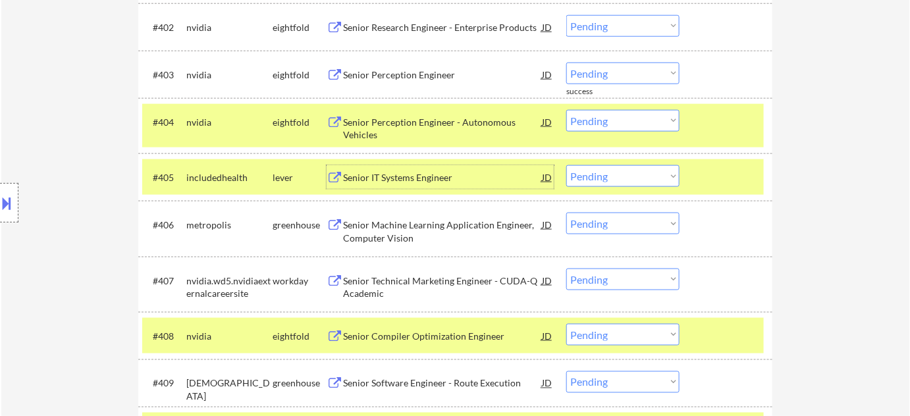
click at [413, 171] on div "Senior IT Systems Engineer" at bounding box center [442, 177] width 199 height 13
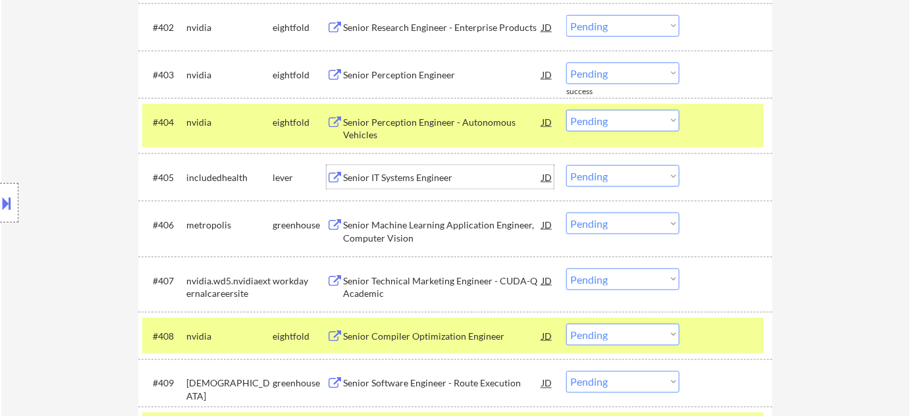
click at [630, 180] on select "Choose an option... Pending Applied Excluded (Questions) Excluded (Expired) Exc…" at bounding box center [622, 176] width 113 height 22
click at [566, 165] on select "Choose an option... Pending Applied Excluded (Questions) Excluded (Expired) Exc…" at bounding box center [622, 176] width 113 height 22
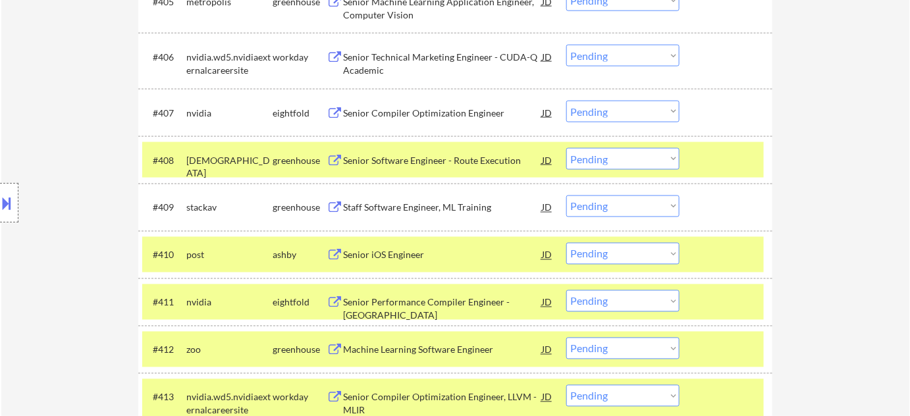
scroll to position [659, 0]
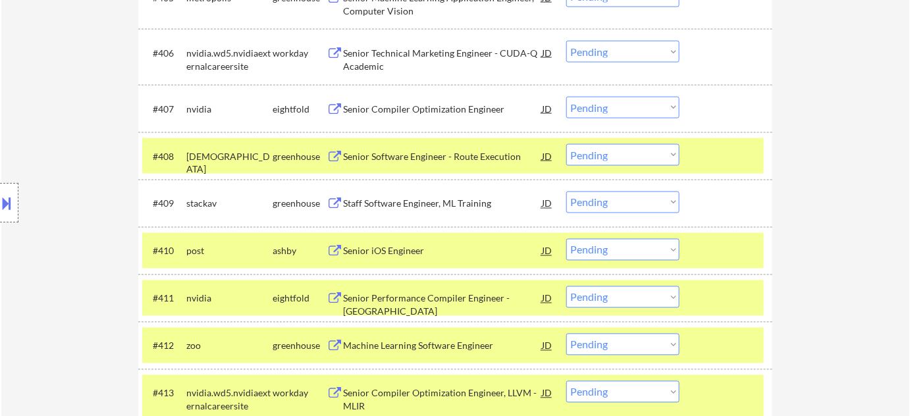
click at [431, 211] on div "Staff Software Engineer, ML Training" at bounding box center [442, 204] width 199 height 24
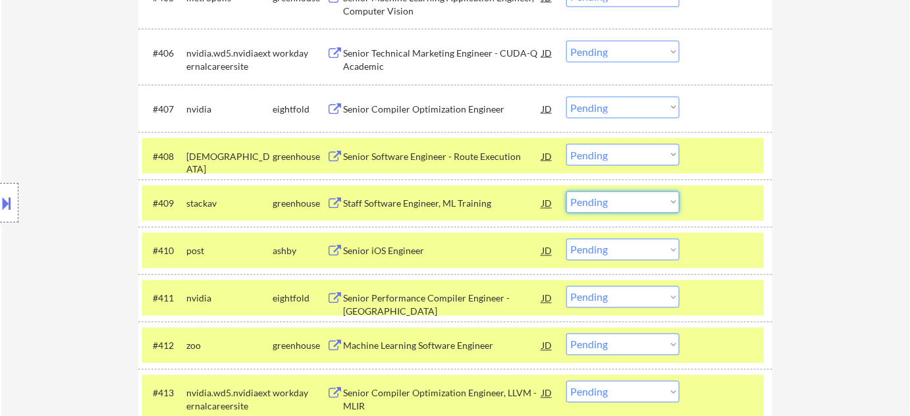
click at [632, 205] on select "Choose an option... Pending Applied Excluded (Questions) Excluded (Expired) Exc…" at bounding box center [622, 203] width 113 height 22
click at [566, 192] on select "Choose an option... Pending Applied Excluded (Questions) Excluded (Expired) Exc…" at bounding box center [622, 203] width 113 height 22
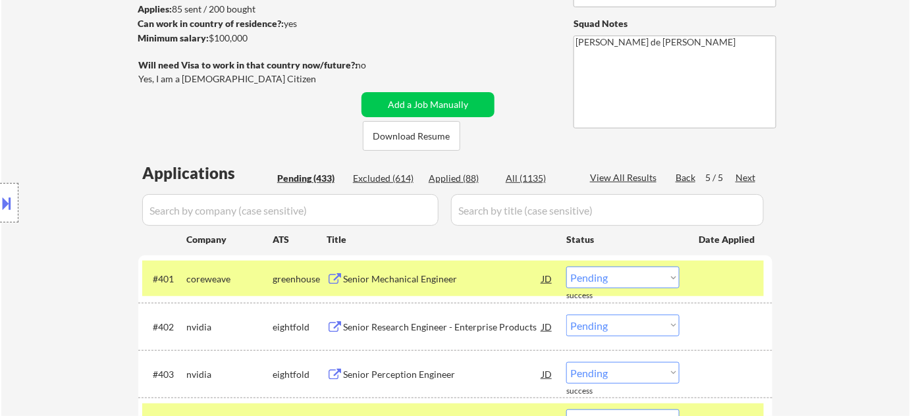
scroll to position [299, 0]
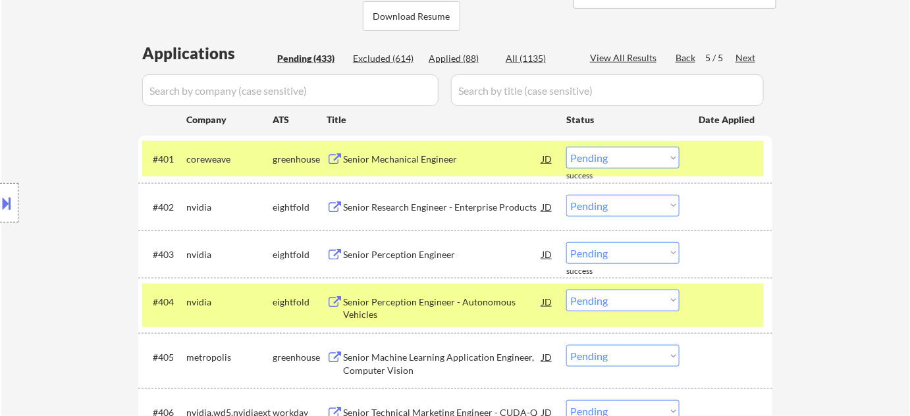
drag, startPoint x: 572, startPoint y: 157, endPoint x: 593, endPoint y: 163, distance: 21.1
click at [572, 157] on select "Choose an option... Pending Applied Excluded (Questions) Excluded (Expired) Exc…" at bounding box center [622, 158] width 113 height 22
click at [566, 147] on select "Choose an option... Pending Applied Excluded (Questions) Excluded (Expired) Exc…" at bounding box center [622, 158] width 113 height 22
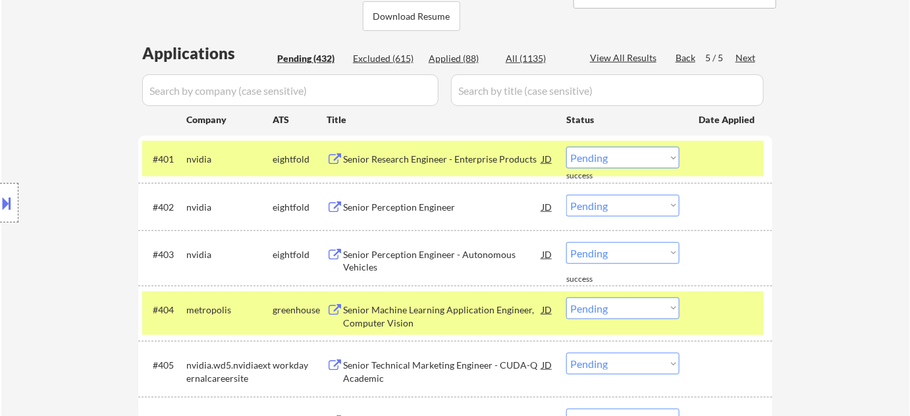
click at [459, 165] on div "Senior Research Engineer - Enterprise Products" at bounding box center [442, 159] width 199 height 13
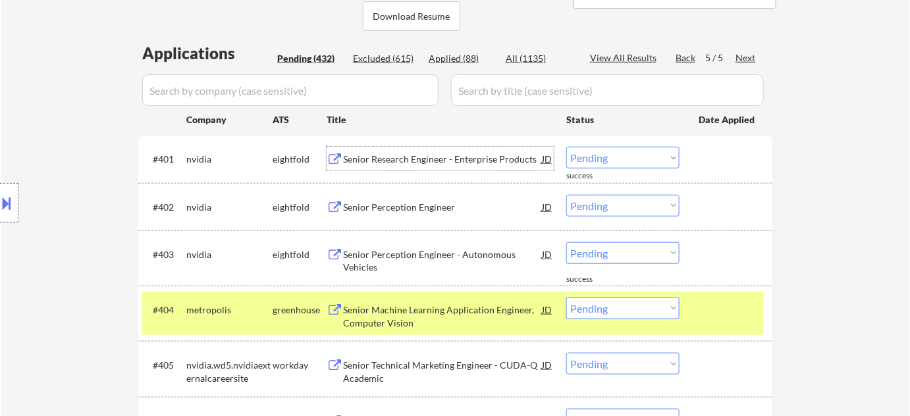
click at [608, 163] on select "Choose an option... Pending Applied Excluded (Questions) Excluded (Expired) Exc…" at bounding box center [622, 158] width 113 height 22
click at [566, 147] on select "Choose an option... Pending Applied Excluded (Questions) Excluded (Expired) Exc…" at bounding box center [622, 158] width 113 height 22
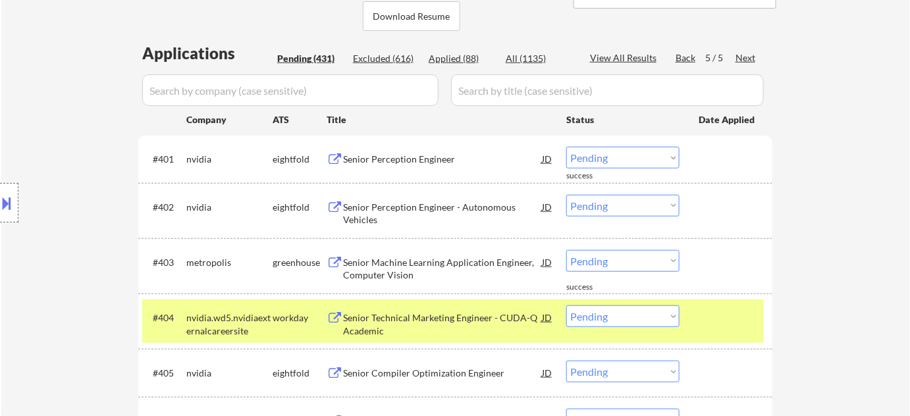
scroll to position [359, 0]
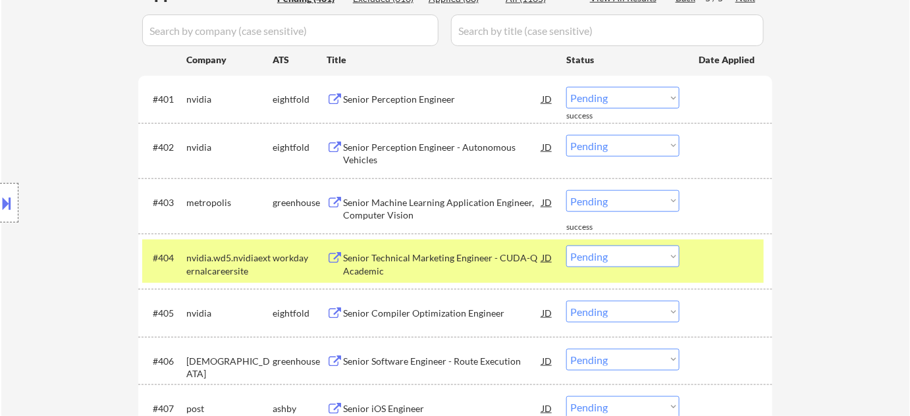
click at [371, 202] on div "Senior Machine Learning Application Engineer, Computer Vision" at bounding box center [442, 209] width 199 height 26
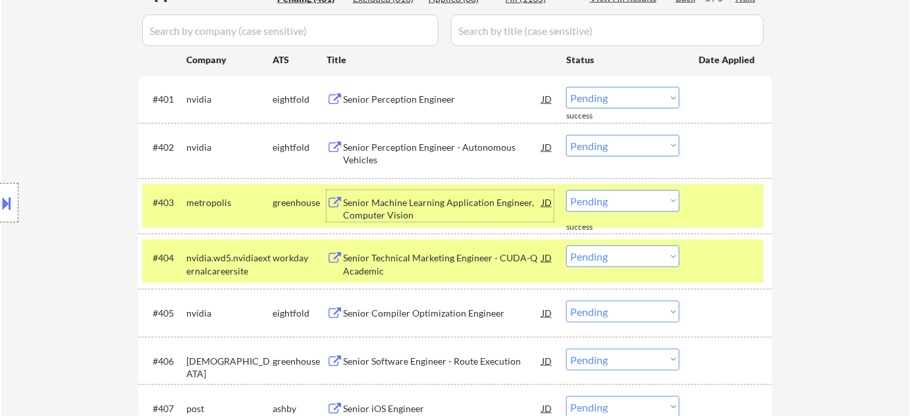
drag, startPoint x: 614, startPoint y: 202, endPoint x: 619, endPoint y: 210, distance: 10.1
click at [614, 202] on select "Choose an option... Pending Applied Excluded (Questions) Excluded (Expired) Exc…" at bounding box center [622, 201] width 113 height 22
click at [566, 190] on select "Choose an option... Pending Applied Excluded (Questions) Excluded (Expired) Exc…" at bounding box center [622, 201] width 113 height 22
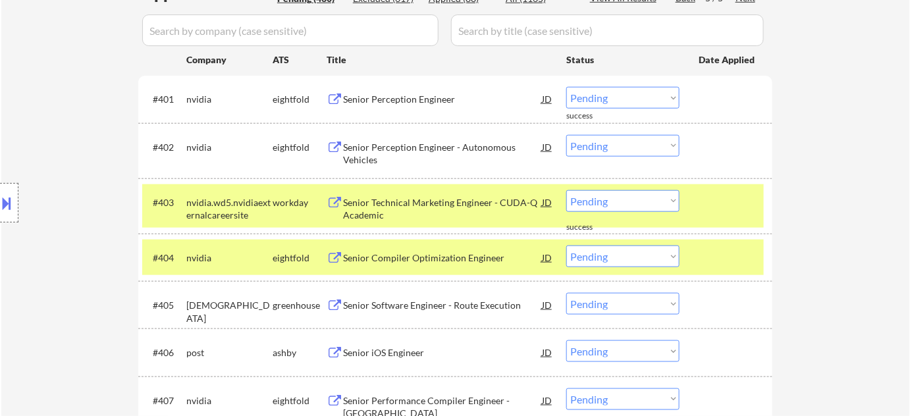
click at [364, 200] on div "Senior Technical Marketing Engineer - CUDA-Q Academic" at bounding box center [442, 209] width 199 height 26
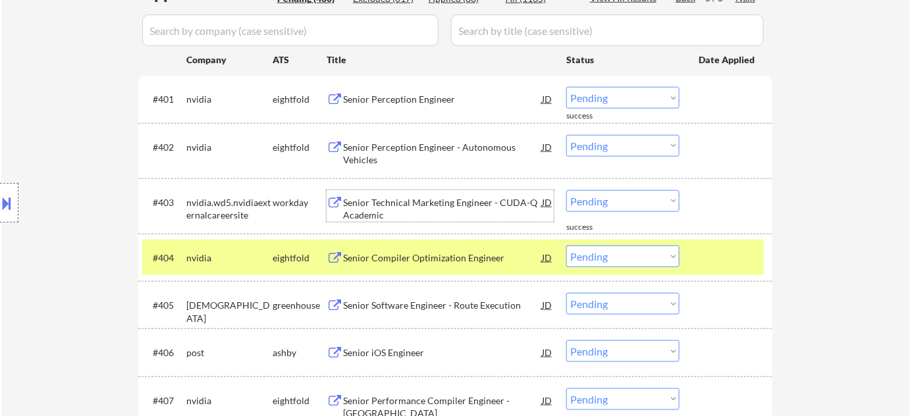
drag, startPoint x: 597, startPoint y: 252, endPoint x: 604, endPoint y: 262, distance: 12.2
click at [597, 252] on select "Choose an option... Pending Applied Excluded (Questions) Excluded (Expired) Exc…" at bounding box center [622, 257] width 113 height 22
click at [566, 246] on select "Choose an option... Pending Applied Excluded (Questions) Excluded (Expired) Exc…" at bounding box center [622, 257] width 113 height 22
click at [377, 155] on div "Senior Perception Engineer - Autonomous Vehicles" at bounding box center [442, 154] width 199 height 26
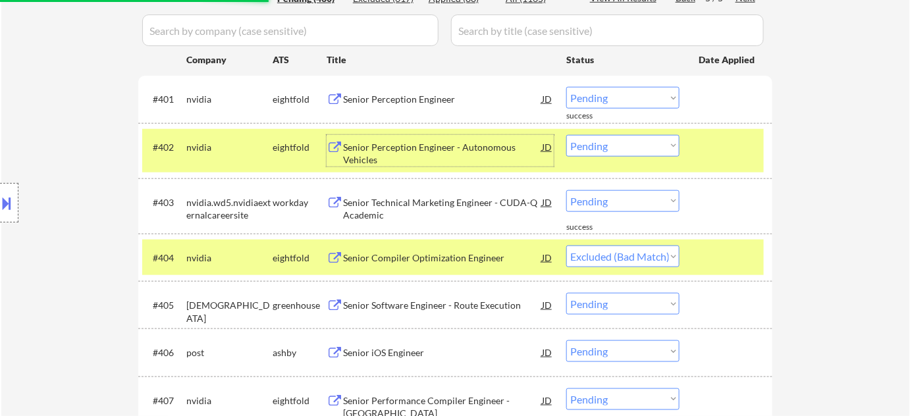
scroll to position [479, 0]
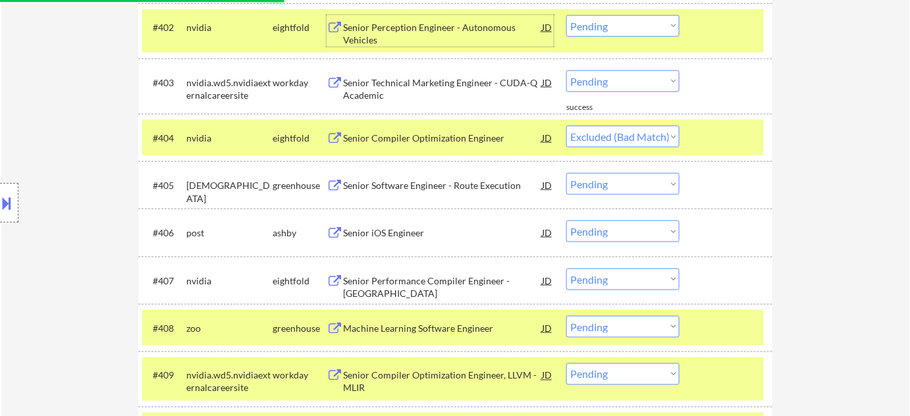
click at [406, 228] on div "Senior iOS Engineer" at bounding box center [442, 233] width 199 height 13
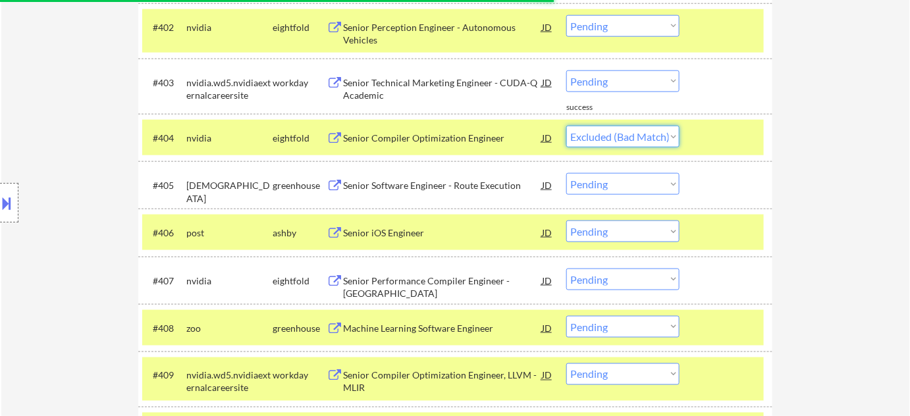
click at [576, 133] on select "Choose an option... Pending Applied Excluded (Questions) Excluded (Expired) Exc…" at bounding box center [622, 137] width 113 height 22
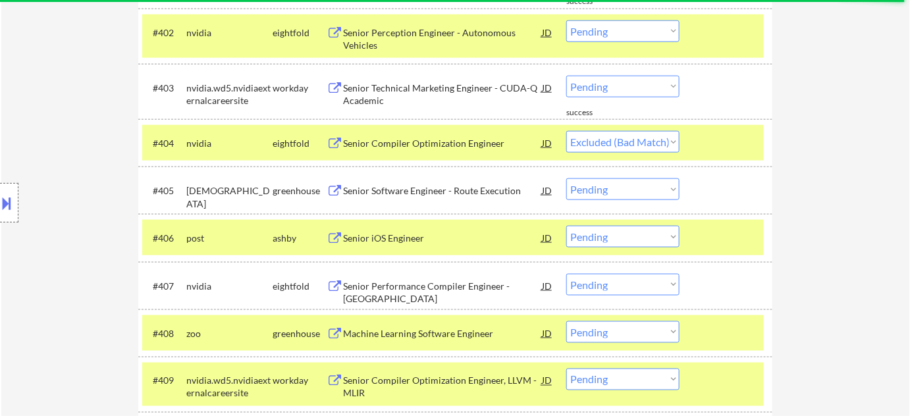
scroll to position [299, 0]
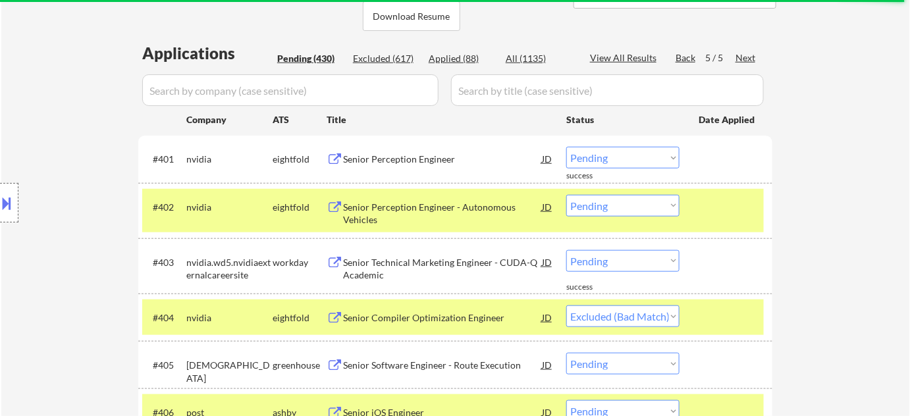
click at [686, 57] on div "Back" at bounding box center [686, 57] width 21 height 13
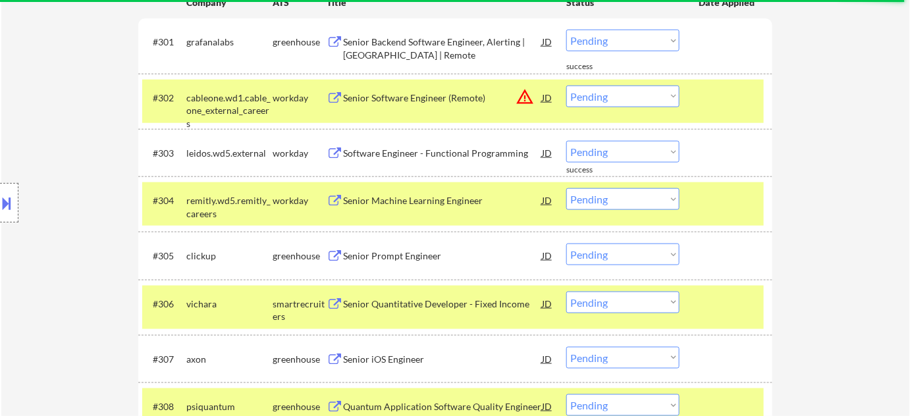
scroll to position [419, 0]
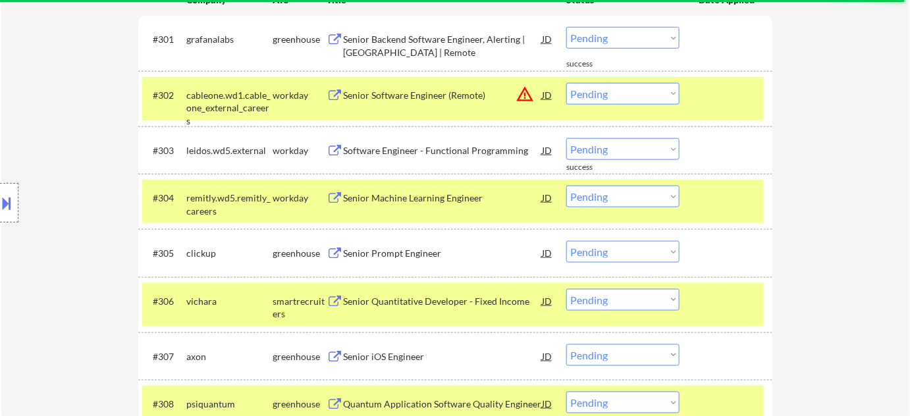
click at [529, 95] on button "warning_amber" at bounding box center [525, 94] width 18 height 18
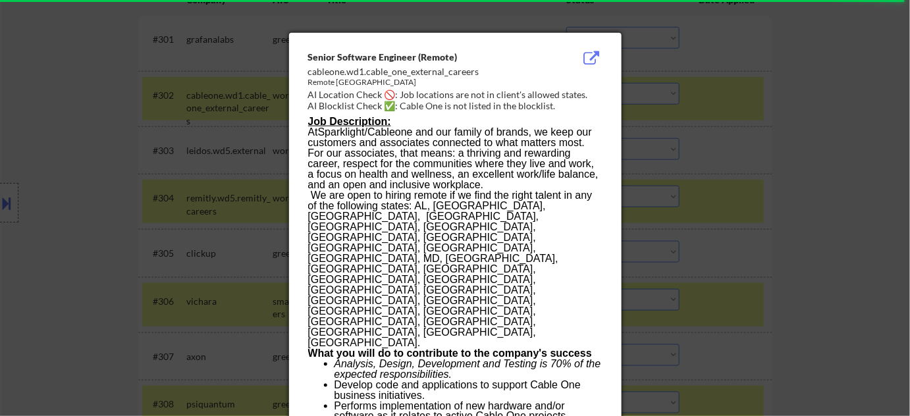
click at [836, 117] on div at bounding box center [455, 208] width 910 height 416
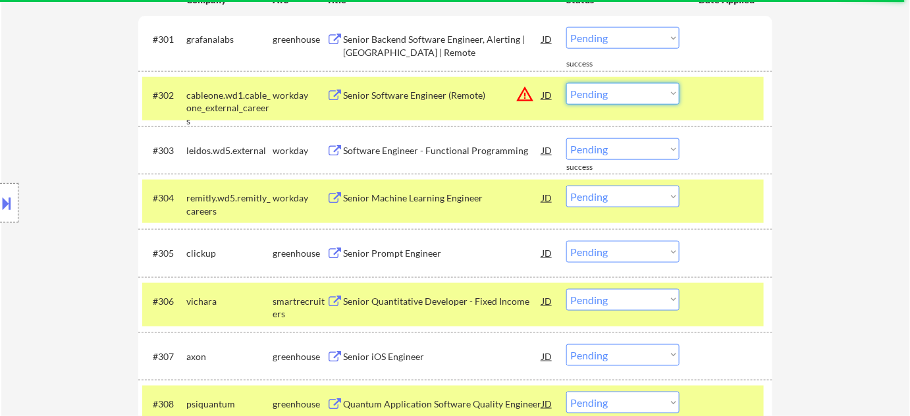
click at [623, 90] on select "Choose an option... Pending Applied Excluded (Questions) Excluded (Expired) Exc…" at bounding box center [622, 94] width 113 height 22
click at [566, 83] on select "Choose an option... Pending Applied Excluded (Questions) Excluded (Expired) Exc…" at bounding box center [622, 94] width 113 height 22
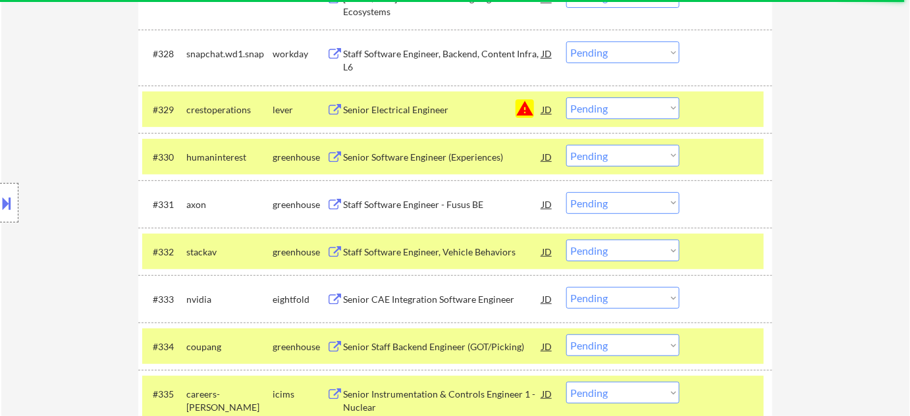
scroll to position [1796, 0]
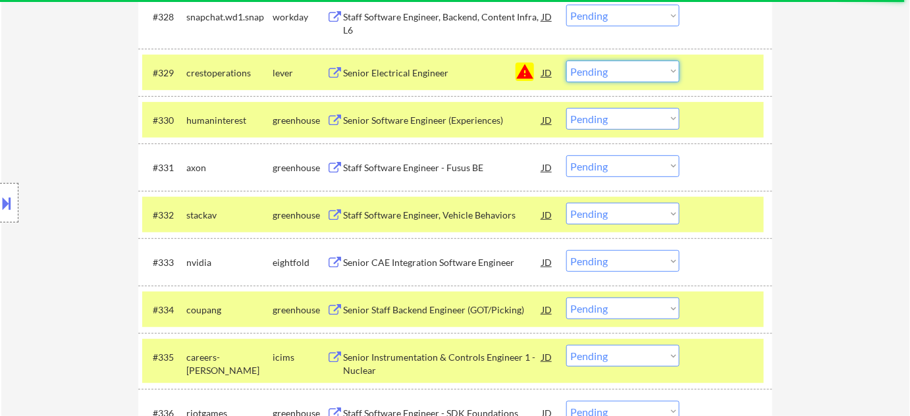
click at [632, 68] on select "Choose an option... Pending Applied Excluded (Questions) Excluded (Expired) Exc…" at bounding box center [622, 72] width 113 height 22
click at [566, 61] on select "Choose an option... Pending Applied Excluded (Questions) Excluded (Expired) Exc…" at bounding box center [622, 72] width 113 height 22
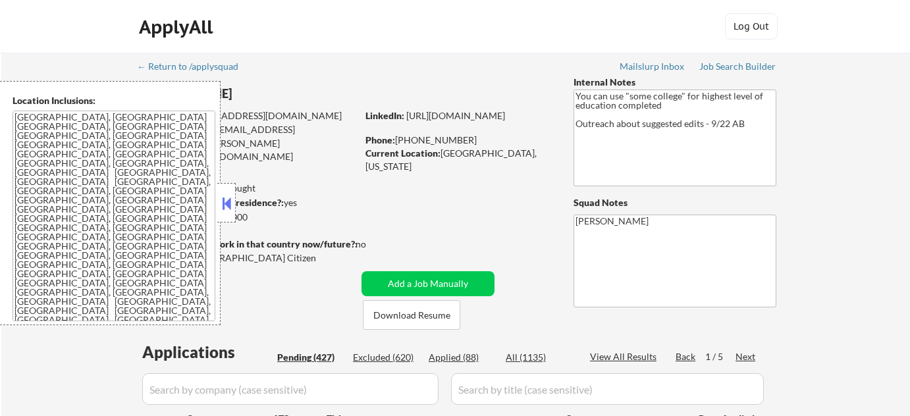
select select ""pending""
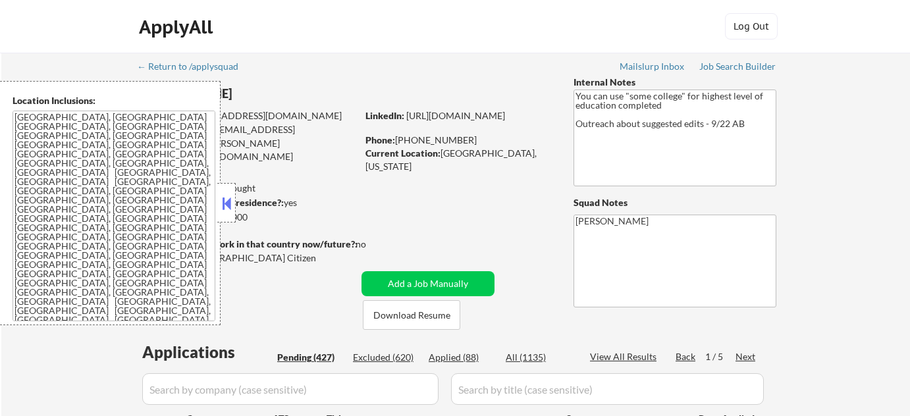
select select ""pending""
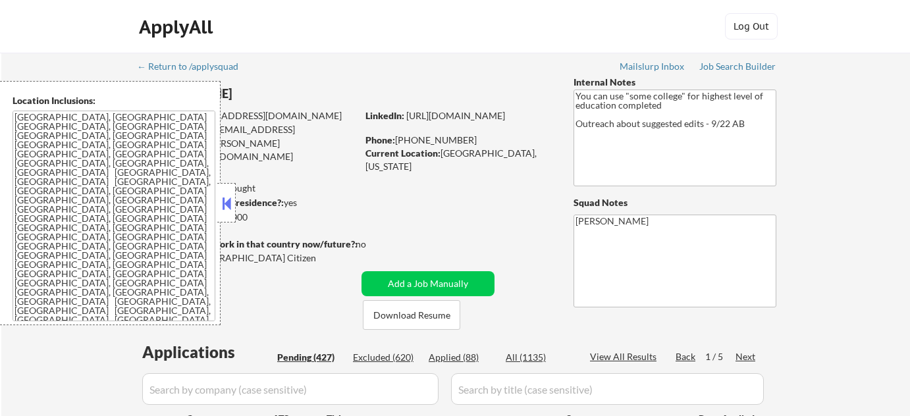
select select ""pending""
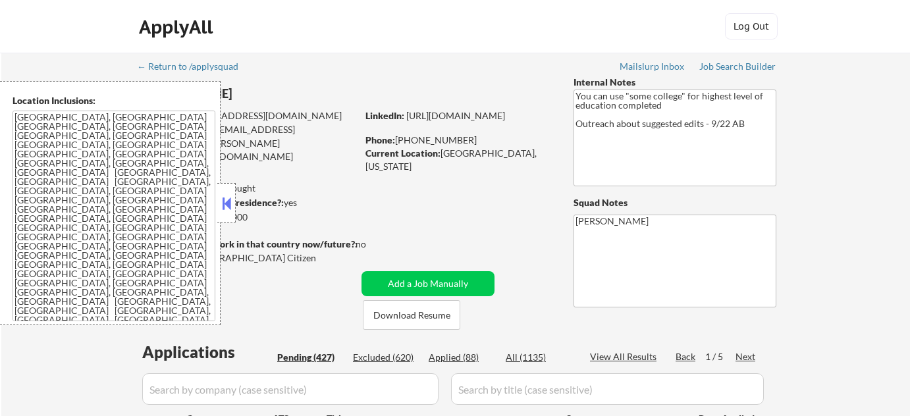
select select ""pending""
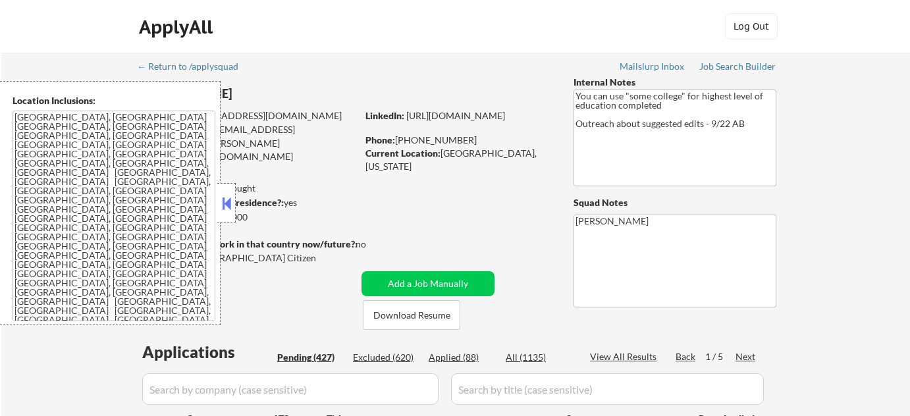
select select ""pending""
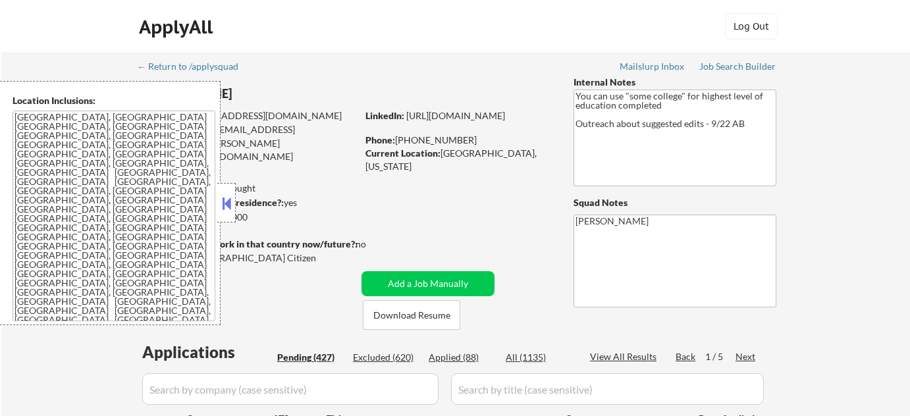
select select ""pending""
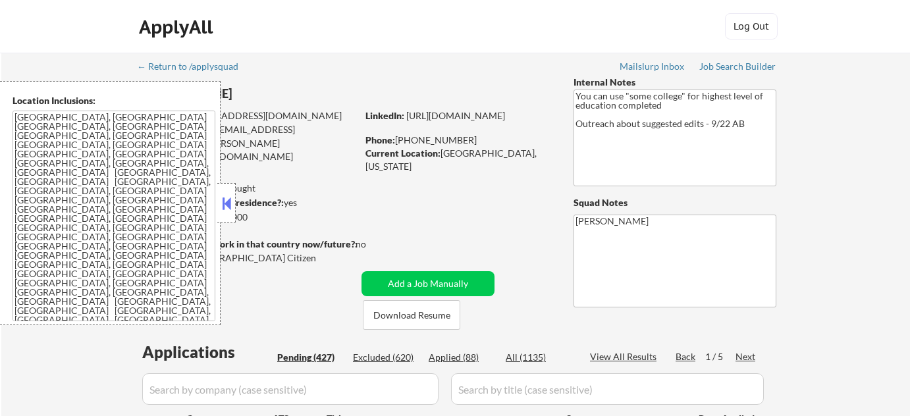
select select ""pending""
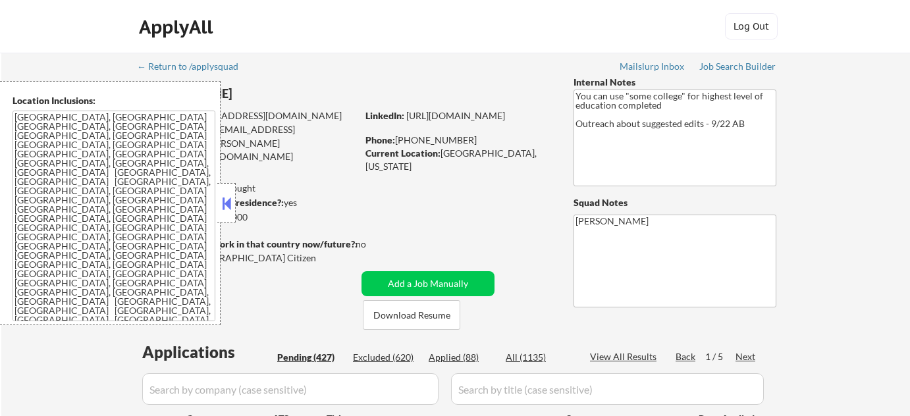
select select ""pending""
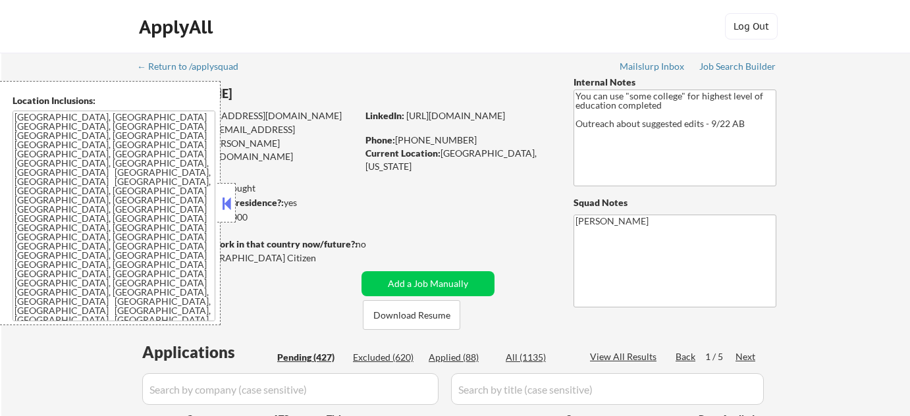
select select ""pending""
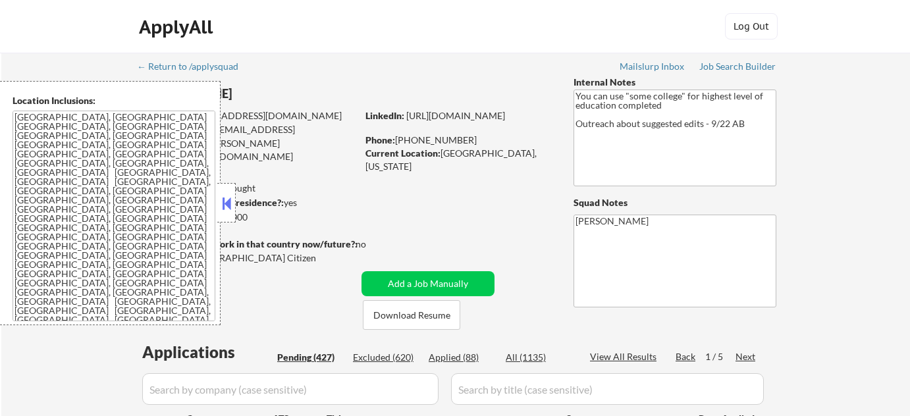
select select ""pending""
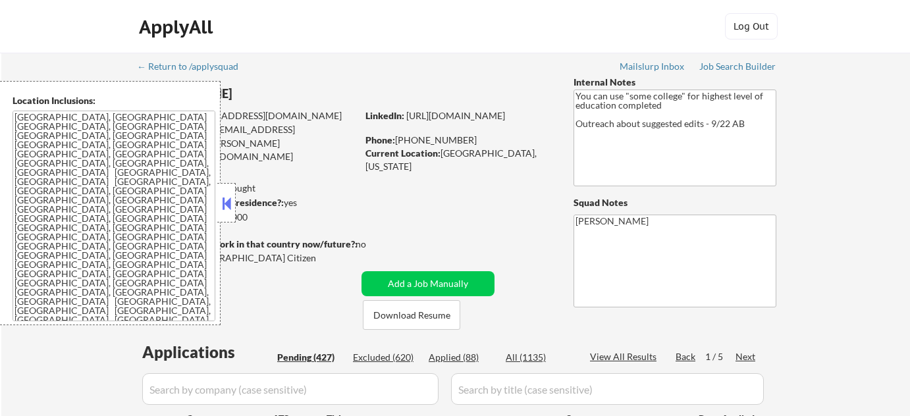
select select ""pending""
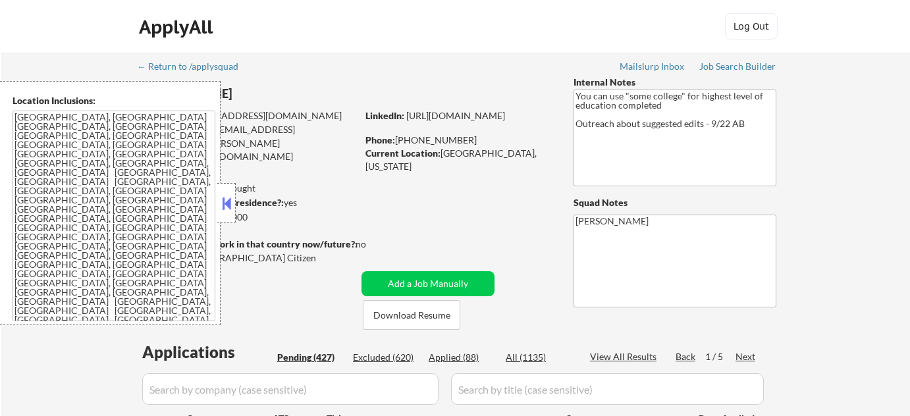
select select ""pending""
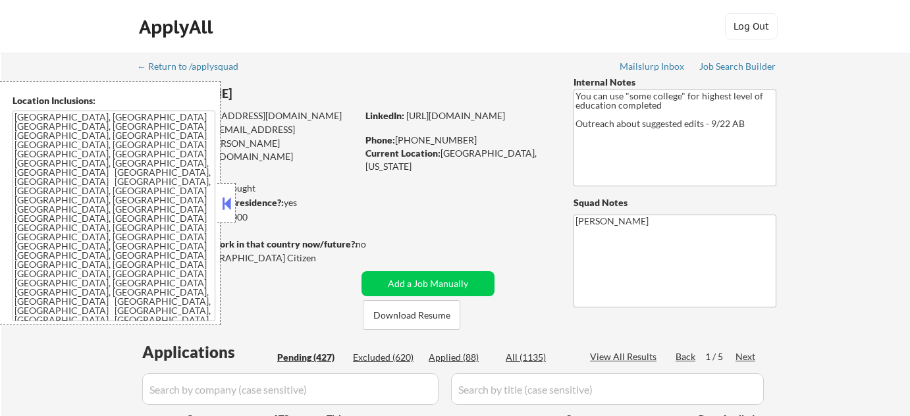
select select ""pending""
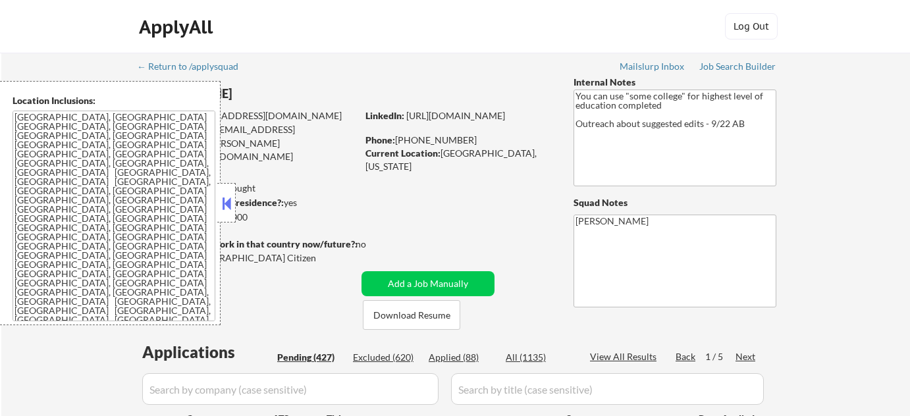
select select ""pending""
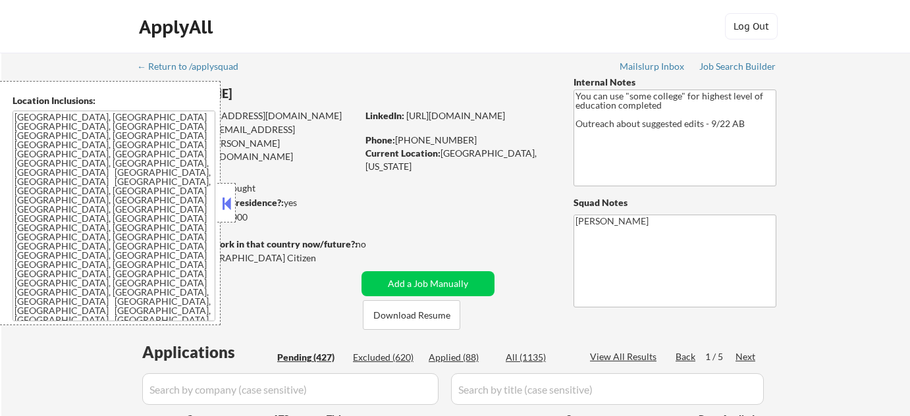
select select ""pending""
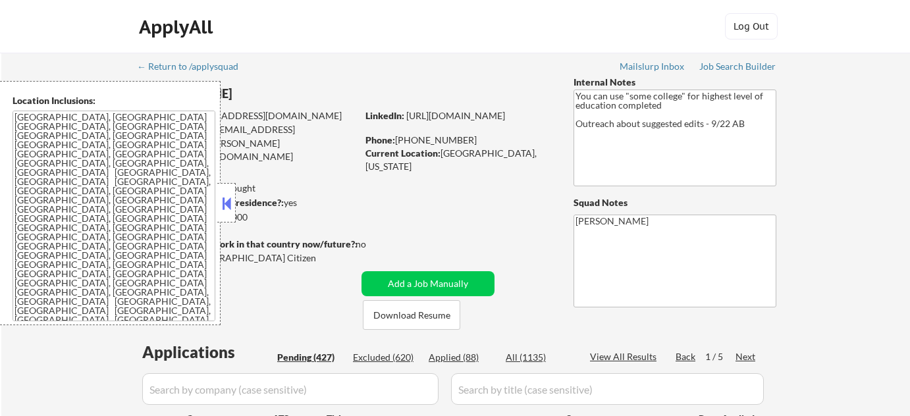
select select ""pending""
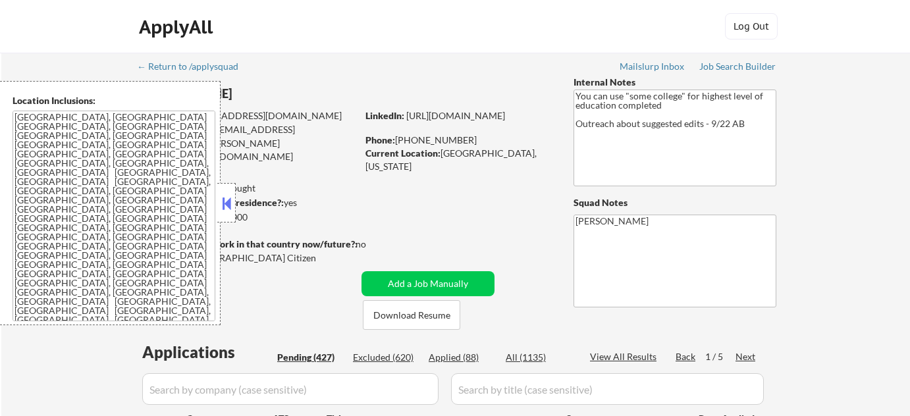
select select ""pending""
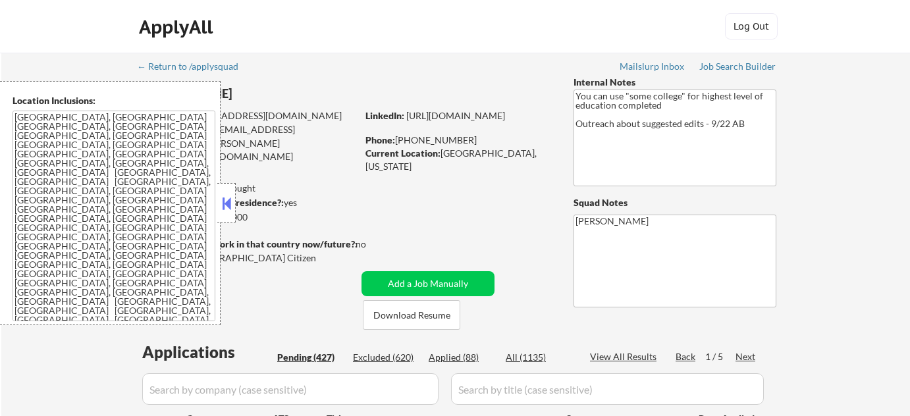
select select ""pending""
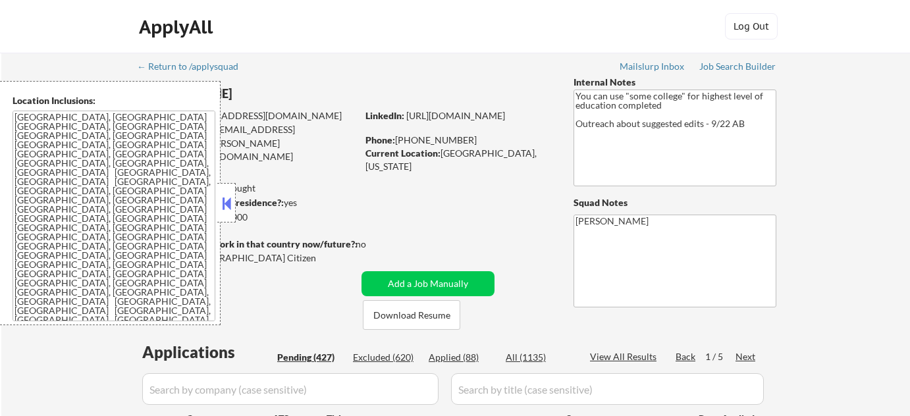
select select ""pending""
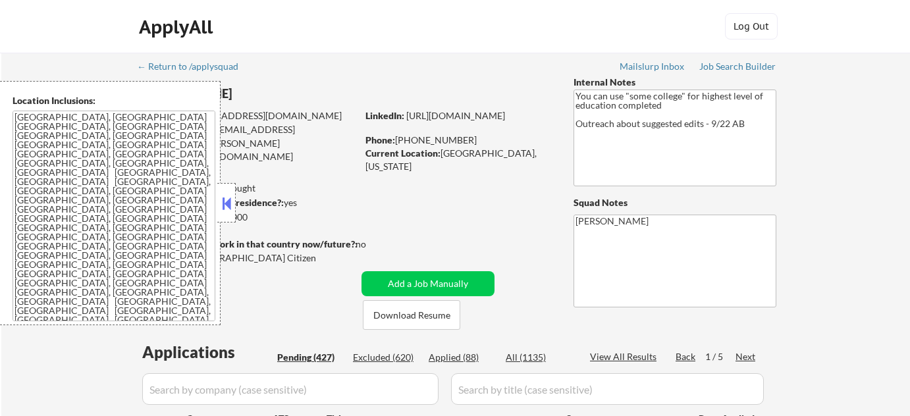
select select ""pending""
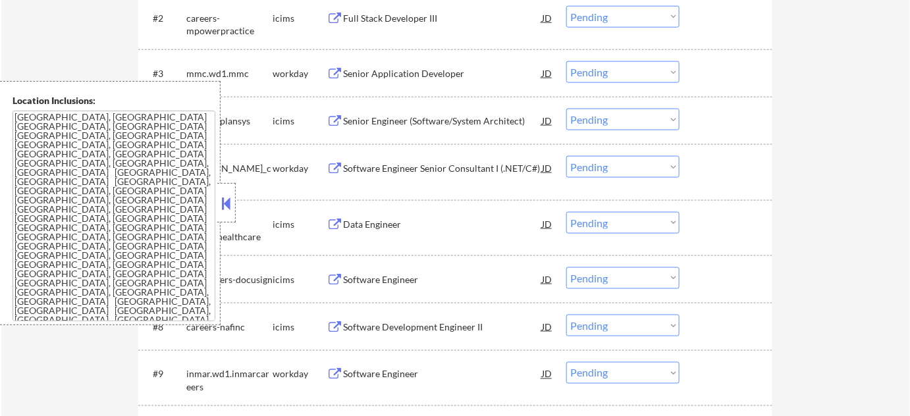
scroll to position [718, 0]
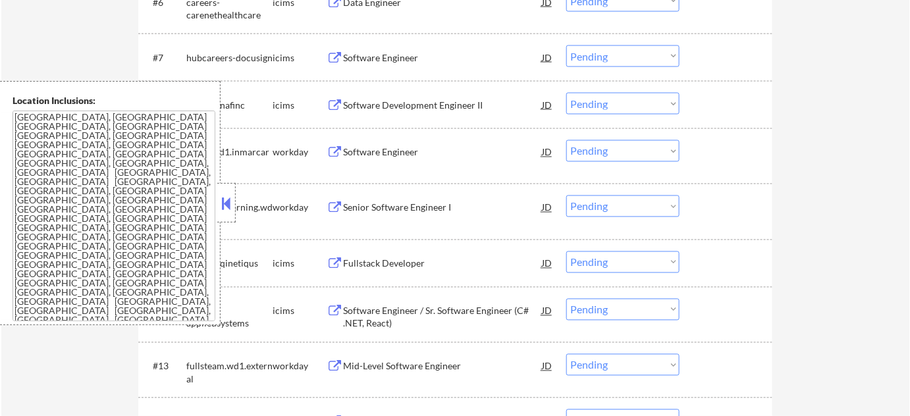
click at [215, 197] on div "Location Inclusions: [GEOGRAPHIC_DATA], [GEOGRAPHIC_DATA] [GEOGRAPHIC_DATA], [G…" at bounding box center [110, 203] width 221 height 244
click at [227, 195] on button at bounding box center [226, 204] width 14 height 20
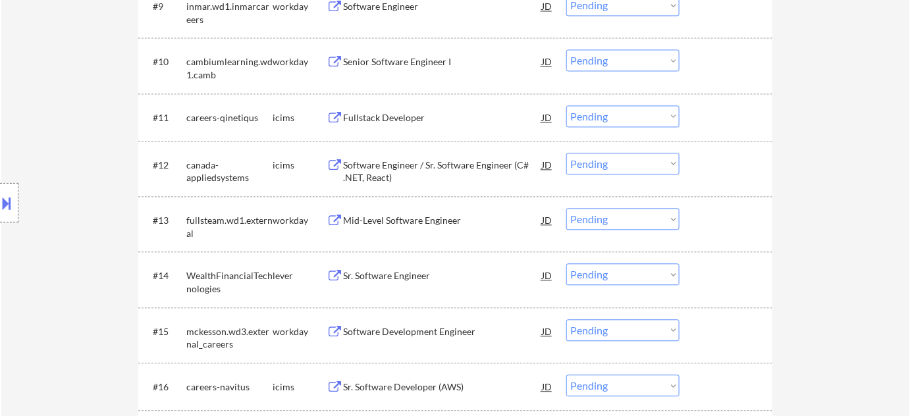
scroll to position [1137, 0]
